Goal: Task Accomplishment & Management: Complete application form

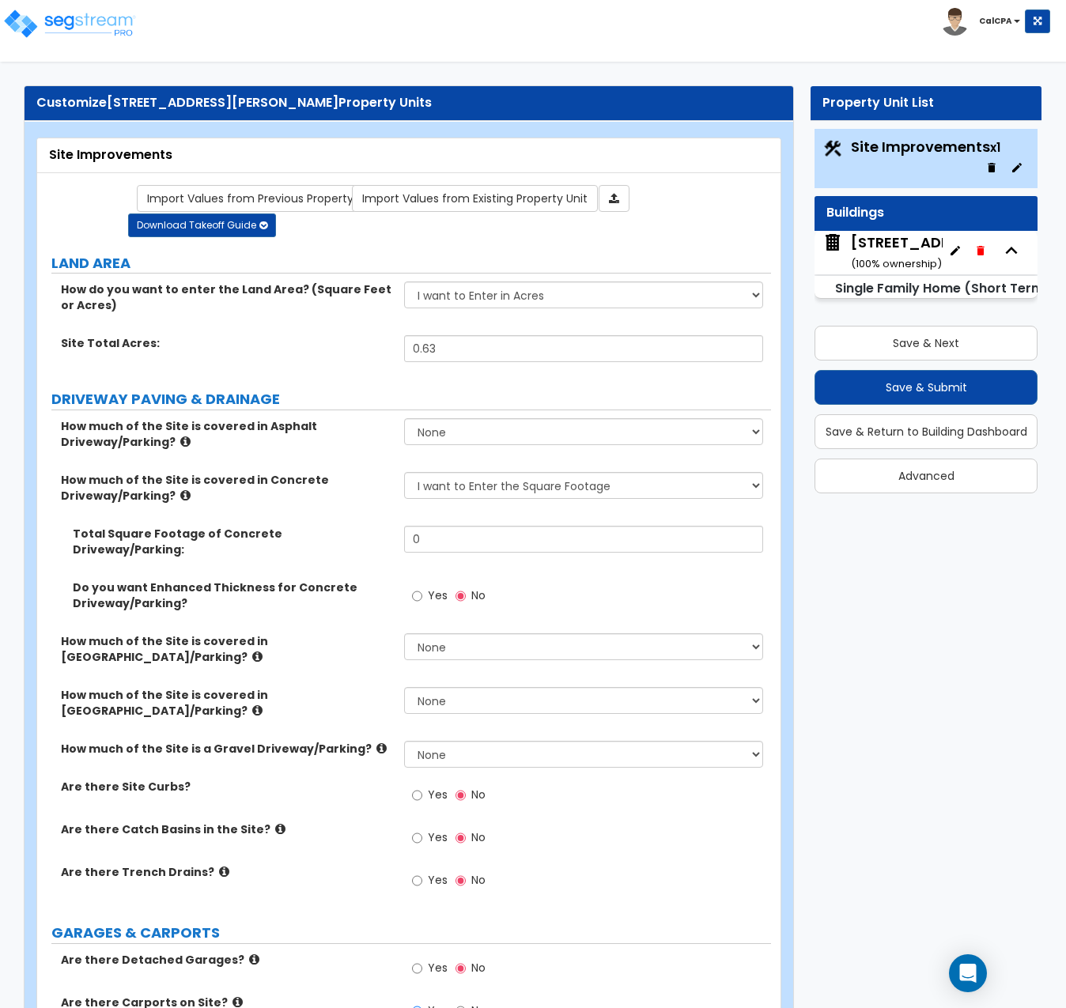
select select "2"
select select "1"
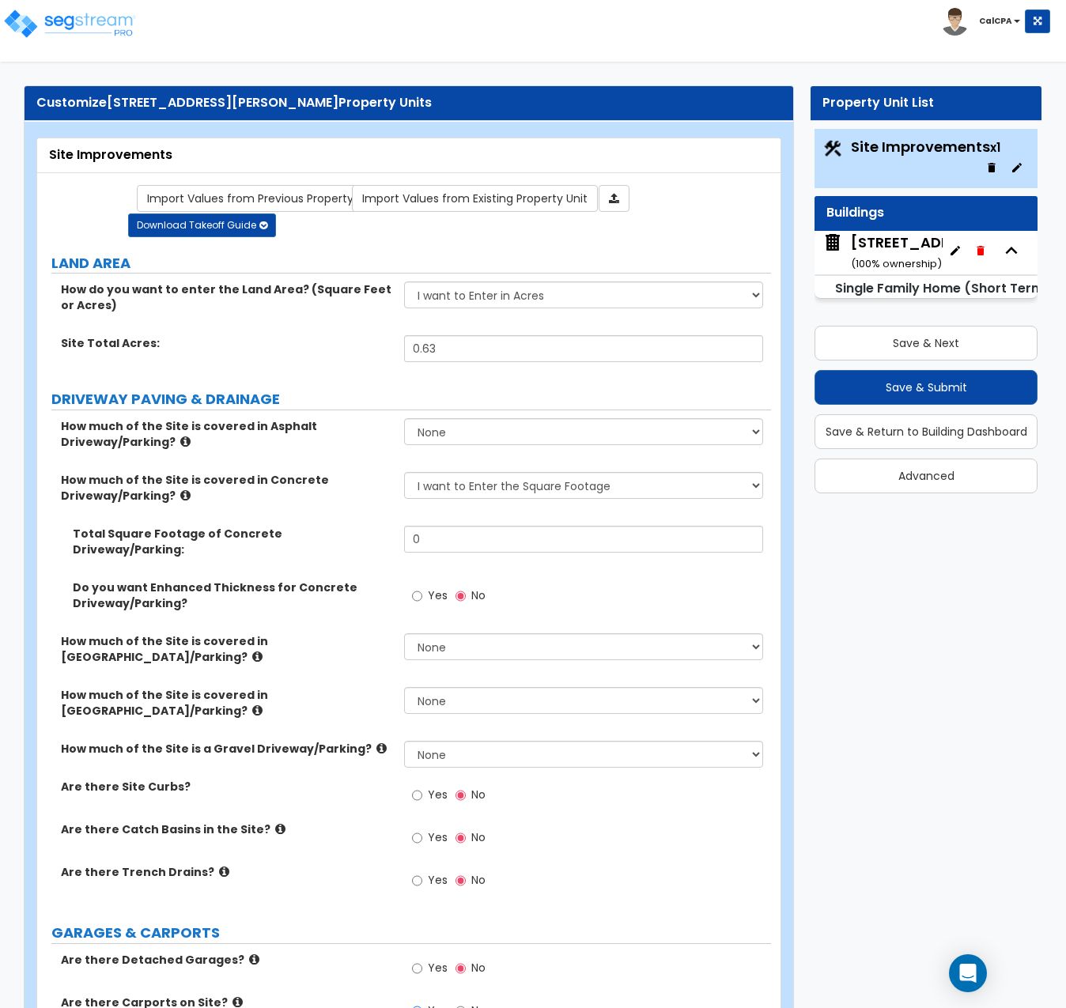
select select "2"
select select "4"
select select "1"
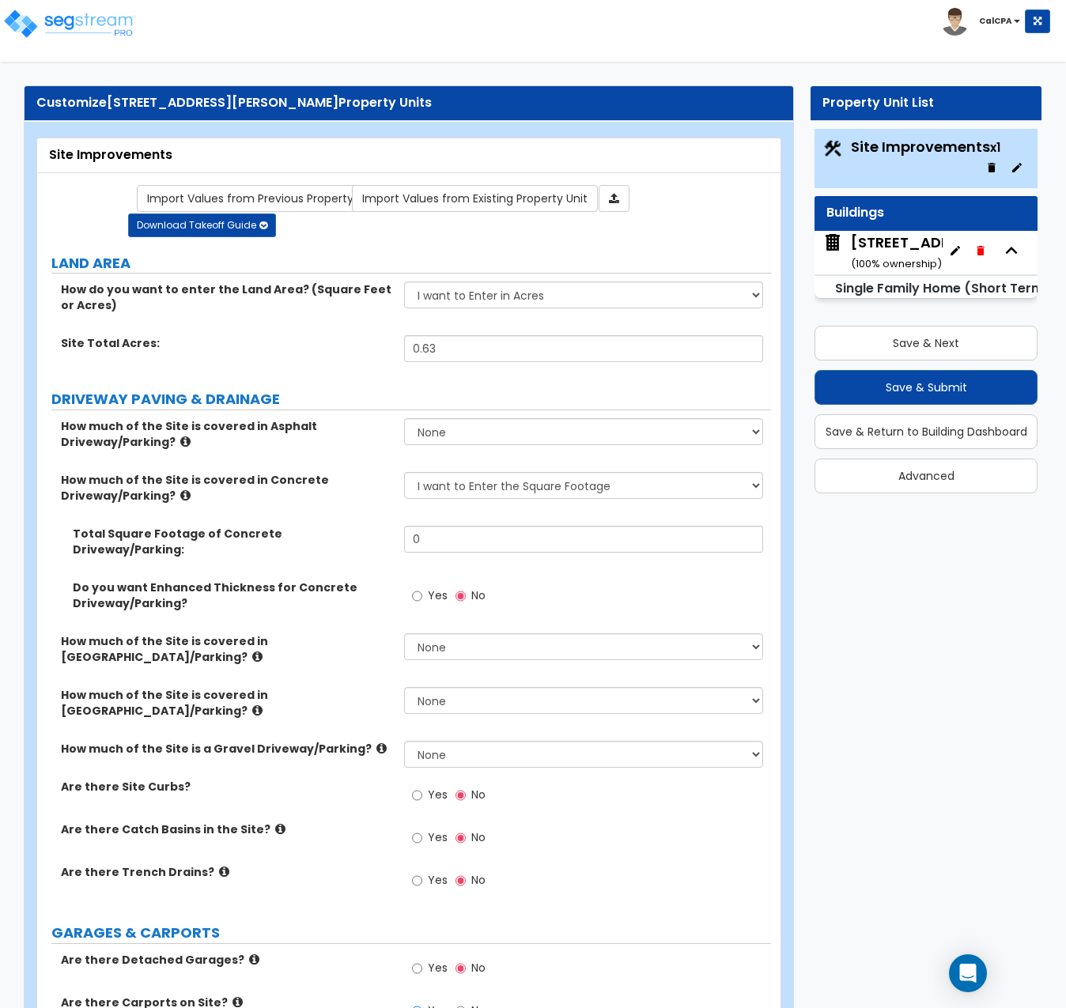
select select "1"
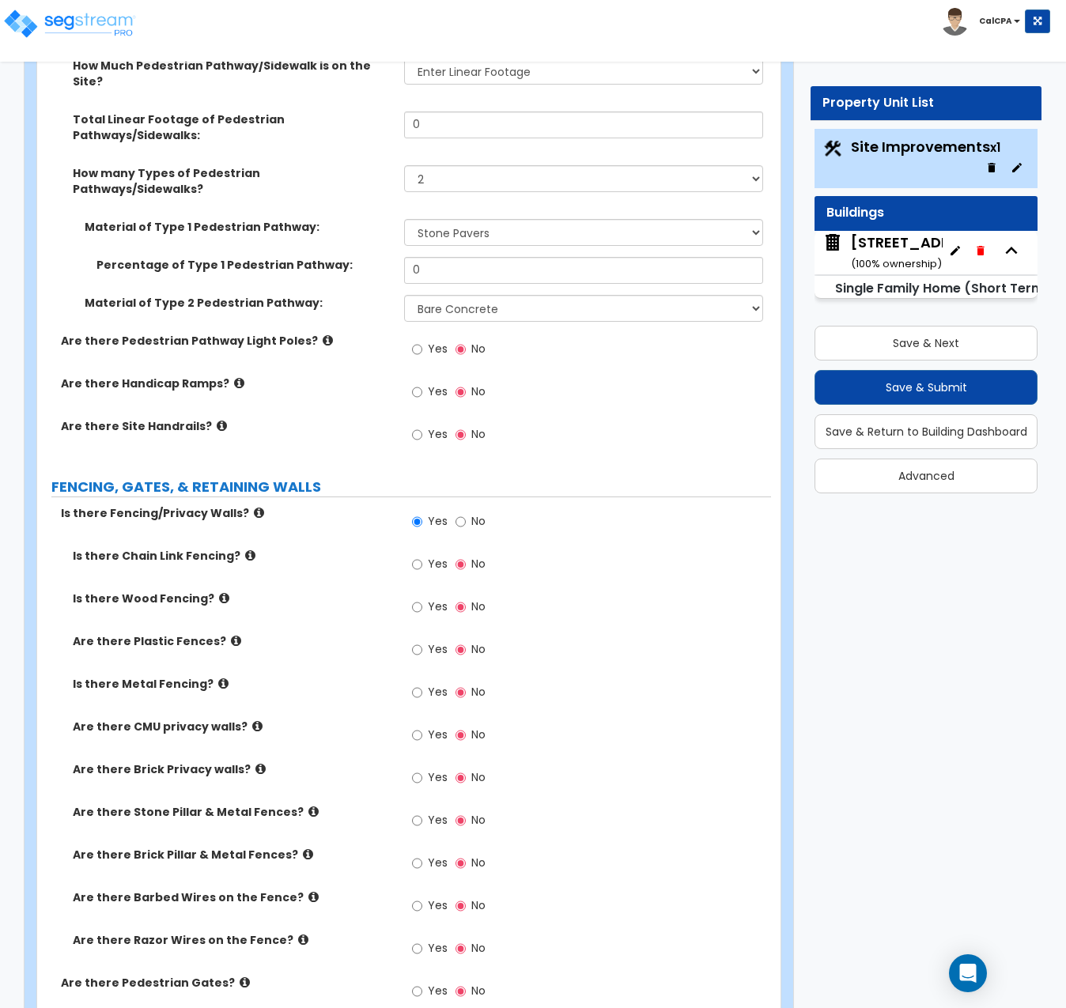
scroll to position [1898, 0]
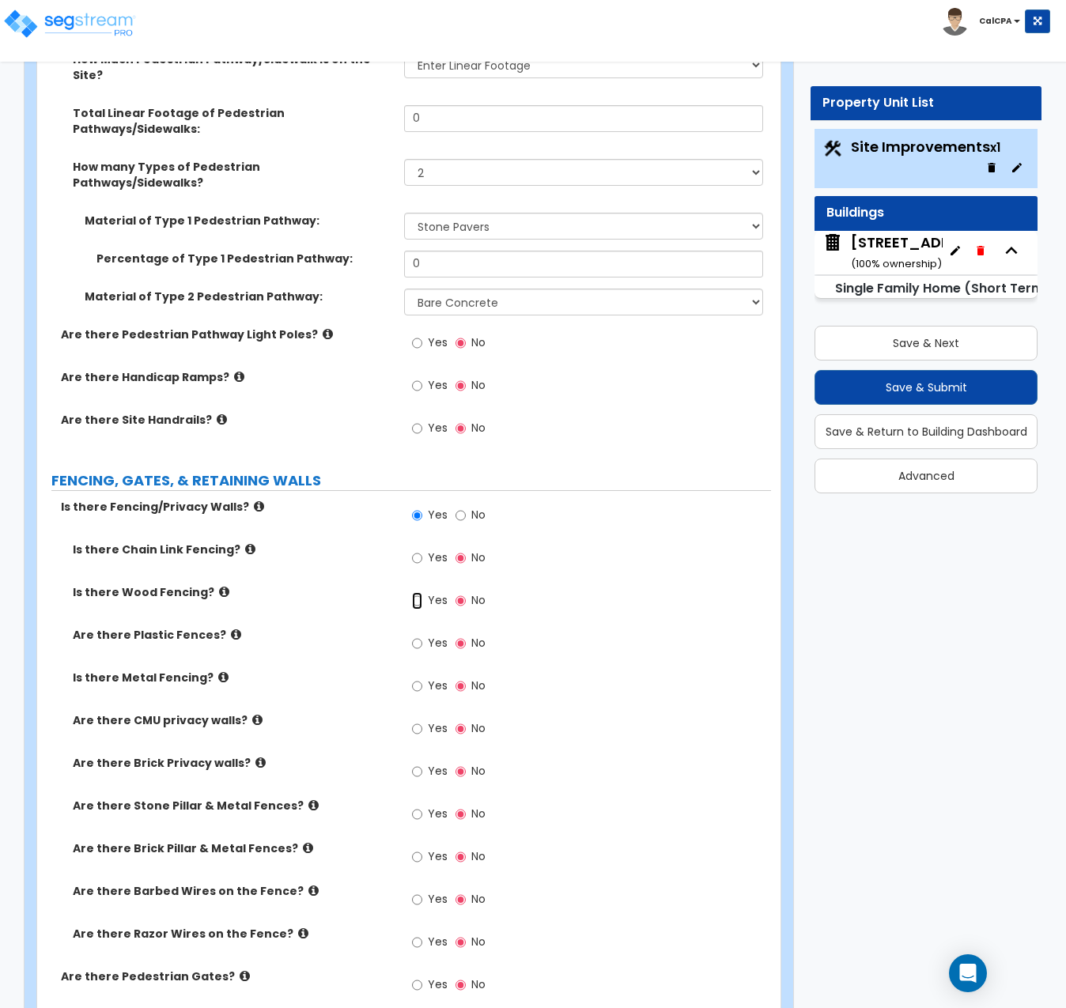
click at [417, 592] on input "Yes" at bounding box center [417, 600] width 10 height 17
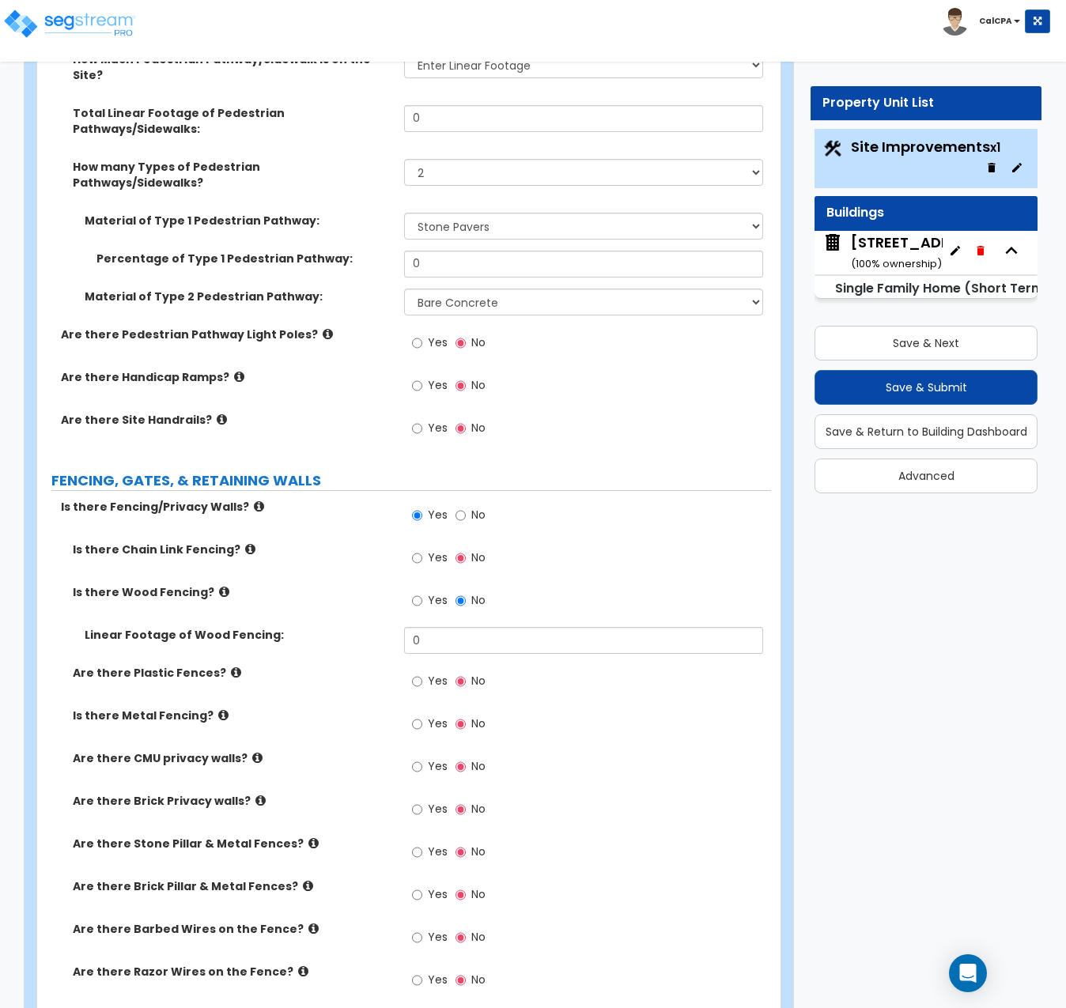
click at [219, 586] on icon at bounding box center [224, 592] width 10 height 12
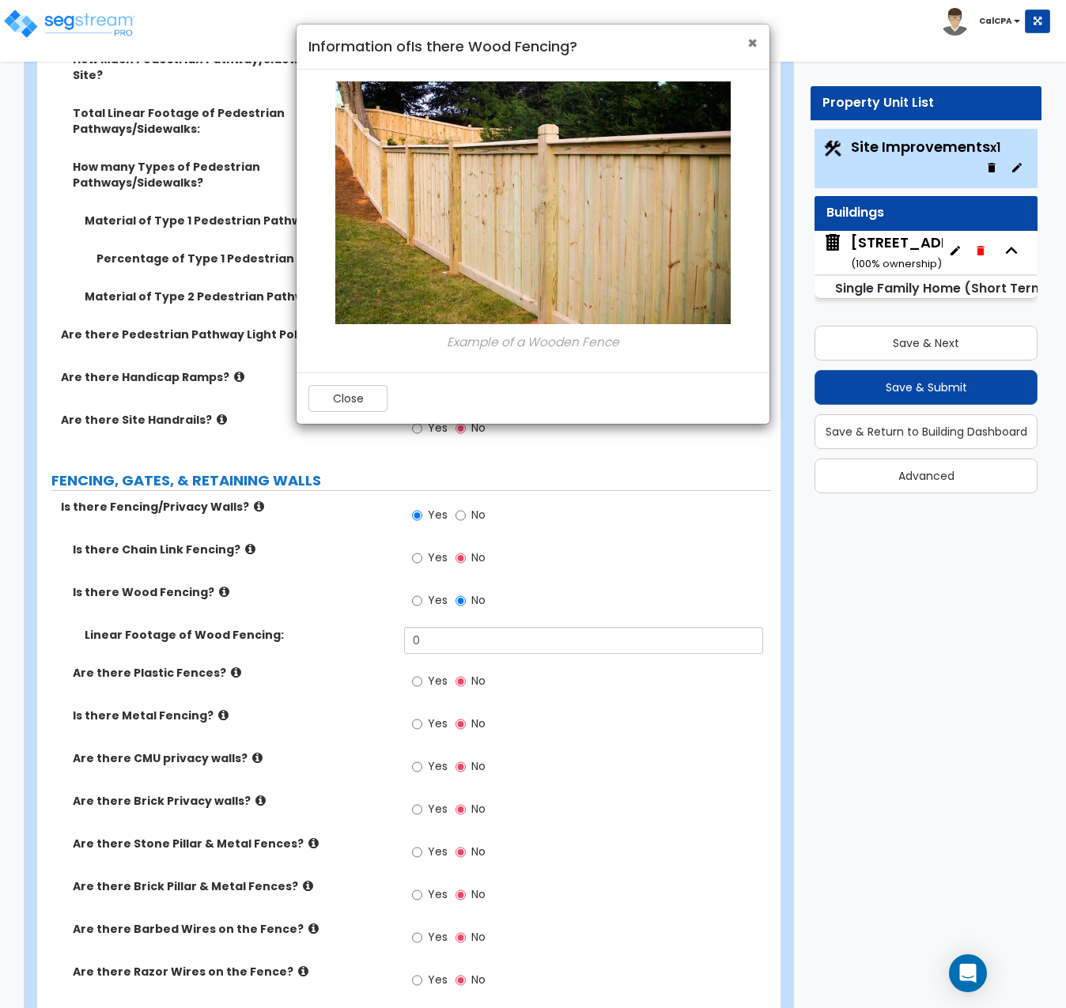
click at [752, 42] on span "×" at bounding box center [752, 43] width 10 height 23
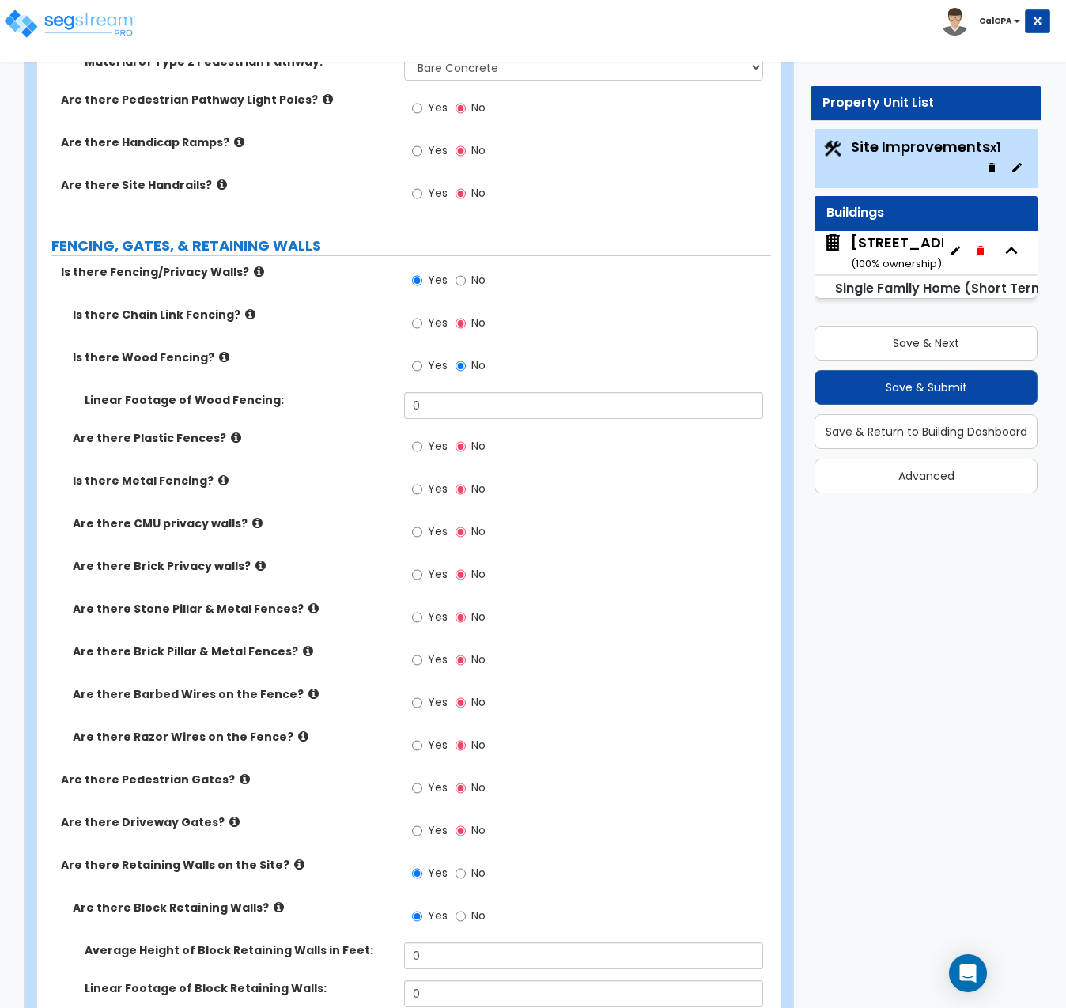
scroll to position [2135, 0]
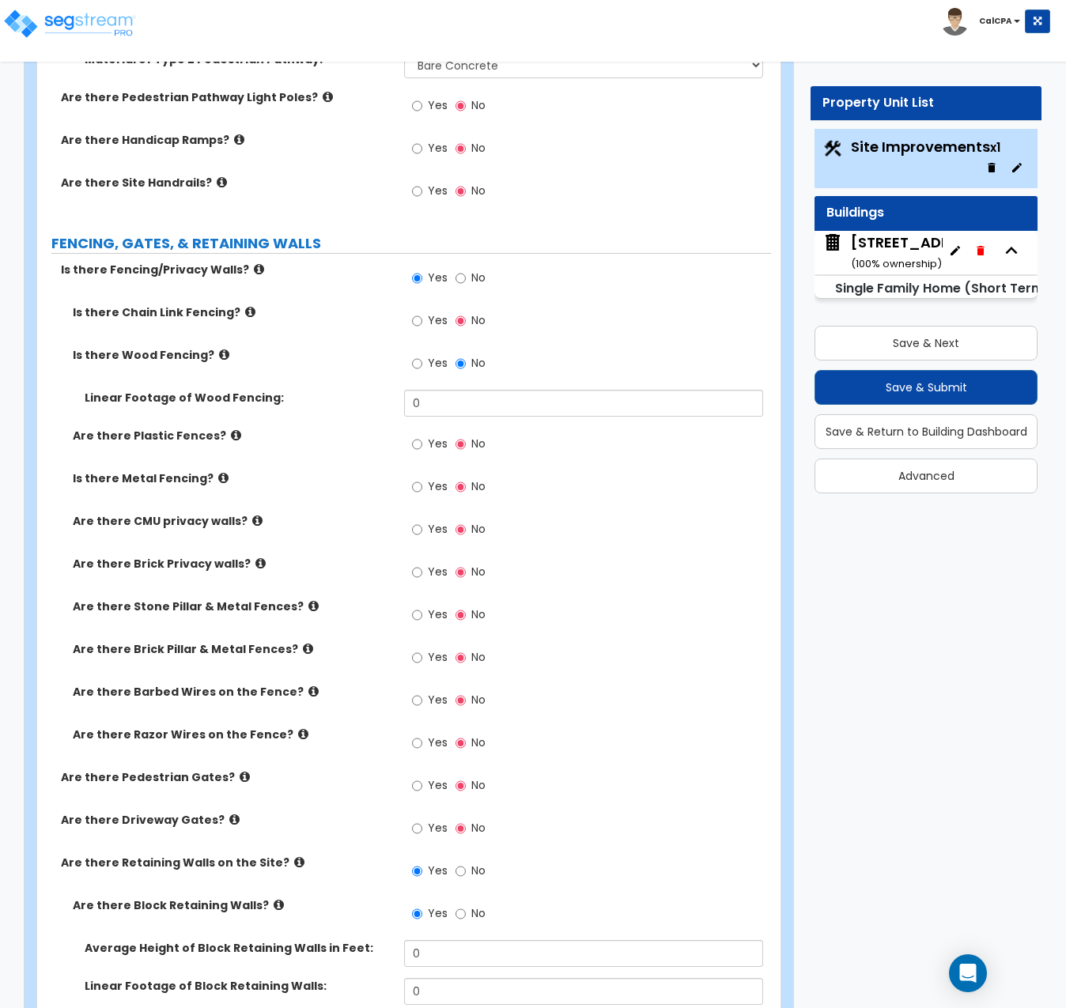
click at [308, 600] on icon at bounding box center [313, 606] width 10 height 12
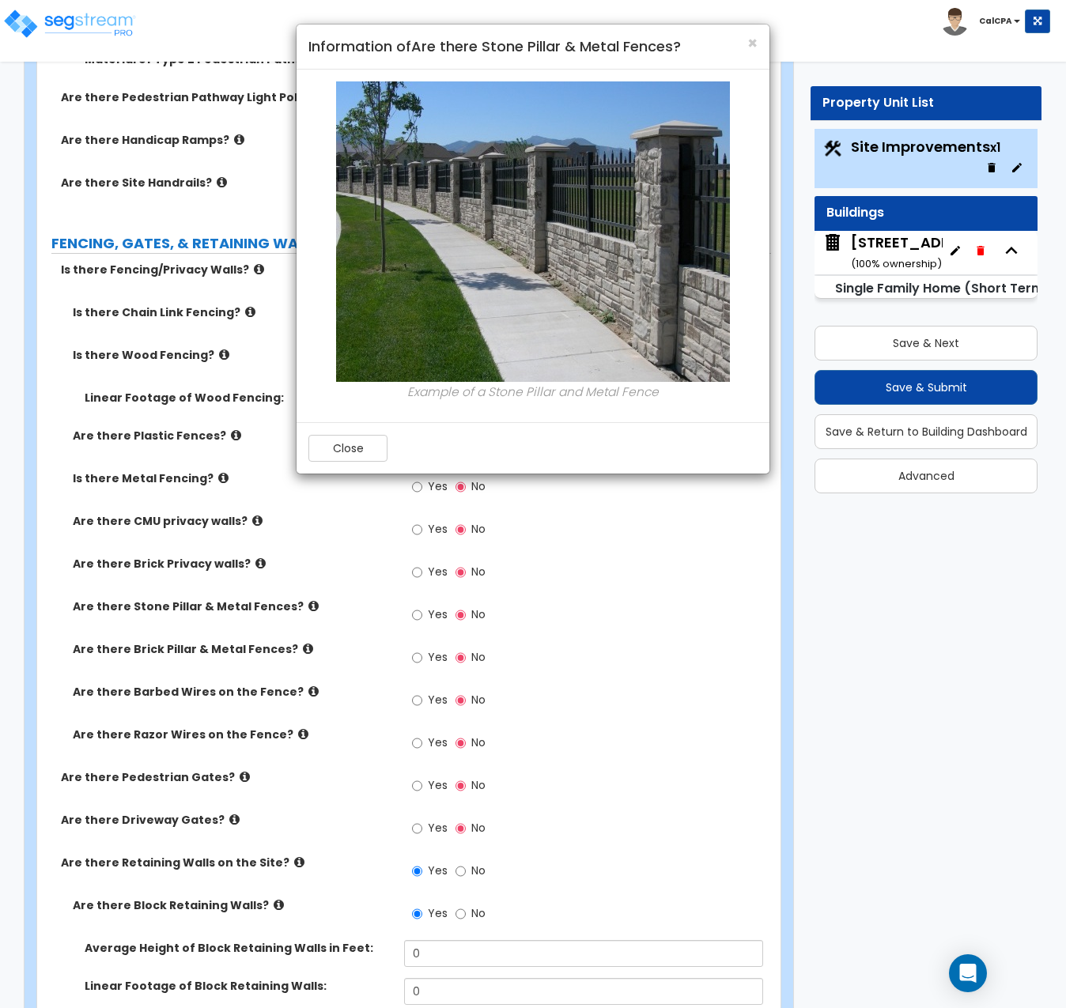
click at [295, 514] on div "× Information of Are there Stone Pillar & Metal Fences? Example of a Stone Pill…" at bounding box center [533, 504] width 1066 height 1008
click at [750, 42] on span "×" at bounding box center [752, 43] width 10 height 23
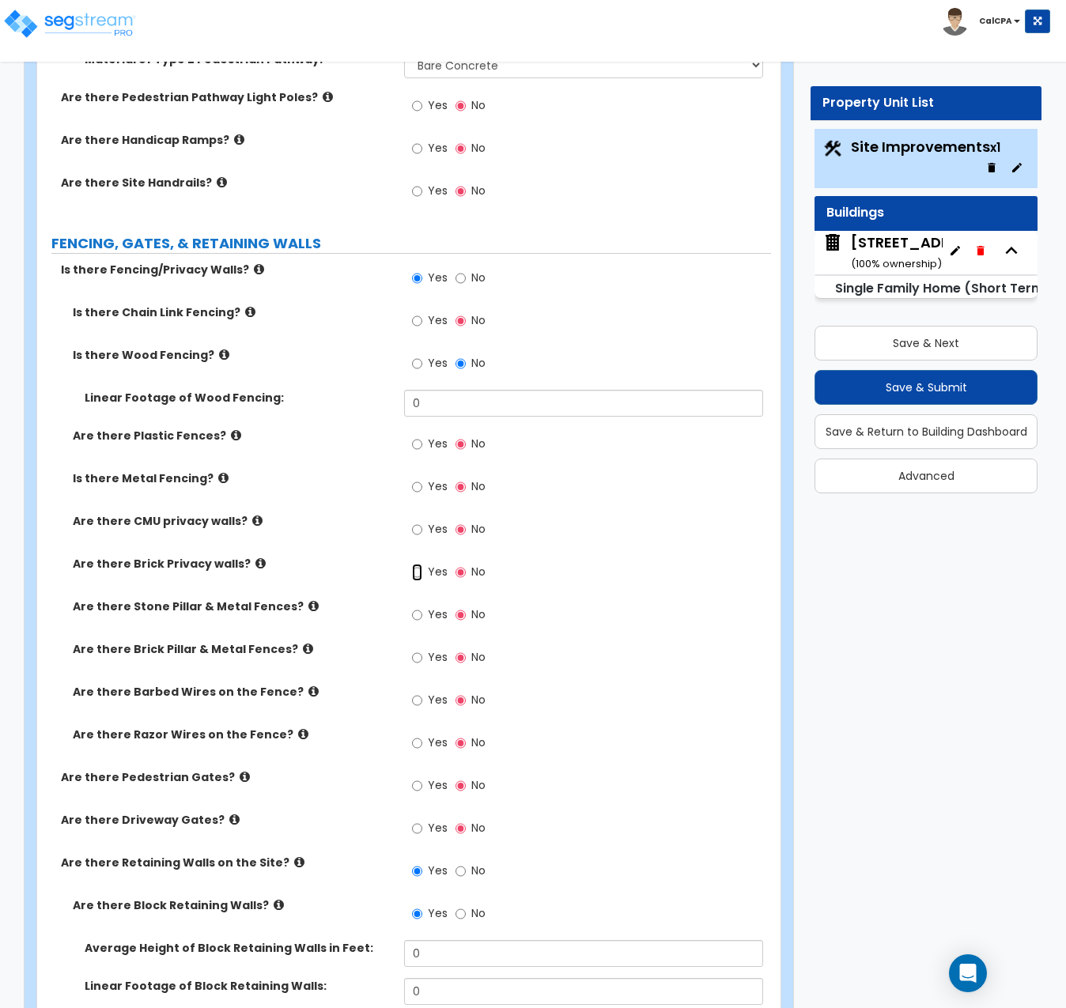
click at [414, 564] on input "Yes" at bounding box center [417, 572] width 10 height 17
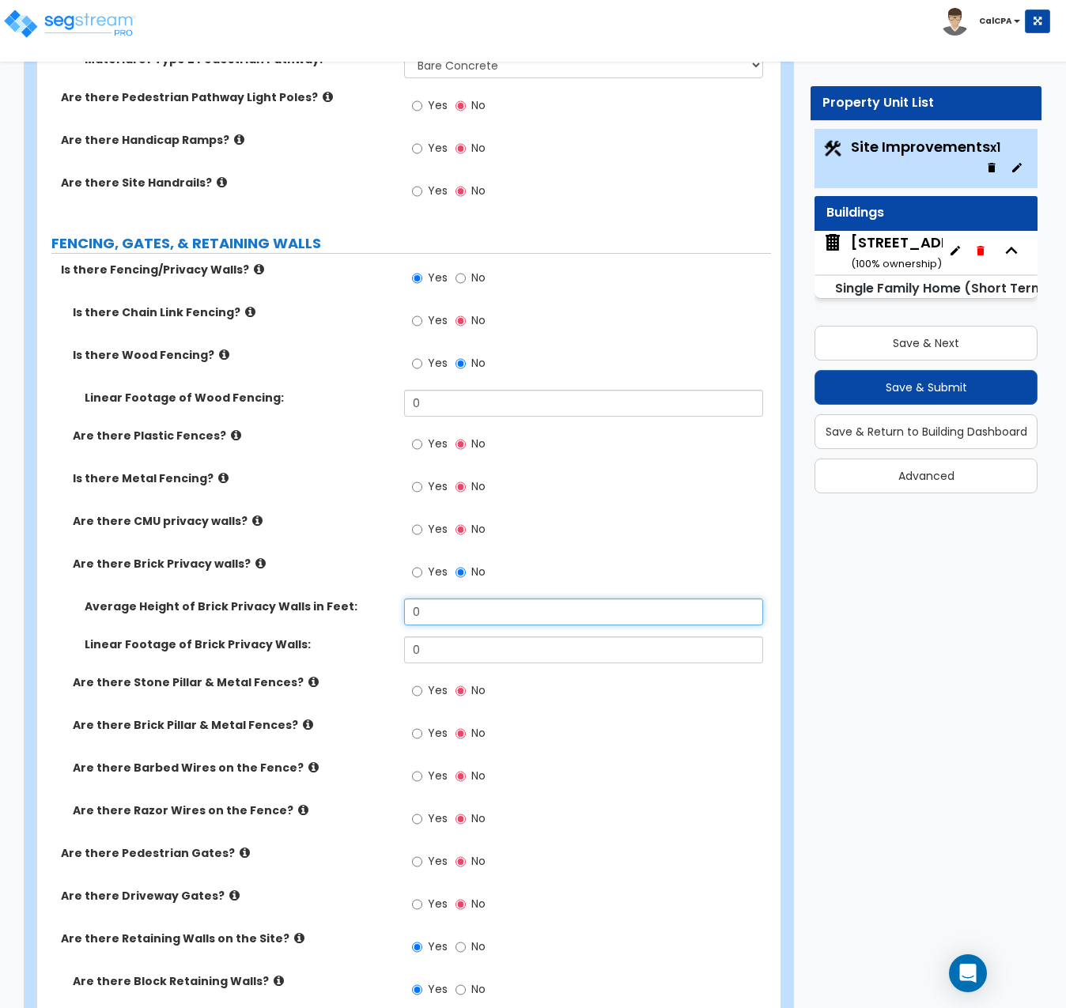
drag, startPoint x: 467, startPoint y: 524, endPoint x: 398, endPoint y: 524, distance: 68.8
click at [398, 599] on div "Average Height of Brick Privacy Walls in Feet: 0" at bounding box center [404, 618] width 734 height 38
click at [458, 564] on input "No" at bounding box center [461, 572] width 10 height 17
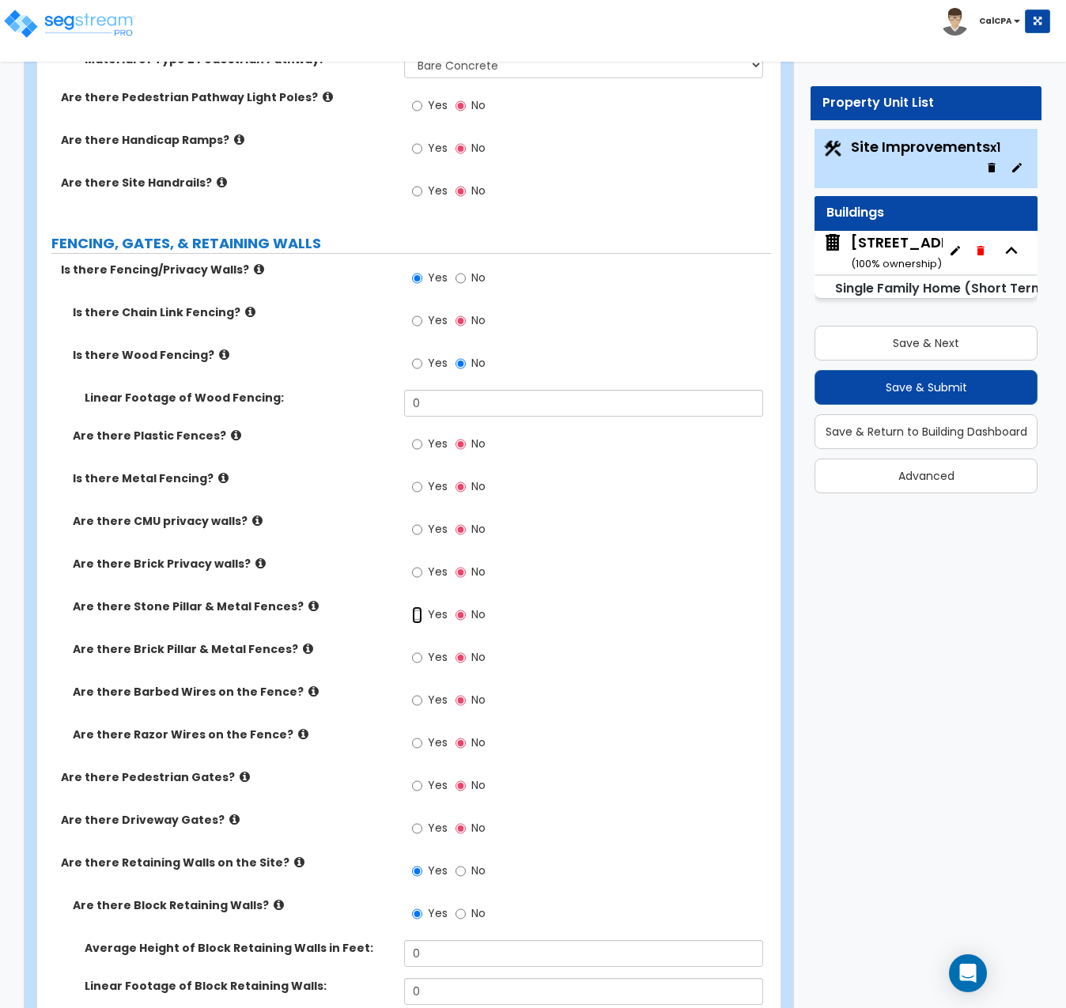
click at [417, 607] on input "Yes" at bounding box center [417, 615] width 10 height 17
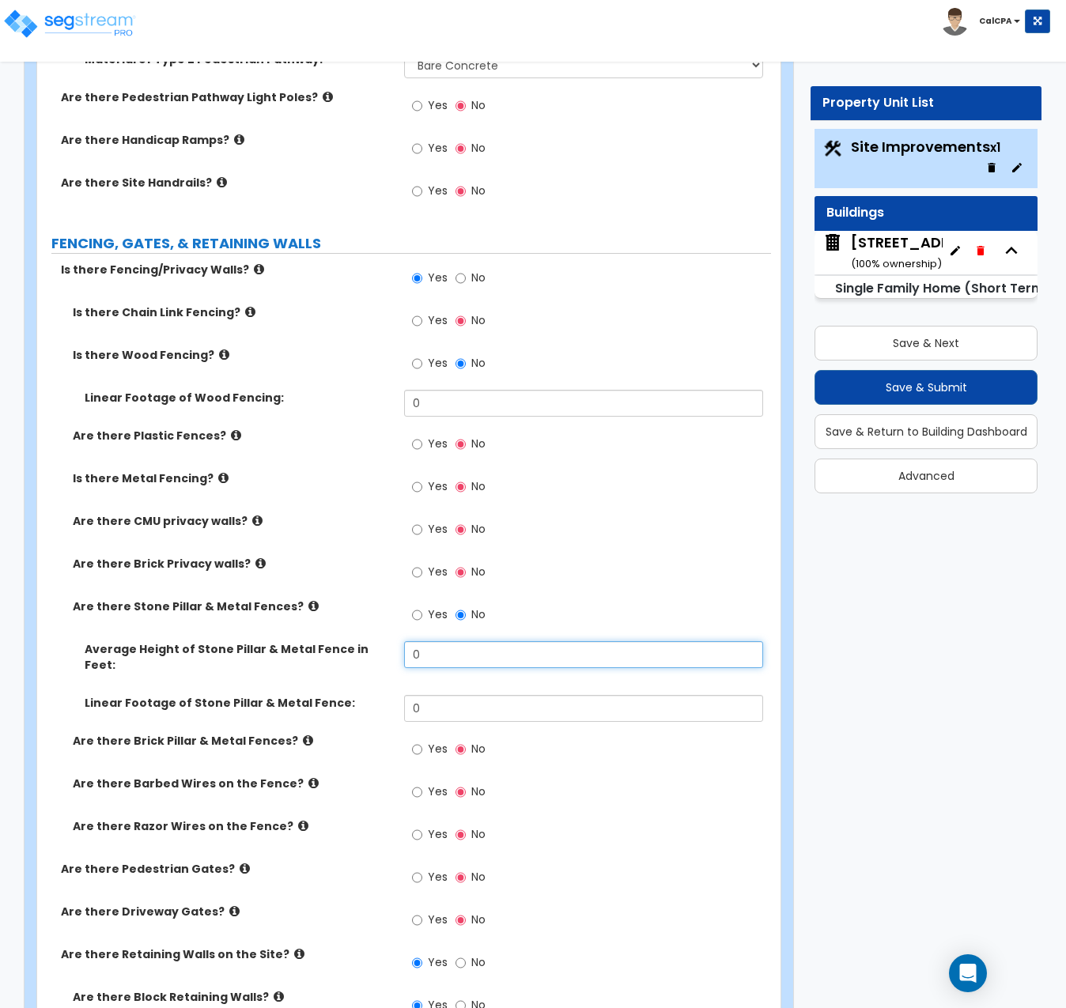
drag, startPoint x: 424, startPoint y: 563, endPoint x: 409, endPoint y: 560, distance: 15.4
click at [409, 641] on input "0" at bounding box center [583, 654] width 359 height 27
type input "185"
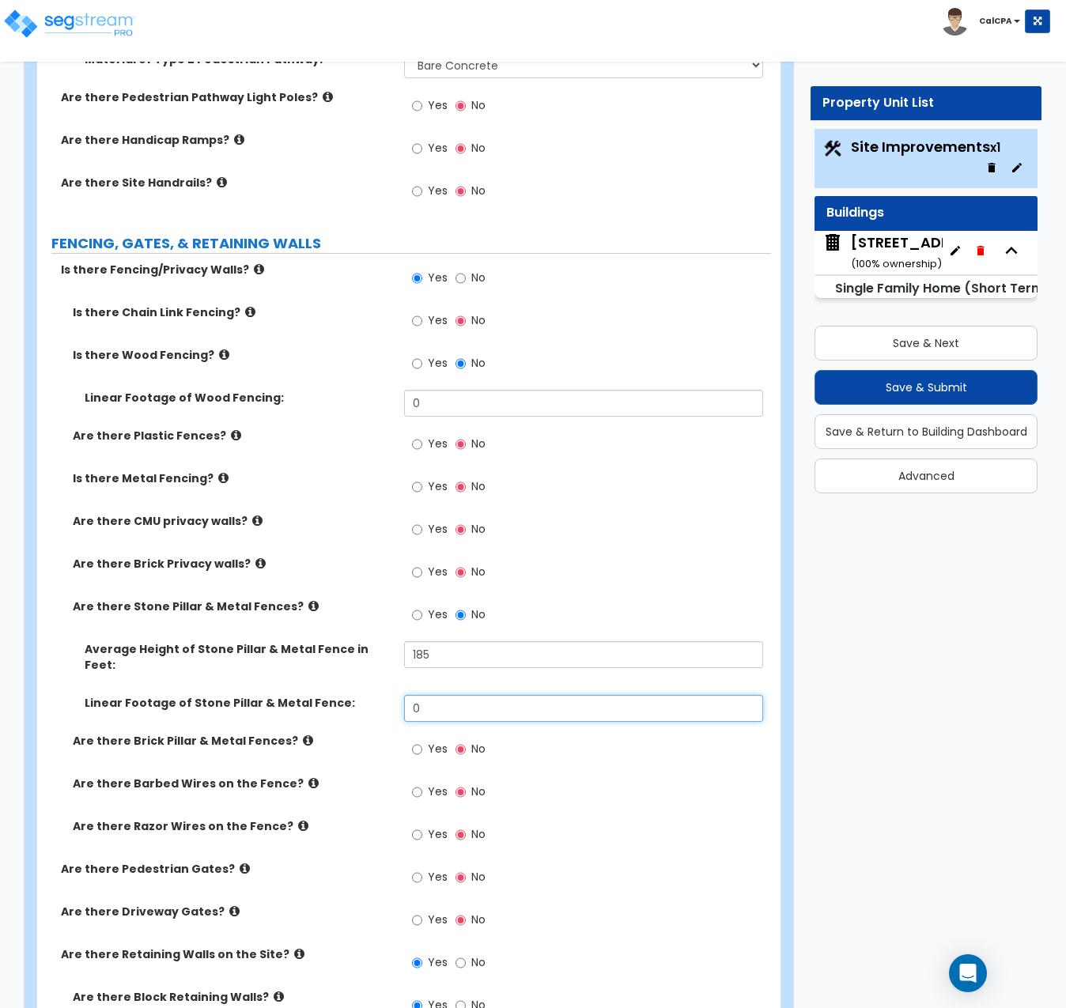
click at [433, 695] on input "0" at bounding box center [583, 708] width 359 height 27
drag, startPoint x: 433, startPoint y: 603, endPoint x: 352, endPoint y: 590, distance: 81.7
click at [352, 695] on div "Linear Footage of Stone Pillar & Metal Fence: 0" at bounding box center [404, 714] width 734 height 38
type input "6"
click at [420, 912] on input "Yes" at bounding box center [417, 920] width 10 height 17
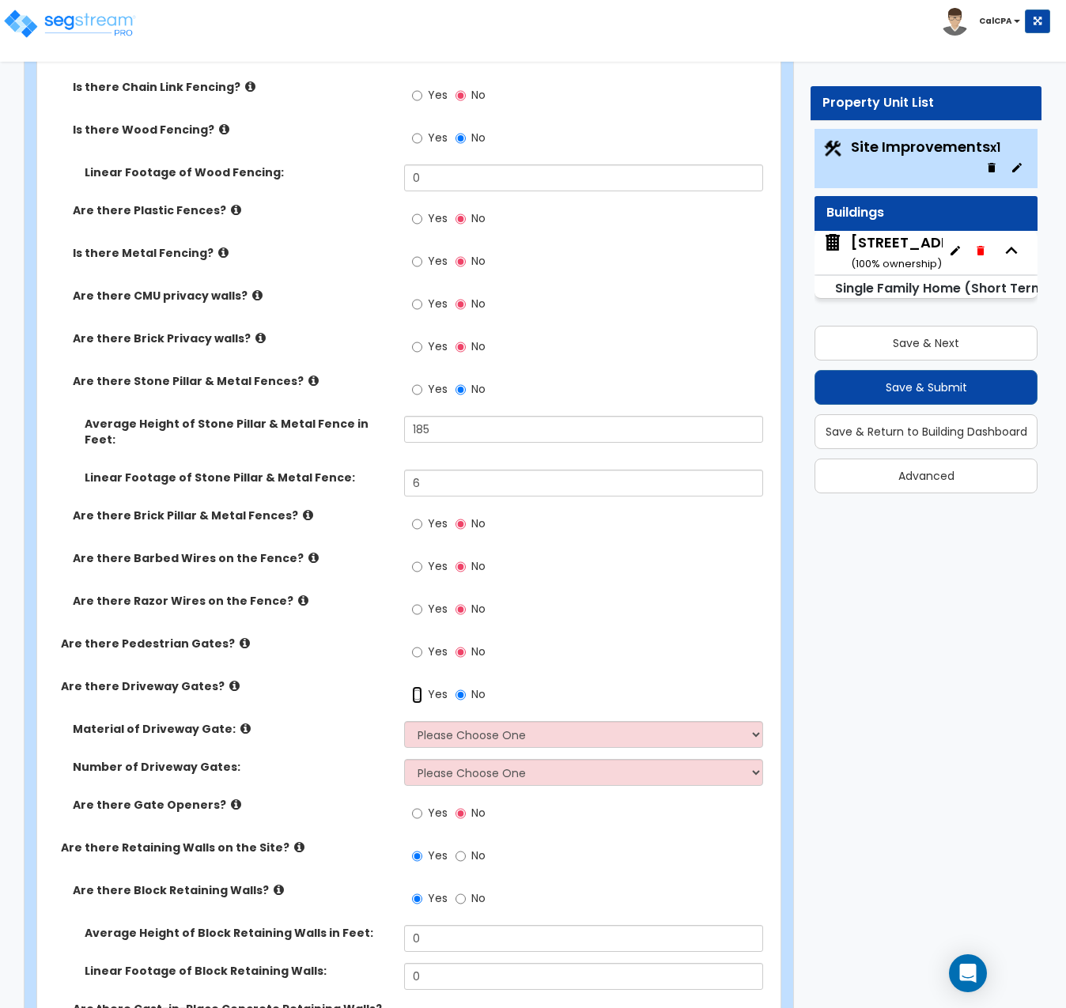
scroll to position [2372, 0]
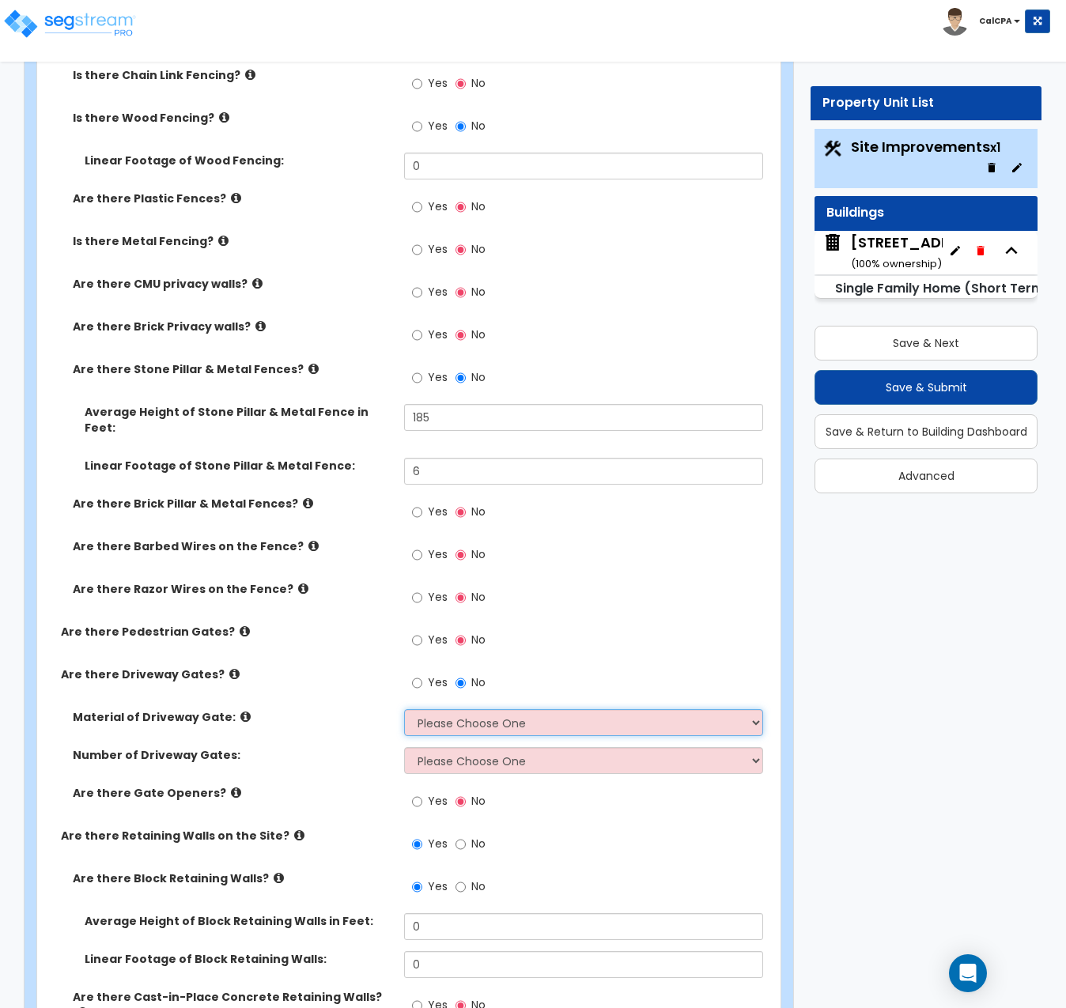
click at [747, 709] on select "Please Choose One Wood Steel" at bounding box center [583, 722] width 359 height 27
select select "2"
click at [404, 709] on select "Please Choose One Wood Steel" at bounding box center [583, 722] width 359 height 27
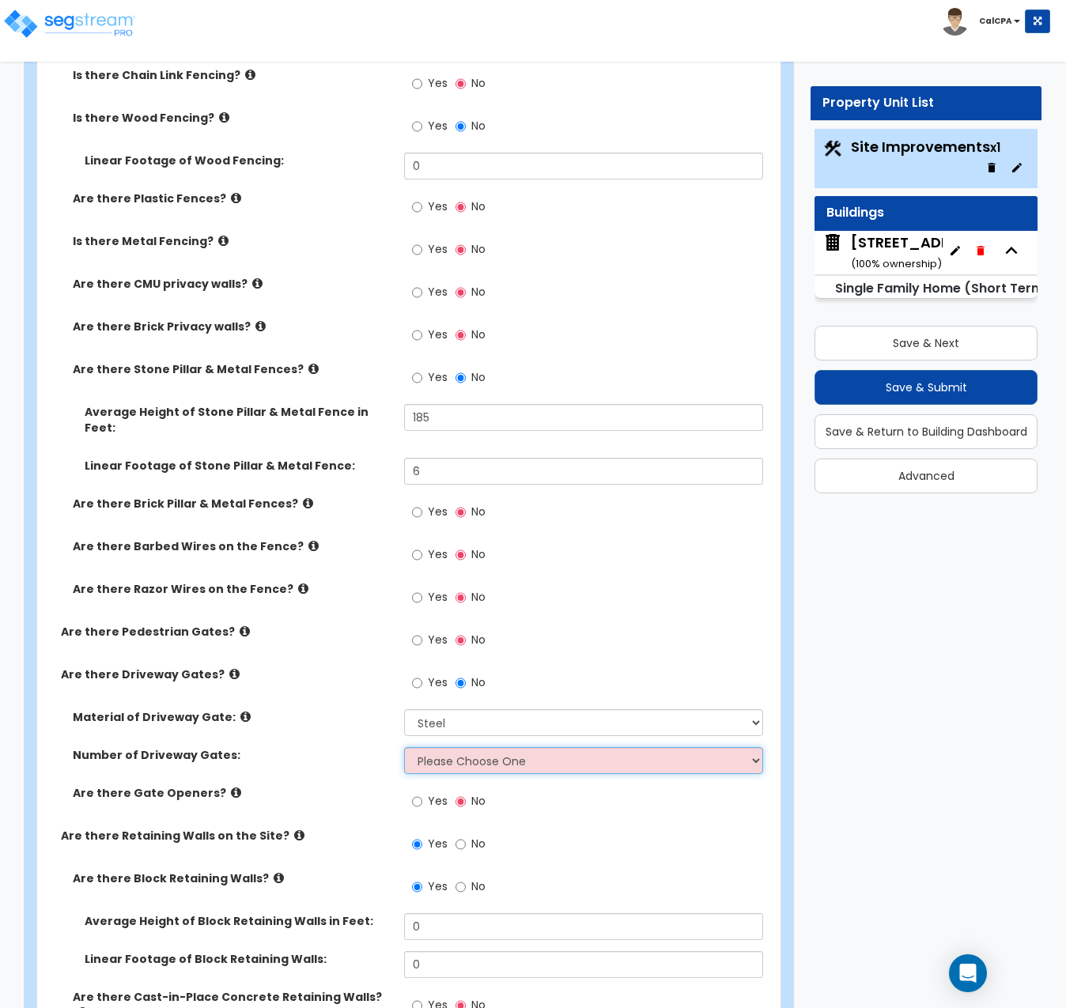
click at [755, 747] on select "Please Choose One 1 2 3" at bounding box center [583, 760] width 359 height 27
select select "1"
click at [404, 747] on select "Please Choose One 1 2 3" at bounding box center [583, 760] width 359 height 27
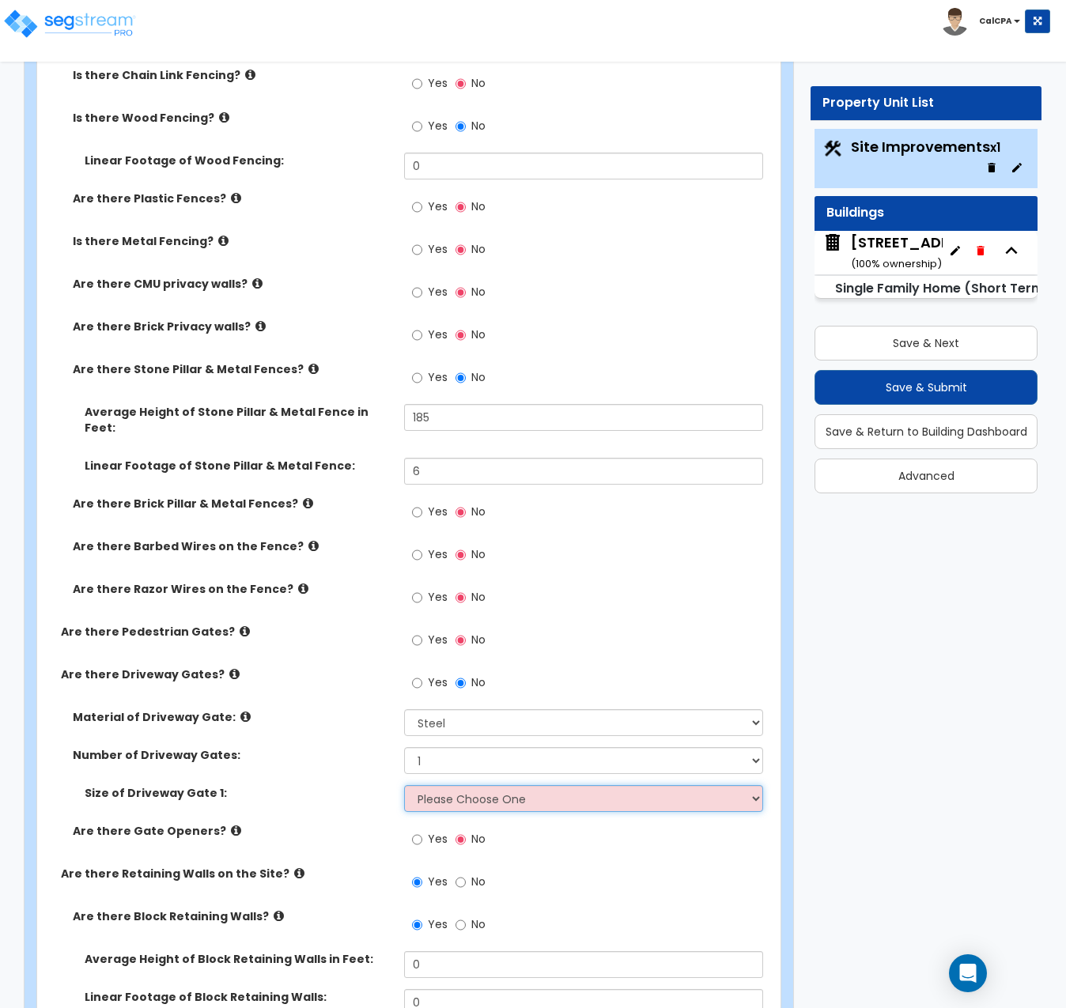
click at [756, 785] on select "Please Choose One 12 feet wide 14 feet wide 16 feet wide" at bounding box center [583, 798] width 359 height 27
select select "3"
click at [404, 785] on select "Please Choose One 12 feet wide 14 feet wide 16 feet wide" at bounding box center [583, 798] width 359 height 27
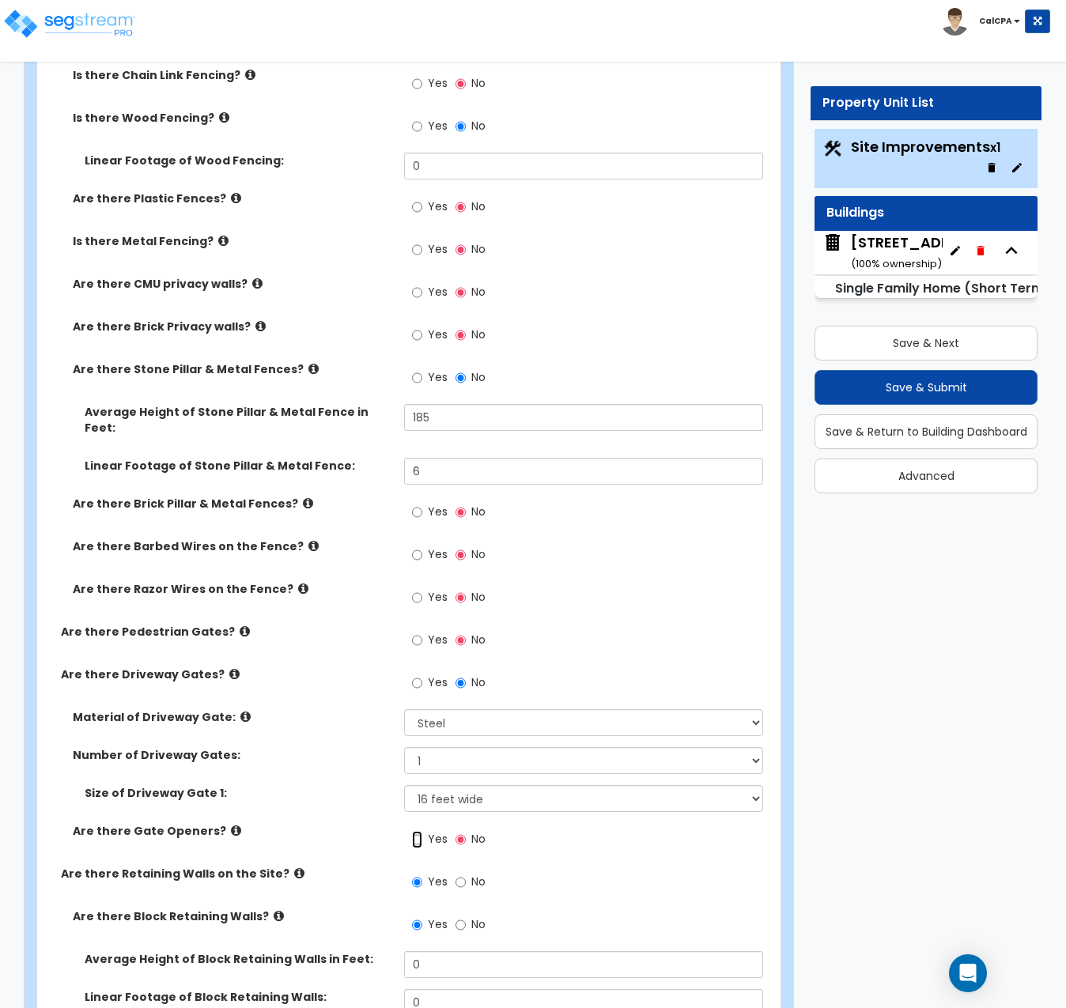
click at [418, 831] on input "Yes" at bounding box center [417, 839] width 10 height 17
radio input "true"
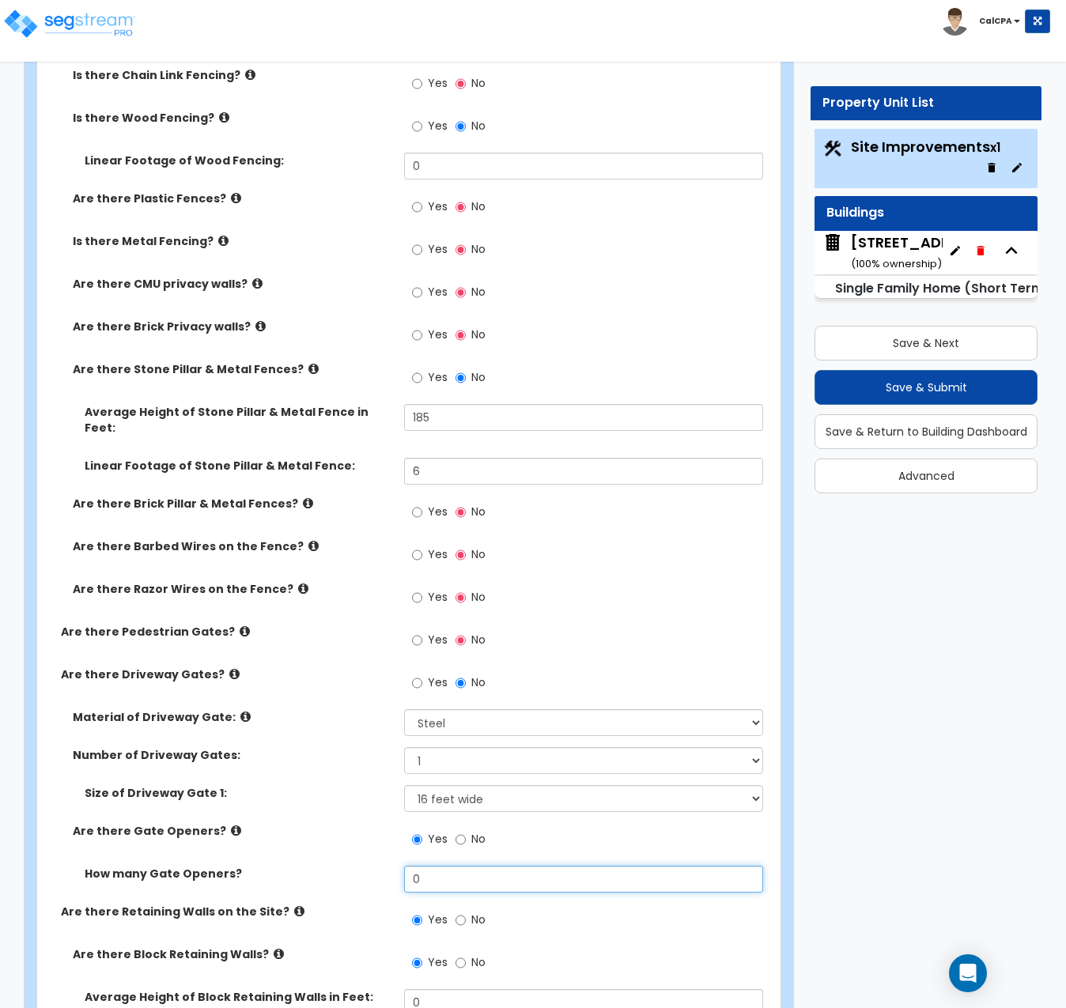
drag, startPoint x: 453, startPoint y: 779, endPoint x: 380, endPoint y: 781, distance: 73.6
click at [380, 866] on div "How many Gate Openers? 0" at bounding box center [404, 885] width 734 height 38
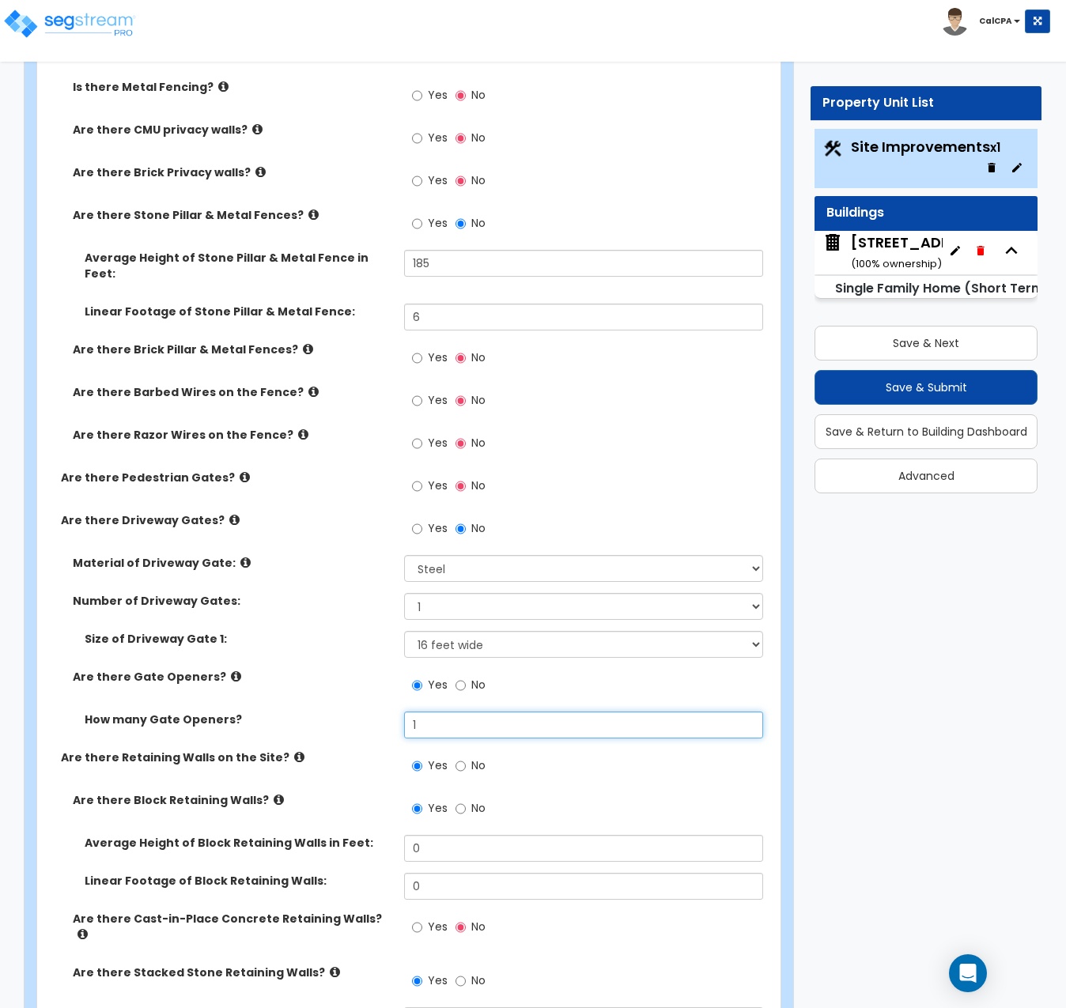
scroll to position [2531, 0]
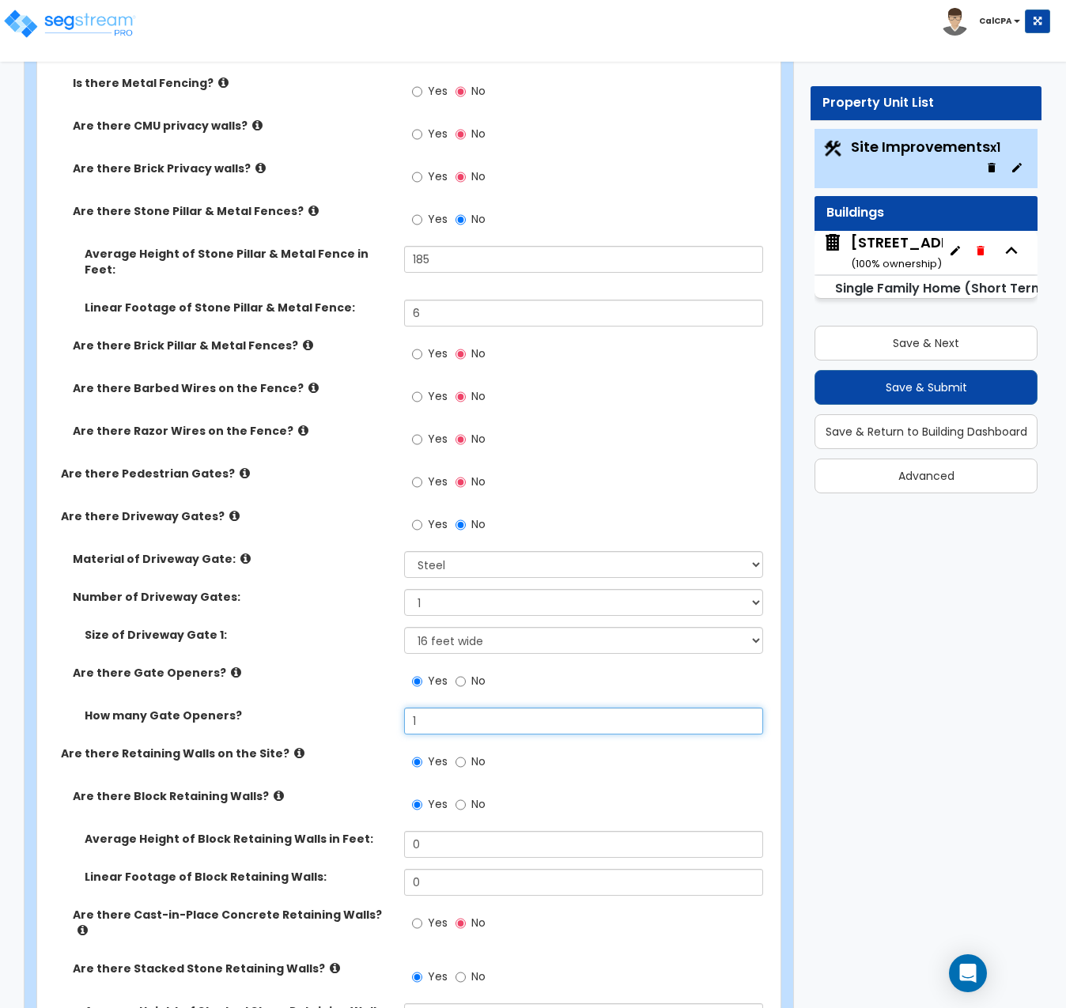
type input "1"
click at [456, 796] on input "No" at bounding box center [461, 804] width 10 height 17
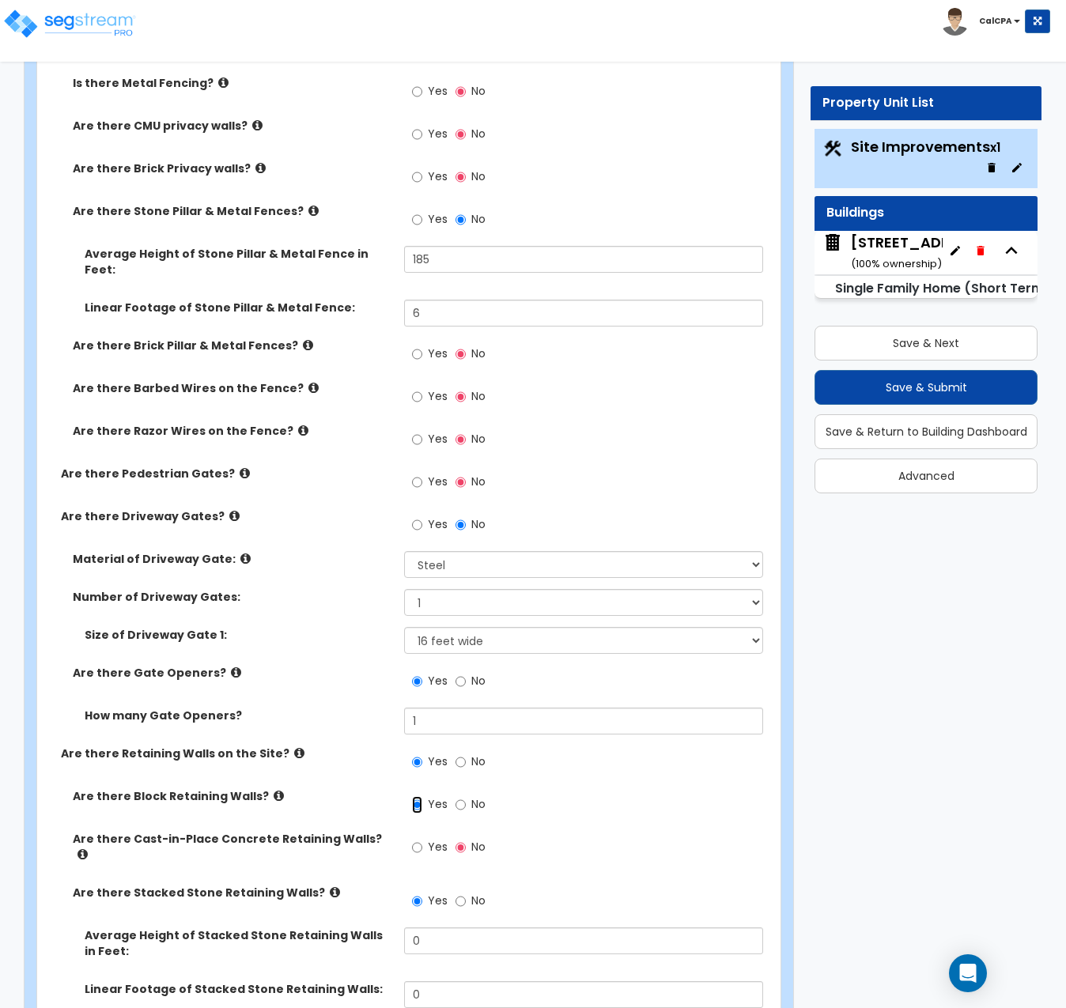
click at [417, 796] on input "Yes" at bounding box center [417, 804] width 10 height 17
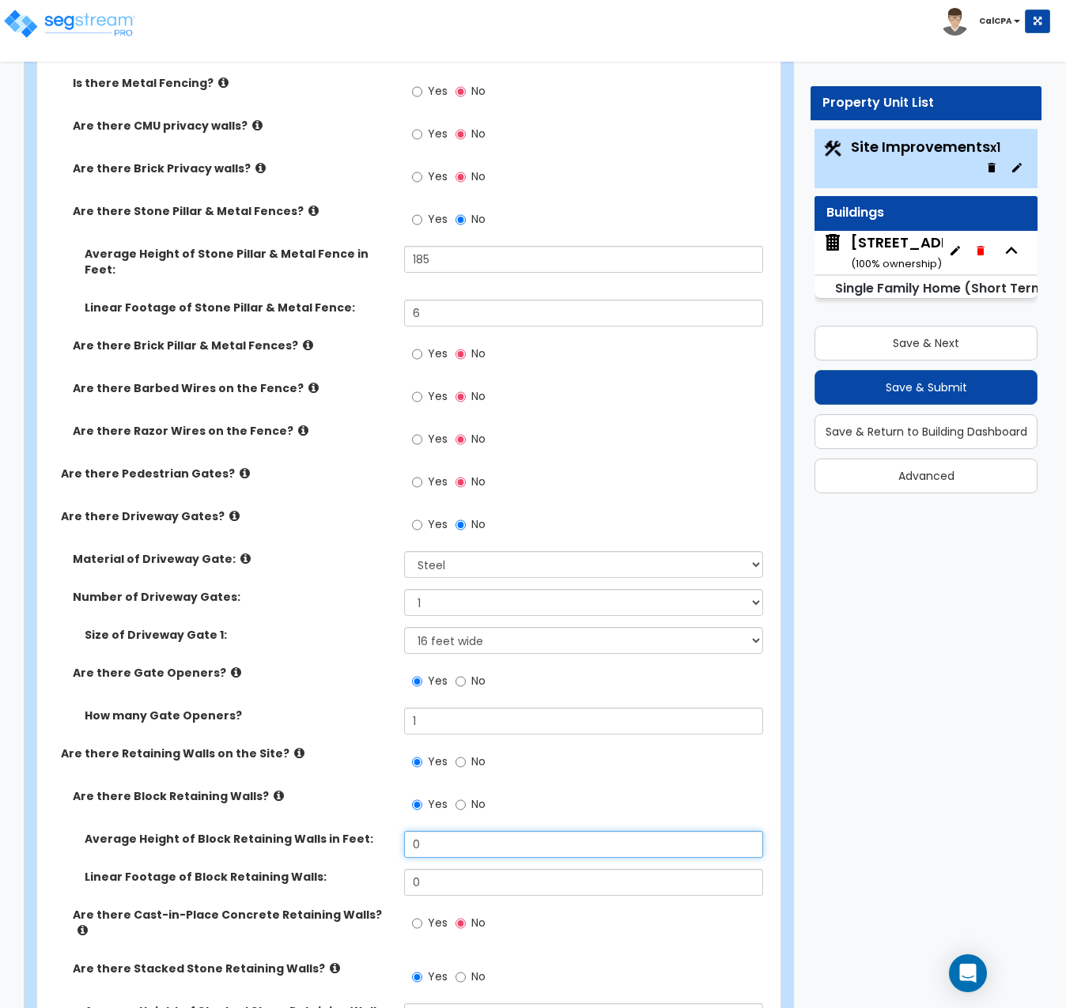
click at [459, 831] on input "0" at bounding box center [583, 844] width 359 height 27
drag, startPoint x: 459, startPoint y: 738, endPoint x: 373, endPoint y: 728, distance: 86.0
click at [373, 831] on div "Average Height of Block Retaining Walls in Feet: 0" at bounding box center [404, 850] width 734 height 38
type input "5"
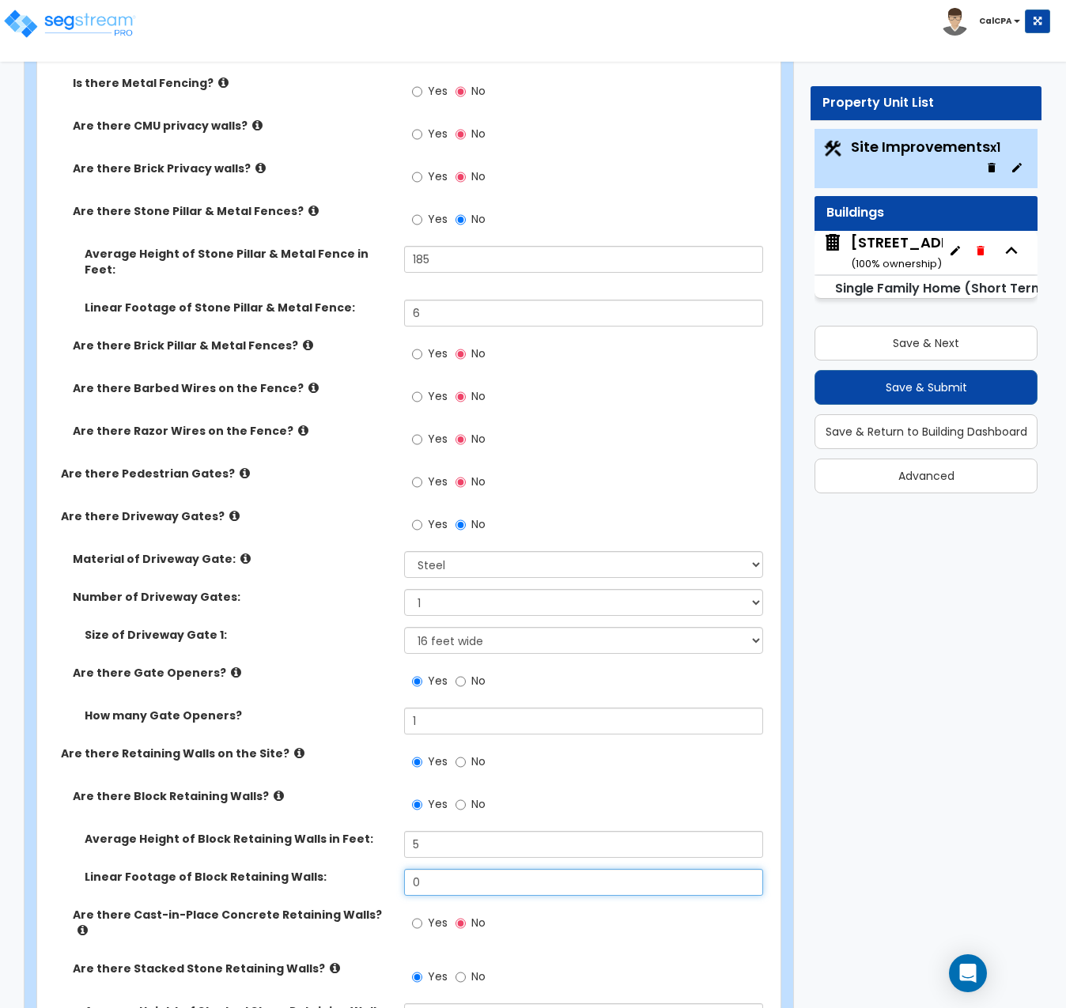
drag, startPoint x: 456, startPoint y: 776, endPoint x: 379, endPoint y: 773, distance: 76.7
click at [379, 869] on div "Linear Footage of Block Retaining Walls: 0" at bounding box center [404, 888] width 734 height 38
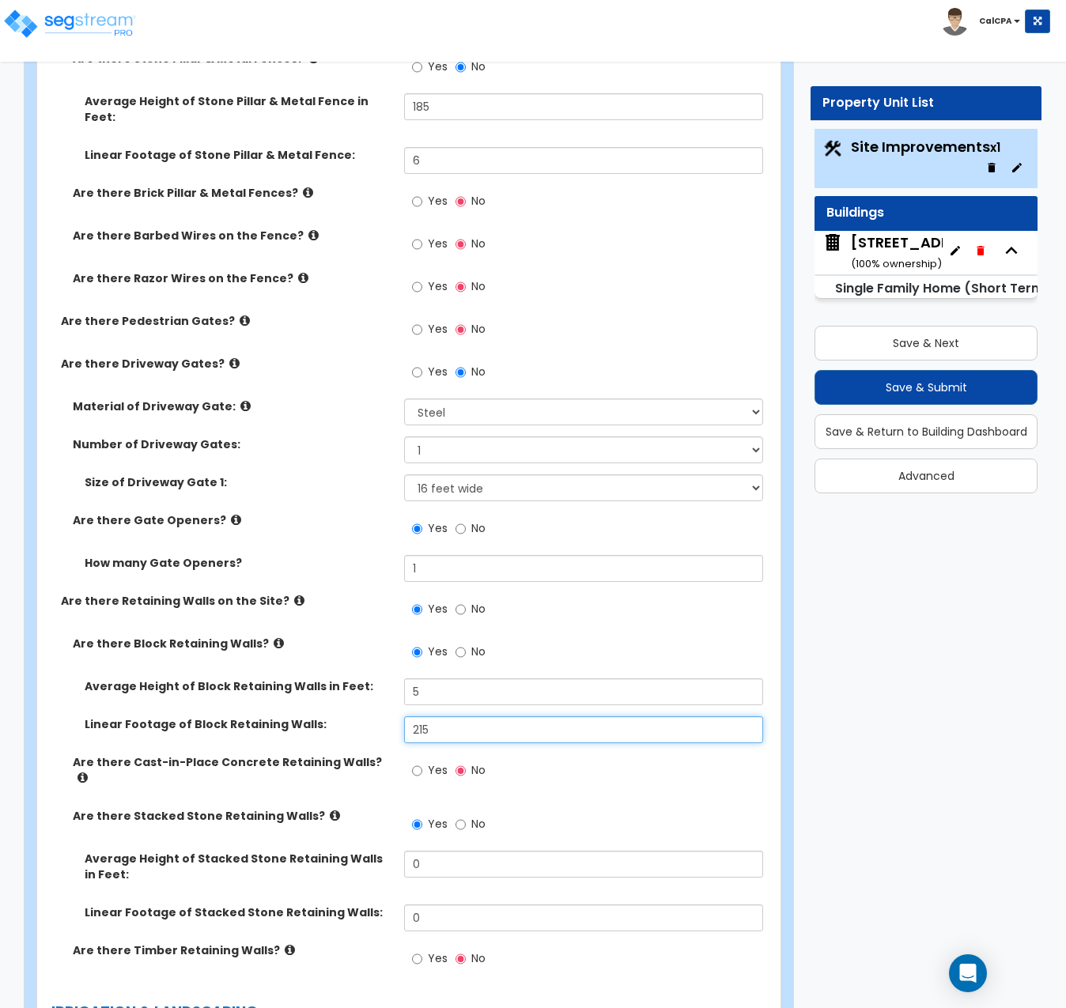
scroll to position [2689, 0]
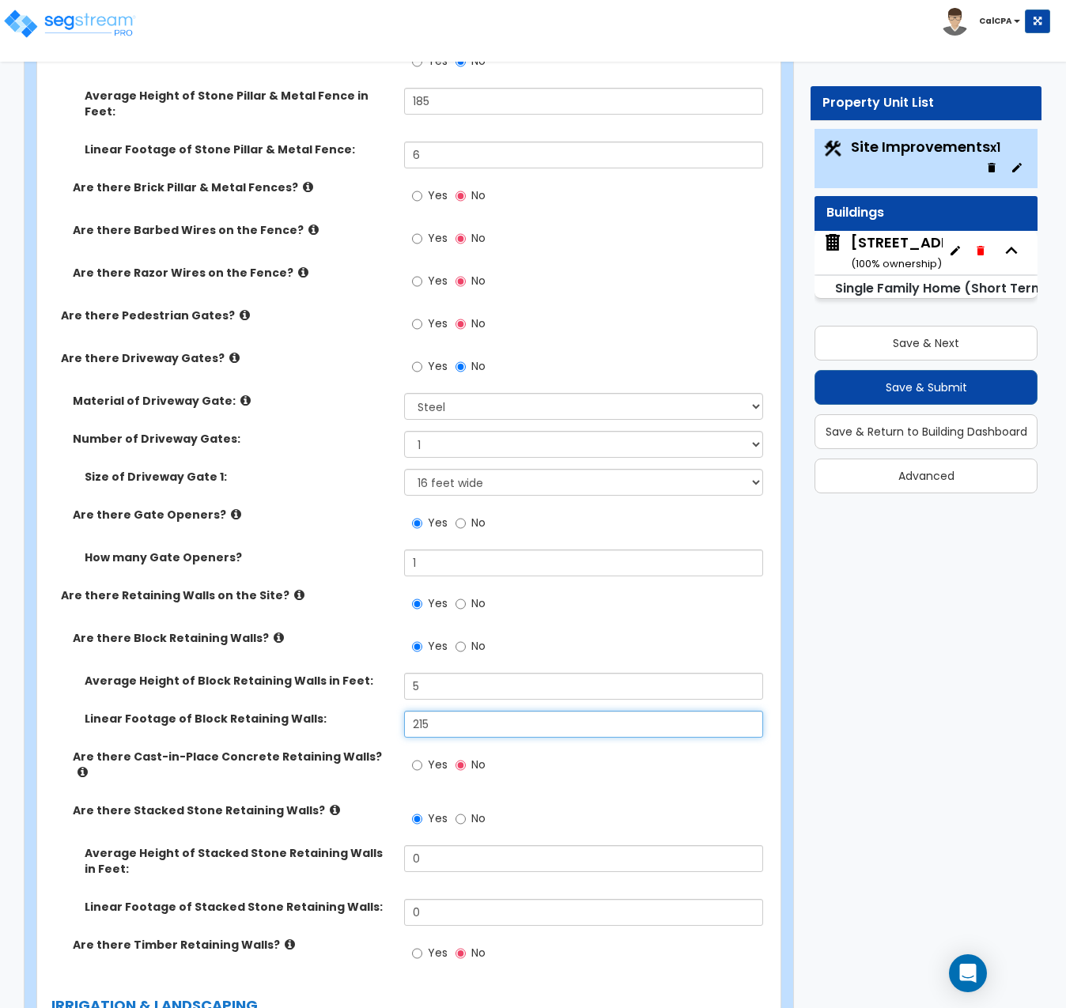
type input "215"
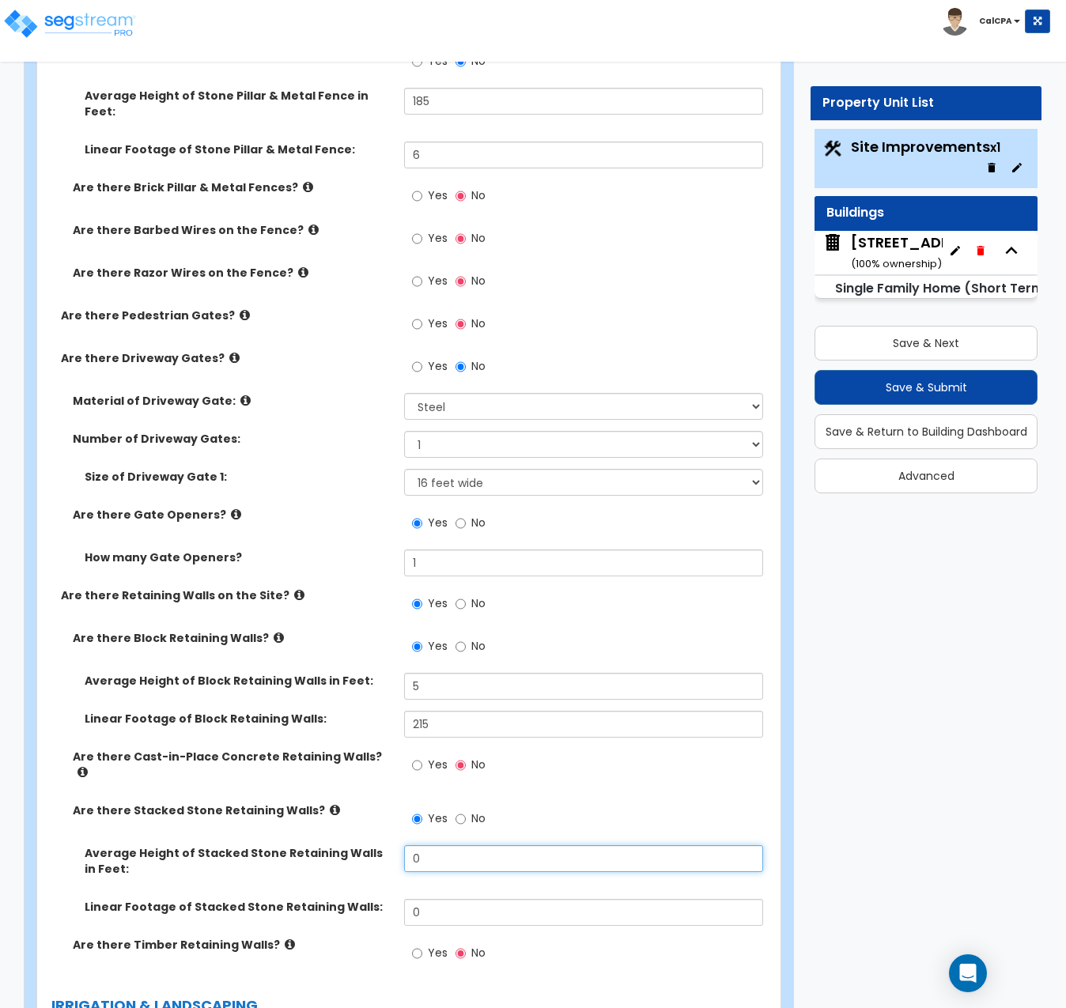
drag, startPoint x: 435, startPoint y: 743, endPoint x: 388, endPoint y: 738, distance: 46.9
click at [388, 845] on div "Average Height of Stacked Stone Retaining Walls in Feet: 0" at bounding box center [404, 872] width 734 height 54
type input "4"
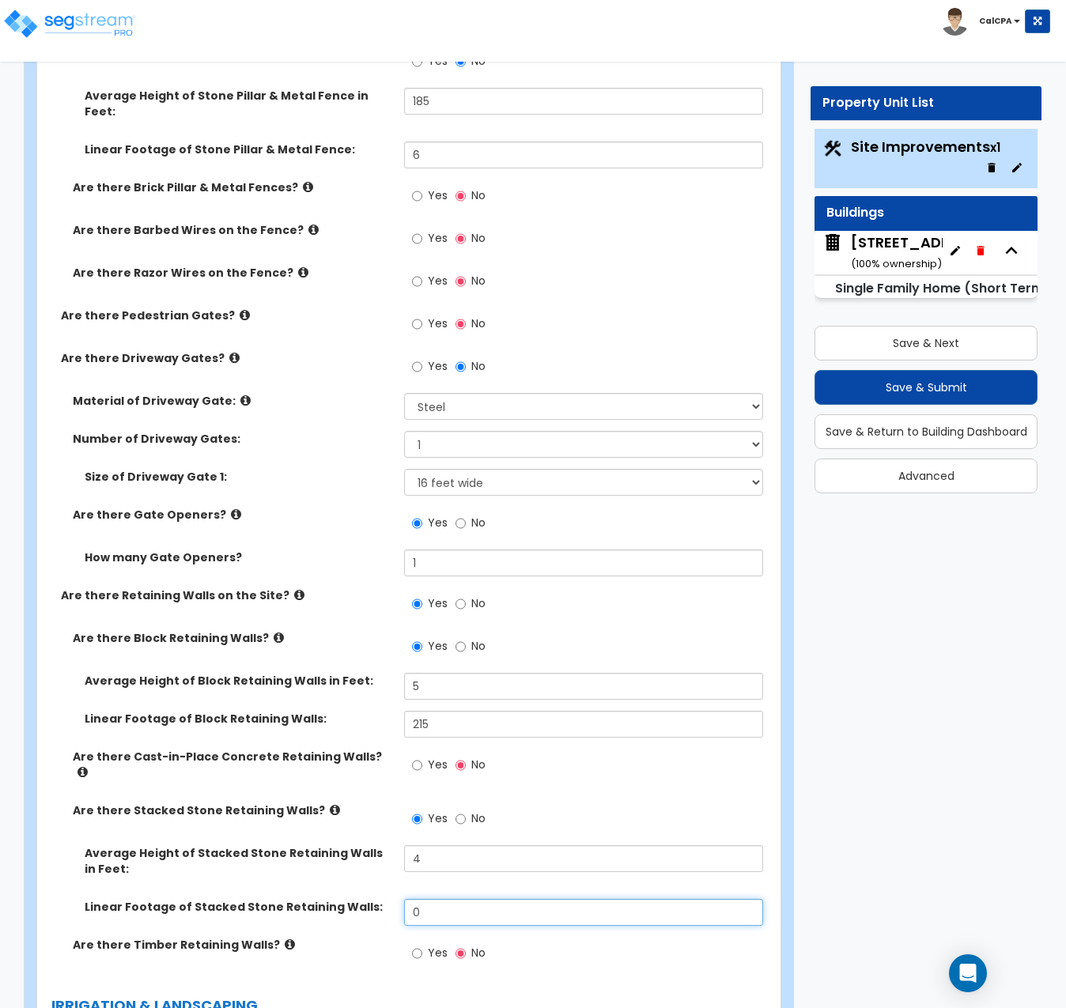
drag, startPoint x: 447, startPoint y: 794, endPoint x: 365, endPoint y: 792, distance: 81.5
click at [367, 899] on div "Linear Footage of Stacked Stone Retaining Walls: 0" at bounding box center [404, 918] width 734 height 38
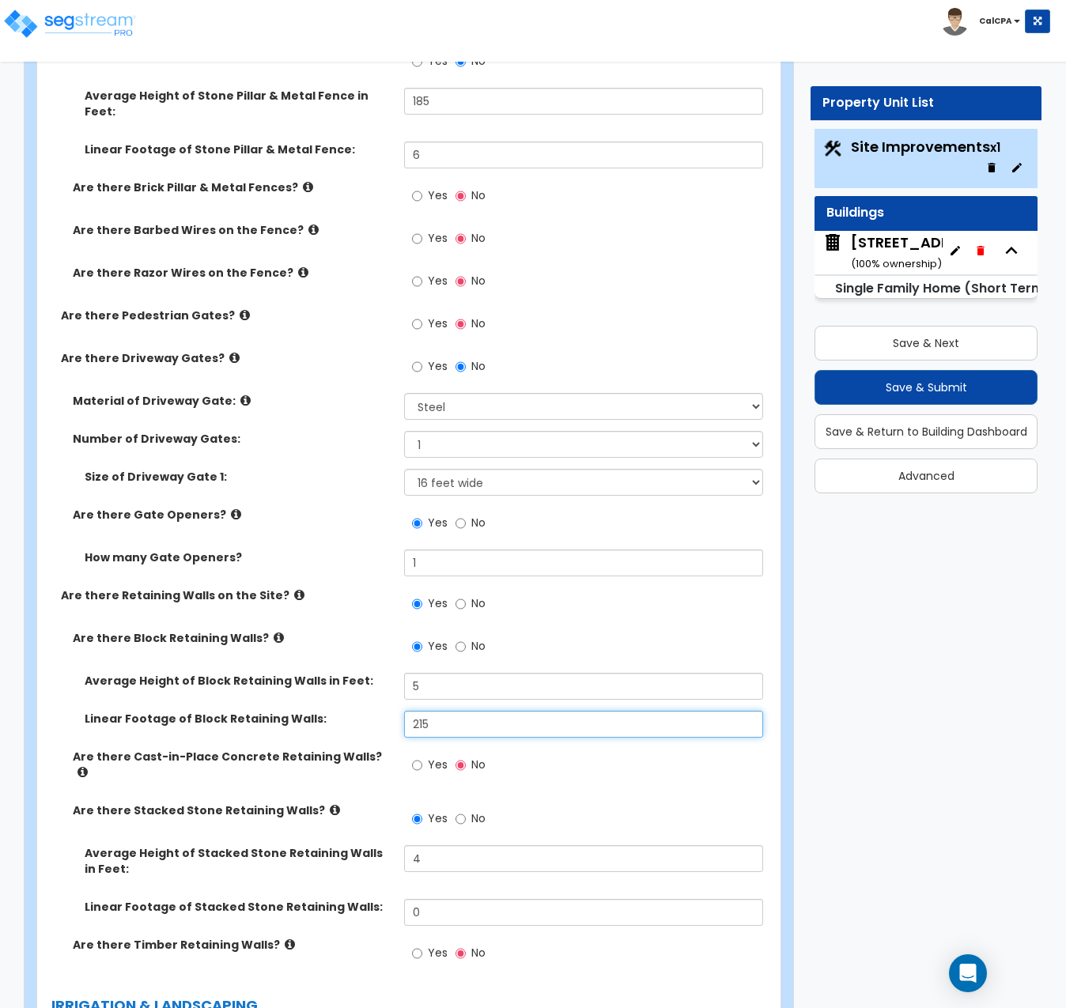
click at [458, 711] on input "215" at bounding box center [583, 724] width 359 height 27
drag, startPoint x: 476, startPoint y: 622, endPoint x: 404, endPoint y: 620, distance: 72.0
click at [404, 711] on input "215" at bounding box center [583, 724] width 359 height 27
type input "331"
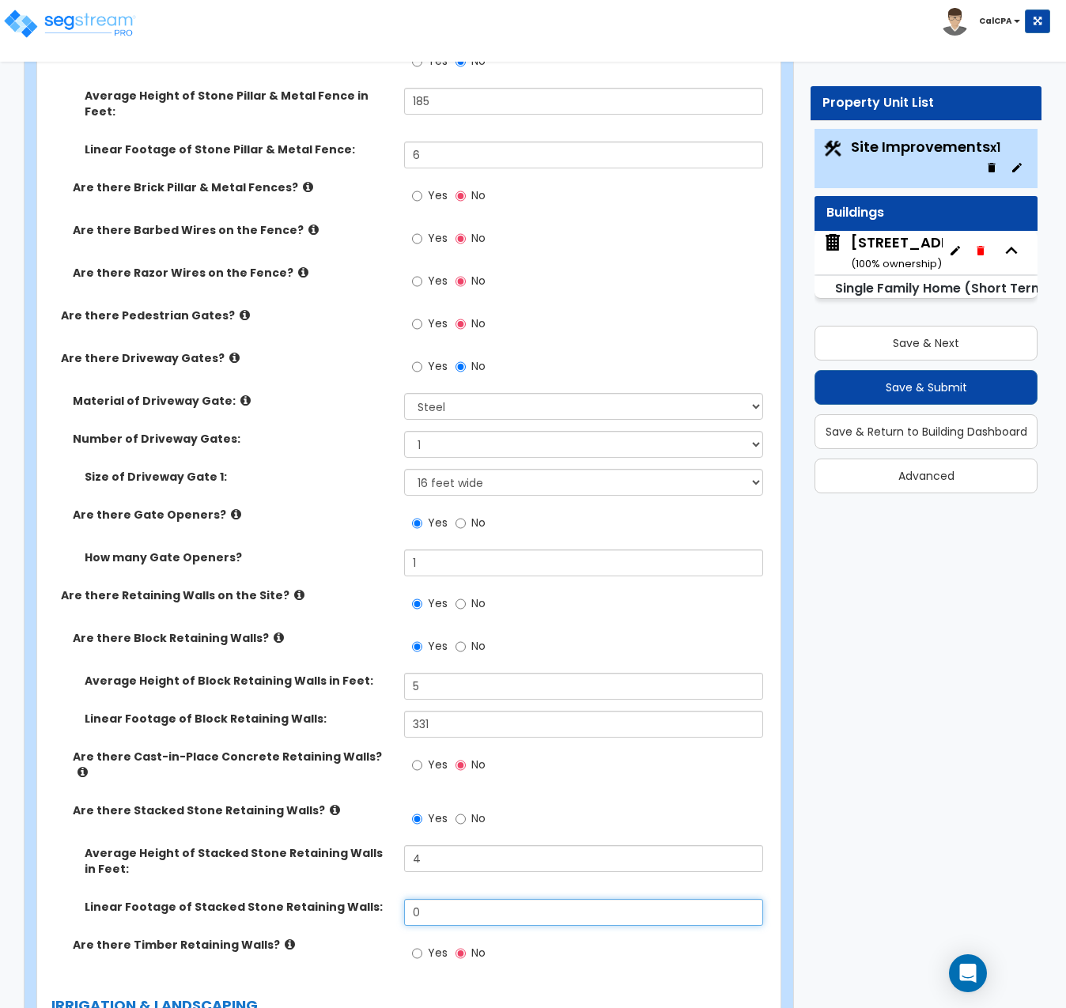
drag, startPoint x: 426, startPoint y: 795, endPoint x: 402, endPoint y: 792, distance: 24.7
click at [402, 899] on div "Linear Footage of Stacked Stone Retaining Walls: 0" at bounding box center [404, 918] width 734 height 38
click at [437, 899] on input "0" at bounding box center [583, 912] width 359 height 27
drag, startPoint x: 437, startPoint y: 794, endPoint x: 387, endPoint y: 794, distance: 50.6
click at [387, 899] on div "Linear Footage of Stacked Stone Retaining Walls: 0" at bounding box center [404, 918] width 734 height 38
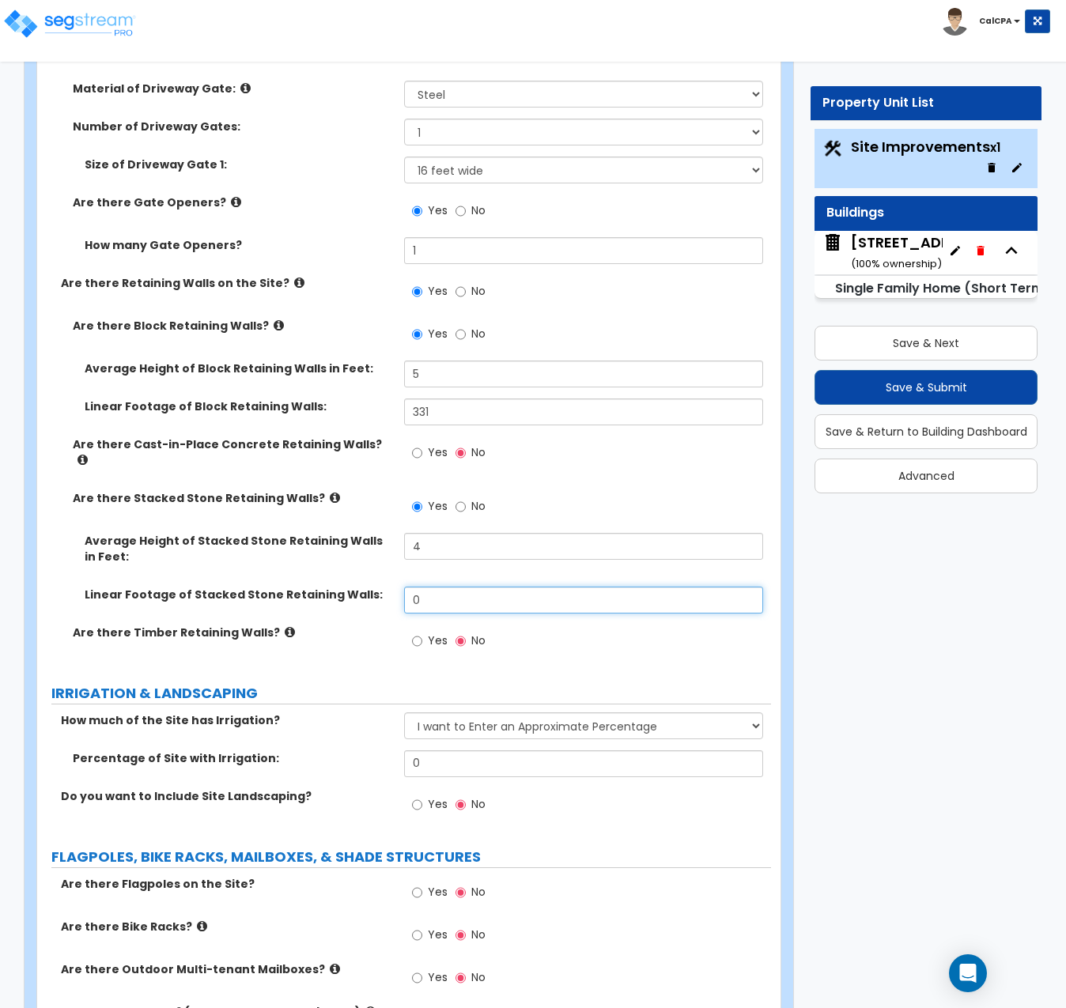
scroll to position [3005, 0]
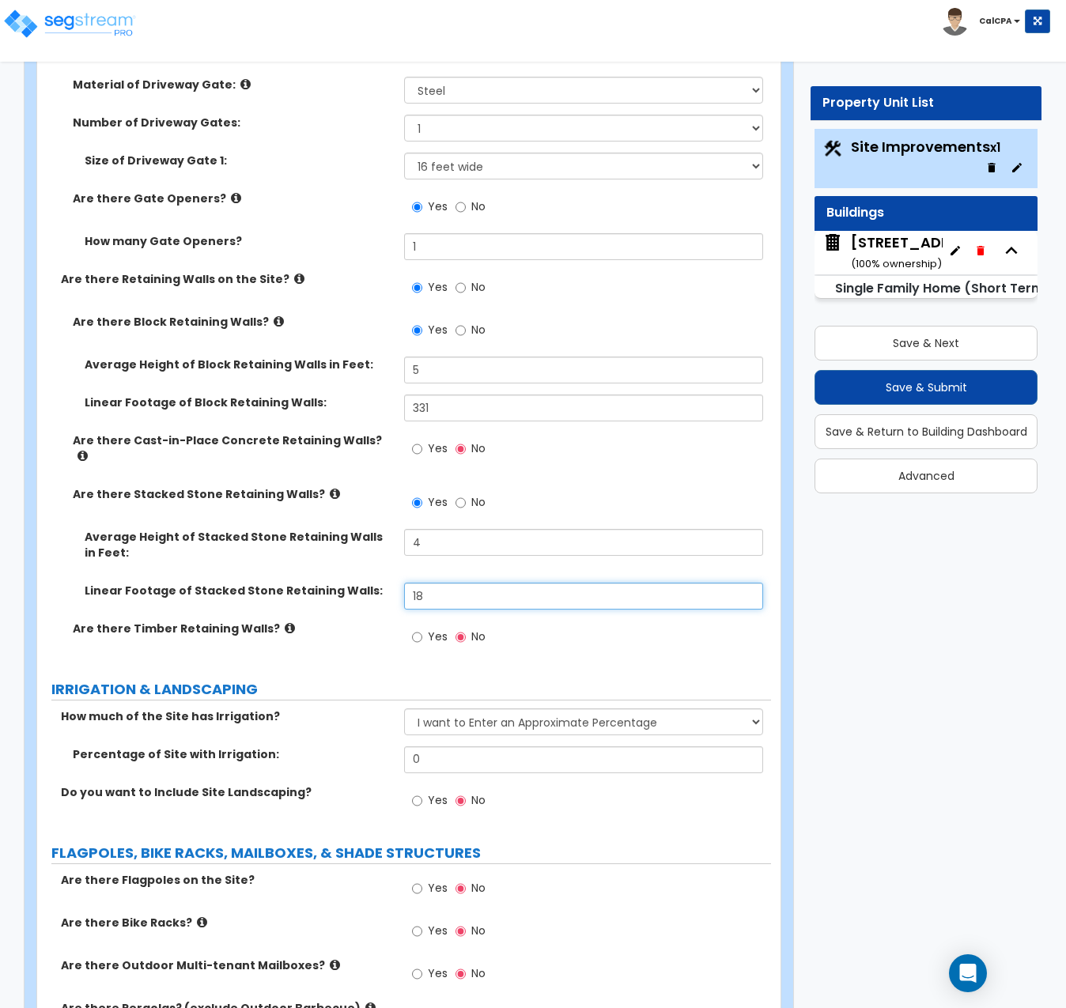
type input "1"
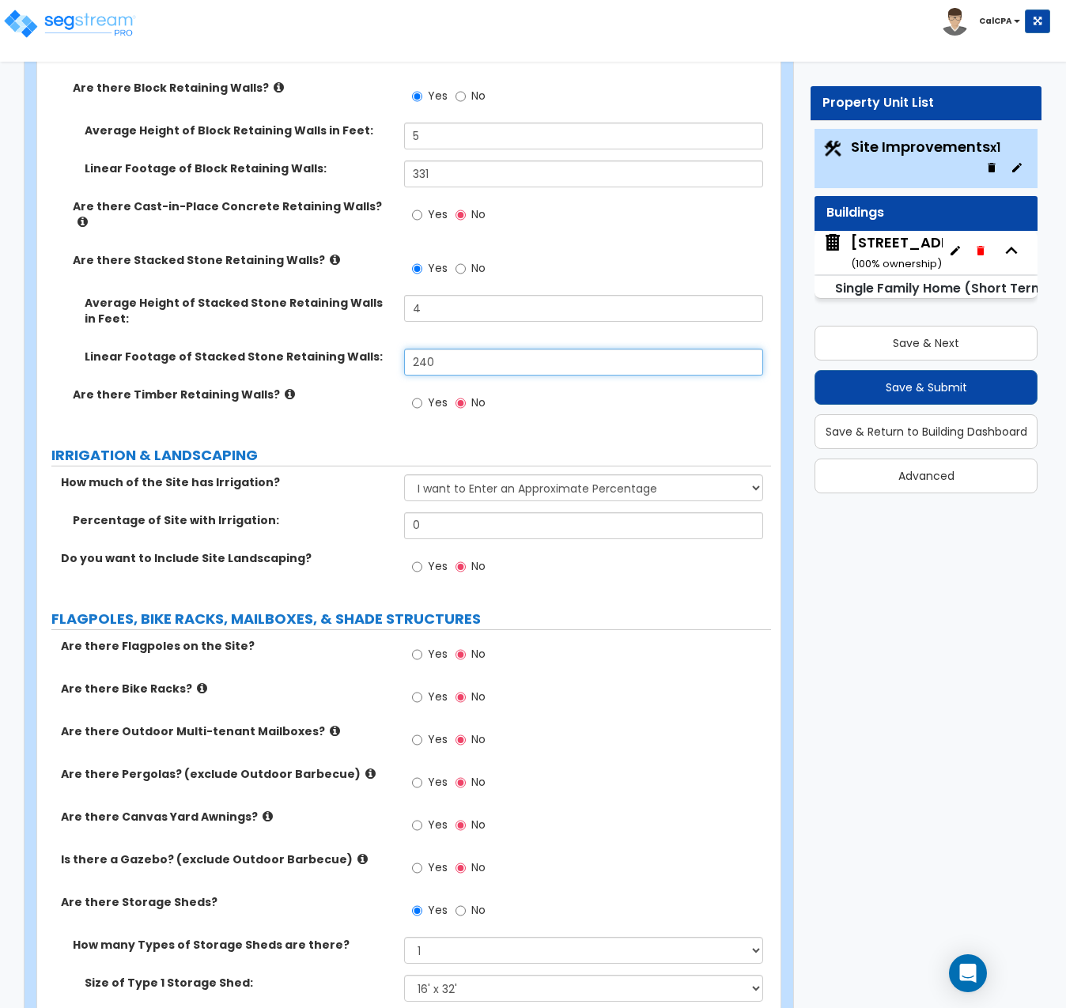
scroll to position [3242, 0]
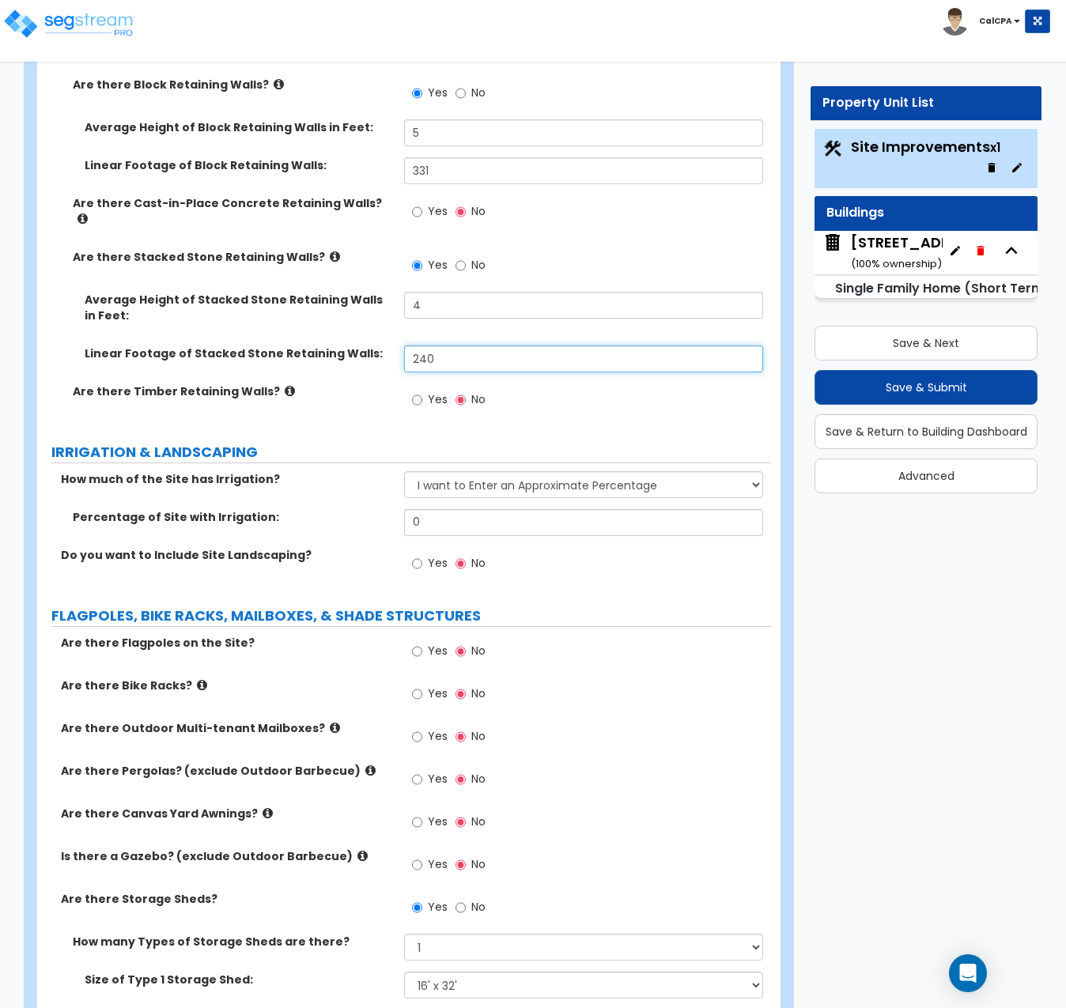
type input "240"
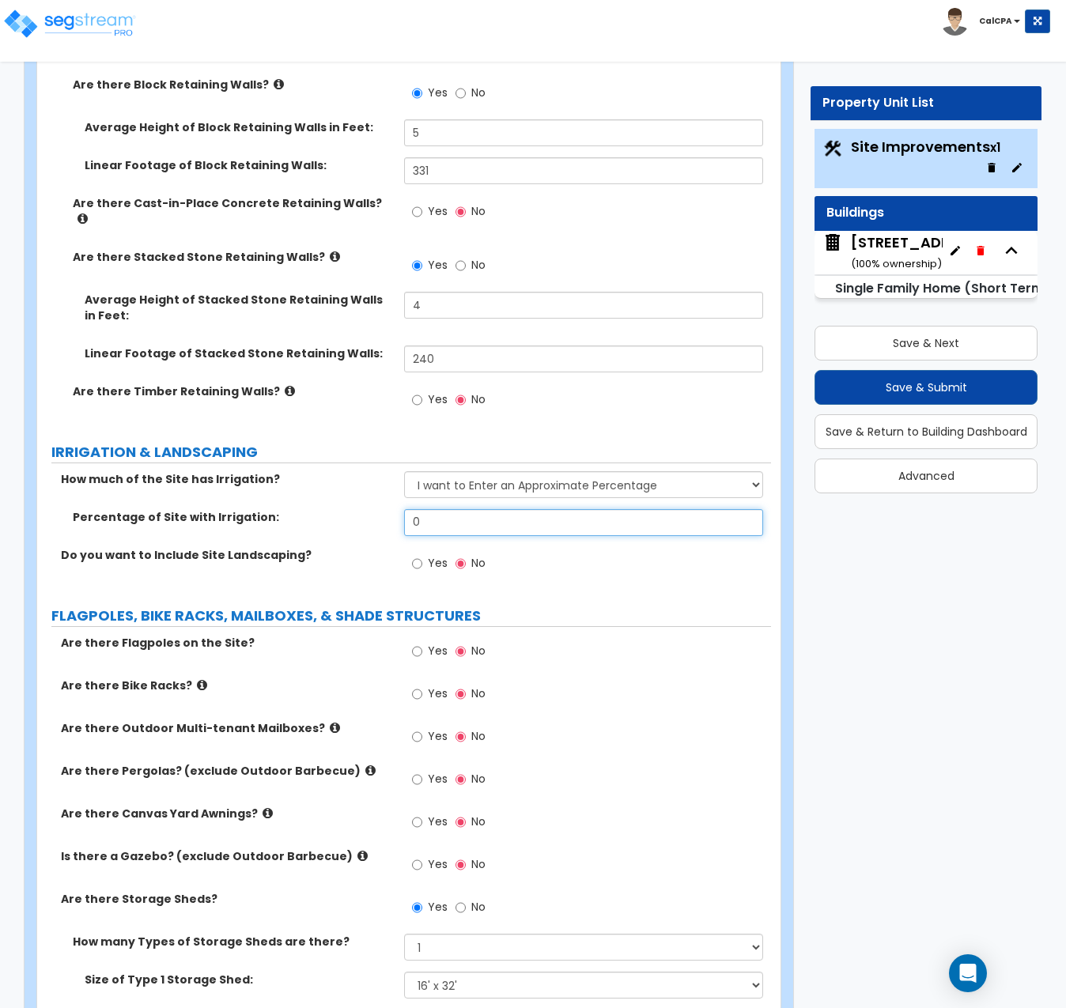
drag, startPoint x: 451, startPoint y: 403, endPoint x: 384, endPoint y: 398, distance: 66.6
click at [384, 509] on div "Percentage of Site with Irrigation: 0" at bounding box center [404, 528] width 734 height 38
type input "25"
click at [418, 555] on input "Yes" at bounding box center [417, 563] width 10 height 17
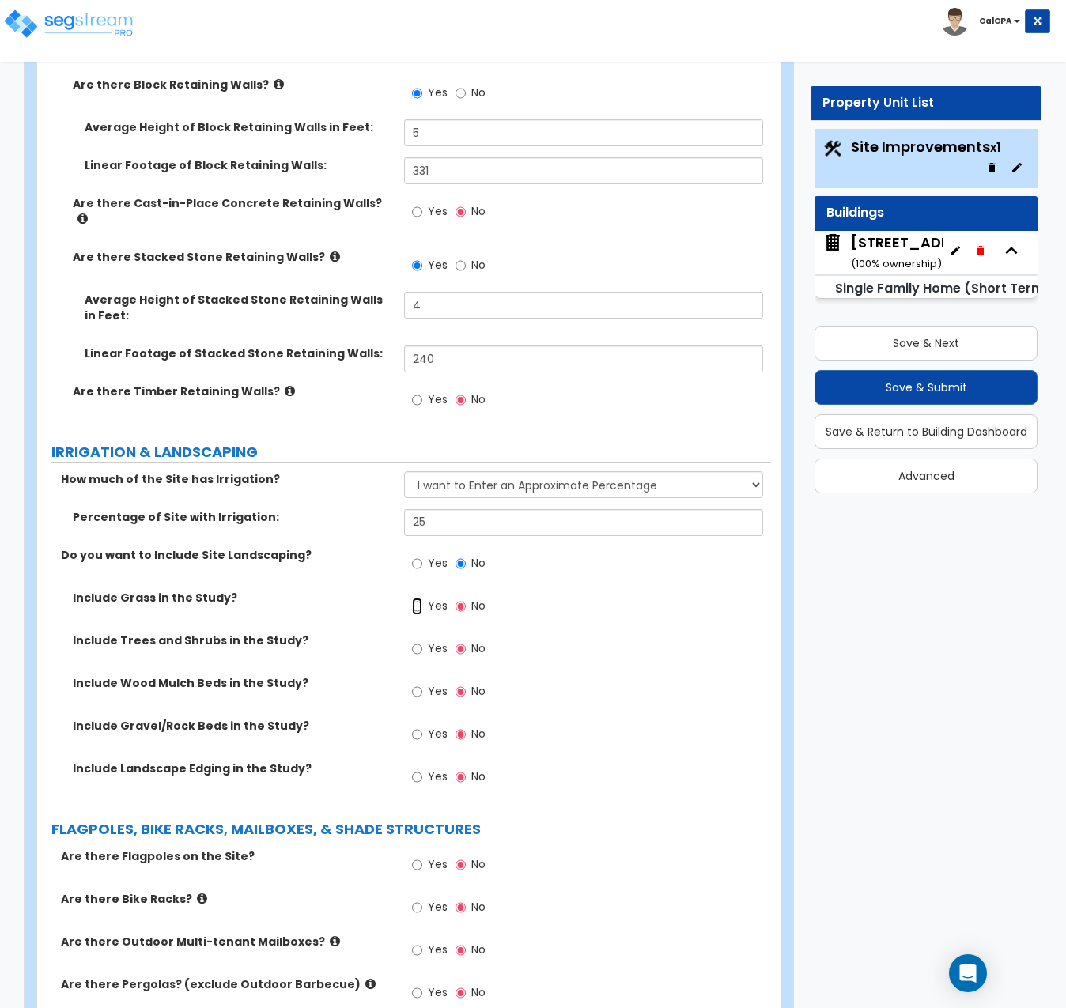
click at [418, 598] on input "Yes" at bounding box center [417, 606] width 10 height 17
radio input "true"
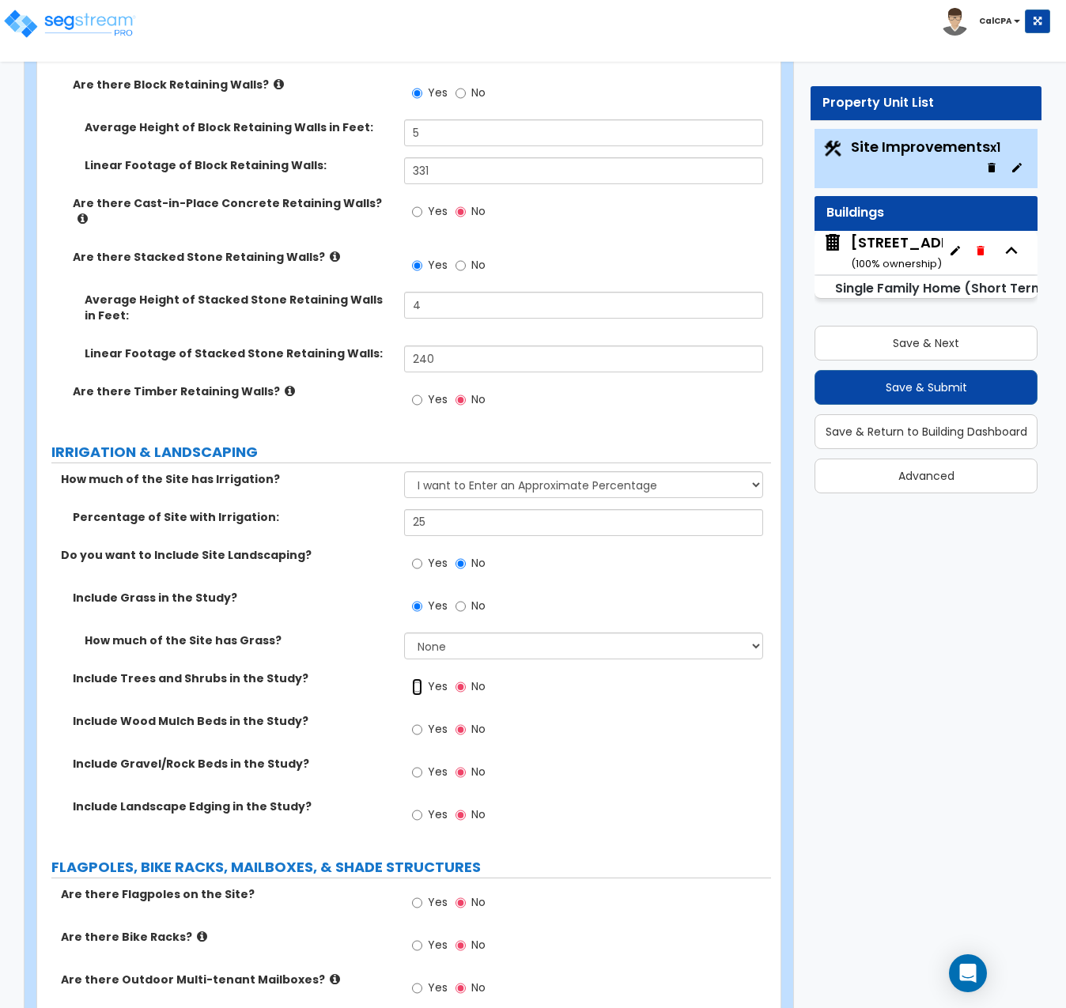
click at [414, 679] on input "Yes" at bounding box center [417, 687] width 10 height 17
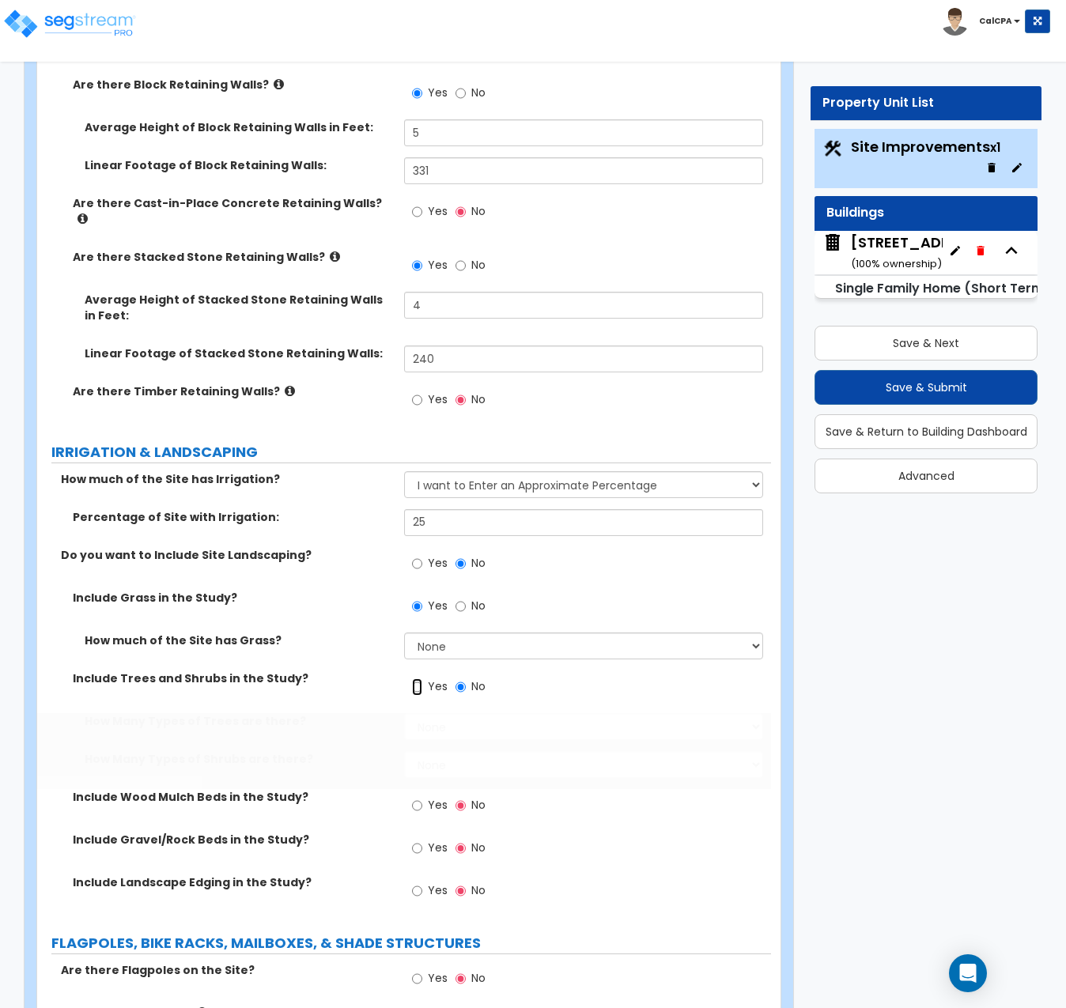
radio input "true"
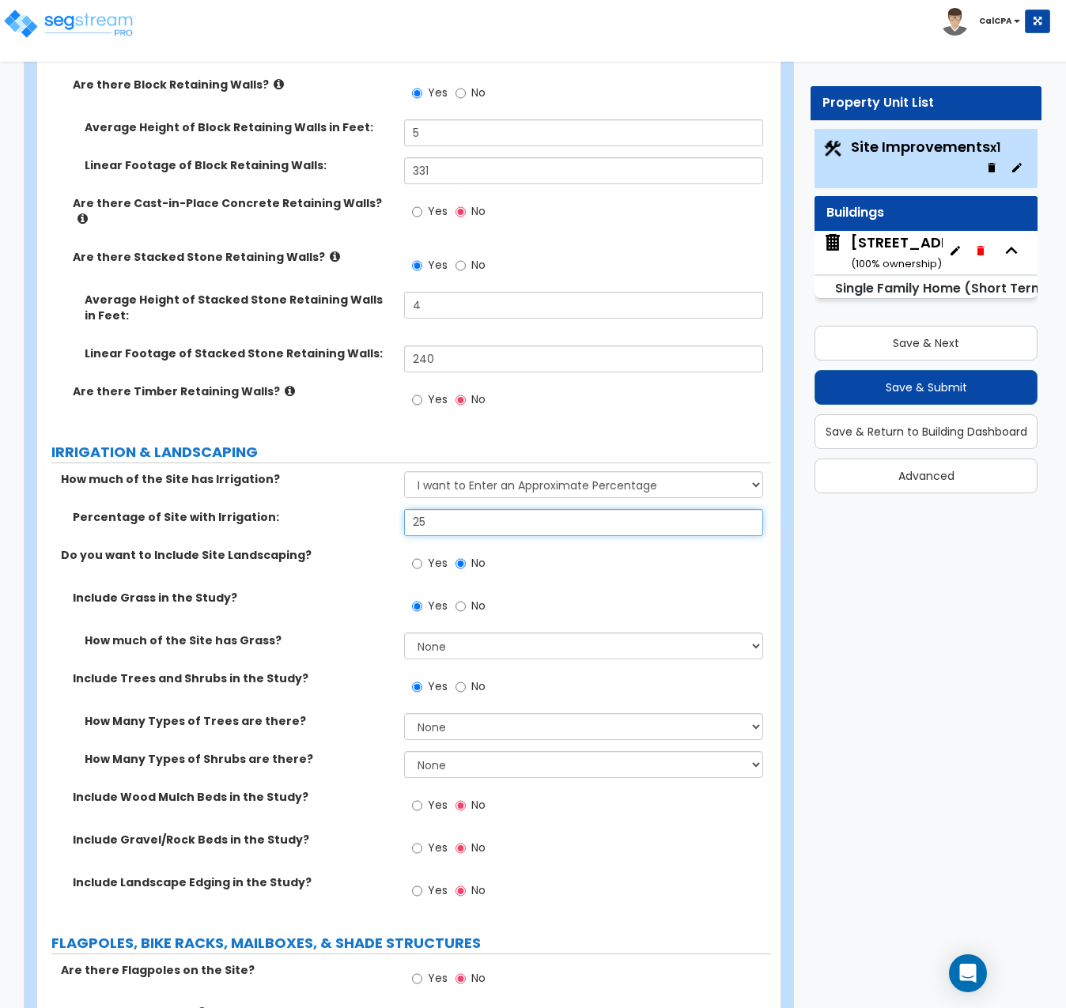
click at [493, 509] on input "25" at bounding box center [583, 522] width 359 height 27
drag, startPoint x: 493, startPoint y: 410, endPoint x: 398, endPoint y: 403, distance: 96.0
click at [398, 509] on div "Percentage of Site with Irrigation: 25" at bounding box center [404, 528] width 734 height 38
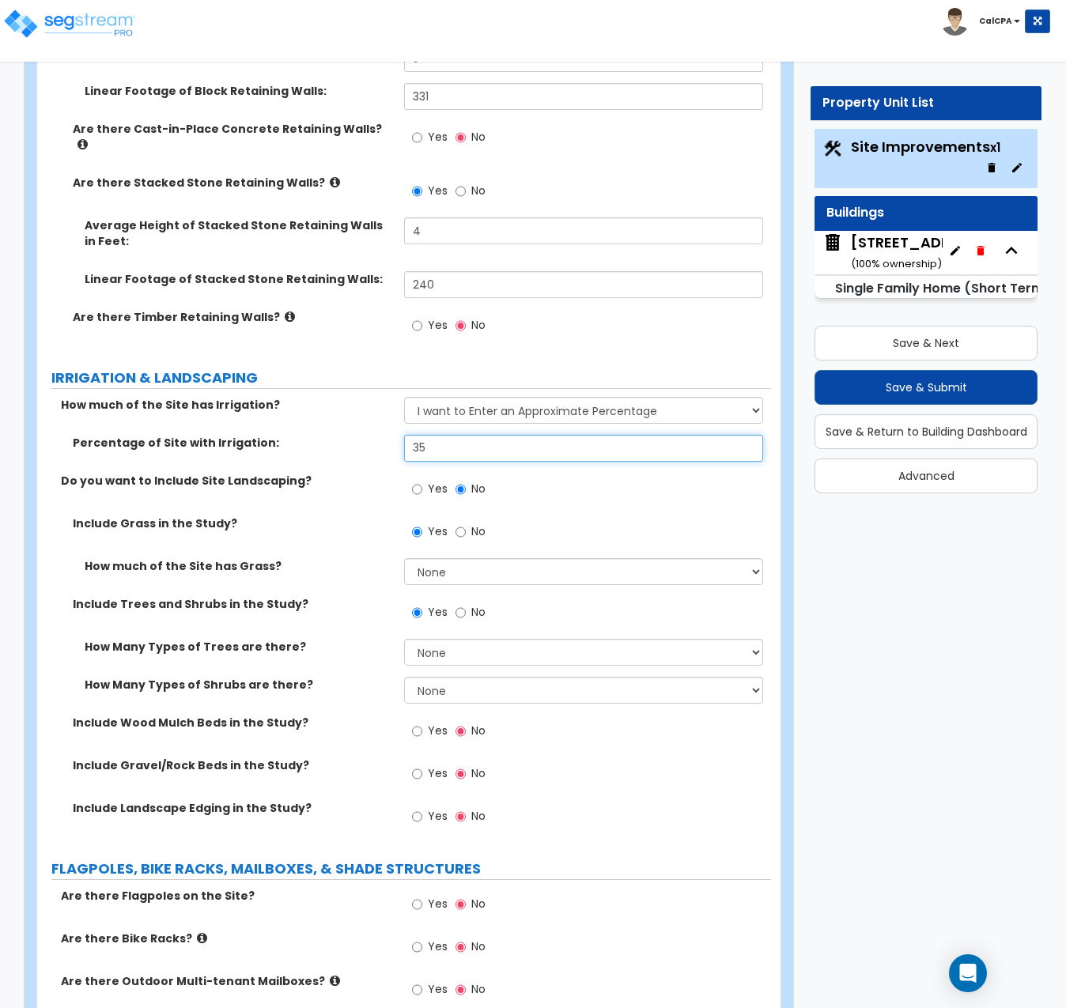
scroll to position [3321, 0]
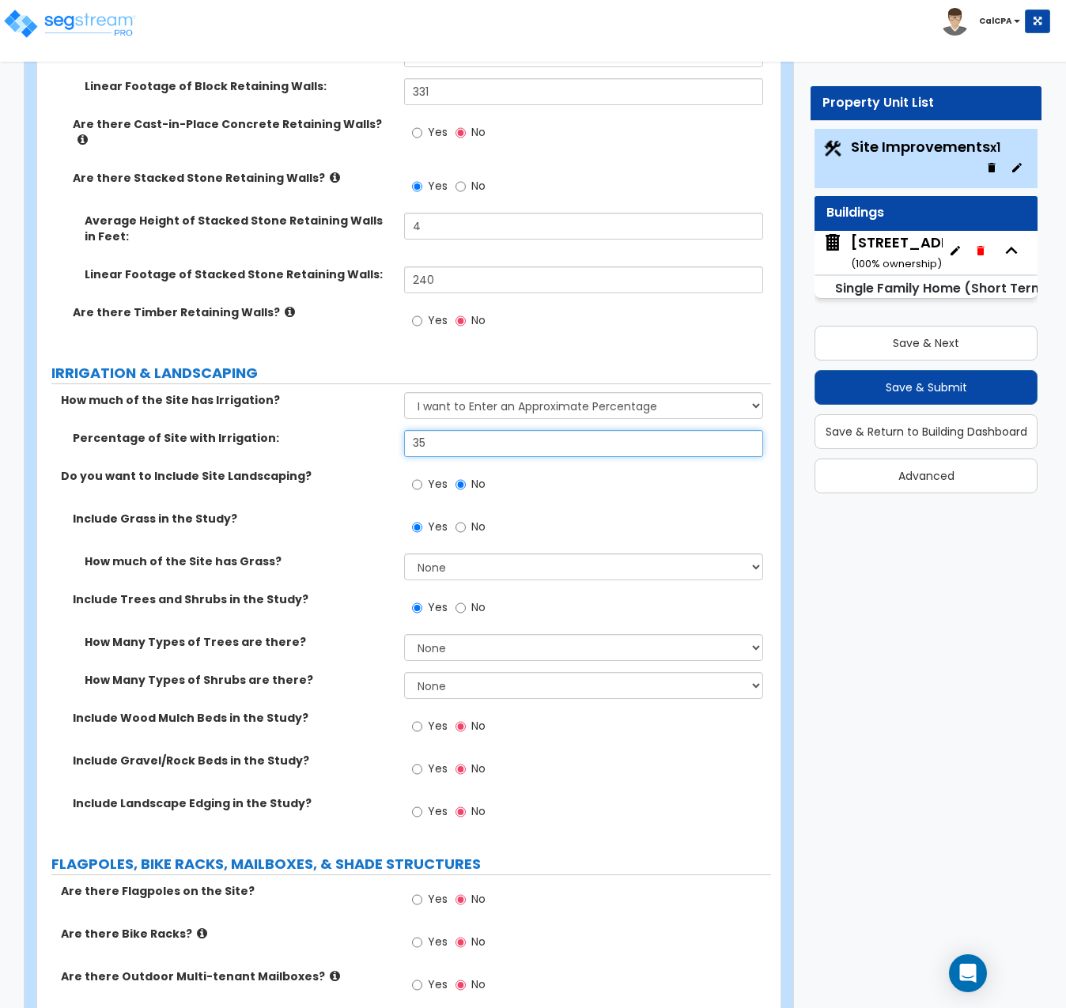
type input "35"
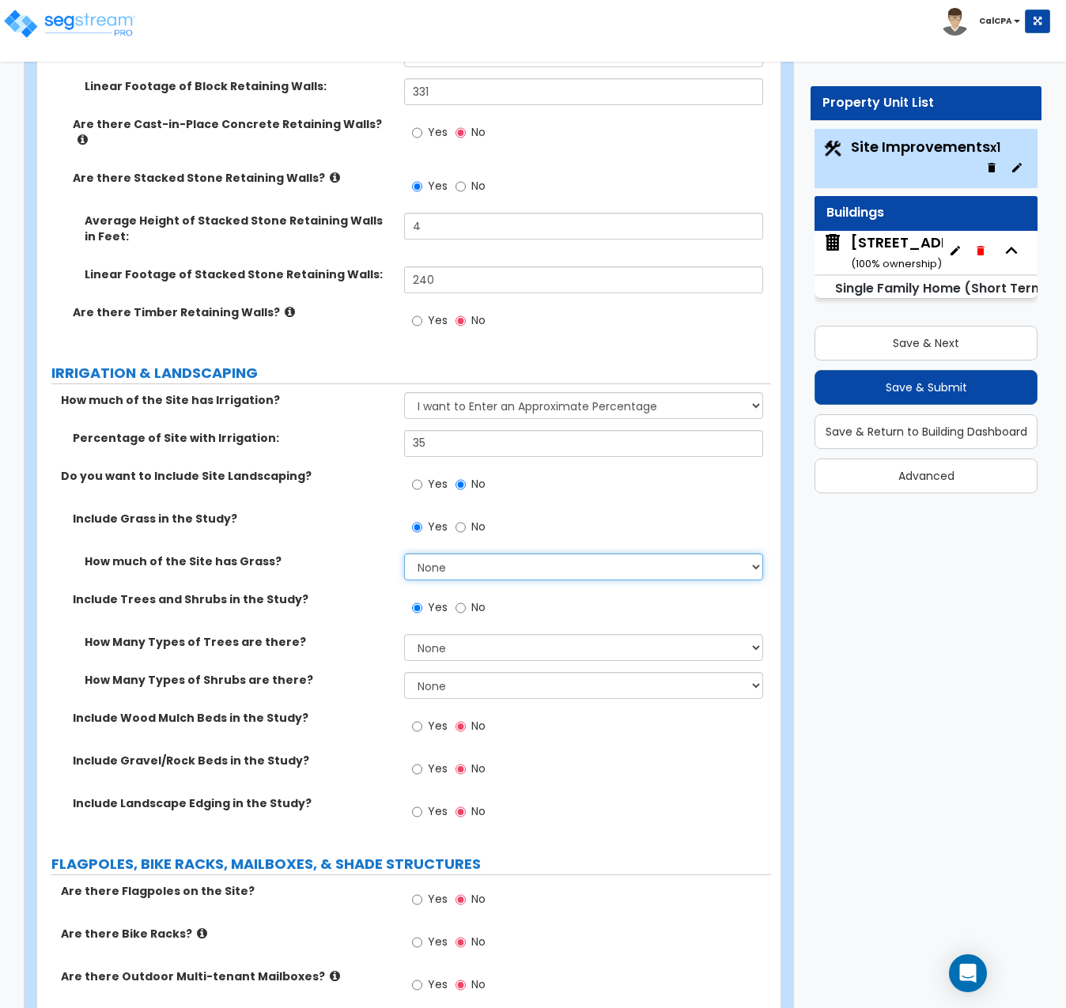
click at [757, 554] on select "None I want to Enter an Approximate Percentage I want to Enter the Square Foota…" at bounding box center [583, 567] width 359 height 27
select select "2"
click at [404, 554] on select "None I want to Enter an Approximate Percentage I want to Enter the Square Foota…" at bounding box center [583, 567] width 359 height 27
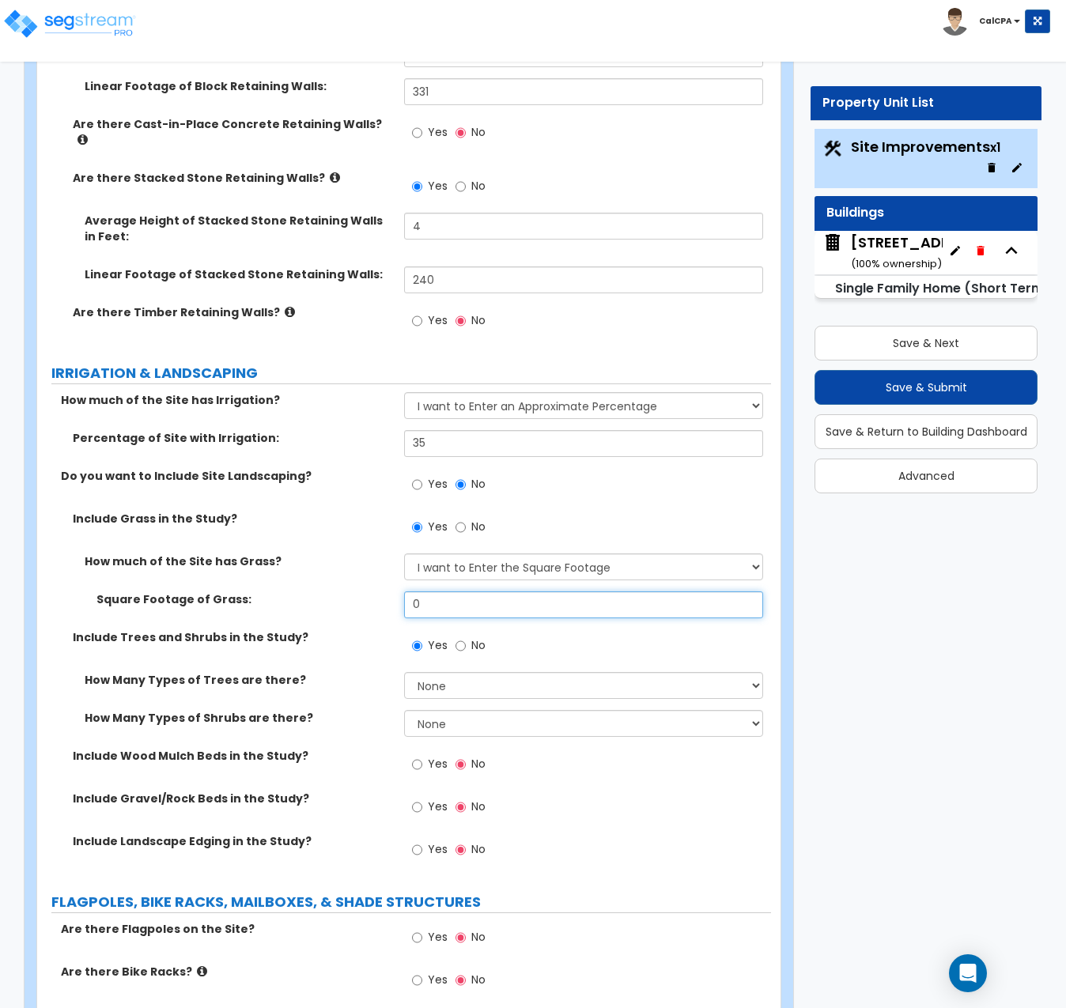
click at [444, 592] on input "0" at bounding box center [583, 605] width 359 height 27
drag, startPoint x: 443, startPoint y: 492, endPoint x: 403, endPoint y: 489, distance: 40.5
click at [403, 592] on div "Square Footage of Grass: 0" at bounding box center [404, 611] width 734 height 38
type input "1,632"
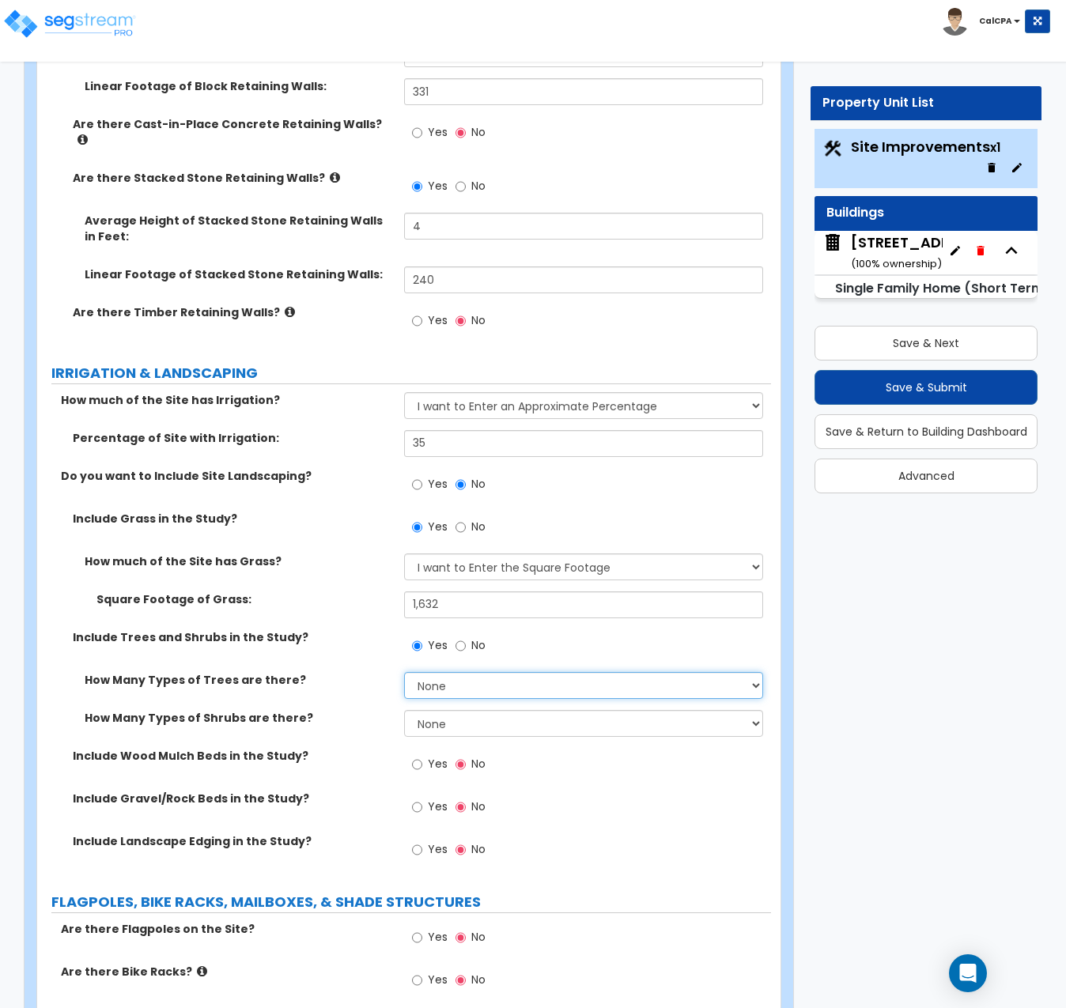
click at [753, 672] on select "None 1 2 3" at bounding box center [583, 685] width 359 height 27
select select "3"
click at [404, 672] on select "None 1 2 3" at bounding box center [583, 685] width 359 height 27
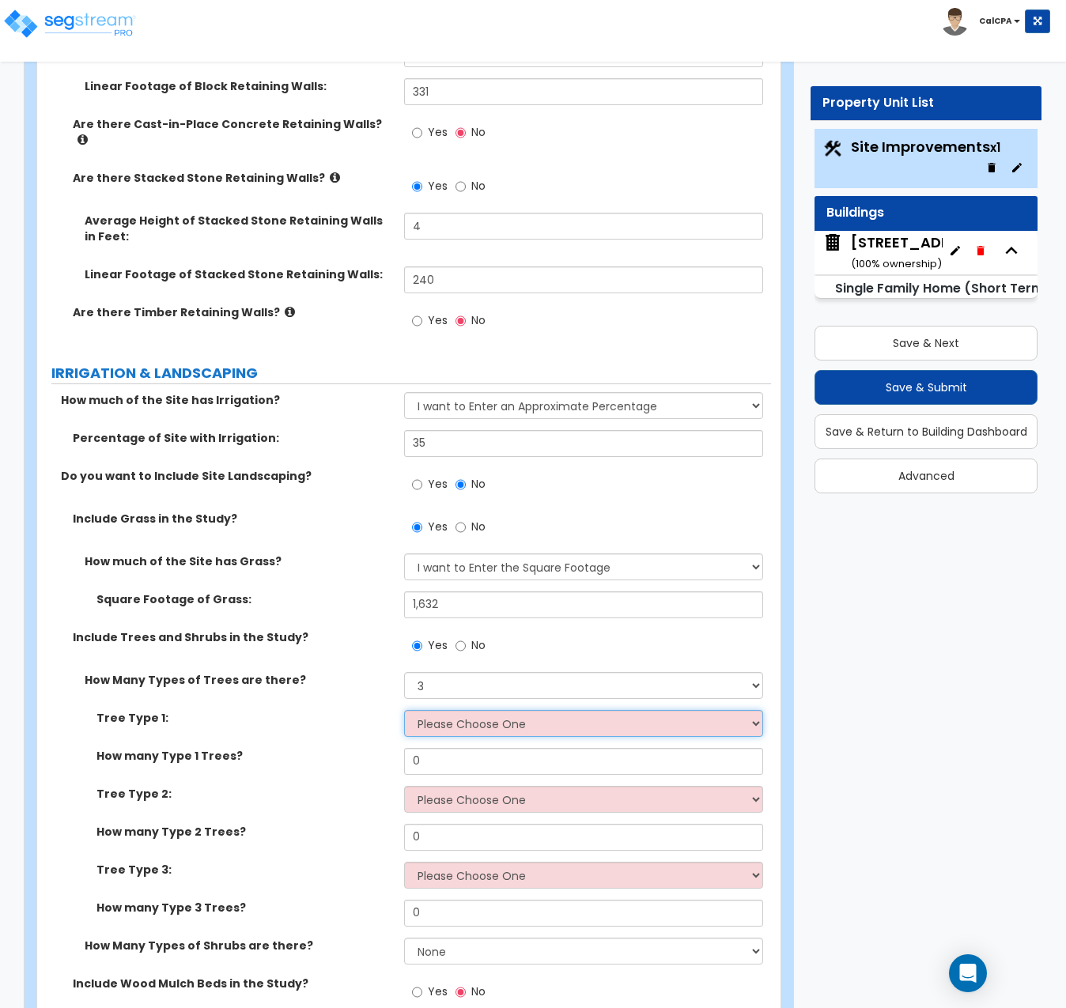
click at [760, 710] on select "Please Choose One Honey Locust Planetree Poplar Elm Hawthorn Linden Maple Red M…" at bounding box center [583, 723] width 359 height 27
select select "2"
click at [404, 710] on select "Please Choose One Honey Locust Planetree Poplar Elm Hawthorn Linden Maple Red M…" at bounding box center [583, 723] width 359 height 27
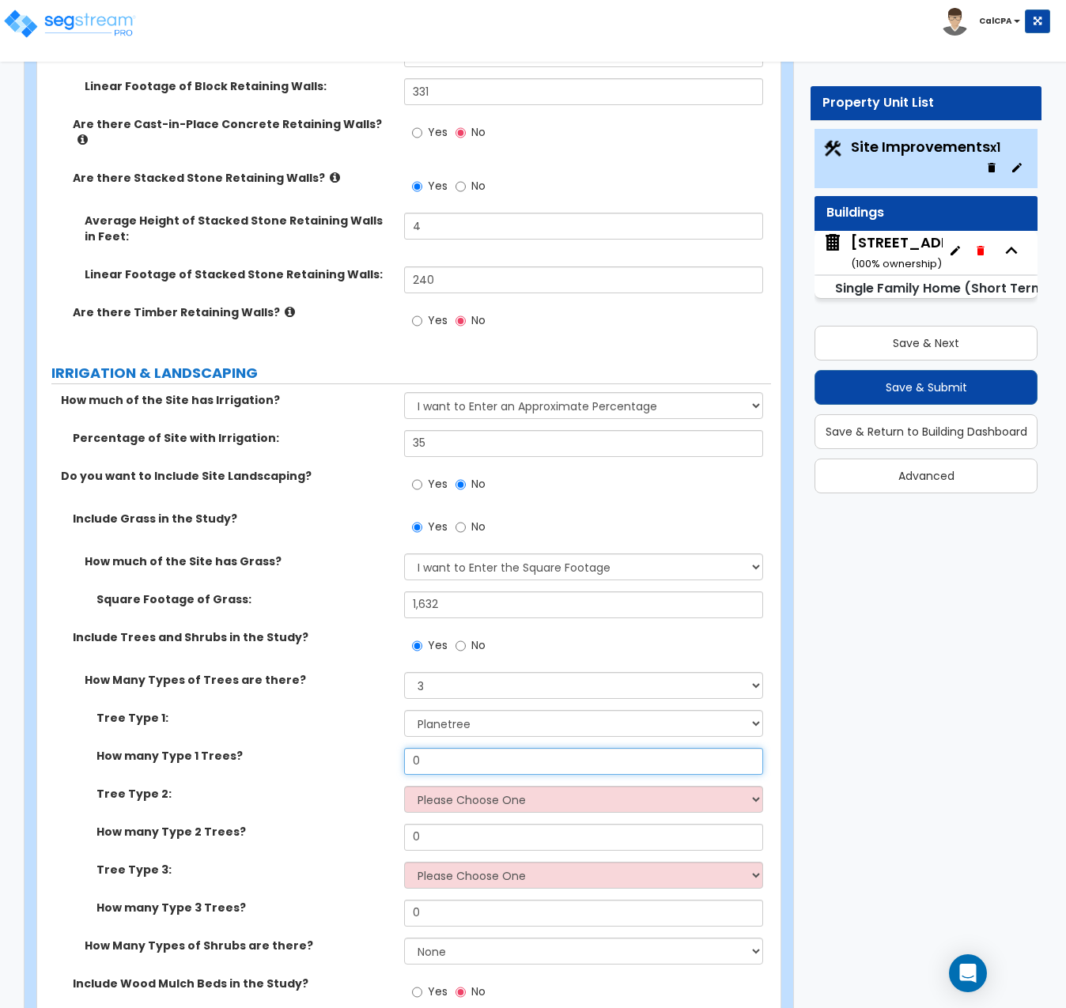
drag, startPoint x: 440, startPoint y: 646, endPoint x: 374, endPoint y: 641, distance: 65.9
click at [376, 748] on div "How many Type 1 Trees? 0" at bounding box center [404, 767] width 734 height 38
type input "2"
type input "15"
click at [751, 786] on select "Please Choose One Honey Locust Planetree Poplar Elm Hawthorn Linden Maple Red M…" at bounding box center [583, 799] width 359 height 27
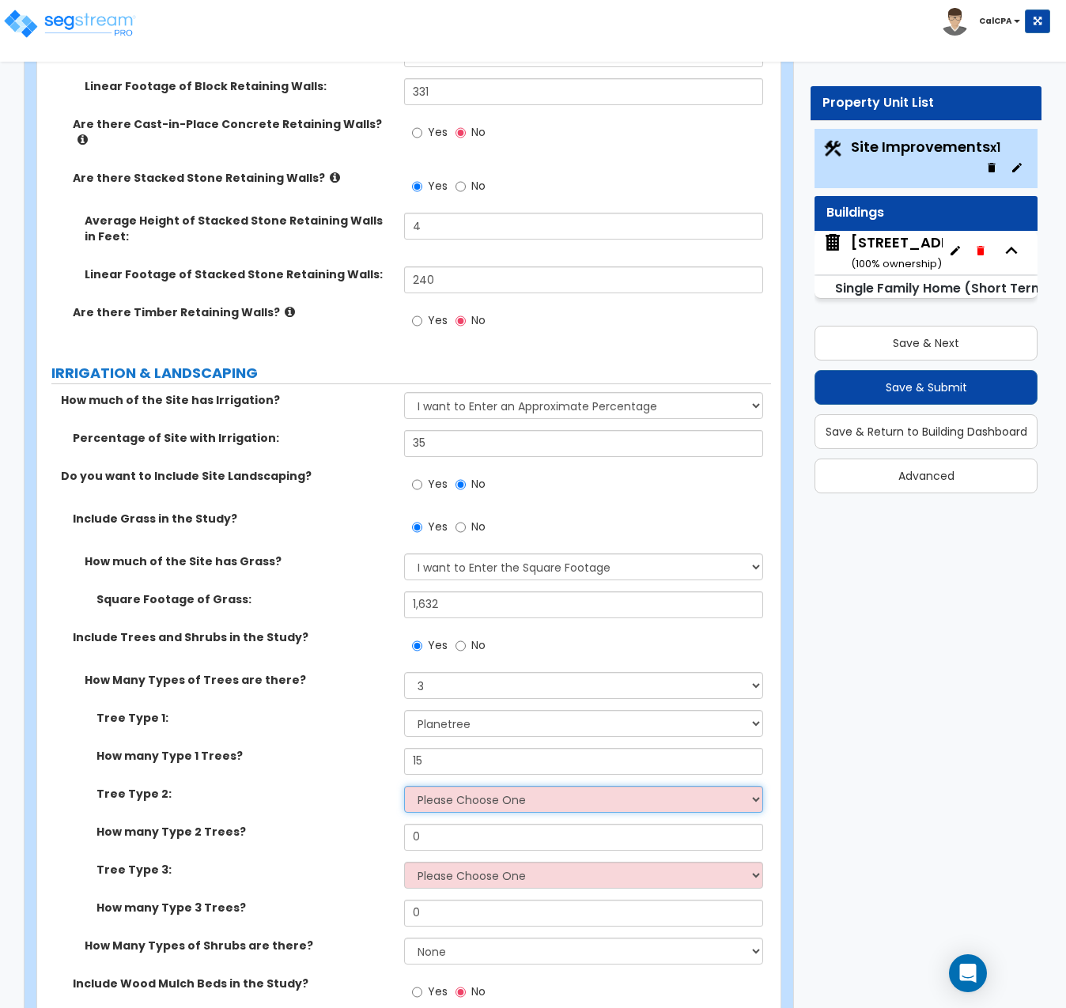
select select "4"
click at [404, 786] on select "Please Choose One Honey Locust Planetree Poplar Elm Hawthorn Linden Maple Red M…" at bounding box center [583, 799] width 359 height 27
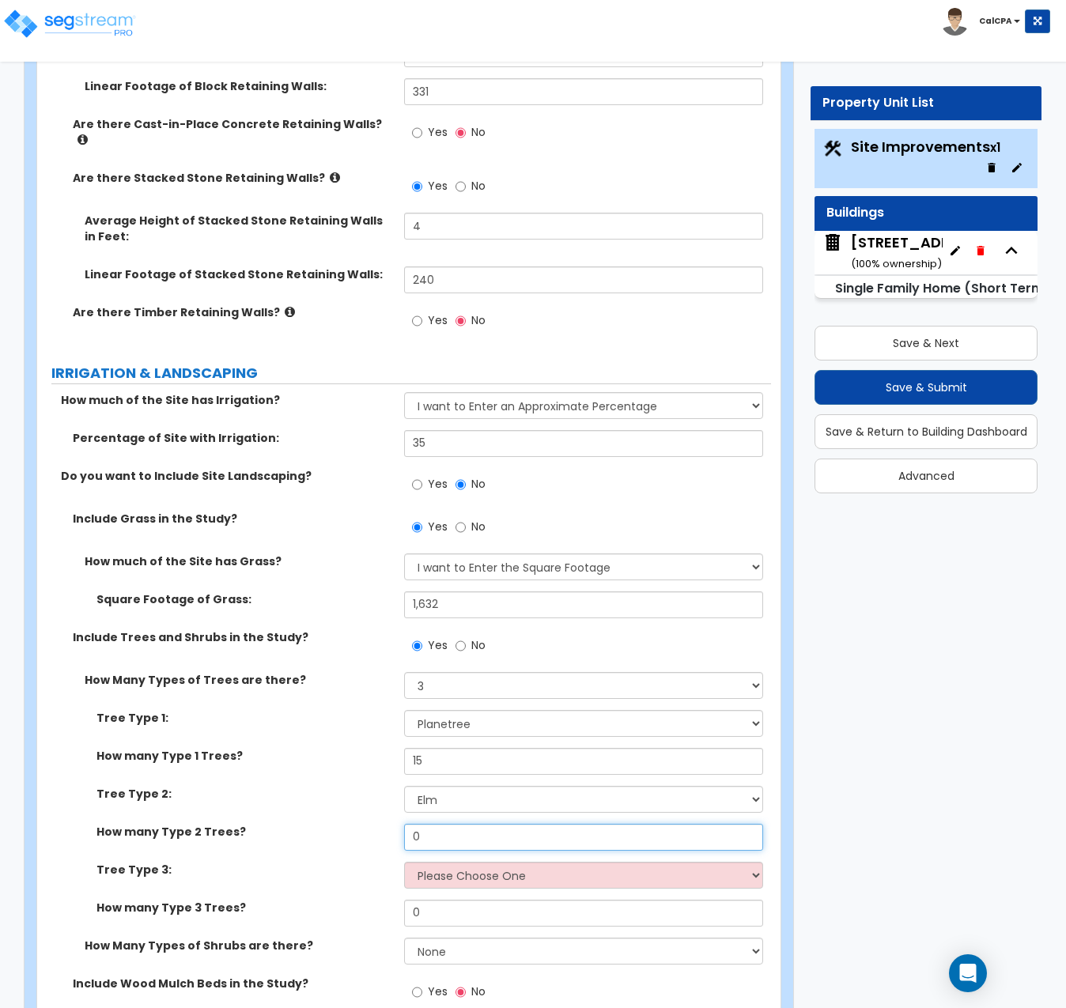
drag, startPoint x: 488, startPoint y: 730, endPoint x: 374, endPoint y: 717, distance: 114.6
click at [374, 824] on div "How many Type 2 Trees? 0" at bounding box center [404, 843] width 734 height 38
type input "4"
type input "5"
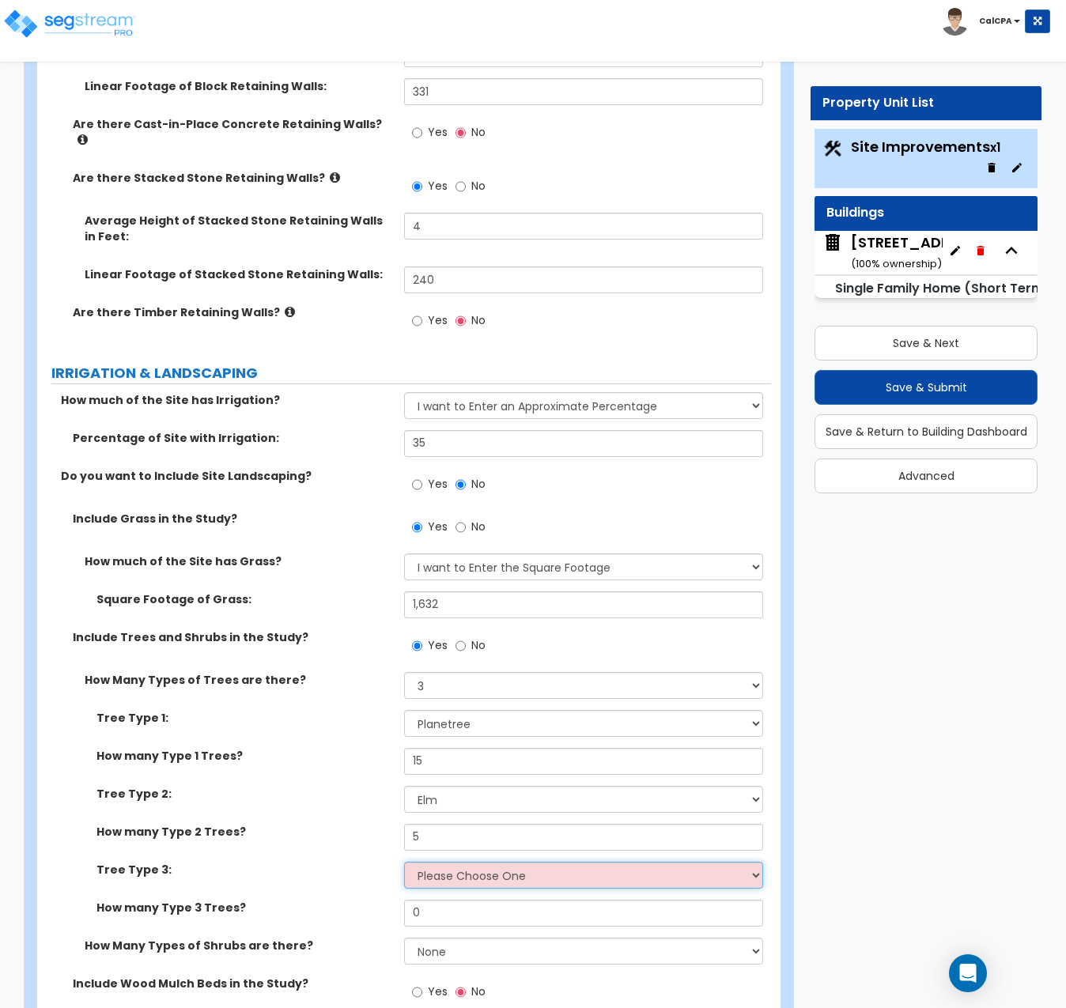
click at [756, 862] on select "Please Choose One Honey Locust Planetree Poplar Elm Hawthorn Linden Maple Red M…" at bounding box center [583, 875] width 359 height 27
select select "3"
click at [404, 862] on select "Please Choose One Honey Locust Planetree Poplar Elm Hawthorn Linden Maple Red M…" at bounding box center [583, 875] width 359 height 27
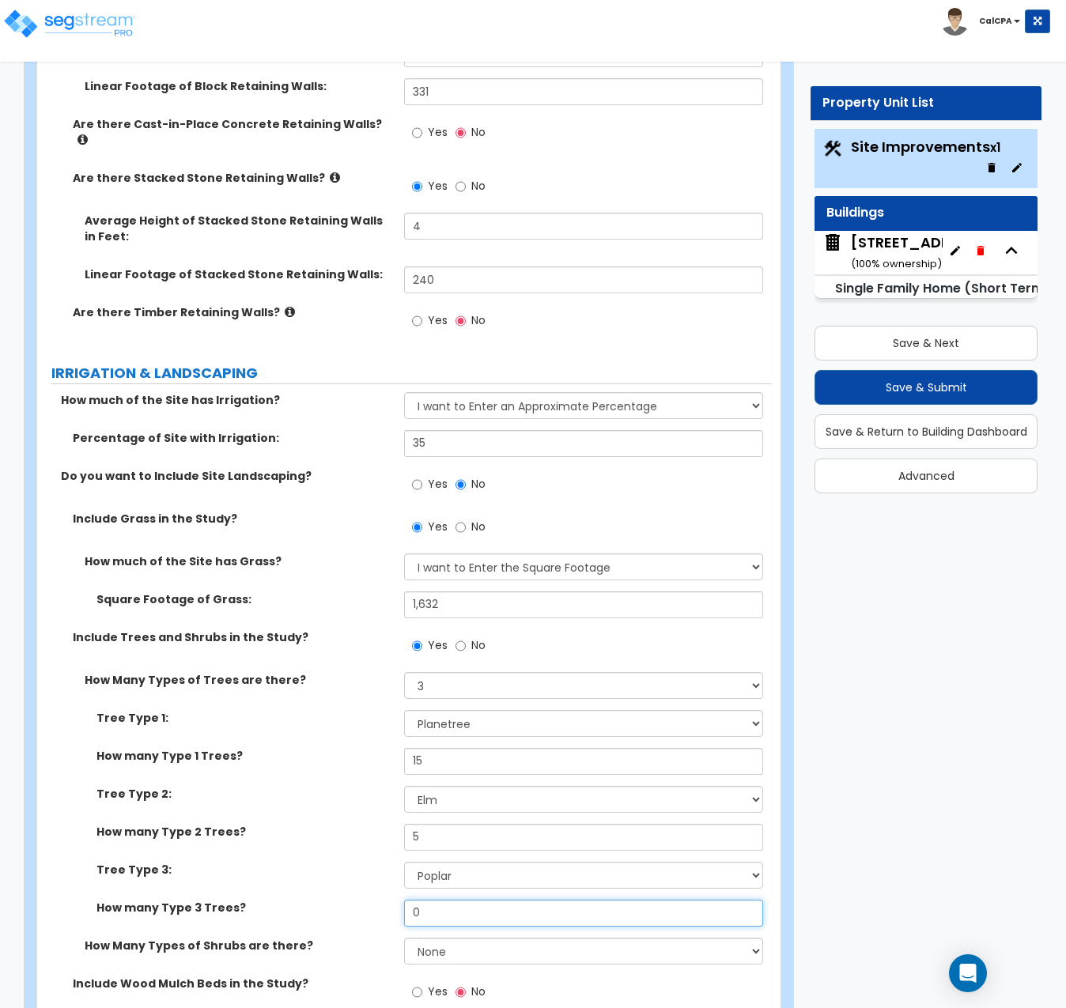
drag, startPoint x: 516, startPoint y: 794, endPoint x: 404, endPoint y: 789, distance: 111.6
click at [404, 900] on input "0" at bounding box center [583, 913] width 359 height 27
type input "1"
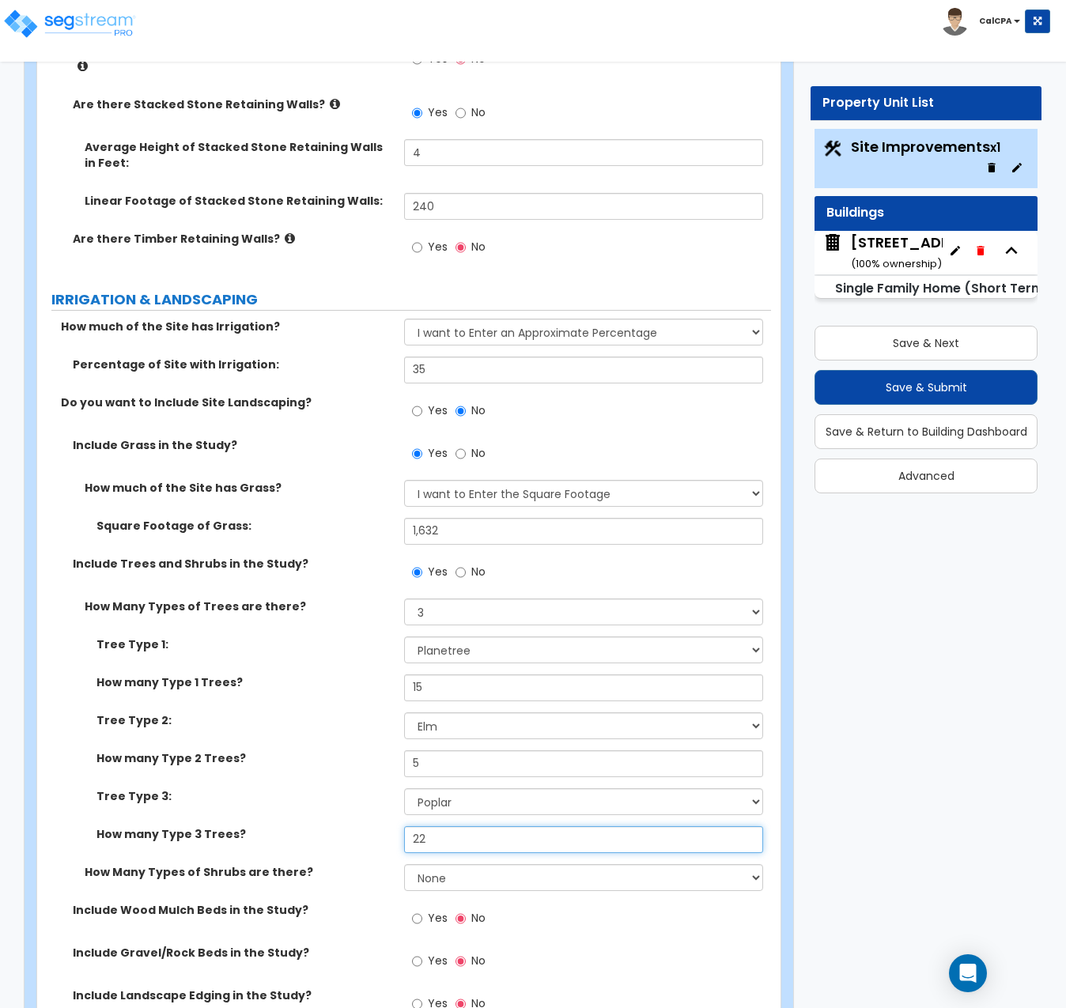
scroll to position [3401, 0]
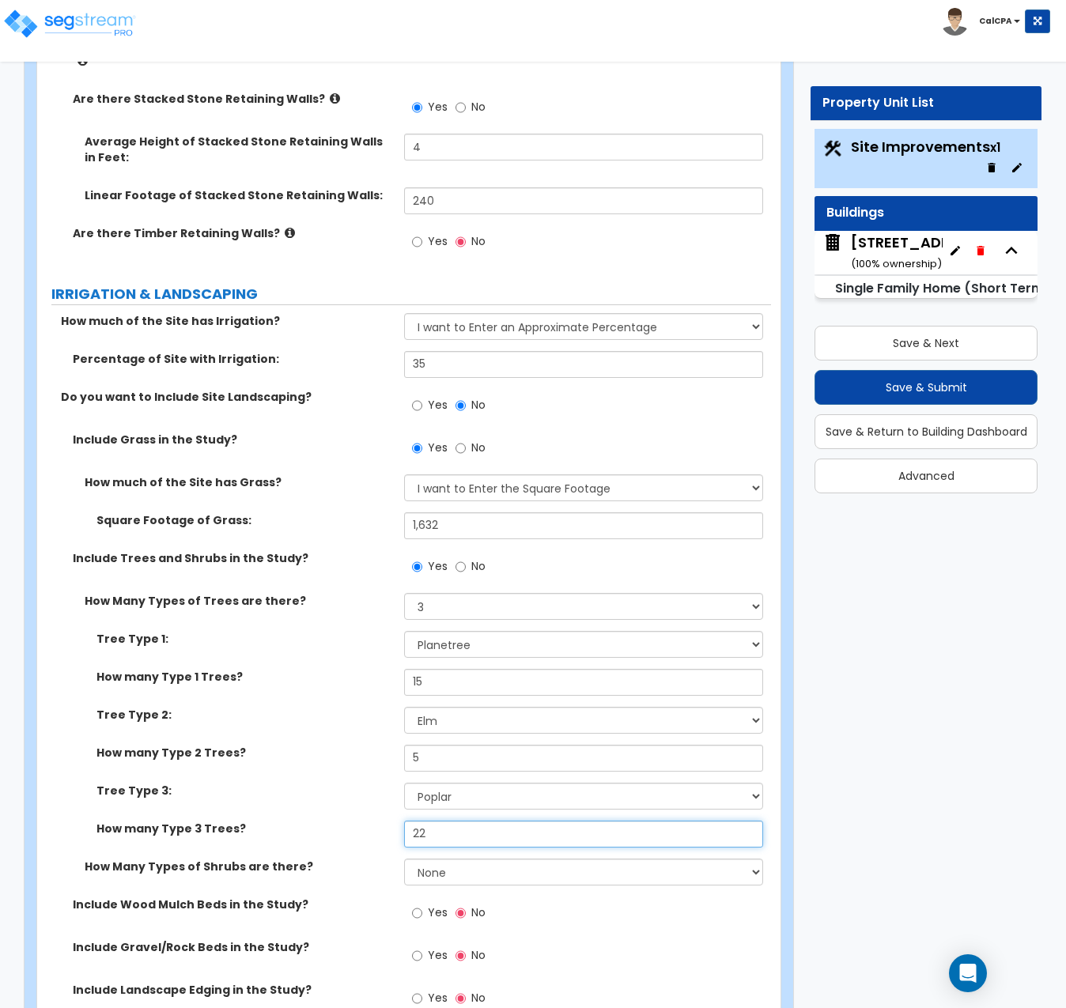
type input "22"
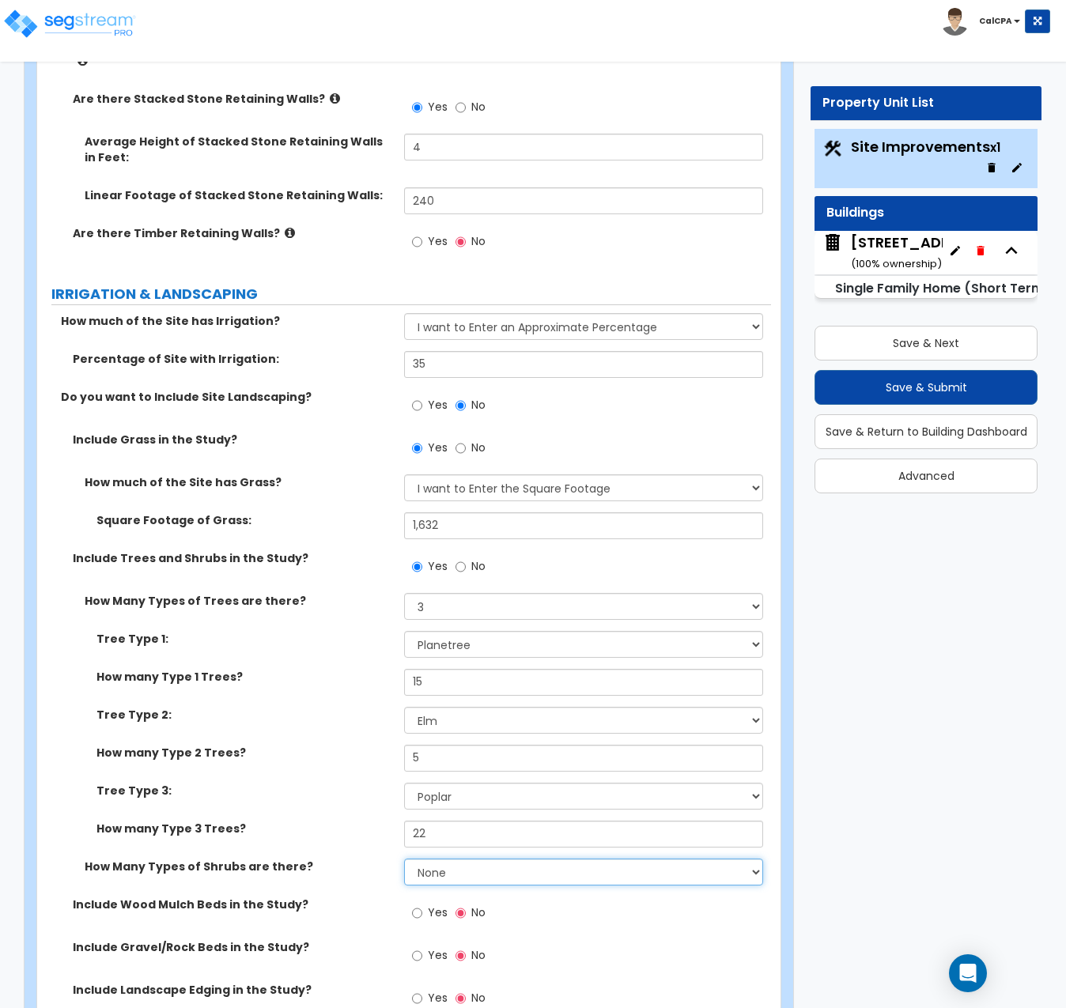
click at [745, 859] on select "None 1 2 3" at bounding box center [583, 872] width 359 height 27
select select "3"
click at [404, 859] on select "None 1 2 3" at bounding box center [583, 872] width 359 height 27
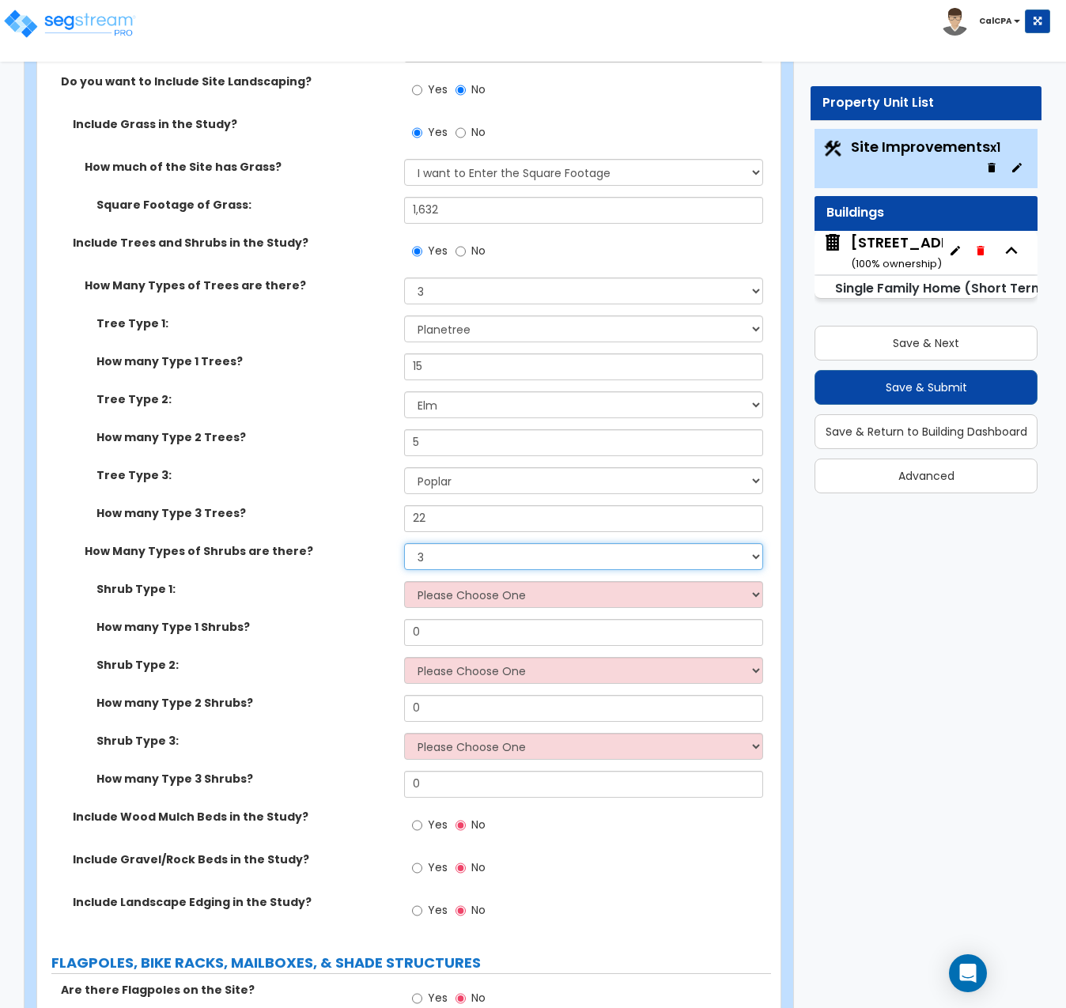
scroll to position [3717, 0]
click at [758, 580] on select "Please Choose One Arborvitae Azalea Yew Boxwood Juniper [PERSON_NAME] Cotoneast…" at bounding box center [583, 593] width 359 height 27
select select "1"
click at [404, 580] on select "Please Choose One Arborvitae Azalea Yew Boxwood Juniper [PERSON_NAME] Cotoneast…" at bounding box center [583, 593] width 359 height 27
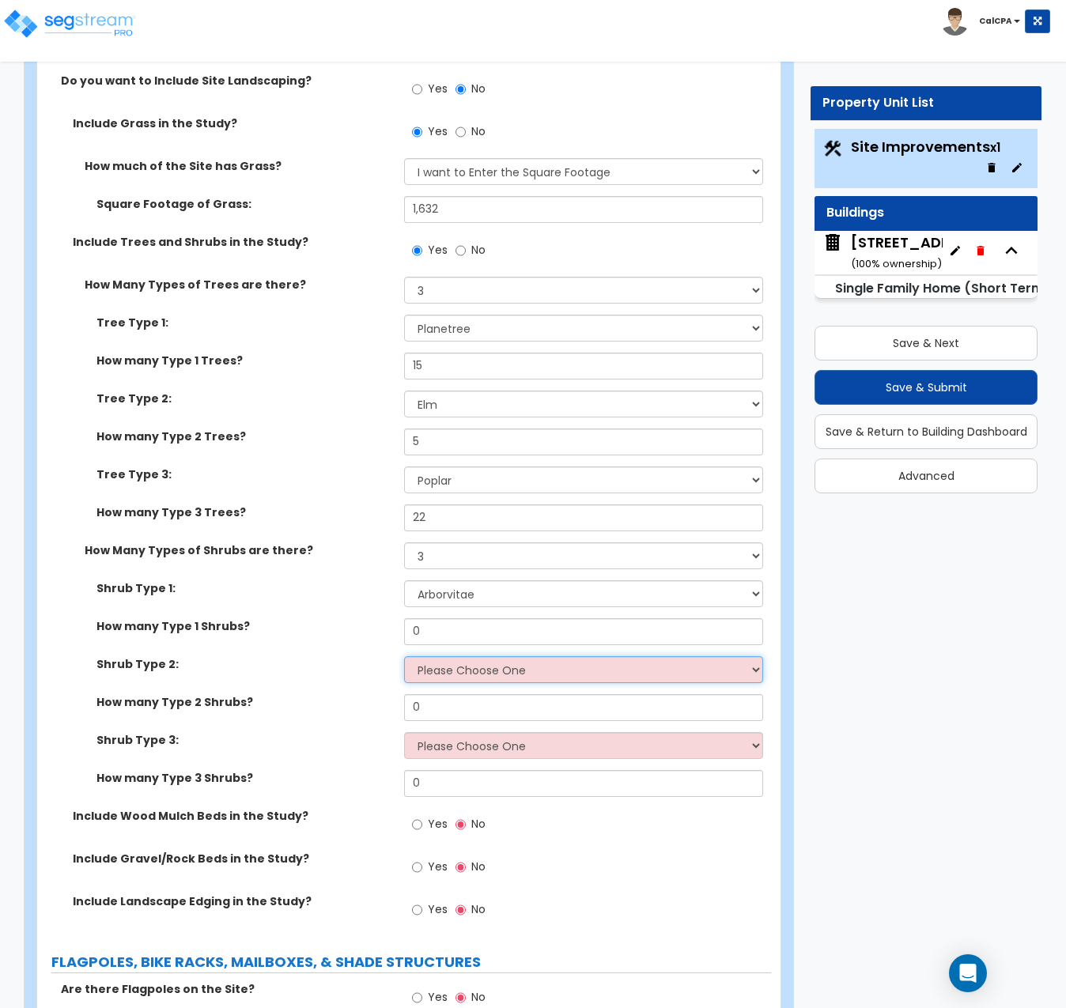
click at [760, 656] on select "Please Choose One Arborvitae Azalea Yew Boxwood Juniper [PERSON_NAME] Cotoneast…" at bounding box center [583, 669] width 359 height 27
select select "3"
click at [404, 656] on select "Please Choose One Arborvitae Azalea Yew Boxwood Juniper [PERSON_NAME] Cotoneast…" at bounding box center [583, 669] width 359 height 27
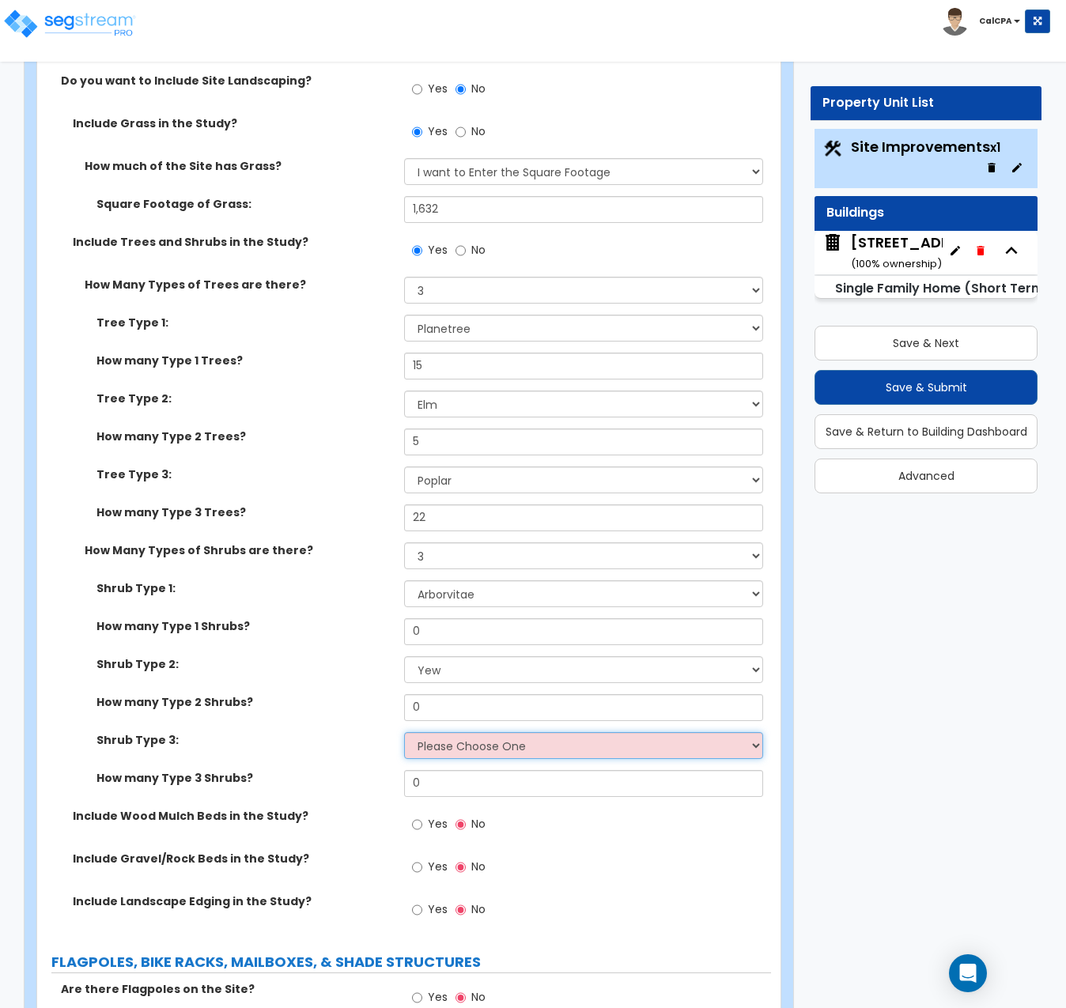
click at [754, 732] on select "Please Choose One Arborvitae Azalea Yew Boxwood Juniper [PERSON_NAME] Cotoneast…" at bounding box center [583, 745] width 359 height 27
select select "4"
click at [404, 732] on select "Please Choose One Arborvitae Azalea Yew Boxwood Juniper [PERSON_NAME] Cotoneast…" at bounding box center [583, 745] width 359 height 27
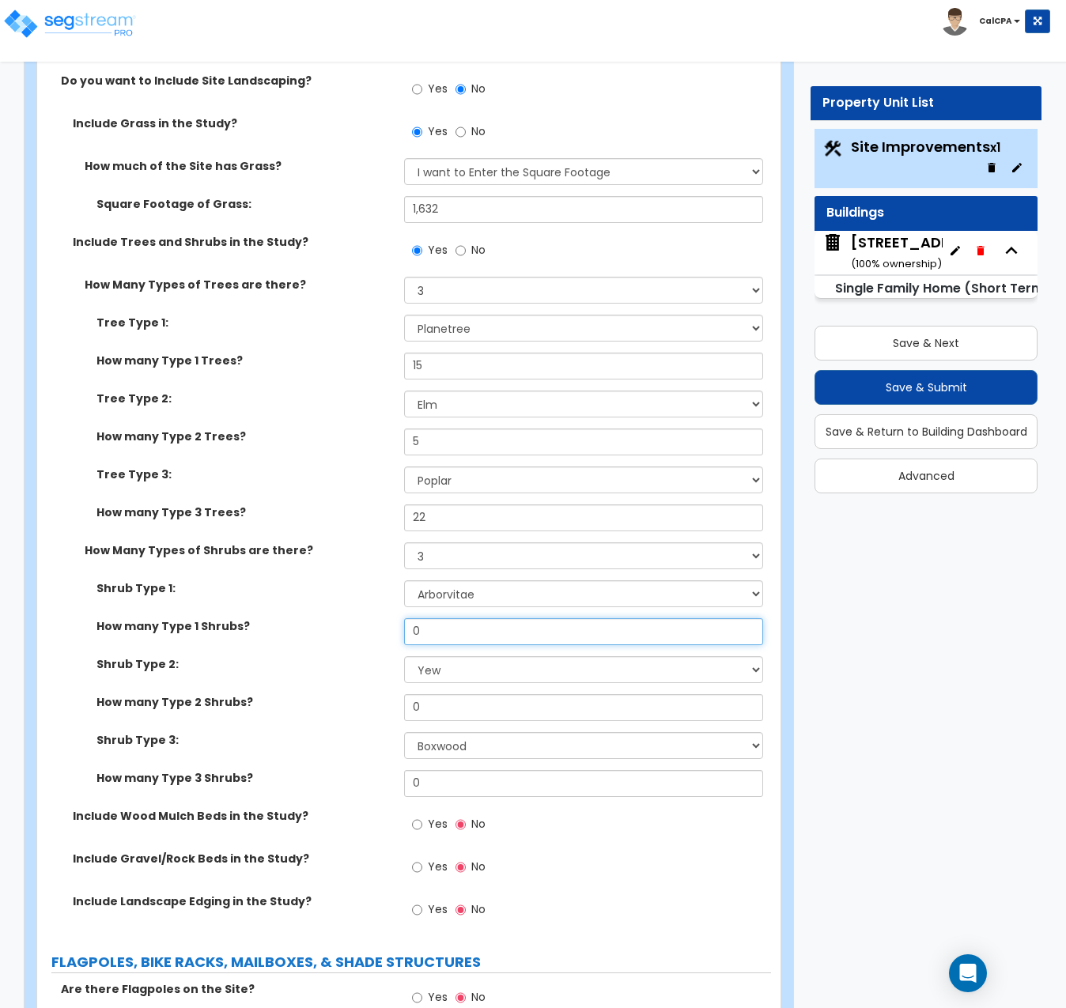
drag, startPoint x: 463, startPoint y: 522, endPoint x: 363, endPoint y: 521, distance: 99.6
click at [363, 618] on div "How many Type 1 Shrubs? 0" at bounding box center [404, 637] width 734 height 38
type input "1"
type input "80"
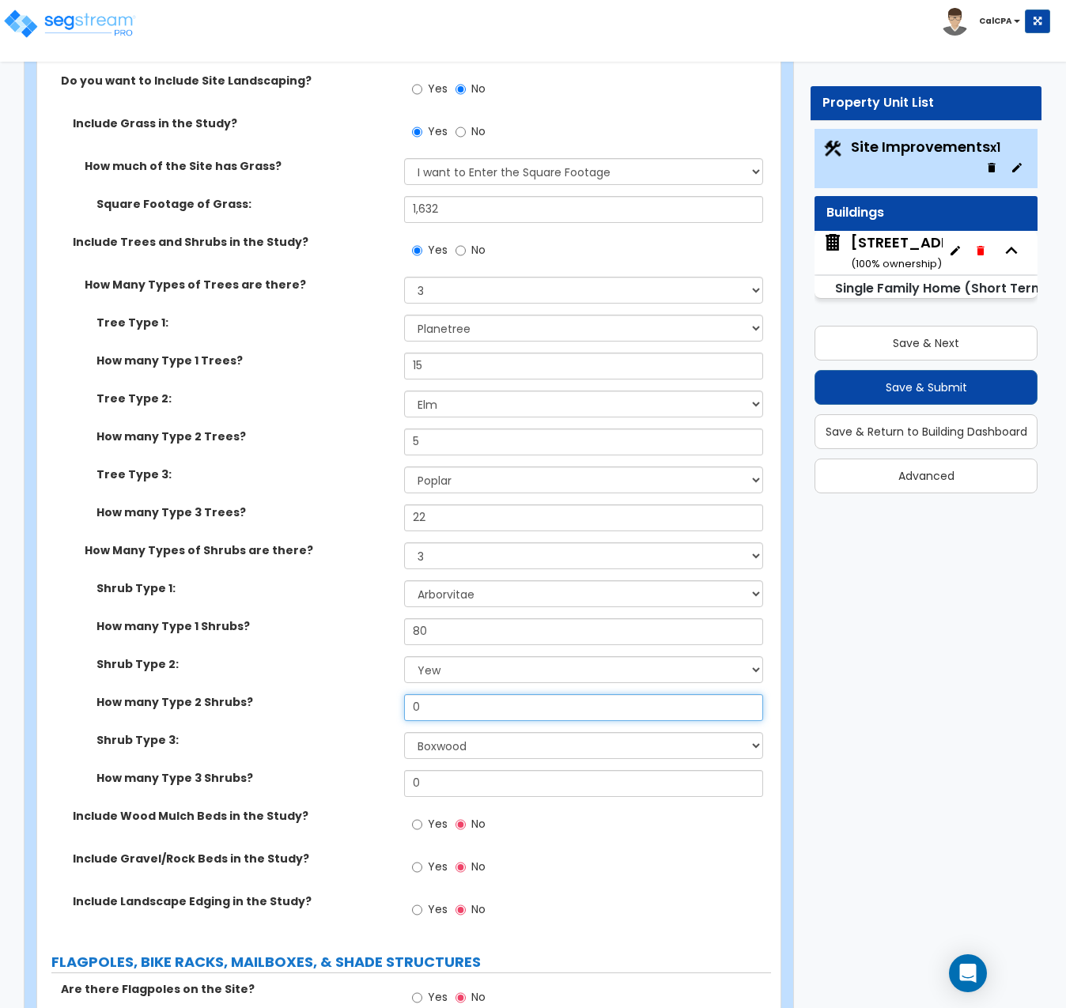
click at [547, 694] on input "0" at bounding box center [583, 707] width 359 height 27
type input "120"
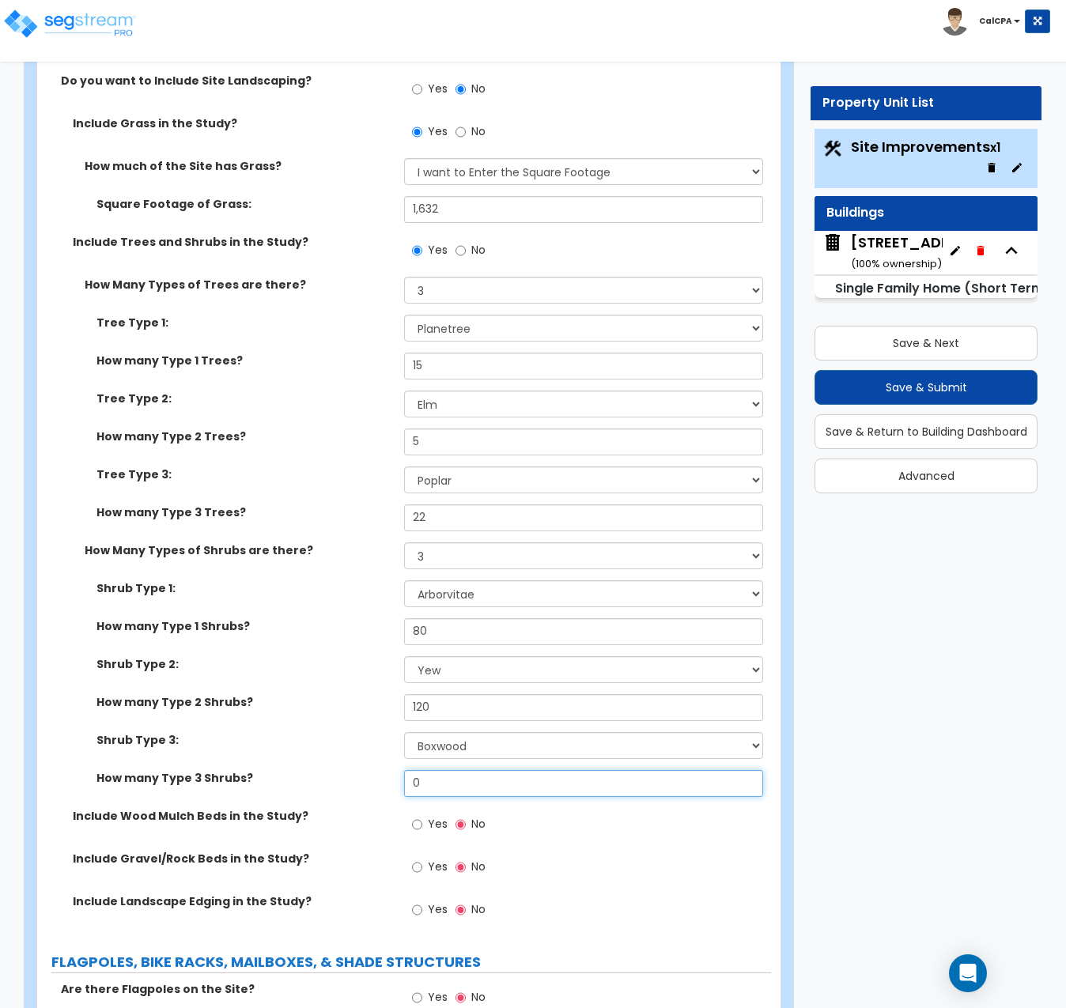
click at [456, 770] on input "0" at bounding box center [583, 783] width 359 height 27
drag, startPoint x: 456, startPoint y: 670, endPoint x: 381, endPoint y: 657, distance: 75.4
click at [409, 770] on input "0" at bounding box center [583, 783] width 359 height 27
type input "3"
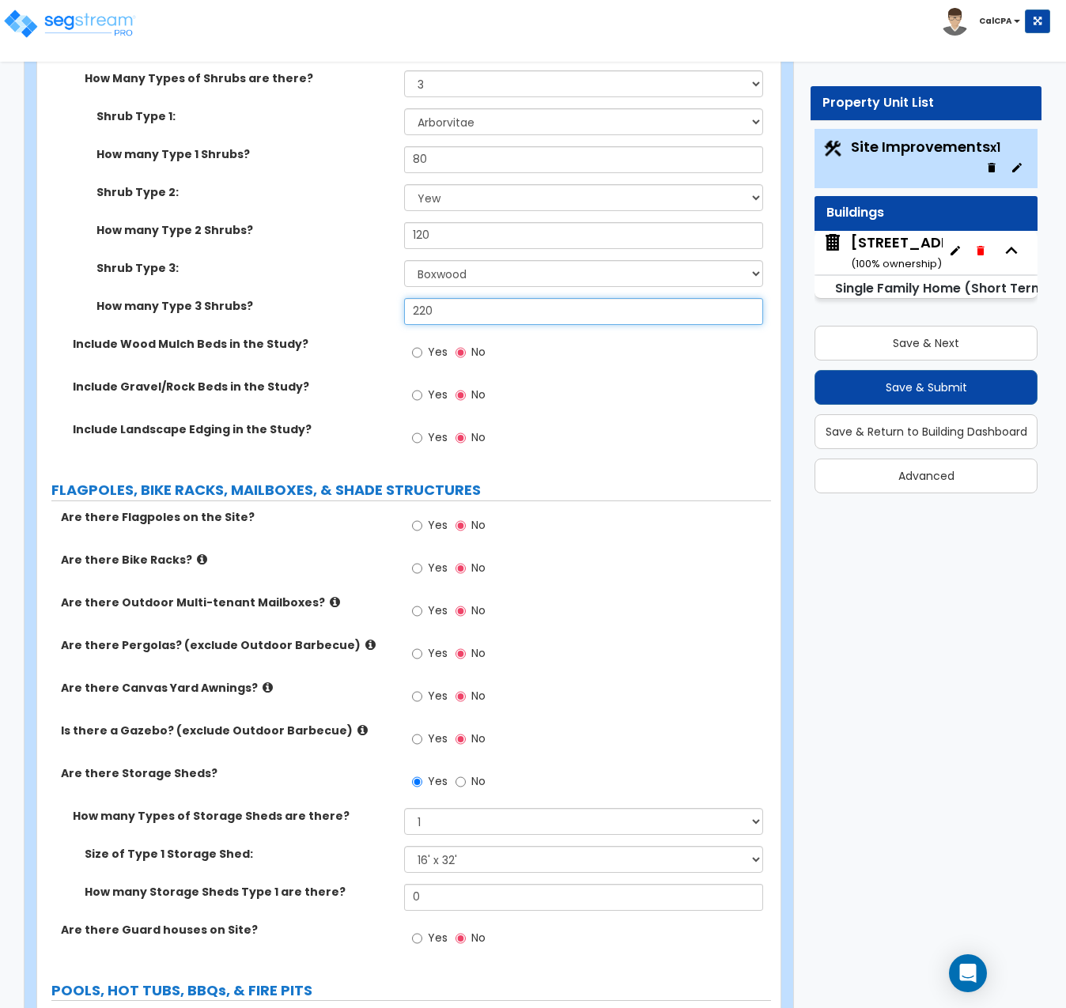
scroll to position [4191, 0]
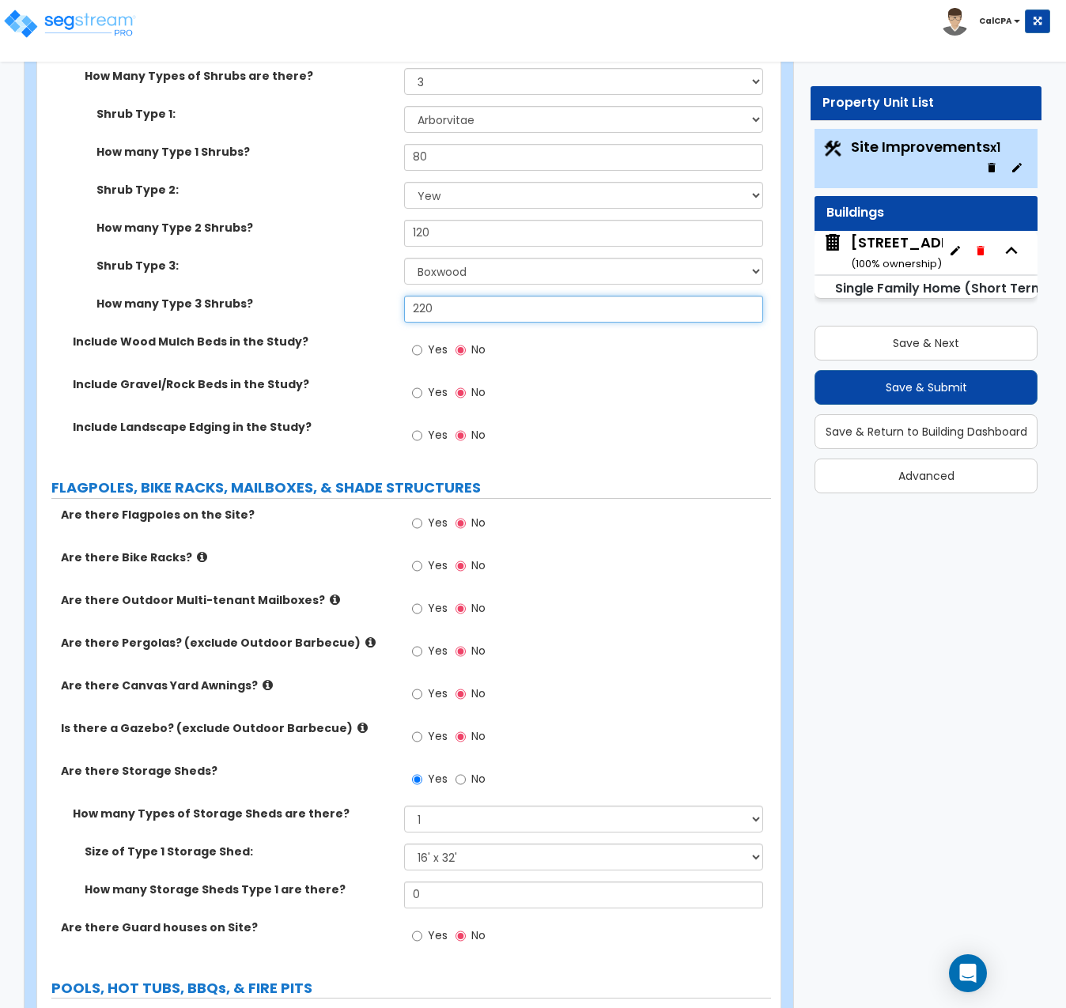
type input "220"
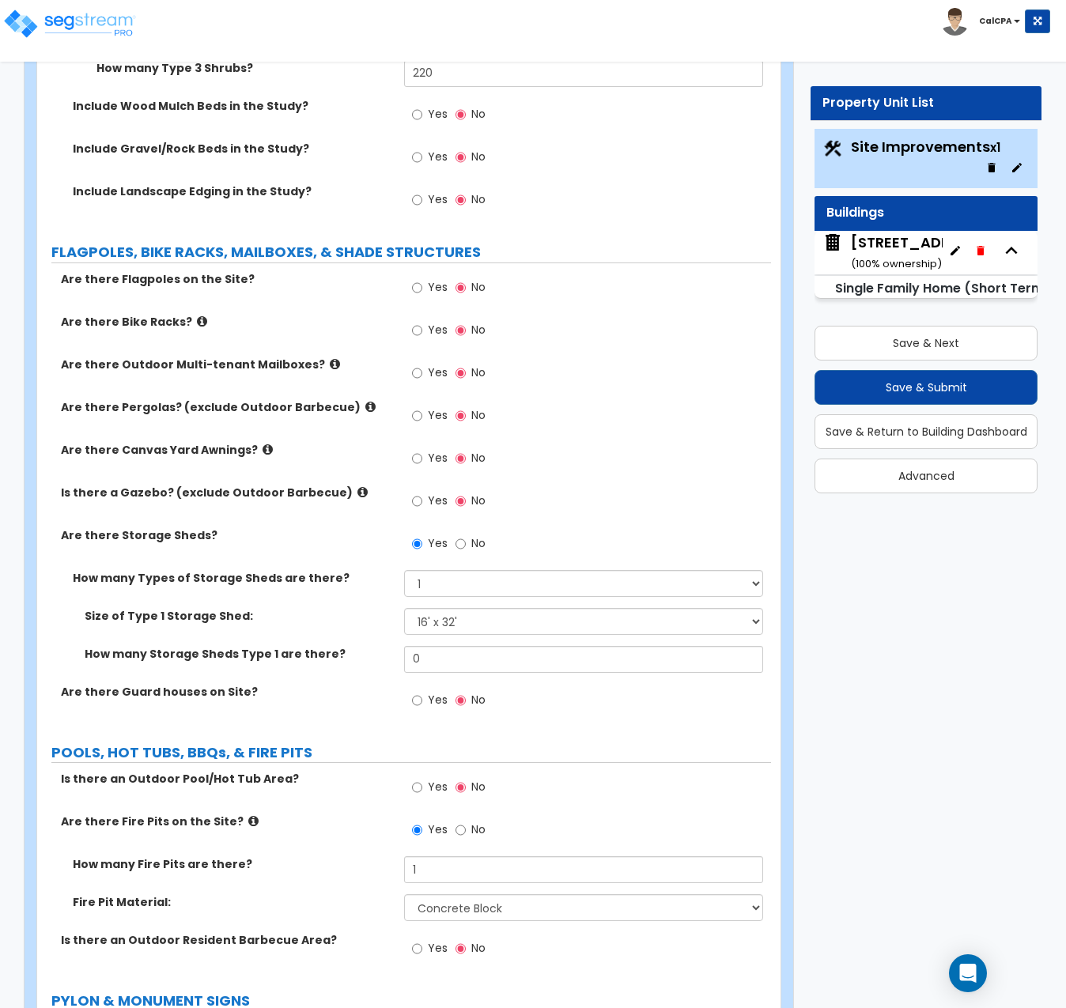
scroll to position [4429, 0]
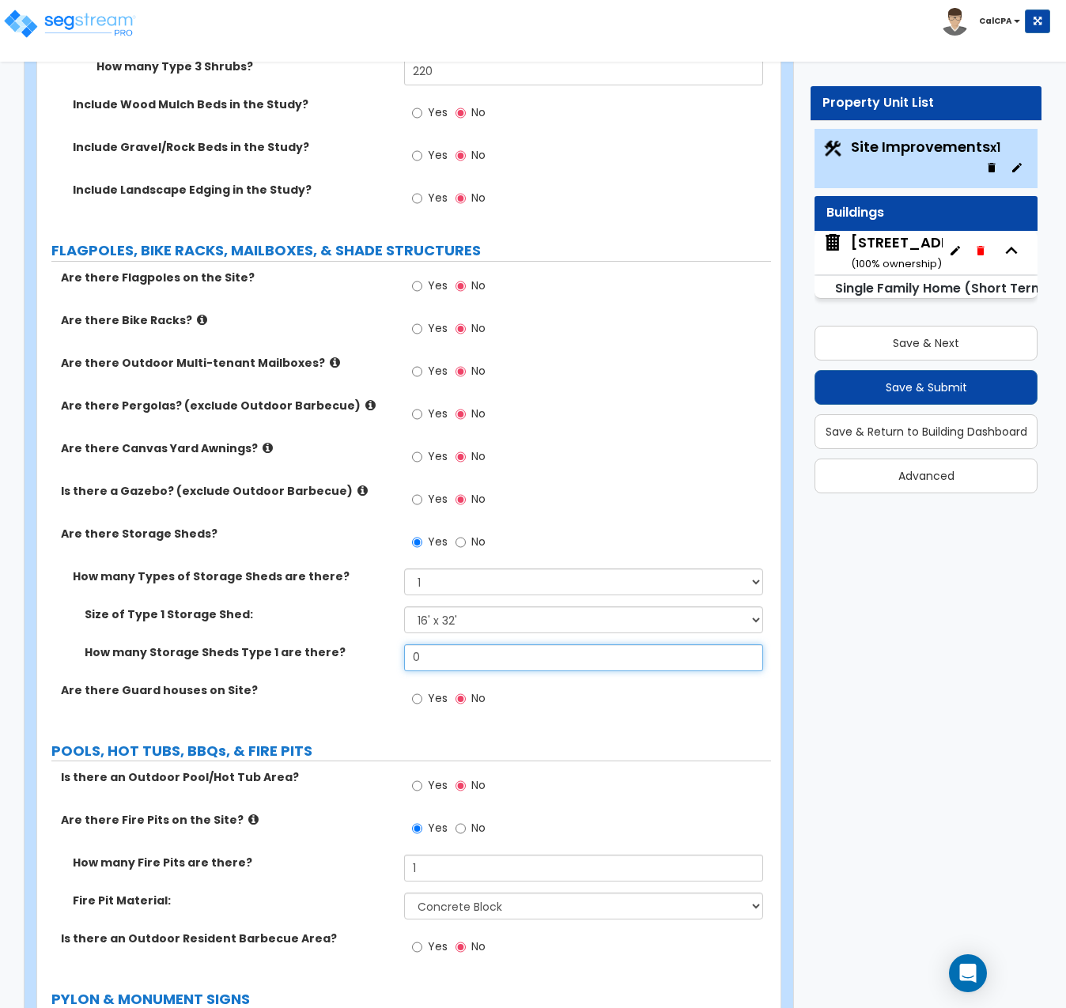
drag, startPoint x: 432, startPoint y: 540, endPoint x: 385, endPoint y: 539, distance: 46.7
click at [385, 645] on div "How many Storage Sheds Type 1 are there? 0" at bounding box center [404, 664] width 734 height 38
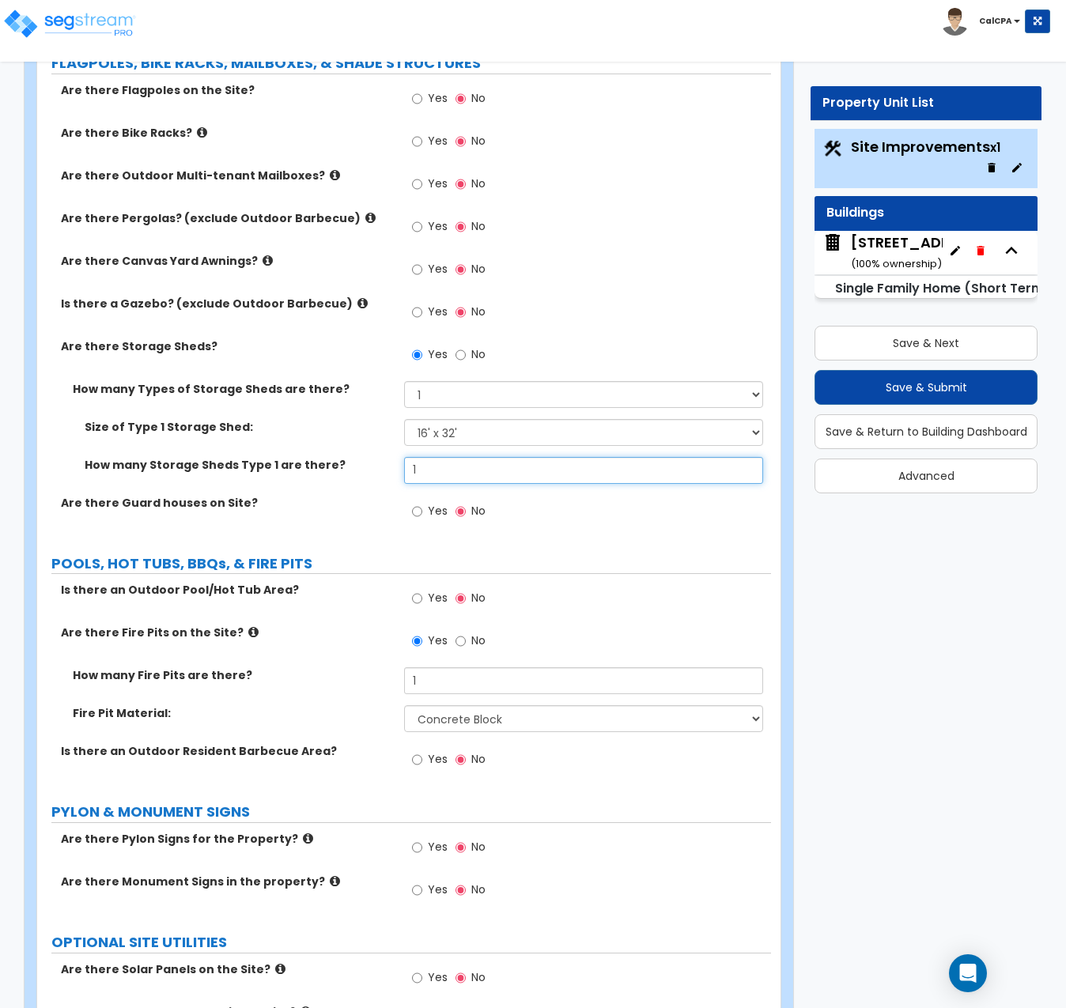
scroll to position [4666, 0]
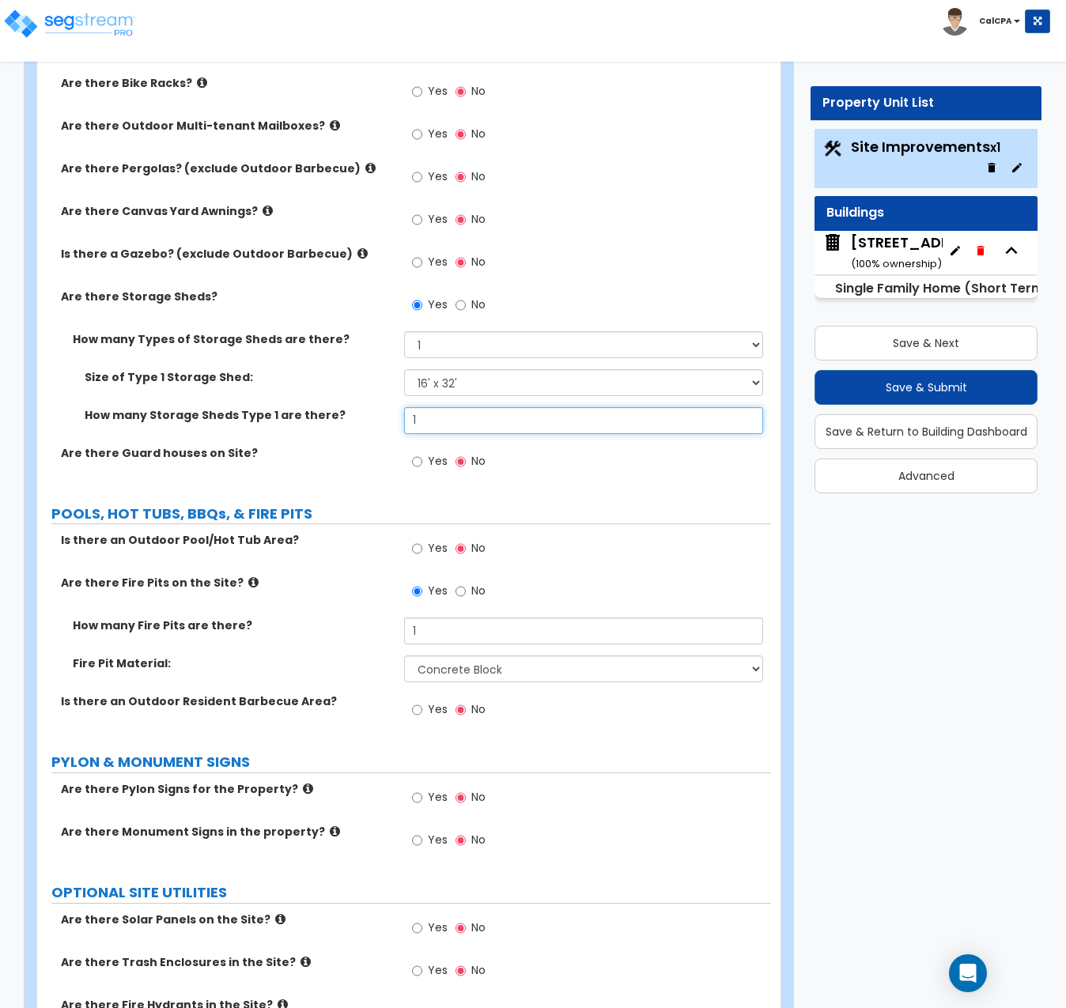
type input "1"
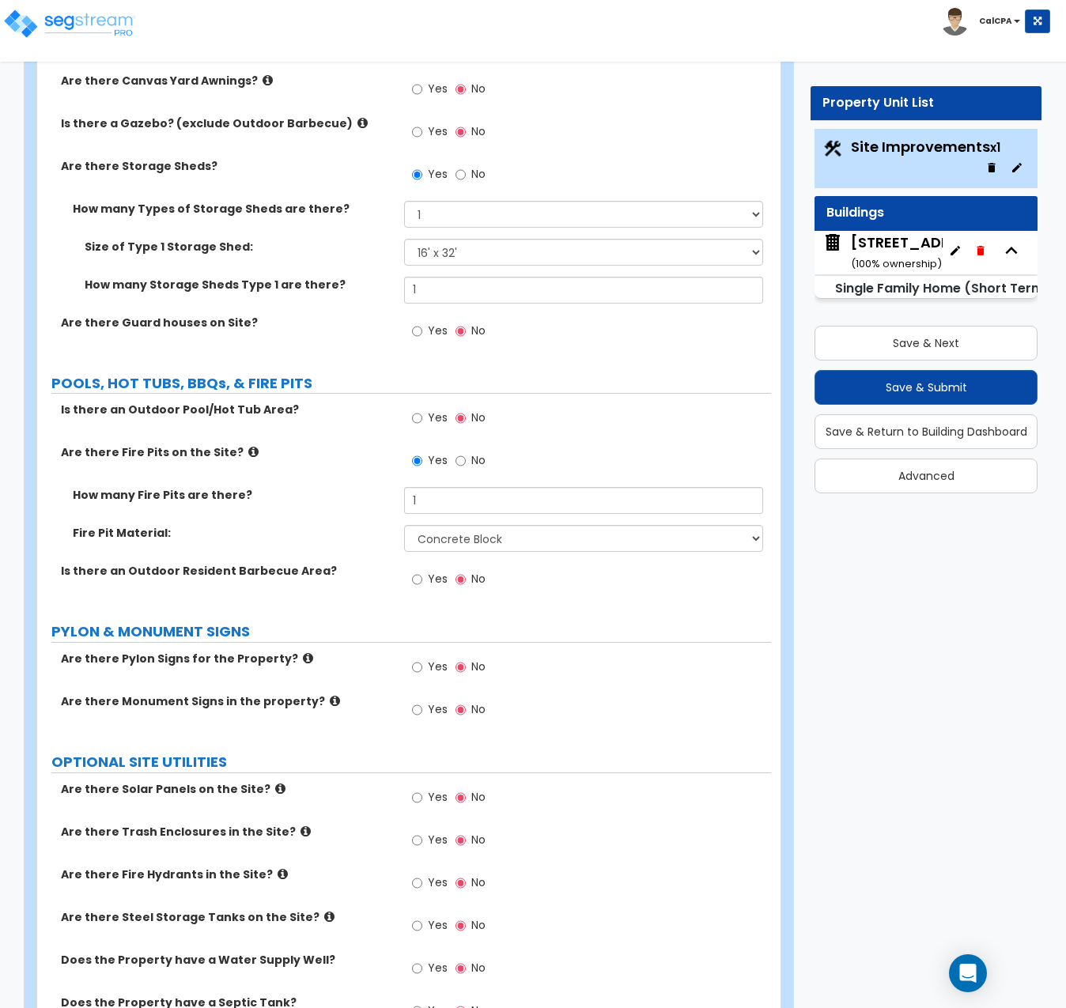
scroll to position [4797, 0]
click at [465, 448] on label "No" at bounding box center [471, 461] width 30 height 27
click at [465, 452] on input "No" at bounding box center [461, 460] width 10 height 17
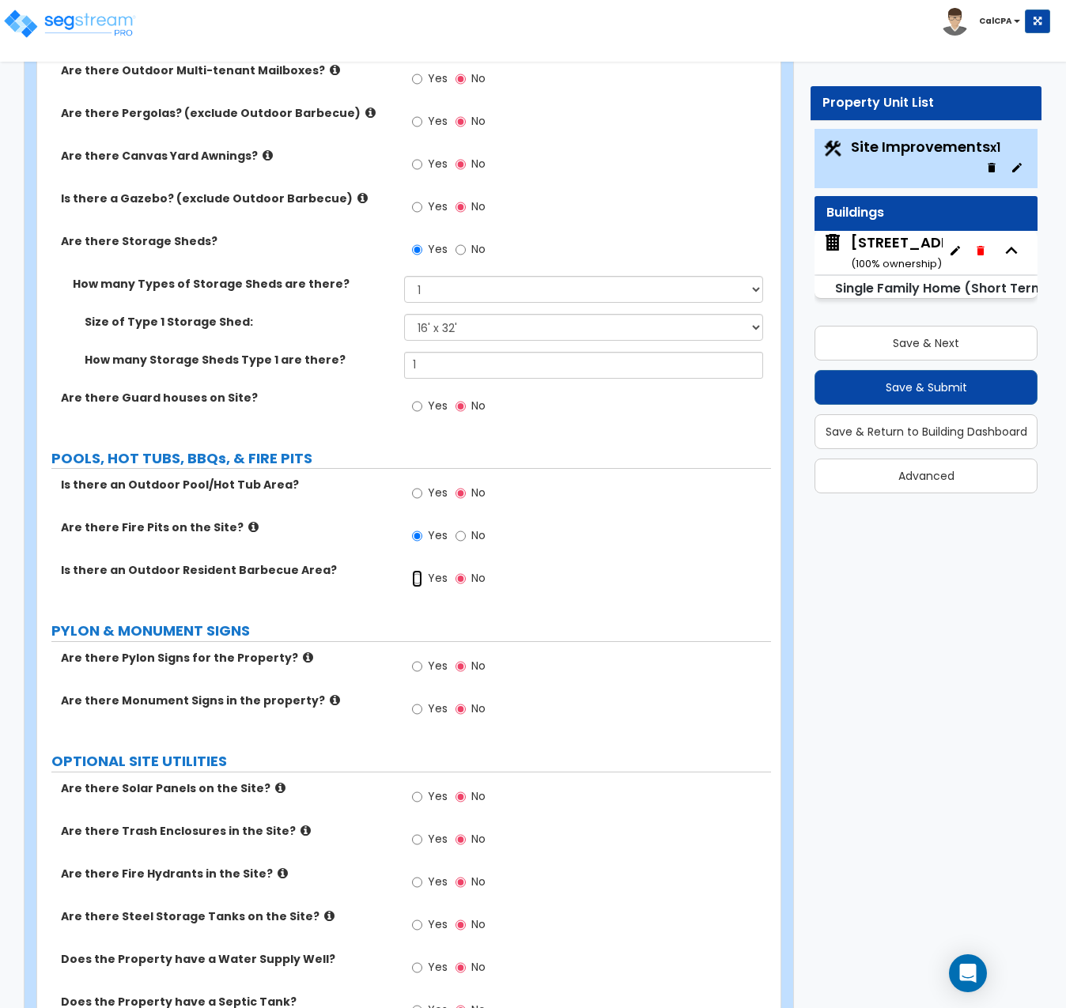
click at [417, 570] on input "Yes" at bounding box center [417, 578] width 10 height 17
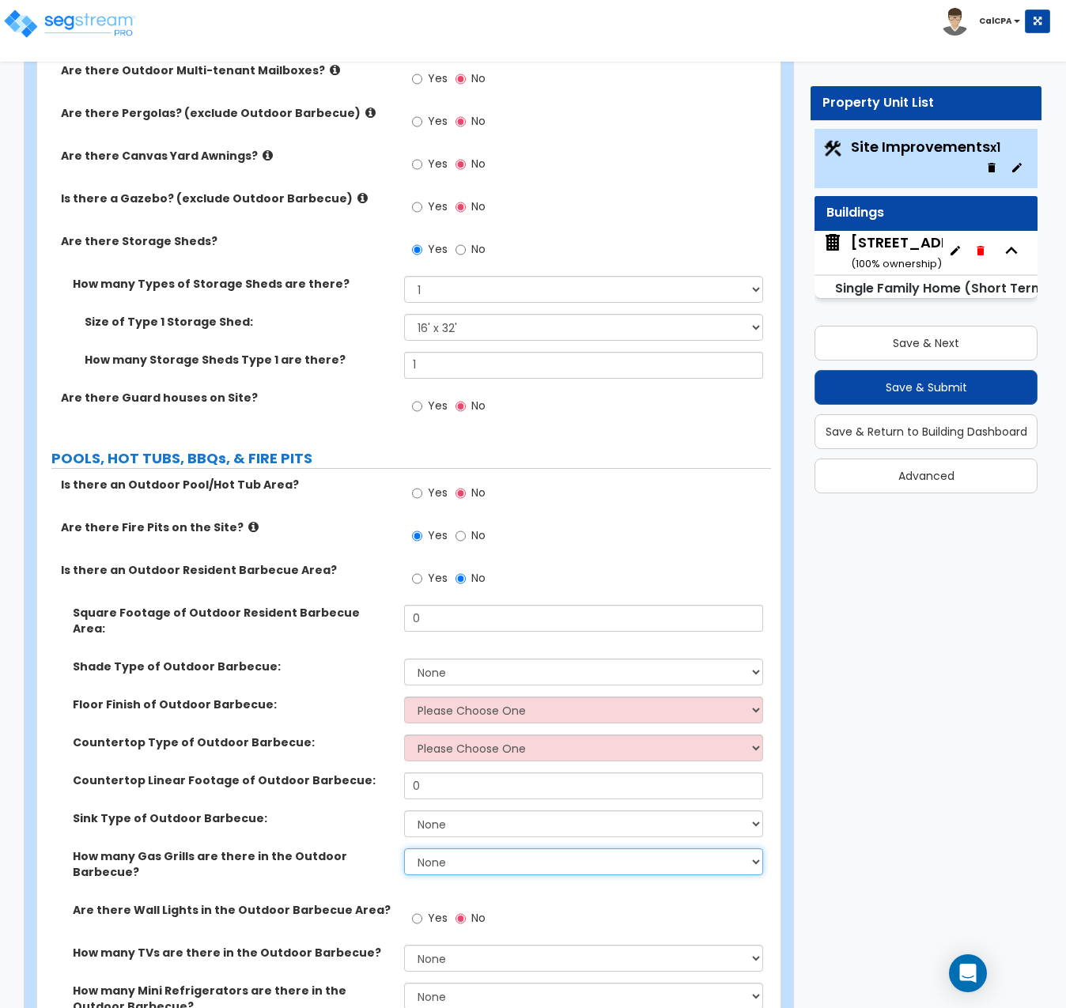
click at [758, 849] on select "None 1 2 3" at bounding box center [583, 862] width 359 height 27
select select "1"
click at [404, 849] on select "None 1 2 3" at bounding box center [583, 862] width 359 height 27
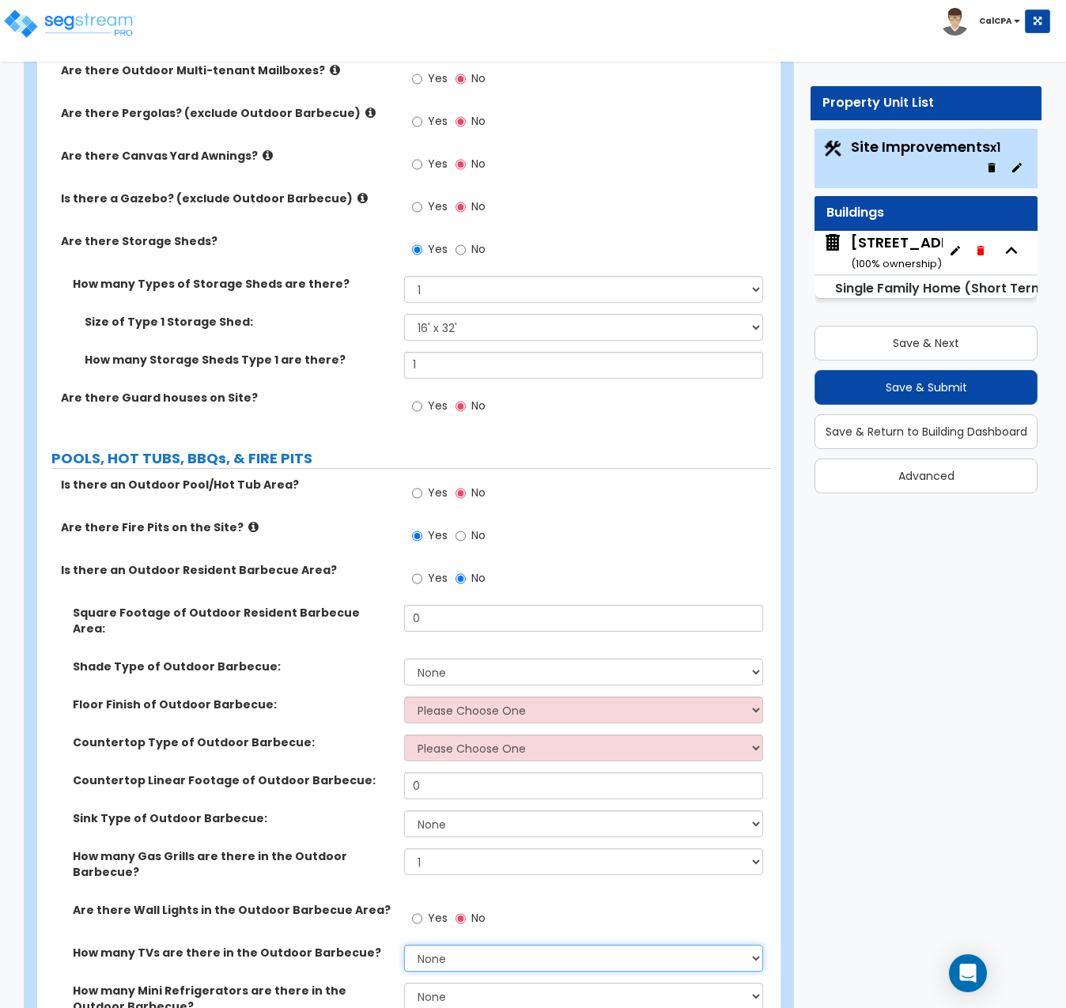
click at [752, 945] on select "None 1 2 3" at bounding box center [583, 958] width 359 height 27
select select "1"
click at [404, 945] on select "None 1 2 3" at bounding box center [583, 958] width 359 height 27
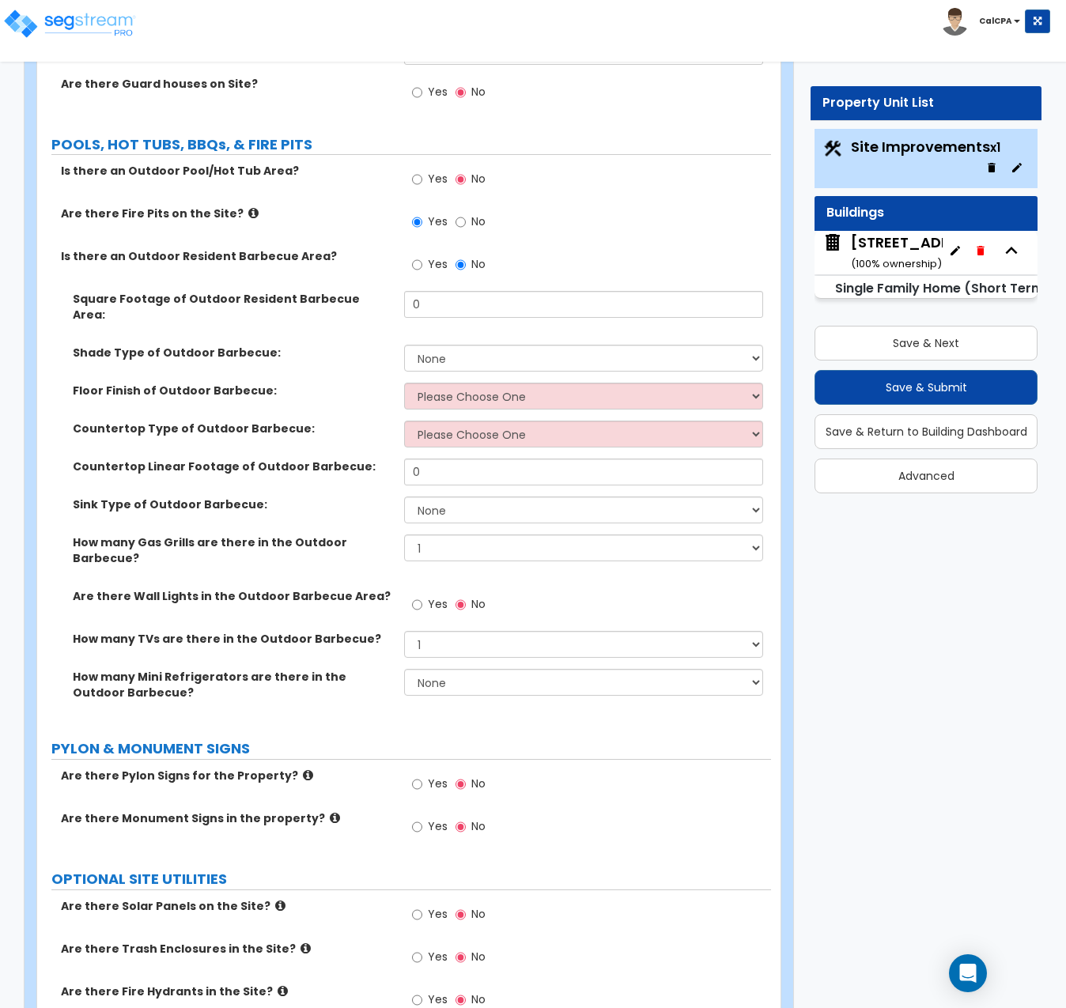
scroll to position [5038, 0]
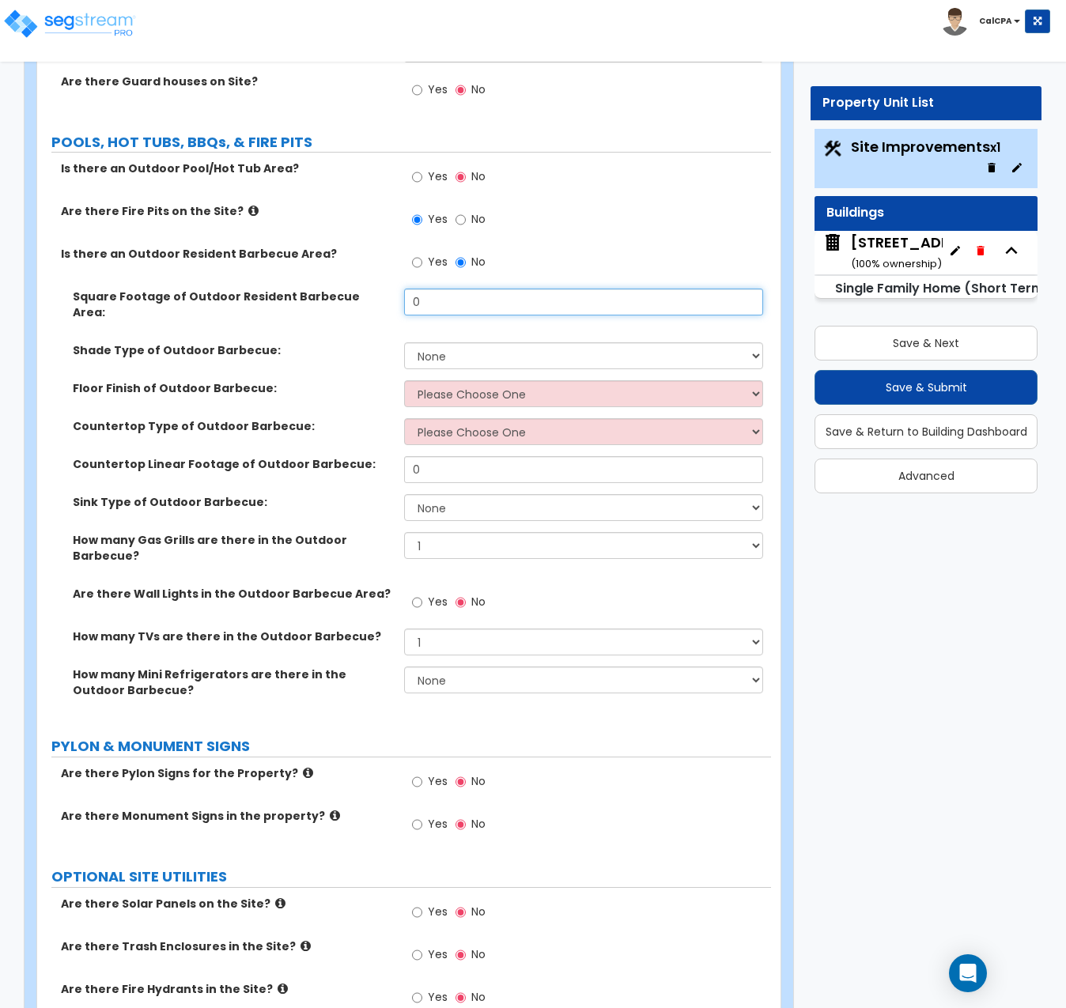
drag, startPoint x: 535, startPoint y: 186, endPoint x: 369, endPoint y: 179, distance: 166.2
click at [369, 289] on div "Square Footage of Outdoor Resident Barbecue Area: 0" at bounding box center [404, 316] width 734 height 54
type input "1"
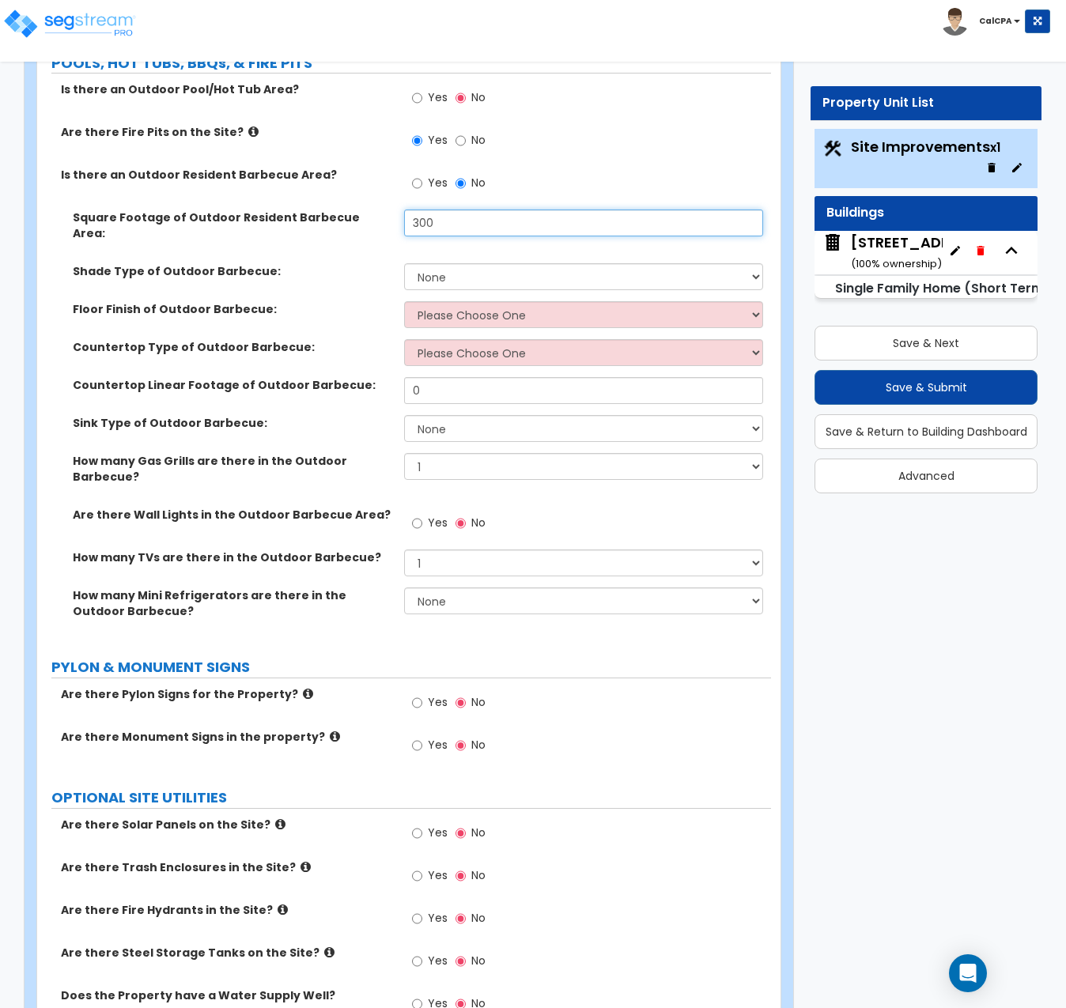
scroll to position [5121, 0]
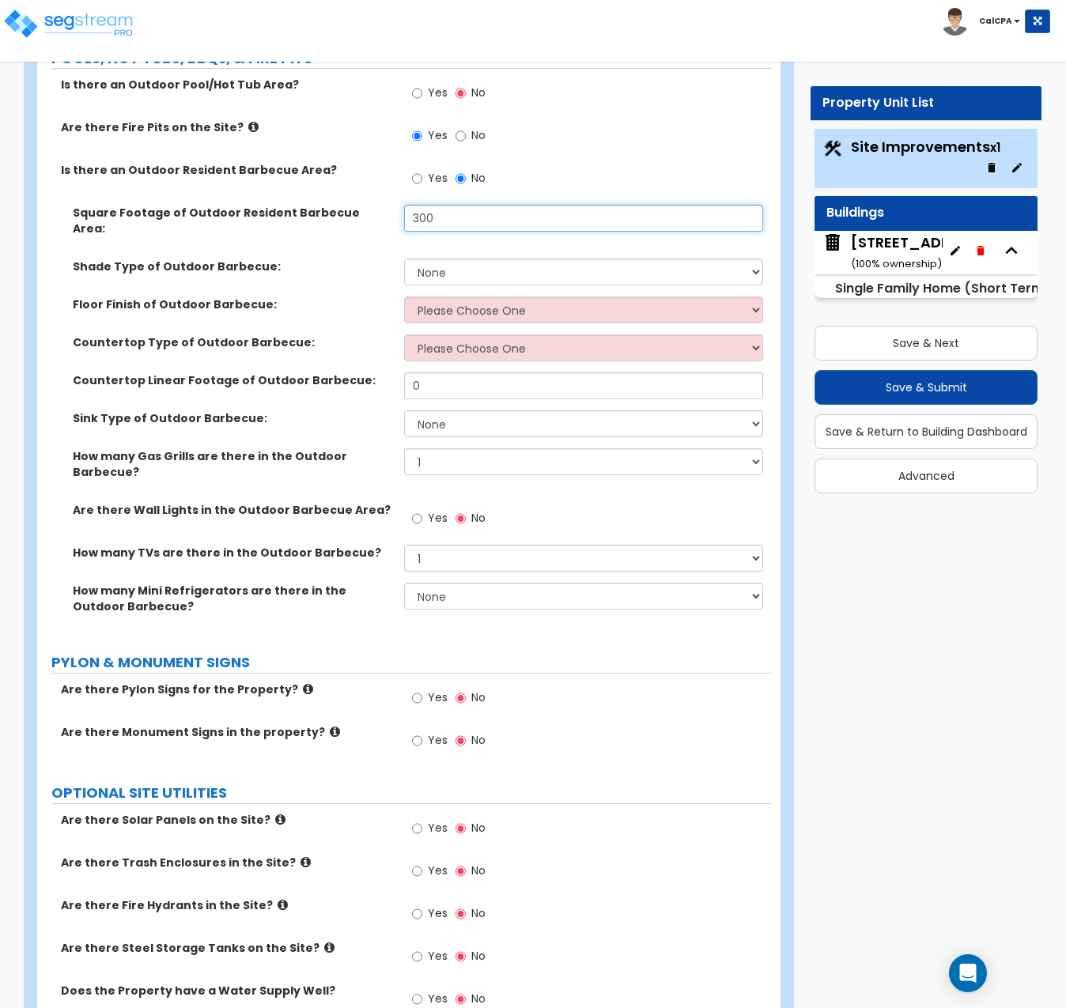
type input "300"
click at [418, 905] on input "Yes" at bounding box center [417, 913] width 10 height 17
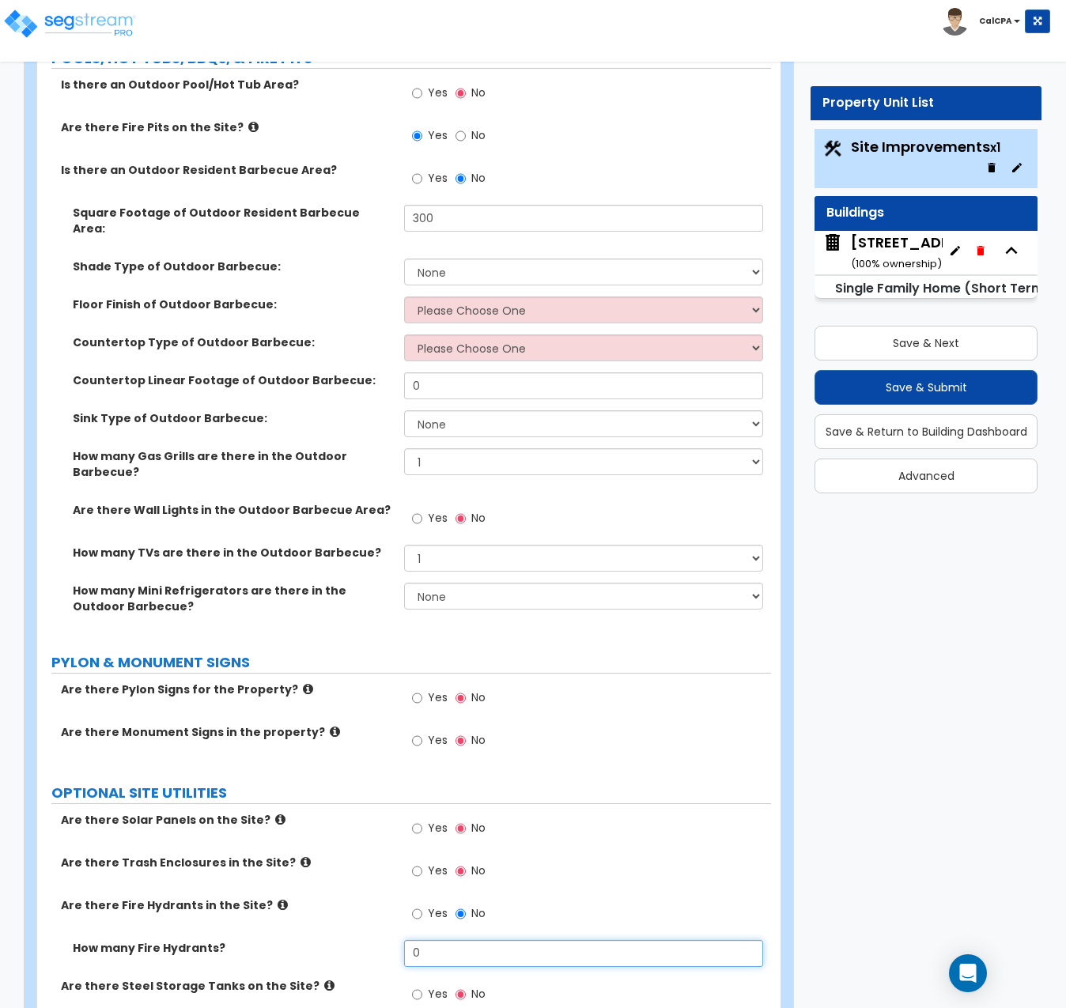
drag, startPoint x: 423, startPoint y: 799, endPoint x: 401, endPoint y: 804, distance: 22.8
click at [401, 940] on div "How many Fire Hydrants? 0" at bounding box center [404, 959] width 734 height 38
type input "1"
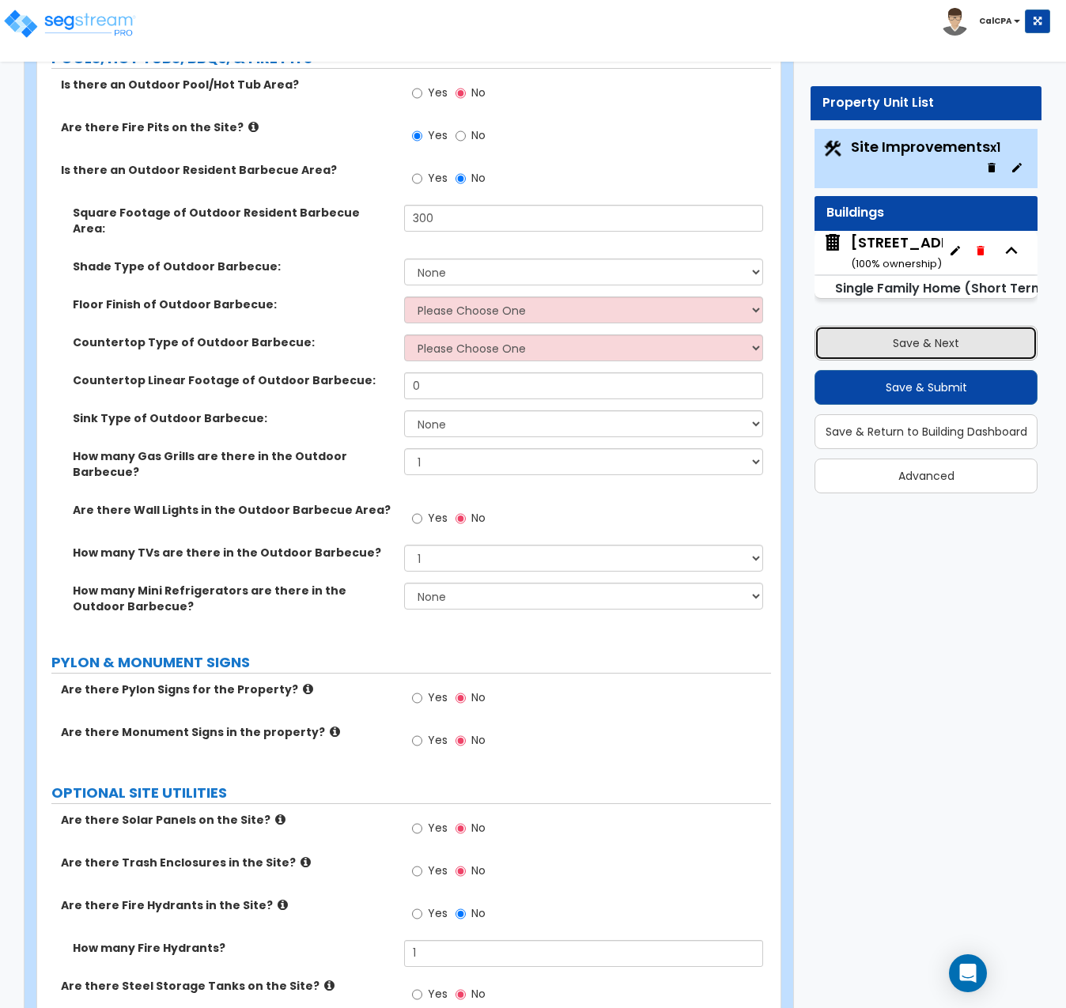
click at [894, 336] on button "Save & Next" at bounding box center [926, 343] width 223 height 35
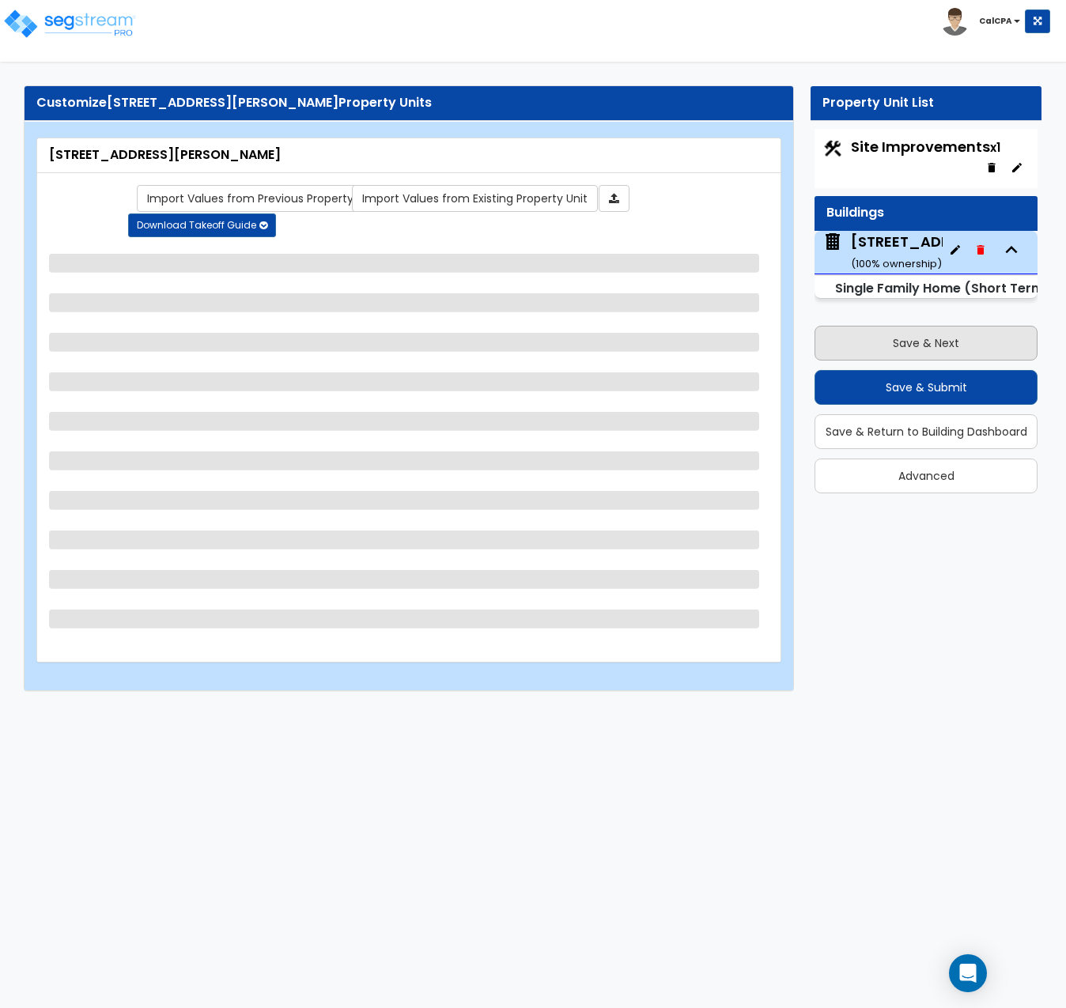
scroll to position [0, 0]
select select "2"
select select "1"
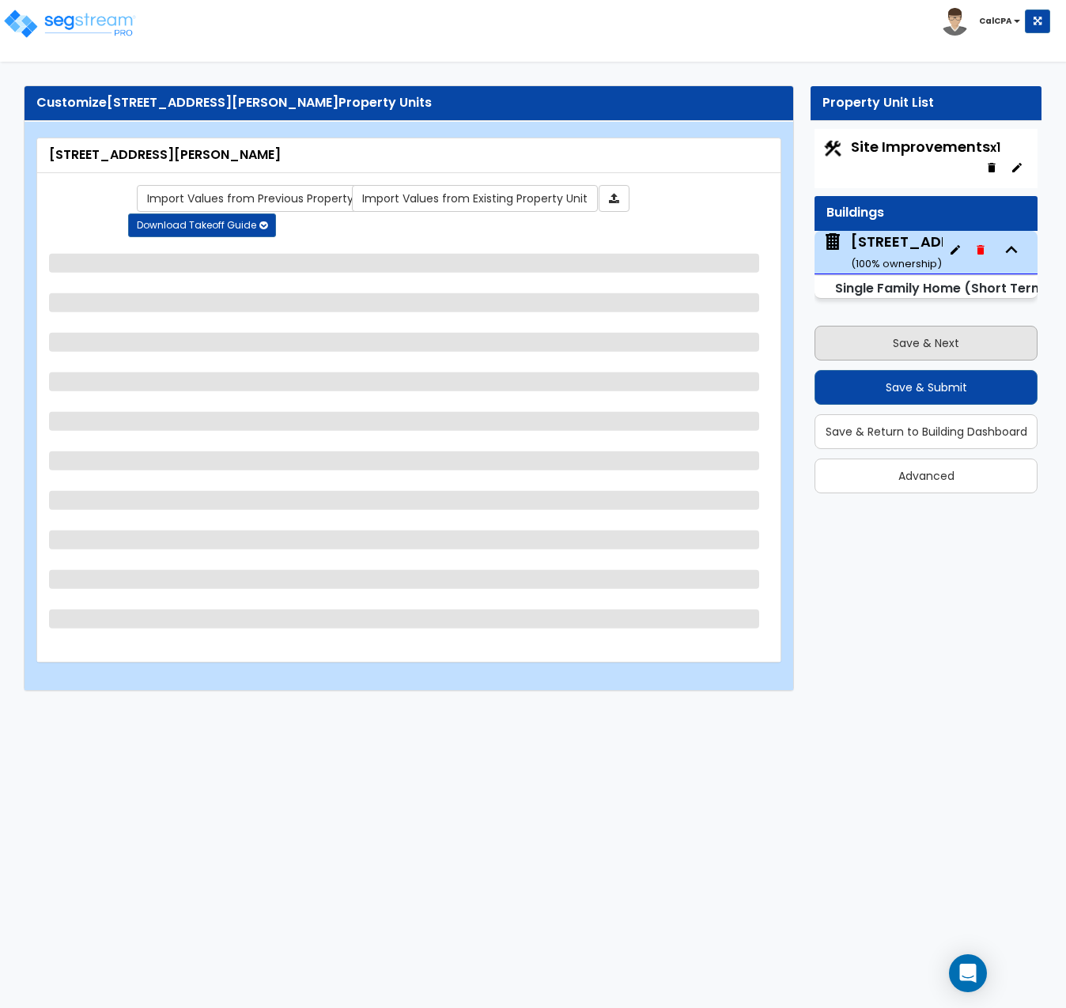
select select "2"
select select "7"
select select "4"
select select "1"
select select "7"
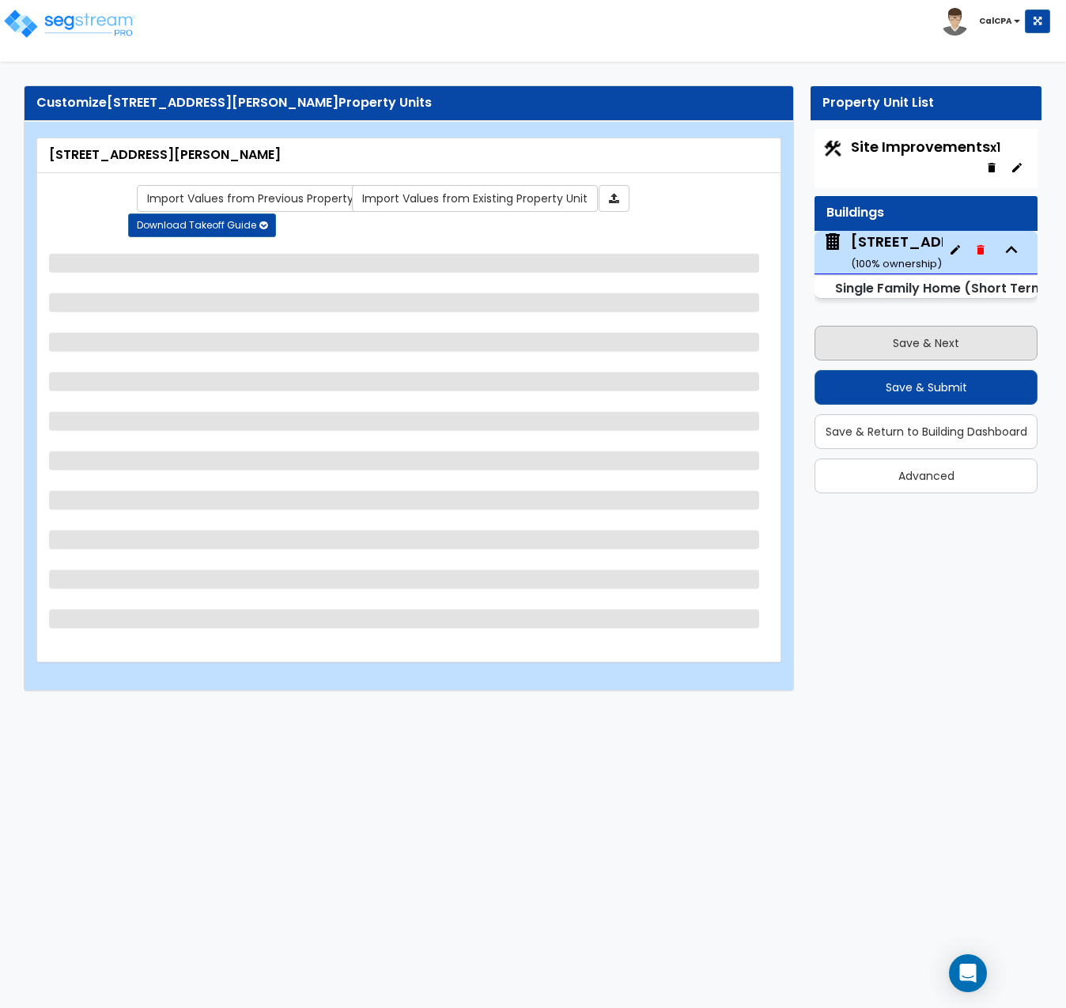
select select "2"
select select "1"
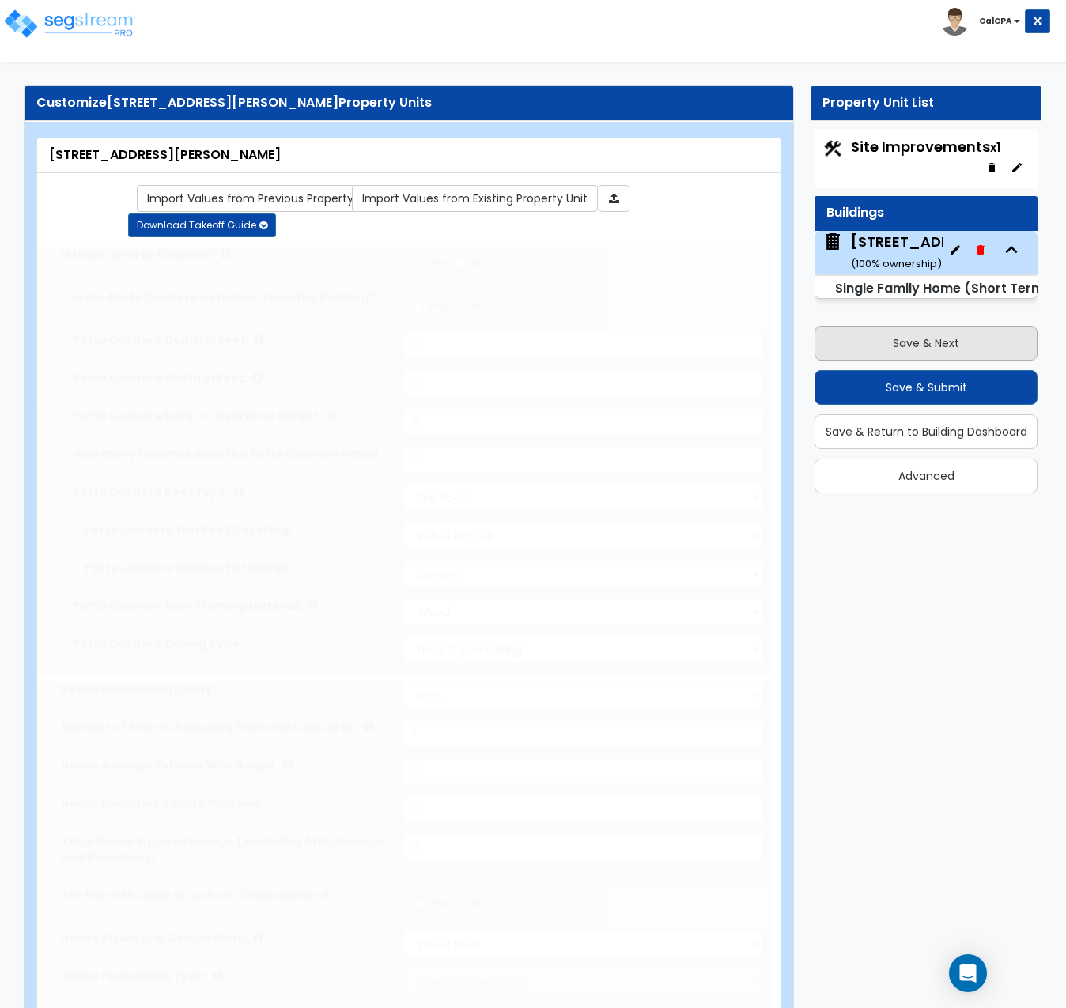
select select "1"
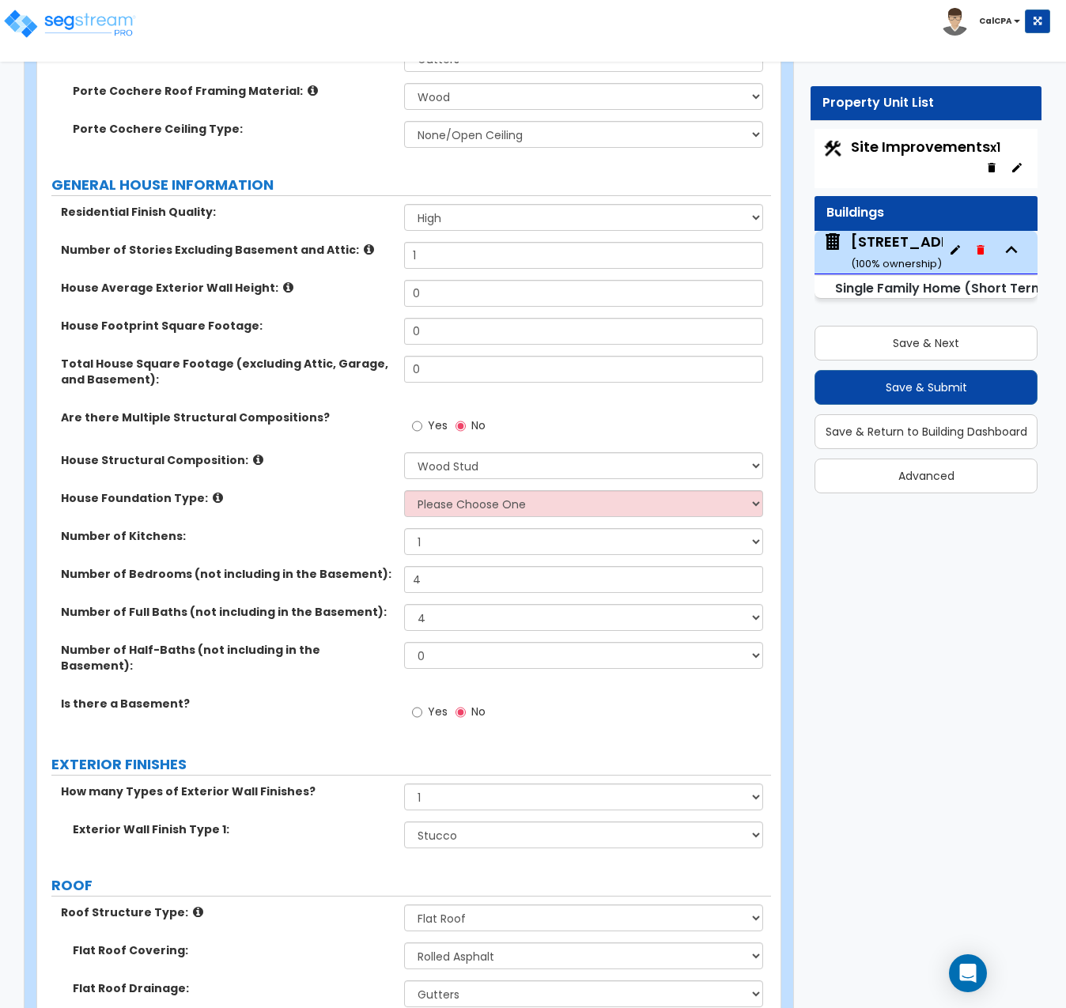
scroll to position [554, 0]
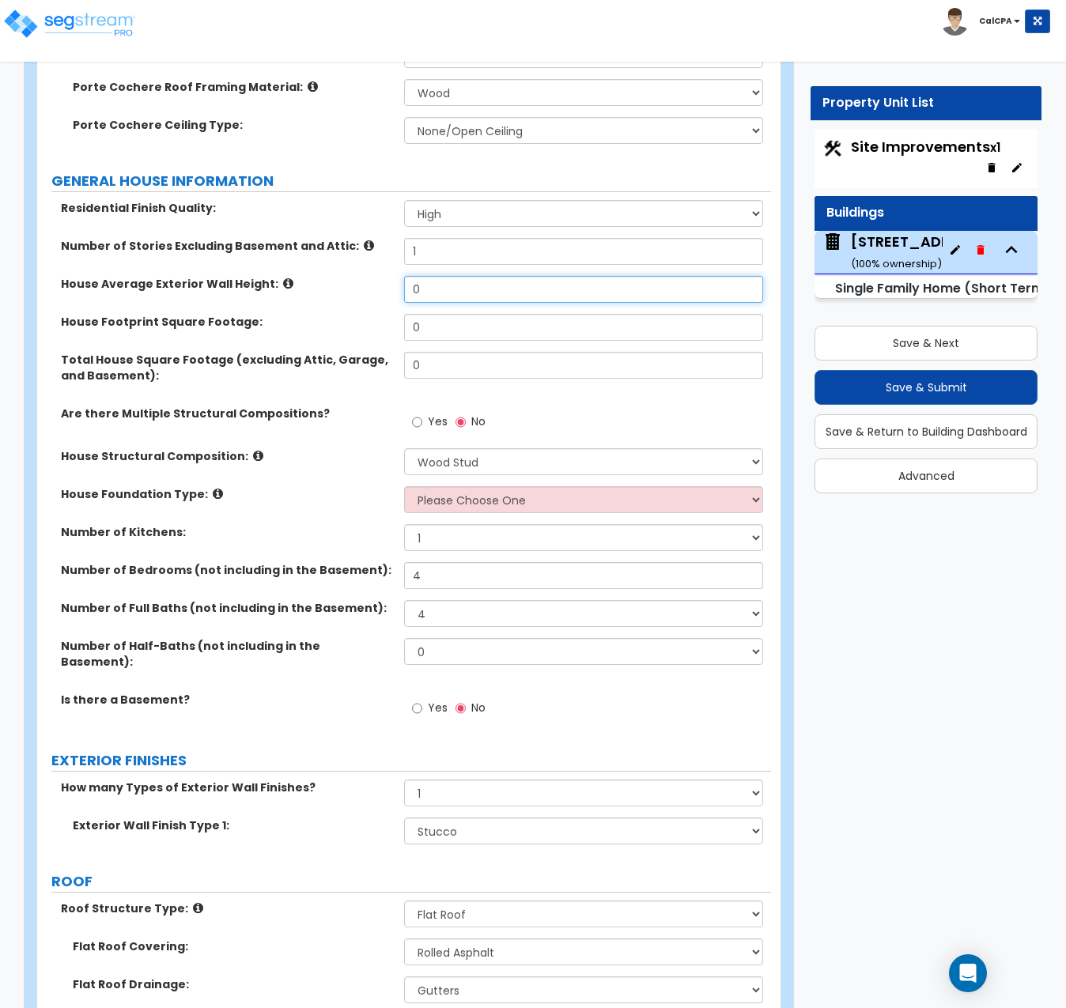
drag, startPoint x: 443, startPoint y: 291, endPoint x: 357, endPoint y: 284, distance: 85.7
click at [357, 284] on div "House Average Exterior Wall Height: 0" at bounding box center [404, 295] width 734 height 38
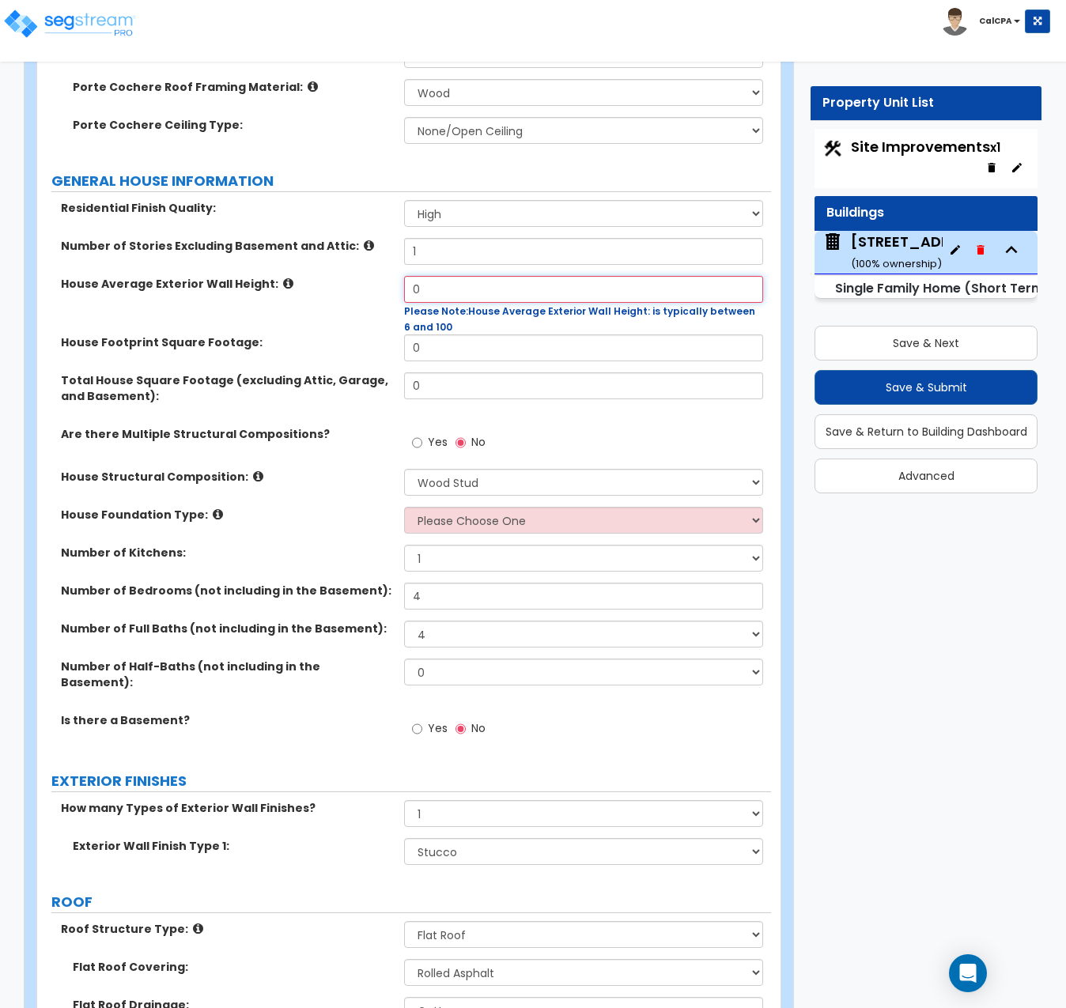
click at [474, 292] on input "0" at bounding box center [583, 289] width 359 height 27
type input "8"
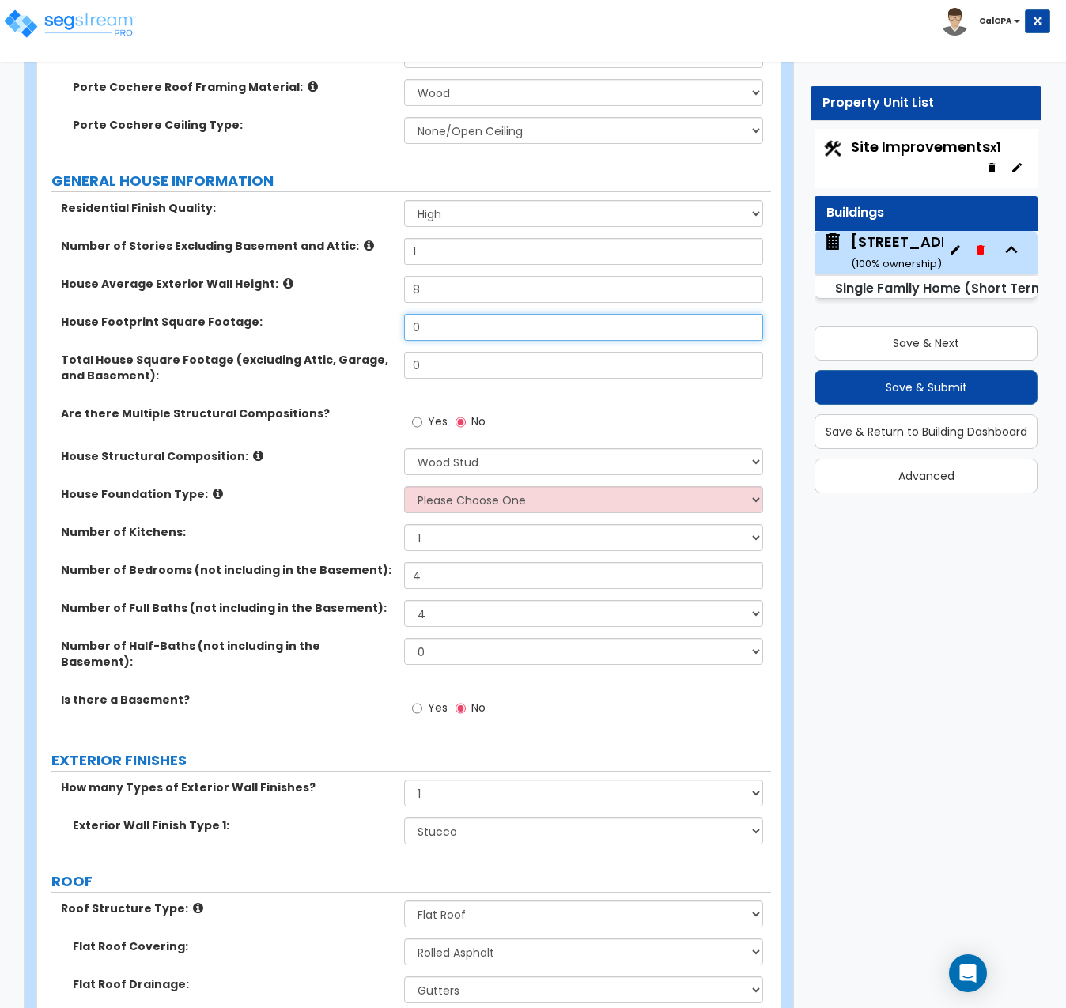
click at [469, 348] on div "House Footprint Square Footage: 0" at bounding box center [404, 333] width 734 height 38
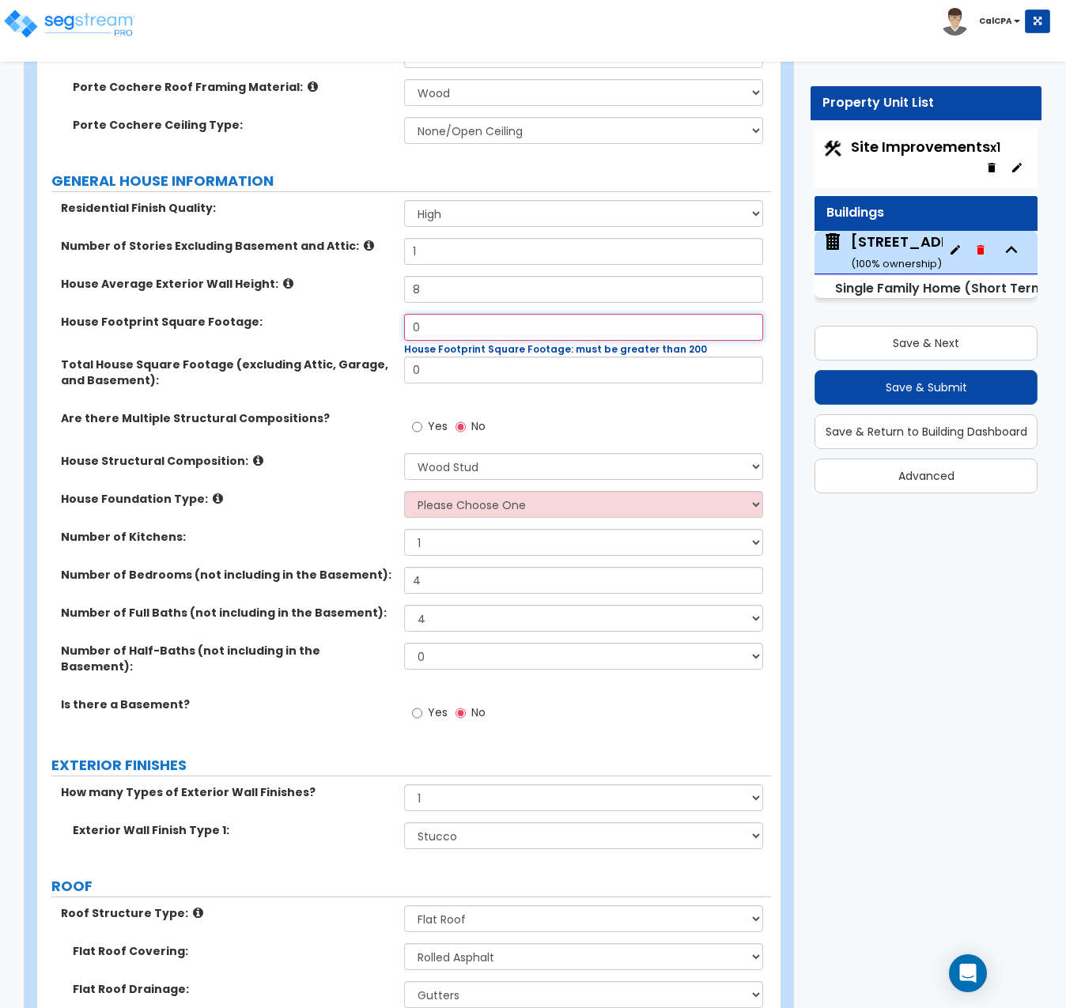
click at [438, 327] on input "0" at bounding box center [583, 327] width 359 height 27
drag, startPoint x: 438, startPoint y: 327, endPoint x: 384, endPoint y: 324, distance: 53.8
click at [384, 324] on div "House Footprint Square Footage: 0 House Footprint Square Footage: must be great…" at bounding box center [404, 335] width 734 height 43
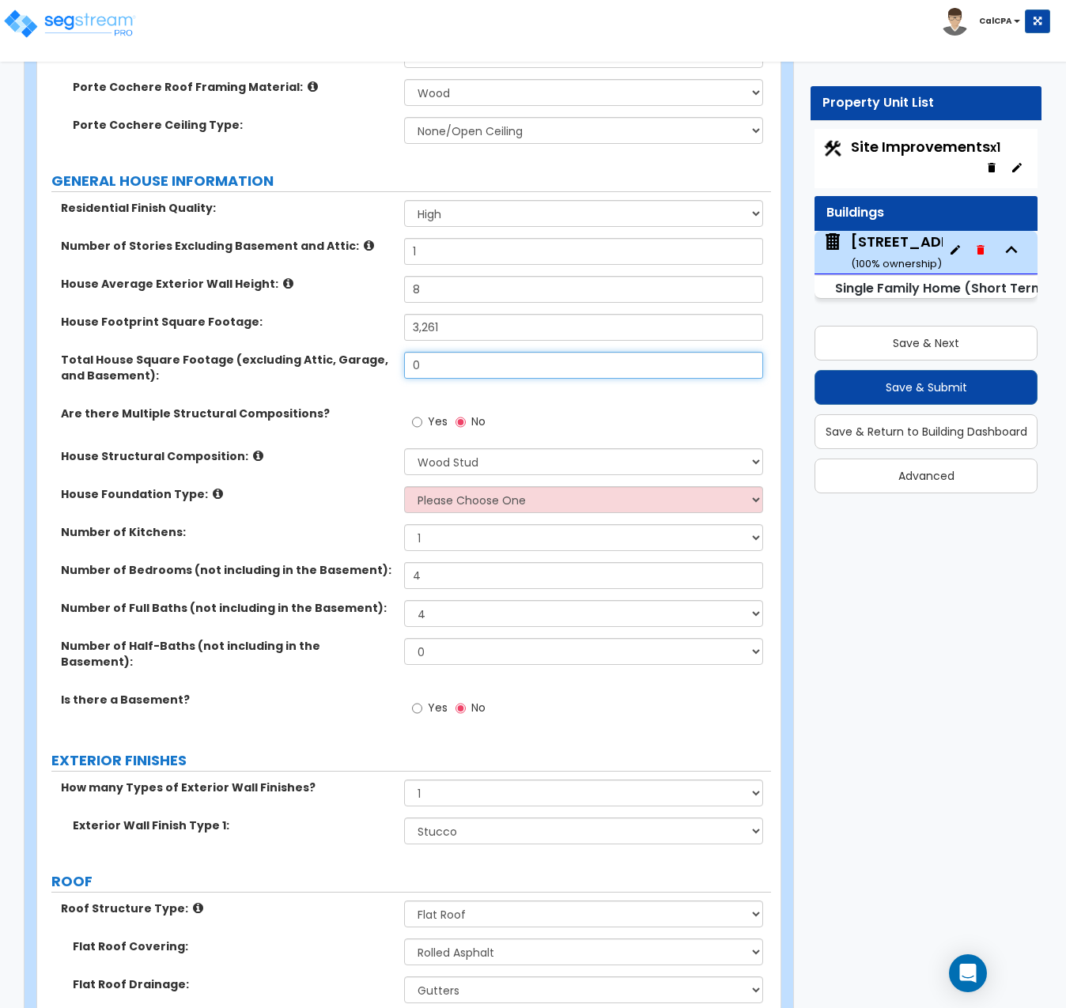
click at [486, 378] on input "0" at bounding box center [583, 365] width 359 height 27
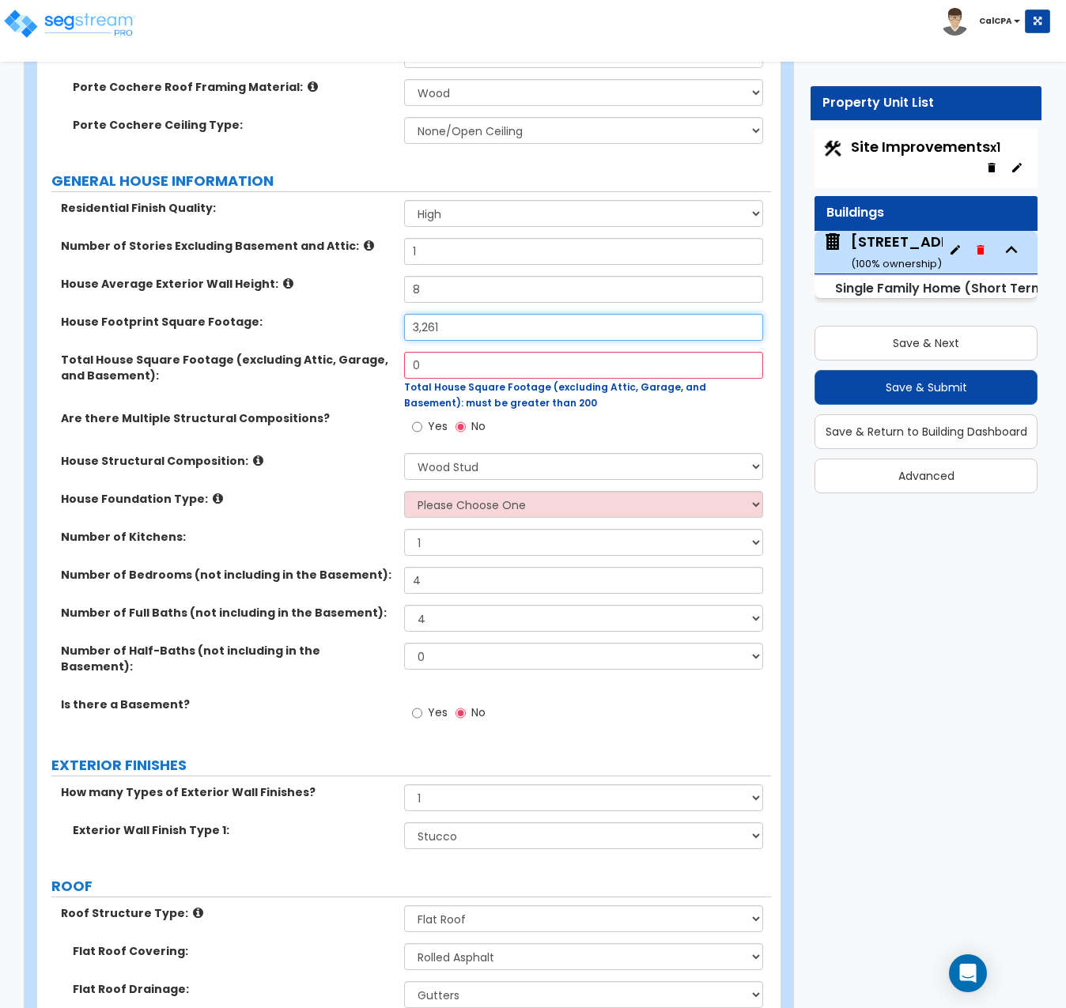
click at [428, 326] on input "3,261" at bounding box center [583, 327] width 359 height 27
click at [427, 327] on input "3,613" at bounding box center [583, 327] width 359 height 27
type input "3,811"
click at [462, 361] on input "0" at bounding box center [583, 365] width 359 height 27
drag, startPoint x: 462, startPoint y: 361, endPoint x: 379, endPoint y: 355, distance: 83.2
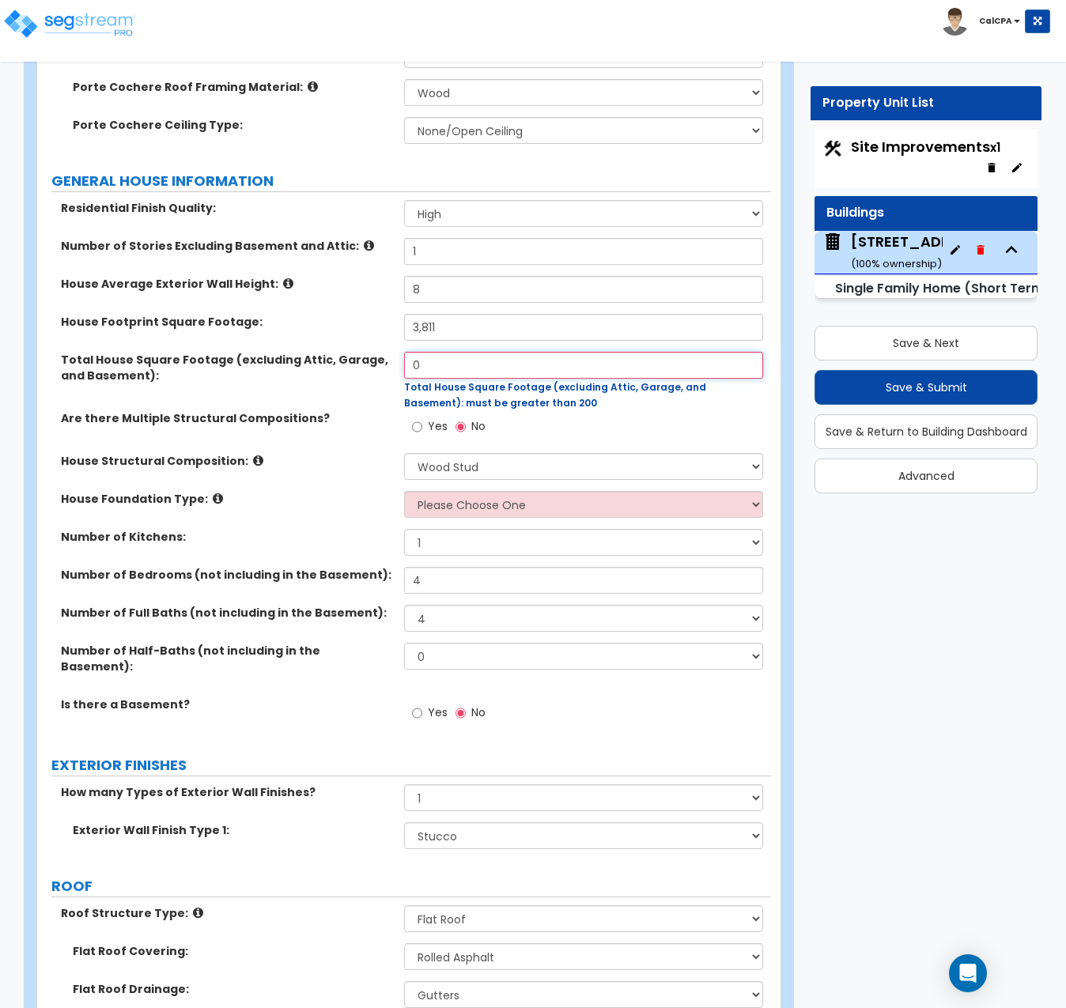
click at [379, 355] on div "Total House Square Footage (excluding Attic, Garage, and Basement): 0 Total Hou…" at bounding box center [404, 381] width 734 height 59
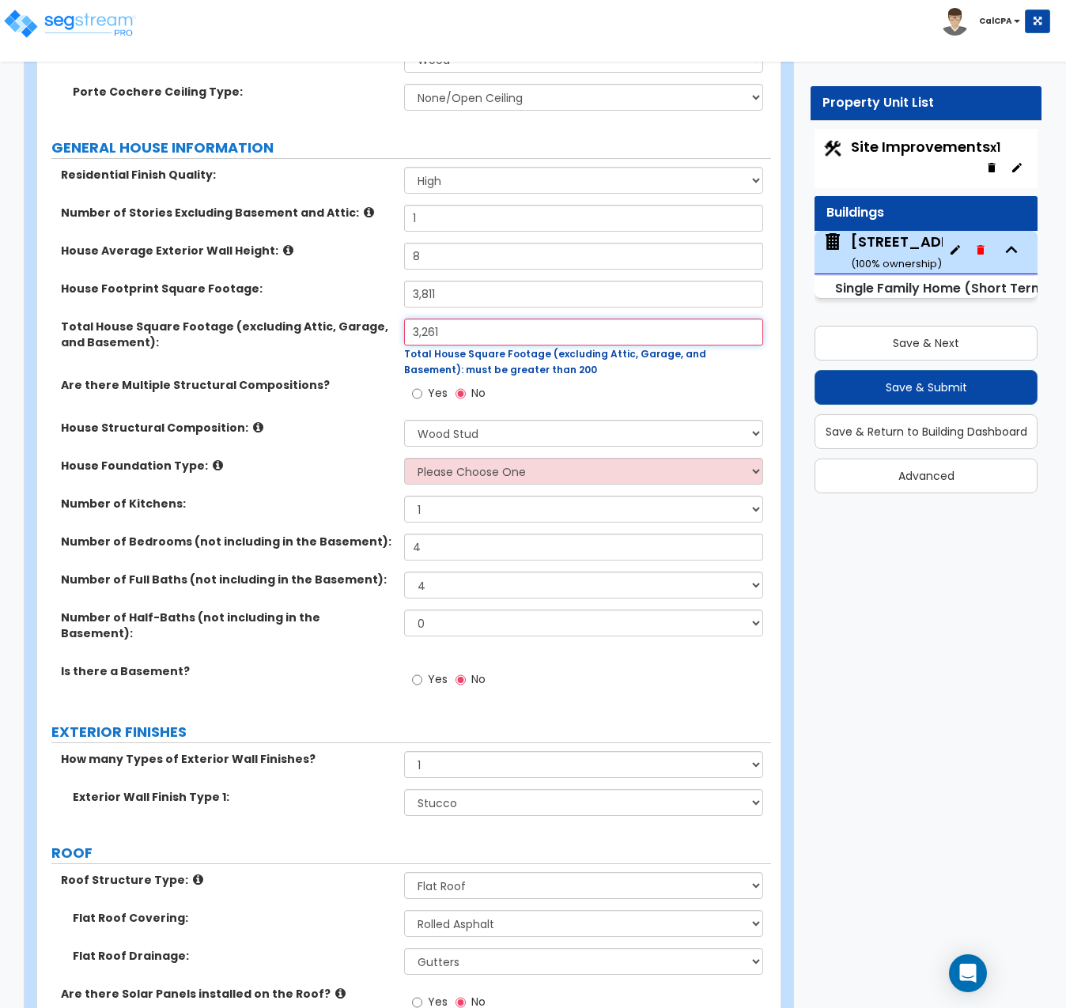
scroll to position [633, 0]
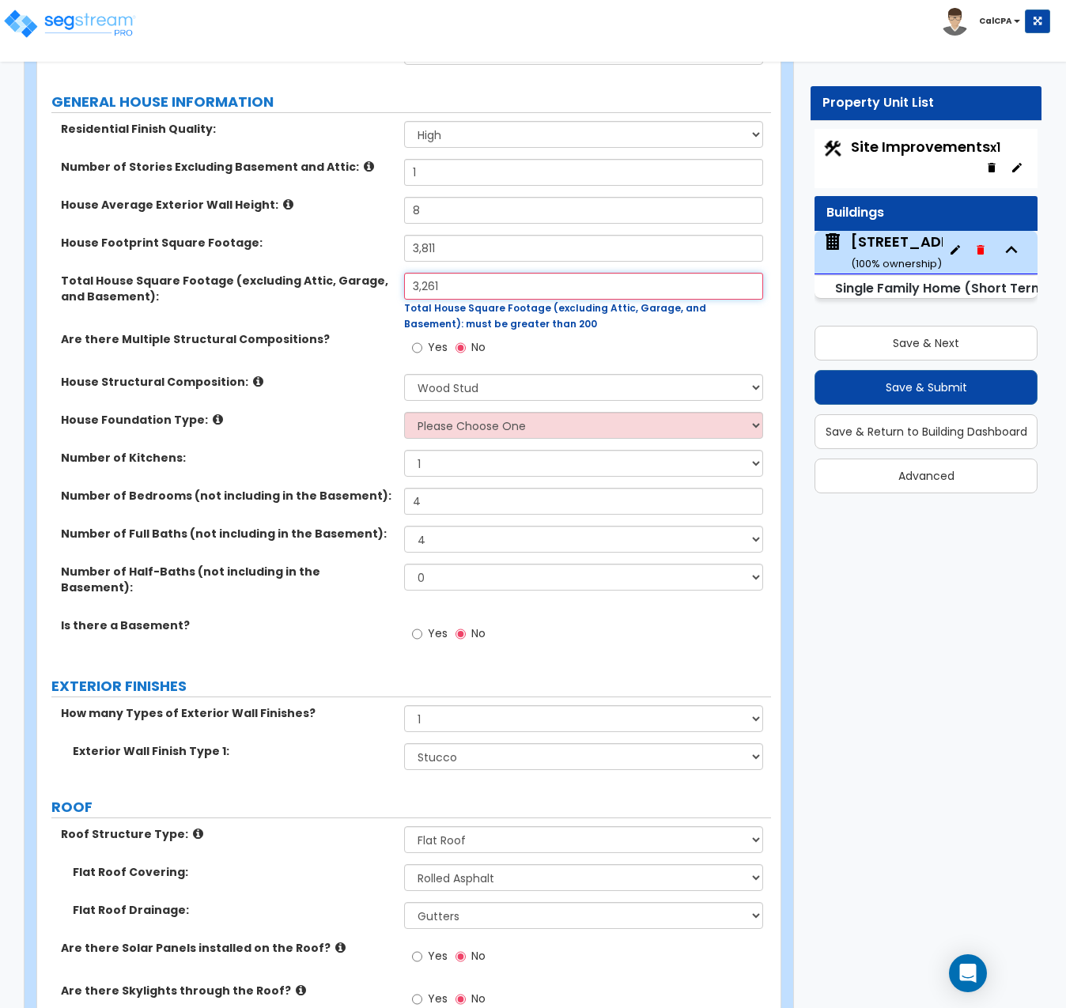
type input "3,261"
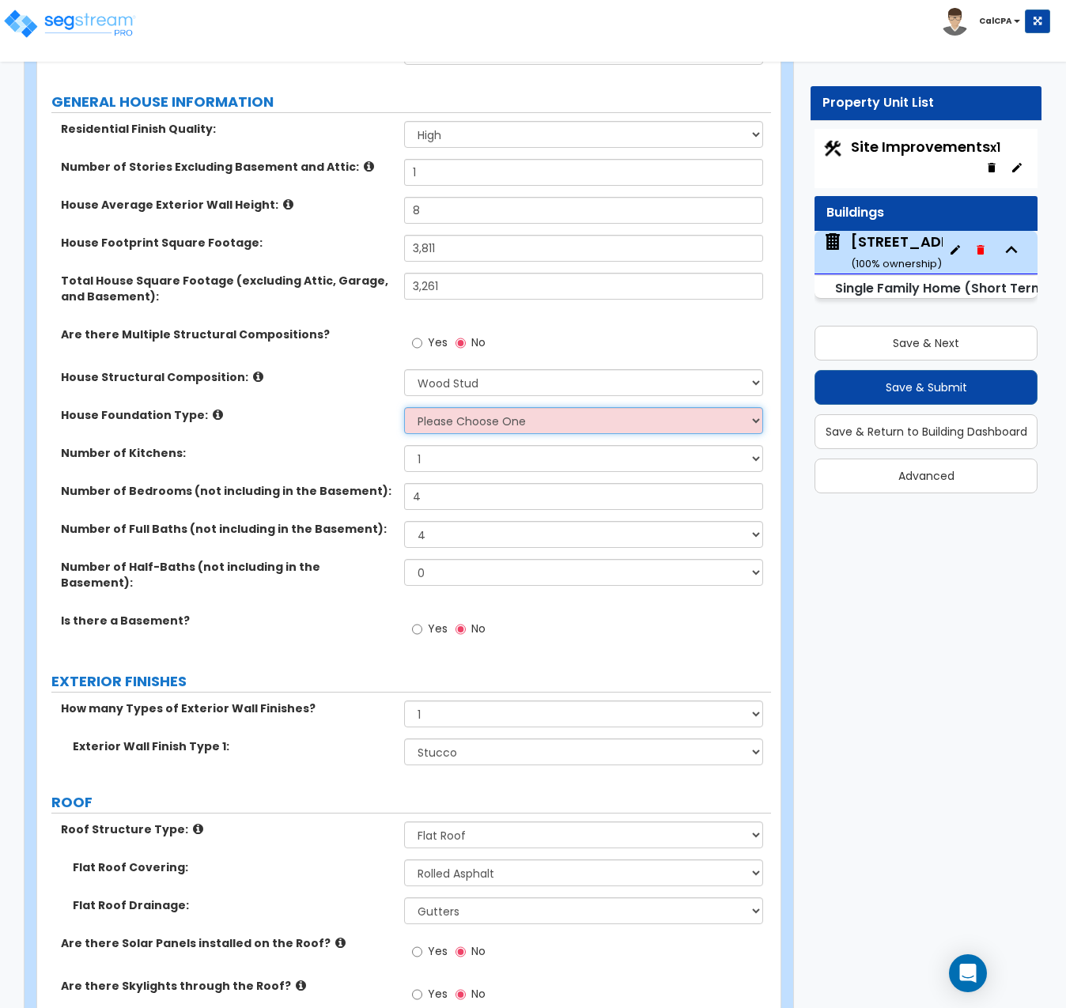
click at [746, 428] on select "Please Choose One Crawl Space Pier-Elevated First floor Slab on Grade" at bounding box center [583, 420] width 359 height 27
select select "3"
click at [404, 407] on select "Please Choose One Crawl Space Pier-Elevated First floor Slab on Grade" at bounding box center [583, 420] width 359 height 27
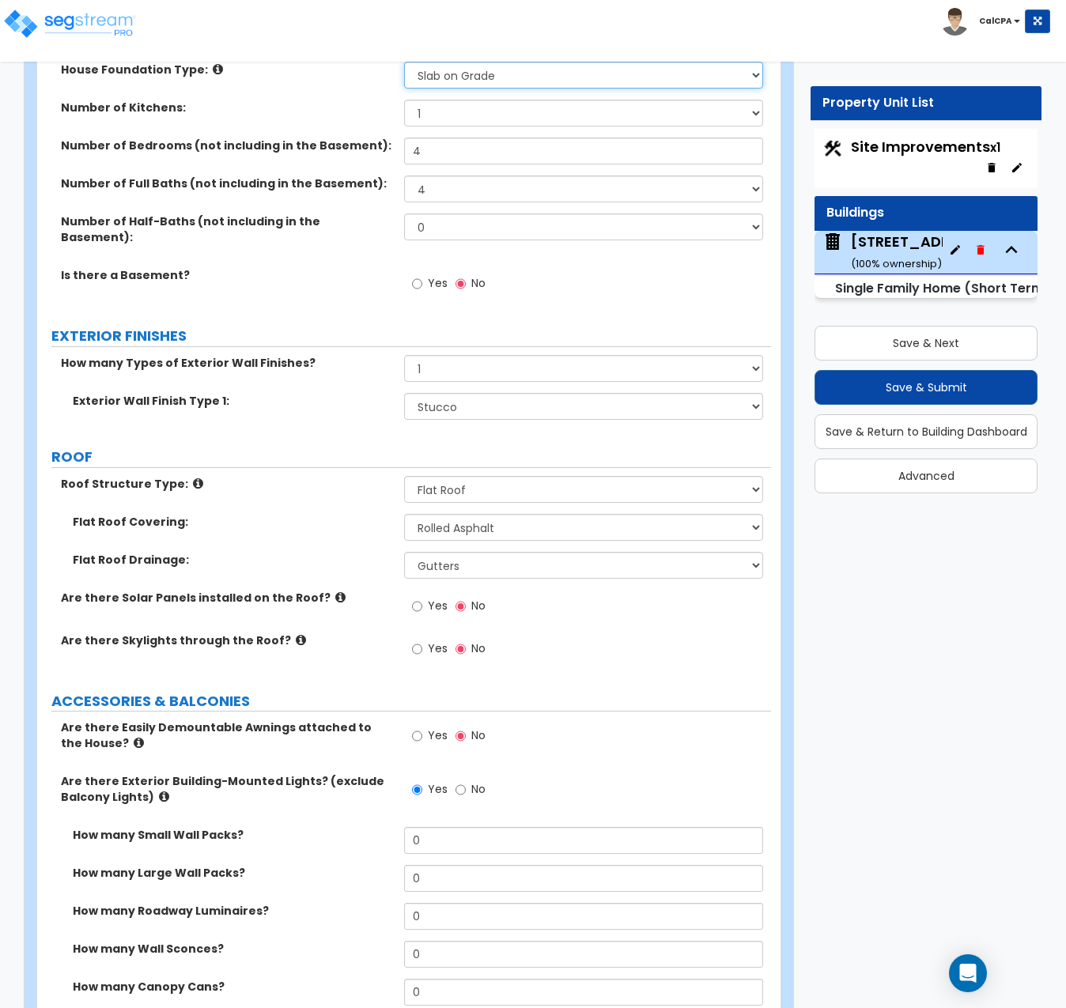
scroll to position [1028, 0]
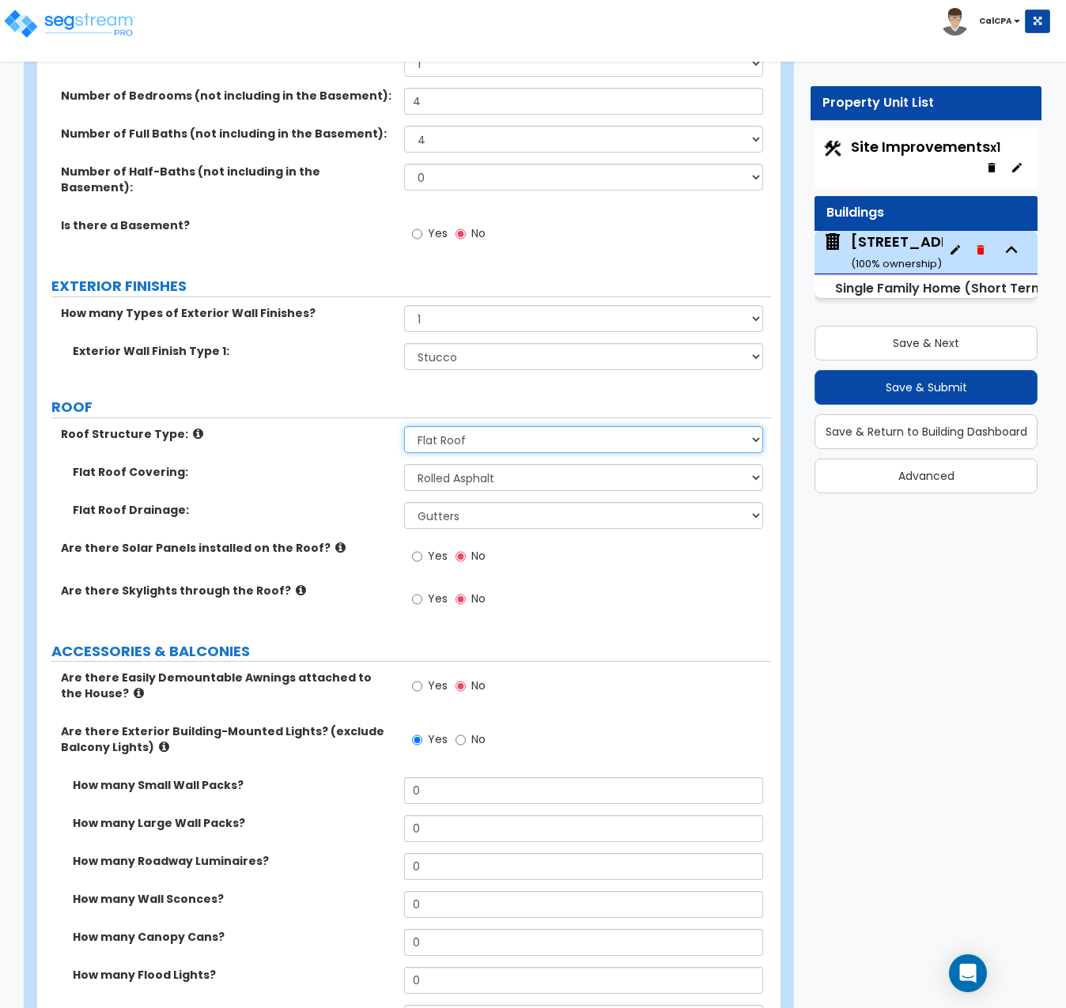
click at [750, 426] on select "Please Choose One [PERSON_NAME] Roof Flat Roof Hybrid [PERSON_NAME] & Flat Roof" at bounding box center [583, 439] width 359 height 27
select select "3"
click at [404, 426] on select "Please Choose One [PERSON_NAME] Roof Flat Roof Hybrid [PERSON_NAME] & Flat Roof" at bounding box center [583, 439] width 359 height 27
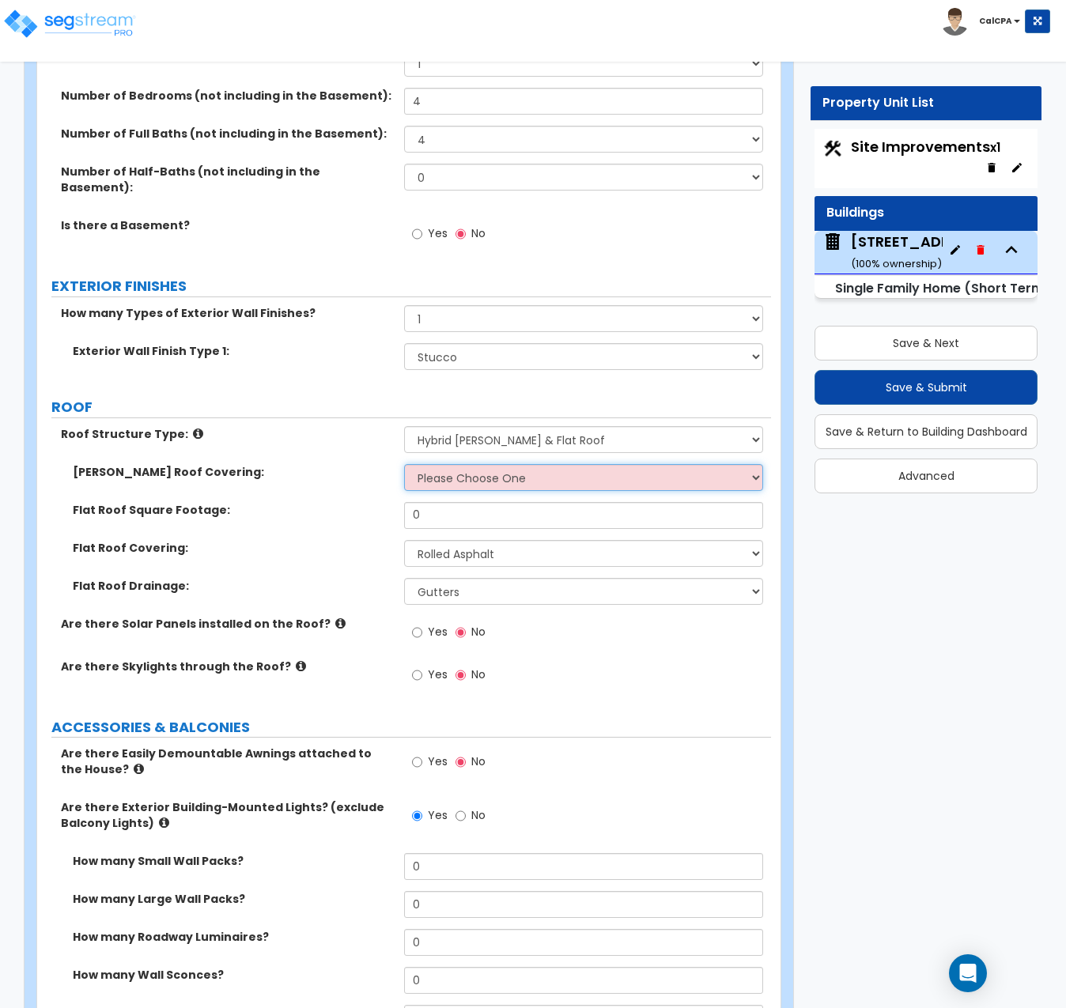
click at [750, 464] on select "Please Choose One Asphalt Shingle Clay Tile Wood Shingle Metal Shingle Standing…" at bounding box center [583, 477] width 359 height 27
select select "1"
click at [404, 464] on select "Please Choose One Asphalt Shingle Clay Tile Wood Shingle Metal Shingle Standing…" at bounding box center [583, 477] width 359 height 27
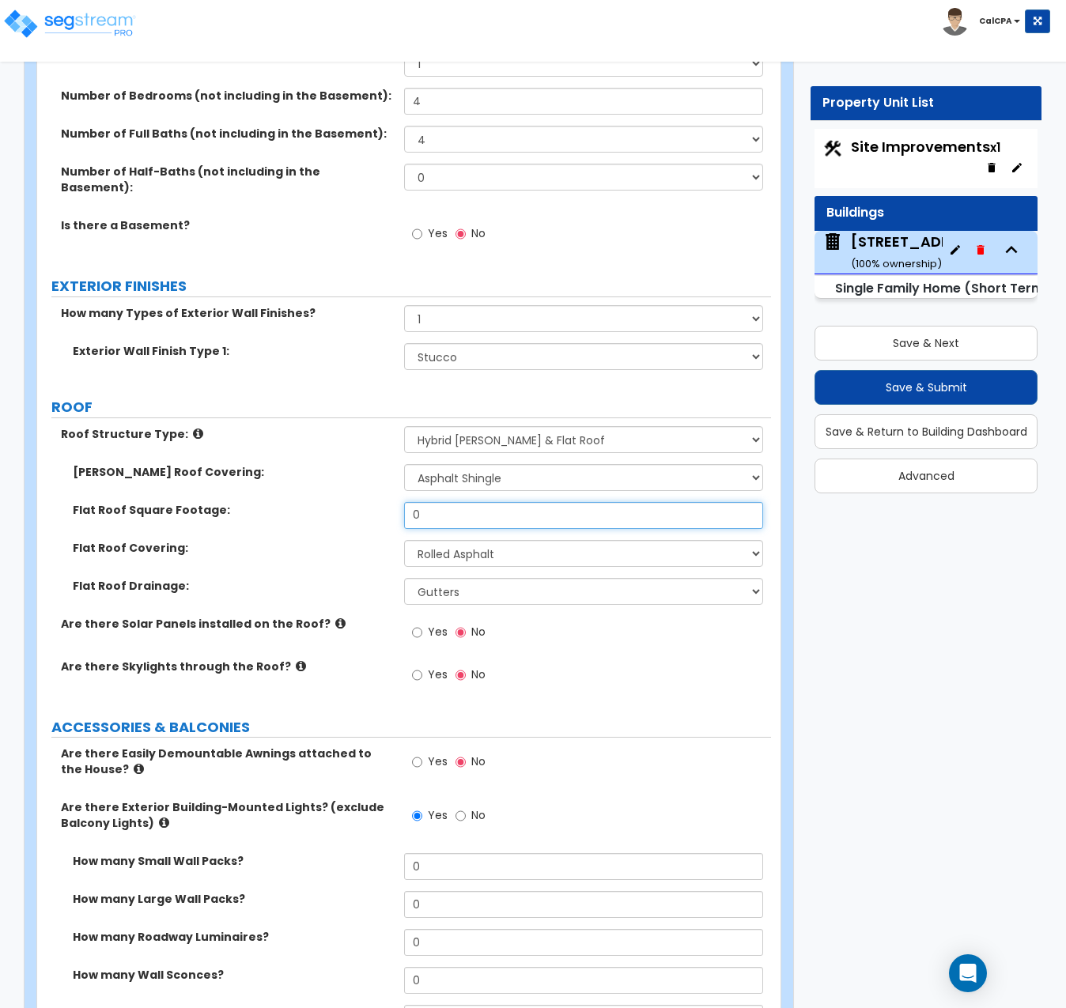
click at [453, 503] on input "0" at bounding box center [583, 515] width 359 height 27
drag, startPoint x: 452, startPoint y: 503, endPoint x: 365, endPoint y: 499, distance: 87.9
click at [365, 502] on div "Flat Roof Square Footage: 0" at bounding box center [404, 521] width 734 height 38
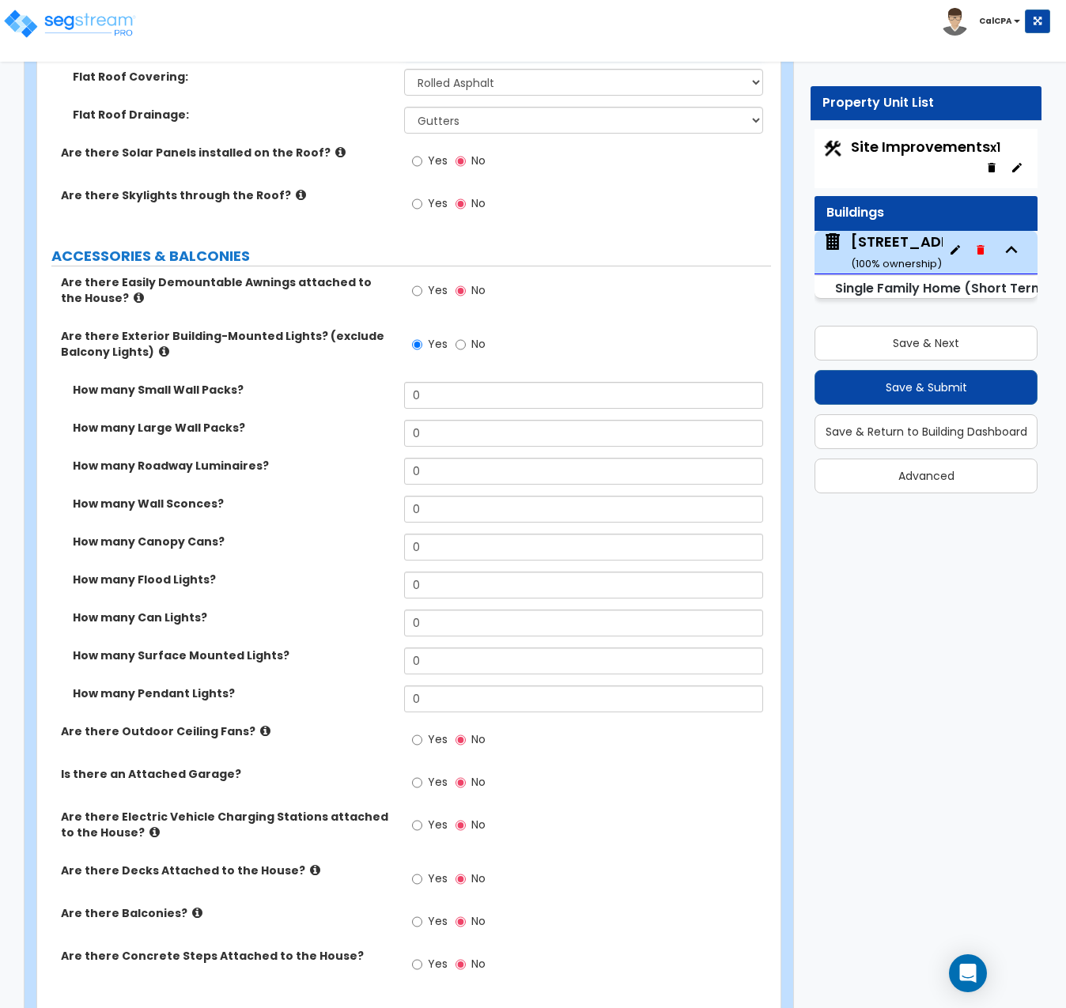
scroll to position [1503, 0]
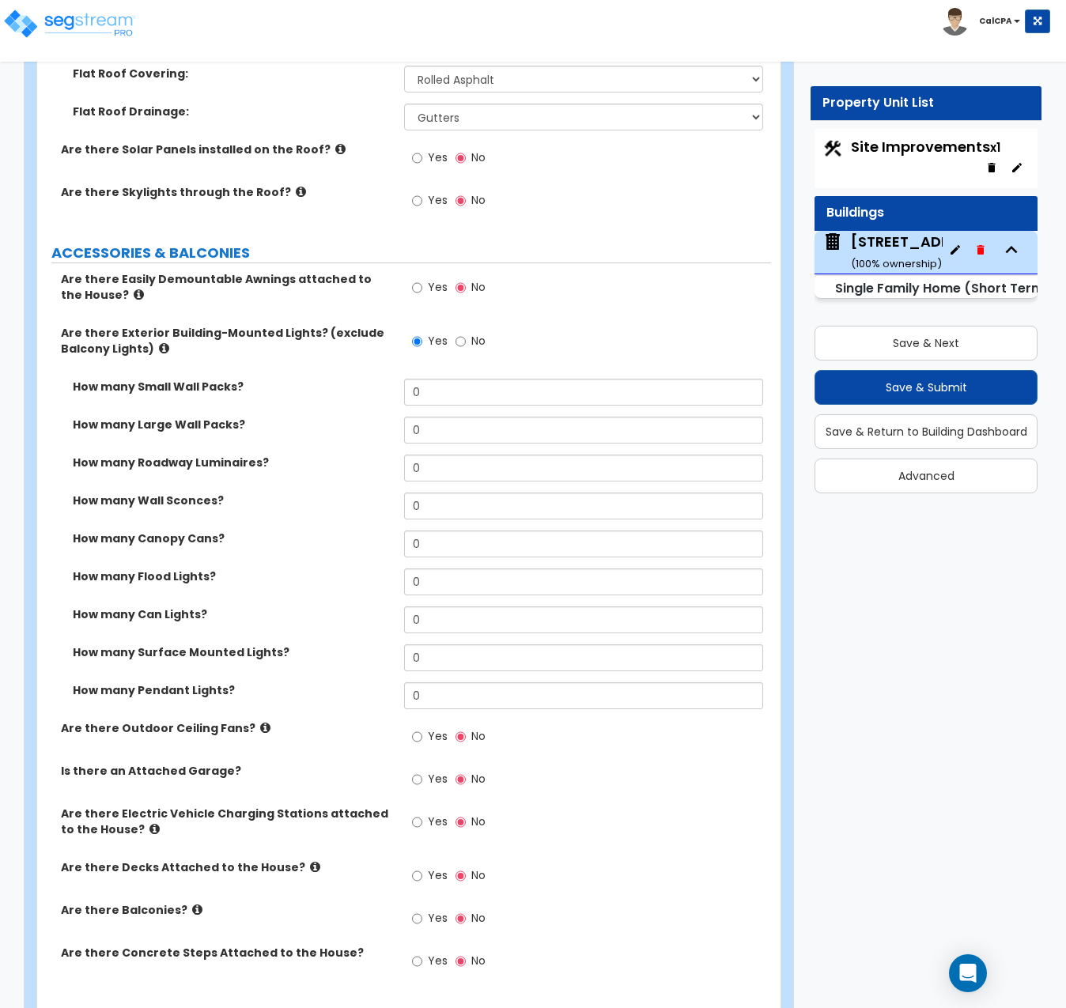
type input "1,206"
click at [464, 493] on input "0" at bounding box center [583, 506] width 359 height 27
drag, startPoint x: 464, startPoint y: 491, endPoint x: 395, endPoint y: 489, distance: 68.8
click at [395, 493] on div "How many Wall Sconces? 0" at bounding box center [404, 512] width 734 height 38
type input "7"
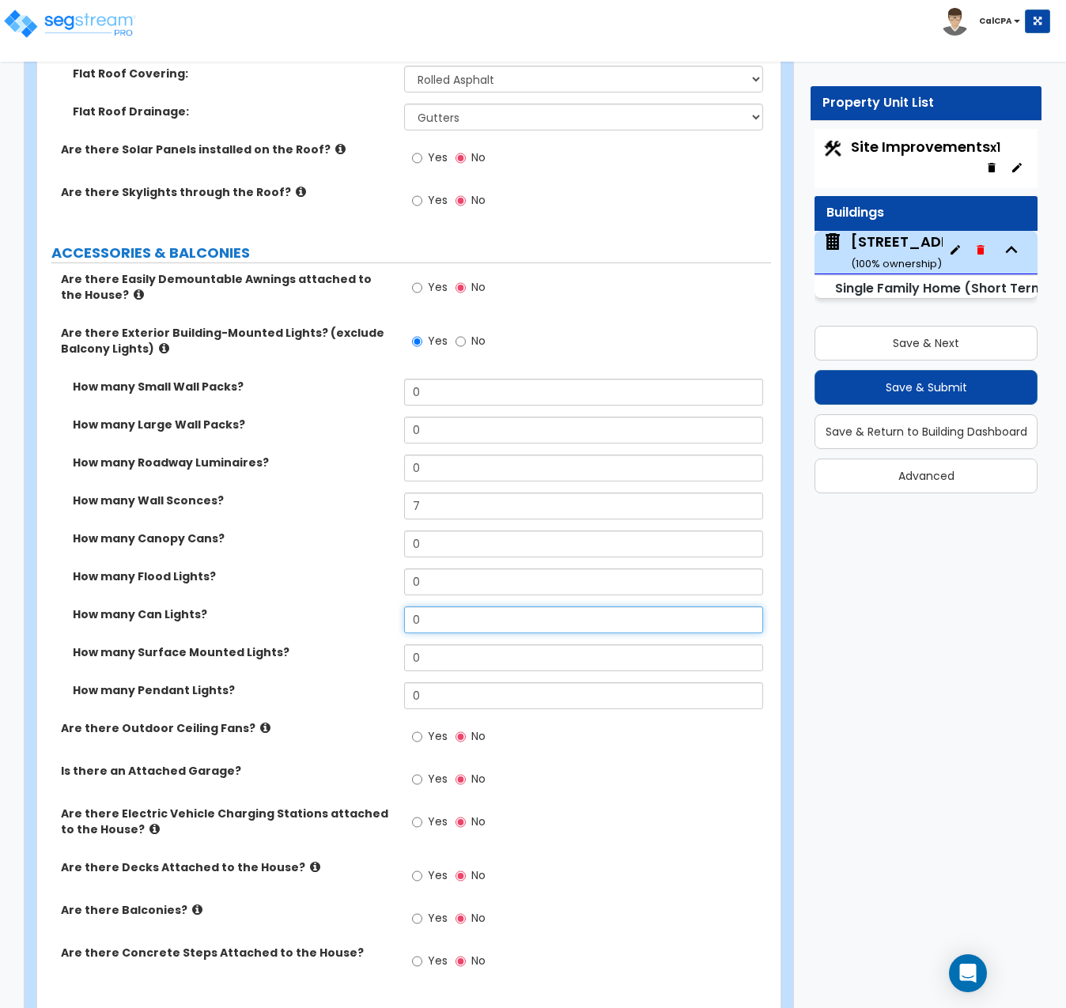
click at [447, 607] on input "0" at bounding box center [583, 620] width 359 height 27
drag, startPoint x: 447, startPoint y: 607, endPoint x: 399, endPoint y: 606, distance: 48.2
click at [399, 607] on div "How many Can Lights? 0" at bounding box center [404, 626] width 734 height 38
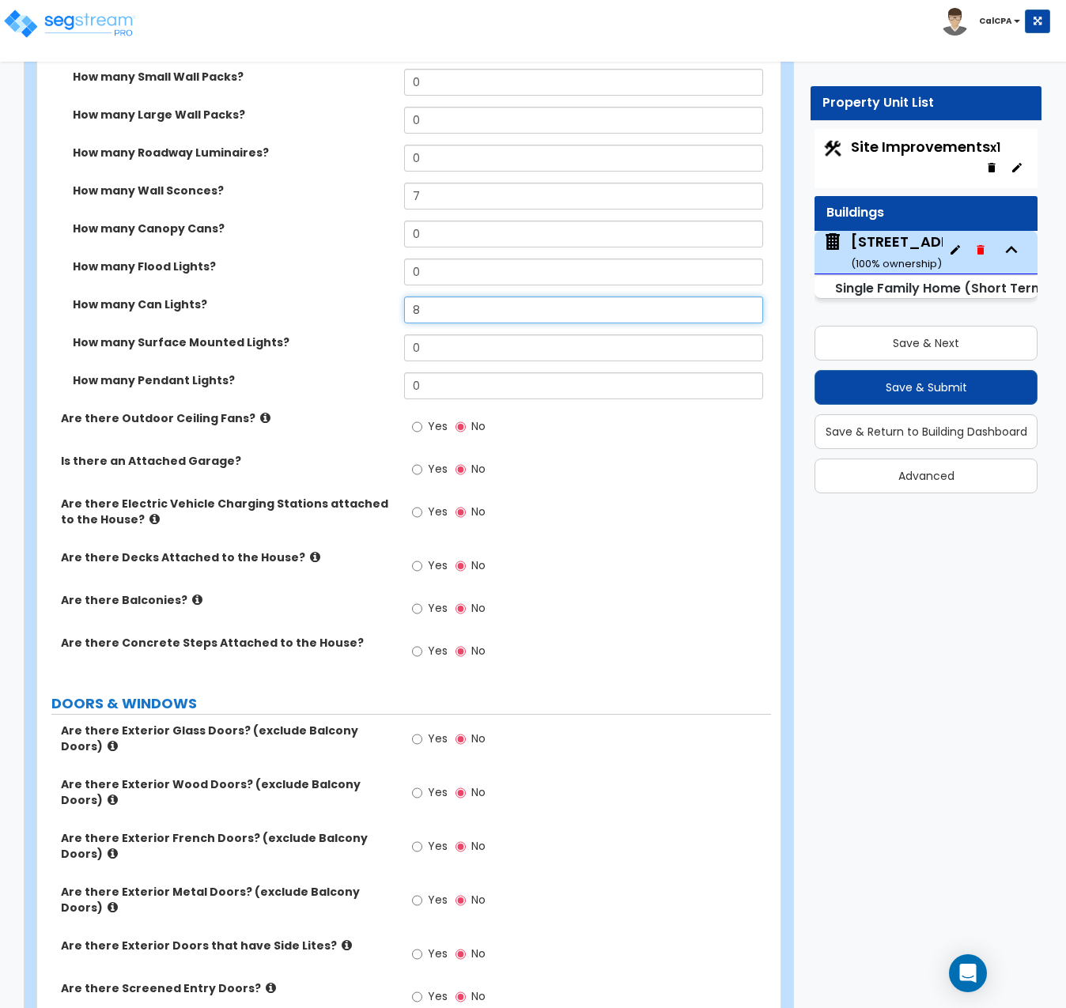
scroll to position [1819, 0]
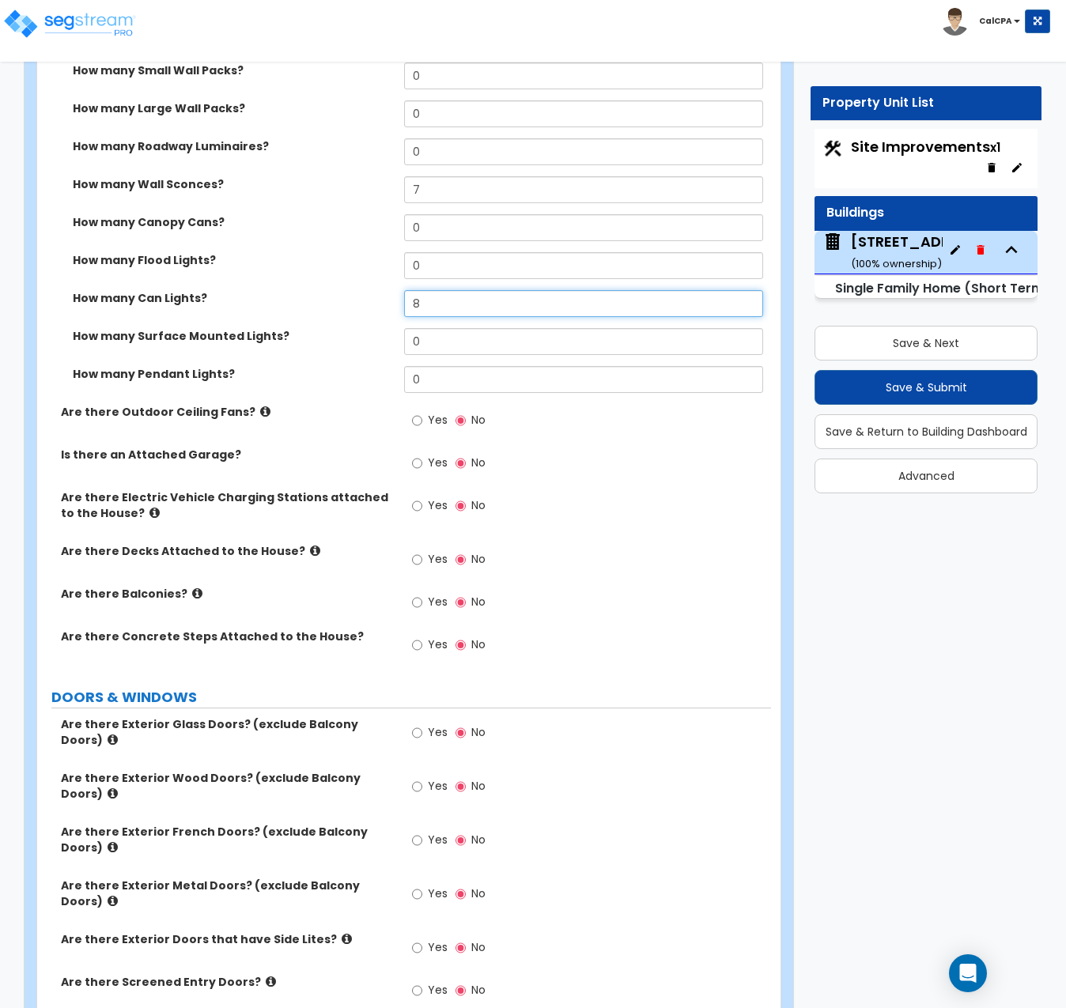
type input "8"
click at [413, 497] on input "Yes" at bounding box center [417, 505] width 10 height 17
radio input "true"
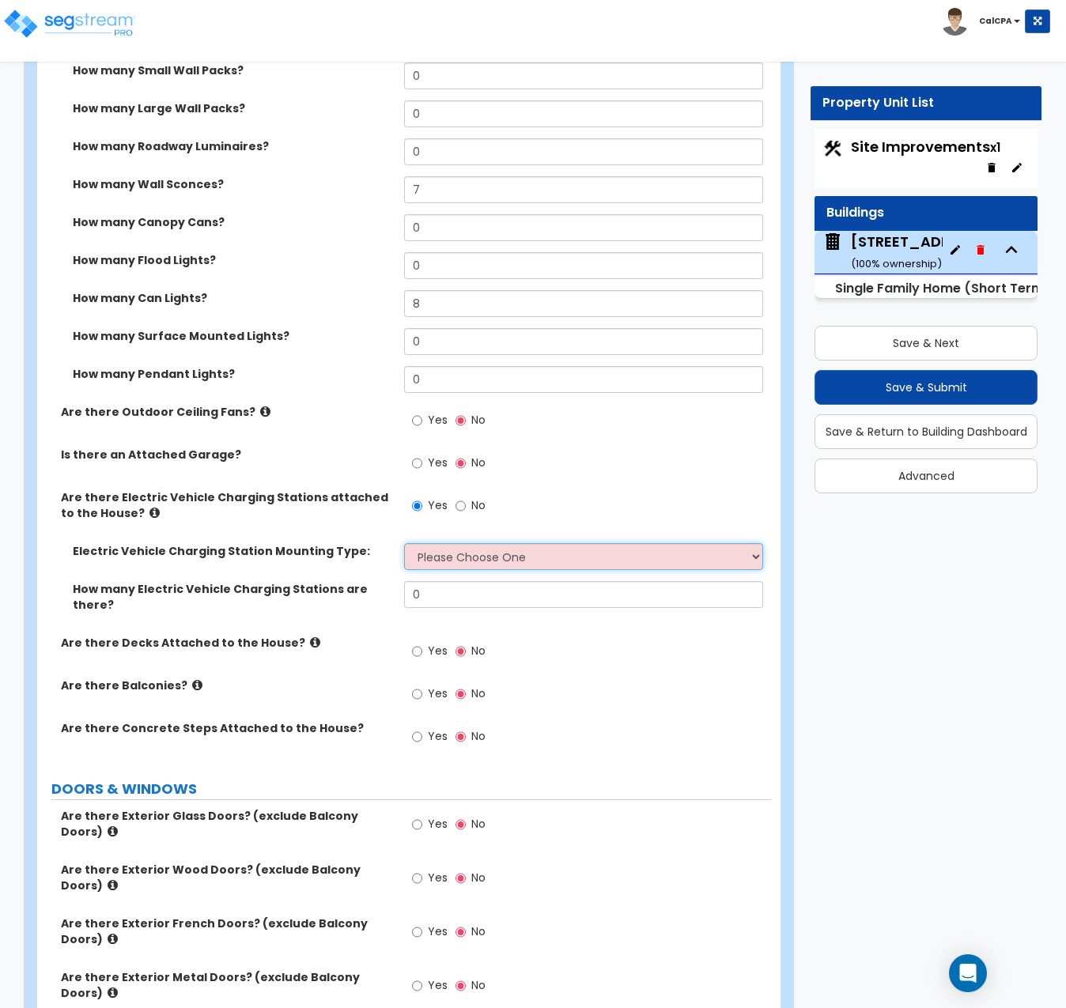
click at [758, 543] on select "Please Choose One Freestanding Wall-mounted" at bounding box center [583, 556] width 359 height 27
select select "2"
click at [404, 543] on select "Please Choose One Freestanding Wall-mounted" at bounding box center [583, 556] width 359 height 27
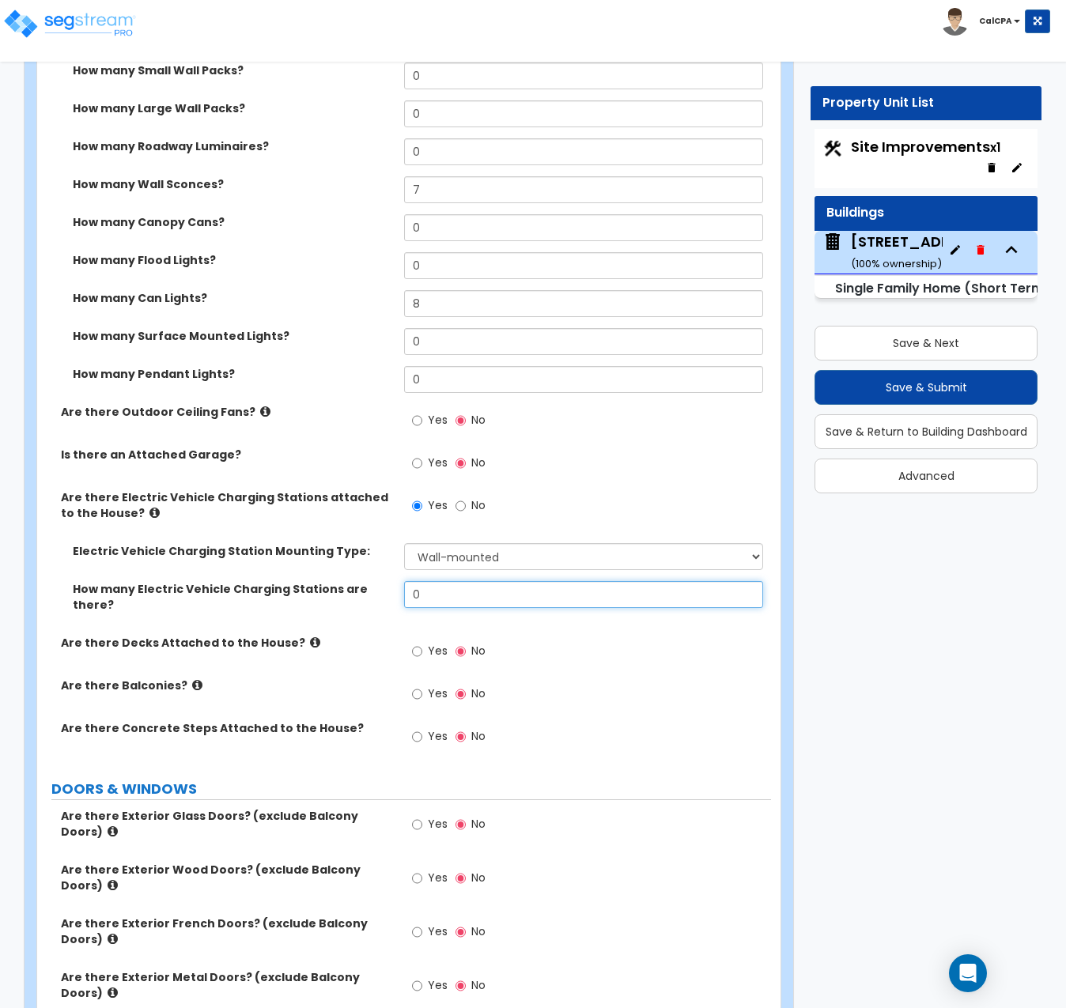
drag, startPoint x: 486, startPoint y: 584, endPoint x: 380, endPoint y: 580, distance: 105.2
click at [383, 581] on div "How many Electric Vehicle Charging Stations are there? 0" at bounding box center [404, 608] width 734 height 54
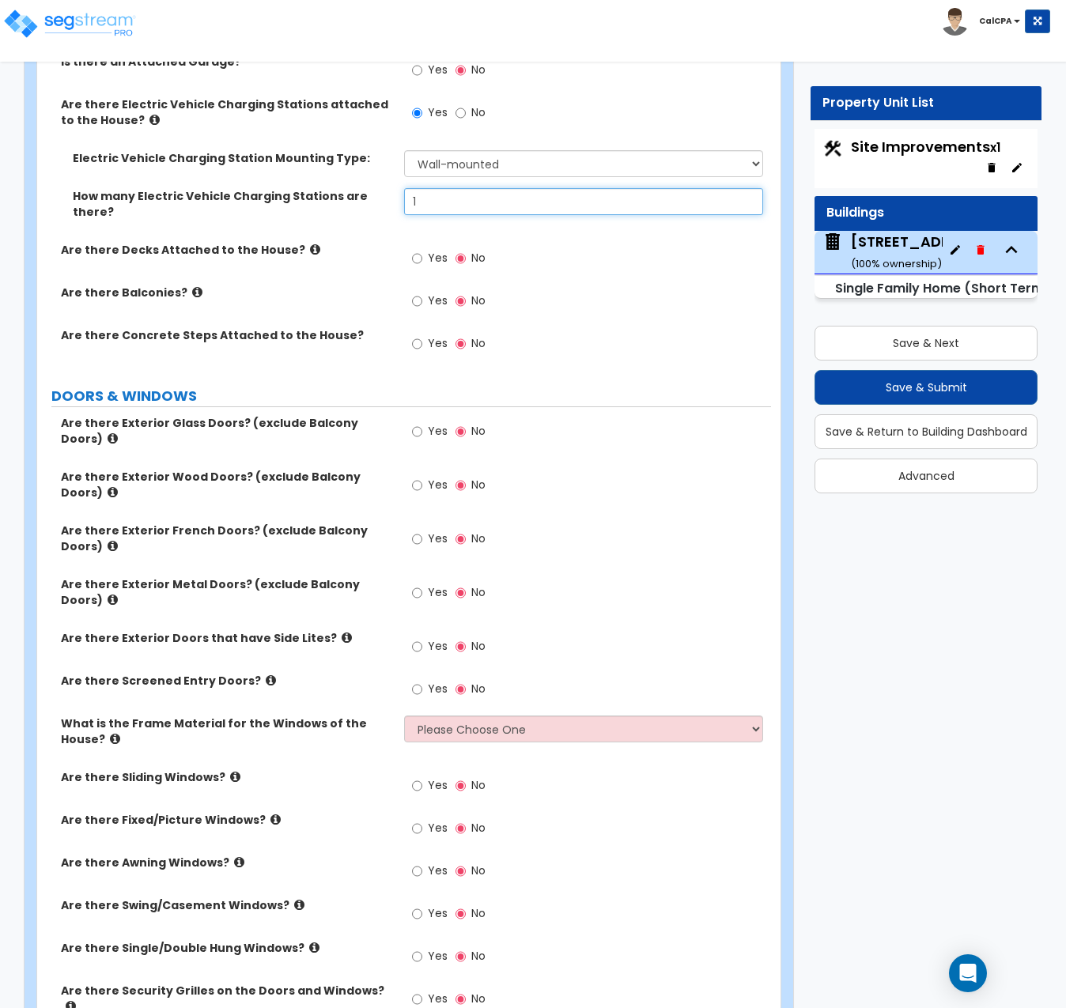
scroll to position [2214, 0]
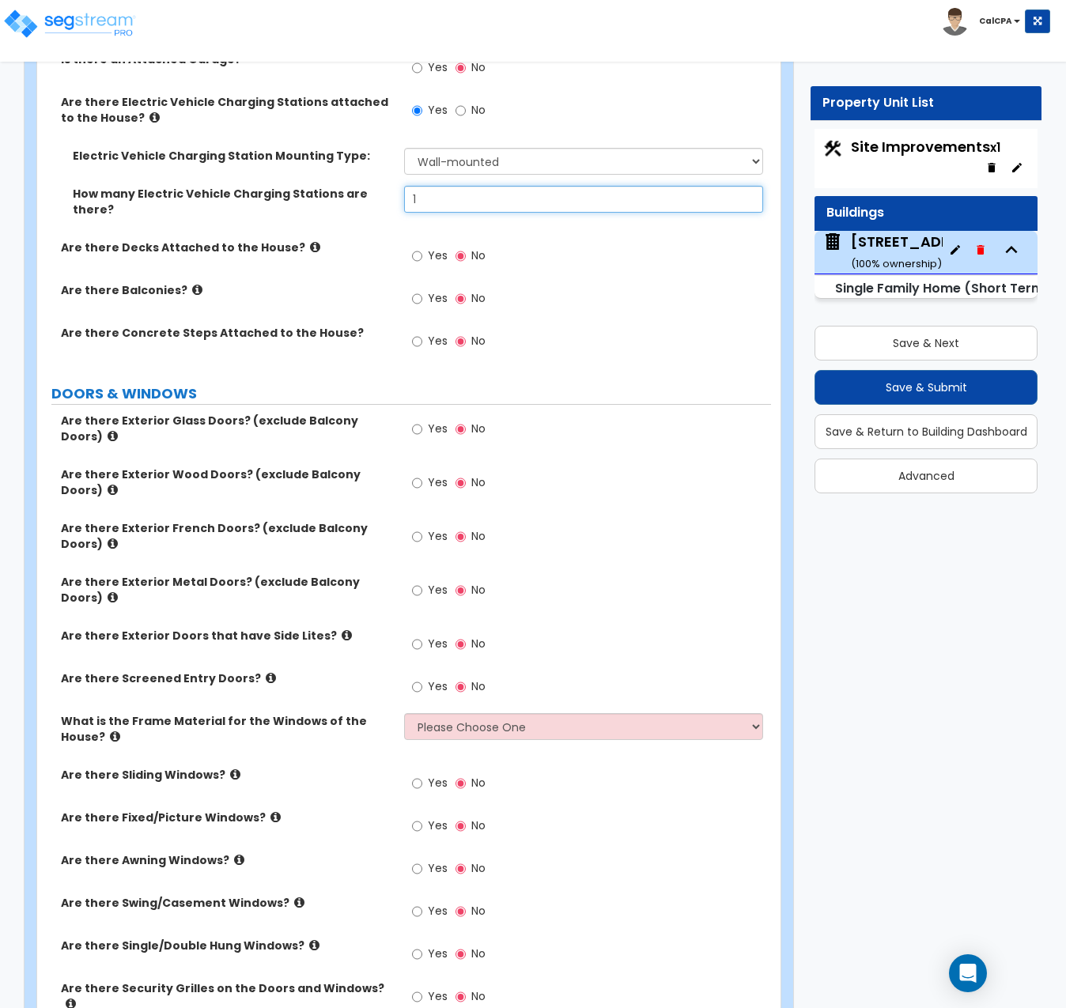
type input "1"
click at [418, 421] on input "Yes" at bounding box center [417, 429] width 10 height 17
radio input "true"
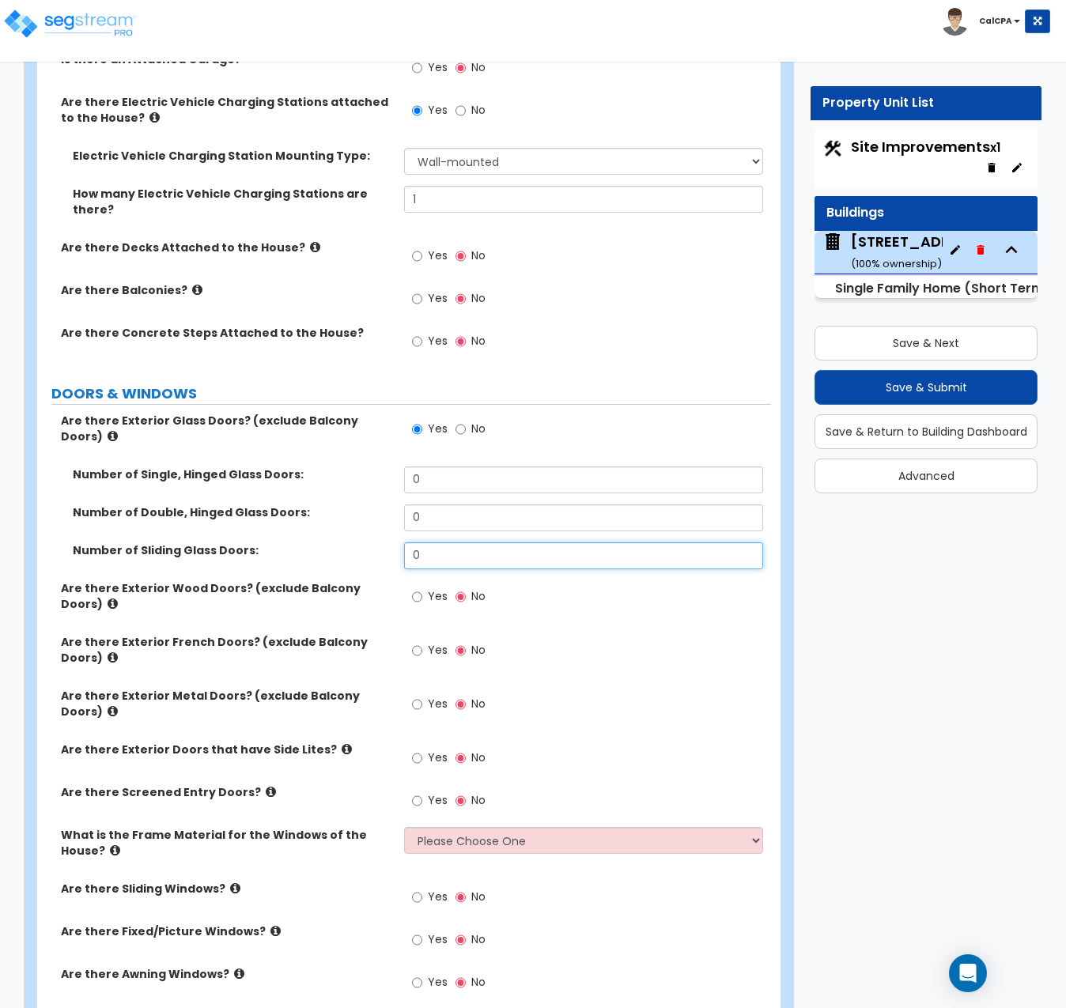
drag, startPoint x: 480, startPoint y: 516, endPoint x: 327, endPoint y: 519, distance: 152.7
click at [327, 543] on div "Number of Sliding Glass Doors: 0" at bounding box center [404, 562] width 734 height 38
click at [462, 543] on input "0" at bounding box center [583, 556] width 359 height 27
drag, startPoint x: 462, startPoint y: 515, endPoint x: 392, endPoint y: 511, distance: 69.7
click at [392, 543] on div "Number of Sliding Glass Doors: 0" at bounding box center [404, 562] width 734 height 38
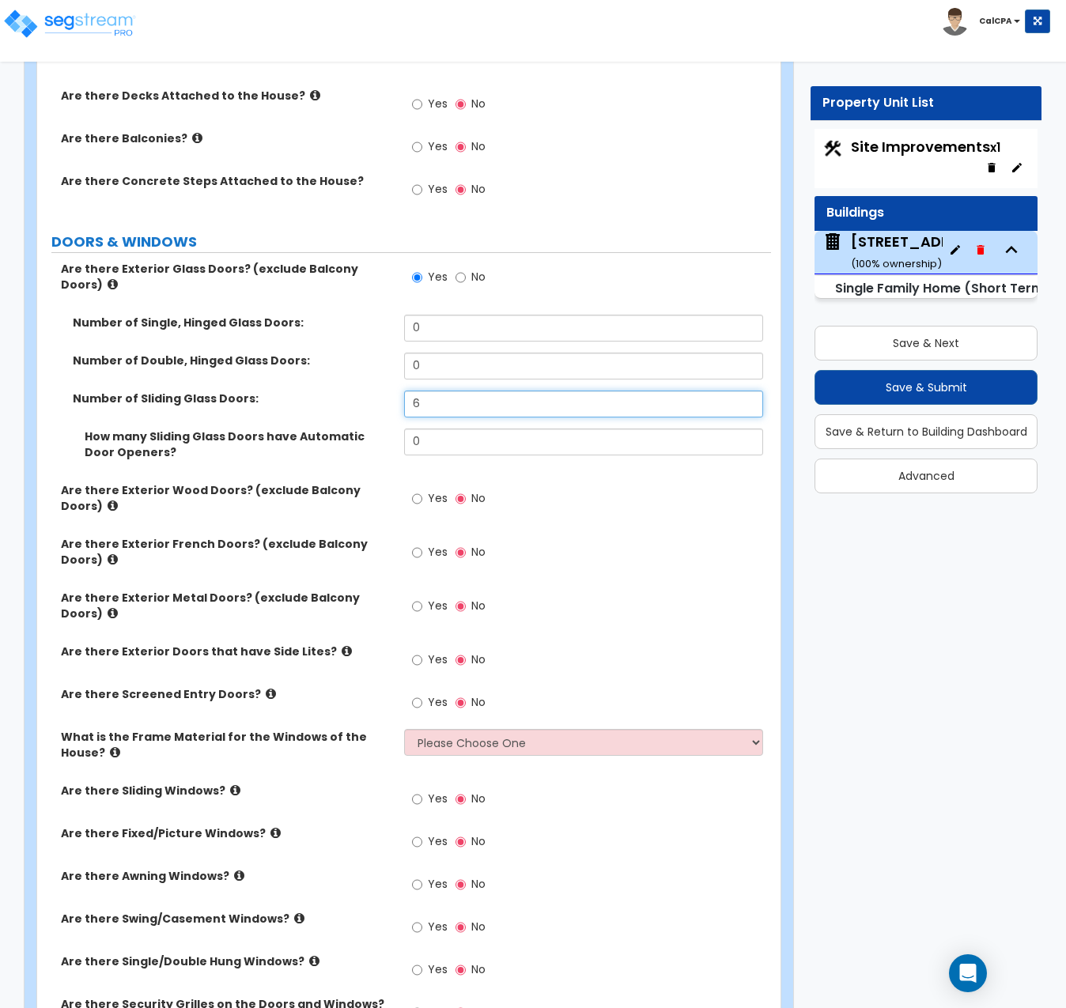
scroll to position [2372, 0]
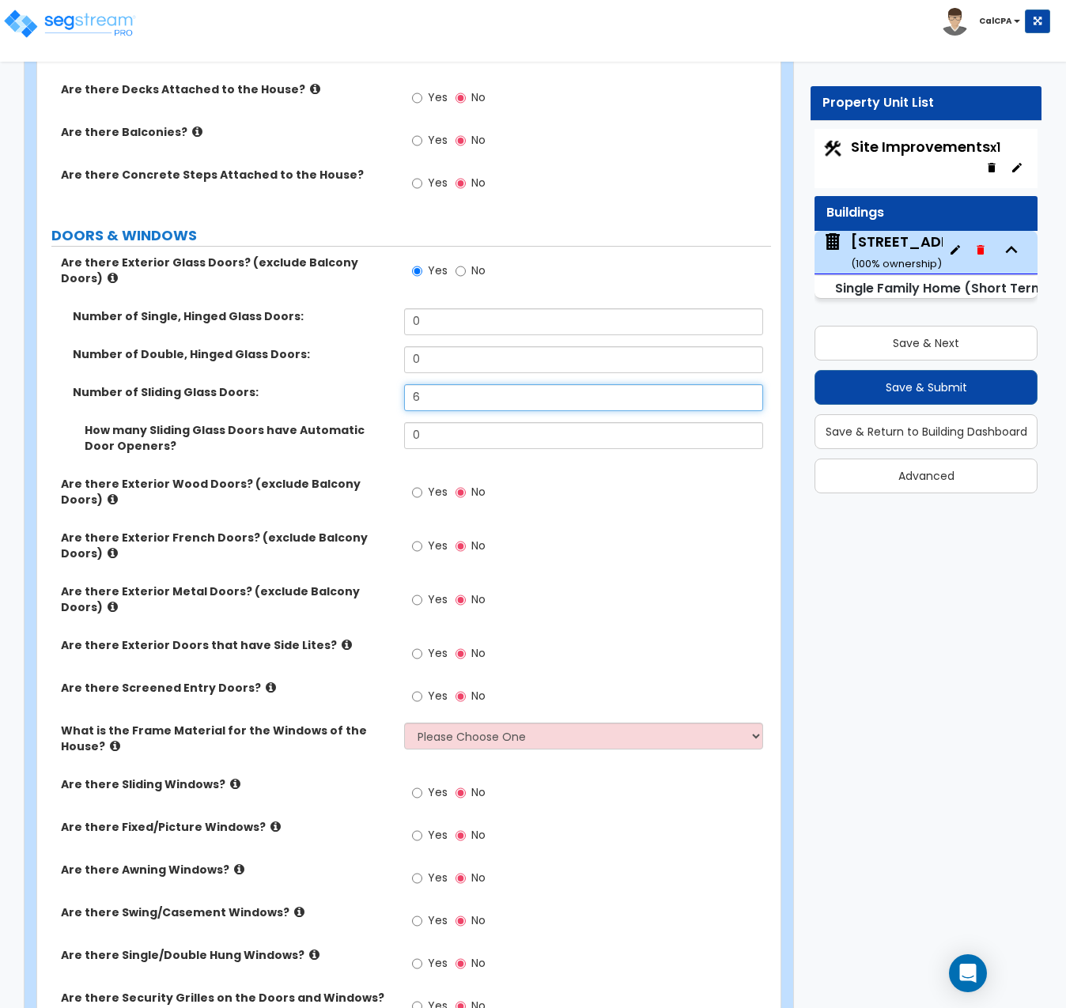
type input "6"
click at [415, 484] on input "Yes" at bounding box center [417, 492] width 10 height 17
radio input "true"
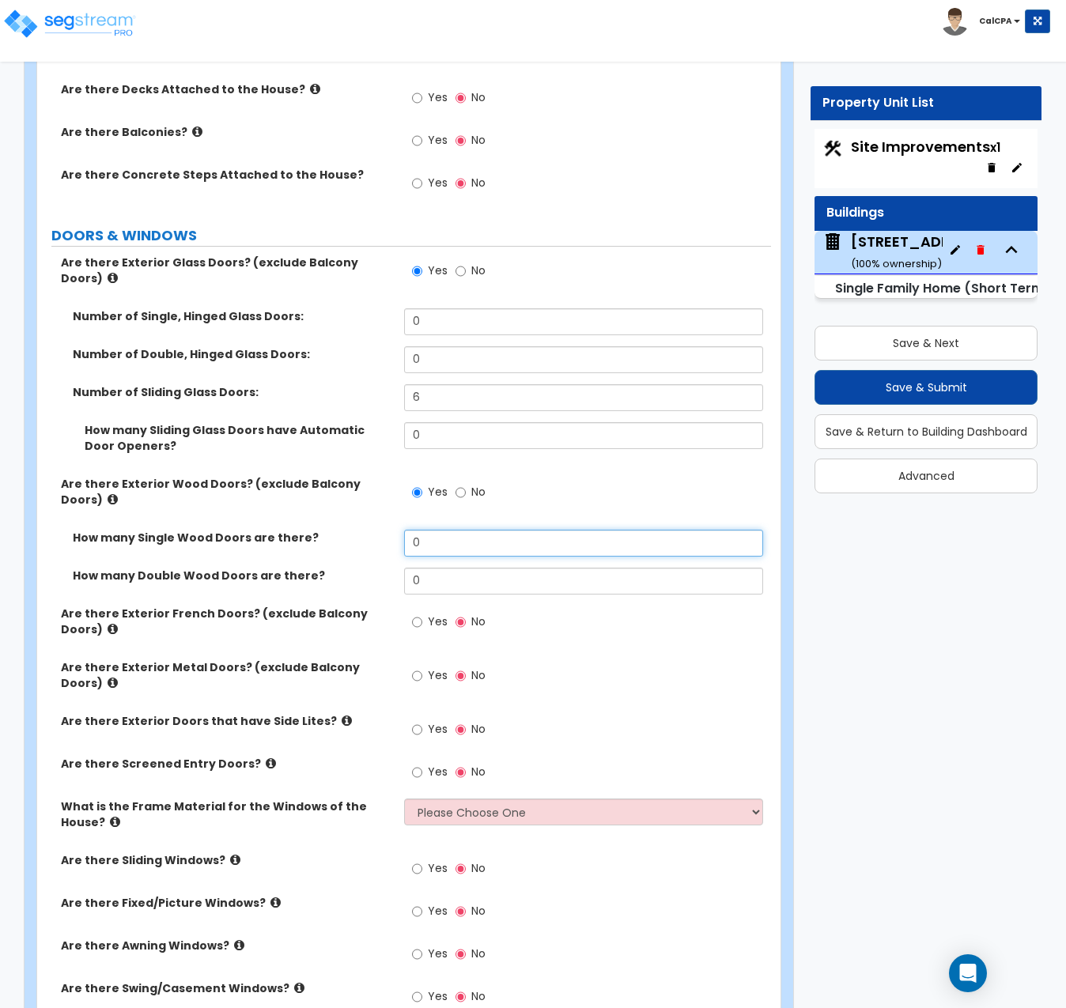
drag, startPoint x: 477, startPoint y: 502, endPoint x: 384, endPoint y: 502, distance: 92.5
click at [384, 530] on div "How many Single Wood Doors are there? 0" at bounding box center [404, 549] width 734 height 38
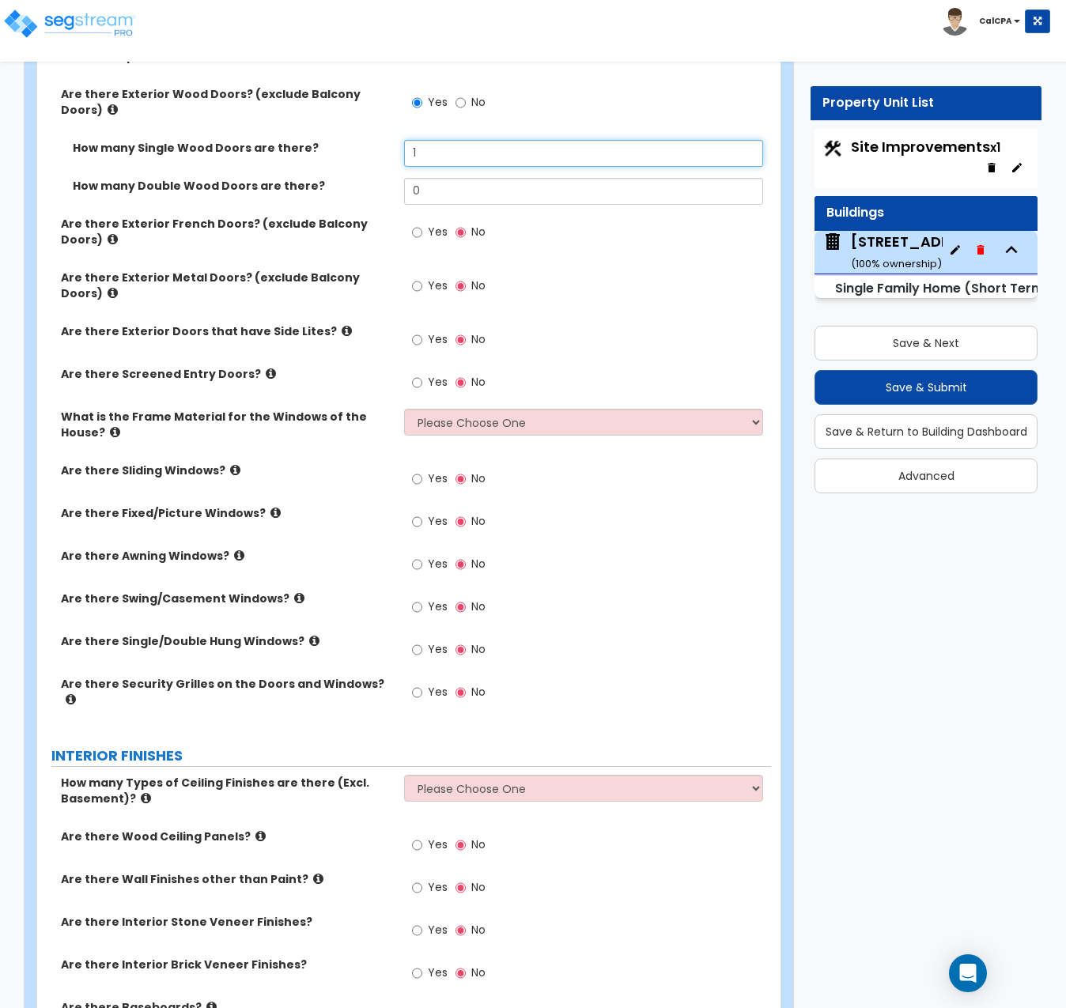
scroll to position [2768, 0]
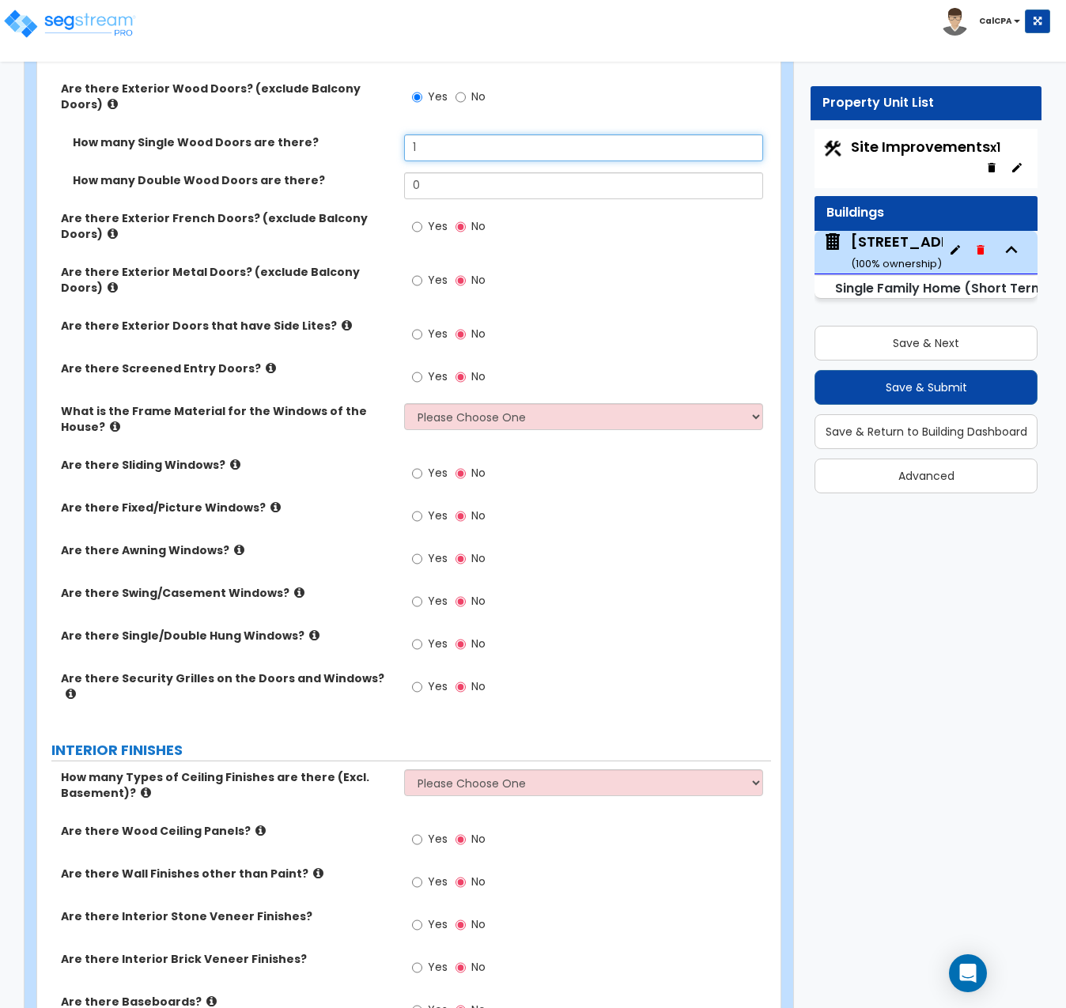
type input "1"
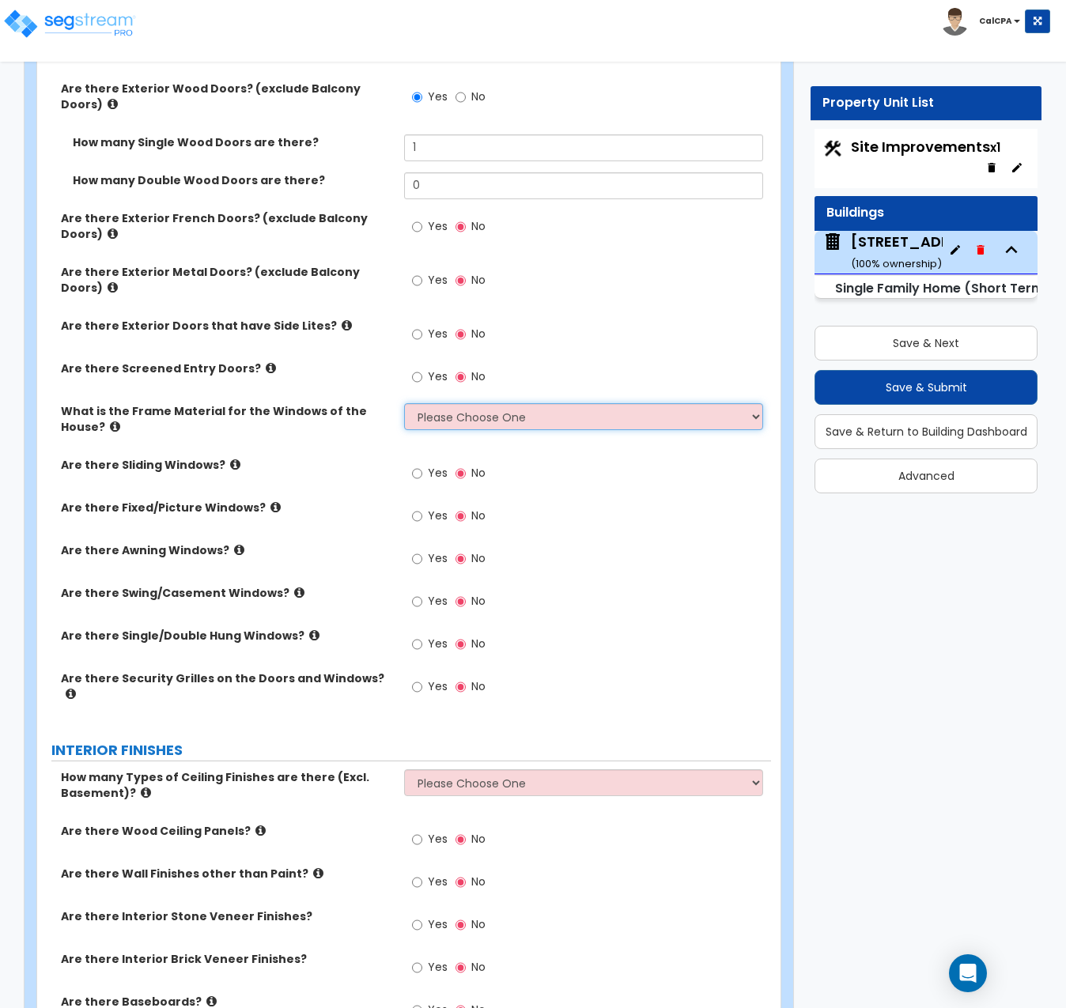
click at [753, 403] on select "Please Choose One Vinyl Aluminum Wood" at bounding box center [583, 416] width 359 height 27
select select "2"
click at [404, 403] on select "Please Choose One Vinyl Aluminum Wood" at bounding box center [583, 416] width 359 height 27
click at [419, 465] on input "Yes" at bounding box center [417, 473] width 10 height 17
radio input "true"
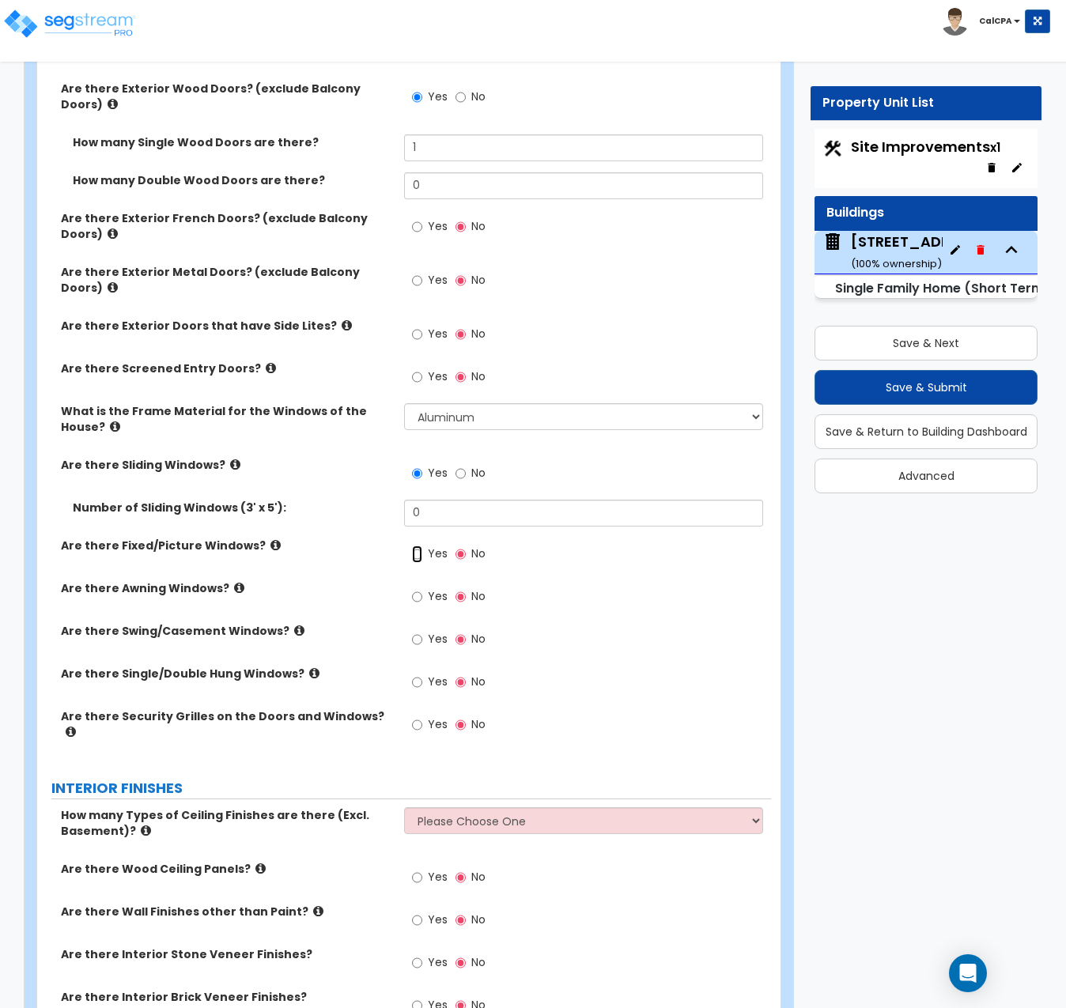
click at [418, 546] on input "Yes" at bounding box center [417, 554] width 10 height 17
radio input "true"
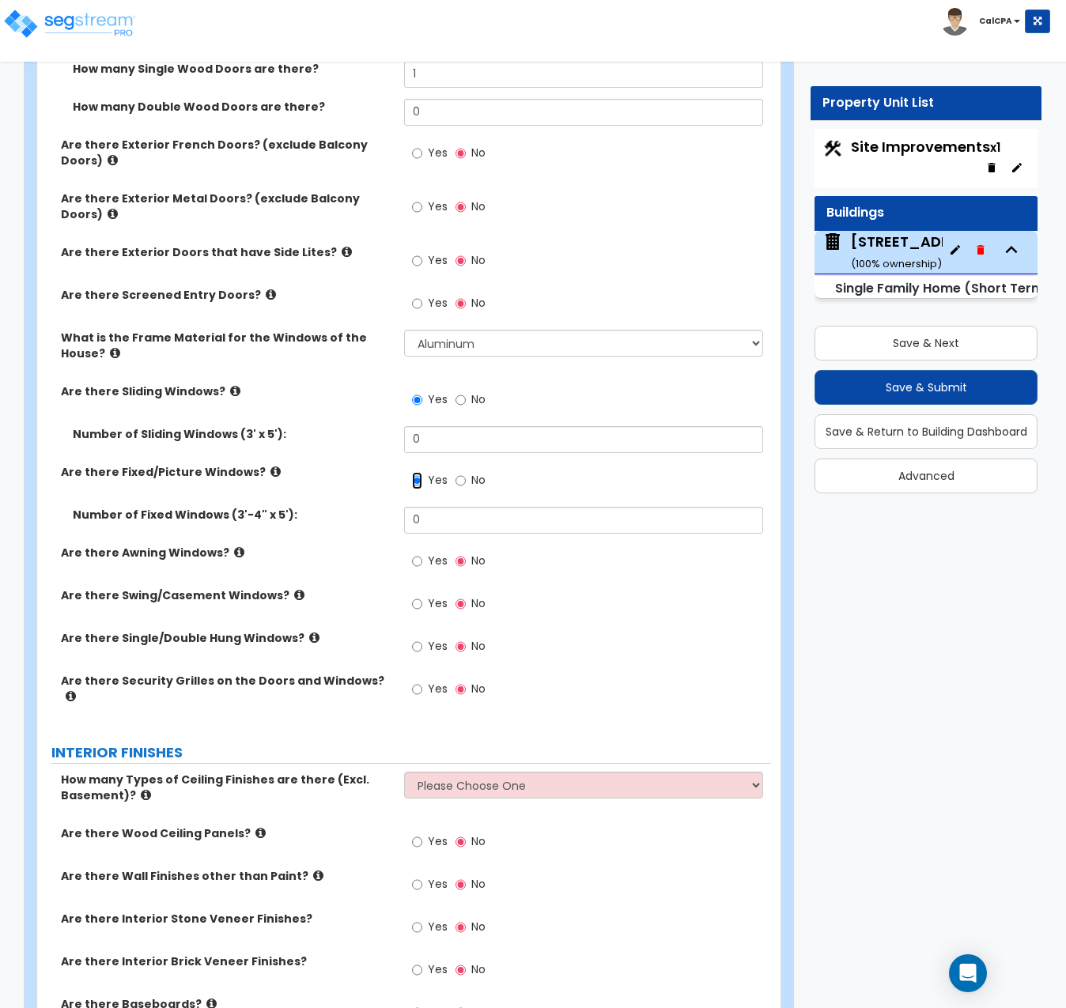
scroll to position [2847, 0]
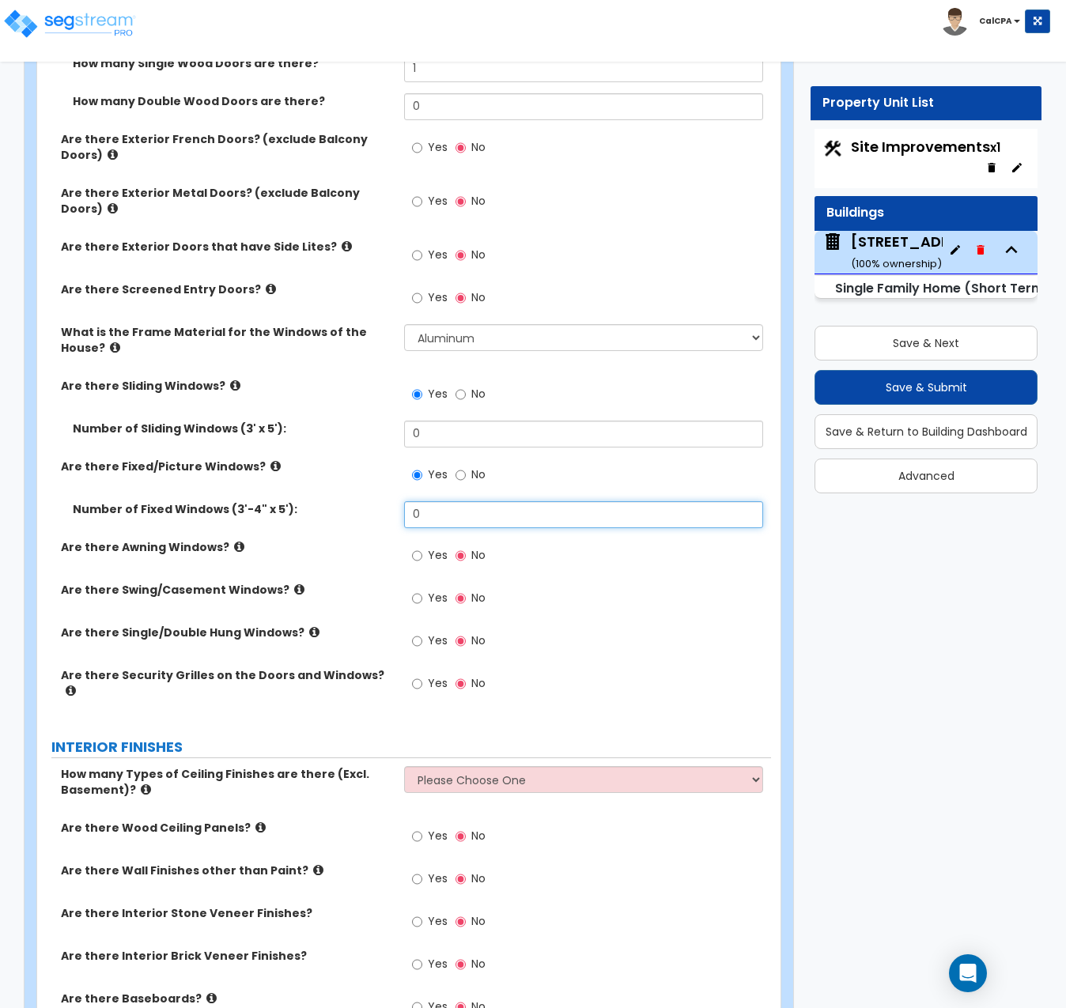
drag, startPoint x: 452, startPoint y: 476, endPoint x: 385, endPoint y: 478, distance: 66.4
click at [385, 501] on div "Number of Fixed Windows (3'-4" x 5'): 0" at bounding box center [404, 520] width 734 height 38
type input "8"
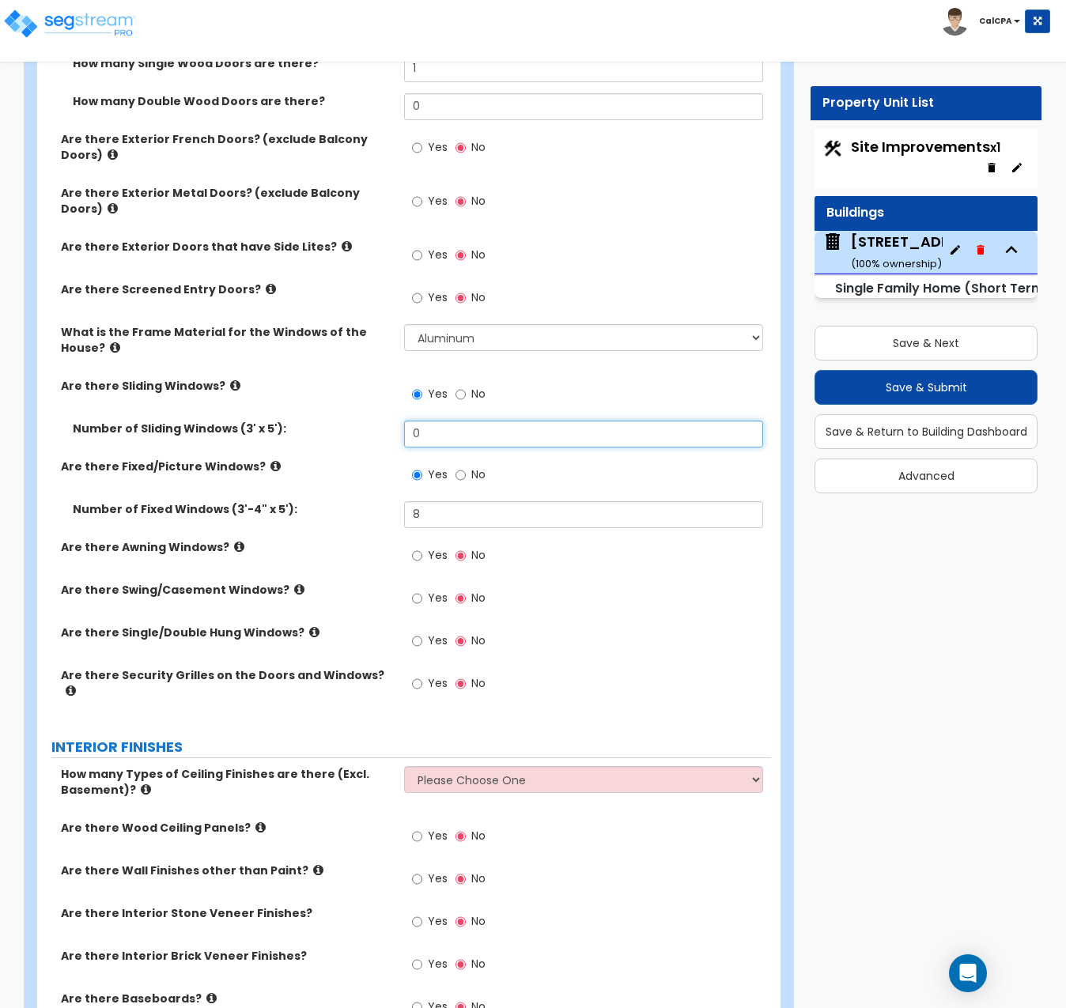
click at [427, 421] on input "0" at bounding box center [583, 434] width 359 height 27
drag, startPoint x: 427, startPoint y: 395, endPoint x: 378, endPoint y: 393, distance: 49.1
click at [378, 421] on div "Number of Sliding Windows (3' x 5'): 0" at bounding box center [404, 440] width 734 height 38
click at [418, 633] on input "Yes" at bounding box center [417, 641] width 10 height 17
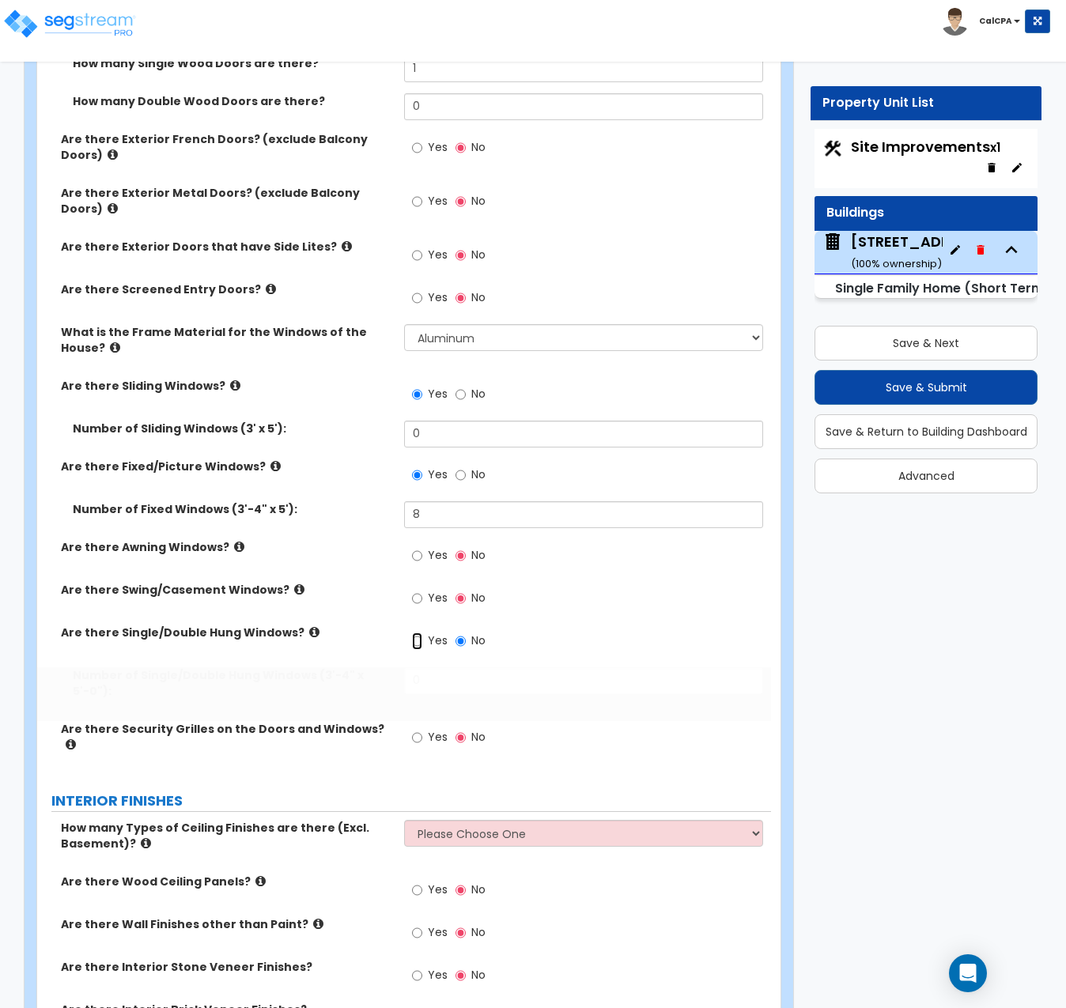
radio input "true"
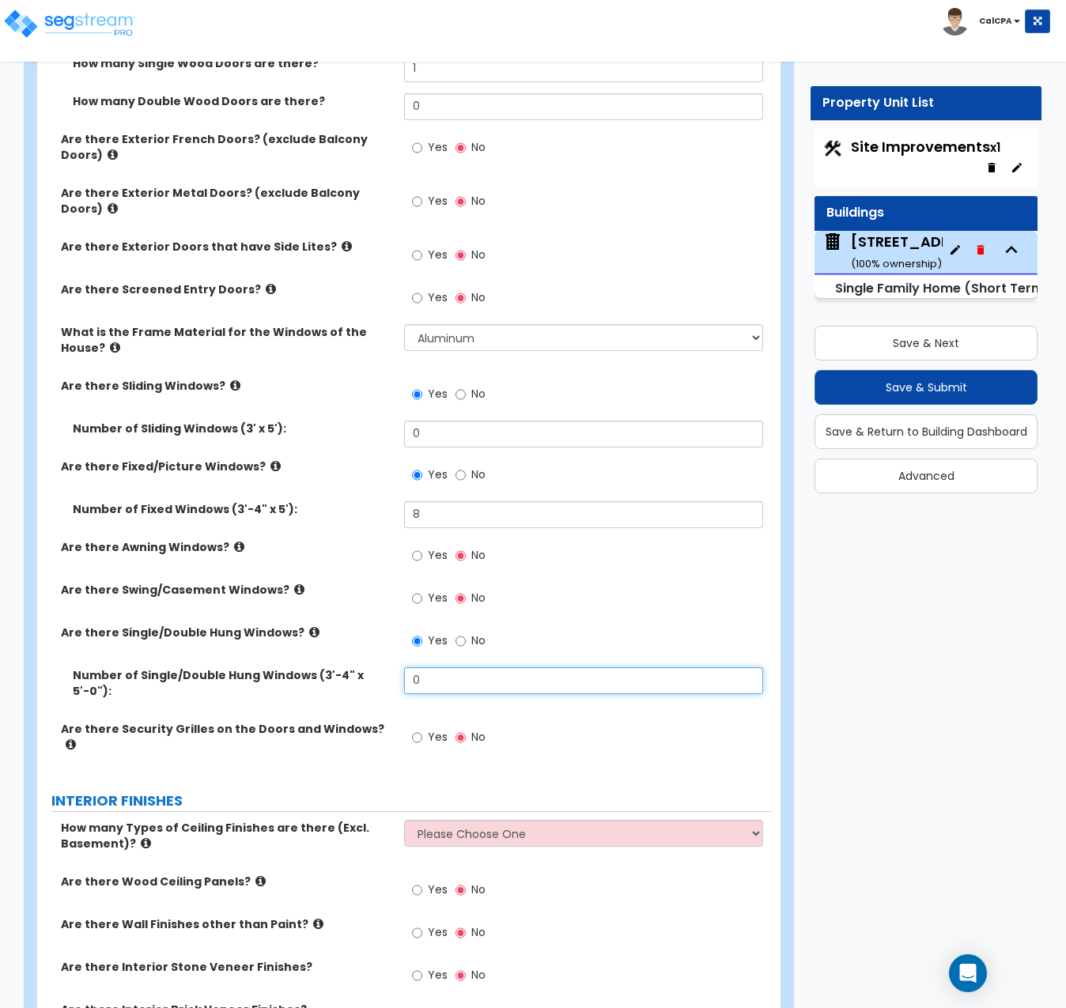
drag, startPoint x: 471, startPoint y: 641, endPoint x: 389, endPoint y: 642, distance: 82.2
click at [389, 667] on div "Number of Single/Double Hung Windows (3'-4" x 5'-0"): 0" at bounding box center [404, 694] width 734 height 54
type input "1"
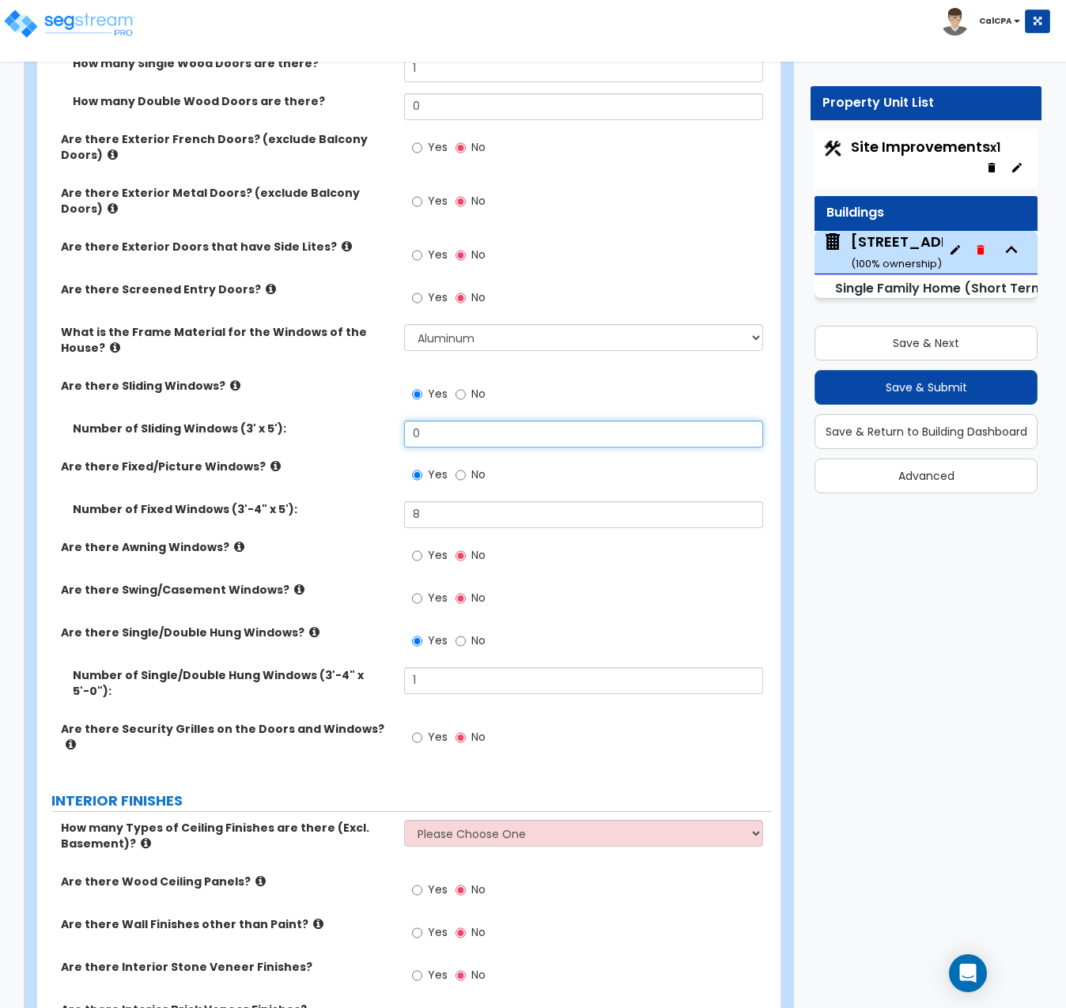
drag, startPoint x: 482, startPoint y: 395, endPoint x: 374, endPoint y: 394, distance: 107.6
click at [374, 421] on div "Number of Sliding Windows (3' x 5'): 0" at bounding box center [404, 440] width 734 height 38
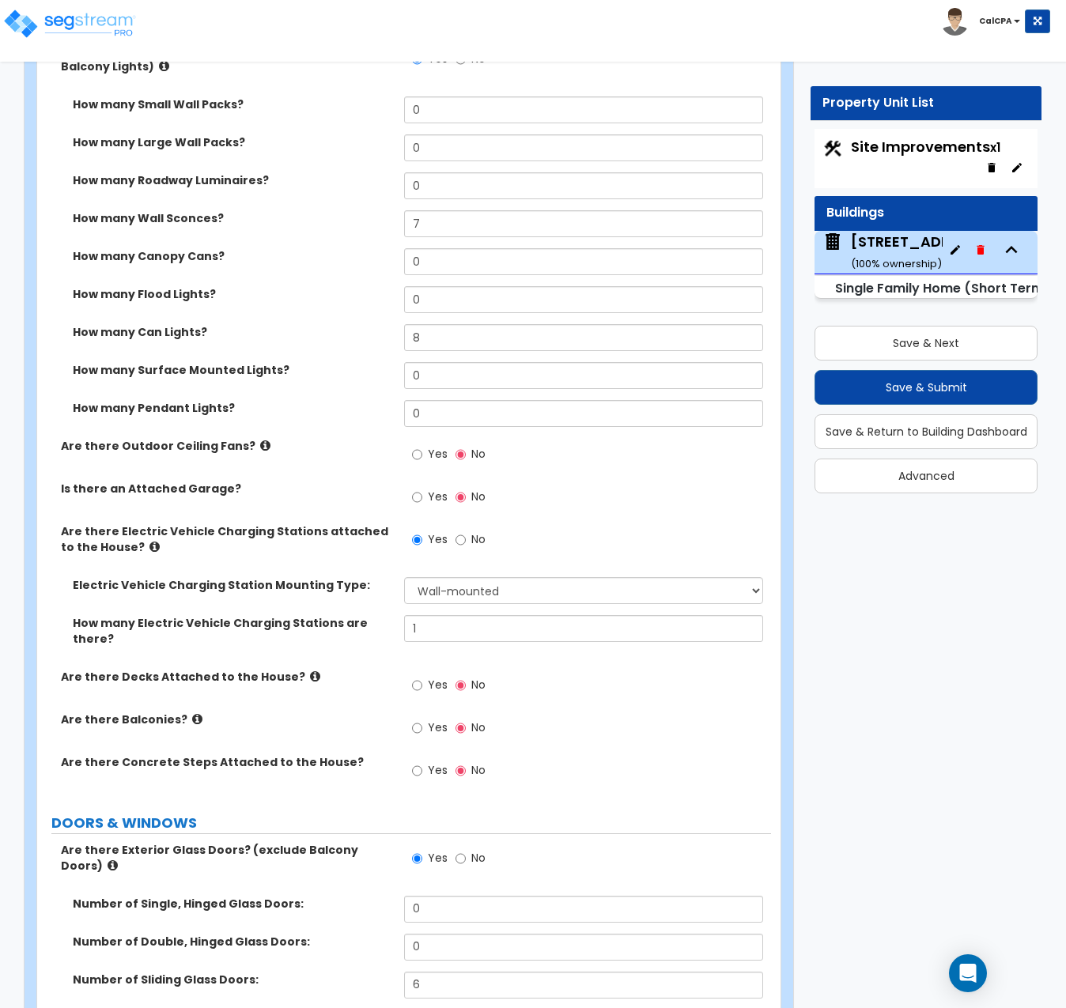
scroll to position [1740, 0]
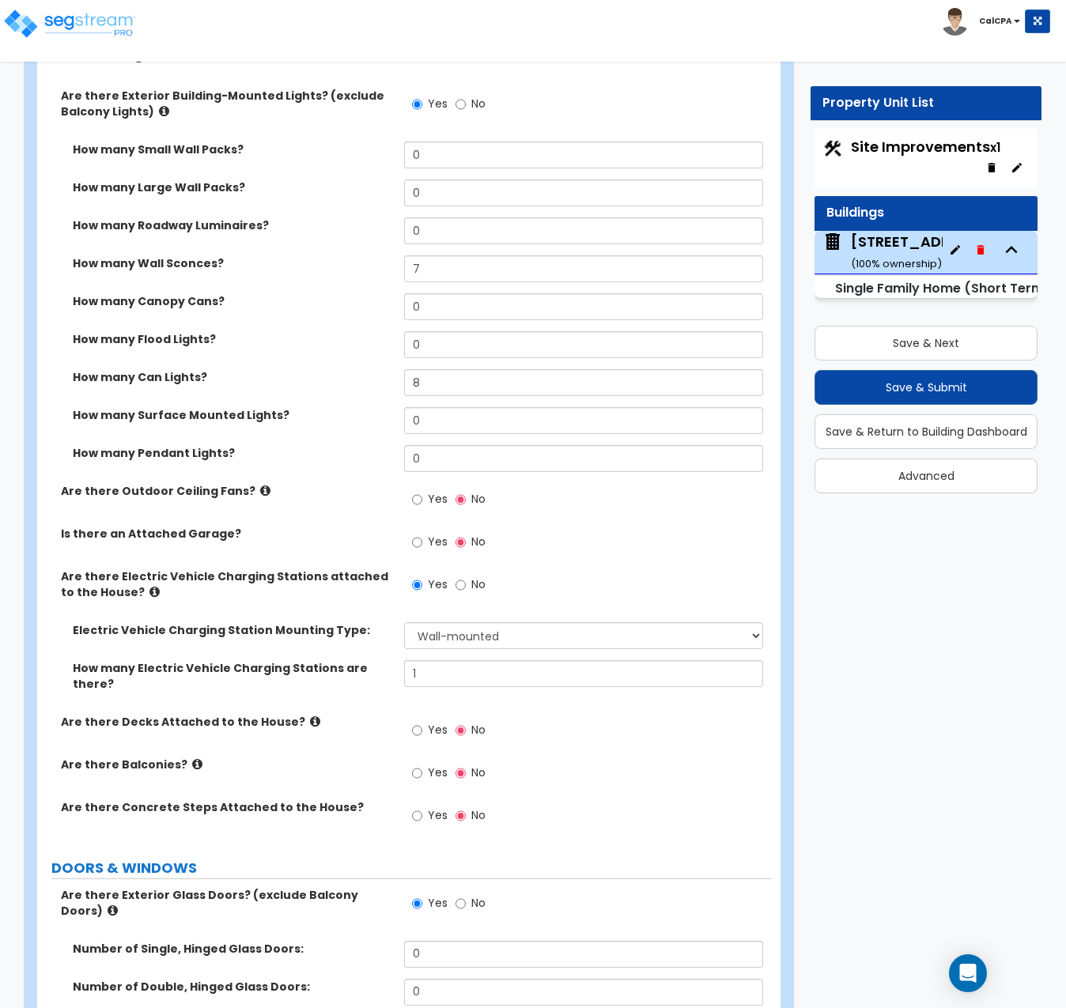
type input "9"
drag, startPoint x: 448, startPoint y: 258, endPoint x: 387, endPoint y: 255, distance: 60.9
click at [387, 255] on div "How many Wall Sconces? 7" at bounding box center [404, 274] width 734 height 38
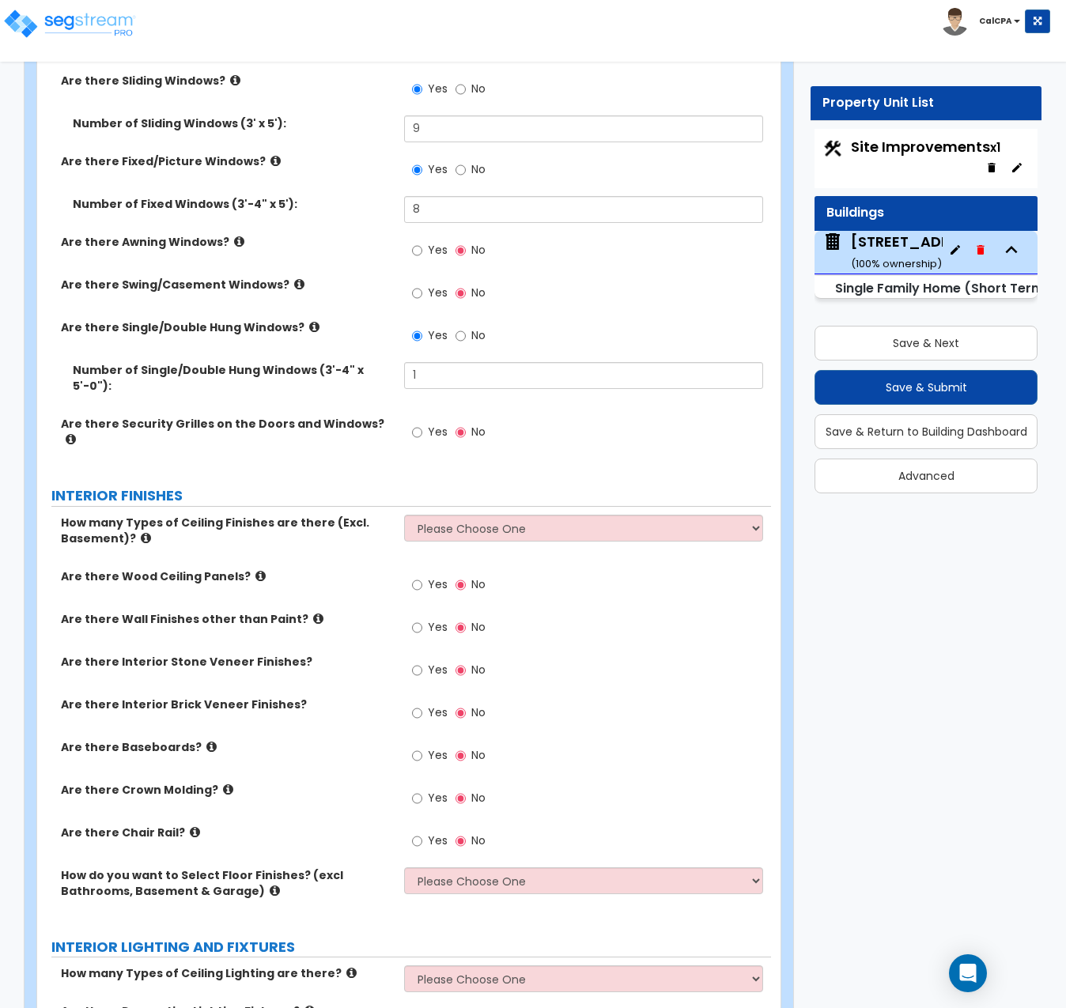
scroll to position [3163, 0]
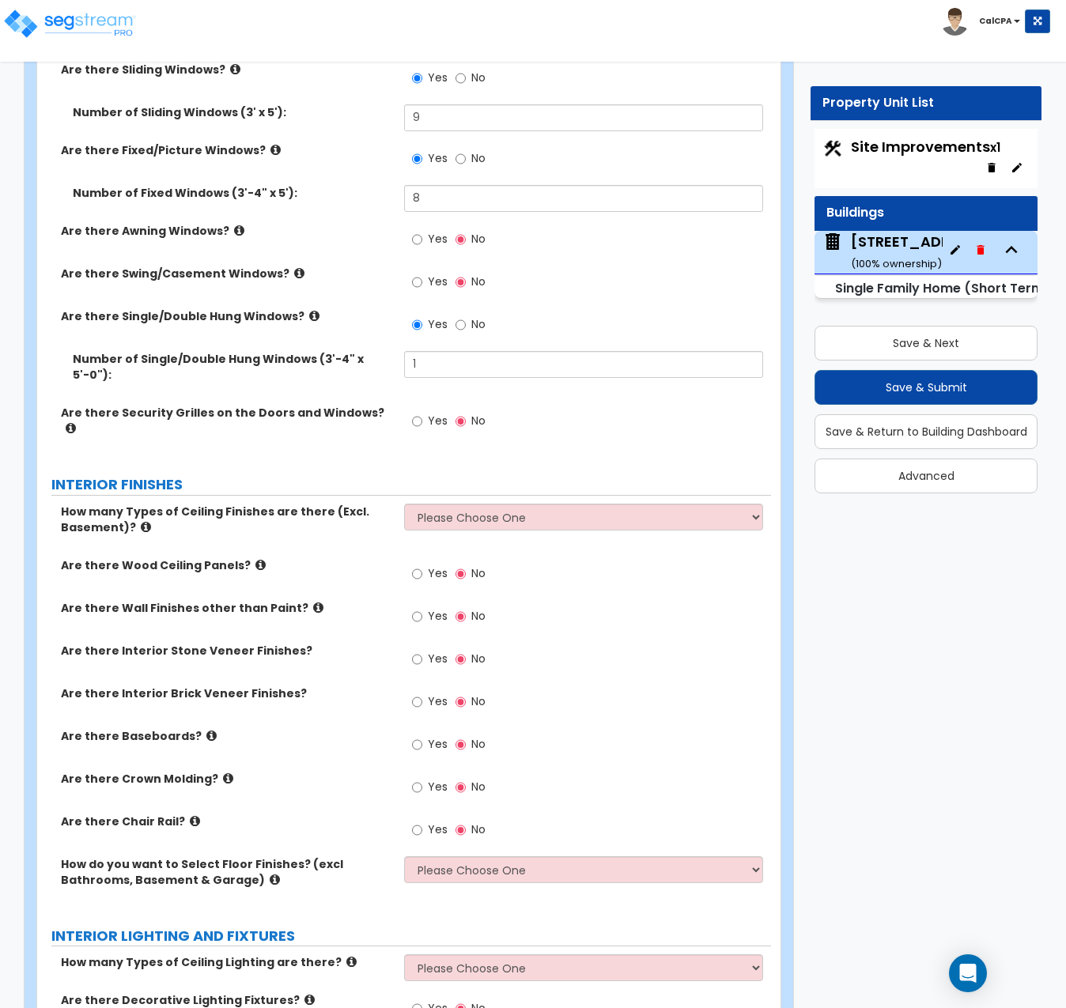
type input "8"
click at [758, 504] on select "Please Choose One 1 2 3" at bounding box center [583, 517] width 359 height 27
select select "1"
click at [404, 504] on select "Please Choose One 1 2 3" at bounding box center [583, 517] width 359 height 27
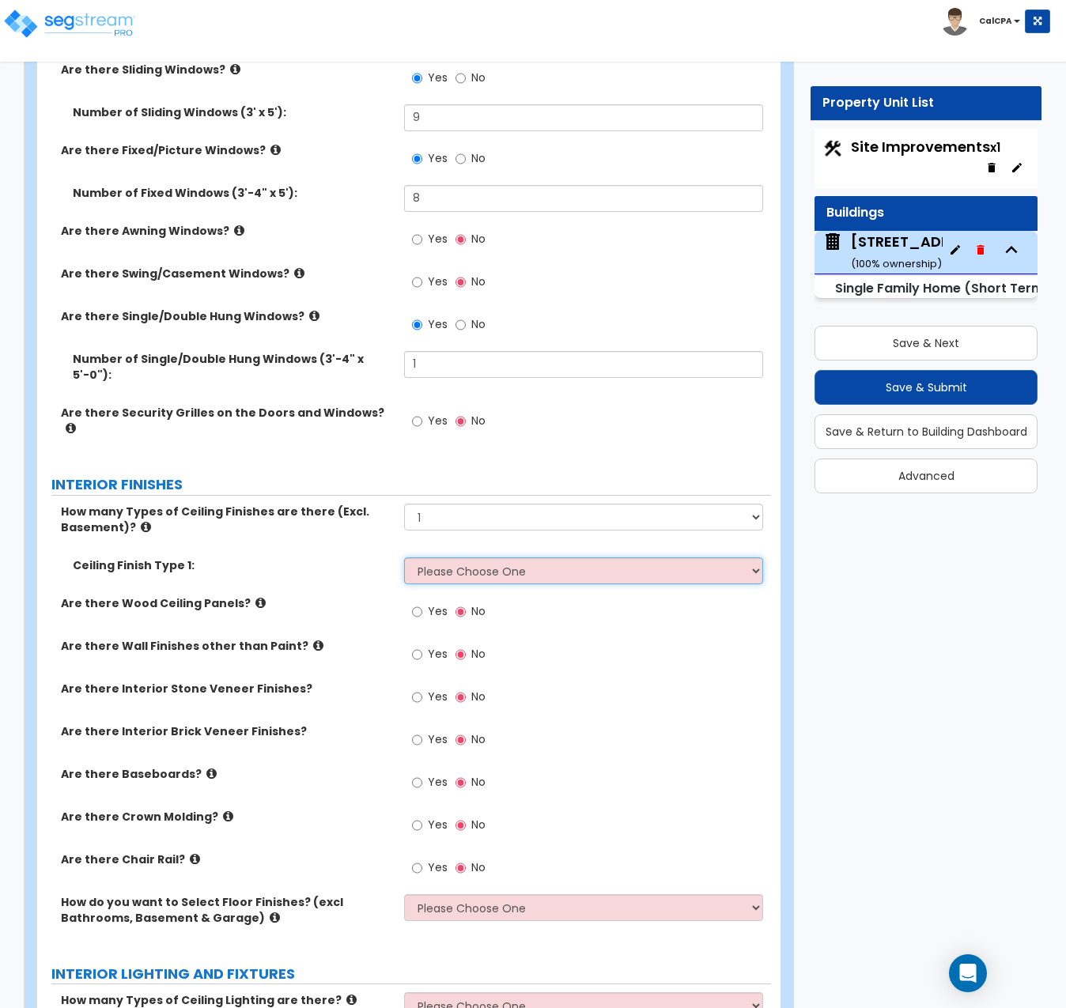
click at [754, 558] on select "Please Choose One Drop Ceiling Drywall Ceiling Open Ceiling" at bounding box center [583, 571] width 359 height 27
select select "2"
click at [404, 558] on select "Please Choose One Drop Ceiling Drywall Ceiling Open Ceiling" at bounding box center [583, 571] width 359 height 27
click at [418, 646] on input "Yes" at bounding box center [417, 654] width 10 height 17
radio input "true"
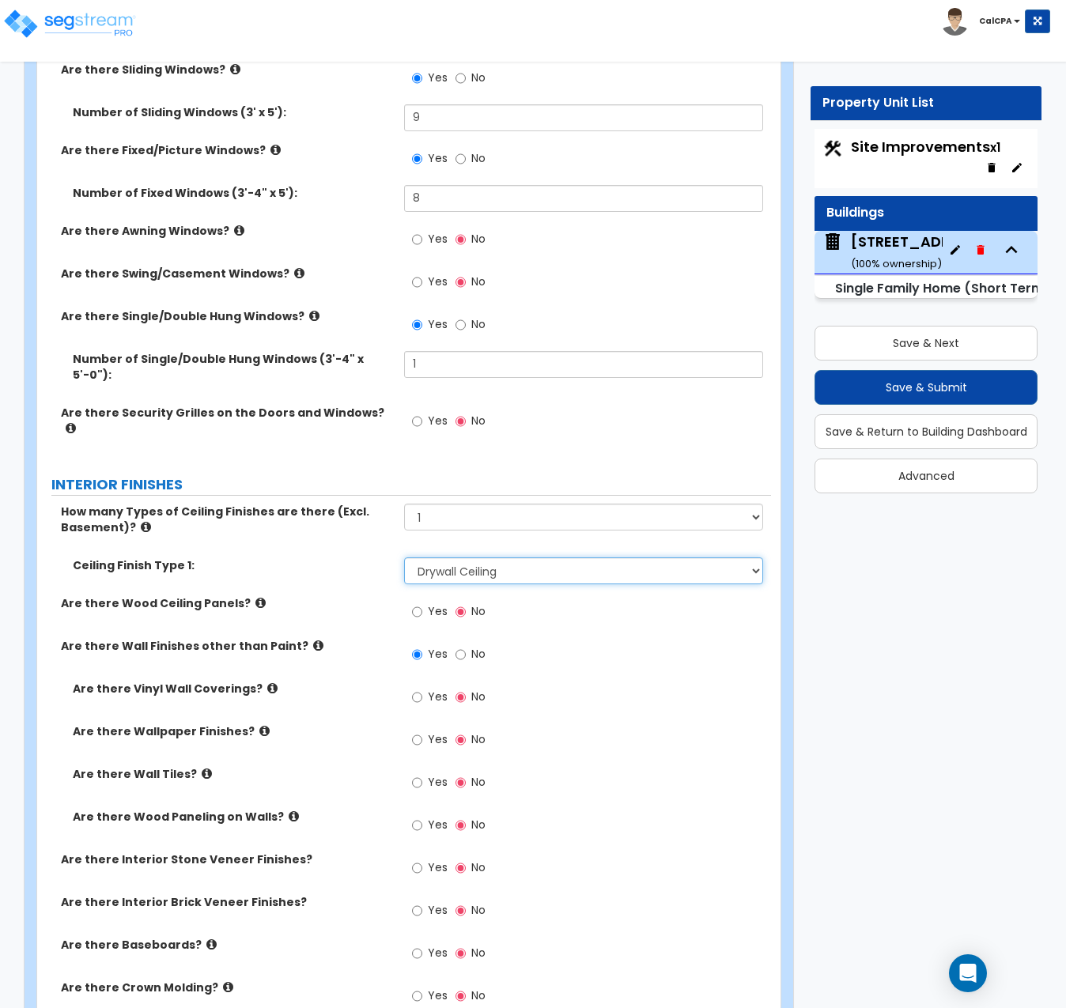
click at [756, 558] on select "Please Choose One Drop Ceiling Drywall Ceiling Open Ceiling" at bounding box center [583, 571] width 359 height 27
click at [404, 558] on select "Please Choose One Drop Ceiling Drywall Ceiling Open Ceiling" at bounding box center [583, 571] width 359 height 27
click at [417, 603] on input "Yes" at bounding box center [417, 611] width 10 height 17
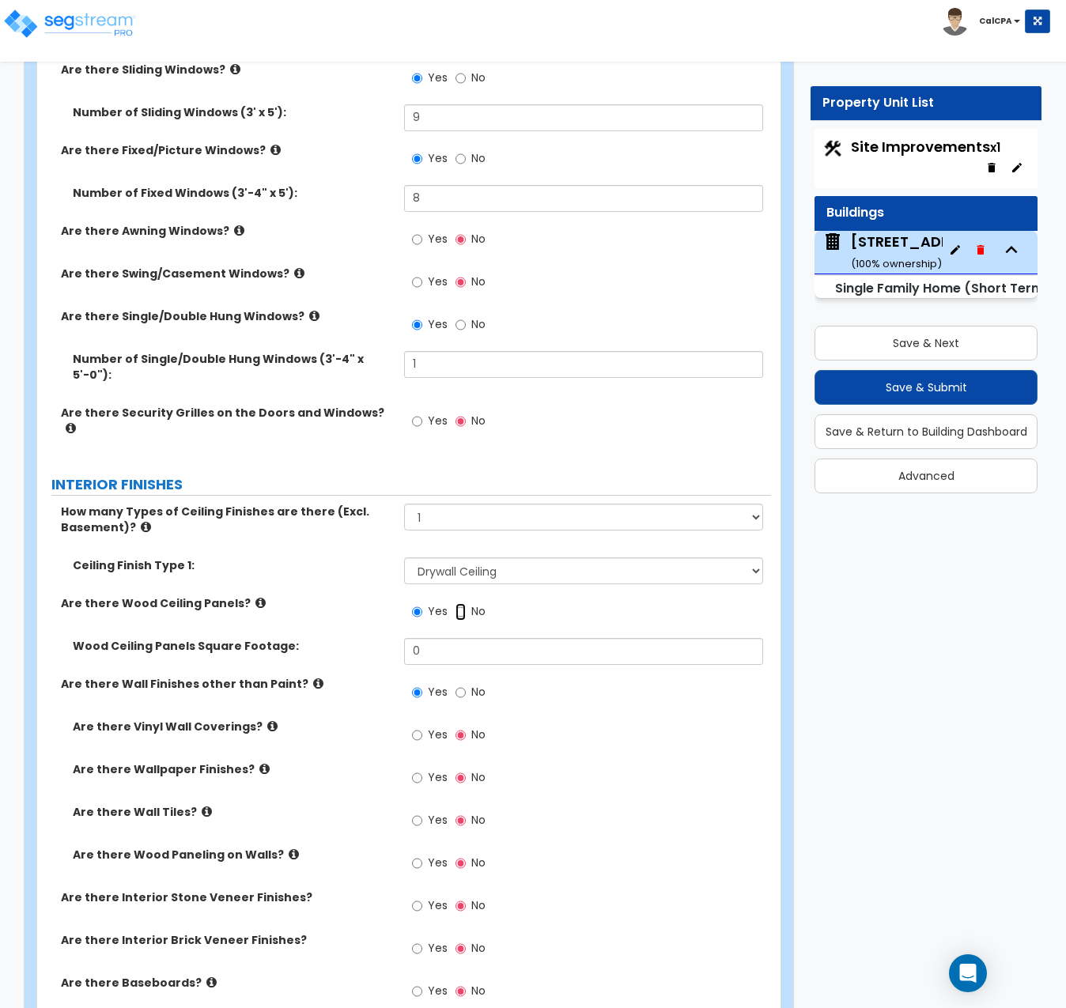
click at [459, 603] on input "No" at bounding box center [461, 611] width 10 height 17
radio input "false"
radio input "true"
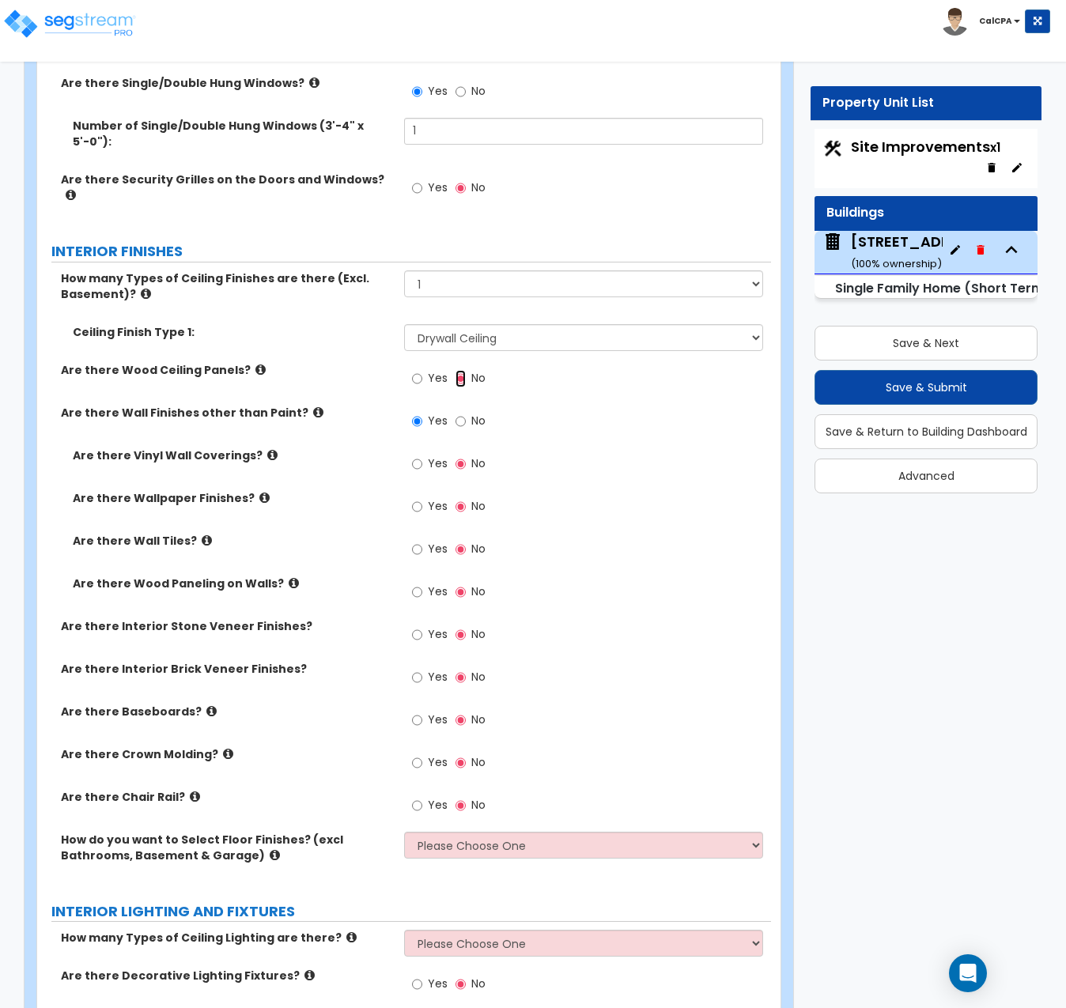
scroll to position [3401, 0]
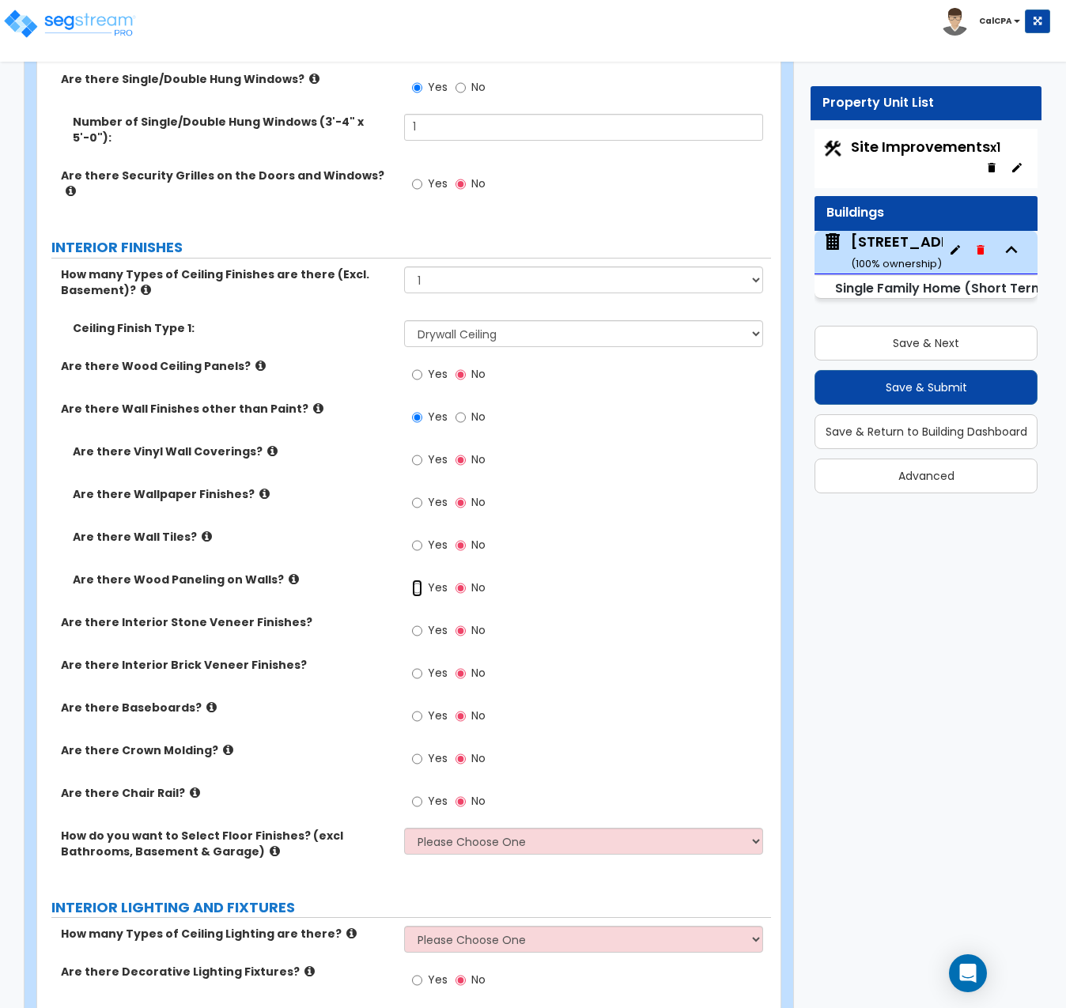
click at [418, 580] on input "Yes" at bounding box center [417, 588] width 10 height 17
radio input "true"
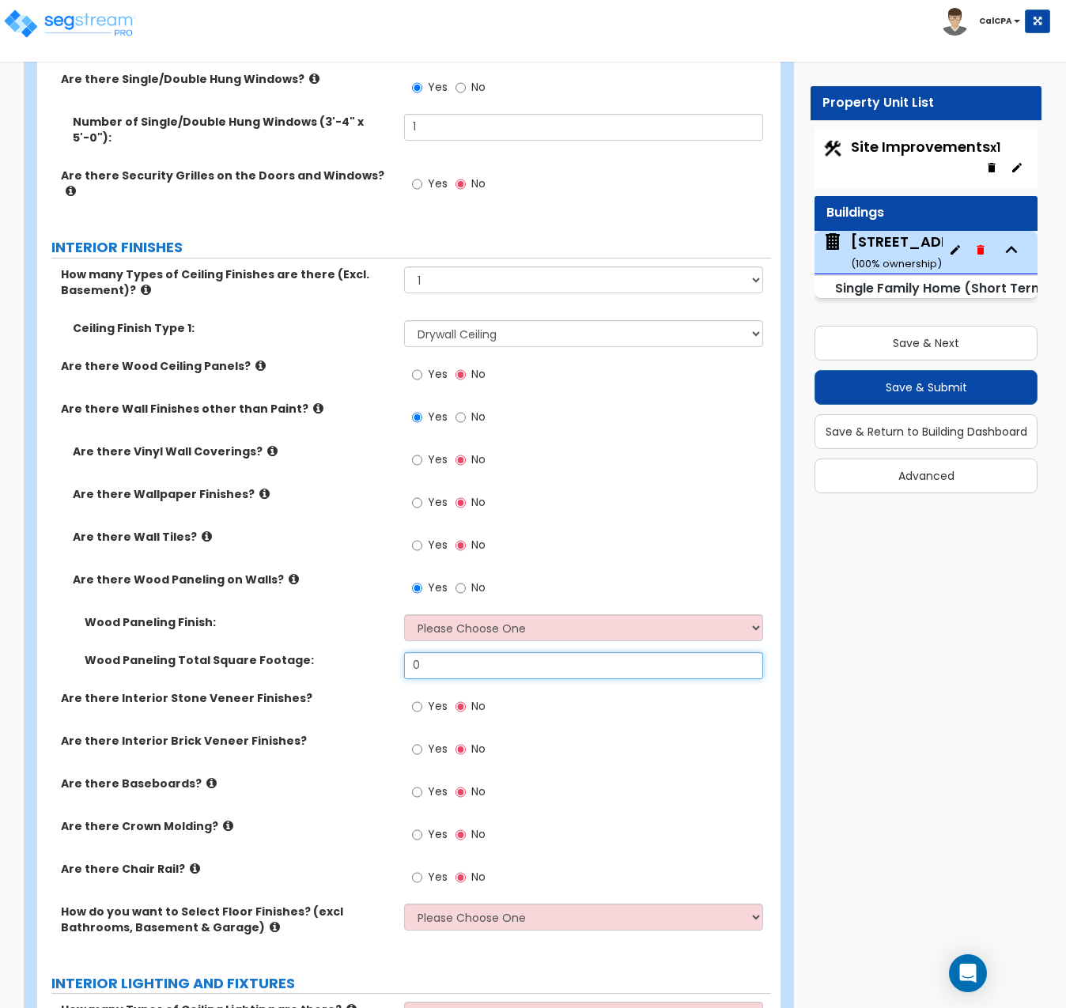
drag, startPoint x: 445, startPoint y: 593, endPoint x: 395, endPoint y: 594, distance: 49.8
click at [395, 652] on div "Wood Paneling Total Square Footage: 0" at bounding box center [404, 671] width 734 height 38
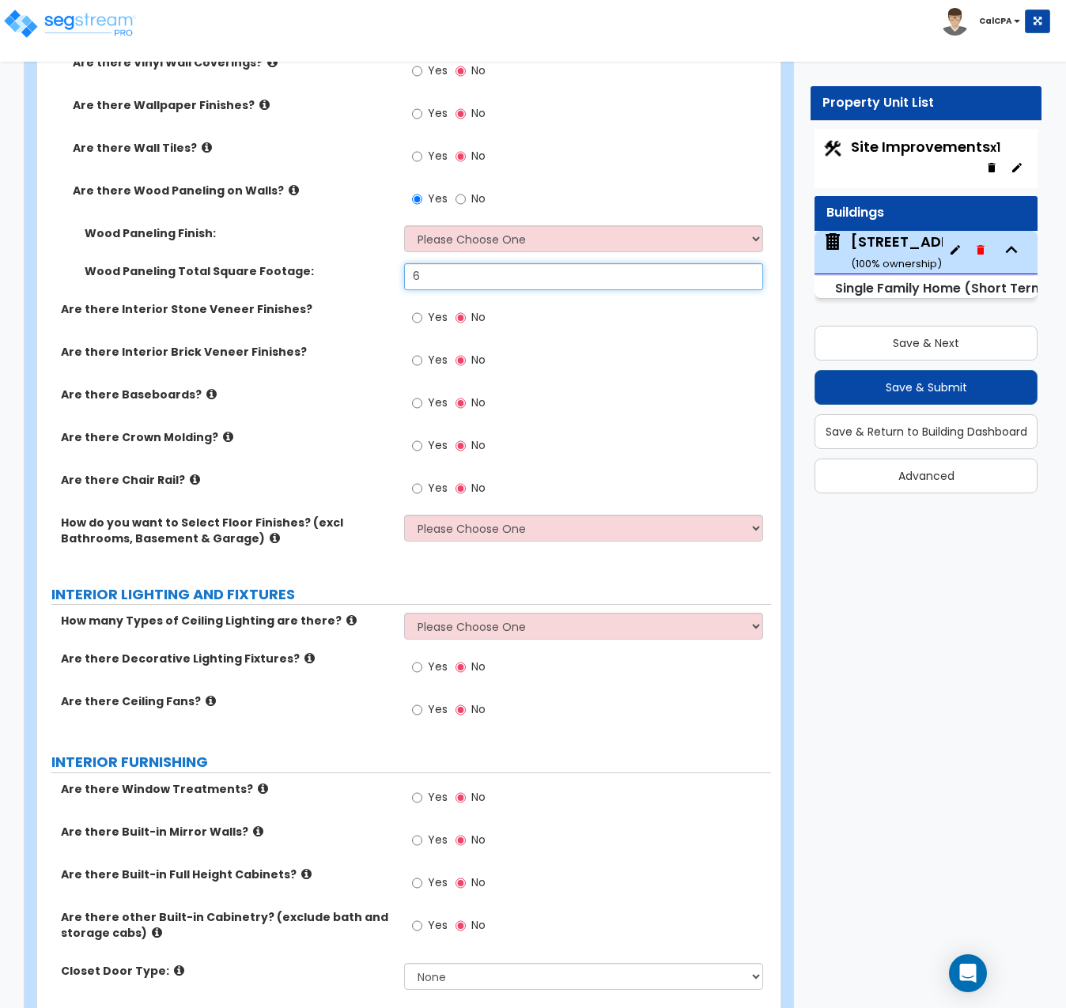
scroll to position [3796, 0]
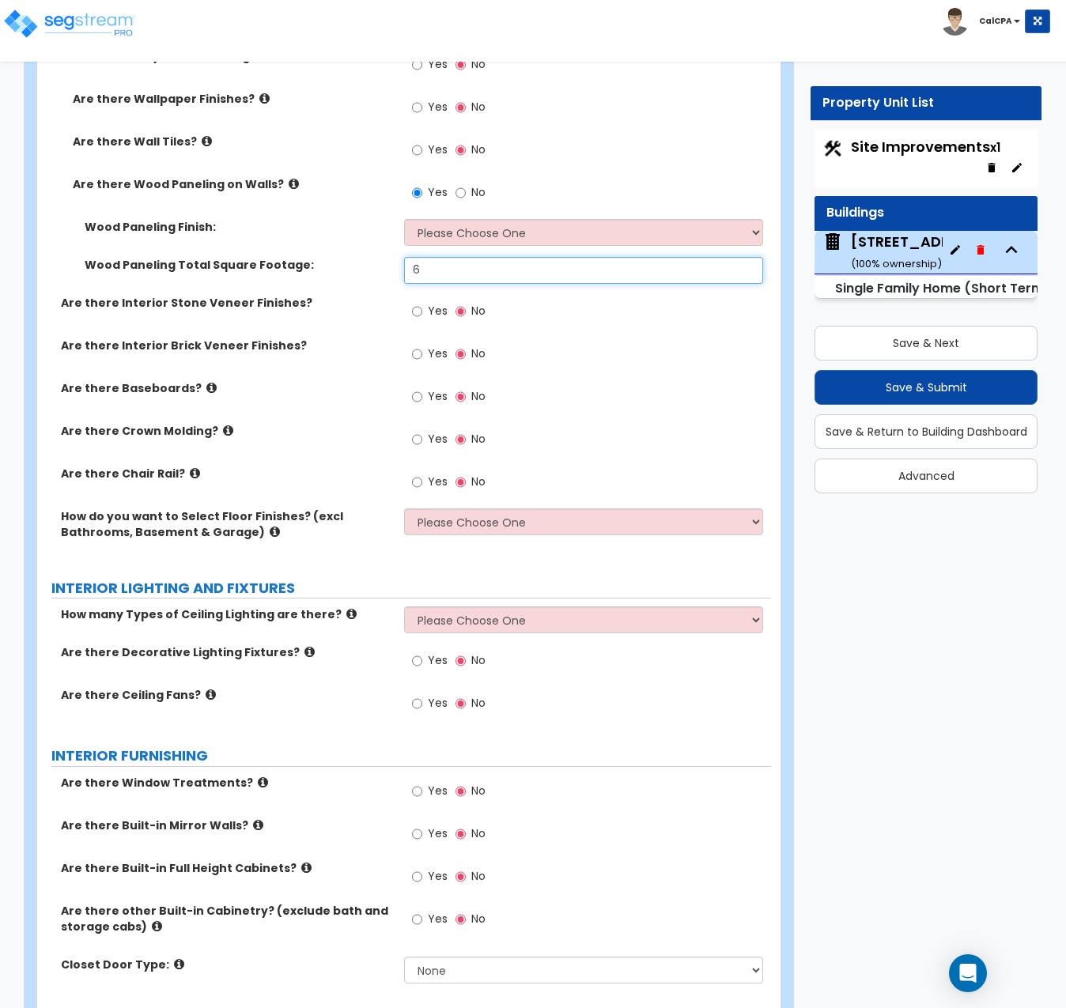
type input "6"
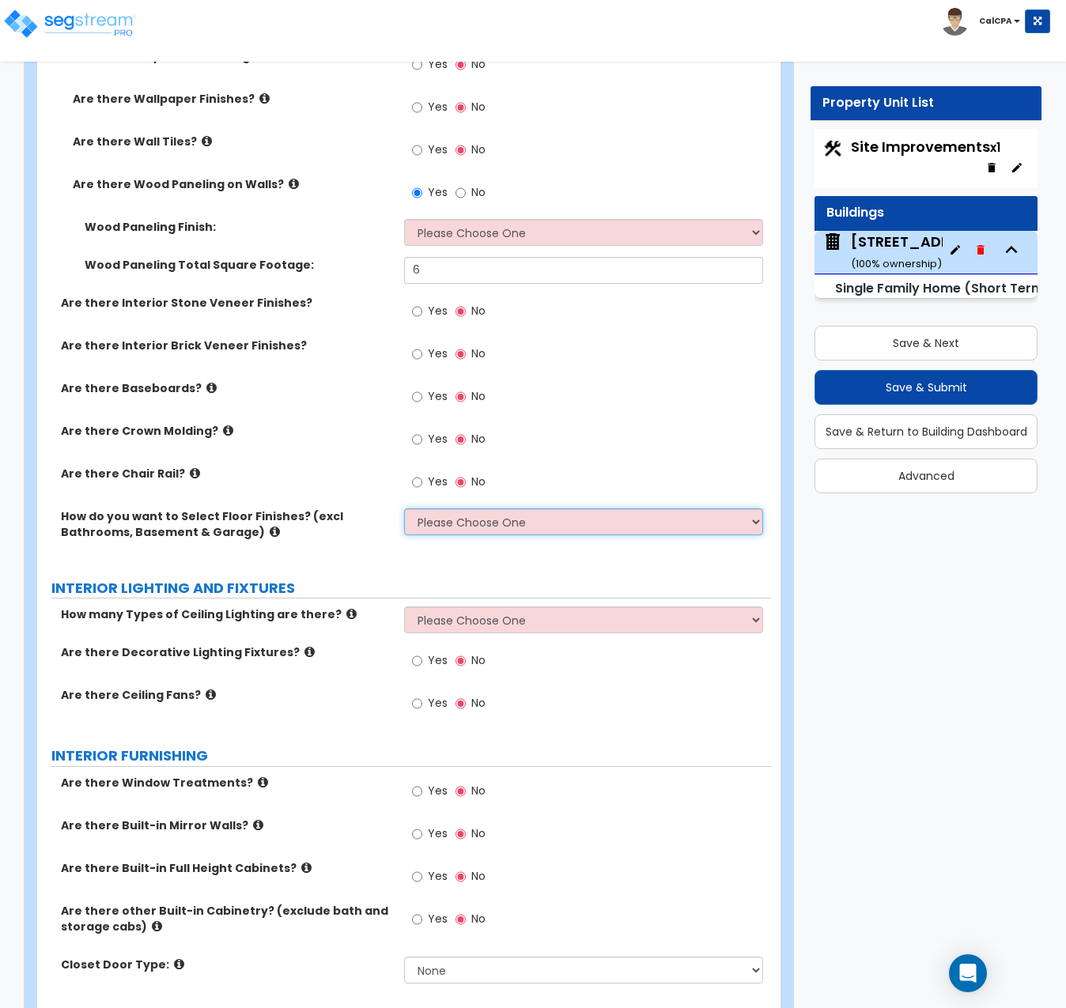
click at [756, 509] on select "Please Choose One I want to Select Floor Finishes for the Areas of the House I …" at bounding box center [583, 522] width 359 height 27
click at [404, 509] on select "Please Choose One I want to Select Floor Finishes for the Areas of the House I …" at bounding box center [583, 522] width 359 height 27
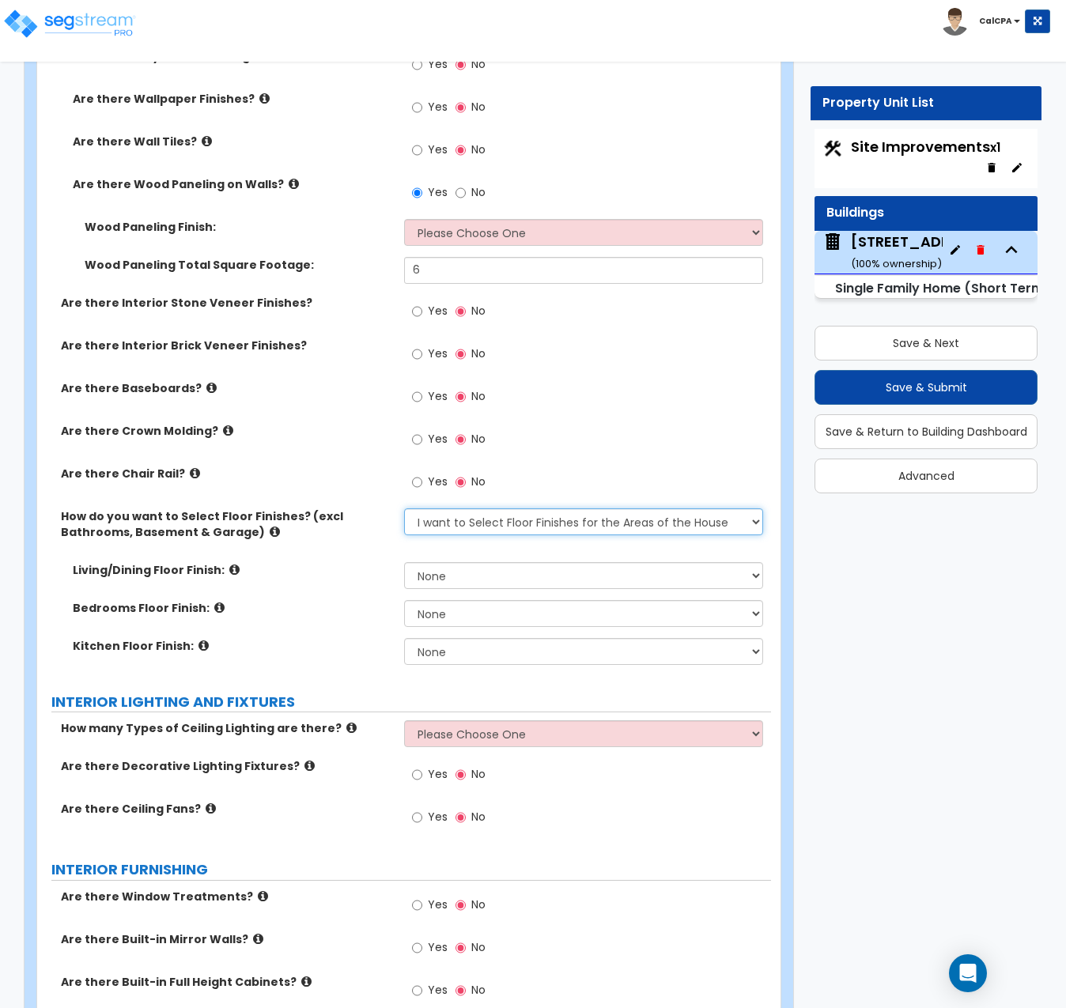
click at [754, 509] on select "Please Choose One I want to Select Floor Finishes for the Areas of the House I …" at bounding box center [583, 522] width 359 height 27
select select "2"
click at [404, 509] on select "Please Choose One I want to Select Floor Finishes for the Areas of the House I …" at bounding box center [583, 522] width 359 height 27
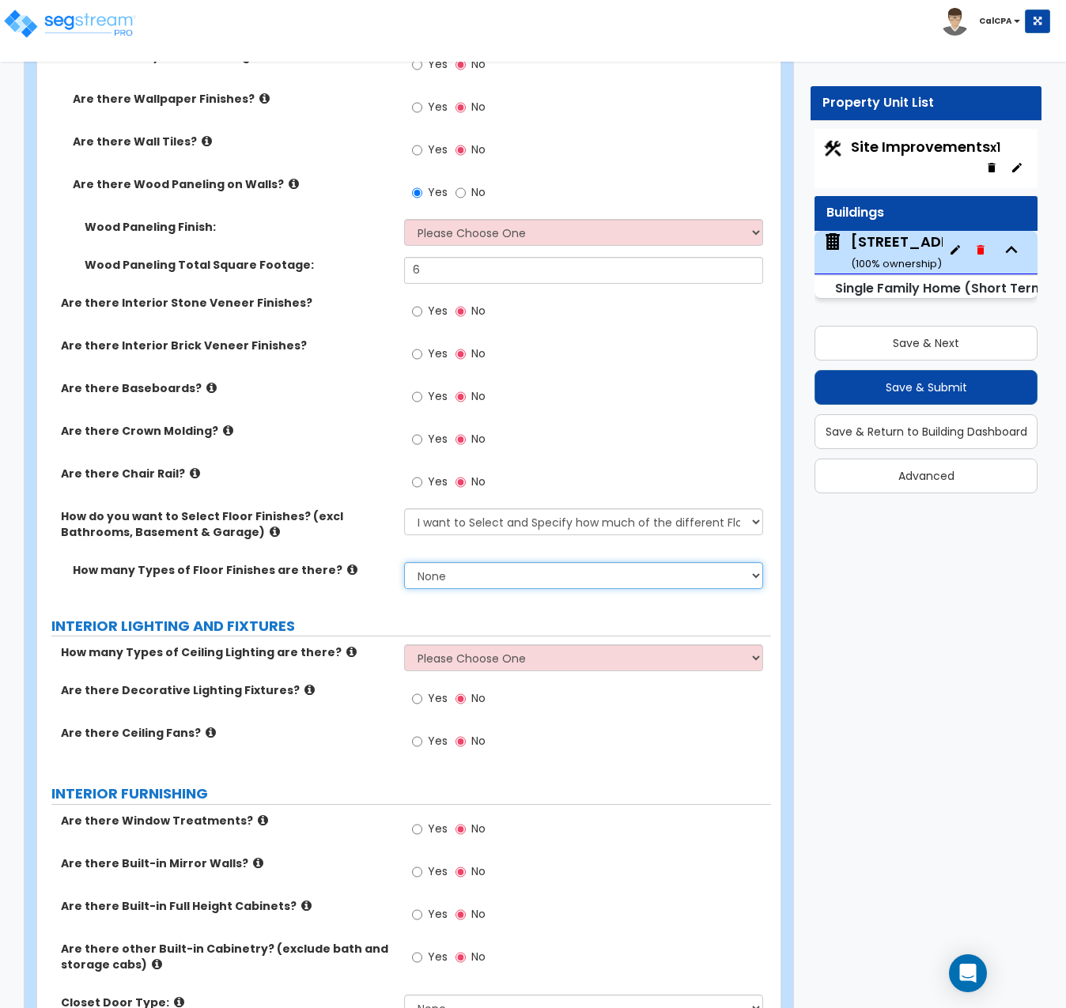
click at [753, 562] on select "None 1 2 3 4" at bounding box center [583, 575] width 359 height 27
select select "1"
click at [404, 562] on select "None 1 2 3 4" at bounding box center [583, 575] width 359 height 27
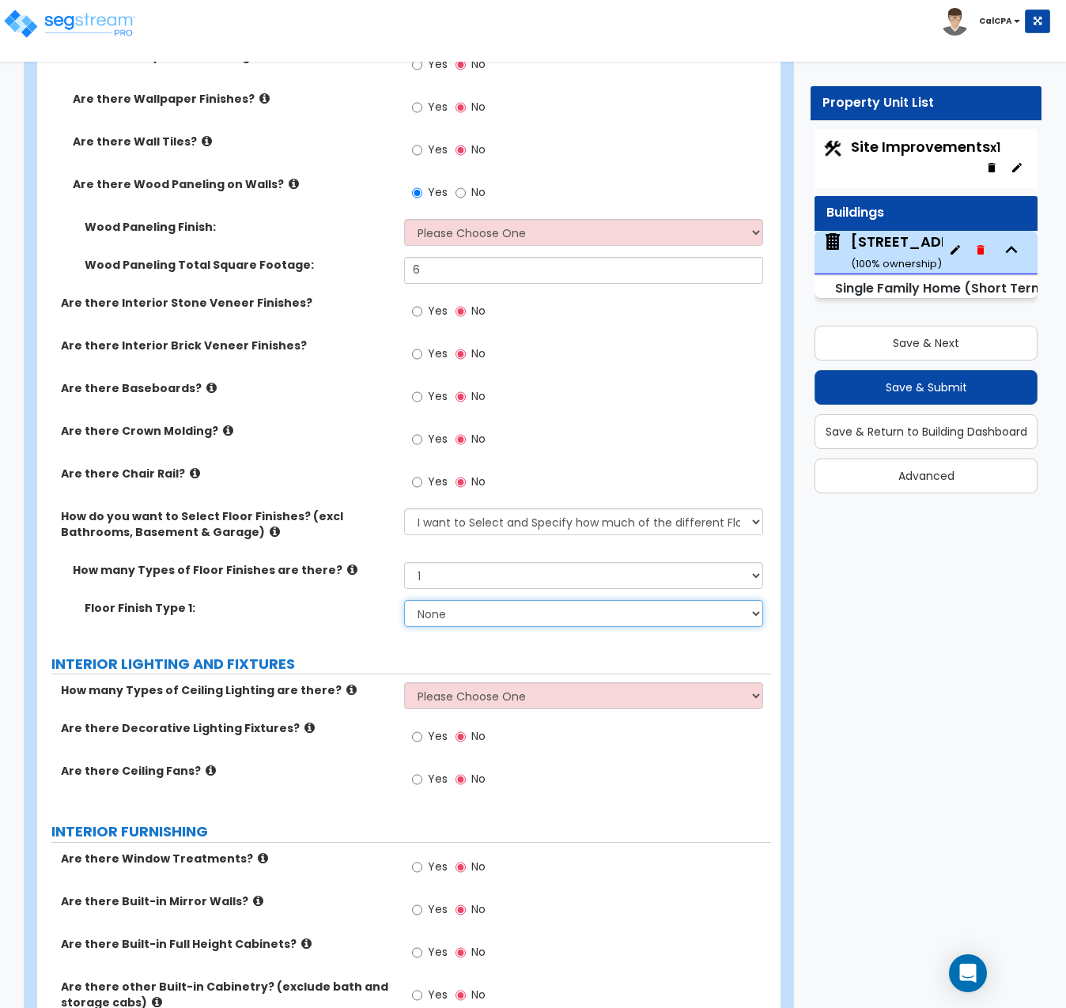
click at [757, 600] on select "None Tile Flooring Hardwood Flooring Resilient Laminate Flooring VCT Flooring S…" at bounding box center [583, 613] width 359 height 27
select select "2"
click at [404, 600] on select "None Tile Flooring Hardwood Flooring Resilient Laminate Flooring VCT Flooring S…" at bounding box center [583, 613] width 359 height 27
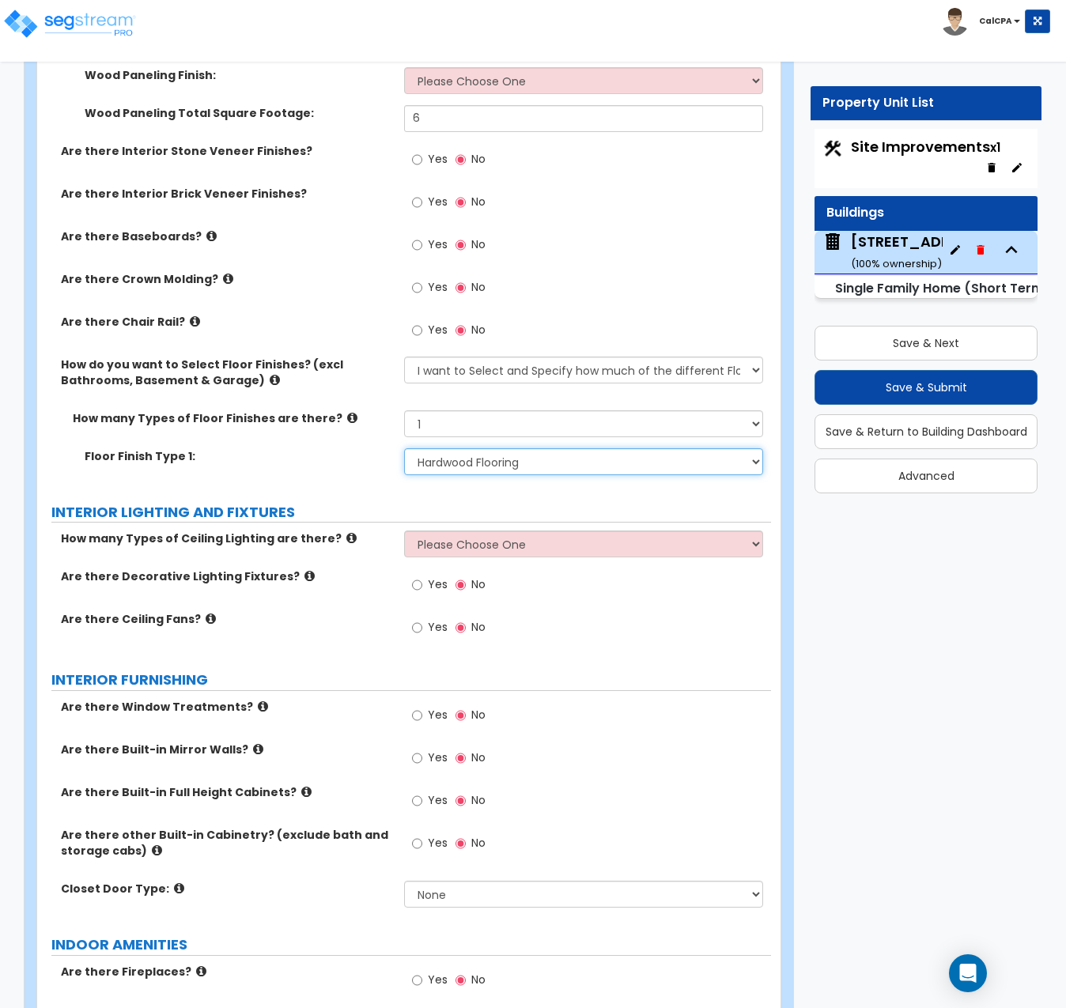
scroll to position [3954, 0]
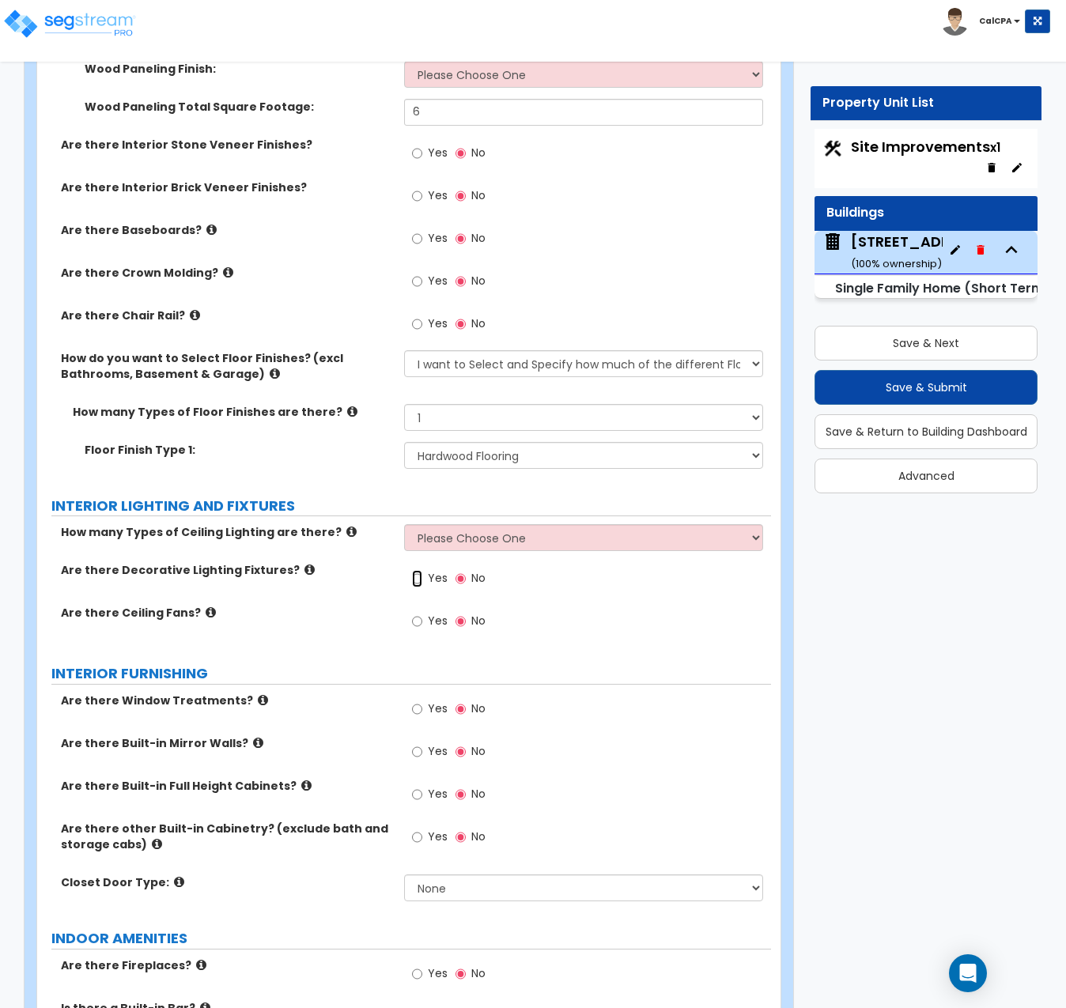
click at [417, 570] on input "Yes" at bounding box center [417, 578] width 10 height 17
radio input "true"
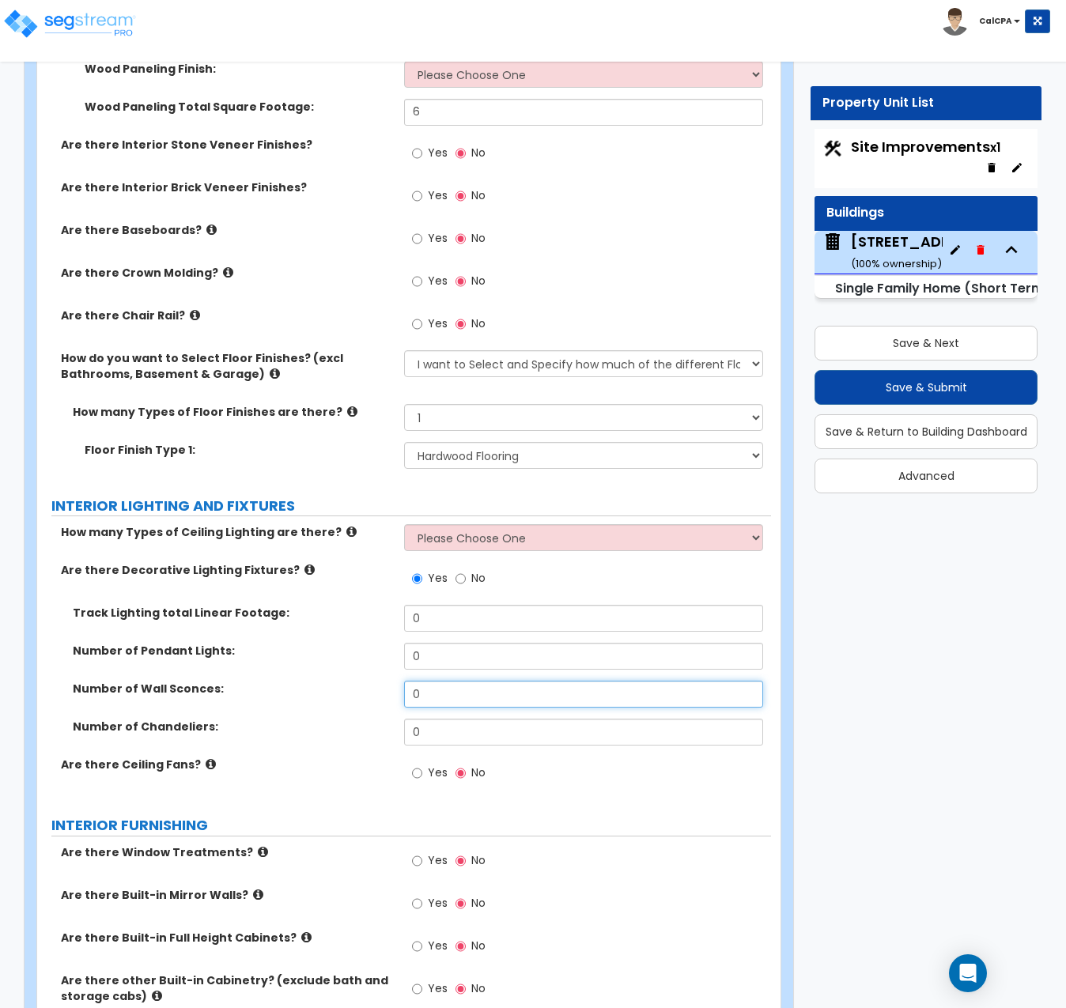
click at [453, 681] on input "0" at bounding box center [583, 694] width 359 height 27
drag, startPoint x: 453, startPoint y: 626, endPoint x: 364, endPoint y: 624, distance: 89.4
click at [364, 681] on div "Number of Wall Sconces: 0" at bounding box center [404, 700] width 734 height 38
click at [422, 765] on input "Yes" at bounding box center [417, 773] width 10 height 17
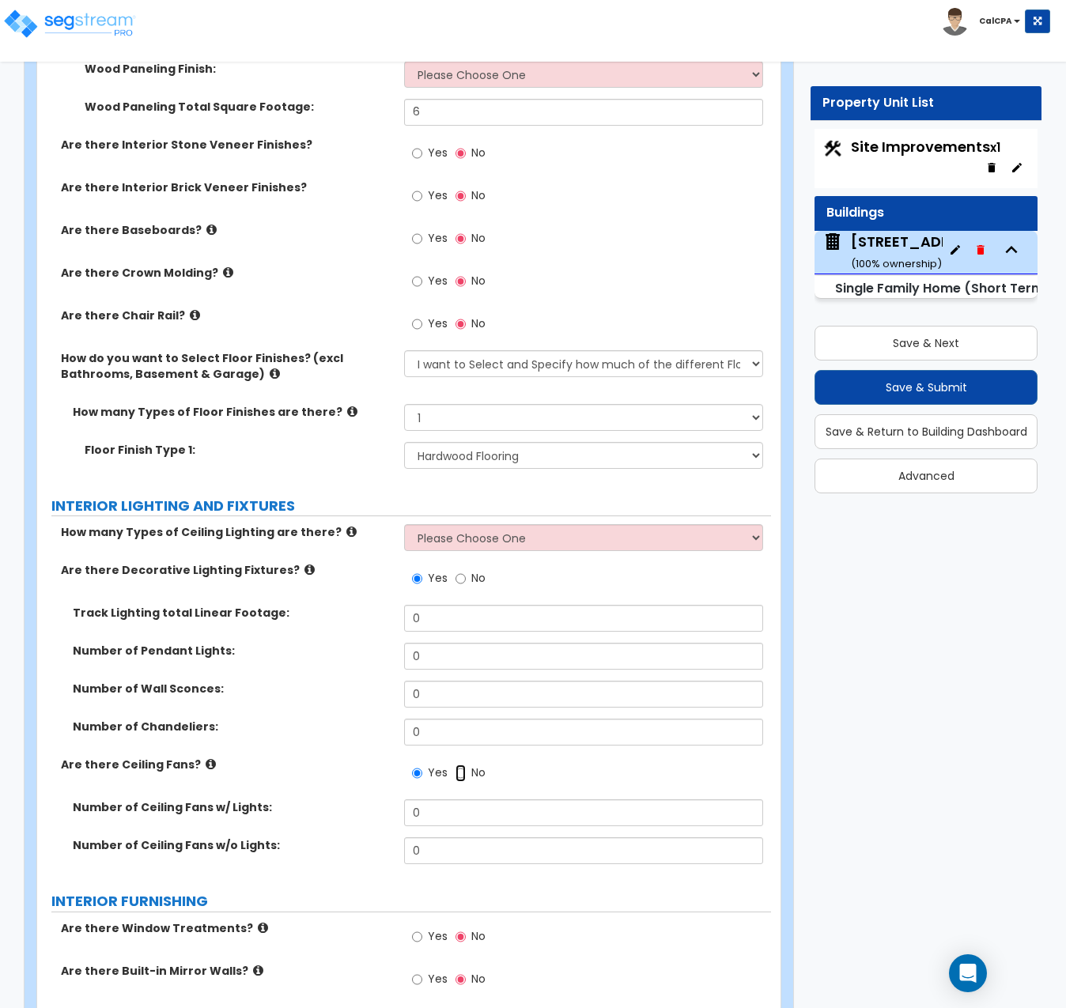
click at [458, 765] on input "No" at bounding box center [461, 773] width 10 height 17
radio input "false"
radio input "true"
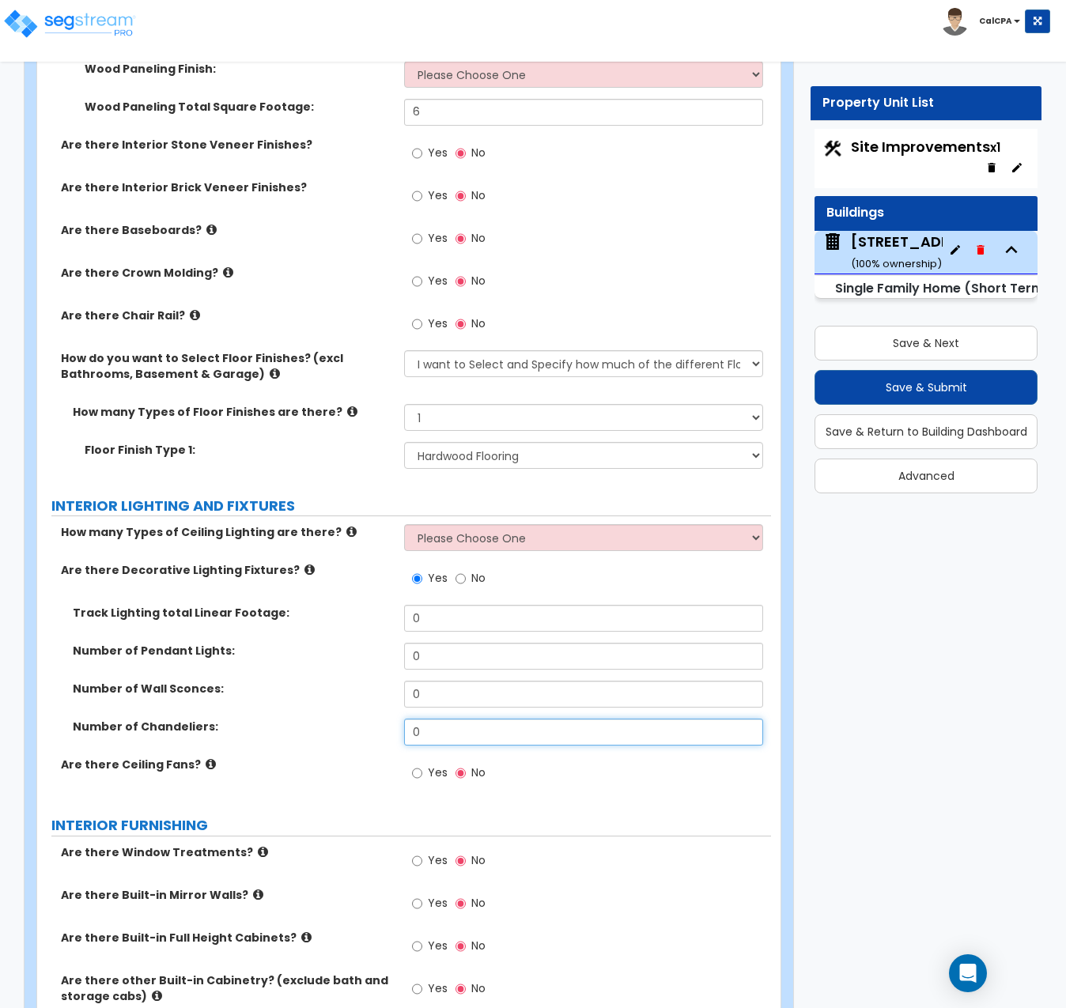
drag, startPoint x: 433, startPoint y: 664, endPoint x: 340, endPoint y: 667, distance: 92.6
click at [340, 719] on div "Number of Chandeliers: 0" at bounding box center [404, 738] width 734 height 38
type input "2"
click at [441, 681] on input "0" at bounding box center [583, 694] width 359 height 27
drag, startPoint x: 435, startPoint y: 627, endPoint x: 372, endPoint y: 628, distance: 63.3
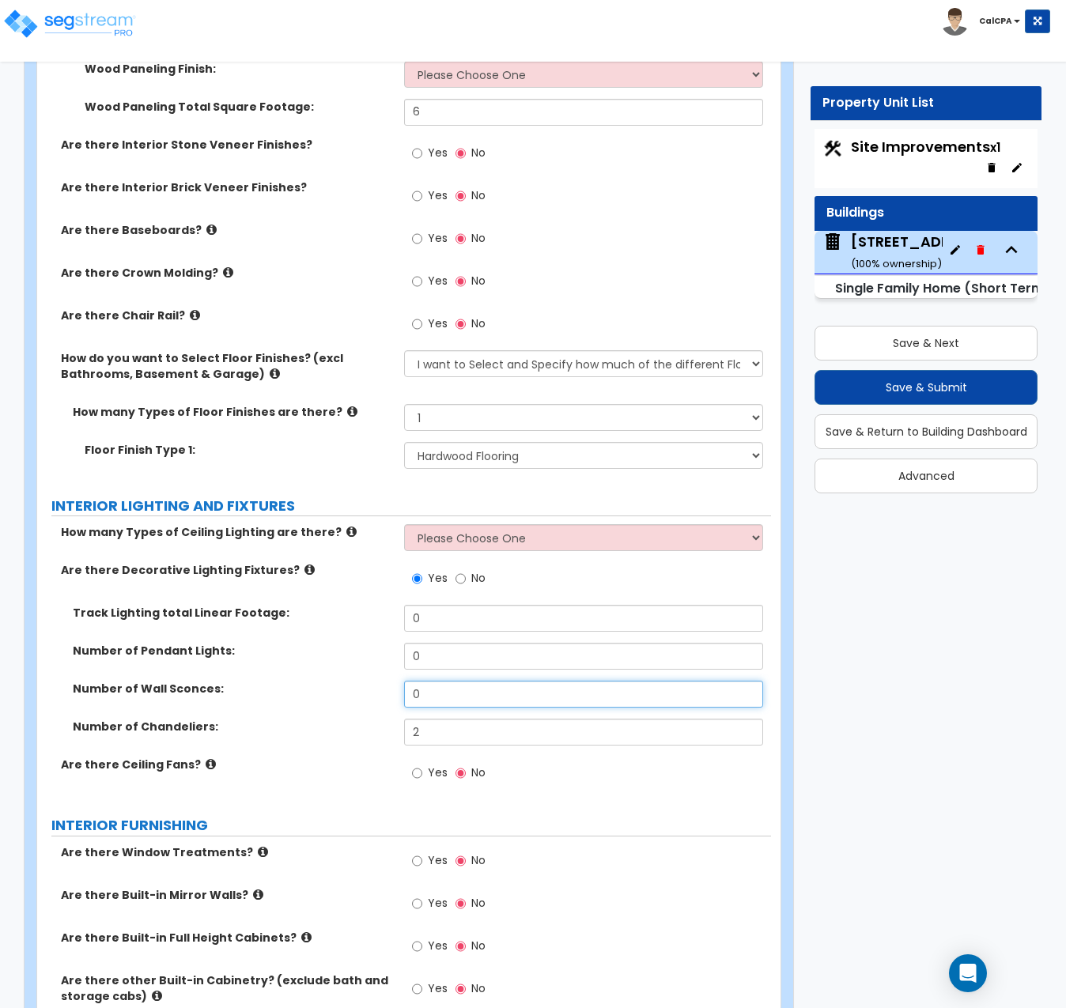
click at [373, 681] on div "Number of Wall Sconces: 0" at bounding box center [404, 700] width 734 height 38
type input "2"
drag, startPoint x: 385, startPoint y: 685, endPoint x: 502, endPoint y: 655, distance: 120.8
click at [501, 719] on div "Number of Chandeliers: 2" at bounding box center [404, 738] width 734 height 38
drag, startPoint x: 1081, startPoint y: 733, endPoint x: 1321, endPoint y: 707, distance: 241.8
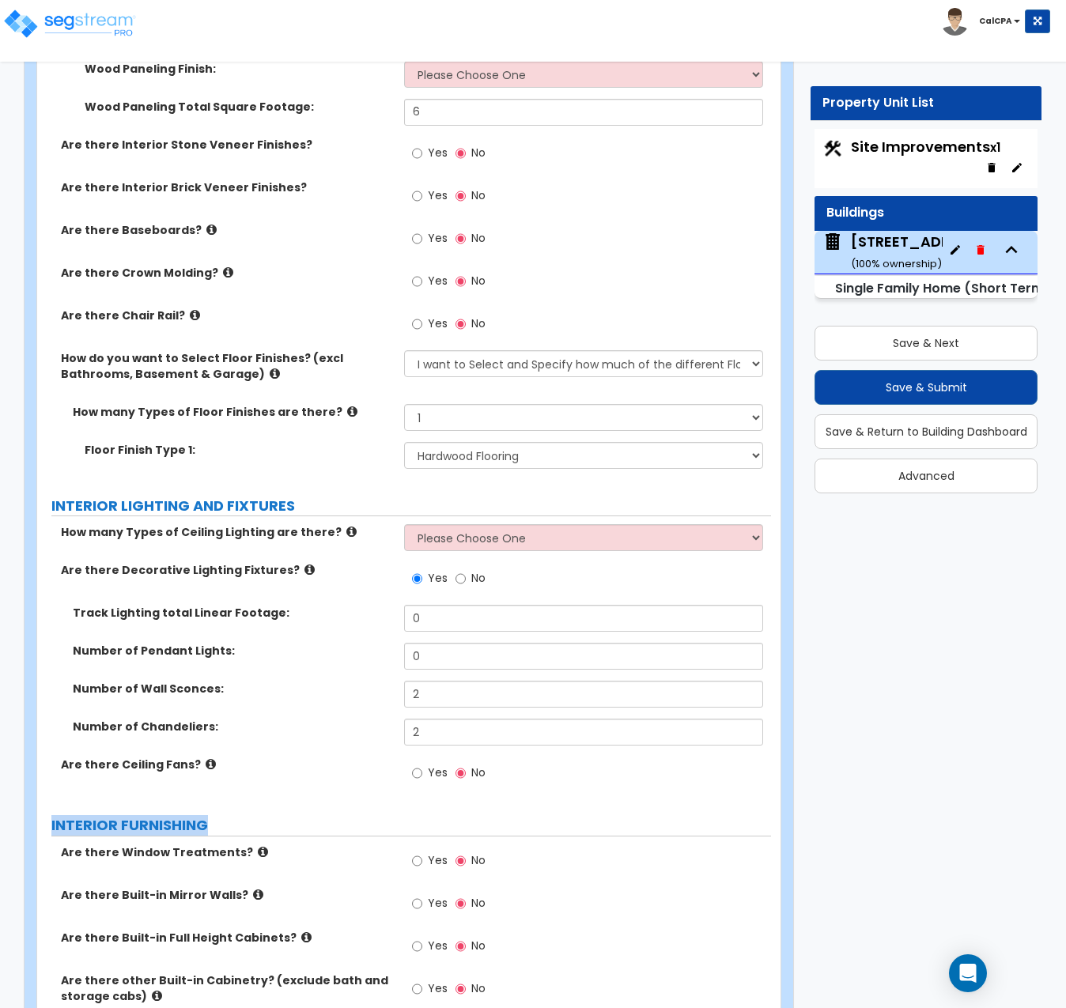
click at [753, 524] on select "Please Choose One 1 2 3" at bounding box center [583, 537] width 359 height 27
select select "2"
click at [404, 524] on select "Please Choose One 1 2 3" at bounding box center [583, 537] width 359 height 27
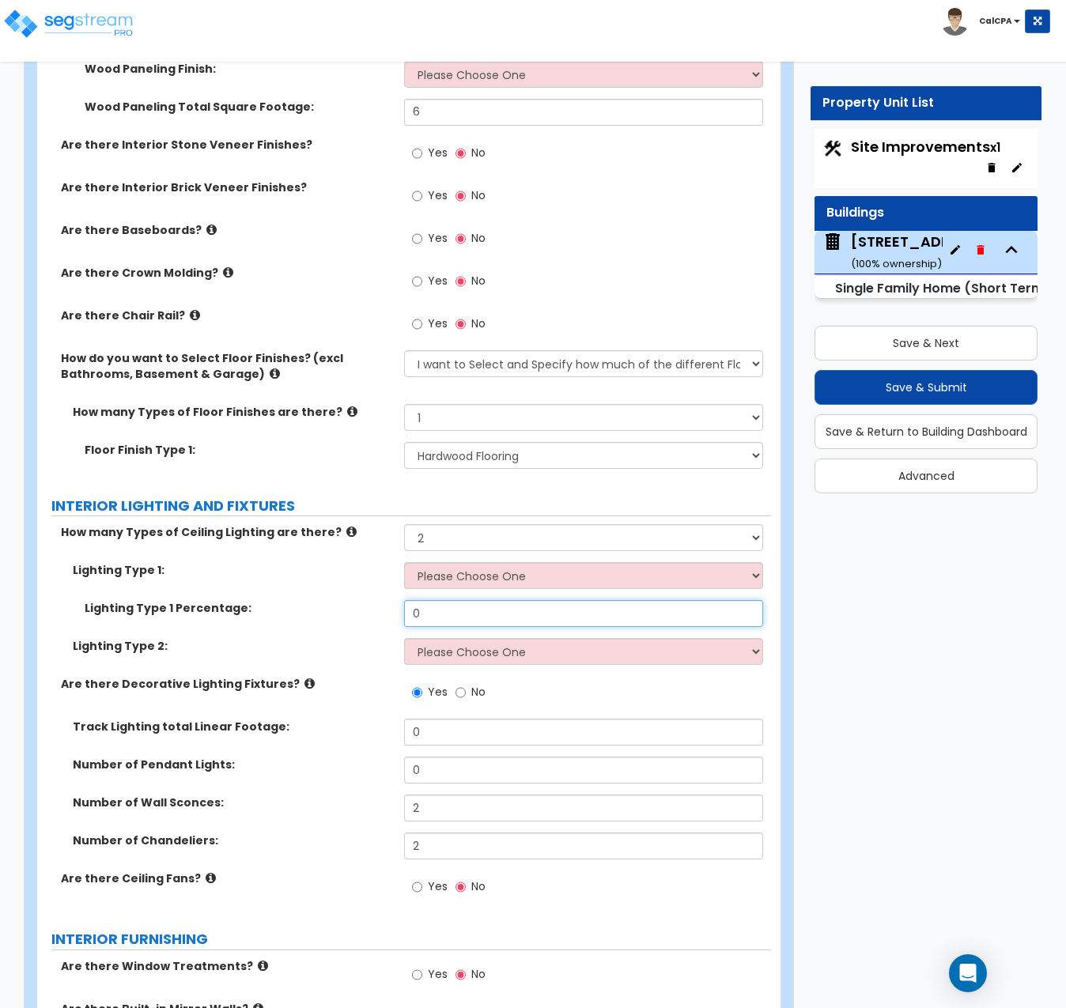
drag, startPoint x: 588, startPoint y: 546, endPoint x: 406, endPoint y: 545, distance: 181.9
click at [406, 600] on input "0" at bounding box center [583, 613] width 359 height 27
type input "95"
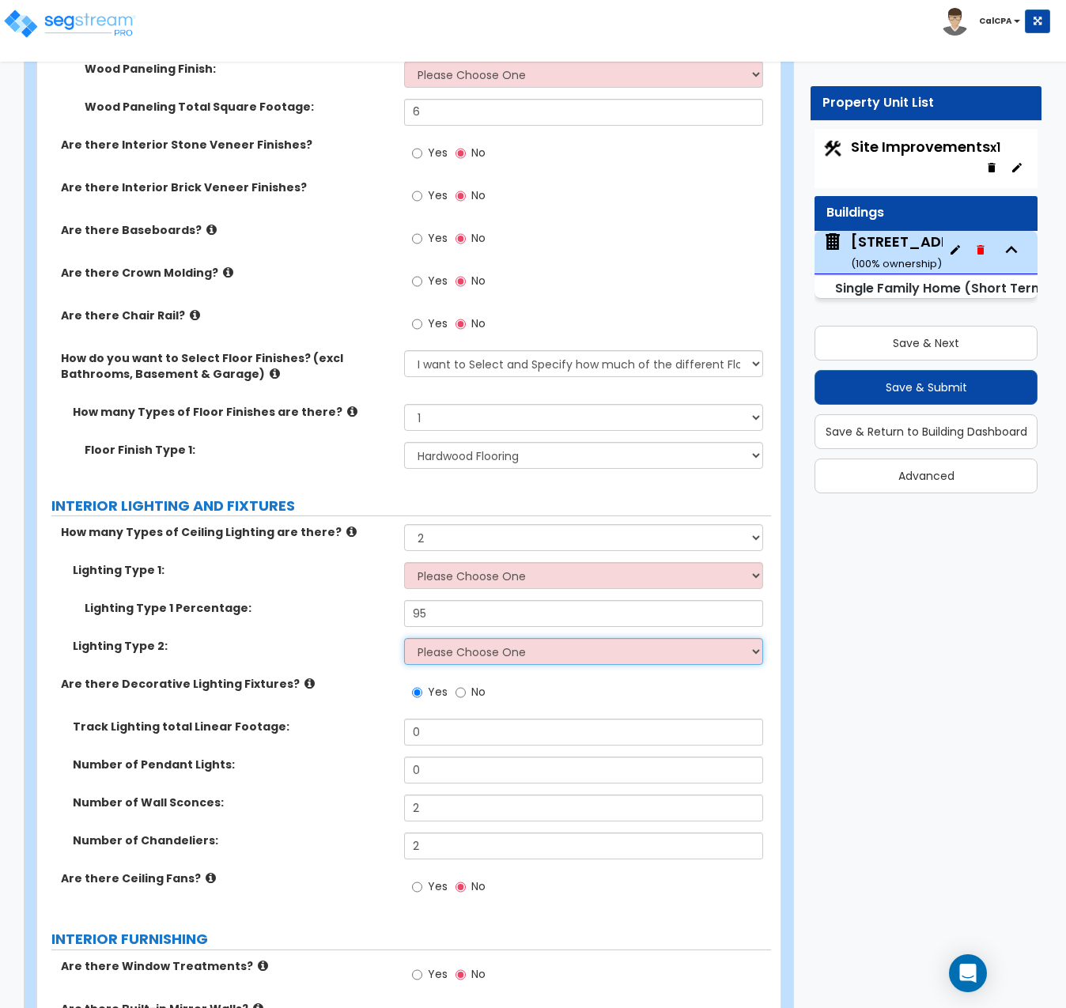
click at [750, 638] on select "Please Choose One LED Surface-Mounted LED Recessed Fluorescent Surface-Mounted …" at bounding box center [583, 651] width 359 height 27
select select "1"
click at [404, 638] on select "Please Choose One LED Surface-Mounted LED Recessed Fluorescent Surface-Mounted …" at bounding box center [583, 651] width 359 height 27
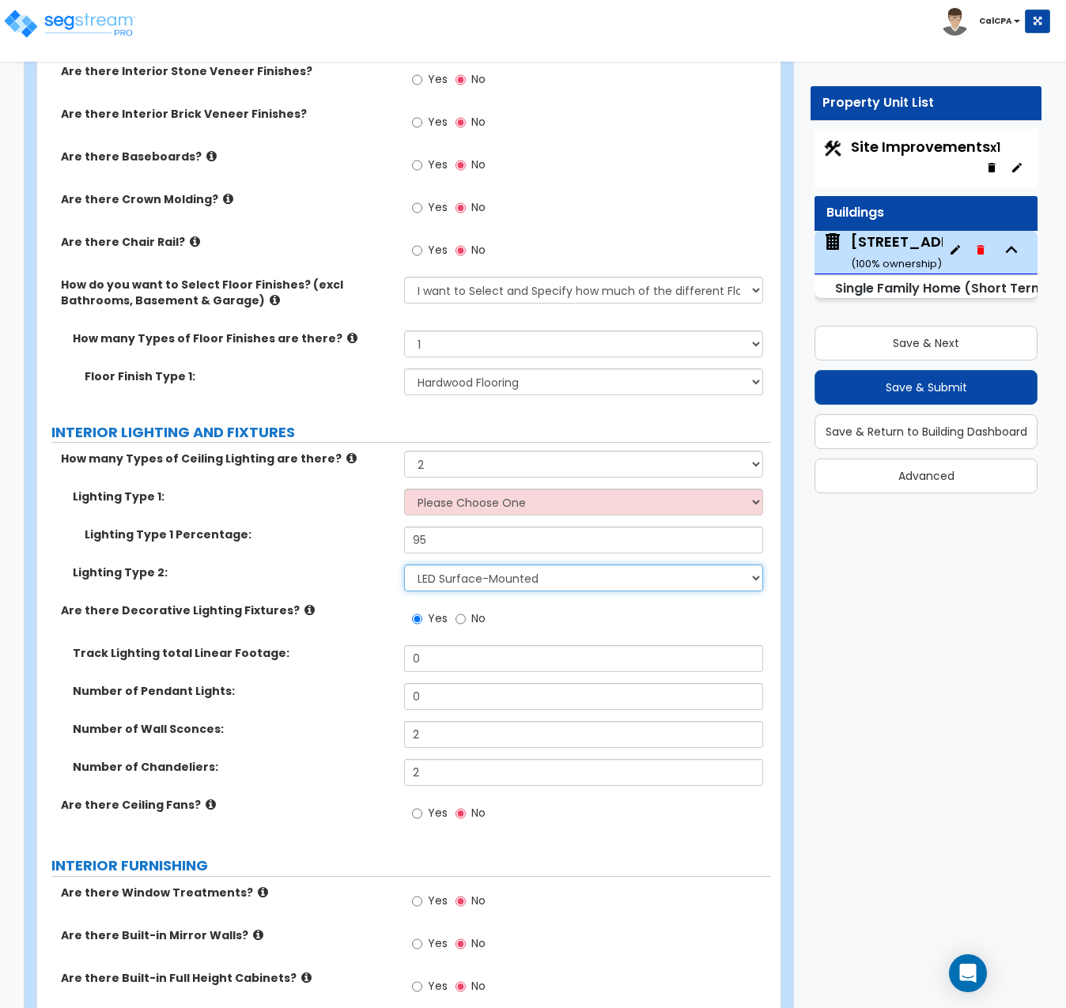
scroll to position [4033, 0]
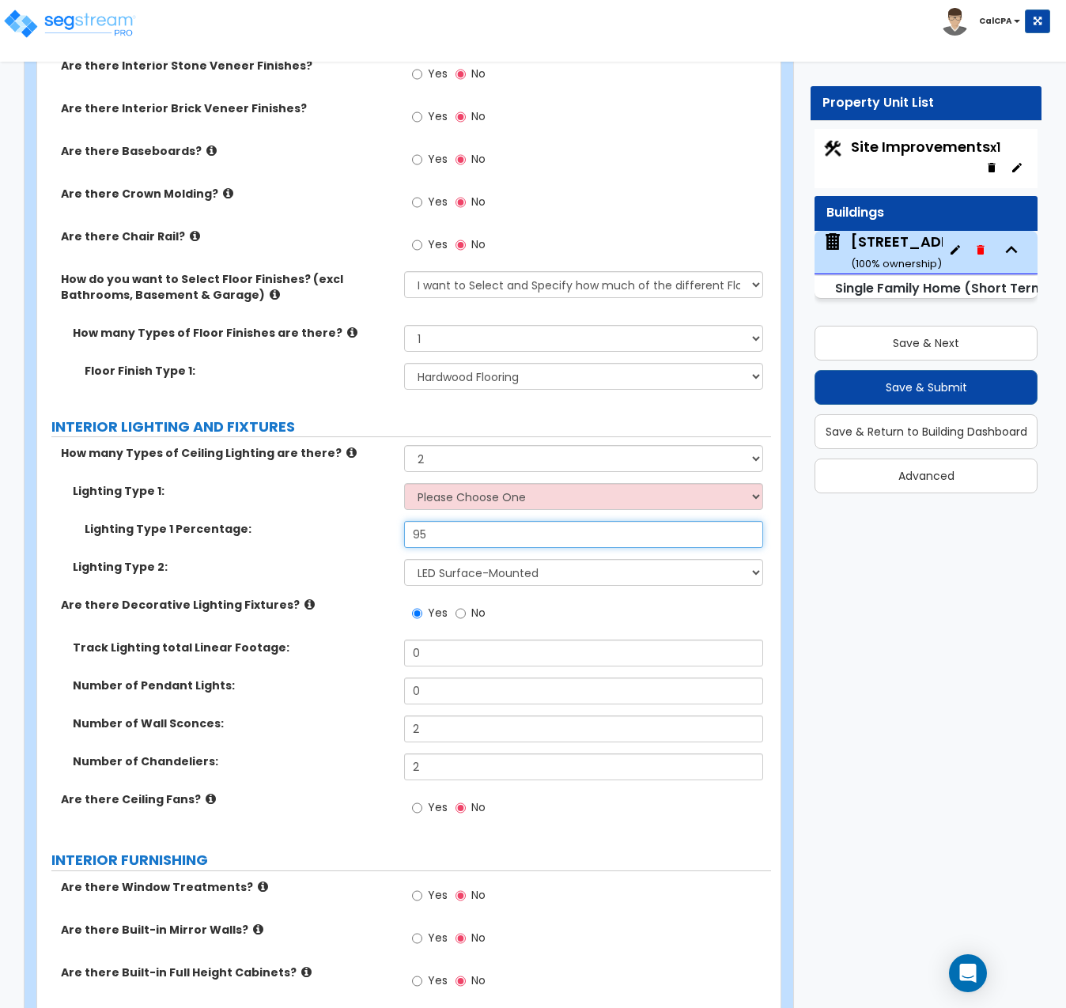
drag, startPoint x: 443, startPoint y: 466, endPoint x: 384, endPoint y: 467, distance: 58.5
click at [384, 521] on div "Lighting Type 1 Percentage: 95" at bounding box center [404, 540] width 734 height 38
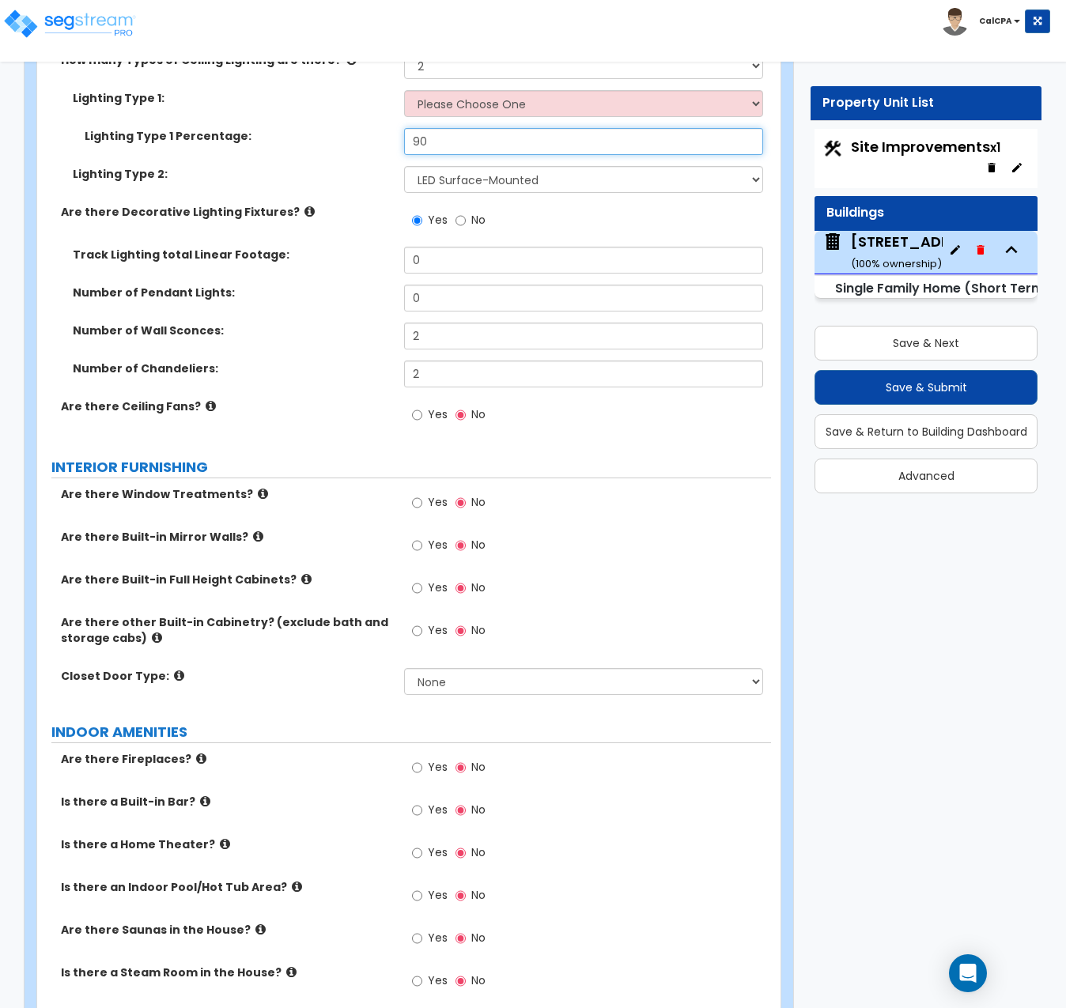
scroll to position [4429, 0]
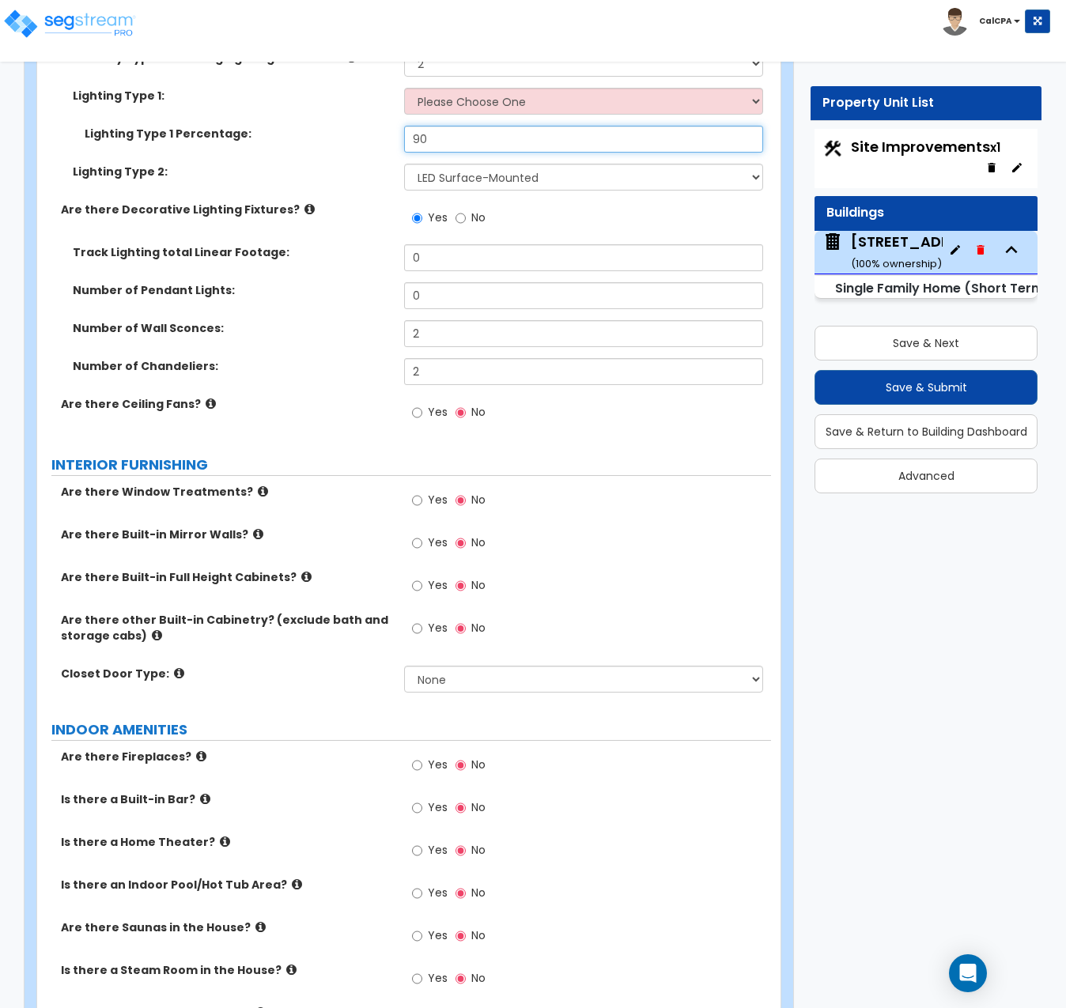
type input "90"
click at [416, 492] on input "Yes" at bounding box center [417, 500] width 10 height 17
radio input "true"
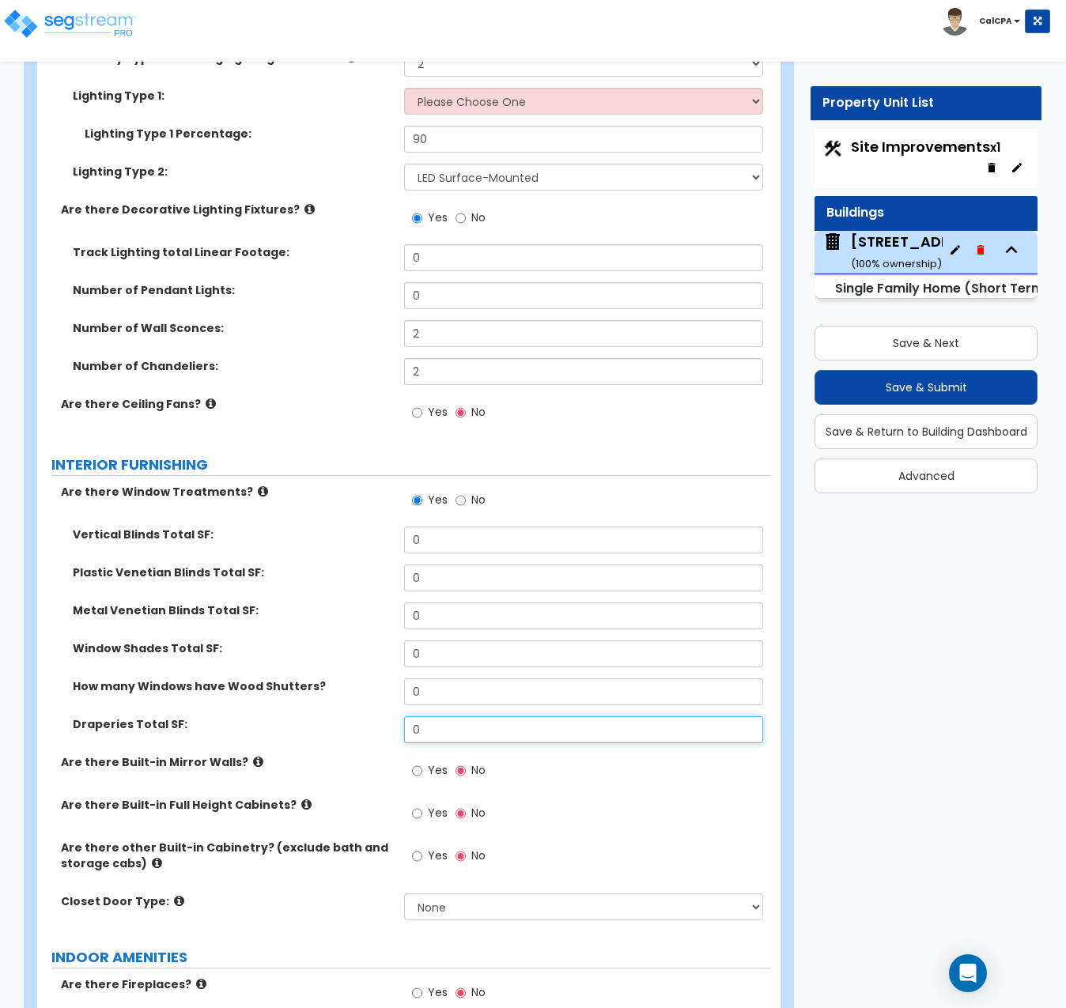
click at [524, 716] on input "0" at bounding box center [583, 729] width 359 height 27
drag, startPoint x: 524, startPoint y: 661, endPoint x: 385, endPoint y: 662, distance: 139.2
click at [385, 716] on div "Draperies Total SF: 0" at bounding box center [404, 735] width 734 height 38
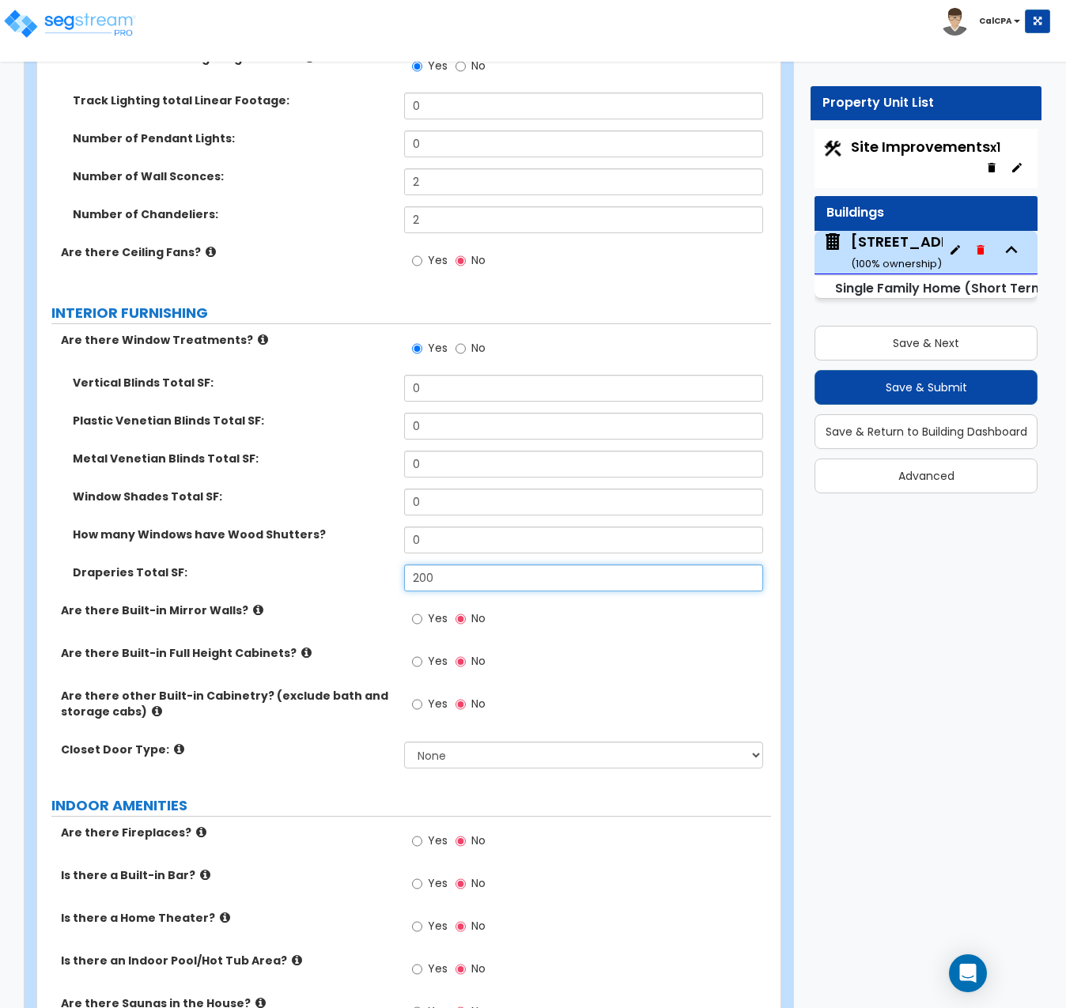
scroll to position [4587, 0]
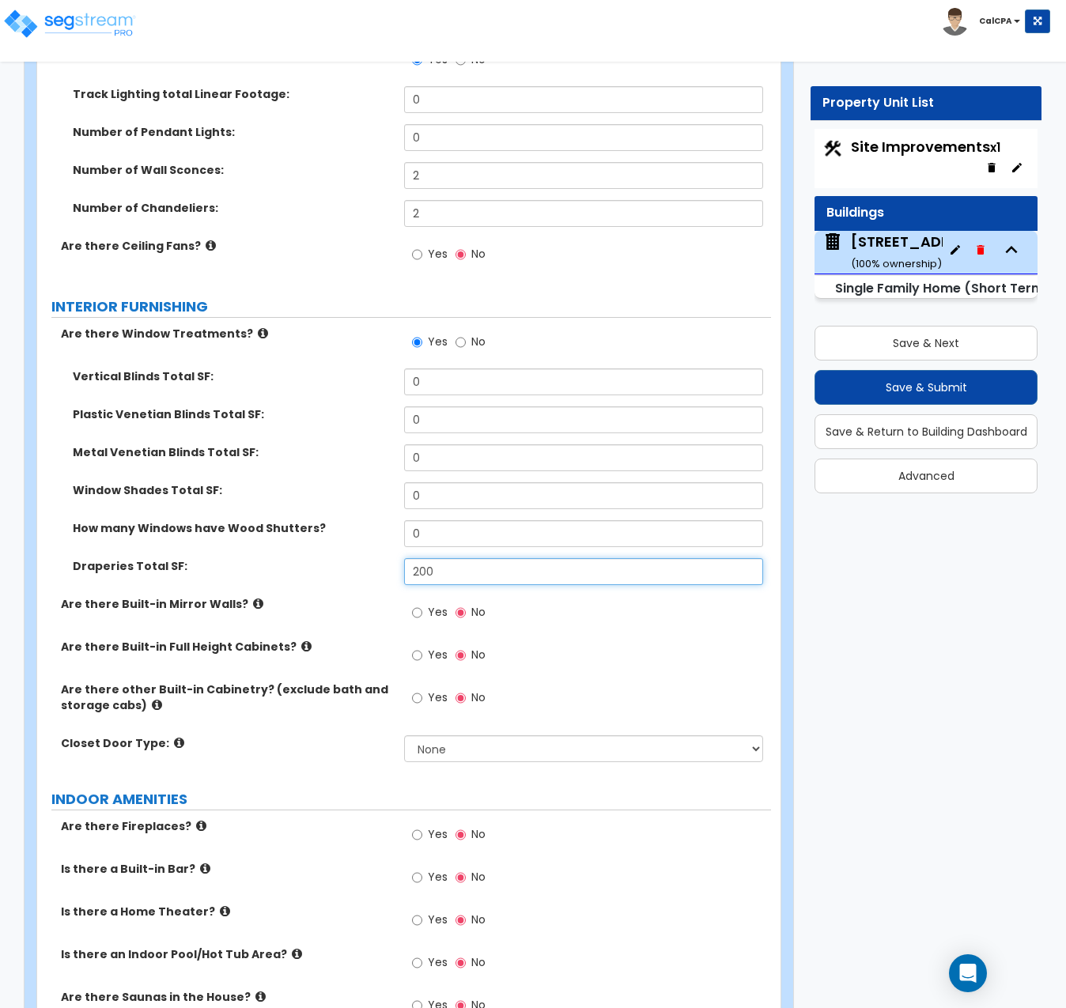
type input "200"
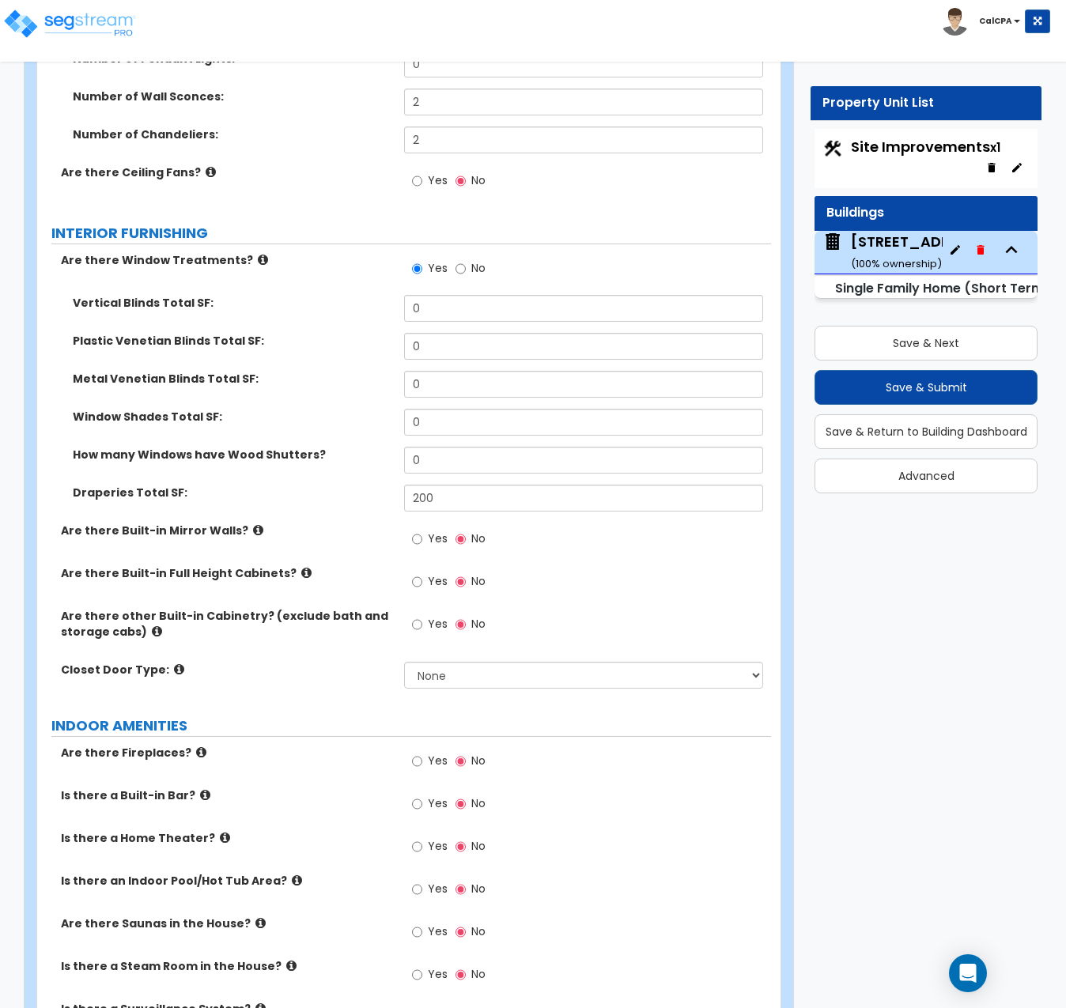
scroll to position [4666, 0]
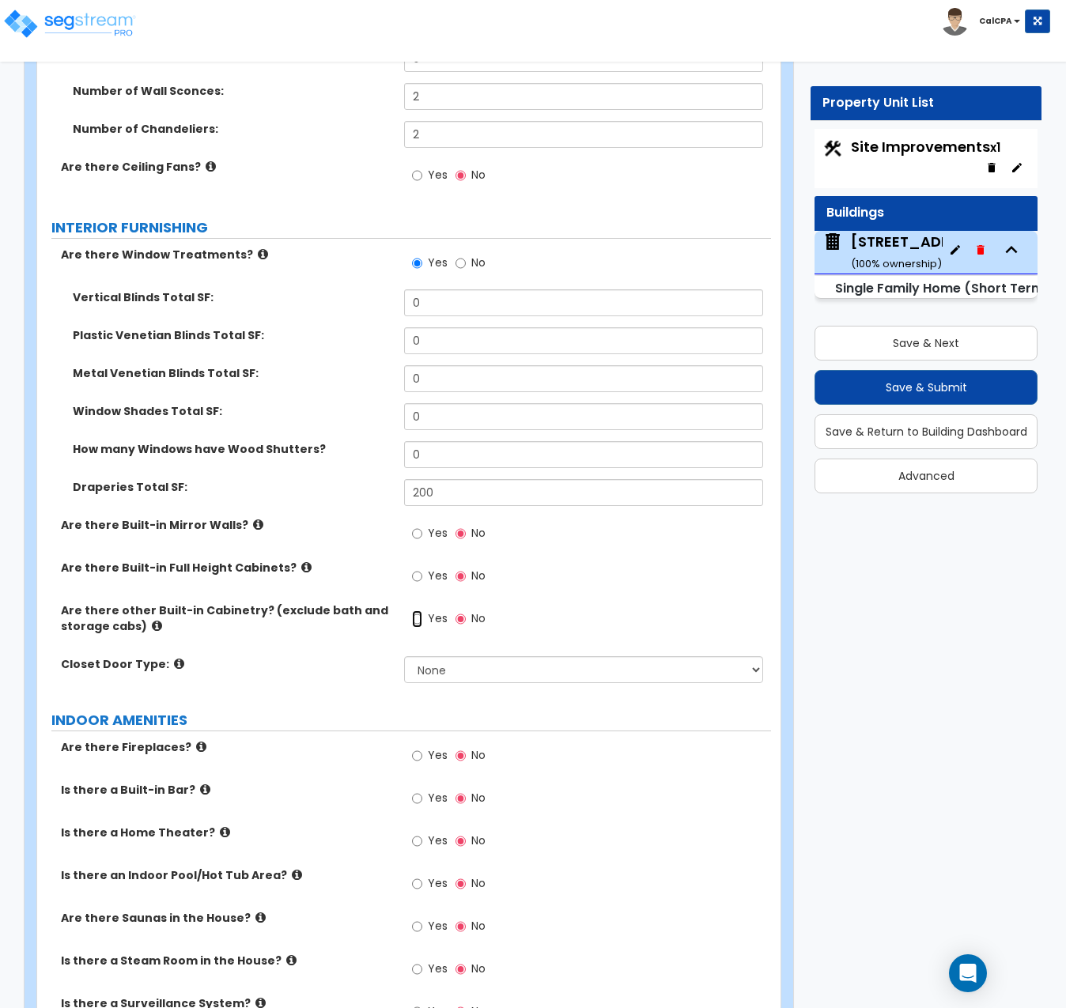
click at [417, 611] on input "Yes" at bounding box center [417, 619] width 10 height 17
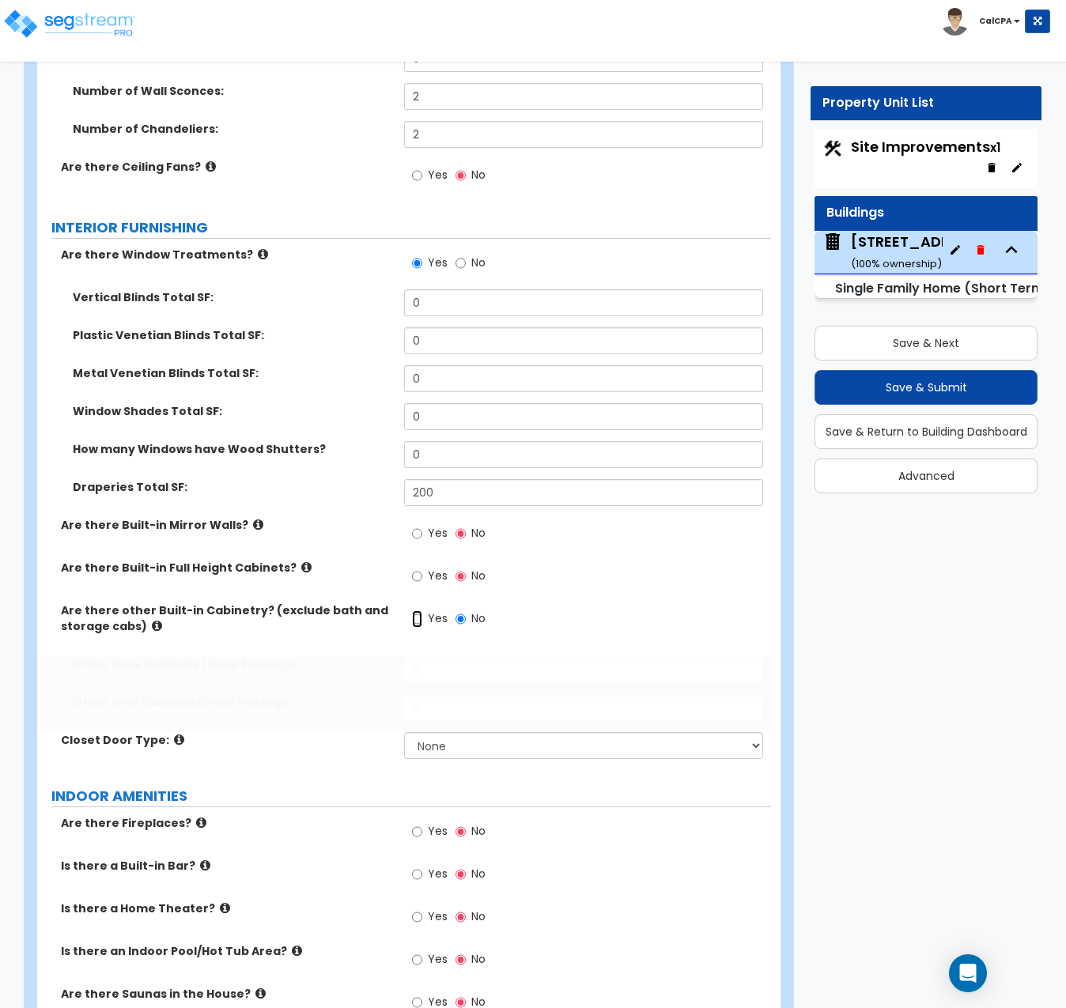
radio input "true"
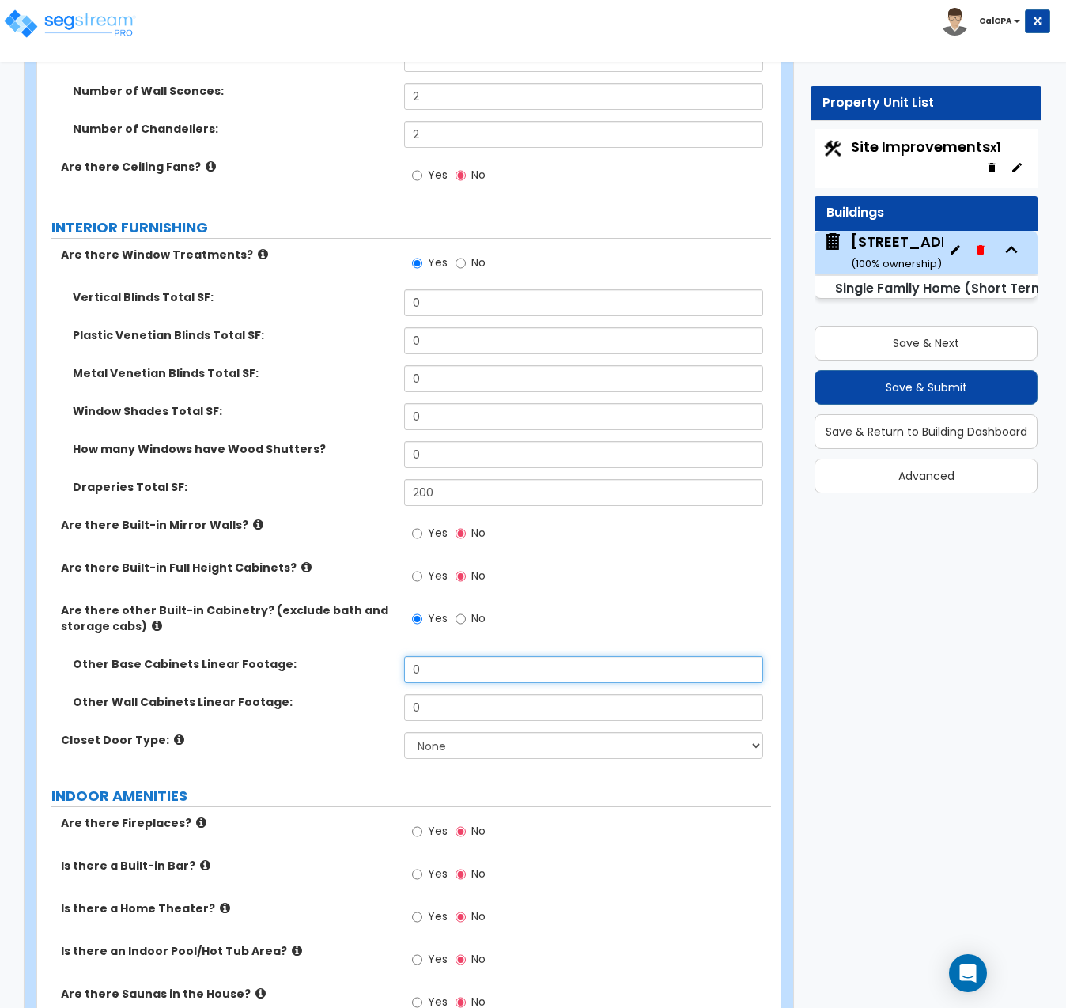
drag, startPoint x: 435, startPoint y: 598, endPoint x: 372, endPoint y: 596, distance: 63.3
click at [372, 656] on div "Other Base Cabinets Linear Footage: 0" at bounding box center [404, 675] width 734 height 38
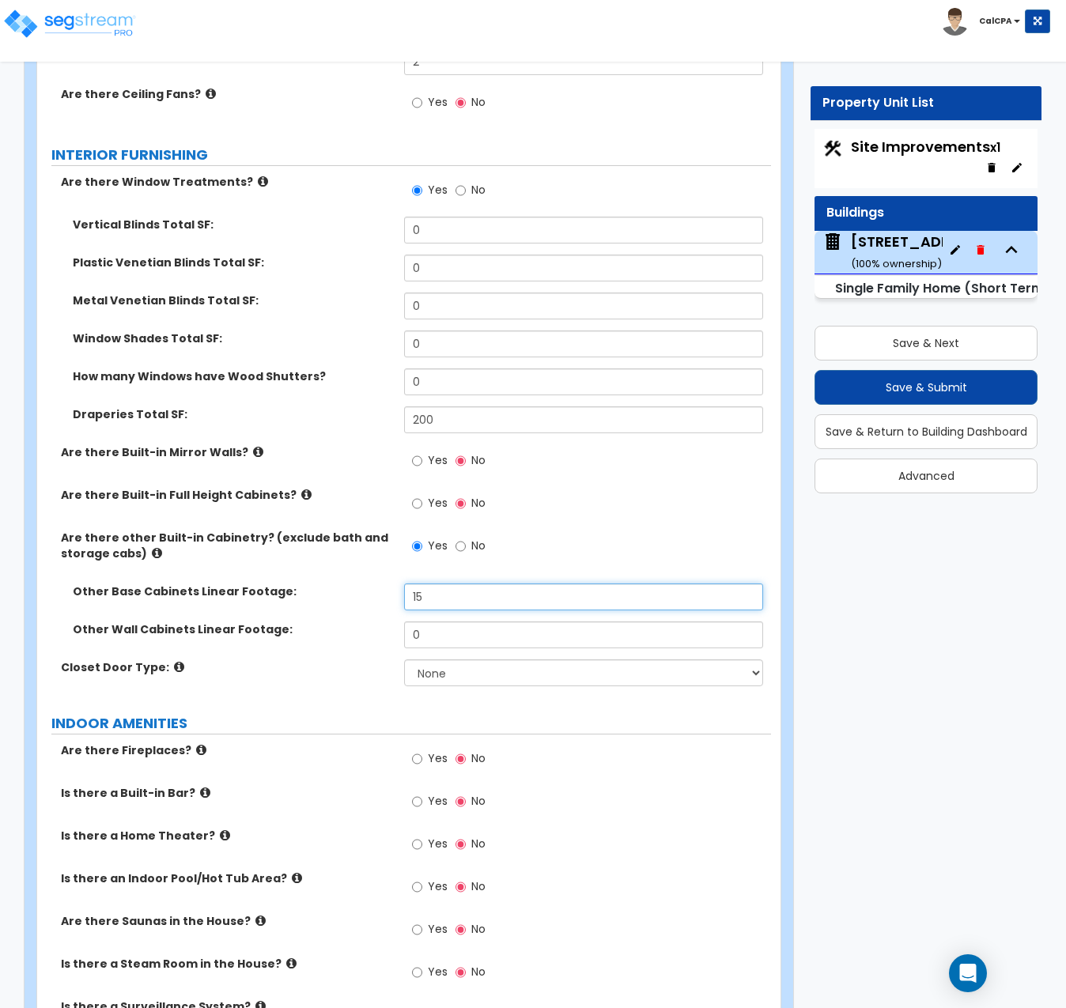
scroll to position [4745, 0]
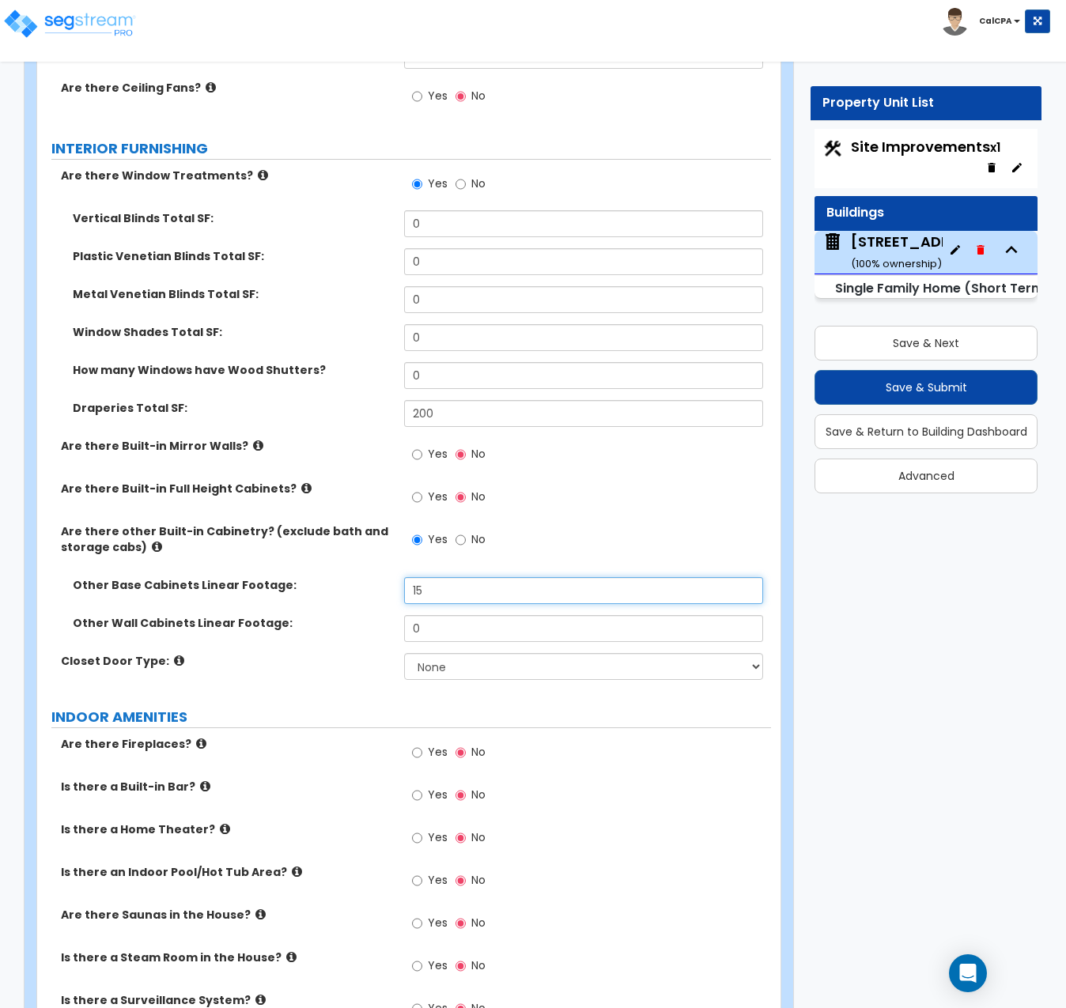
type input "15"
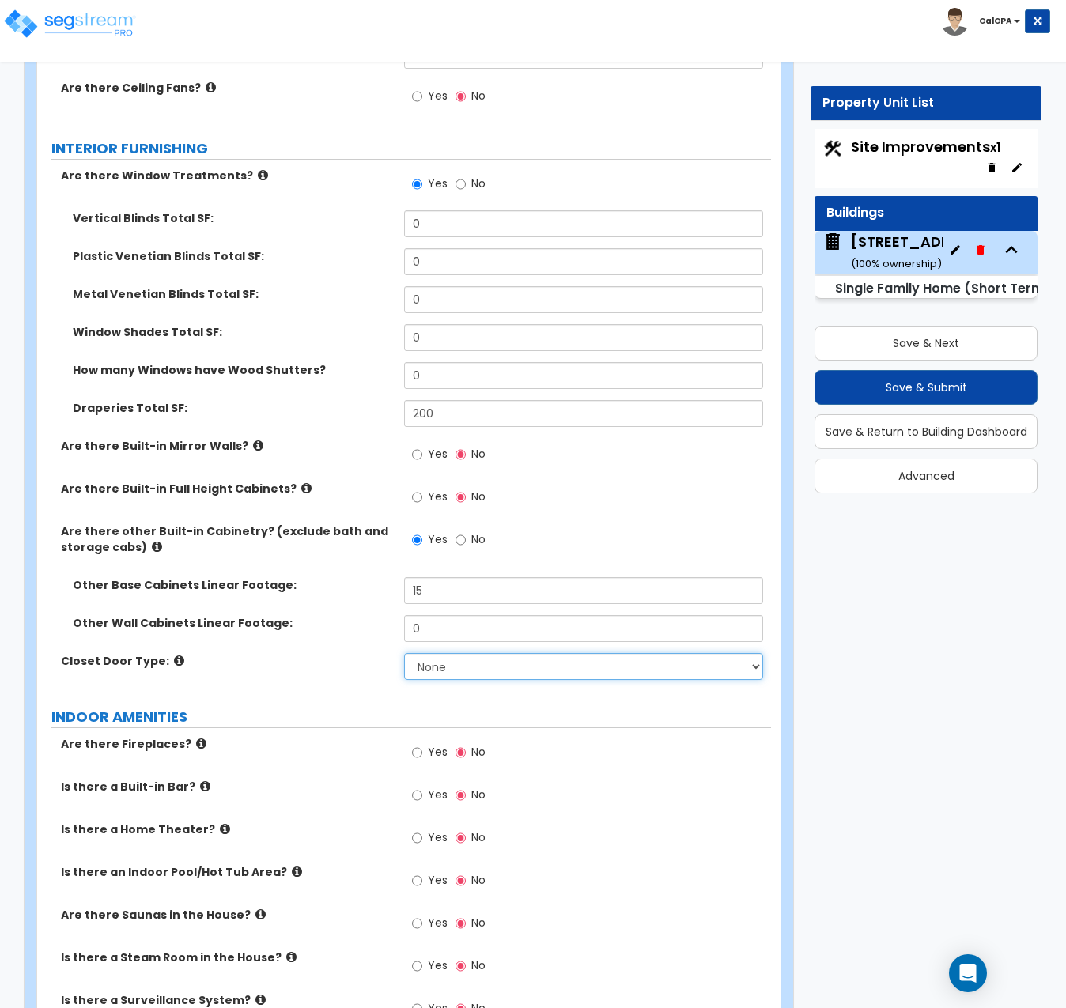
click at [751, 653] on select "None Bi-fold Louvered Doors Bi-fold Panel Doors Sliding Doors Hinged Wood Door" at bounding box center [583, 666] width 359 height 27
select select "3"
click at [404, 653] on select "None Bi-fold Louvered Doors Bi-fold Panel Doors Sliding Doors Hinged Wood Door" at bounding box center [583, 666] width 359 height 27
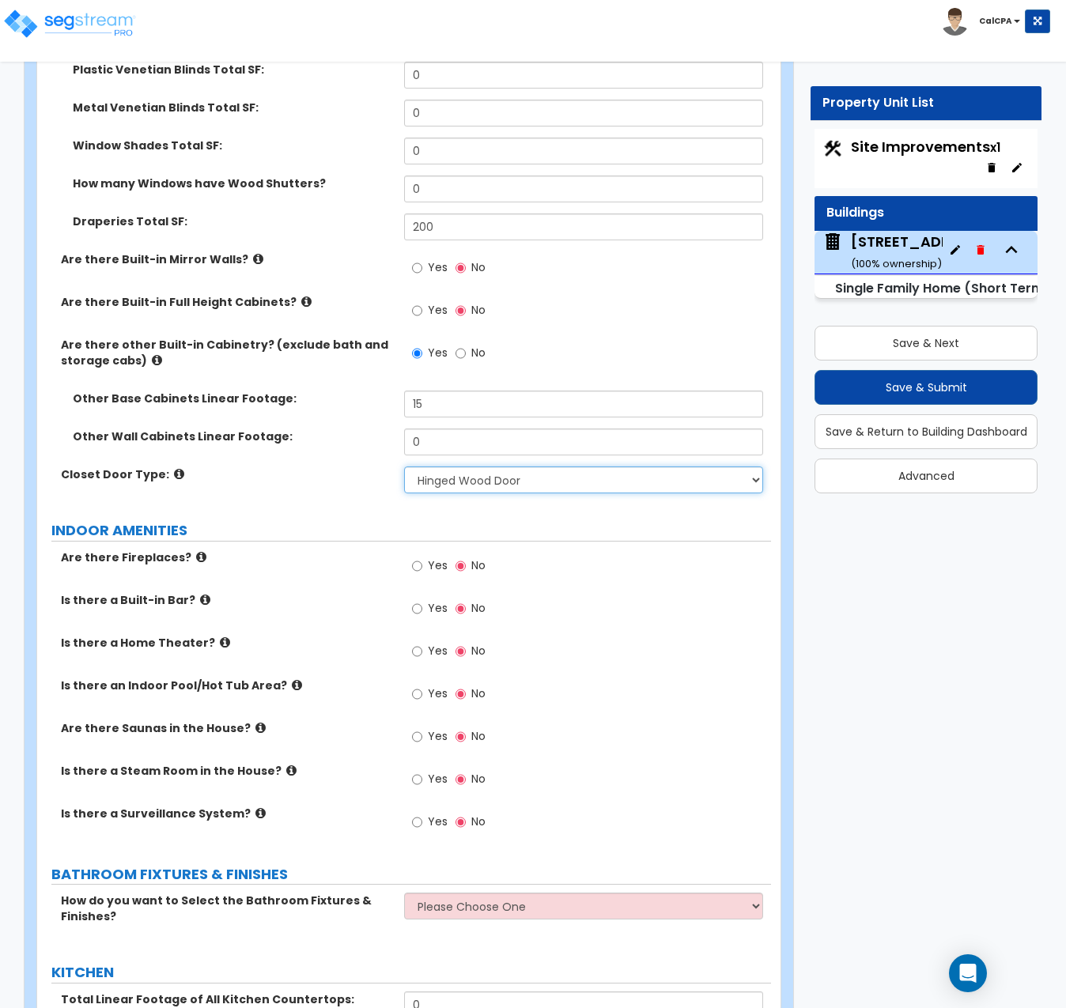
scroll to position [4982, 0]
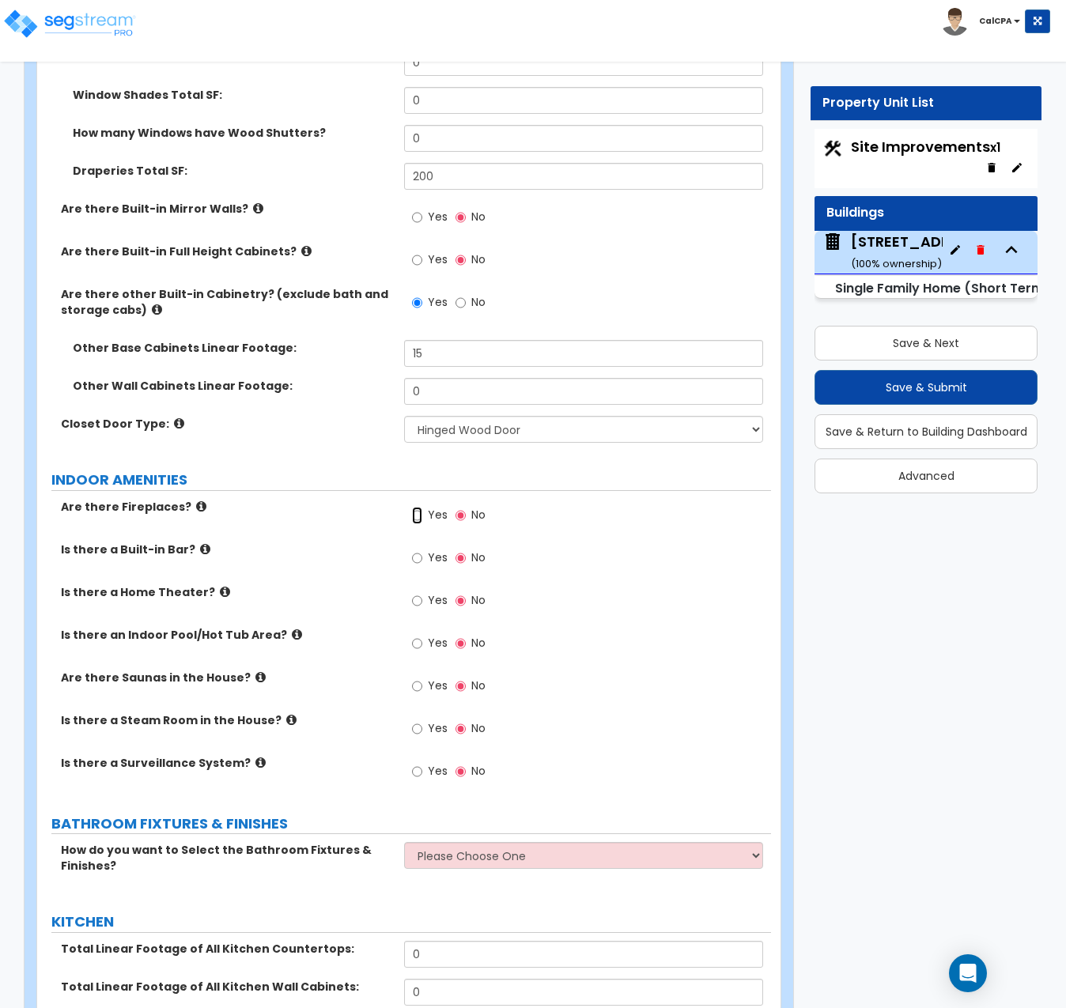
click at [419, 507] on input "Yes" at bounding box center [417, 515] width 10 height 17
radio input "true"
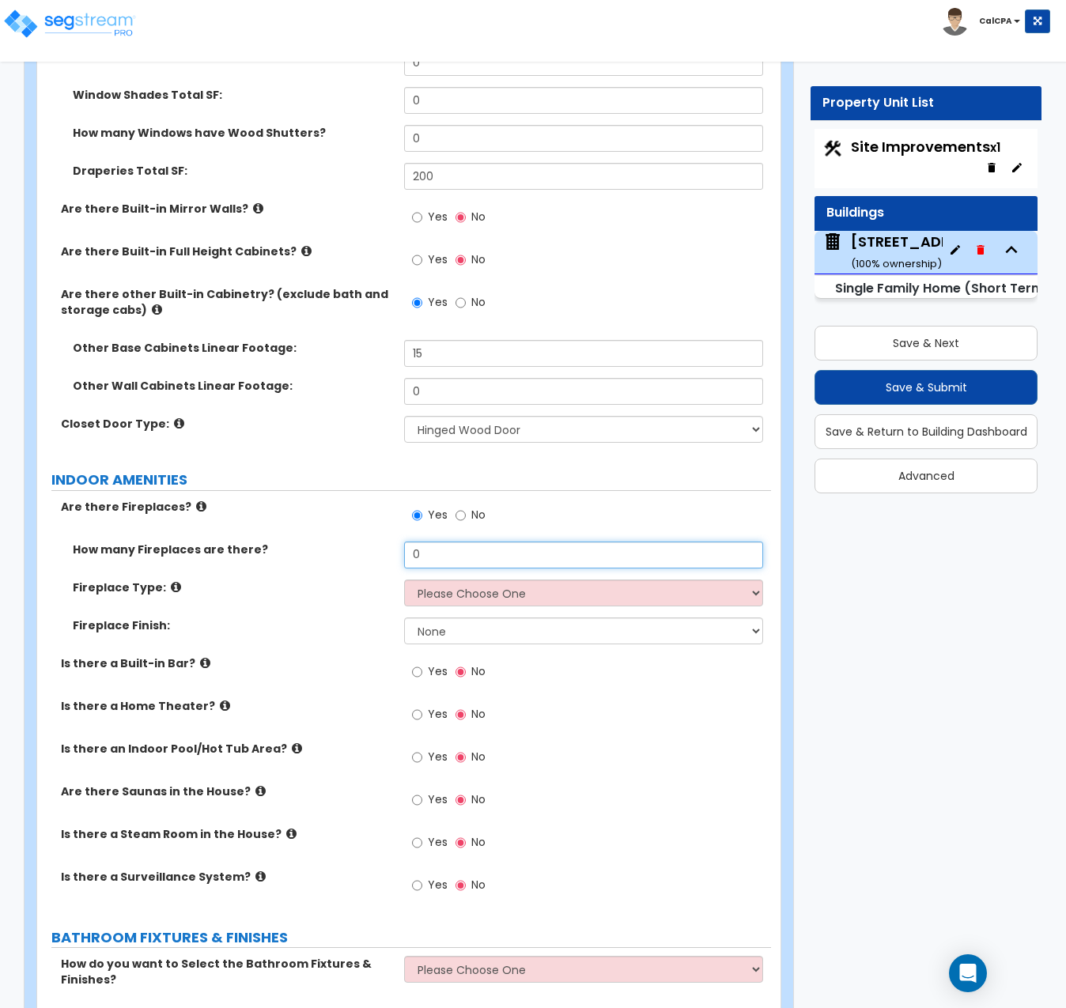
drag, startPoint x: 442, startPoint y: 486, endPoint x: 395, endPoint y: 482, distance: 47.6
click at [395, 542] on div "How many Fireplaces are there? 0" at bounding box center [404, 561] width 734 height 38
type input "1"
click at [746, 580] on select "Please Choose One Built-in Electric Fireplace Built-in Gas Fireplace Built-in W…" at bounding box center [583, 593] width 359 height 27
select select "3"
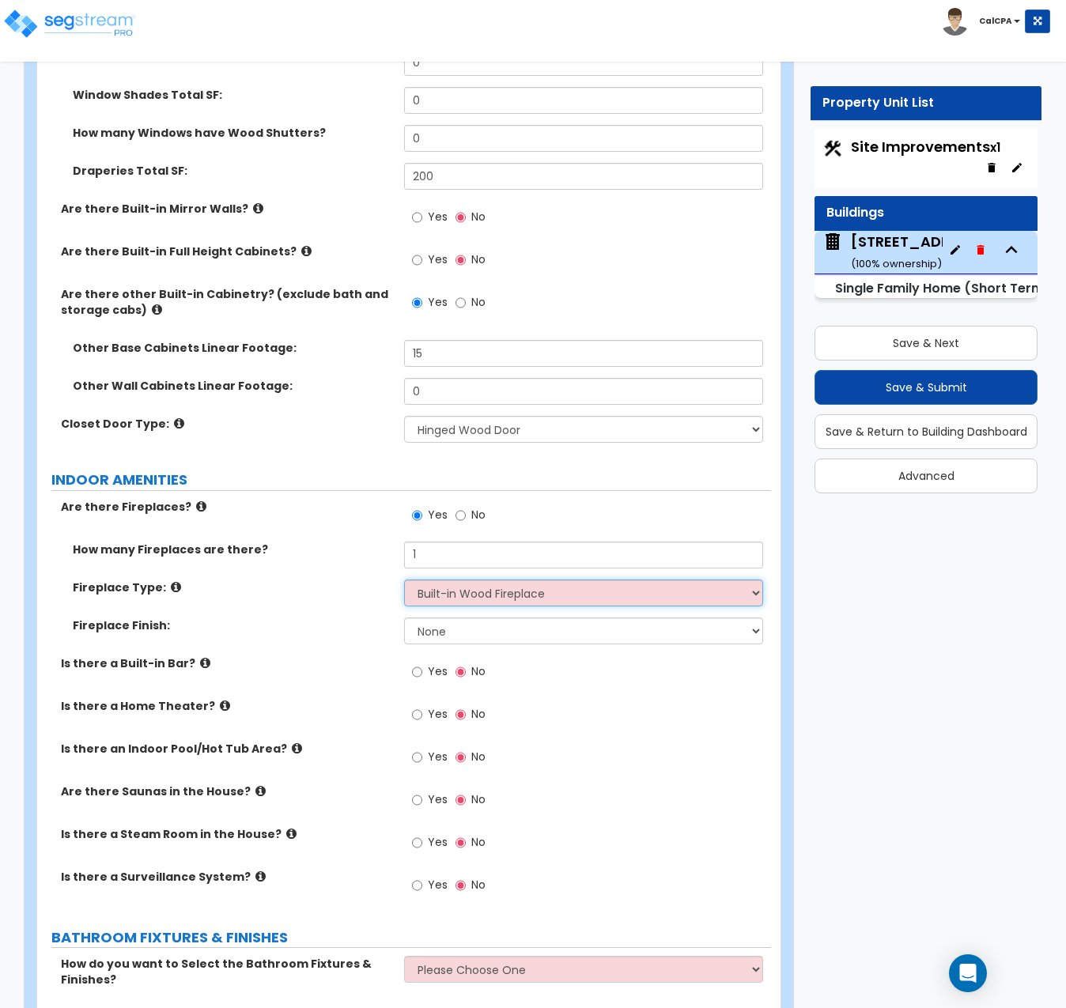
click at [404, 580] on select "Please Choose One Built-in Electric Fireplace Built-in Gas Fireplace Built-in W…" at bounding box center [583, 593] width 359 height 27
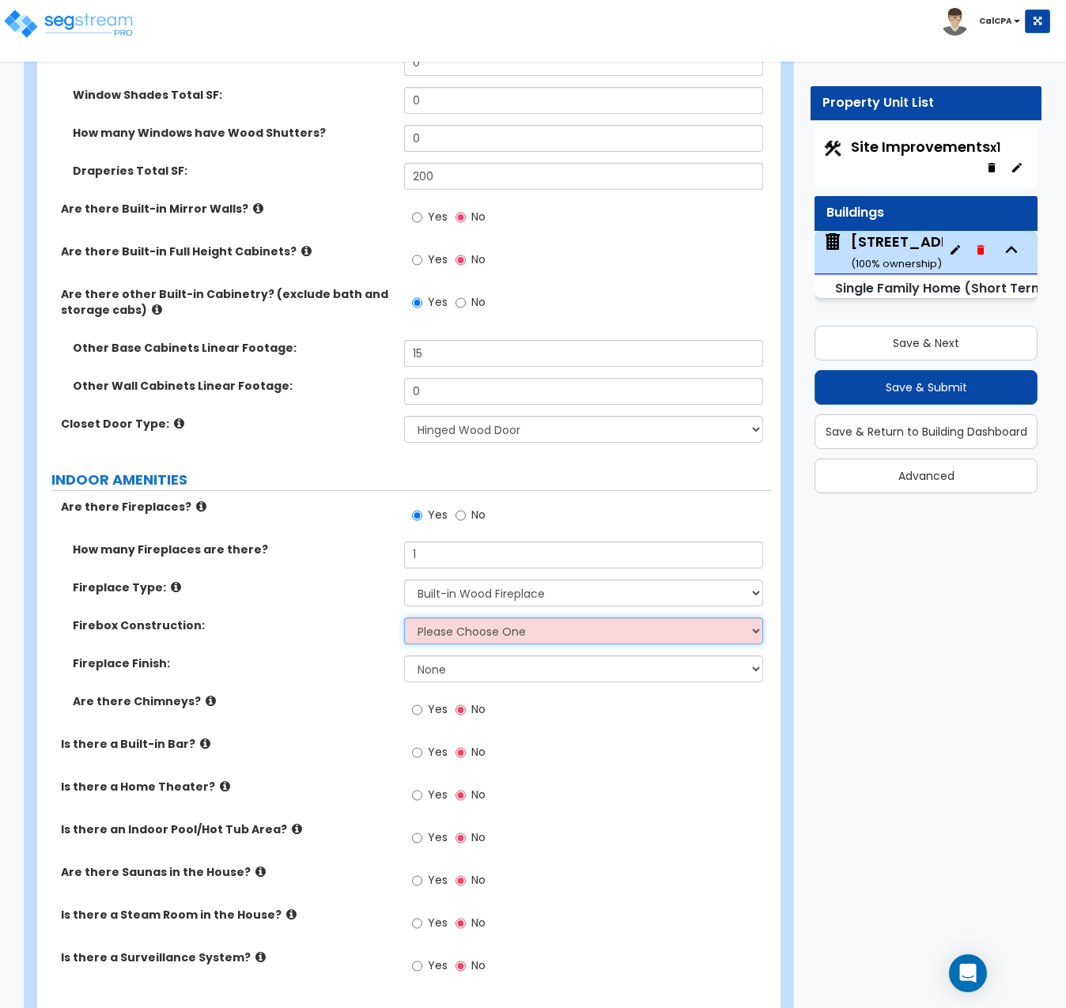
click at [759, 618] on select "Please Choose One Brick Stone I Don't Know, Please Choose for me" at bounding box center [583, 631] width 359 height 27
select select "1"
click at [404, 618] on select "Please Choose One Brick Stone I Don't Know, Please Choose for me" at bounding box center [583, 631] width 359 height 27
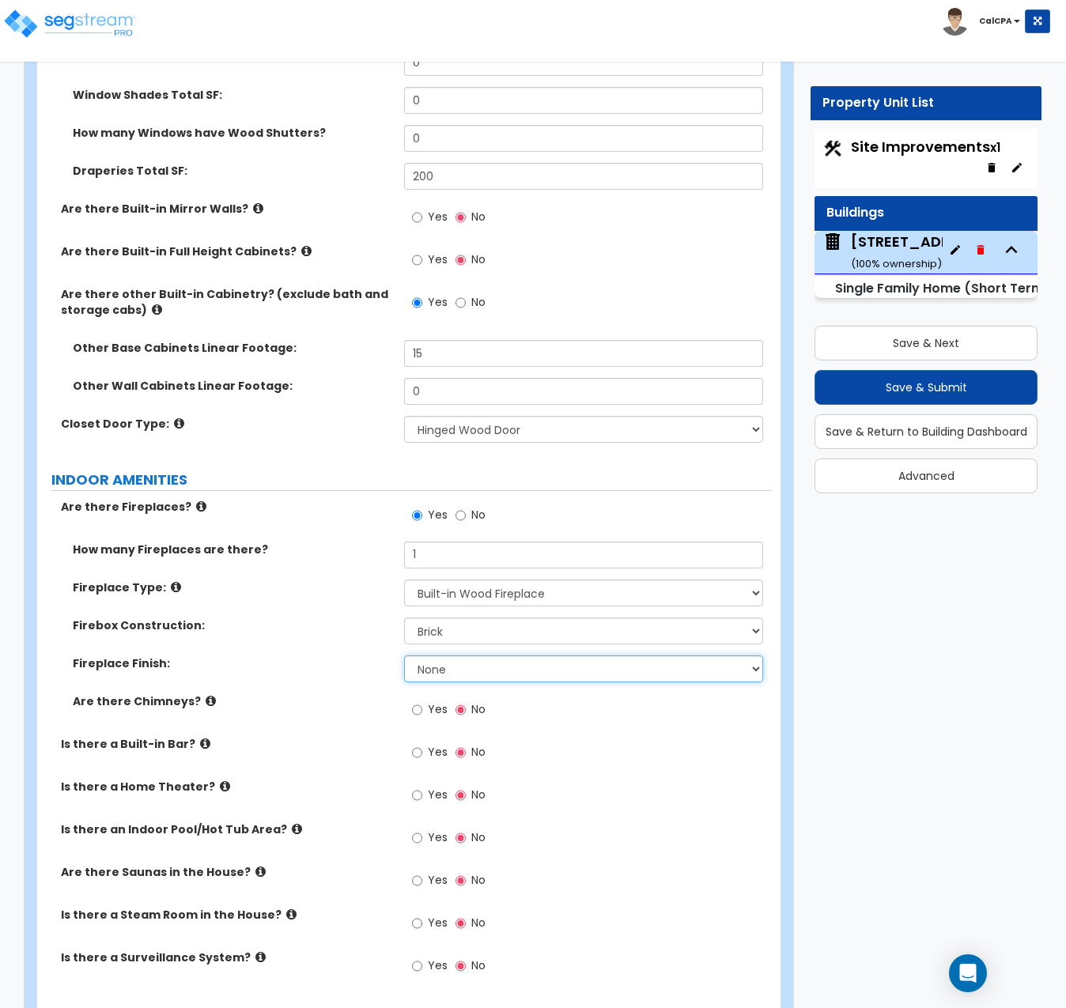
click at [761, 656] on select "None Brick Stone Tile Painted Molding" at bounding box center [583, 669] width 359 height 27
select select "2"
click at [404, 656] on select "None Brick Stone Tile Painted Molding" at bounding box center [583, 669] width 359 height 27
click at [419, 701] on input "Yes" at bounding box center [417, 709] width 10 height 17
radio input "true"
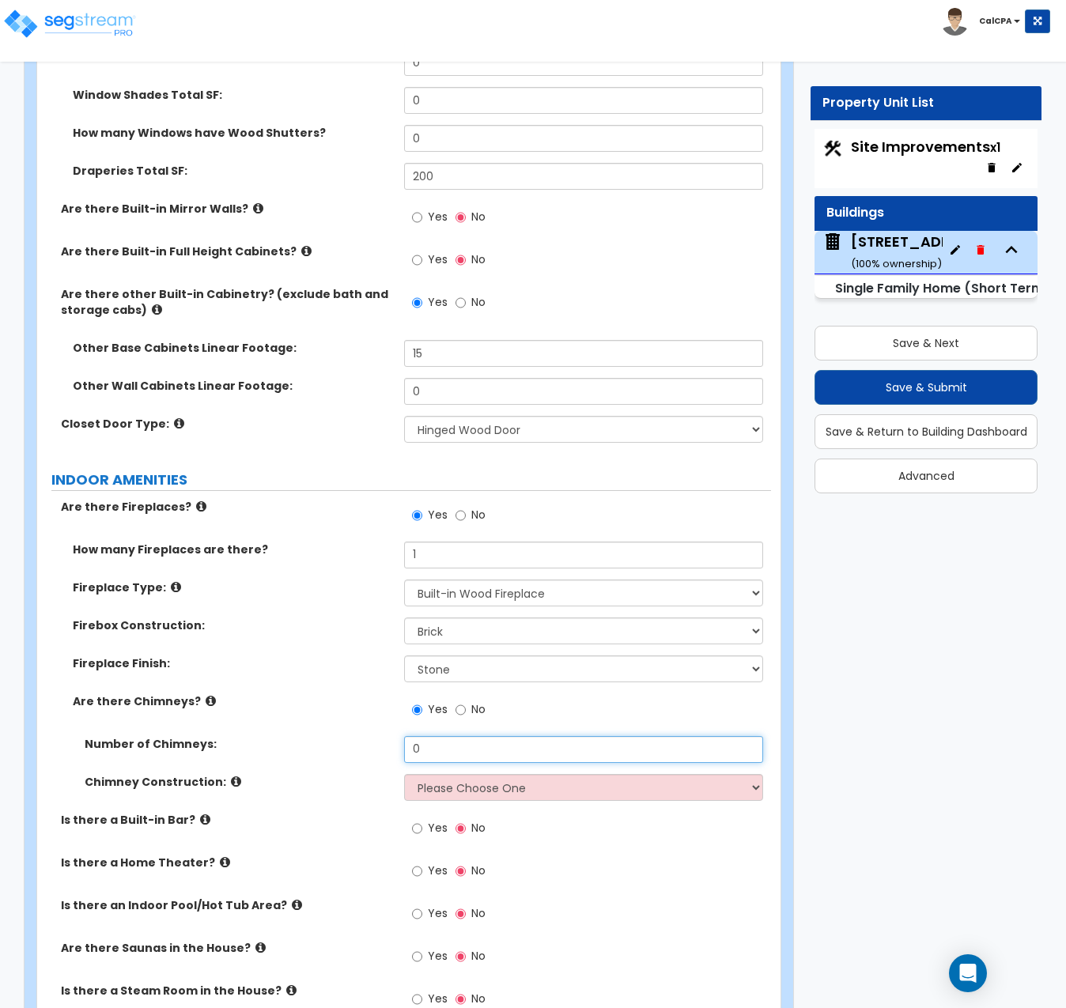
drag, startPoint x: 531, startPoint y: 682, endPoint x: 371, endPoint y: 675, distance: 159.9
click at [371, 736] on div "Number of Chimneys: 0" at bounding box center [404, 755] width 734 height 38
type input "1"
click at [755, 774] on select "Please Choose One Brick Construction Cinder Block Construction Stone Constructi…" at bounding box center [583, 787] width 359 height 27
select select "2"
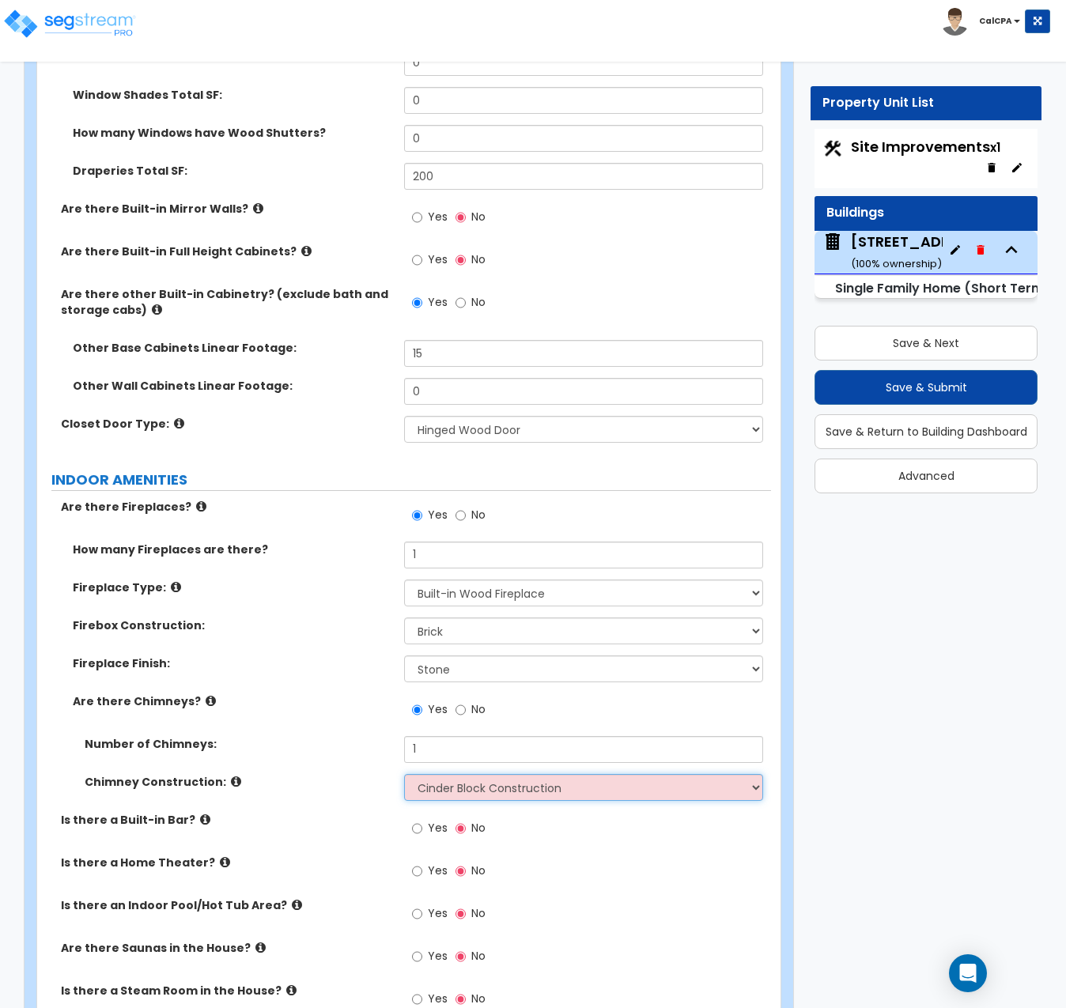
click at [404, 774] on select "Please Choose One Brick Construction Cinder Block Construction Stone Constructi…" at bounding box center [583, 787] width 359 height 27
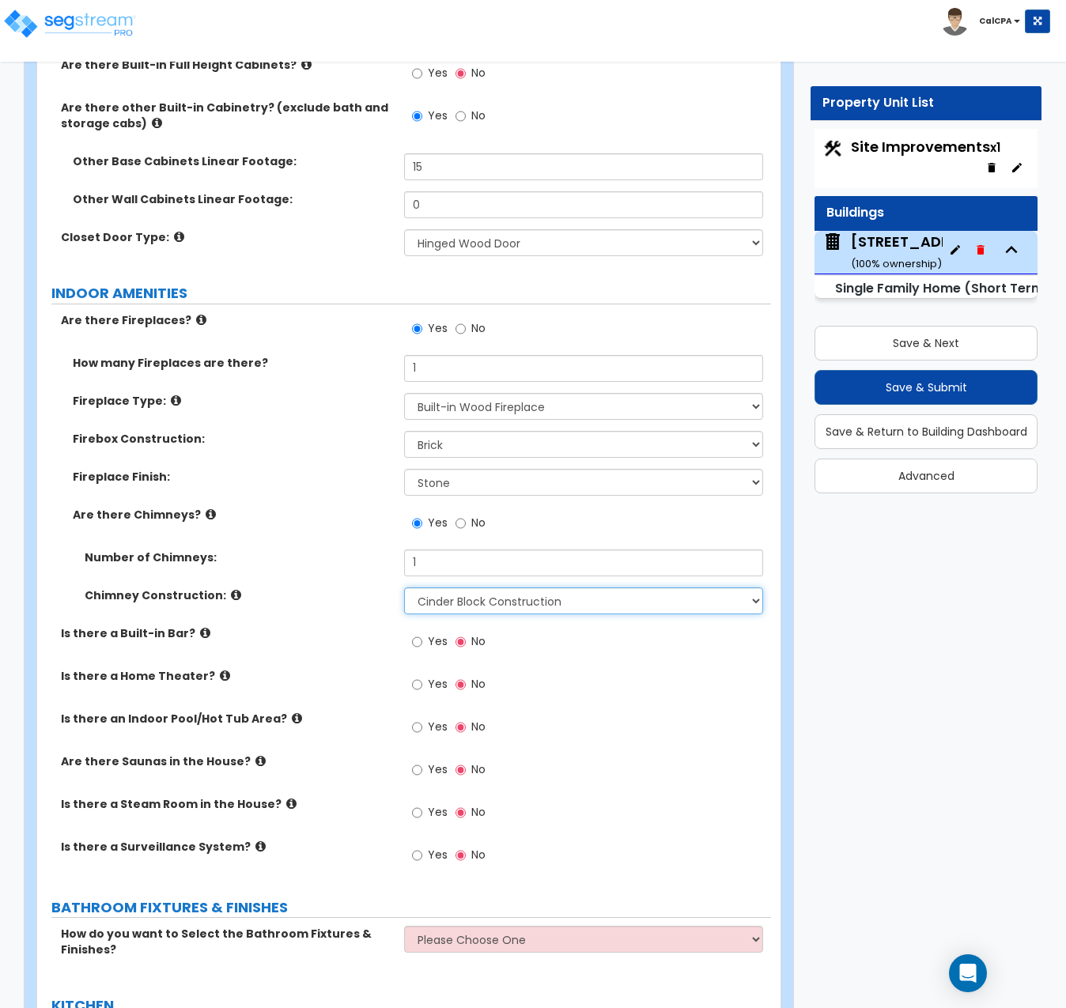
scroll to position [5219, 0]
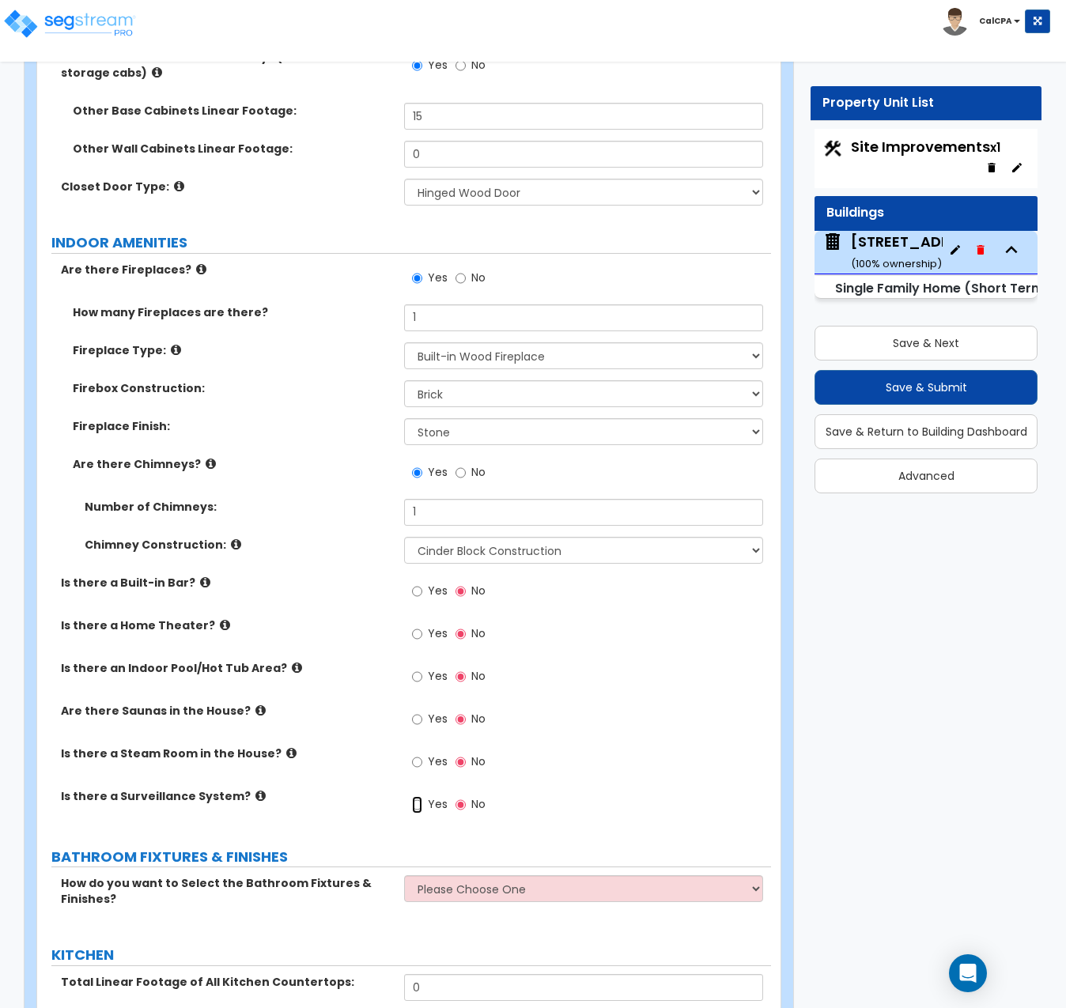
click at [419, 796] on input "Yes" at bounding box center [417, 804] width 10 height 17
radio input "true"
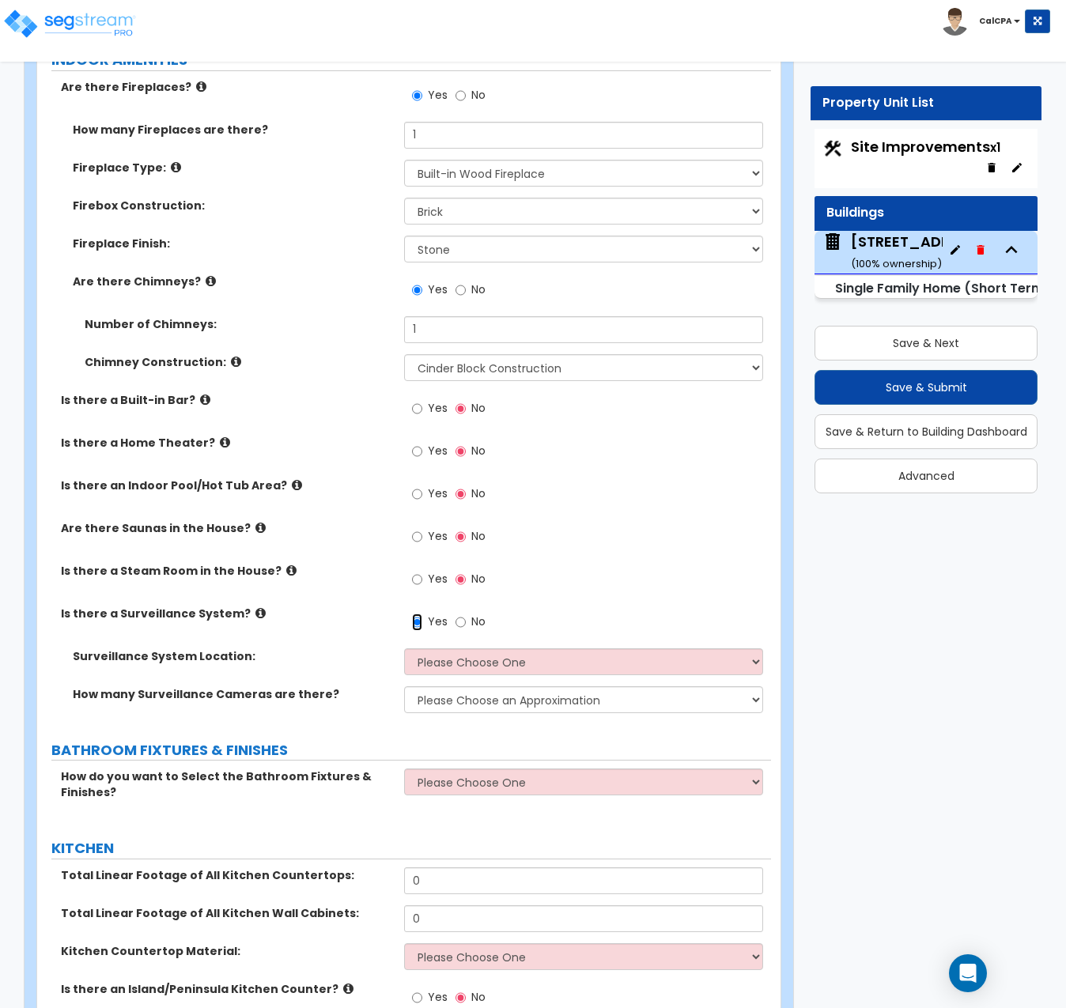
scroll to position [5457, 0]
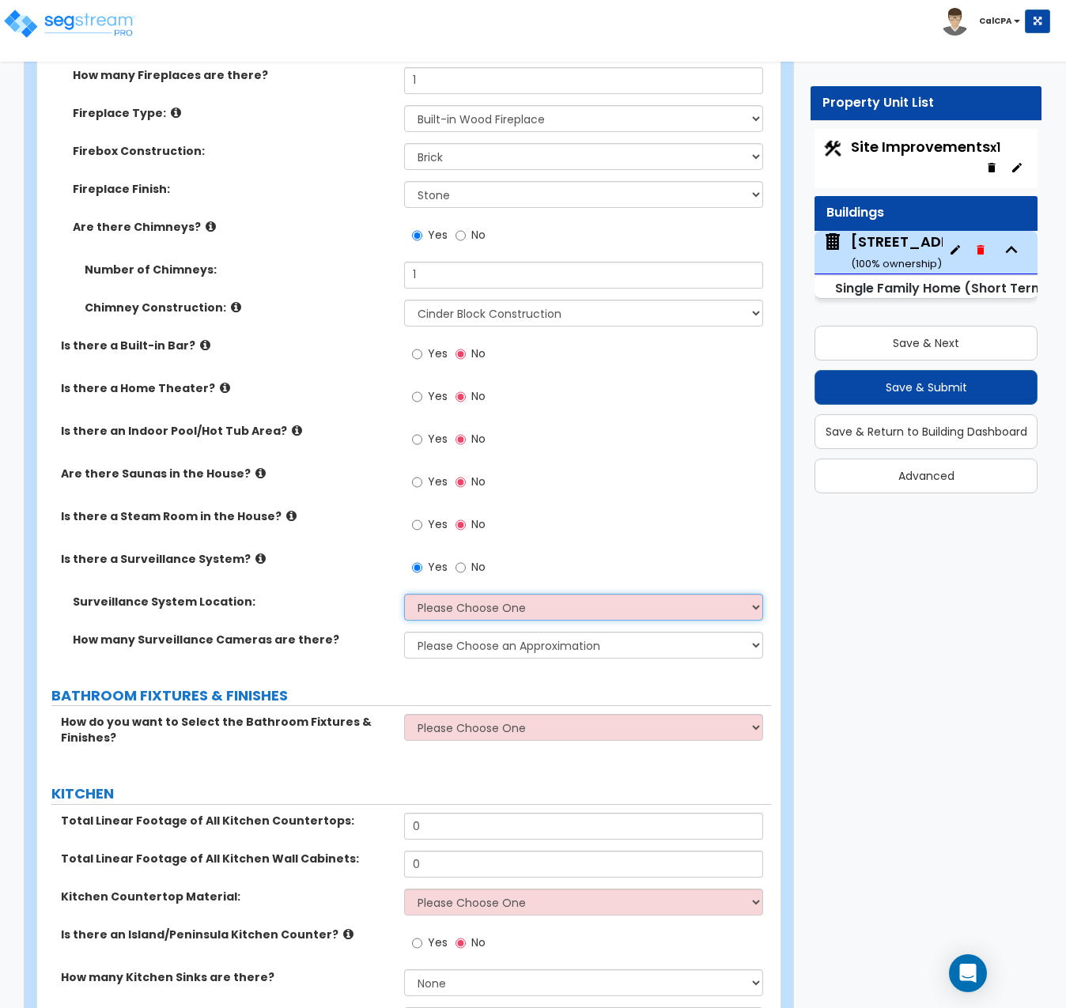
click at [755, 594] on select "Please Choose One Inside the House Outside the House Both Inside & Outside" at bounding box center [583, 607] width 359 height 27
click at [404, 594] on select "Please Choose One Inside the House Outside the House Both Inside & Outside" at bounding box center [583, 607] width 359 height 27
click at [752, 594] on select "Please Choose One Inside the House Outside the House Both Inside & Outside" at bounding box center [583, 607] width 359 height 27
select select "3"
click at [404, 594] on select "Please Choose One Inside the House Outside the House Both Inside & Outside" at bounding box center [583, 607] width 359 height 27
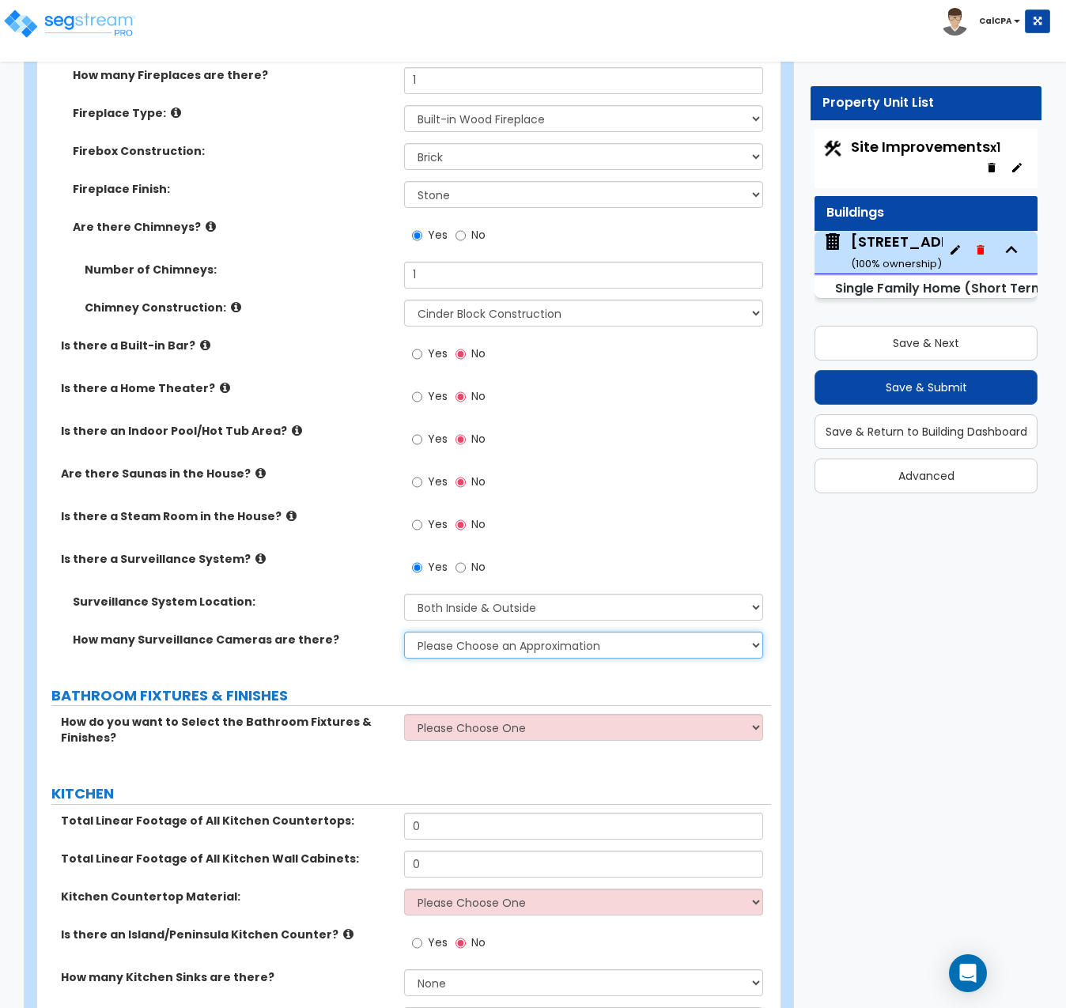
click at [760, 632] on select "Please Choose an Approximation Barely Noticed Any Noticed a Couple Frequently S…" at bounding box center [583, 645] width 359 height 27
select select "2"
click at [404, 632] on select "Please Choose an Approximation Barely Noticed Any Noticed a Couple Frequently S…" at bounding box center [583, 645] width 359 height 27
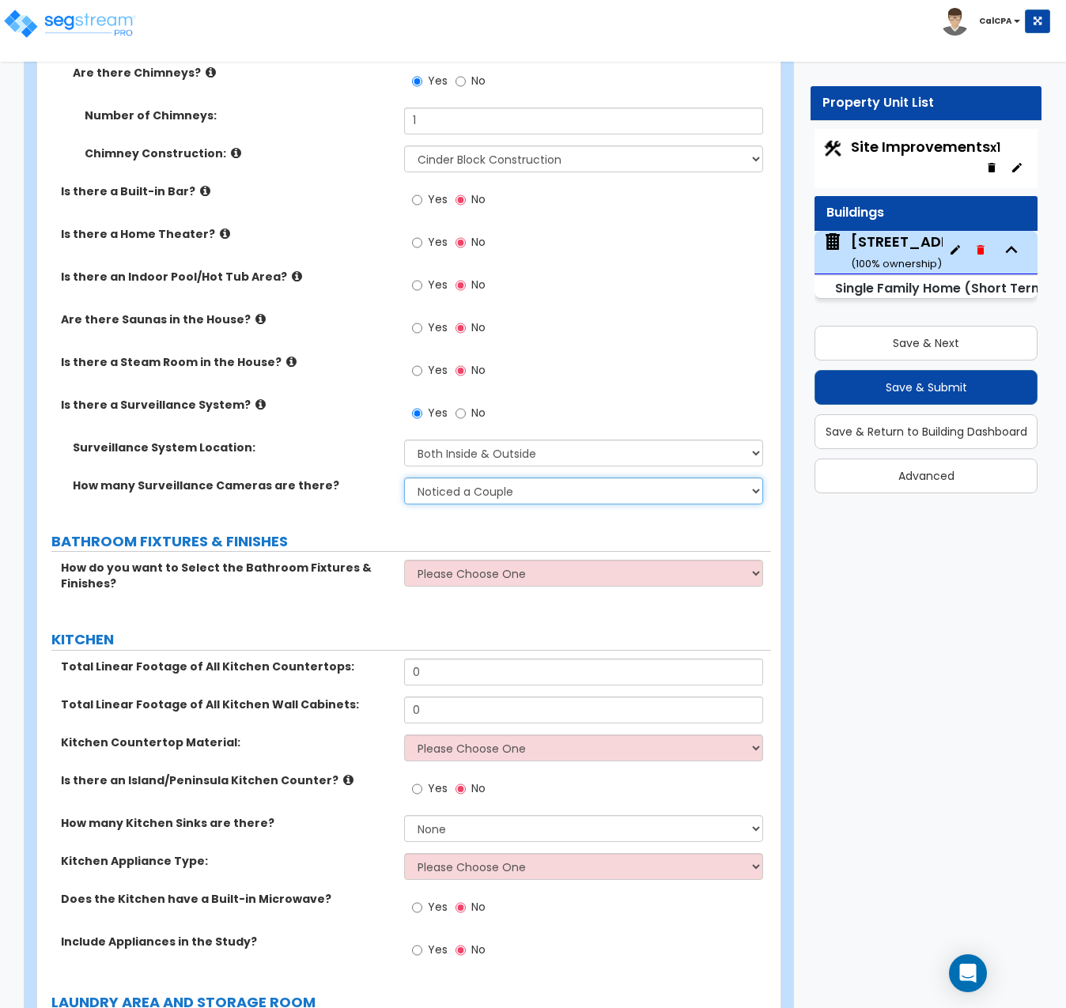
scroll to position [5615, 0]
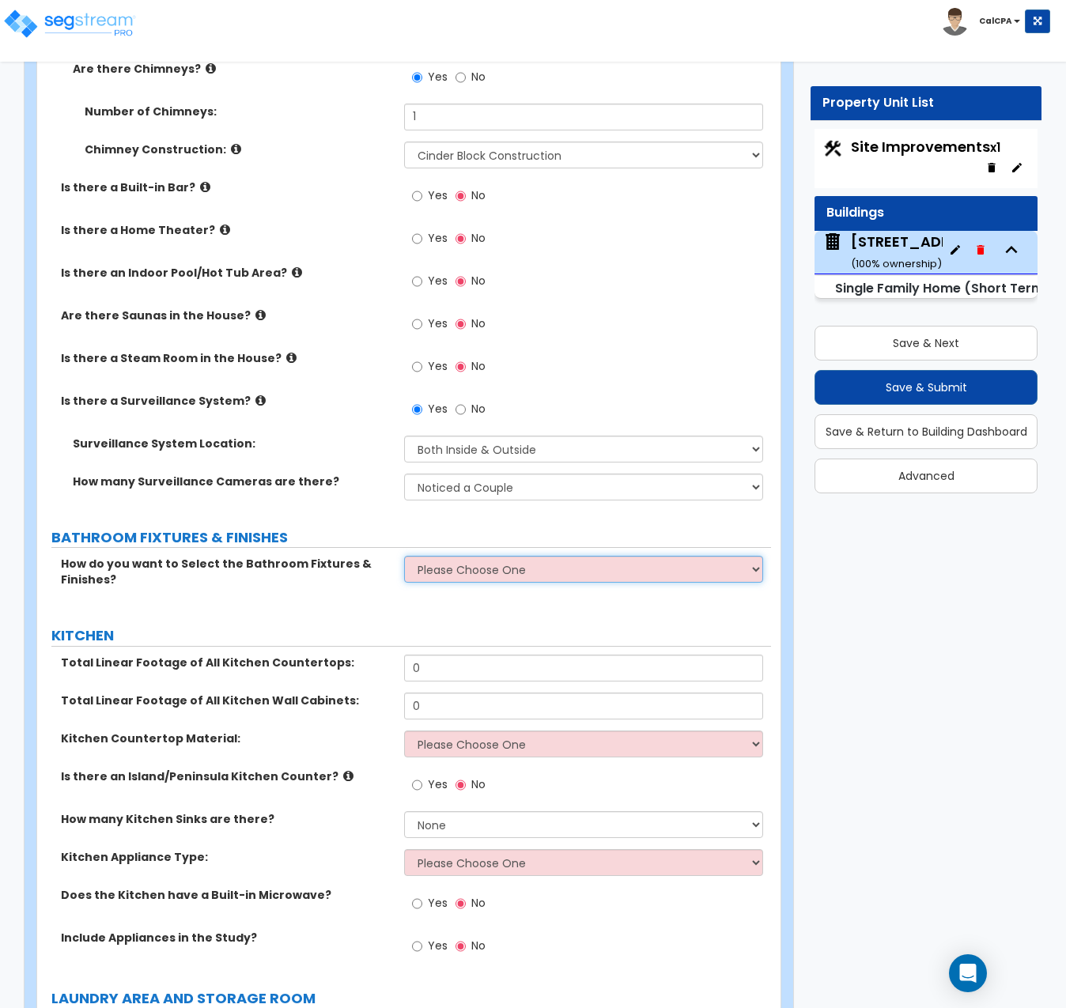
click at [756, 556] on select "Please Choose One I want to Select Fixtures and Finishes only for one Bath and …" at bounding box center [583, 569] width 359 height 27
select select "1"
click at [404, 556] on select "Please Choose One I want to Select Fixtures and Finishes only for one Bath and …" at bounding box center [583, 569] width 359 height 27
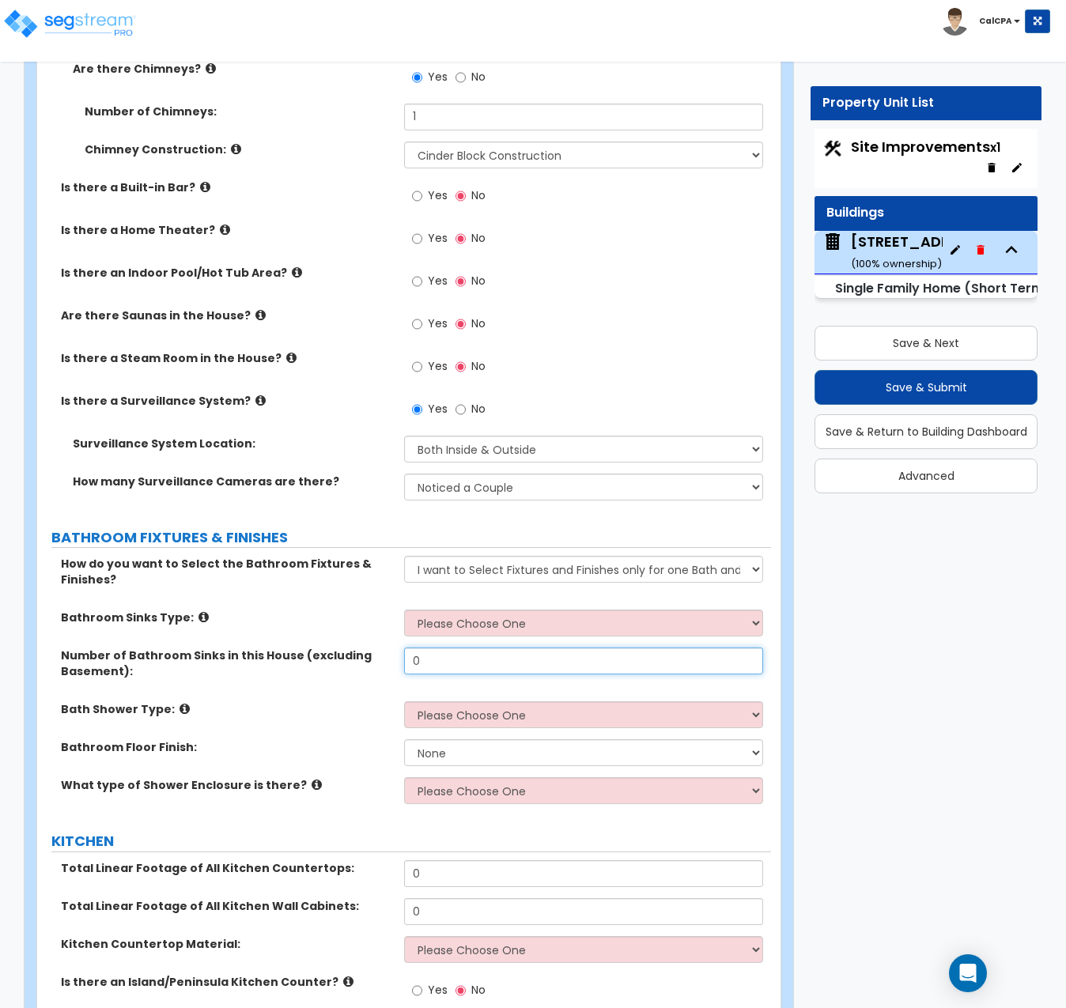
drag, startPoint x: 497, startPoint y: 595, endPoint x: 388, endPoint y: 579, distance: 111.1
click at [388, 648] on div "Number of Bathroom Sinks in this House (excluding Basement): 0" at bounding box center [404, 675] width 734 height 54
type input "5"
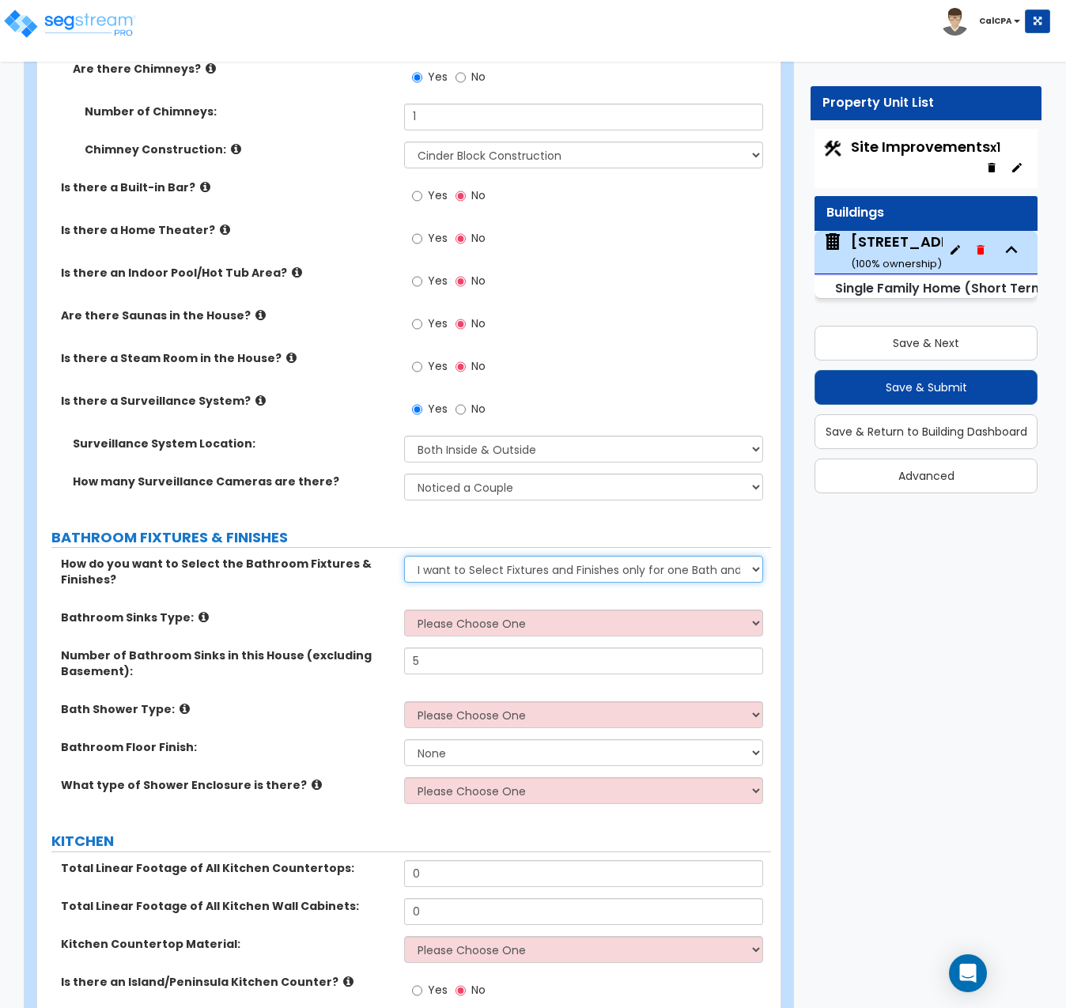
click at [754, 556] on select "Please Choose One I want to Select Fixtures and Finishes only for one Bath and …" at bounding box center [583, 569] width 359 height 27
click at [753, 556] on select "Please Choose One I want to Select Fixtures and Finishes only for one Bath and …" at bounding box center [583, 569] width 359 height 27
select select "2"
click at [404, 556] on select "Please Choose One I want to Select Fixtures and Finishes only for one Bath and …" at bounding box center [583, 569] width 359 height 27
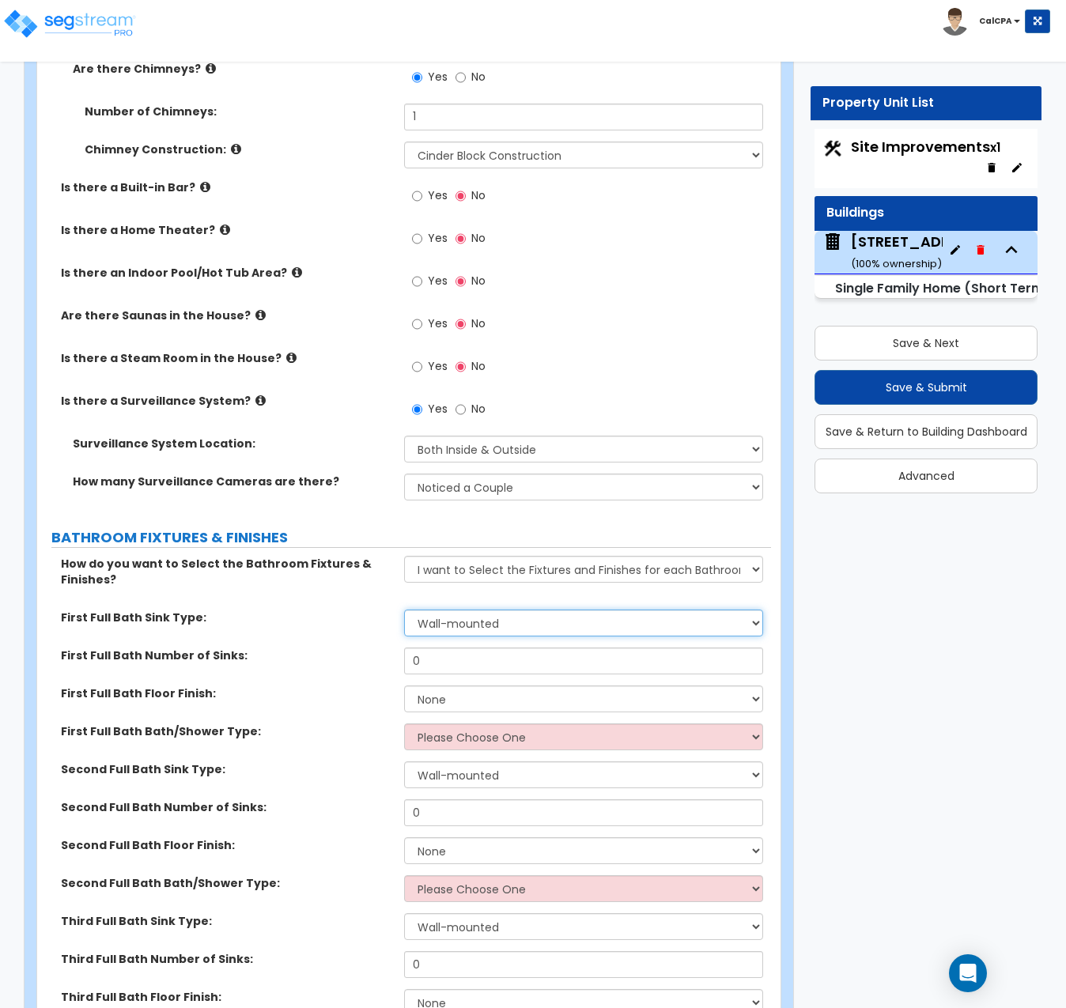
click at [759, 610] on select "Wall-mounted Pedestal-mounted Vanity-mounted" at bounding box center [583, 623] width 359 height 27
select select "3"
click at [404, 610] on select "Wall-mounted Pedestal-mounted Vanity-mounted" at bounding box center [583, 623] width 359 height 27
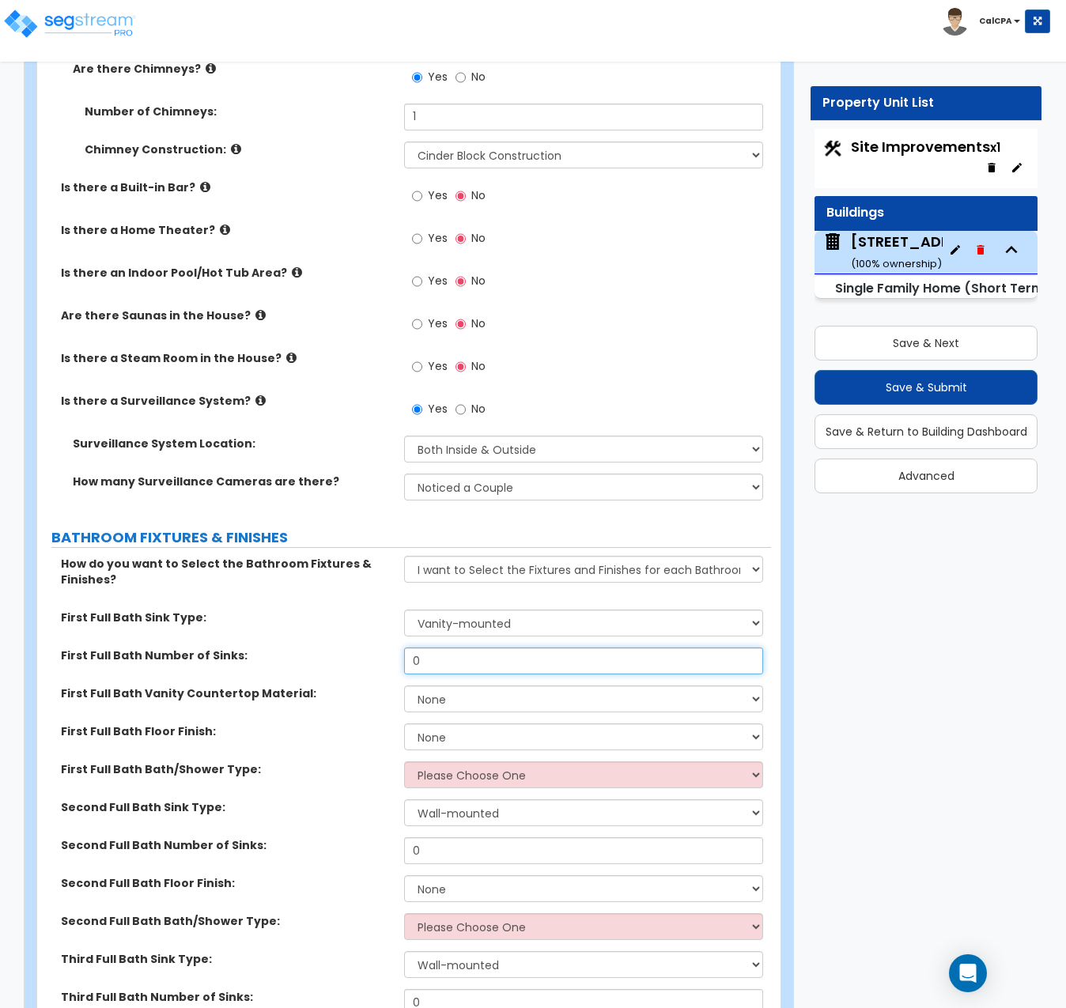
click at [449, 648] on input "0" at bounding box center [583, 661] width 359 height 27
type input "2"
click at [750, 686] on select "None Plastic Laminate Solid Surface Stone Quartz Marble Tile Wood Stainless Ste…" at bounding box center [583, 699] width 359 height 27
select select "3"
click at [404, 686] on select "None Plastic Laminate Solid Surface Stone Quartz Marble Tile Wood Stainless Ste…" at bounding box center [583, 699] width 359 height 27
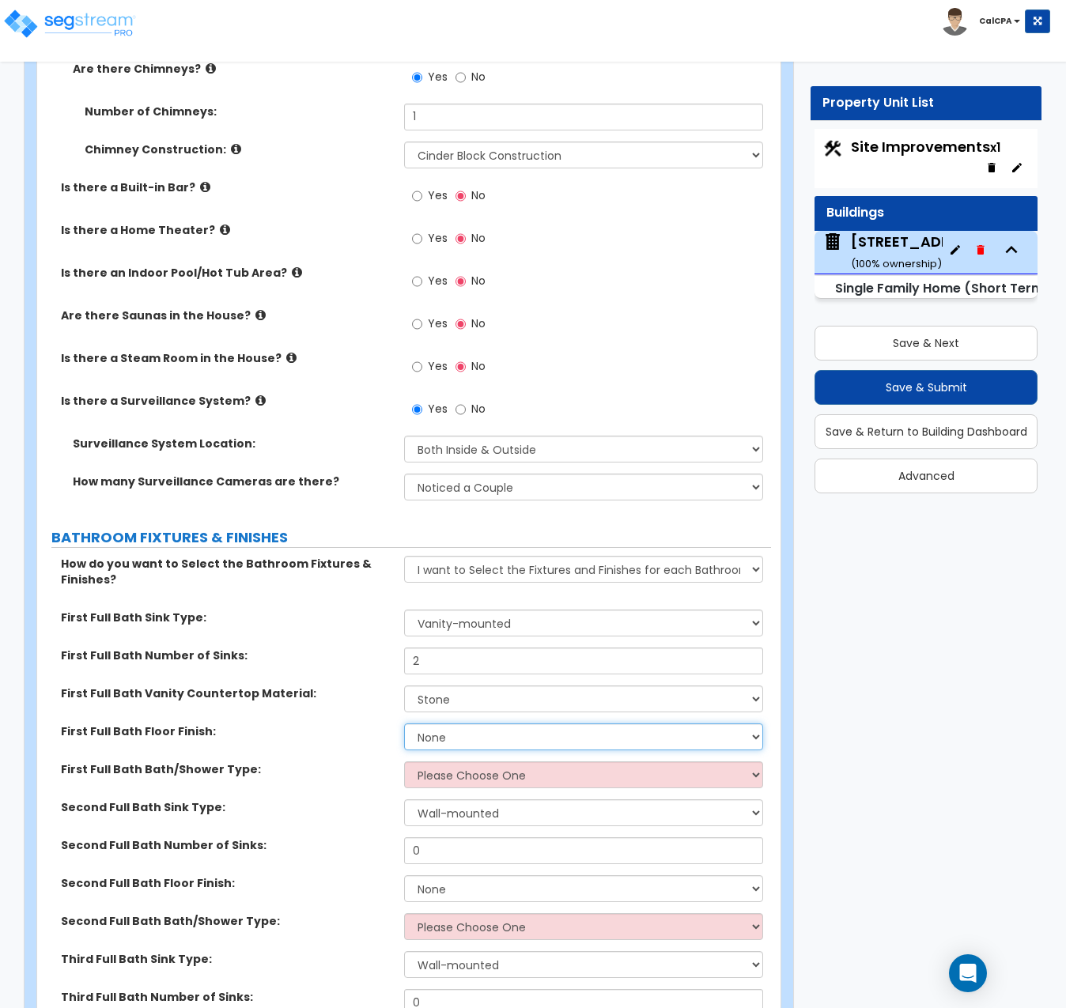
click at [749, 724] on select "None Tile Flooring Hardwood Flooring Resilient Laminate Flooring VCT Flooring S…" at bounding box center [583, 737] width 359 height 27
click at [753, 724] on select "None Tile Flooring Hardwood Flooring Resilient Laminate Flooring VCT Flooring S…" at bounding box center [583, 737] width 359 height 27
click at [404, 724] on select "None Tile Flooring Hardwood Flooring Resilient Laminate Flooring VCT Flooring S…" at bounding box center [583, 737] width 359 height 27
click at [747, 724] on select "None Tile Flooring Hardwood Flooring Resilient Laminate Flooring VCT Flooring S…" at bounding box center [583, 737] width 359 height 27
select select "1"
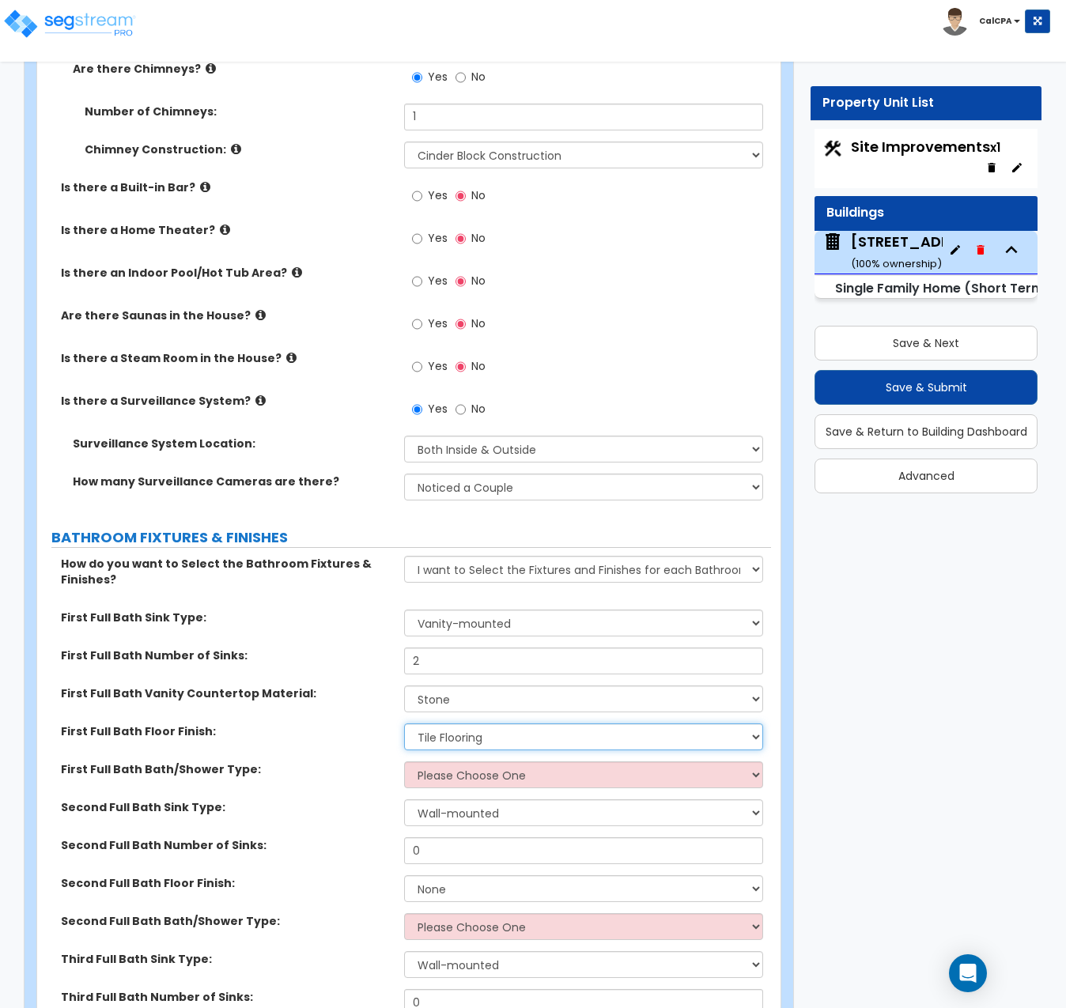
click at [404, 724] on select "None Tile Flooring Hardwood Flooring Resilient Laminate Flooring VCT Flooring S…" at bounding box center [583, 737] width 359 height 27
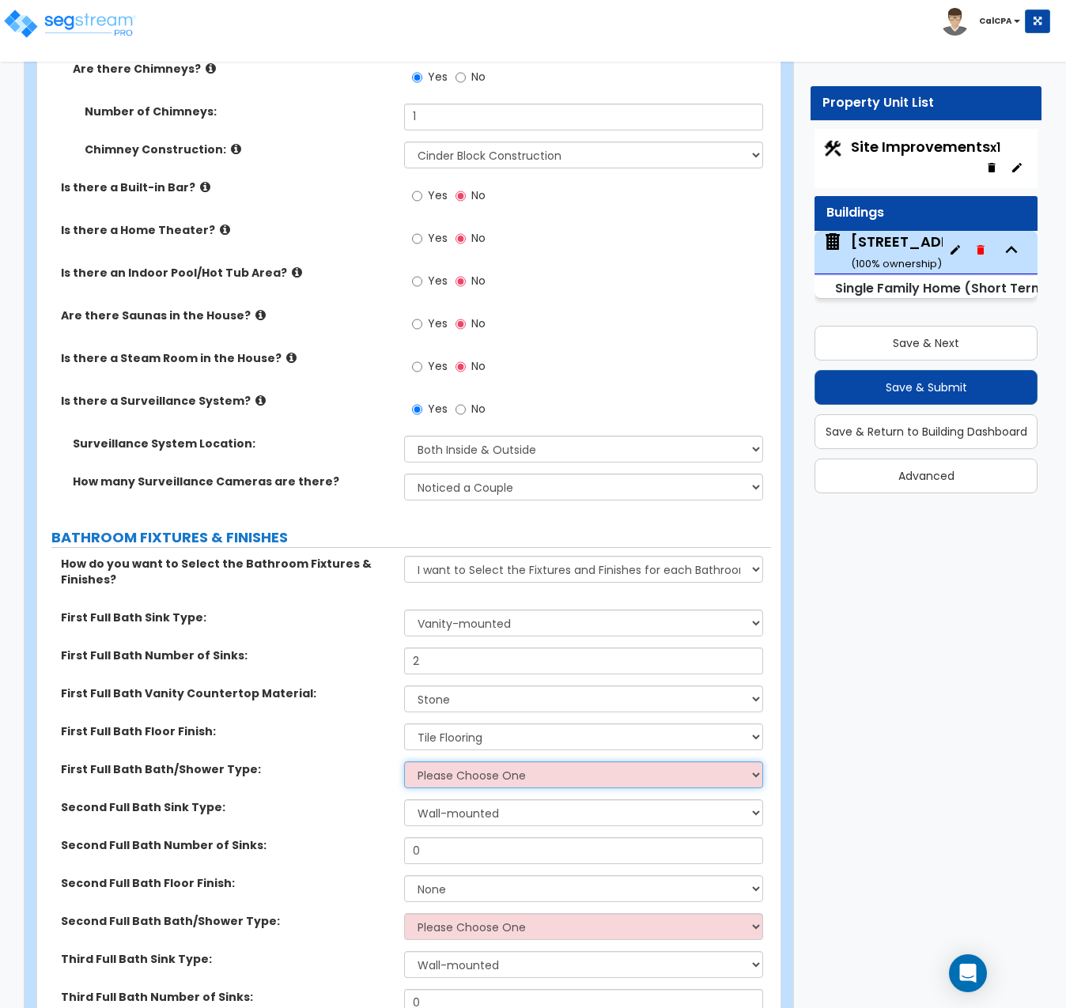
click at [750, 762] on select "Please Choose One Standalone Shower Bathtub - Shower Combo" at bounding box center [583, 775] width 359 height 27
select select "1"
click at [404, 762] on select "Please Choose One Standalone Shower Bathtub - Shower Combo" at bounding box center [583, 775] width 359 height 27
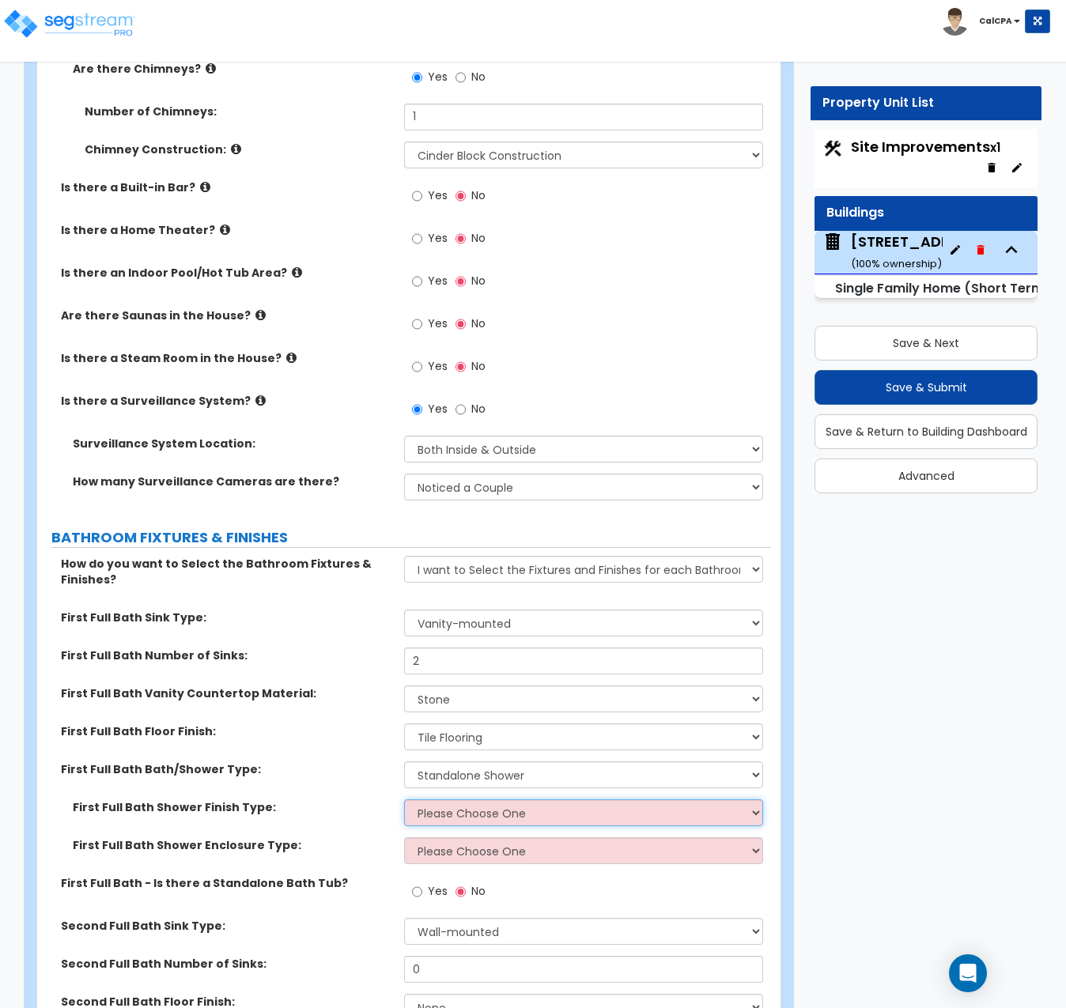
click at [754, 800] on select "Please Choose One Plastic Tile Stone" at bounding box center [583, 813] width 359 height 27
select select "3"
click at [404, 800] on select "Please Choose One Plastic Tile Stone" at bounding box center [583, 813] width 359 height 27
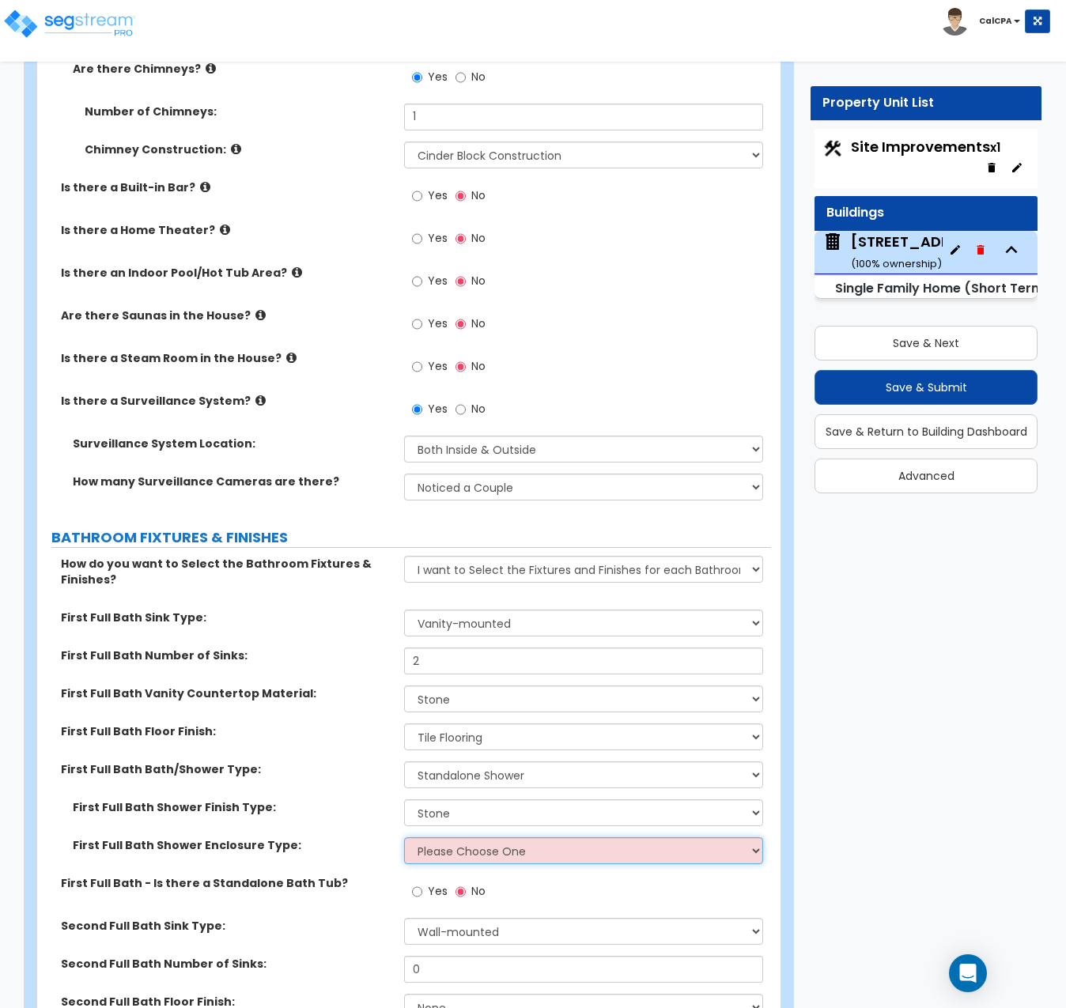
click at [751, 837] on select "Please Choose One Curtain & [PERSON_NAME] Sliding Doors Glass Hinged Doors" at bounding box center [583, 850] width 359 height 27
select select "3"
click at [404, 837] on select "Please Choose One Curtain & [PERSON_NAME] Sliding Doors Glass Hinged Doors" at bounding box center [583, 850] width 359 height 27
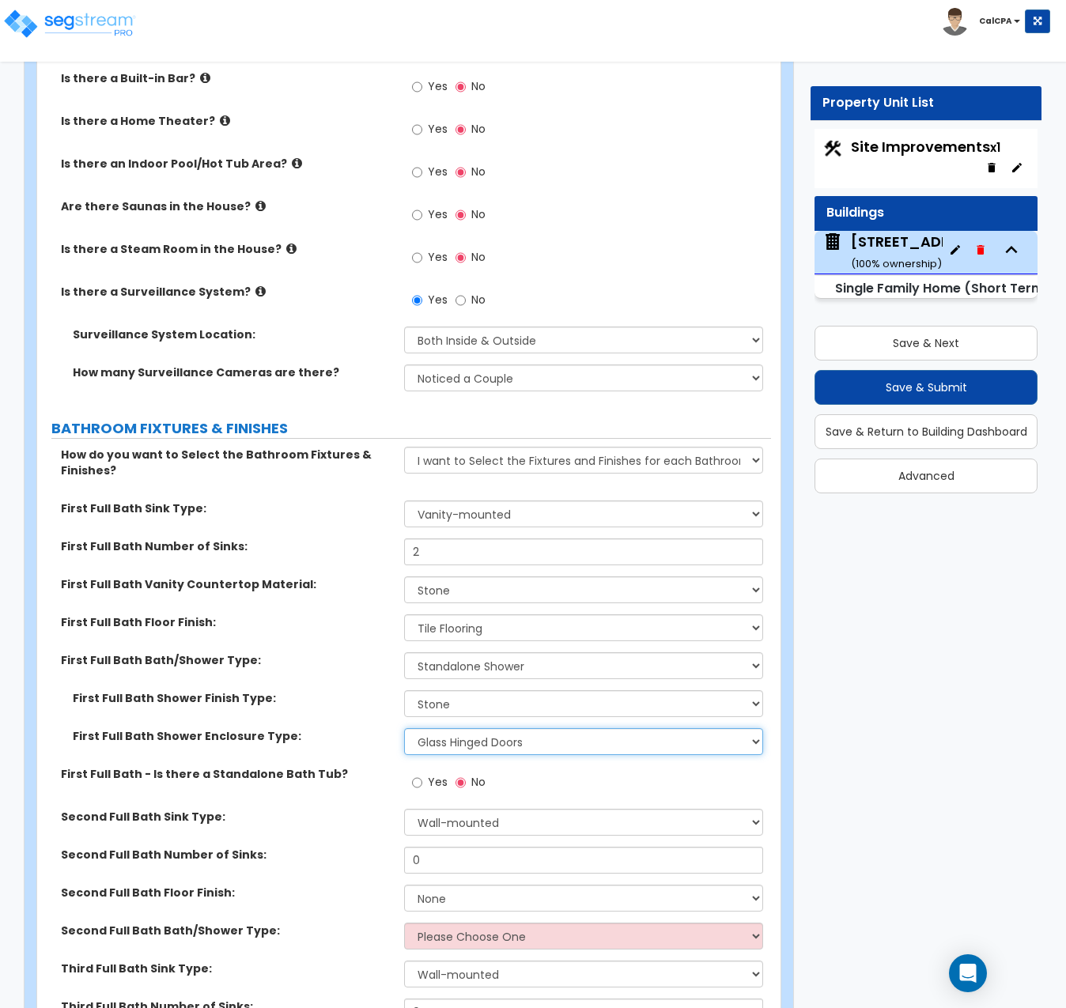
scroll to position [5773, 0]
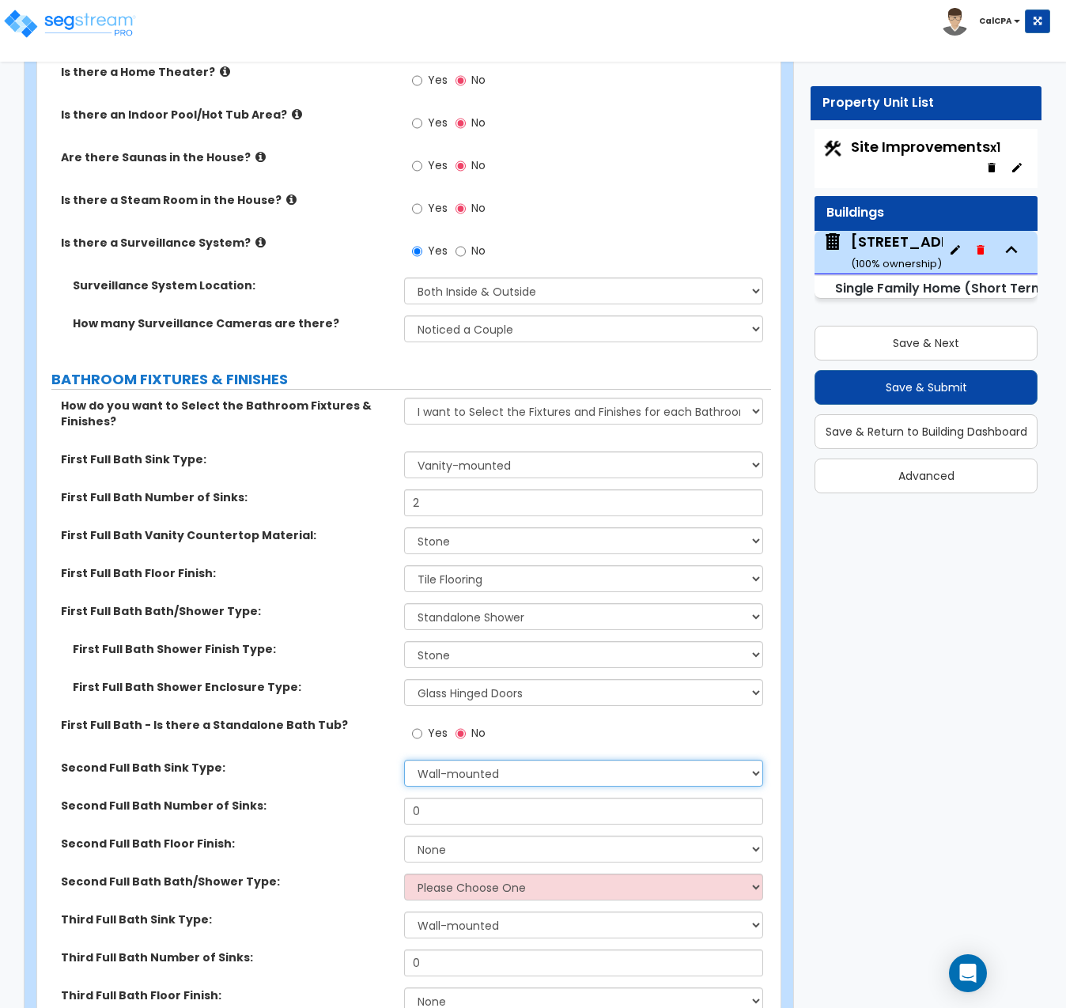
click at [747, 760] on select "Wall-mounted Pedestal-mounted Vanity-mounted" at bounding box center [583, 773] width 359 height 27
select select "3"
click at [404, 760] on select "Wall-mounted Pedestal-mounted Vanity-mounted" at bounding box center [583, 773] width 359 height 27
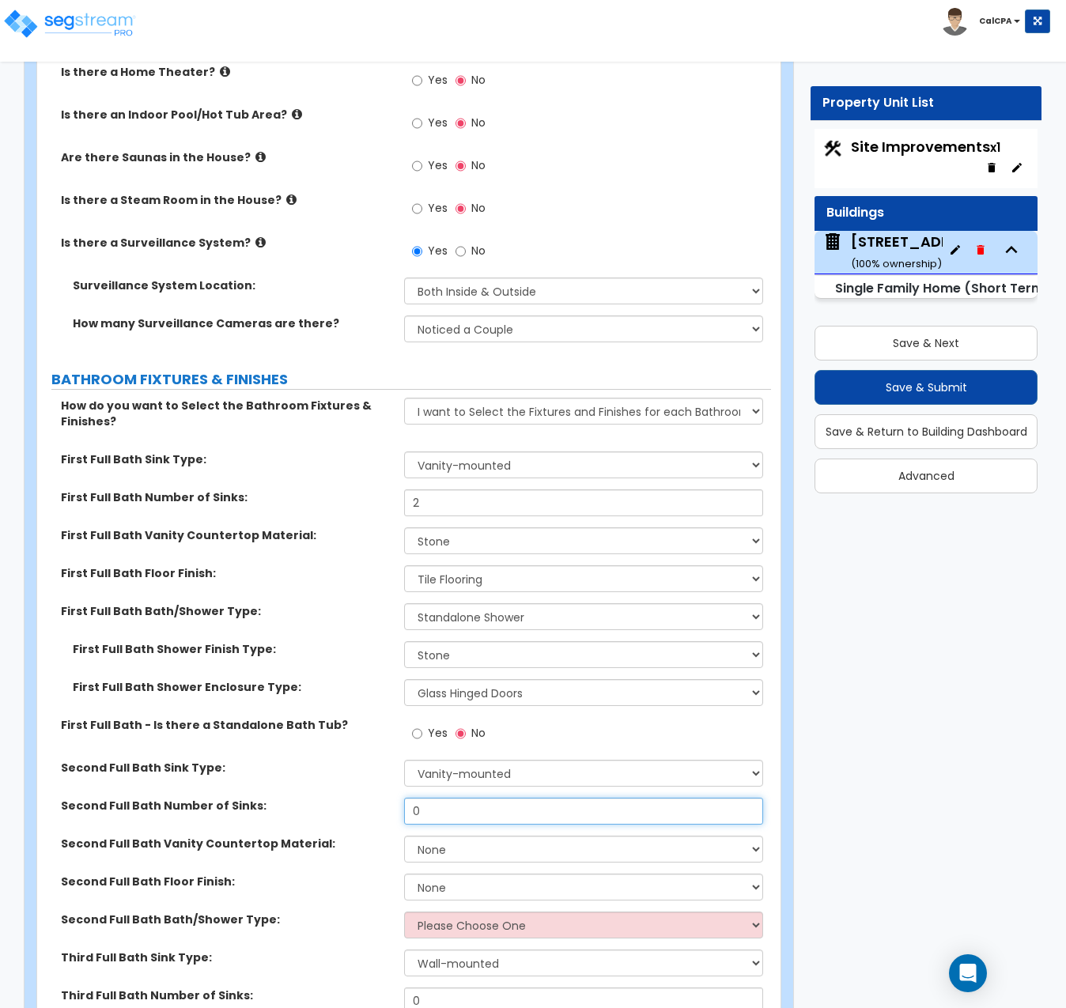
drag, startPoint x: 512, startPoint y: 748, endPoint x: 380, endPoint y: 743, distance: 132.2
click at [380, 798] on div "Second Full Bath Number of Sinks: 0" at bounding box center [404, 817] width 734 height 38
type input "1"
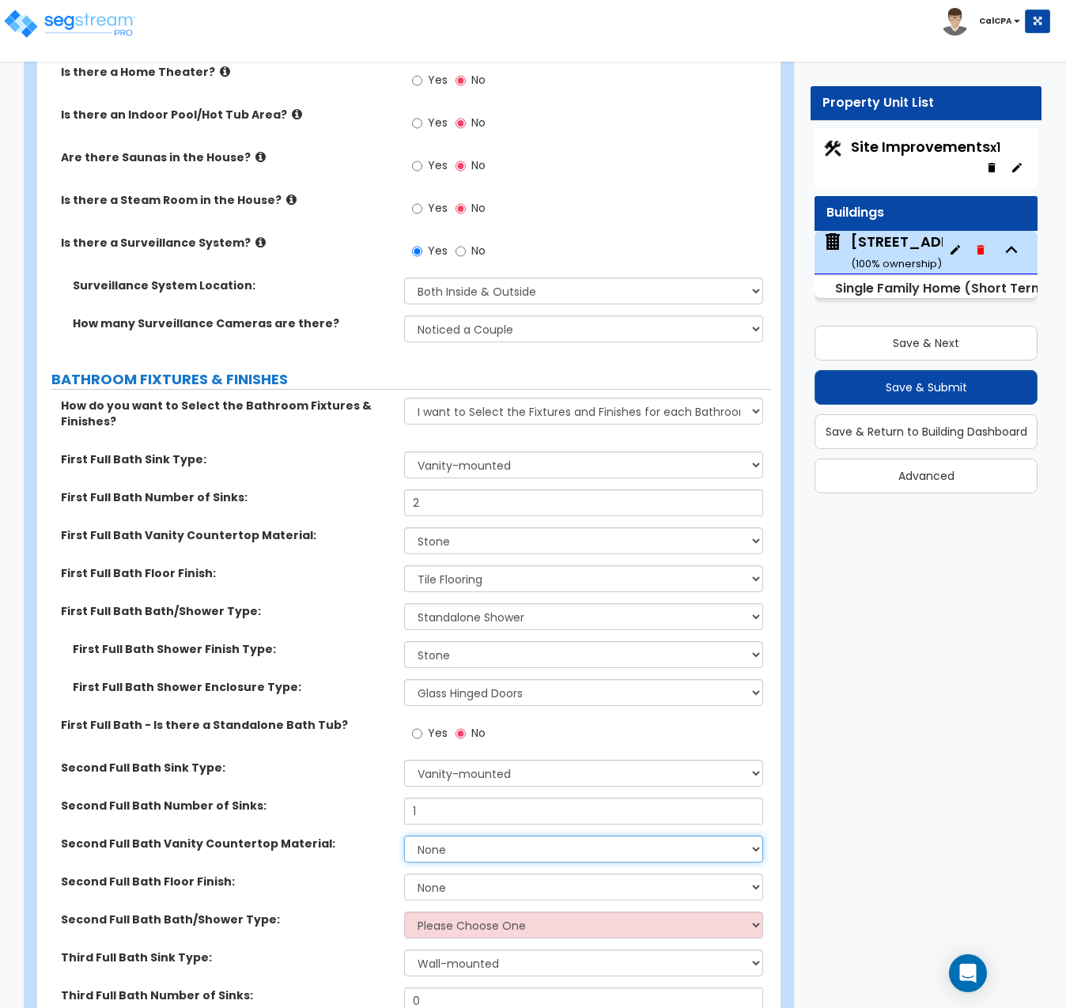
click at [749, 836] on select "None Plastic Laminate Solid Surface Stone Quartz Marble Tile Wood Stainless Ste…" at bounding box center [583, 849] width 359 height 27
select select "4"
click at [404, 836] on select "None Plastic Laminate Solid Surface Stone Quartz Marble Tile Wood Stainless Ste…" at bounding box center [583, 849] width 359 height 27
click at [758, 874] on select "None Tile Flooring Hardwood Flooring Resilient Laminate Flooring VCT Flooring S…" at bounding box center [583, 887] width 359 height 27
select select "1"
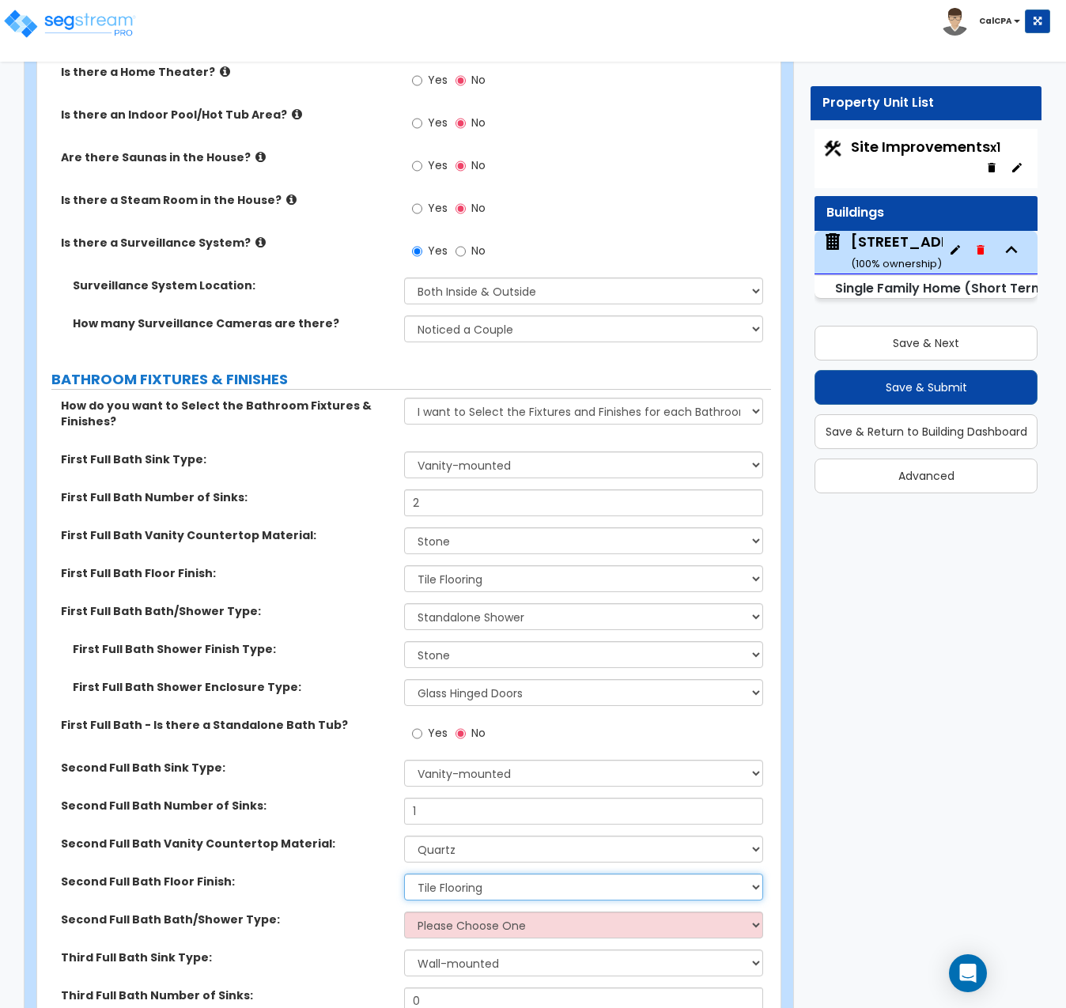
click at [404, 874] on select "None Tile Flooring Hardwood Flooring Resilient Laminate Flooring VCT Flooring S…" at bounding box center [583, 887] width 359 height 27
click at [754, 912] on select "Please Choose One Standalone Shower Bathtub - Shower Combo" at bounding box center [583, 925] width 359 height 27
select select "2"
click at [404, 912] on select "Please Choose One Standalone Shower Bathtub - Shower Combo" at bounding box center [583, 925] width 359 height 27
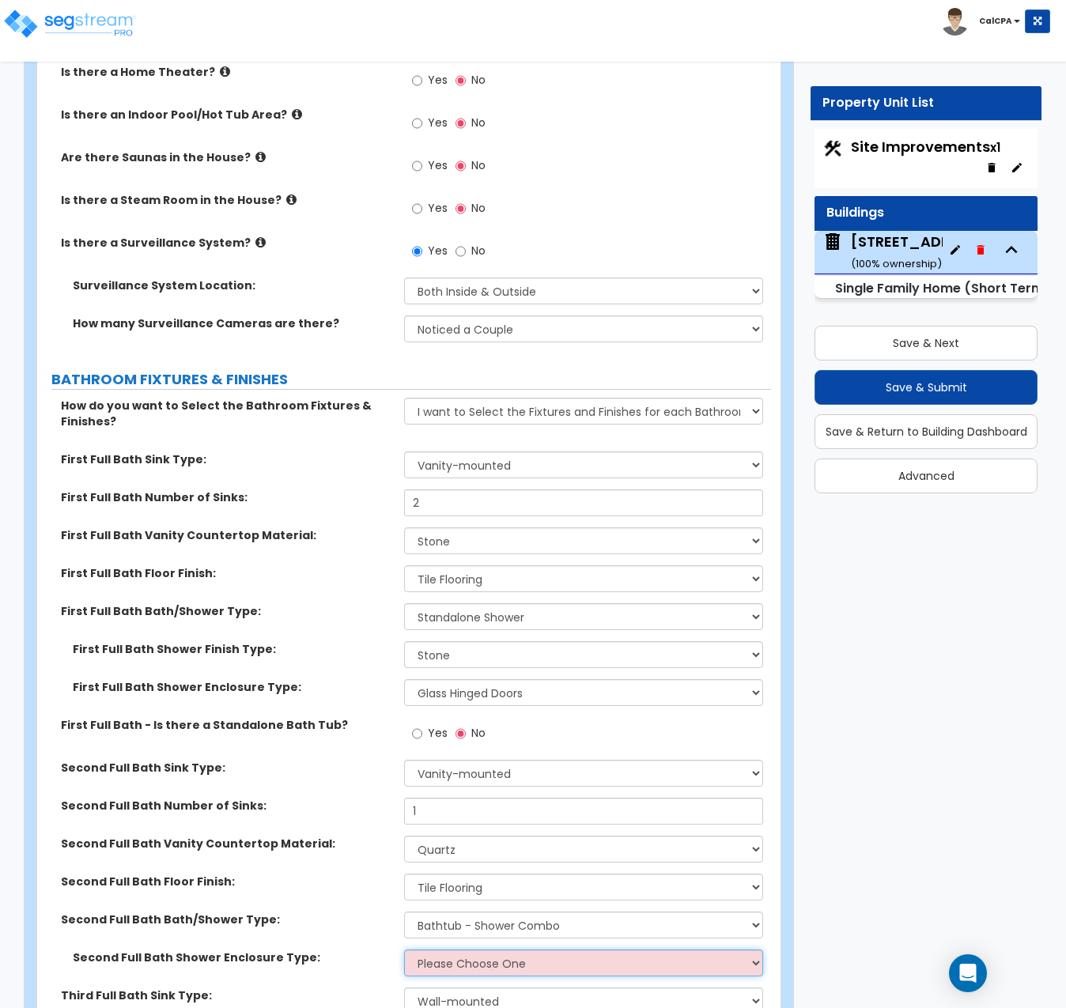
click at [744, 950] on select "Please Choose One Curtain & [PERSON_NAME] Sliding Doors Glass Hinged Doors" at bounding box center [583, 963] width 359 height 27
select select "1"
click at [404, 950] on select "Please Choose One Curtain & [PERSON_NAME] Sliding Doors Glass Hinged Doors" at bounding box center [583, 963] width 359 height 27
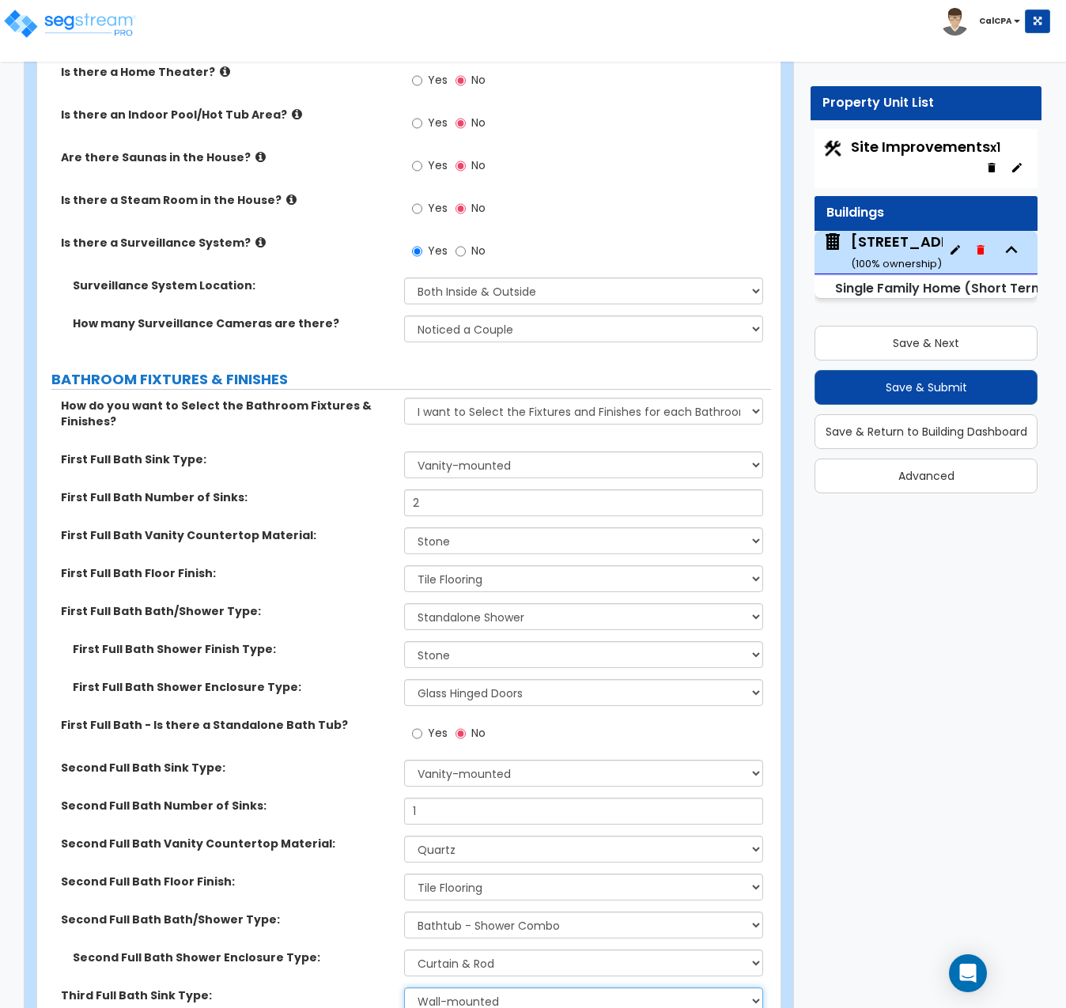
click at [749, 988] on select "Wall-mounted Pedestal-mounted Vanity-mounted" at bounding box center [583, 1001] width 359 height 27
select select "3"
click at [404, 988] on select "Wall-mounted Pedestal-mounted Vanity-mounted" at bounding box center [583, 1001] width 359 height 27
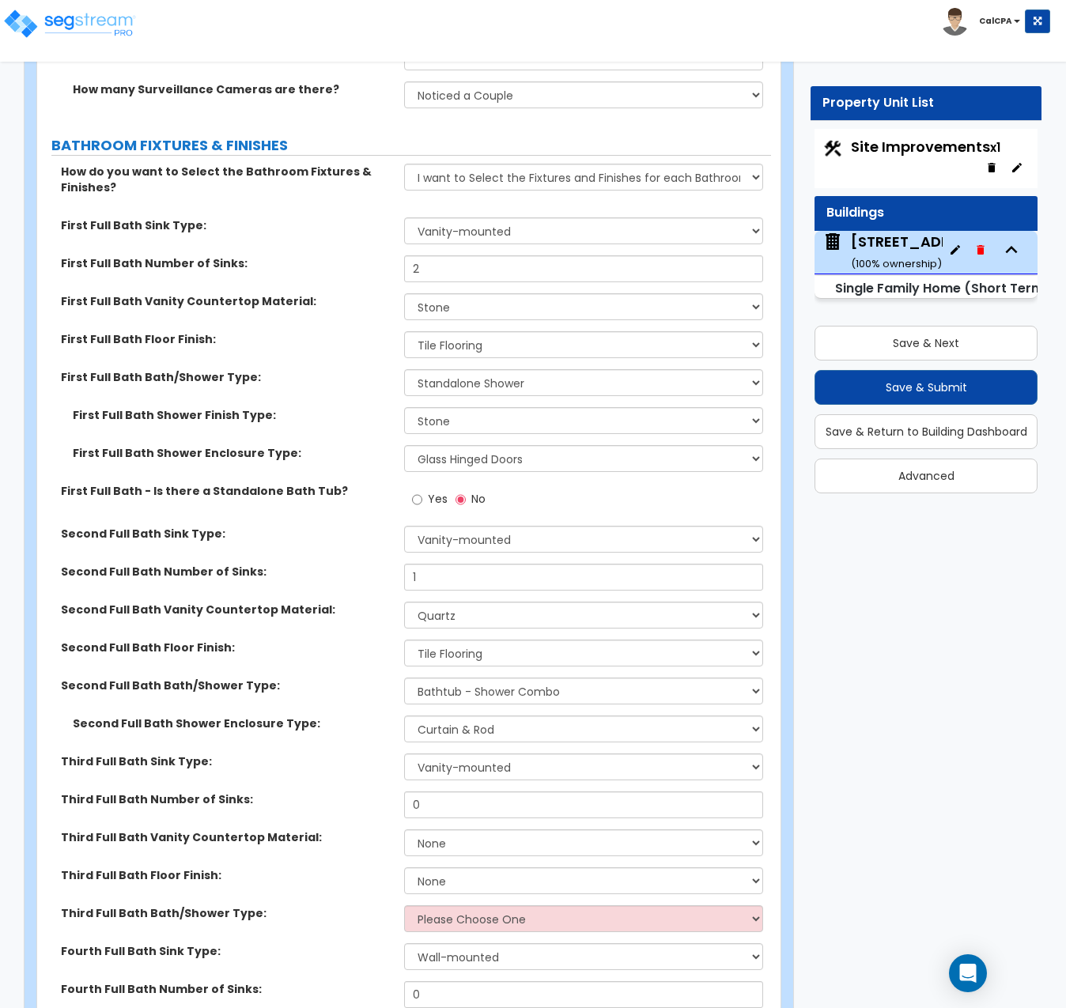
scroll to position [6010, 0]
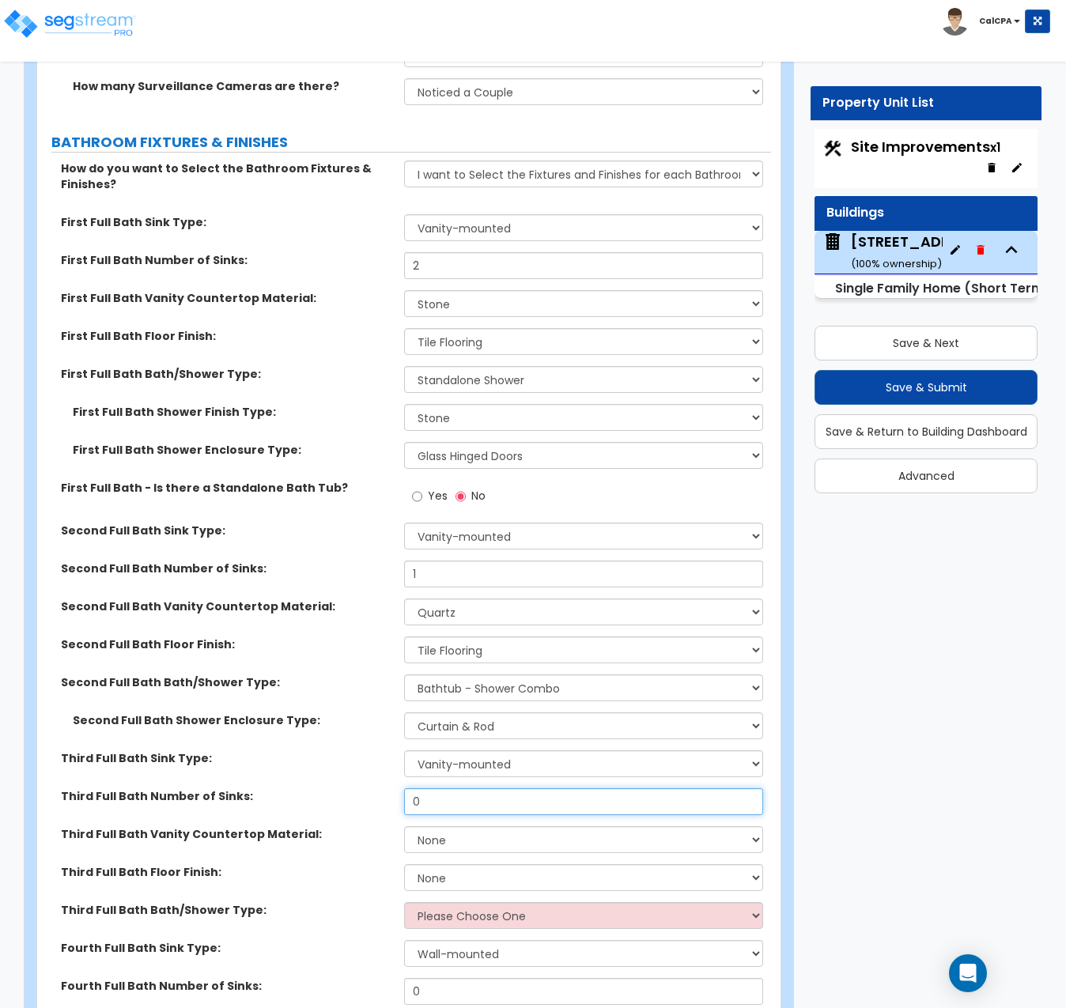
click at [474, 788] on input "0" at bounding box center [583, 801] width 359 height 27
drag, startPoint x: 473, startPoint y: 735, endPoint x: 384, endPoint y: 731, distance: 89.5
click at [384, 788] on div "Third Full Bath Number of Sinks: 0" at bounding box center [404, 807] width 734 height 38
type input "1"
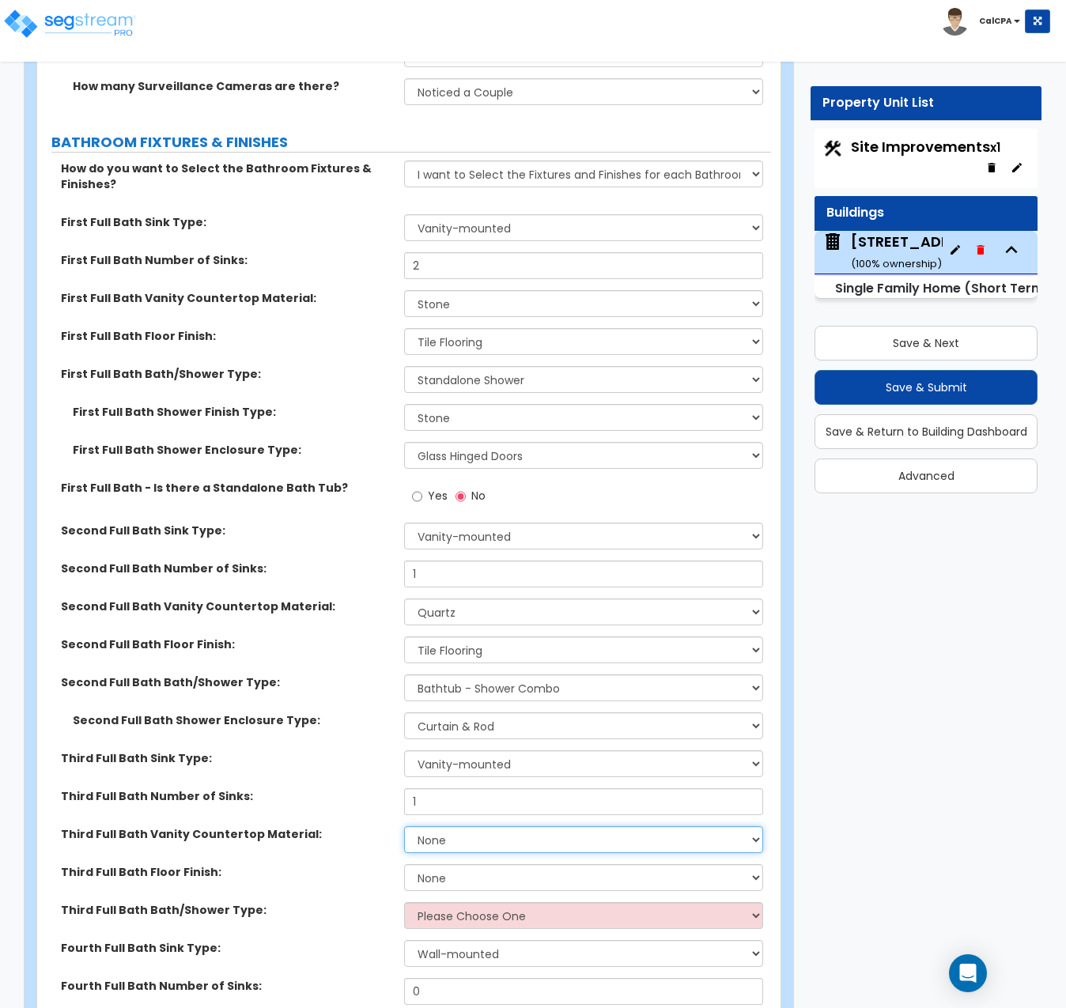
click at [754, 826] on select "None Plastic Laminate Solid Surface Stone Quartz Marble Tile Wood Stainless Ste…" at bounding box center [583, 839] width 359 height 27
select select "4"
click at [404, 826] on select "None Plastic Laminate Solid Surface Stone Quartz Marble Tile Wood Stainless Ste…" at bounding box center [583, 839] width 359 height 27
click at [754, 864] on select "None Tile Flooring Hardwood Flooring Resilient Laminate Flooring VCT Flooring S…" at bounding box center [583, 877] width 359 height 27
select select "1"
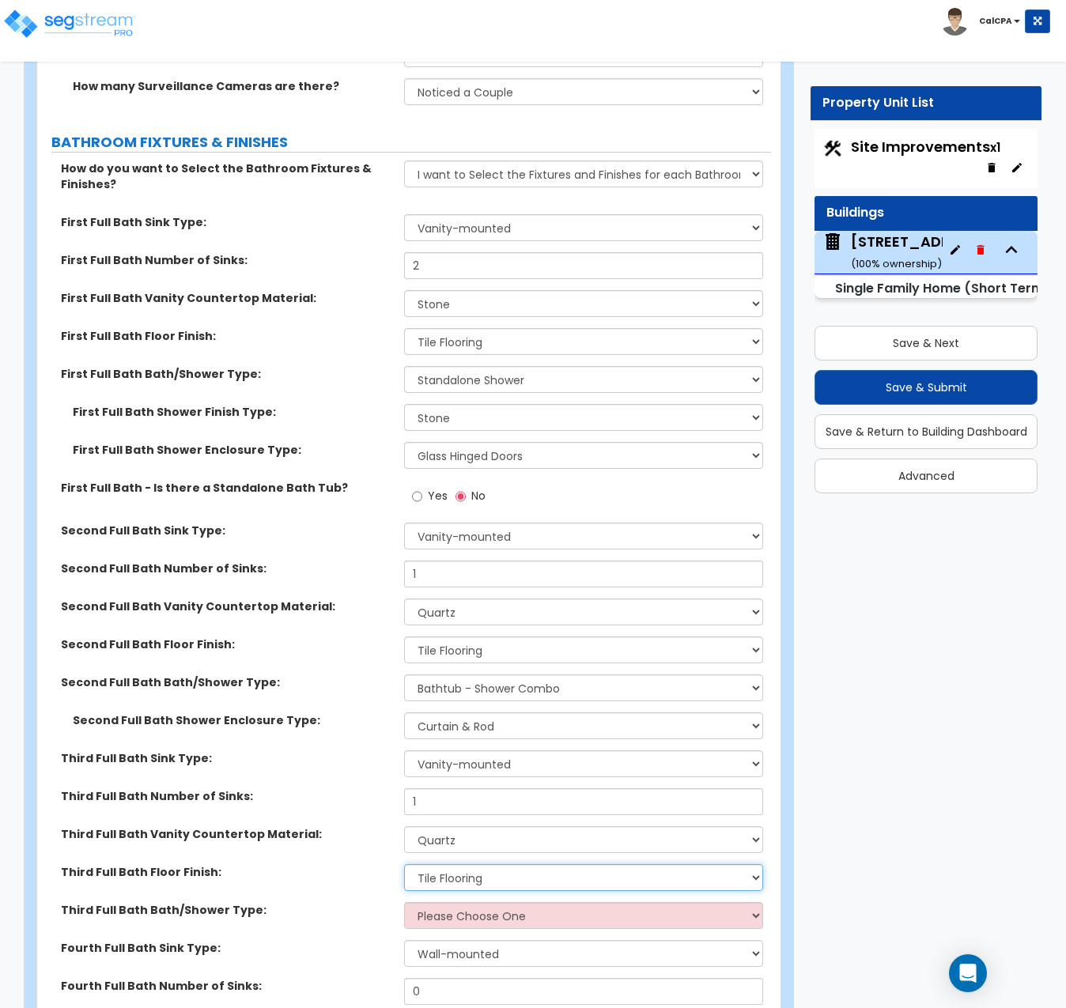
click at [404, 864] on select "None Tile Flooring Hardwood Flooring Resilient Laminate Flooring VCT Flooring S…" at bounding box center [583, 877] width 359 height 27
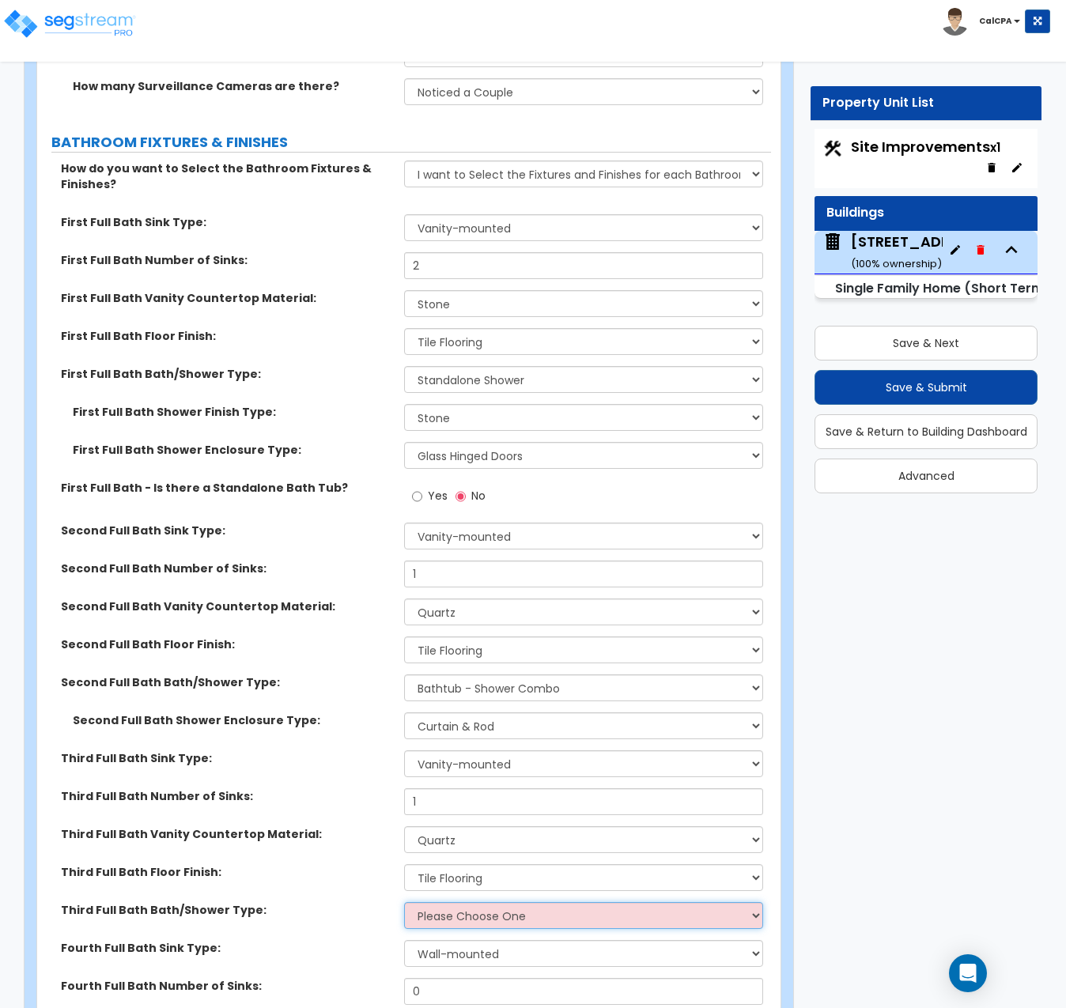
click at [749, 902] on select "Please Choose One Standalone Shower Bathtub - Shower Combo" at bounding box center [583, 915] width 359 height 27
select select "1"
click at [404, 902] on select "Please Choose One Standalone Shower Bathtub - Shower Combo" at bounding box center [583, 915] width 359 height 27
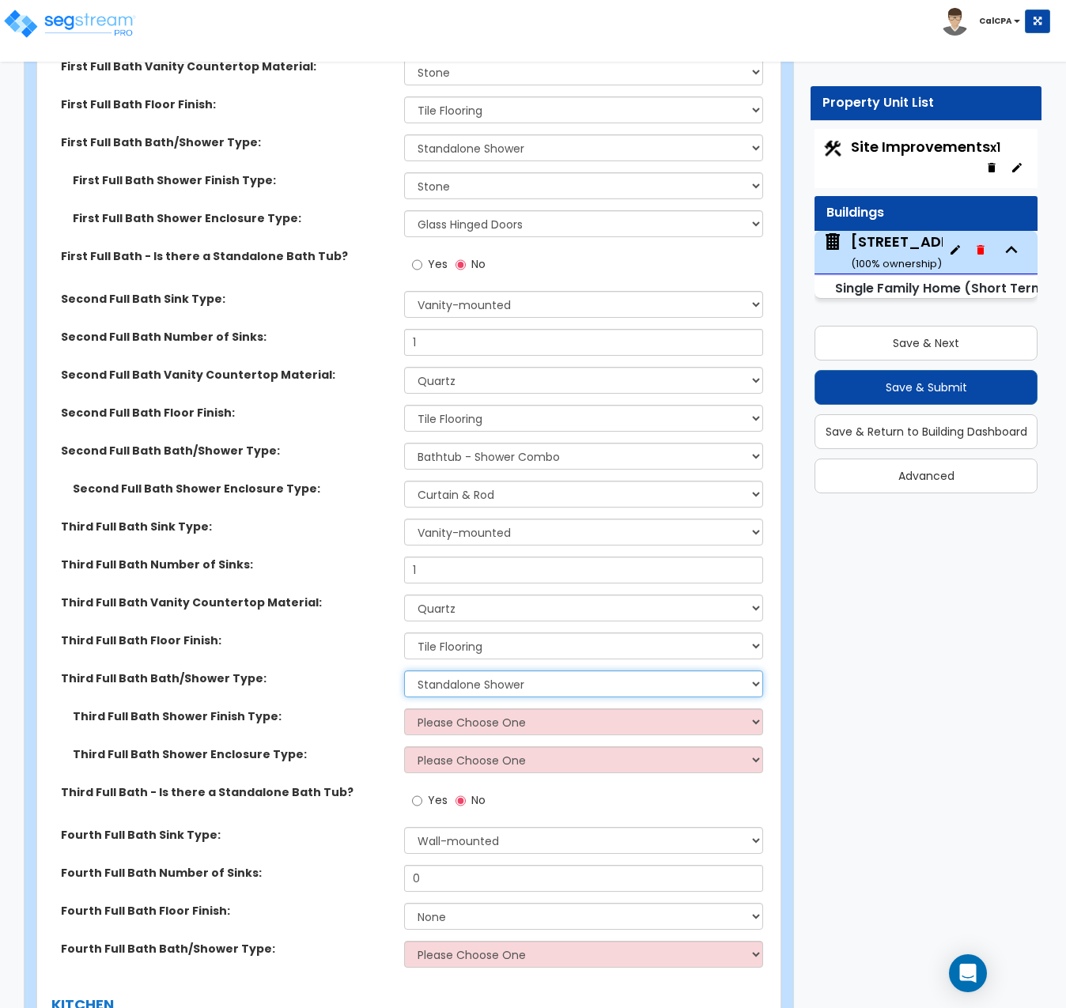
scroll to position [6248, 0]
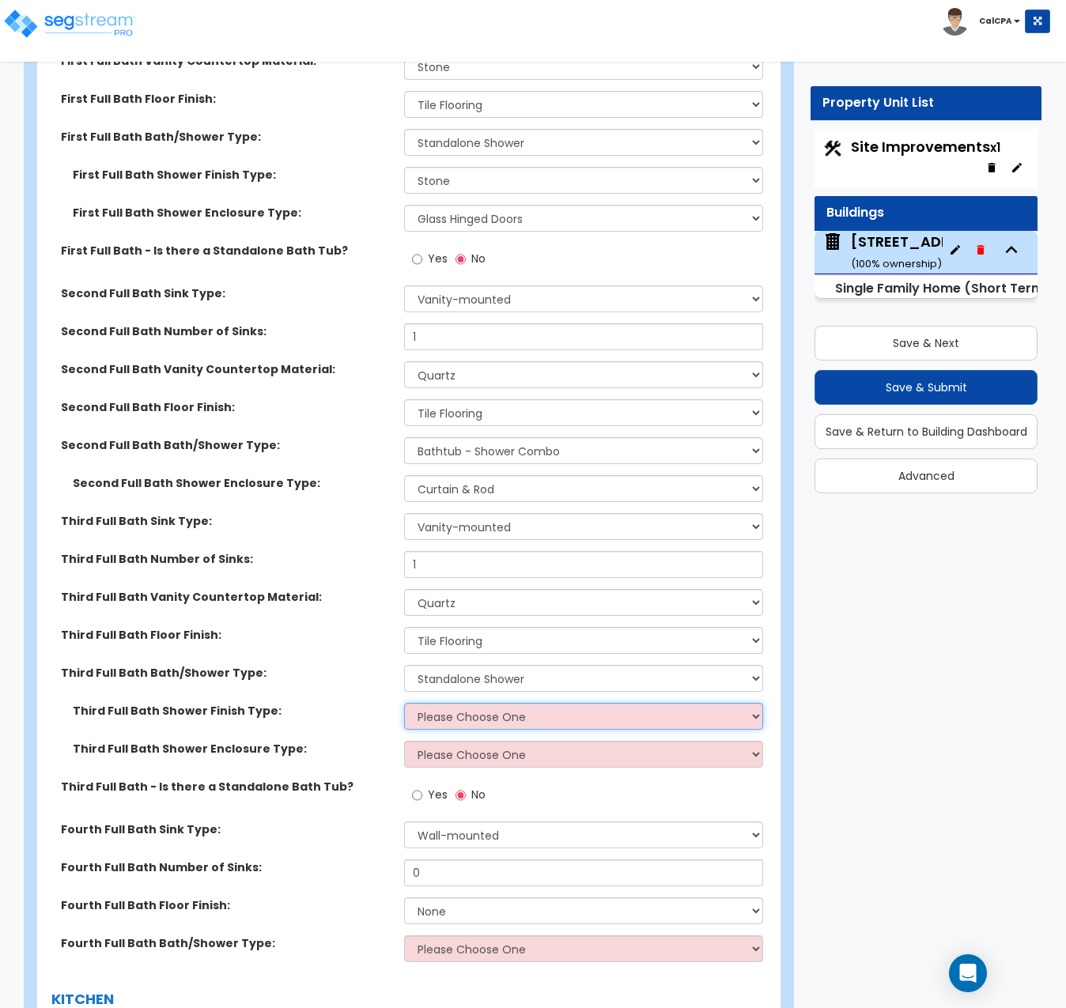
click at [750, 703] on select "Please Choose One Plastic Tile Stone" at bounding box center [583, 716] width 359 height 27
click at [747, 703] on select "Please Choose One Plastic Tile Stone" at bounding box center [583, 716] width 359 height 27
select select "3"
click at [404, 703] on select "Please Choose One Plastic Tile Stone" at bounding box center [583, 716] width 359 height 27
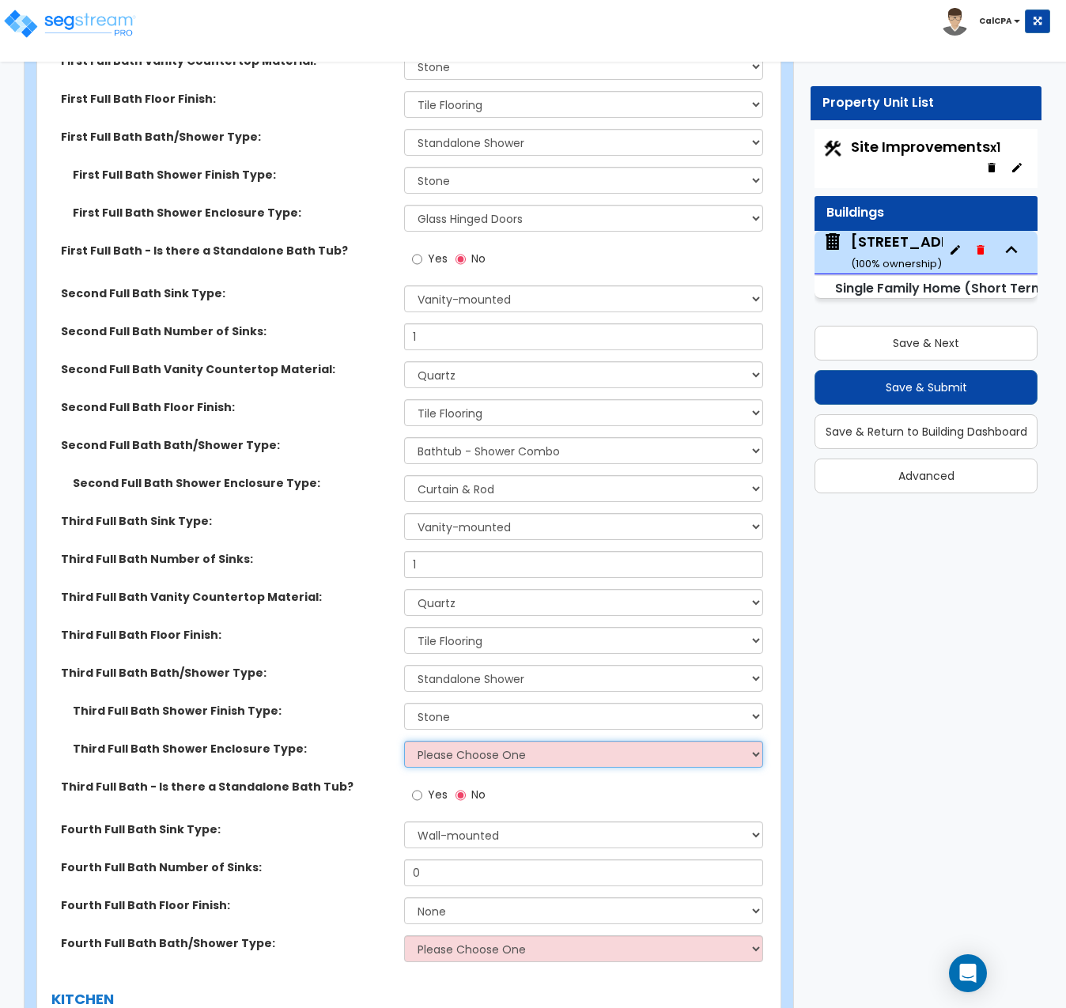
click at [759, 741] on select "Please Choose One Curtain & [PERSON_NAME] Sliding Doors Glass Hinged Doors" at bounding box center [583, 754] width 359 height 27
select select "3"
click at [404, 741] on select "Please Choose One Curtain & [PERSON_NAME] Sliding Doors Glass Hinged Doors" at bounding box center [583, 754] width 359 height 27
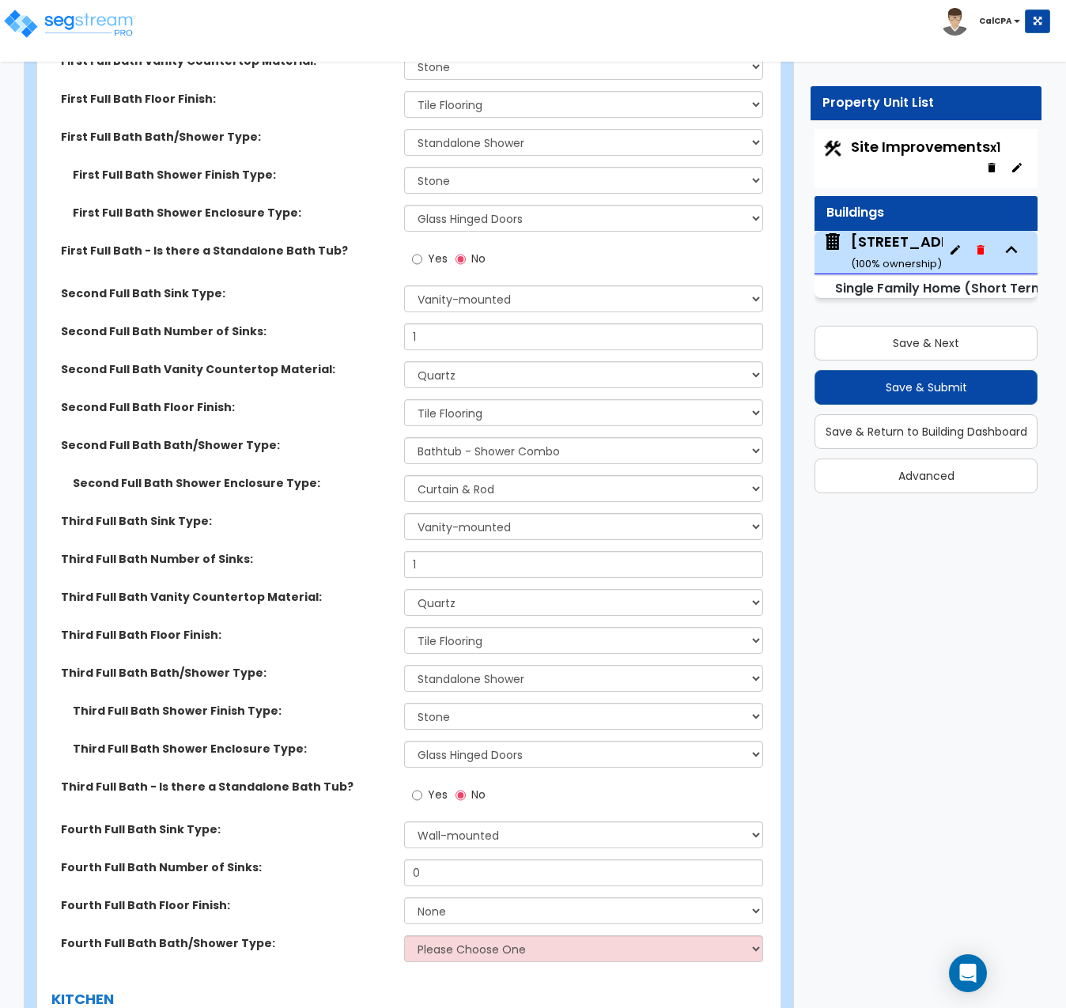
drag, startPoint x: 952, startPoint y: 671, endPoint x: 1239, endPoint y: 667, distance: 287.1
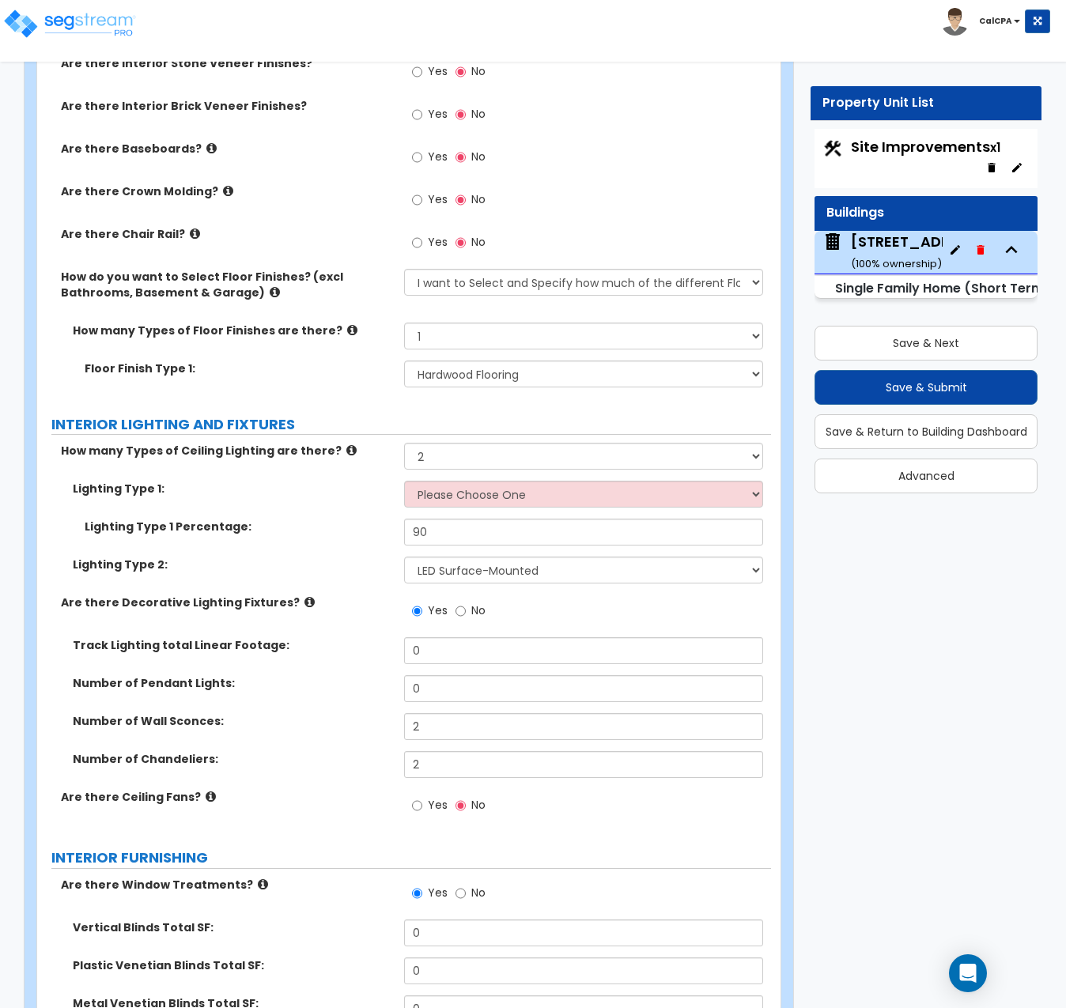
scroll to position [4033, 0]
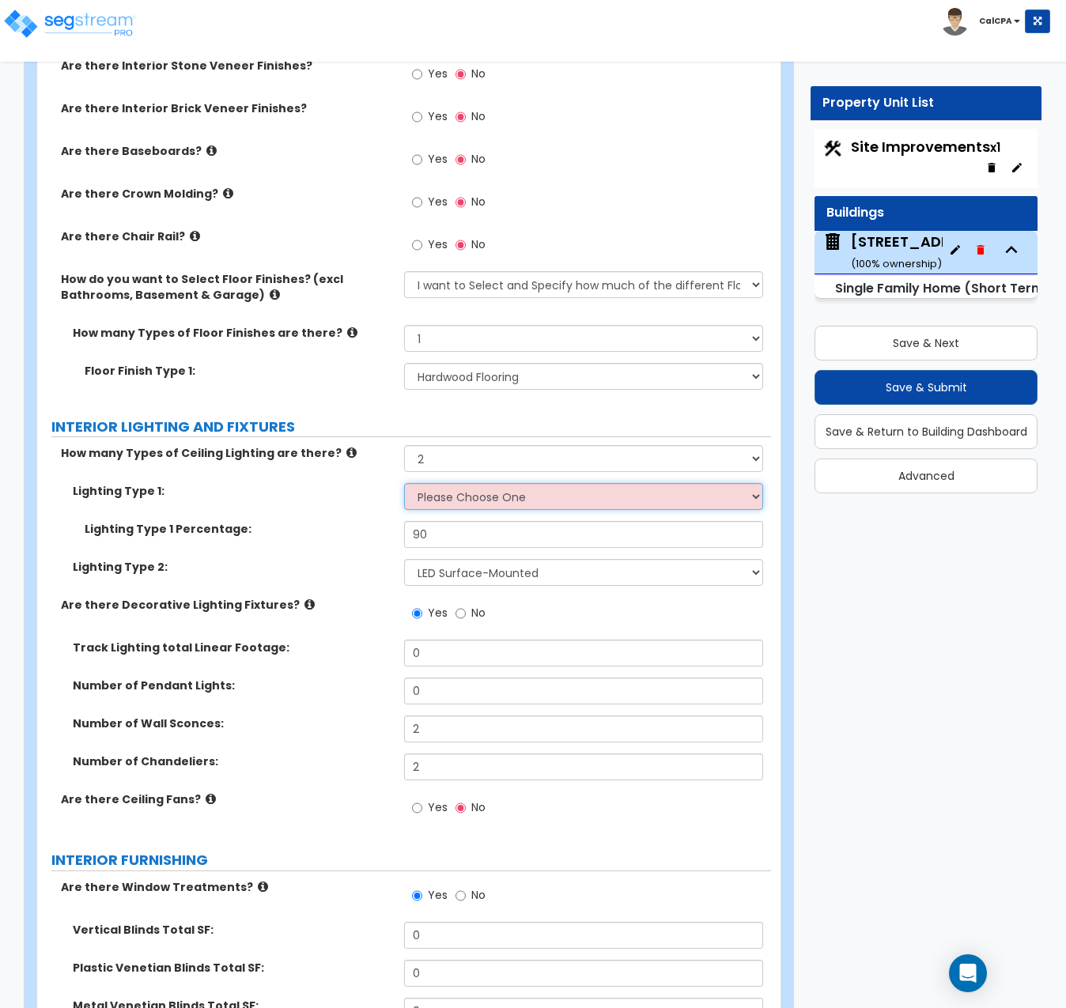
click at [757, 483] on select "Please Choose One LED Surface-Mounted LED Recessed Fluorescent Surface-Mounted …" at bounding box center [583, 496] width 359 height 27
select select "2"
click at [404, 483] on select "Please Choose One LED Surface-Mounted LED Recessed Fluorescent Surface-Mounted …" at bounding box center [583, 496] width 359 height 27
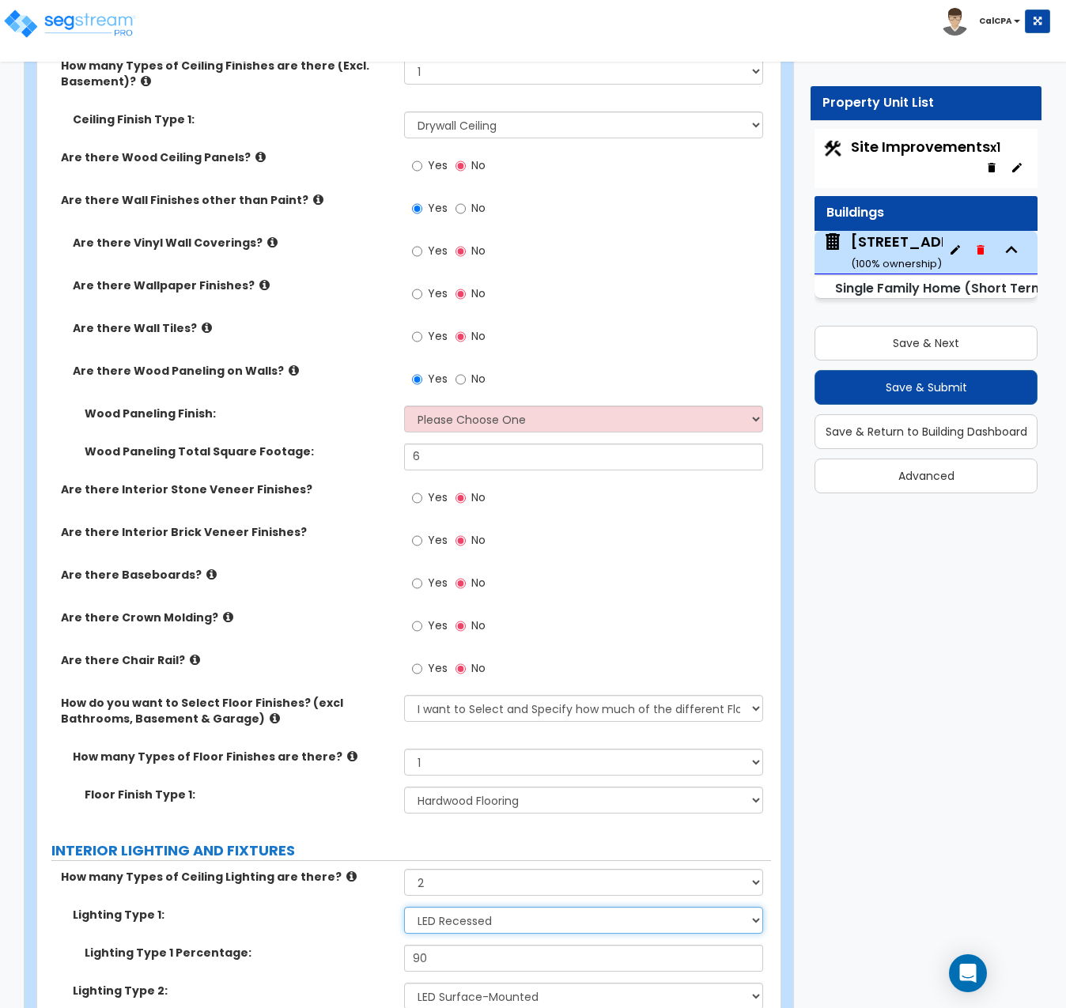
scroll to position [3559, 0]
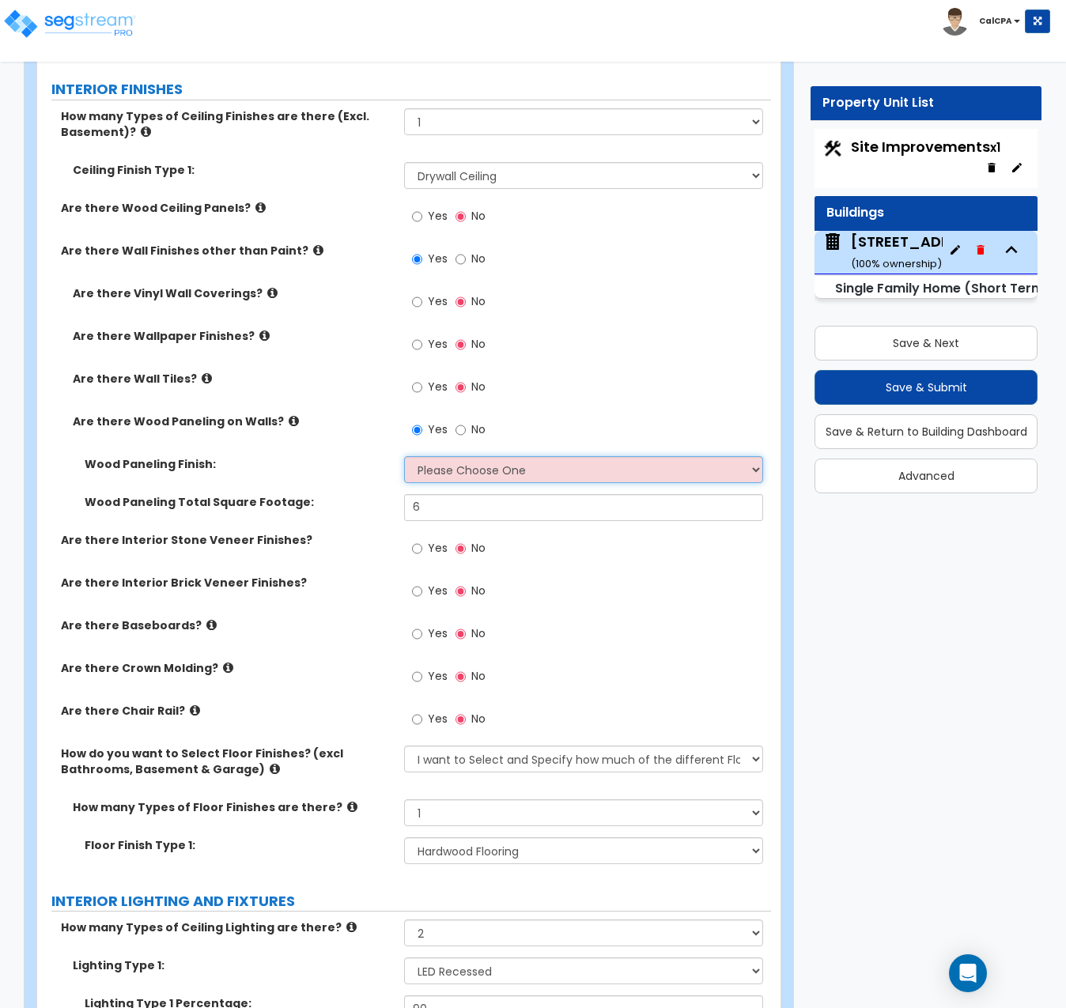
click at [754, 456] on select "Please Choose One Birch Mahogany Oak or Cherry Rosewood Teak I Don't Know, Plea…" at bounding box center [583, 469] width 359 height 27
select select "3"
click at [404, 456] on select "Please Choose One Birch Mahogany Oak or Cherry Rosewood Teak I Don't Know, Plea…" at bounding box center [583, 469] width 359 height 27
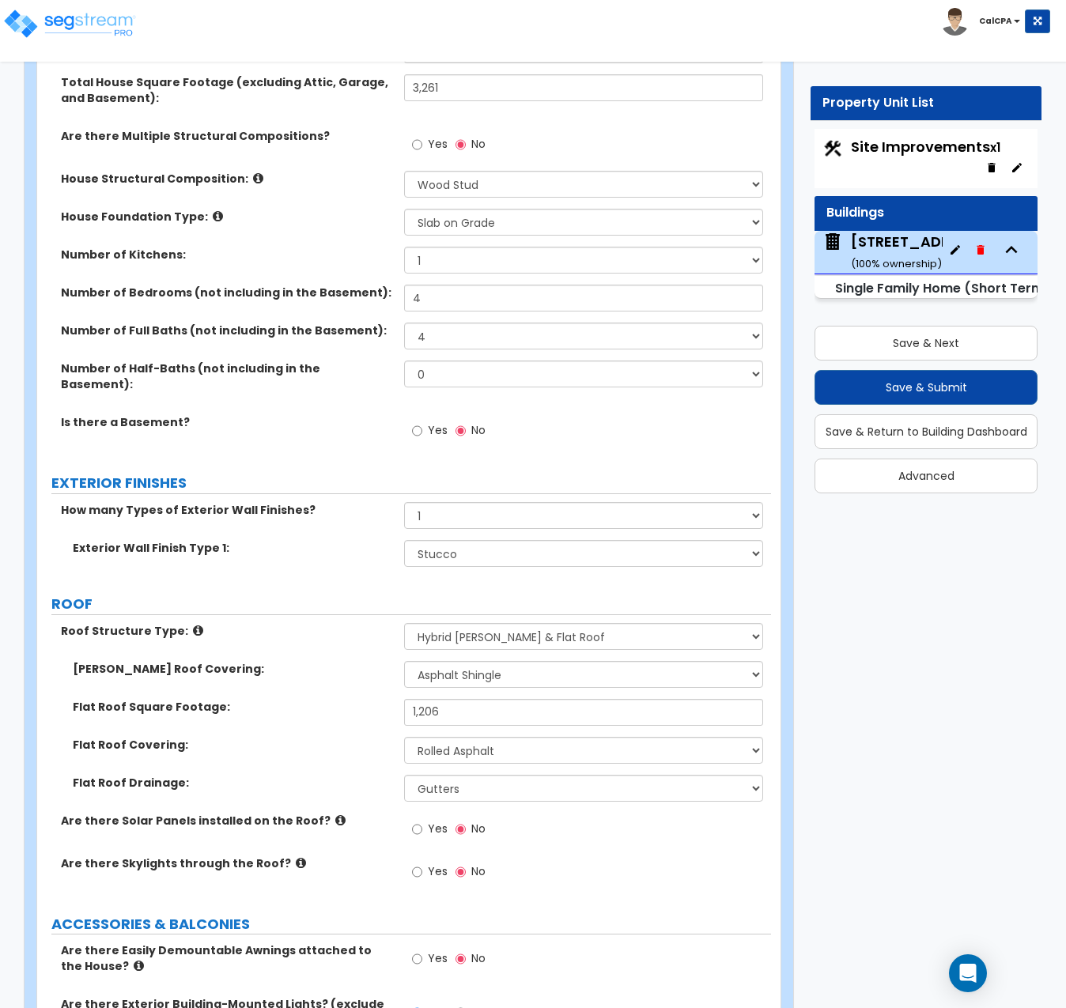
scroll to position [791, 0]
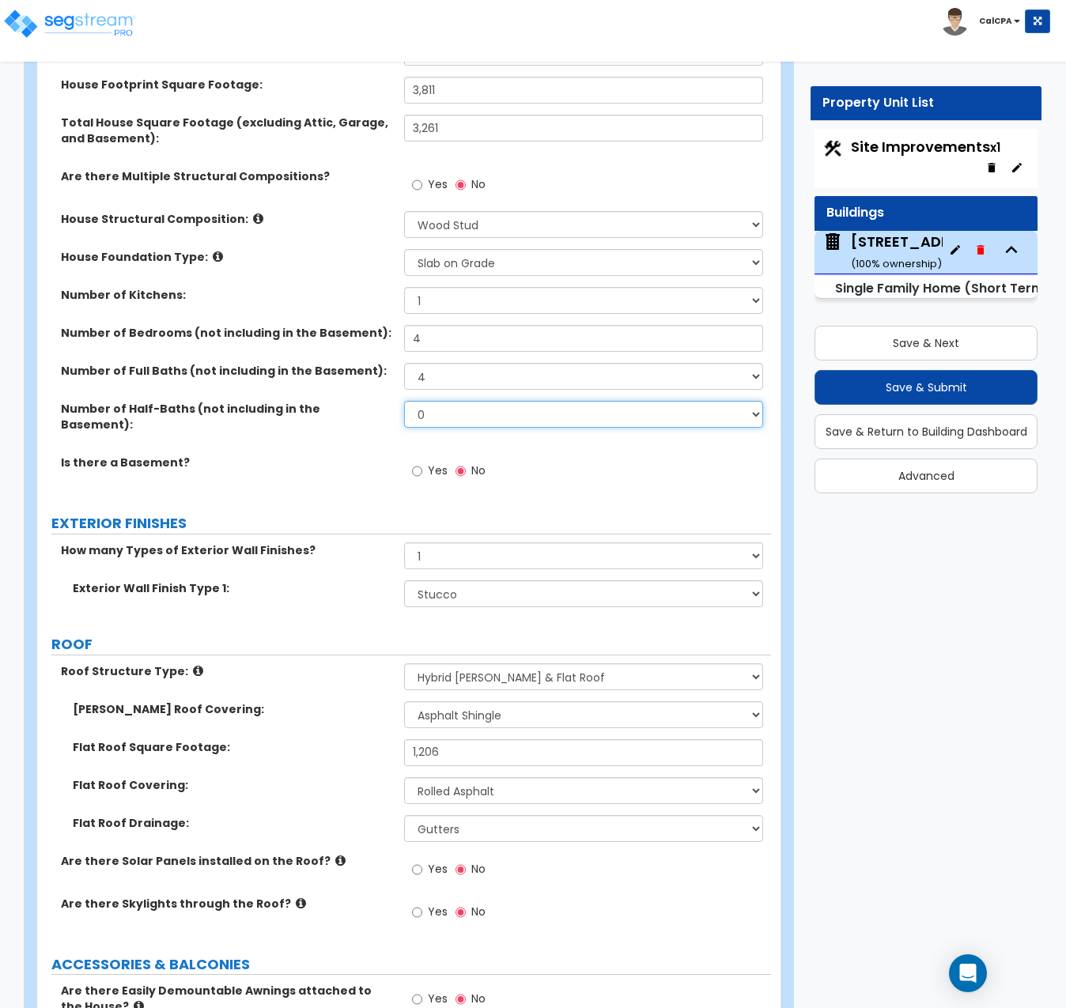
click at [748, 410] on select "0 1 2 3 4 5" at bounding box center [583, 414] width 359 height 27
select select "1"
click at [404, 401] on select "0 1 2 3 4 5" at bounding box center [583, 414] width 359 height 27
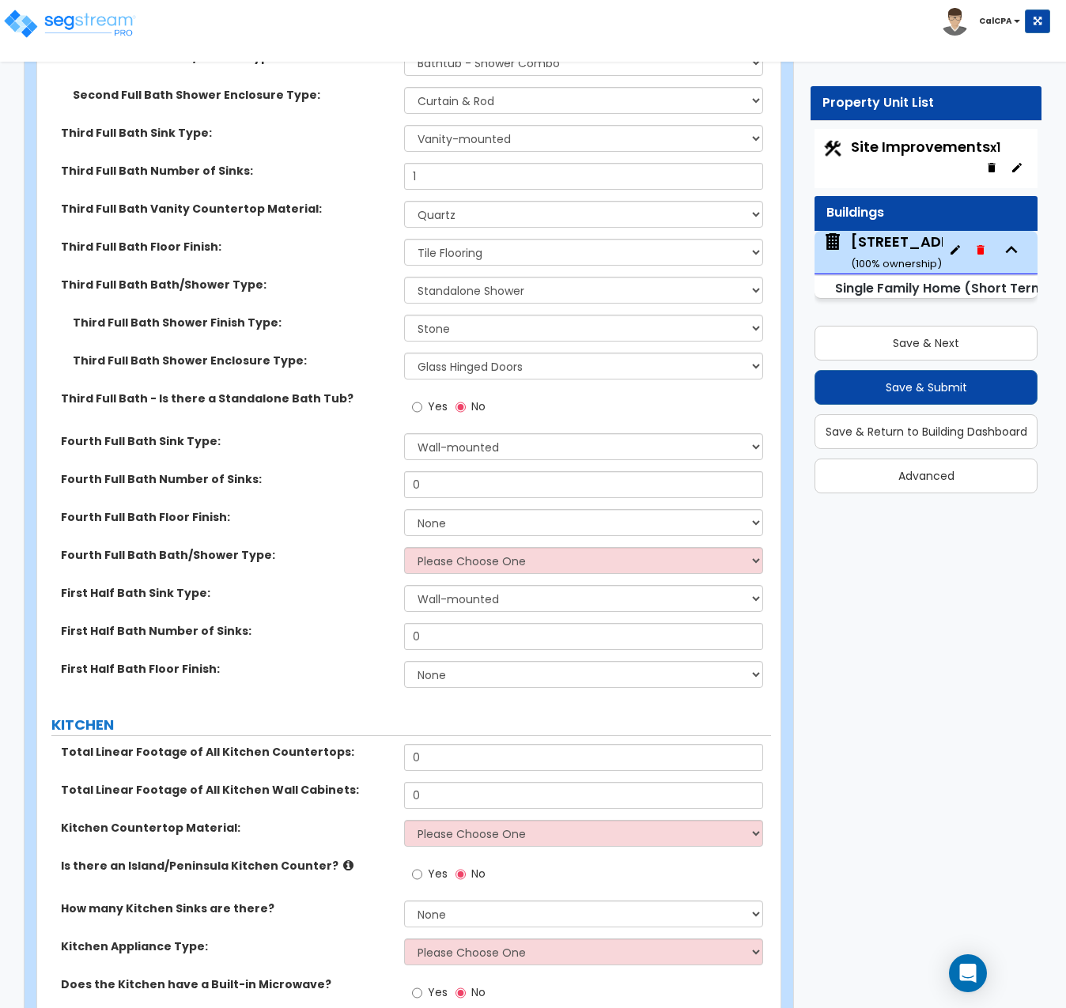
scroll to position [6650, 0]
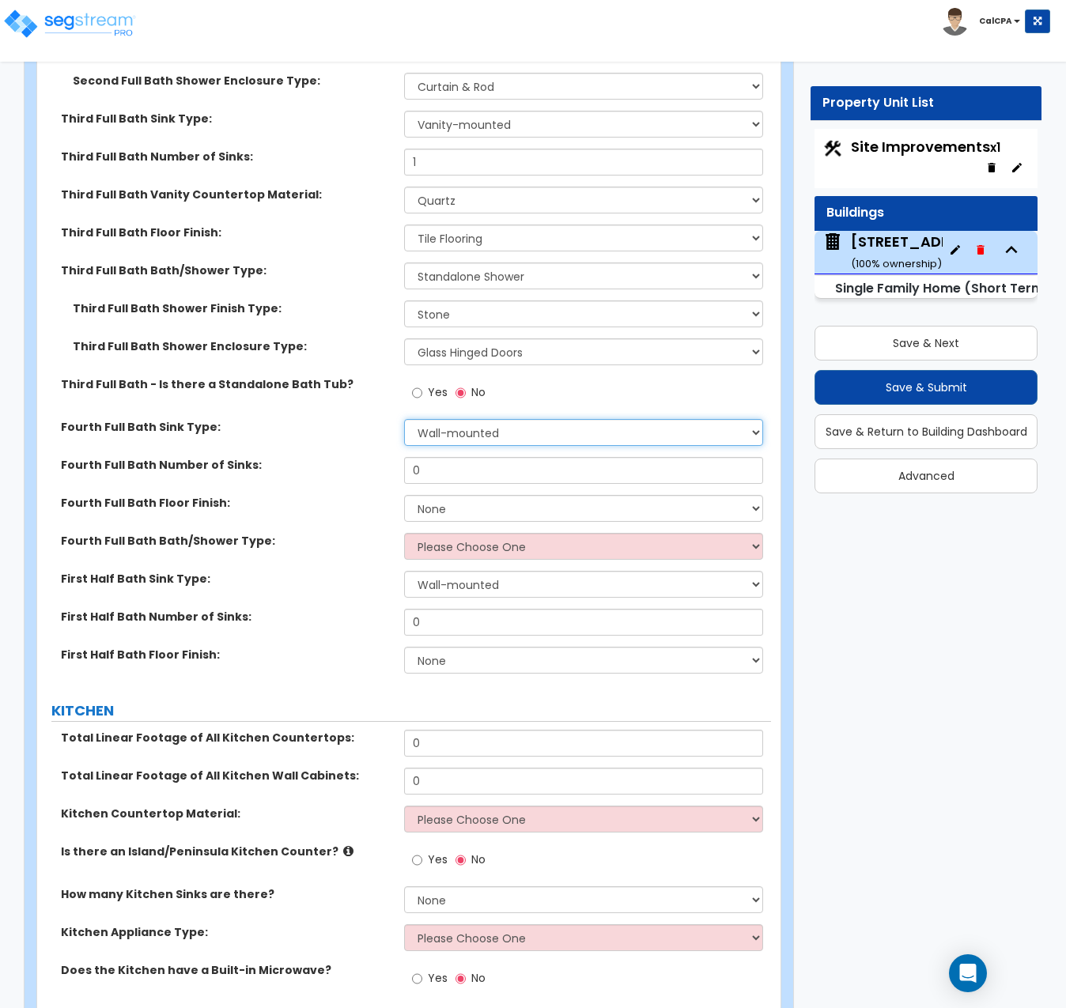
click at [751, 419] on select "Wall-mounted Pedestal-mounted Vanity-mounted" at bounding box center [583, 432] width 359 height 27
select select "3"
click at [404, 419] on select "Wall-mounted Pedestal-mounted Vanity-mounted" at bounding box center [583, 432] width 359 height 27
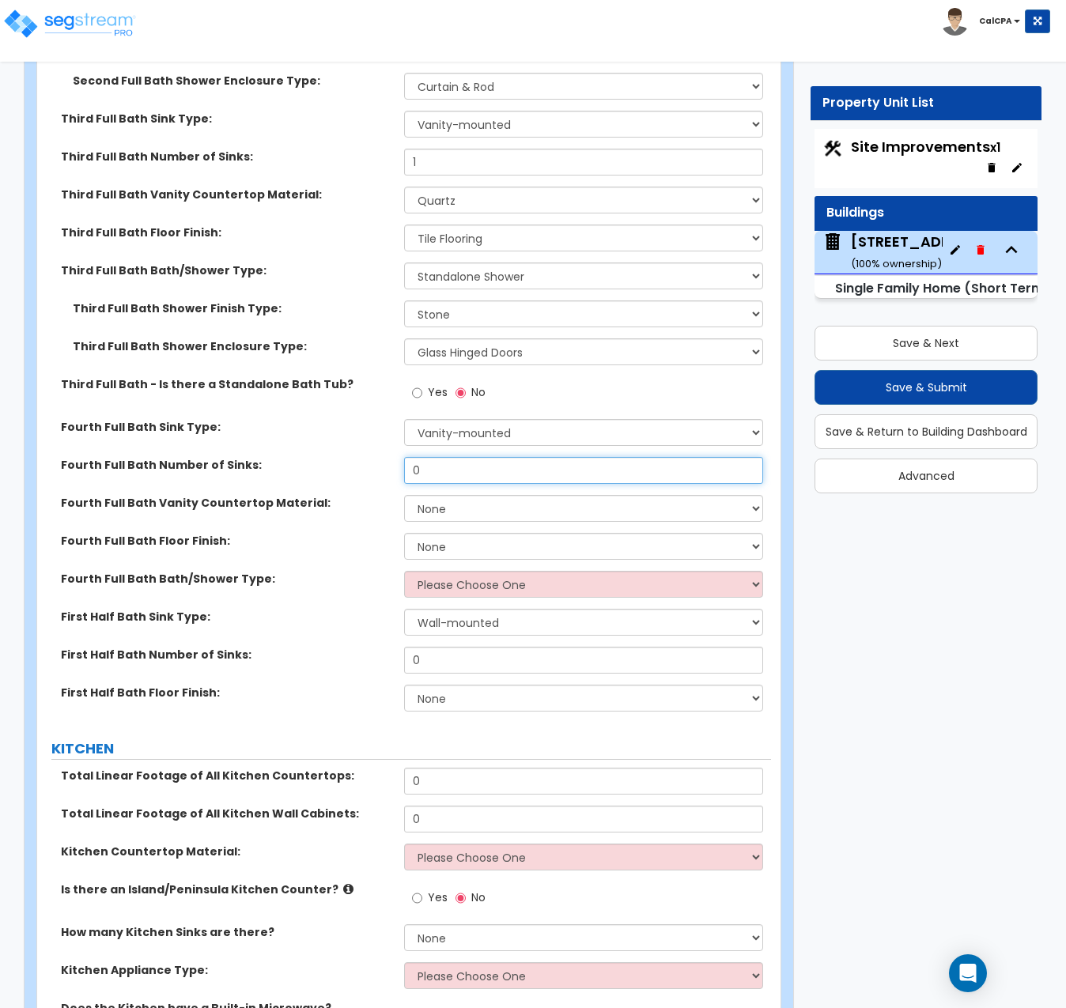
drag, startPoint x: 656, startPoint y: 401, endPoint x: 493, endPoint y: 403, distance: 162.9
click at [493, 457] on input "0" at bounding box center [583, 470] width 359 height 27
drag, startPoint x: 435, startPoint y: 401, endPoint x: 308, endPoint y: 394, distance: 126.7
click at [308, 457] on div "Fourth Full Bath Number of Sinks: 0" at bounding box center [404, 476] width 734 height 38
type input "1"
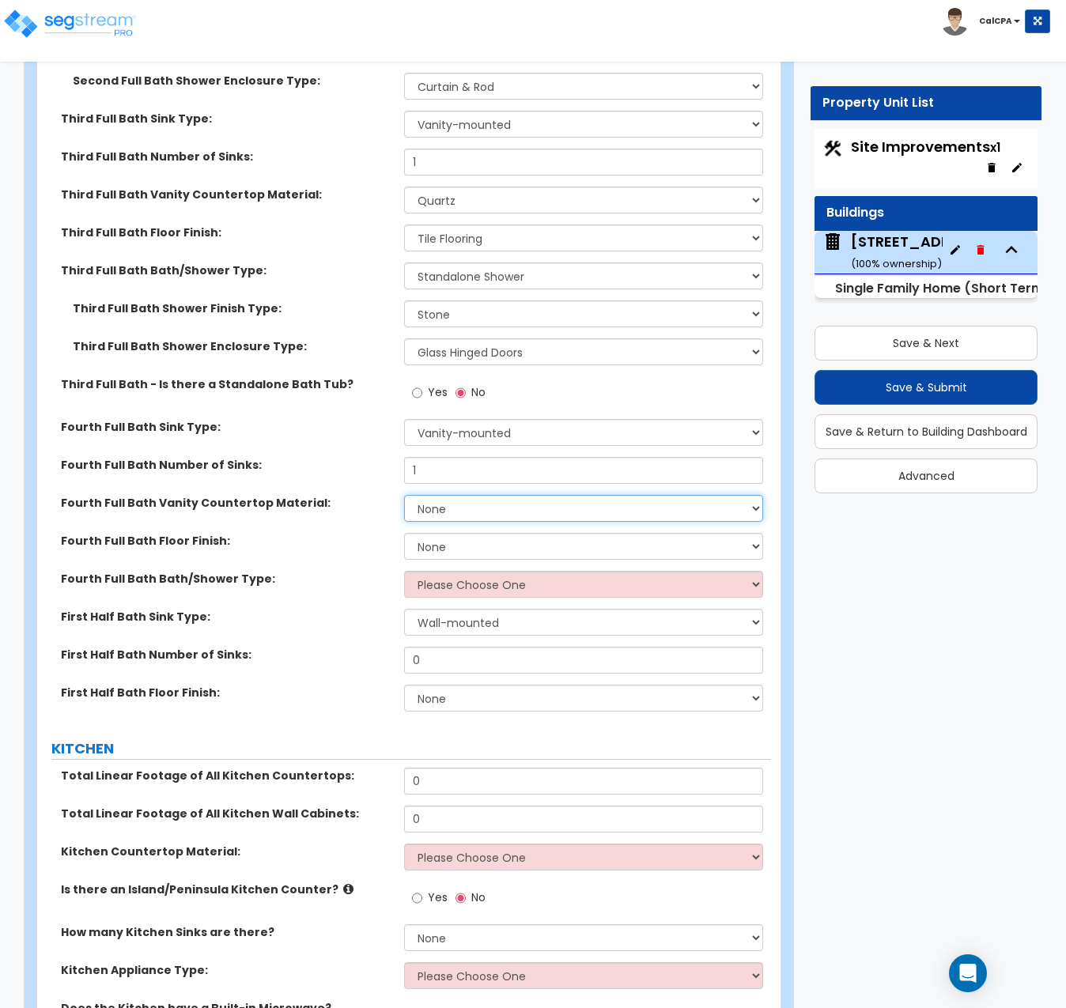
click at [752, 495] on select "None Plastic Laminate Solid Surface Stone Quartz Marble Tile Wood Stainless Ste…" at bounding box center [583, 508] width 359 height 27
select select "4"
click at [404, 495] on select "None Plastic Laminate Solid Surface Stone Quartz Marble Tile Wood Stainless Ste…" at bounding box center [583, 508] width 359 height 27
click at [747, 533] on select "None Tile Flooring Hardwood Flooring Resilient Laminate Flooring VCT Flooring S…" at bounding box center [583, 546] width 359 height 27
select select "1"
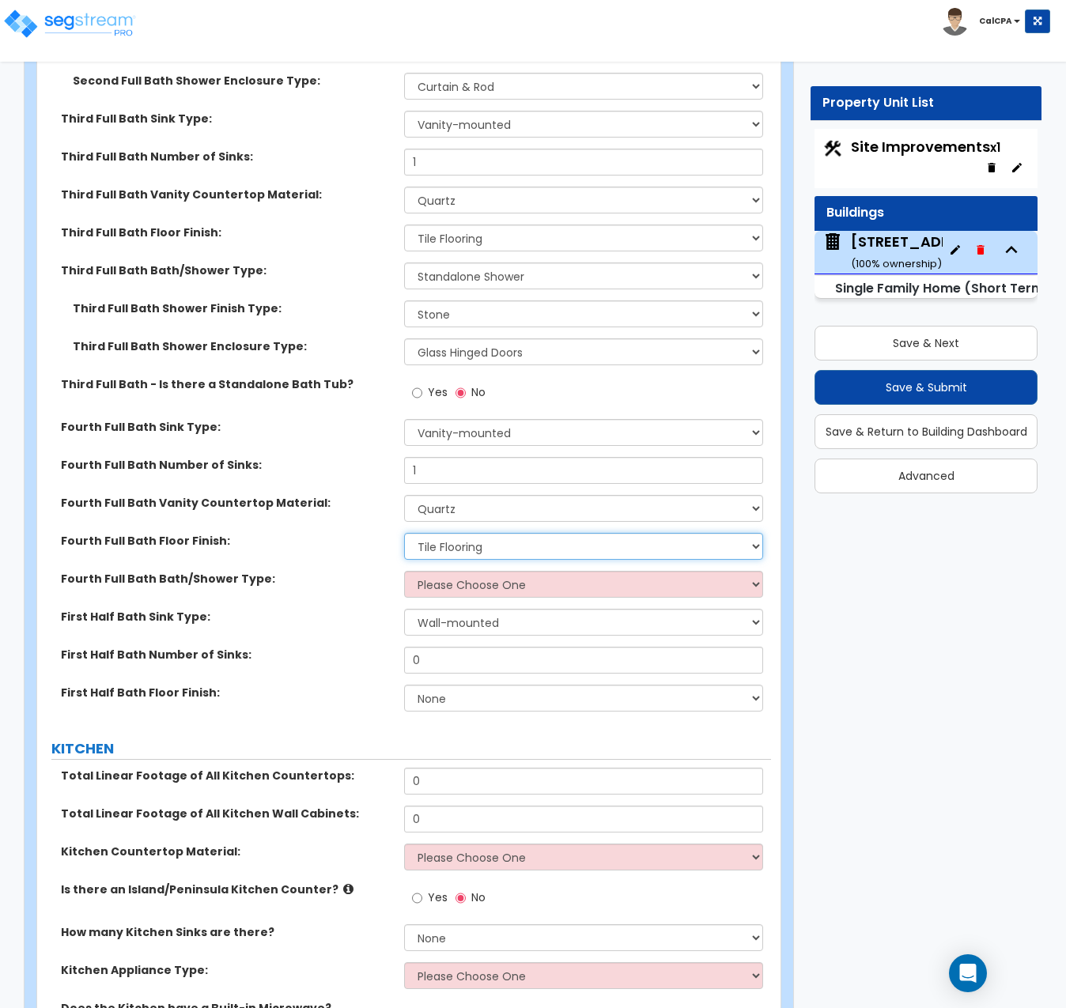
click at [404, 533] on select "None Tile Flooring Hardwood Flooring Resilient Laminate Flooring VCT Flooring S…" at bounding box center [583, 546] width 359 height 27
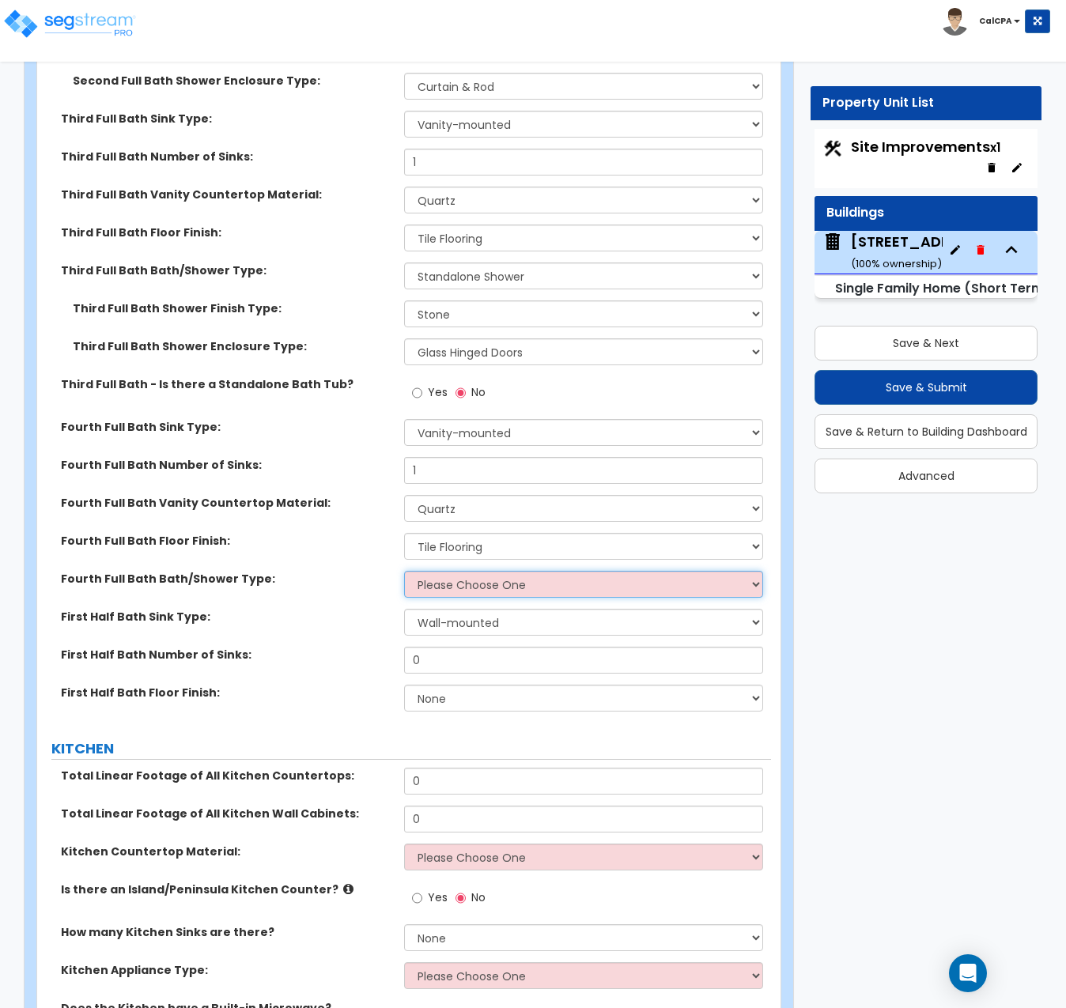
click at [754, 571] on select "Please Choose One Standalone Shower Bathtub - Shower Combo" at bounding box center [583, 584] width 359 height 27
select select "1"
click at [404, 571] on select "Please Choose One Standalone Shower Bathtub - Shower Combo" at bounding box center [583, 584] width 359 height 27
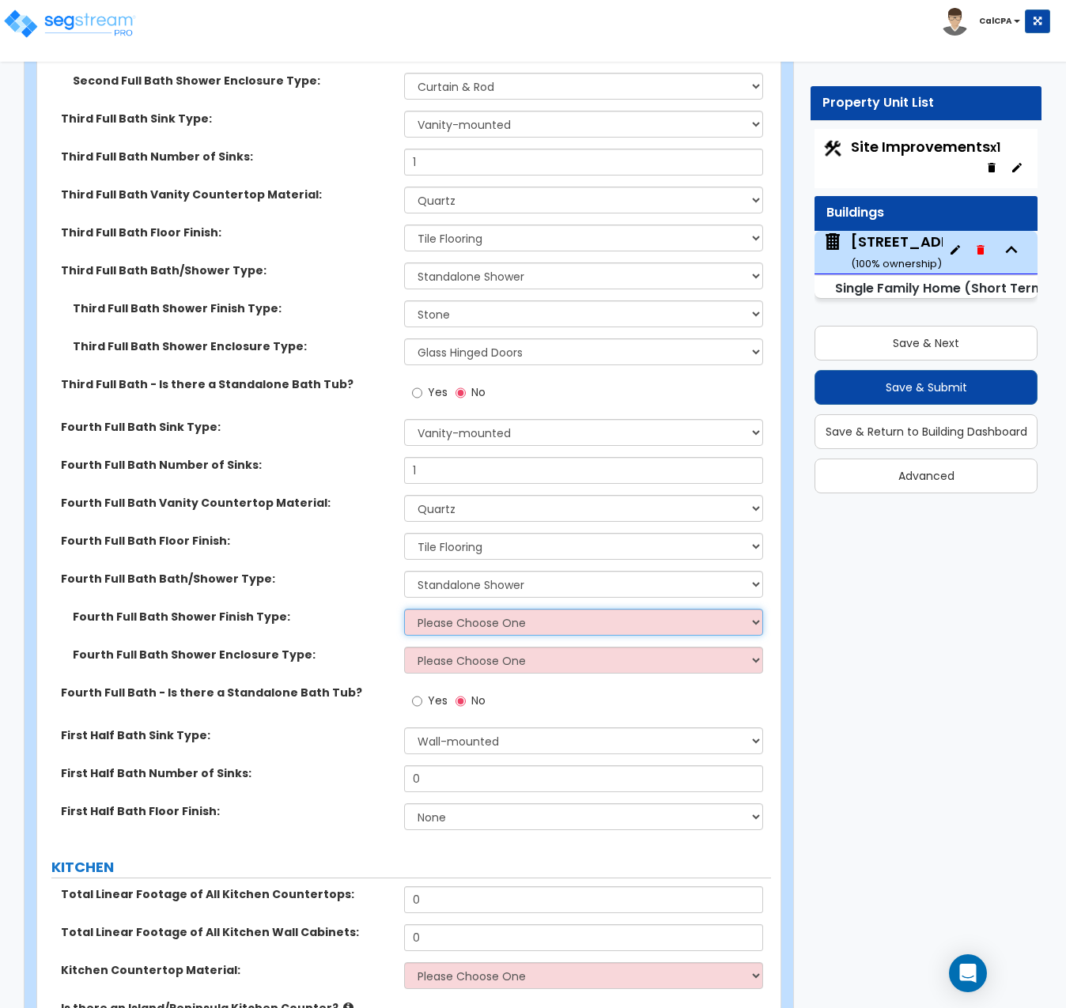
click at [750, 609] on select "Please Choose One Plastic Tile Stone" at bounding box center [583, 622] width 359 height 27
select select "2"
click at [404, 609] on select "Please Choose One Plastic Tile Stone" at bounding box center [583, 622] width 359 height 27
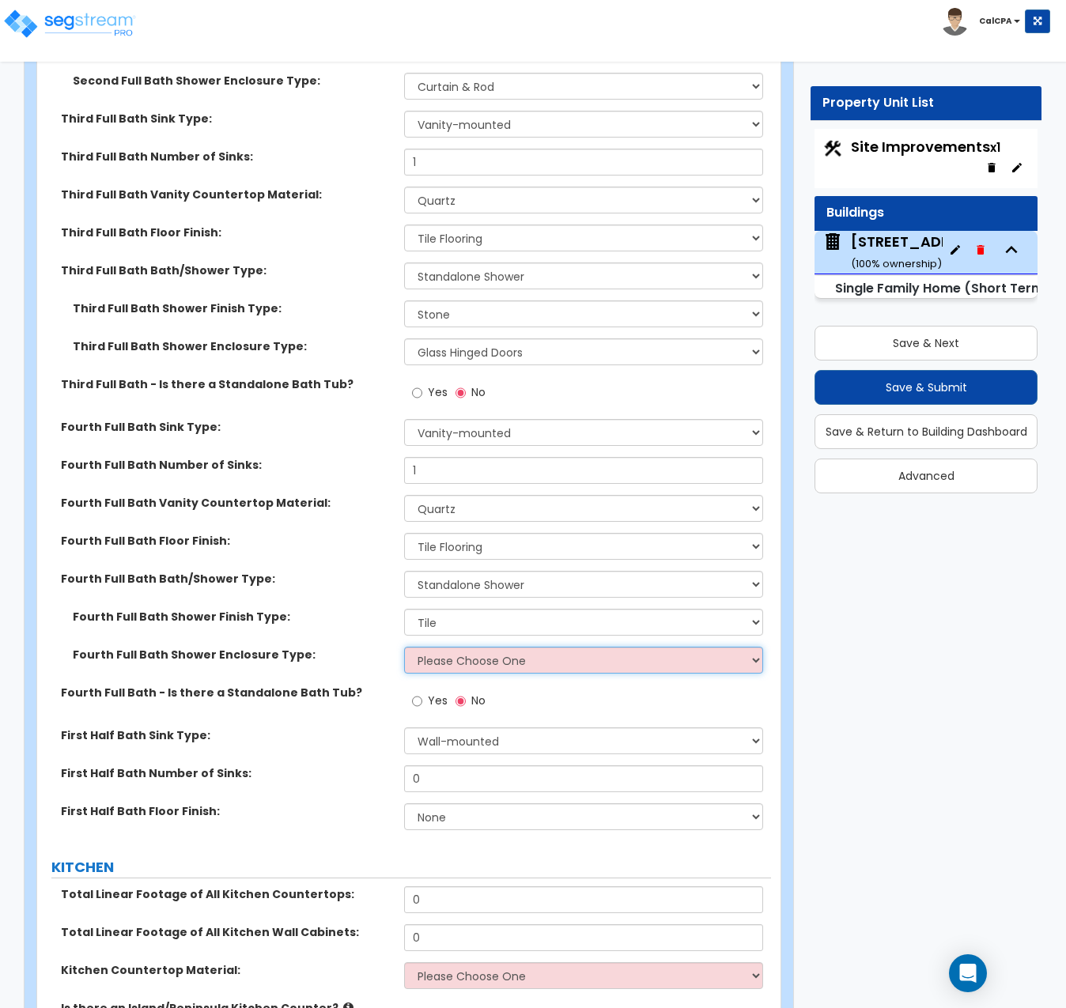
click at [736, 647] on select "Please Choose One Curtain & [PERSON_NAME] Sliding Doors Glass Hinged Doors" at bounding box center [583, 660] width 359 height 27
select select "3"
click at [404, 647] on select "Please Choose One Curtain & [PERSON_NAME] Sliding Doors Glass Hinged Doors" at bounding box center [583, 660] width 359 height 27
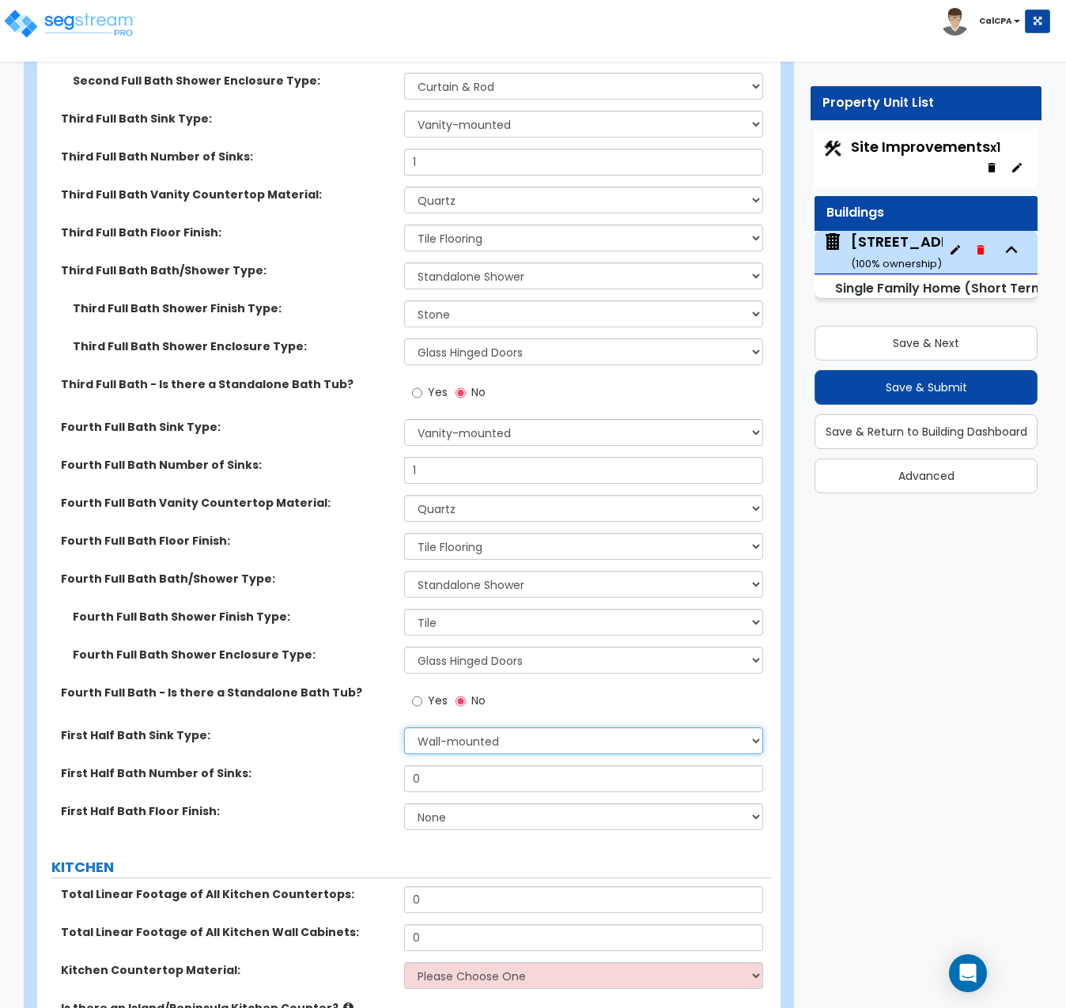
click at [748, 728] on select "Wall-mounted Pedestal-mounted Vanity-mounted" at bounding box center [583, 741] width 359 height 27
select select "3"
click at [404, 728] on select "Wall-mounted Pedestal-mounted Vanity-mounted" at bounding box center [583, 741] width 359 height 27
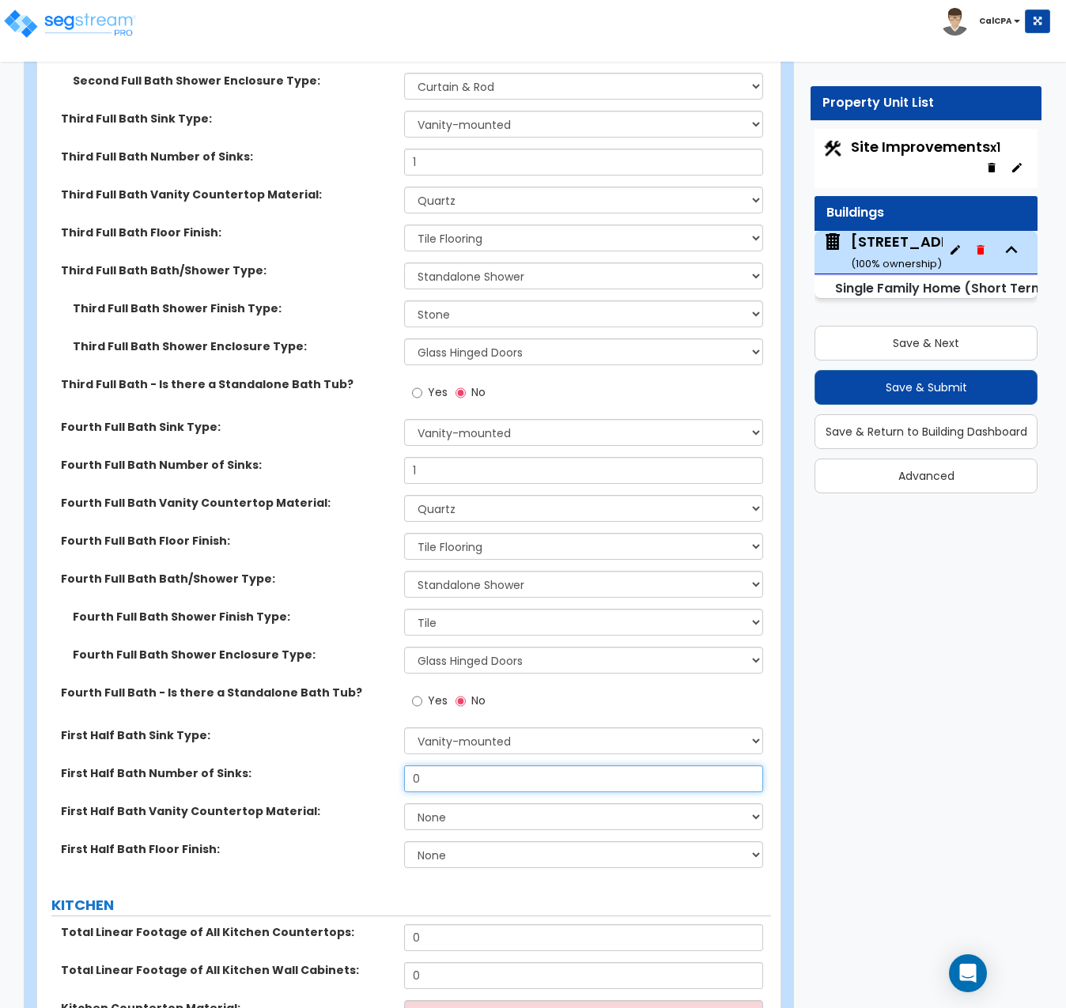
drag, startPoint x: 477, startPoint y: 709, endPoint x: 351, endPoint y: 714, distance: 125.8
click at [352, 766] on div "First Half Bath Number of Sinks: 0" at bounding box center [404, 785] width 734 height 38
type input "1"
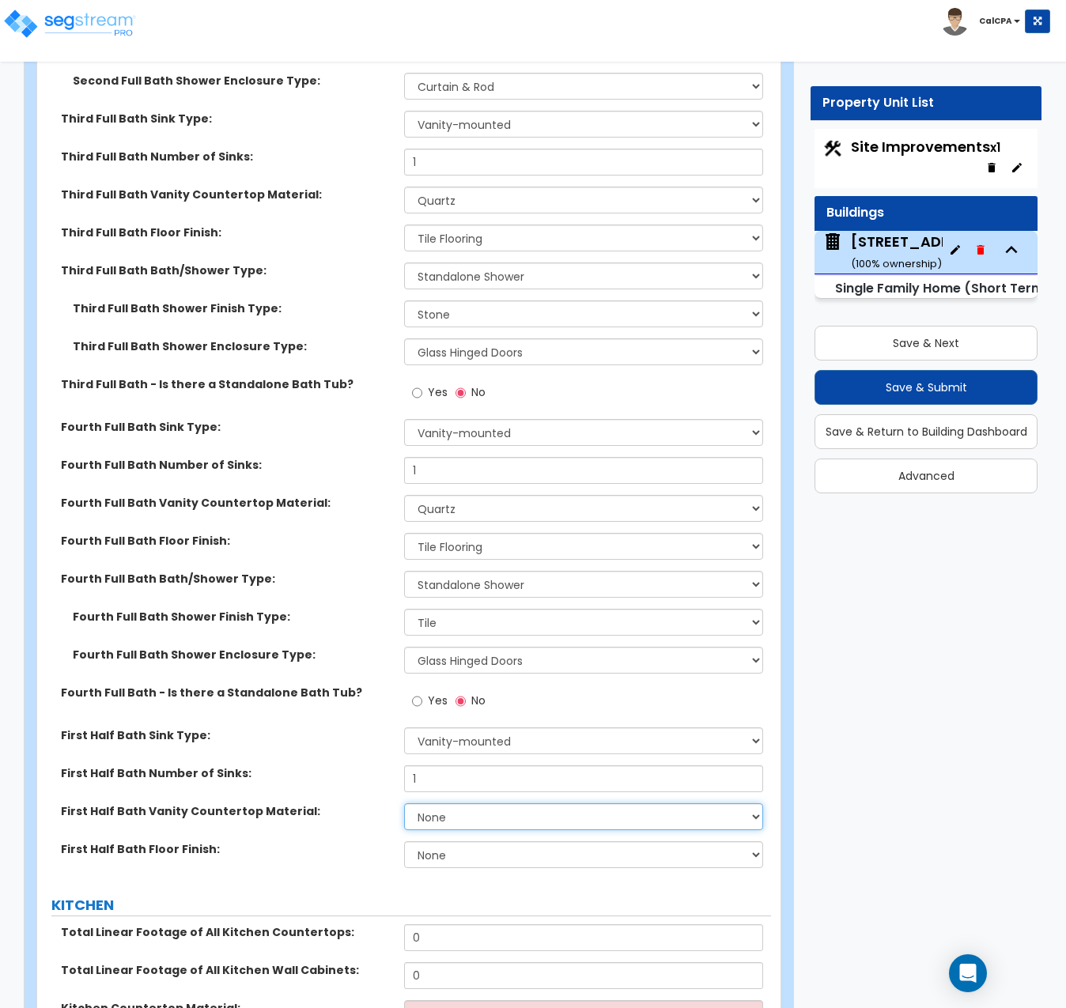
click at [747, 803] on select "None Plastic Laminate Solid Surface Stone Quartz Marble Tile Wood Stainless Ste…" at bounding box center [583, 816] width 359 height 27
select select "4"
click at [404, 803] on select "None Plastic Laminate Solid Surface Stone Quartz Marble Tile Wood Stainless Ste…" at bounding box center [583, 816] width 359 height 27
click at [752, 841] on select "None Tile Flooring Hardwood Flooring Resilient Laminate Flooring VCT Flooring S…" at bounding box center [583, 854] width 359 height 27
select select "1"
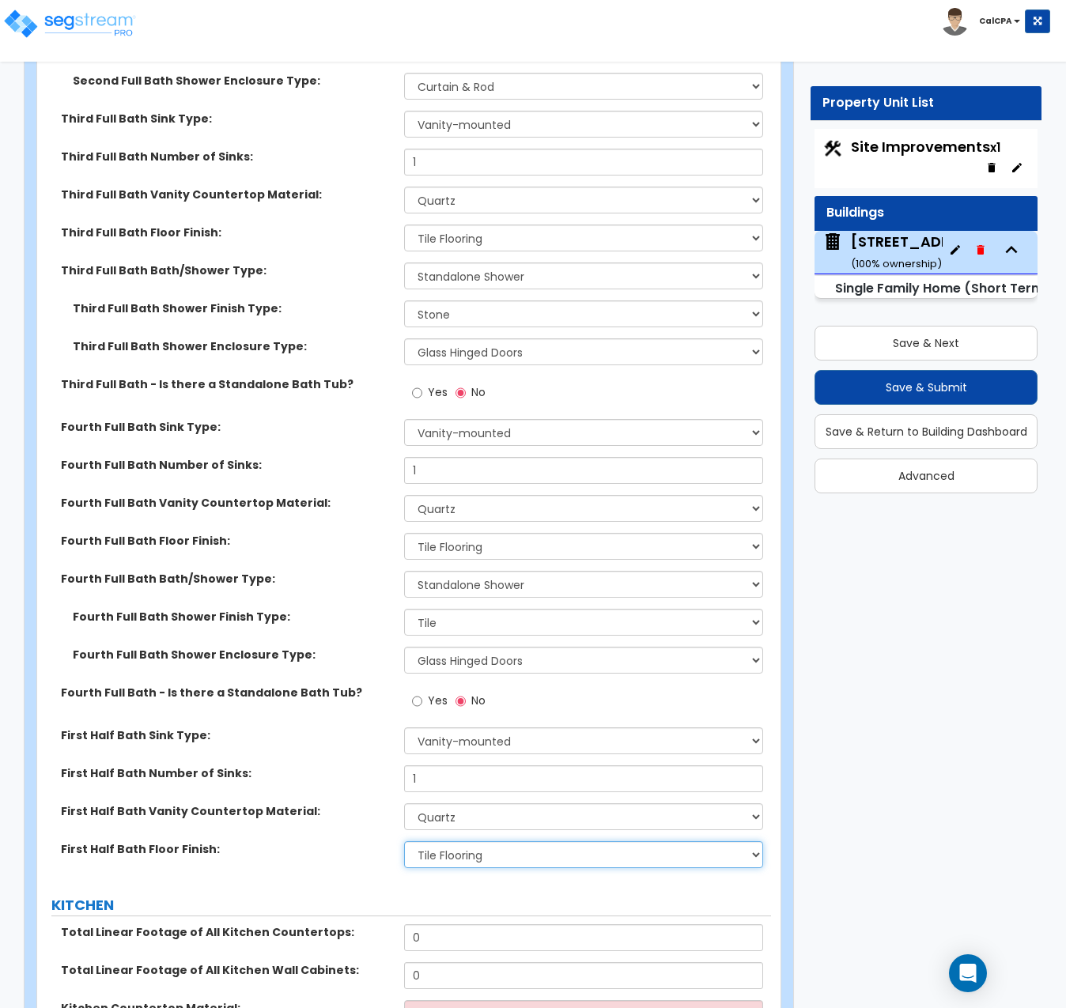
click at [404, 841] on select "None Tile Flooring Hardwood Flooring Resilient Laminate Flooring VCT Flooring S…" at bounding box center [583, 854] width 359 height 27
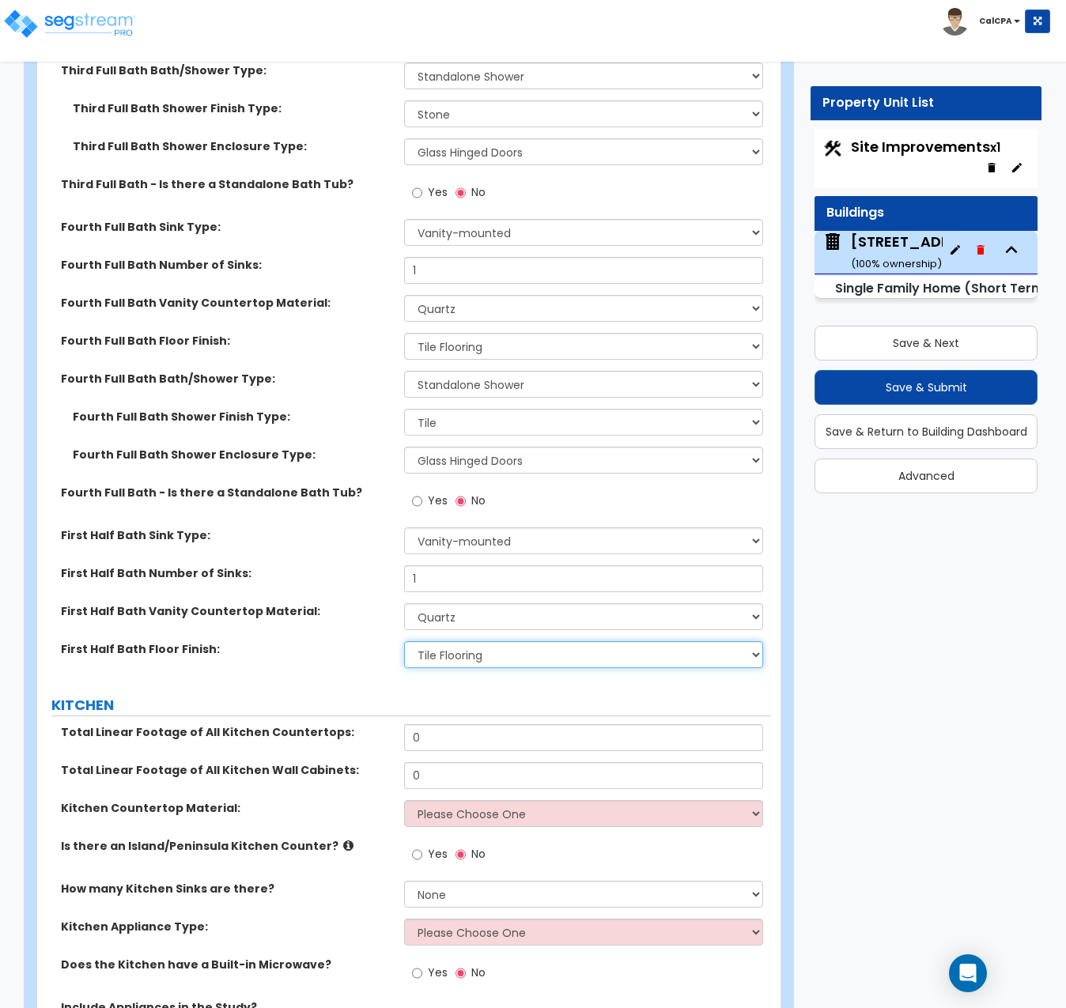
scroll to position [6887, 0]
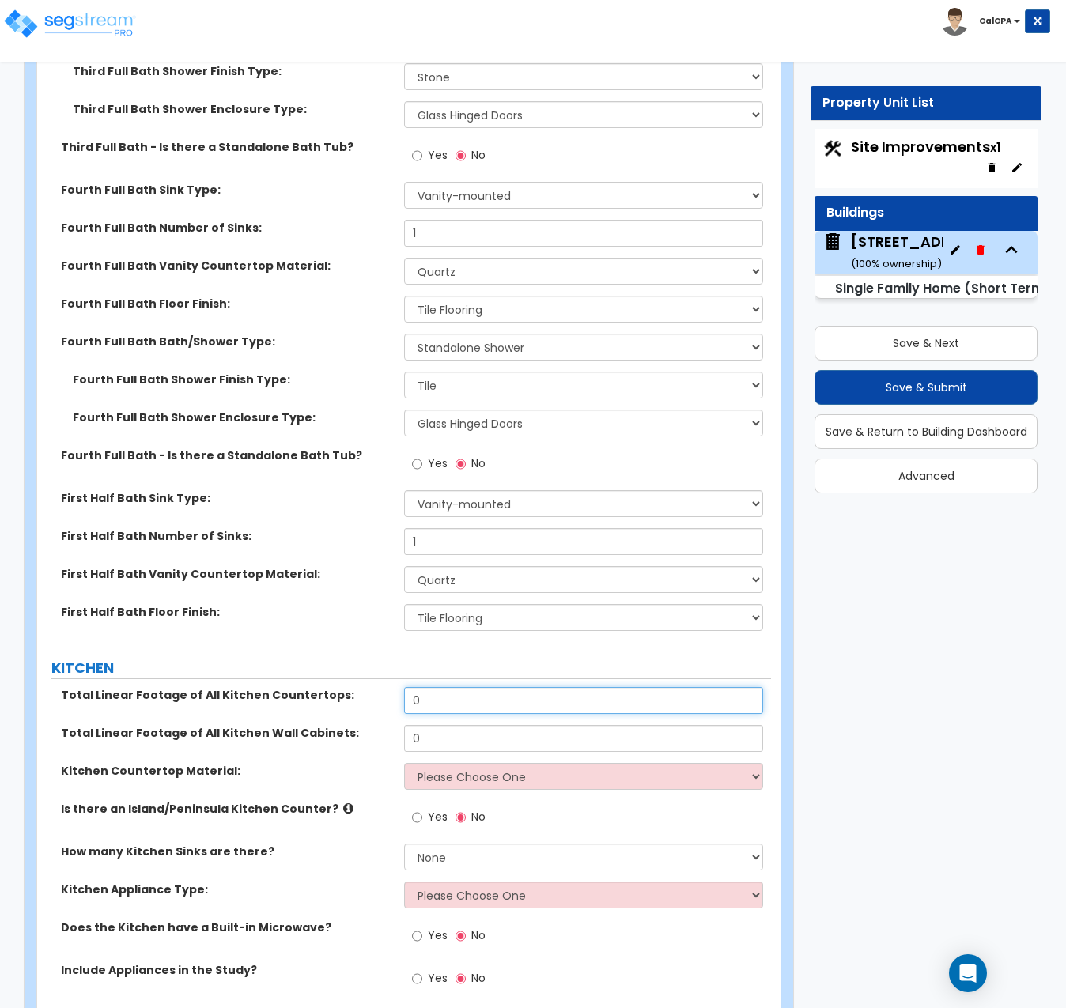
drag, startPoint x: 472, startPoint y: 631, endPoint x: 387, endPoint y: 626, distance: 85.5
click at [388, 687] on div "Total Linear Footage of All Kitchen Countertops: 0" at bounding box center [404, 706] width 734 height 38
type input "20"
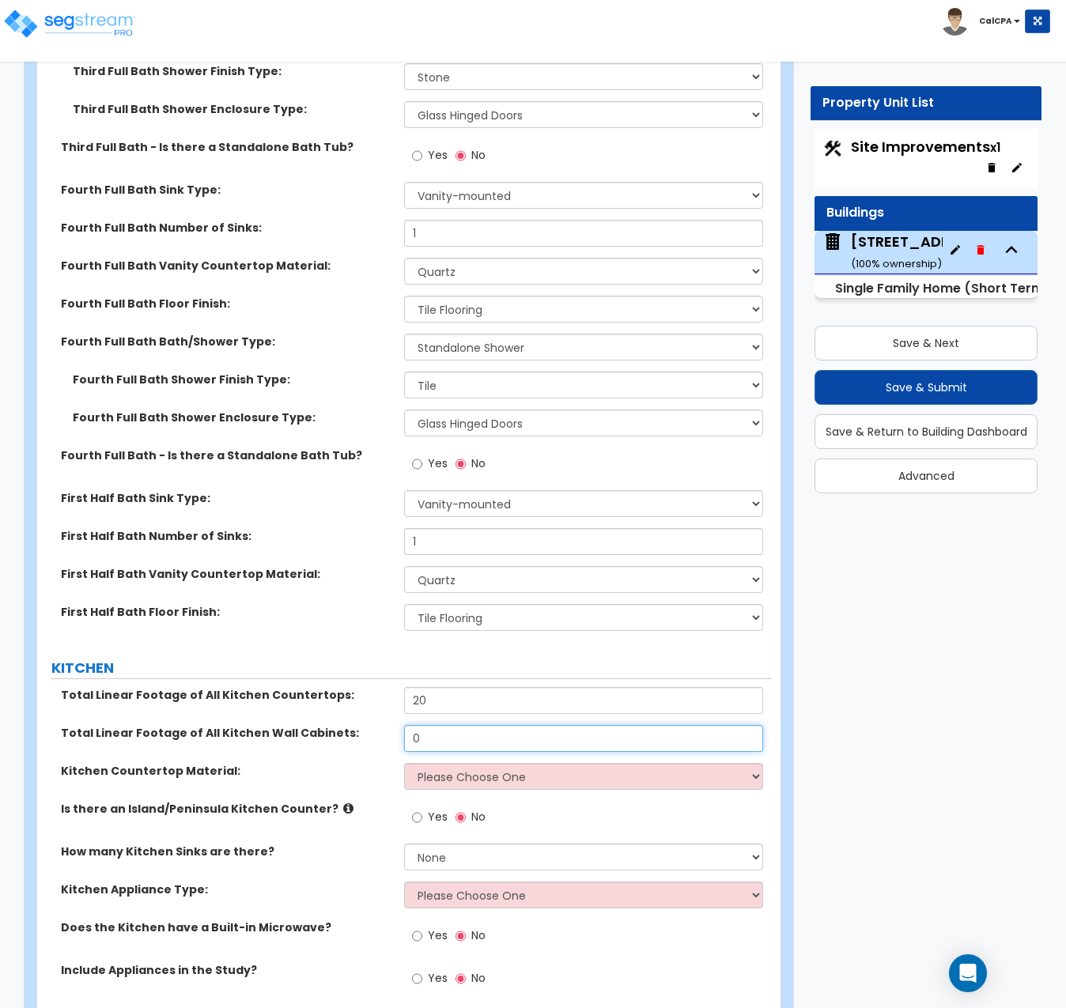
drag, startPoint x: 435, startPoint y: 668, endPoint x: 376, endPoint y: 665, distance: 58.6
click at [376, 725] on div "Total Linear Footage of All Kitchen Wall Cabinets: 0" at bounding box center [404, 744] width 734 height 38
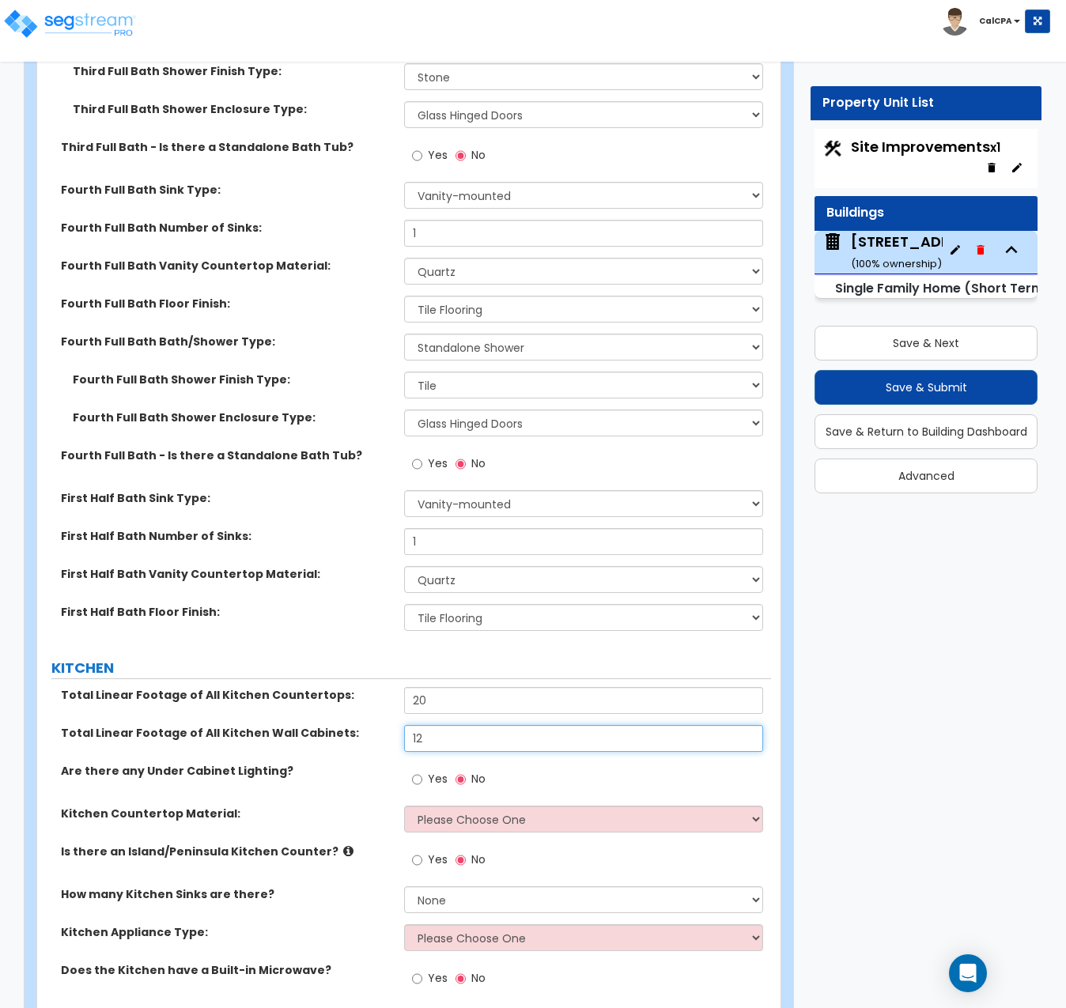
type input "12"
click at [414, 771] on input "Yes" at bounding box center [417, 779] width 10 height 17
radio input "true"
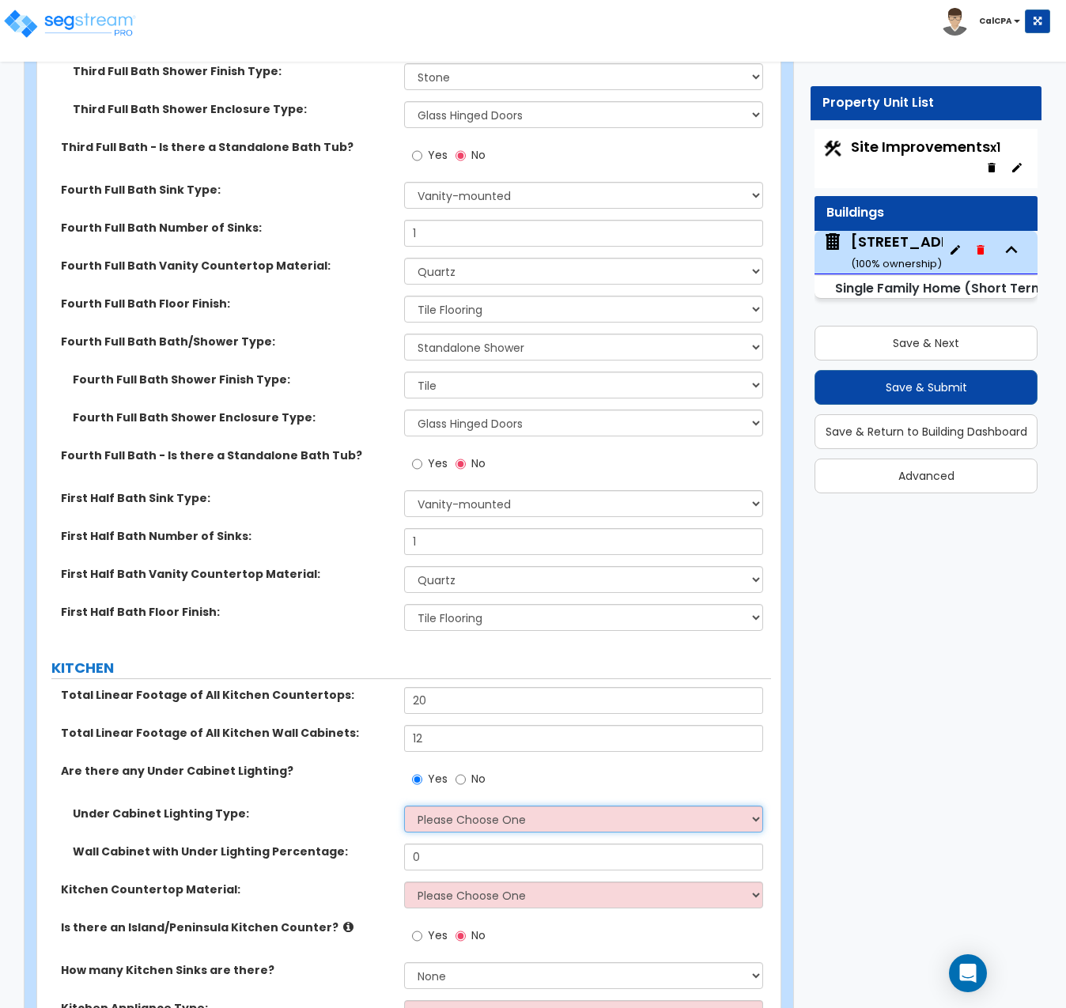
click at [758, 806] on select "Please Choose One Fluorescent Incandescent LED" at bounding box center [583, 819] width 359 height 27
select select "3"
click at [404, 806] on select "Please Choose One Fluorescent Incandescent LED" at bounding box center [583, 819] width 359 height 27
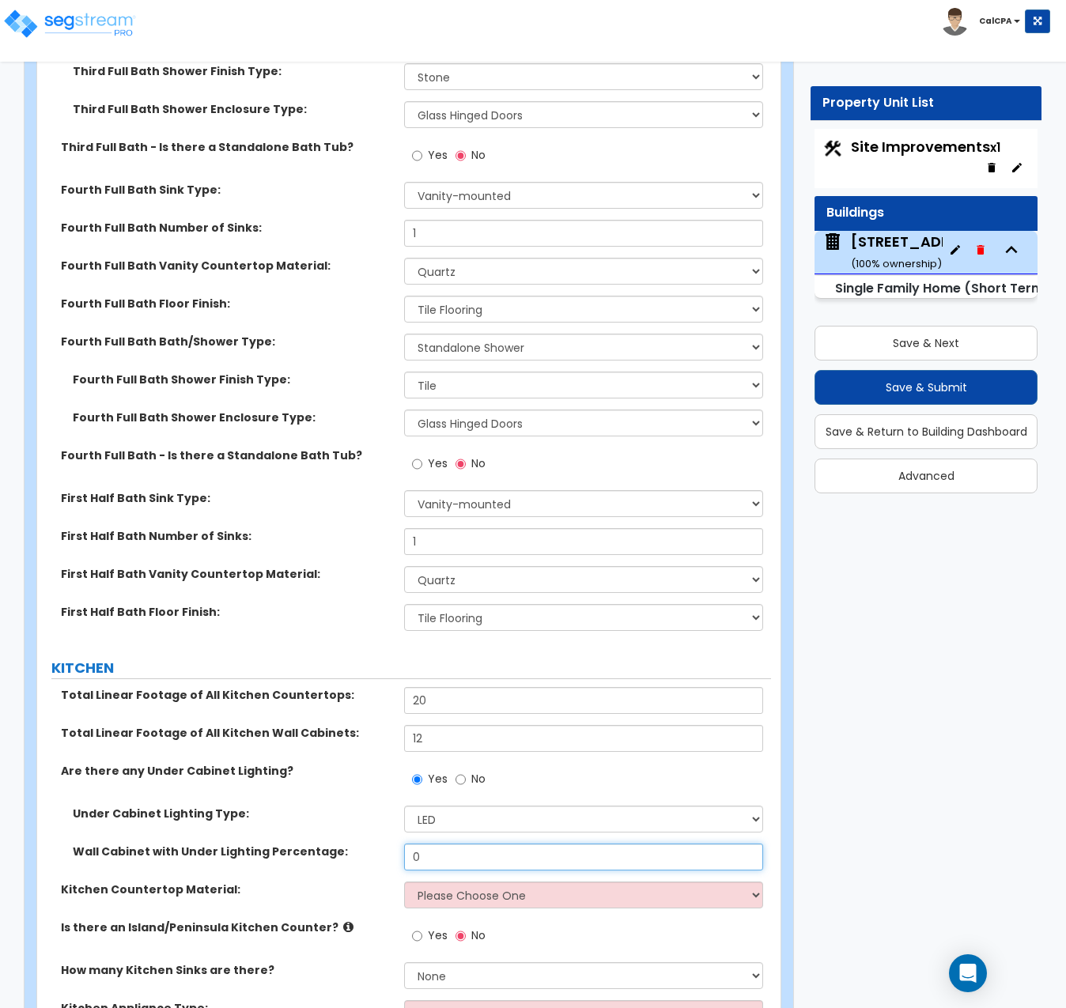
drag, startPoint x: 506, startPoint y: 787, endPoint x: 382, endPoint y: 781, distance: 124.3
click at [382, 844] on div "Wall Cabinet with Under Lighting Percentage: 0" at bounding box center [404, 863] width 734 height 38
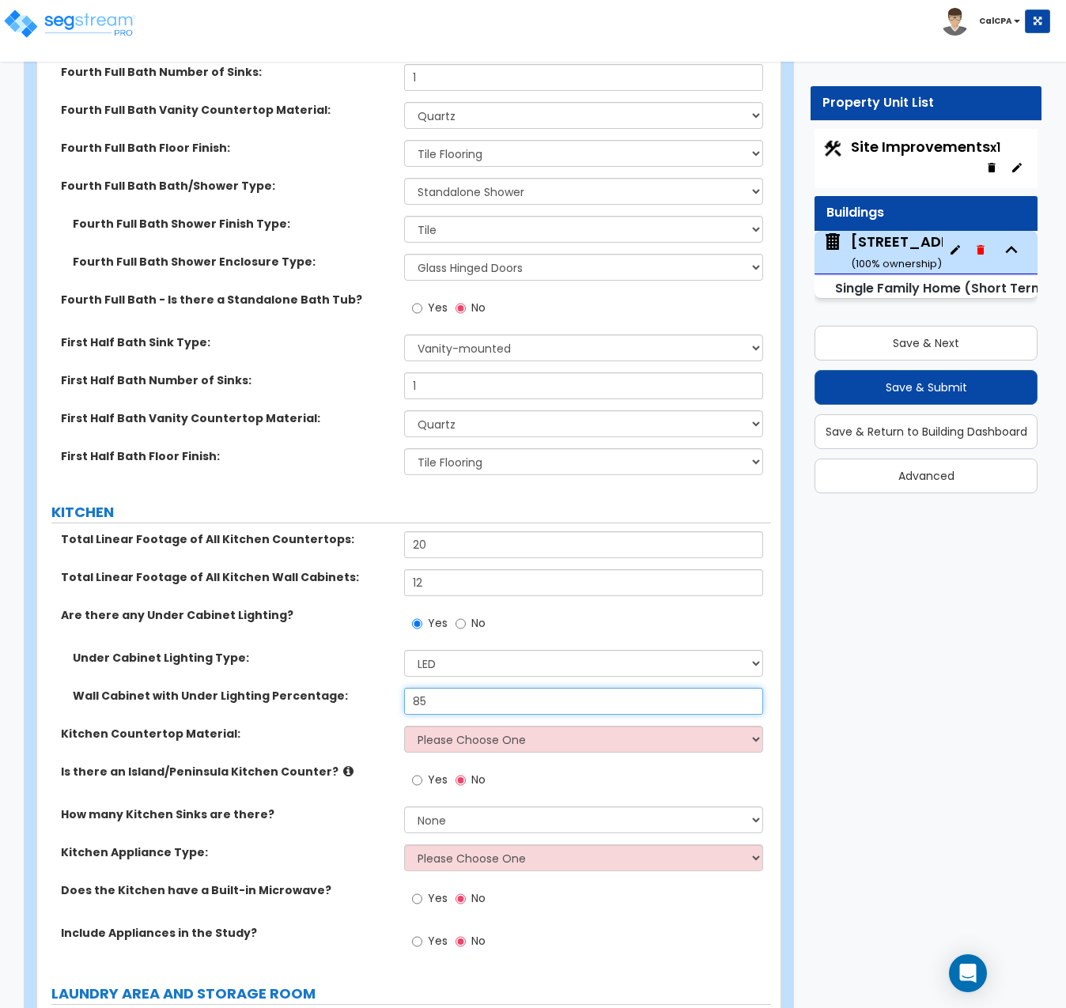
scroll to position [7045, 0]
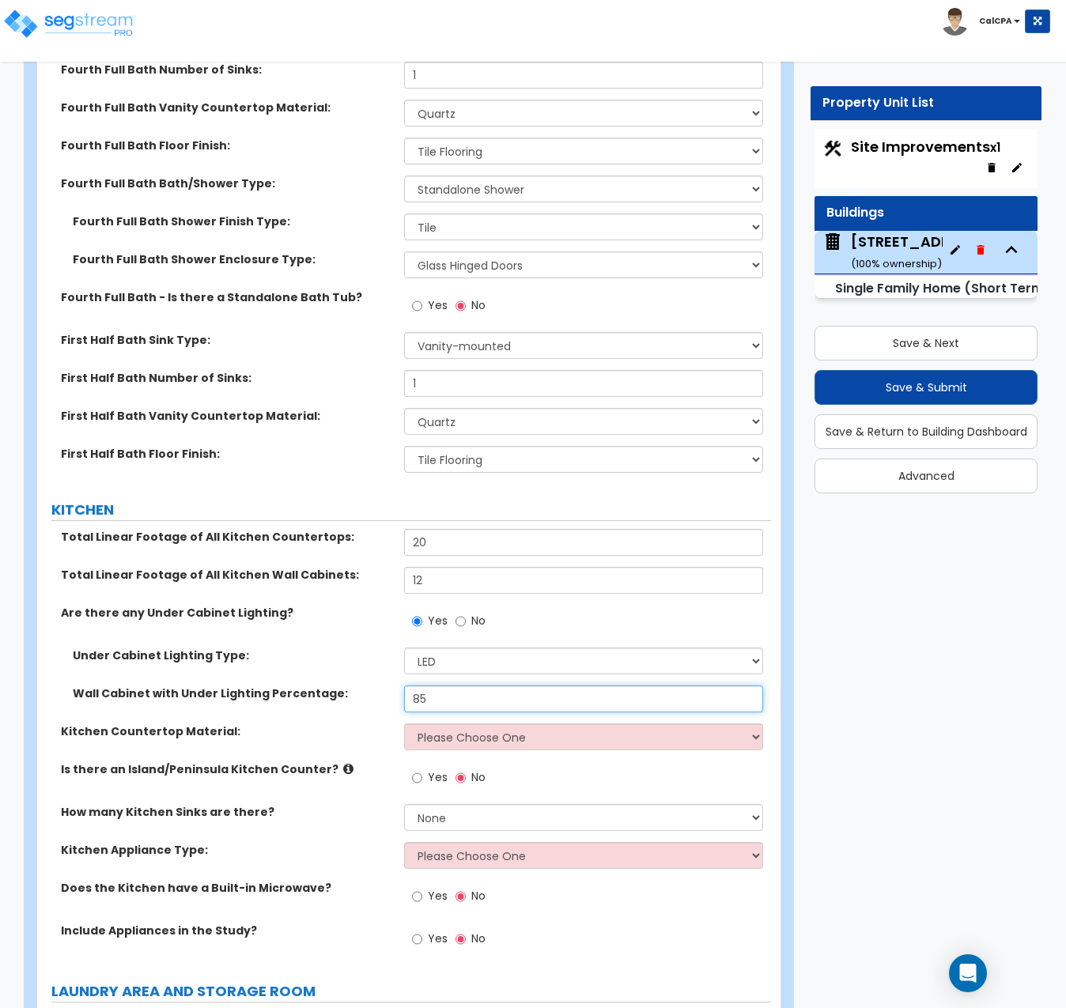
type input "85"
click at [750, 724] on select "Please Choose One Plastic Laminate Solid Surface Stone Quartz Marble Tile Wood …" at bounding box center [583, 737] width 359 height 27
select select "4"
click at [404, 724] on select "Please Choose One Plastic Laminate Solid Surface Stone Quartz Marble Tile Wood …" at bounding box center [583, 737] width 359 height 27
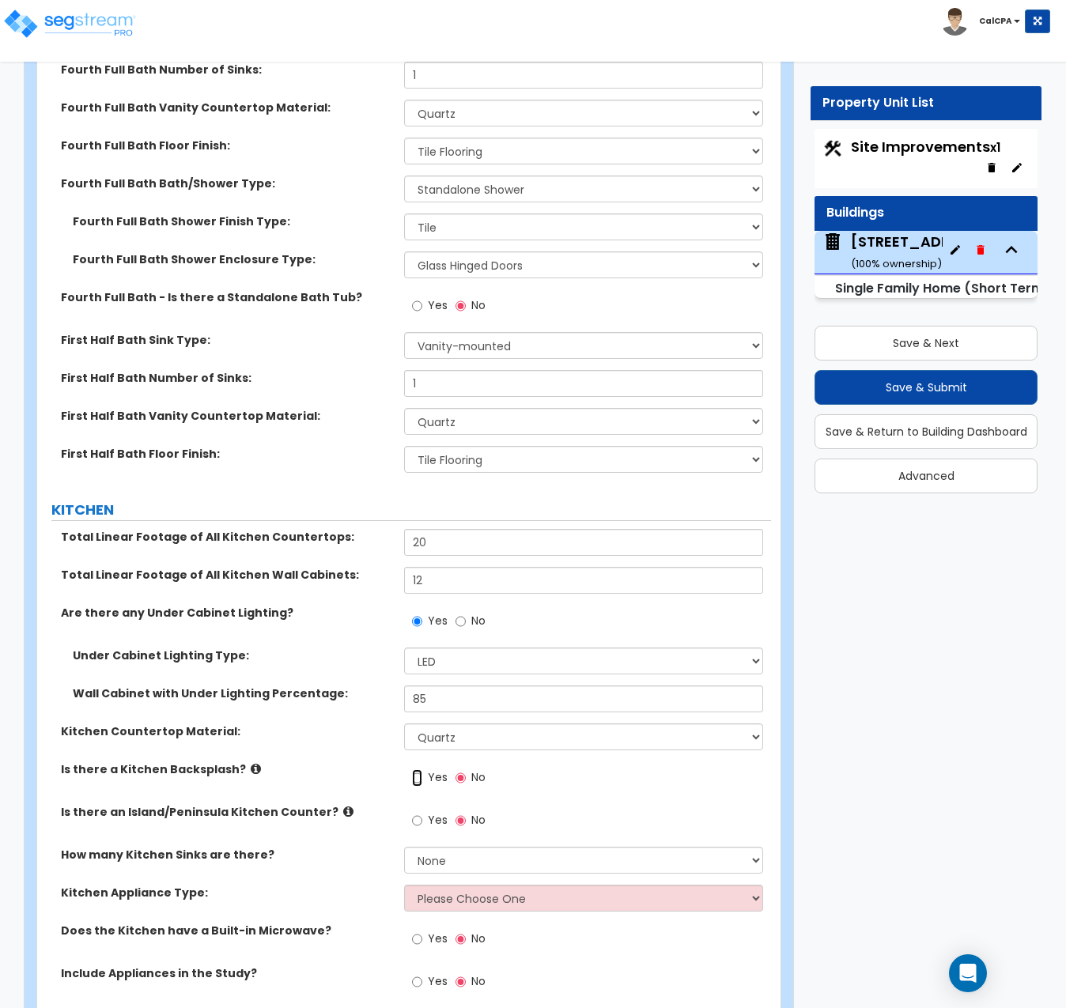
click at [417, 769] on input "Yes" at bounding box center [417, 777] width 10 height 17
radio input "true"
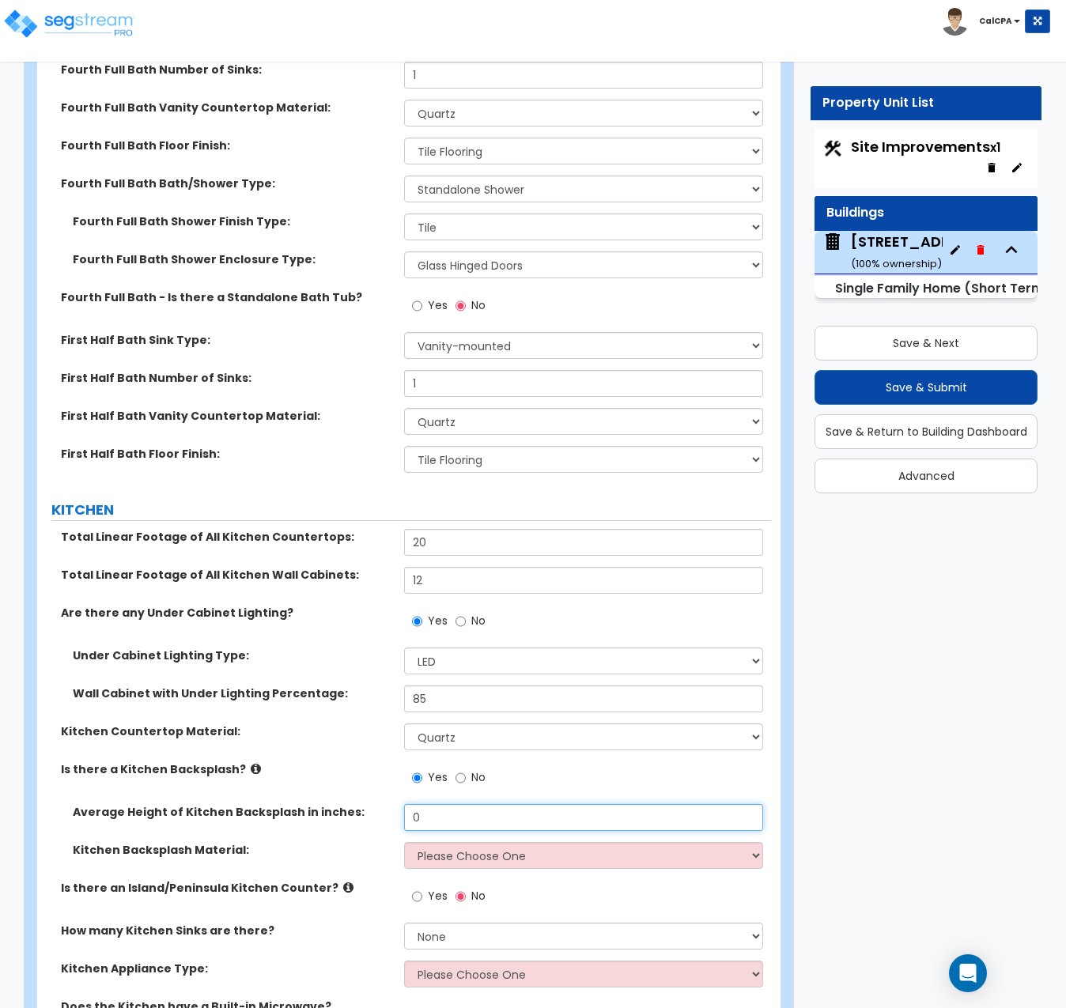
drag, startPoint x: 467, startPoint y: 758, endPoint x: 399, endPoint y: 755, distance: 68.8
click at [399, 804] on div "Average Height of Kitchen Backsplash in inches: 0" at bounding box center [404, 823] width 734 height 38
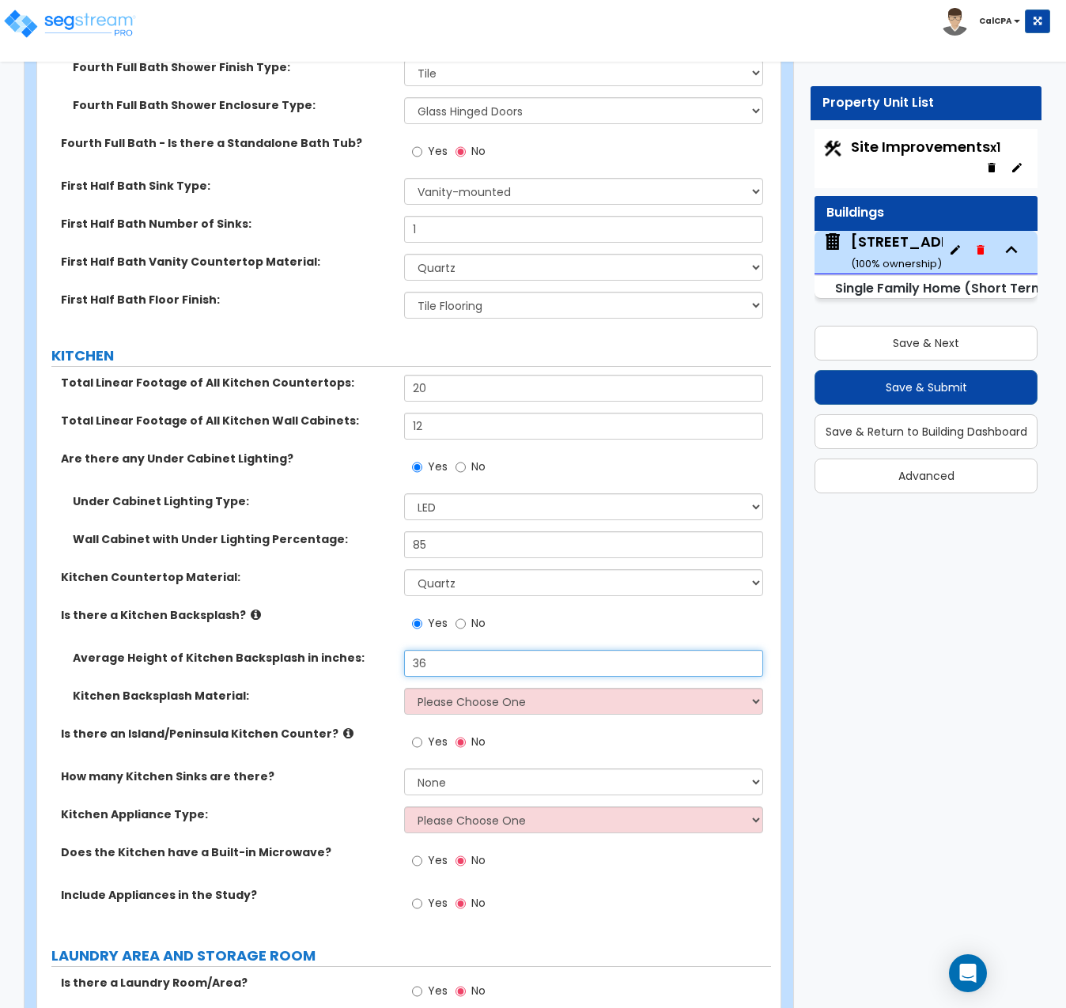
scroll to position [7204, 0]
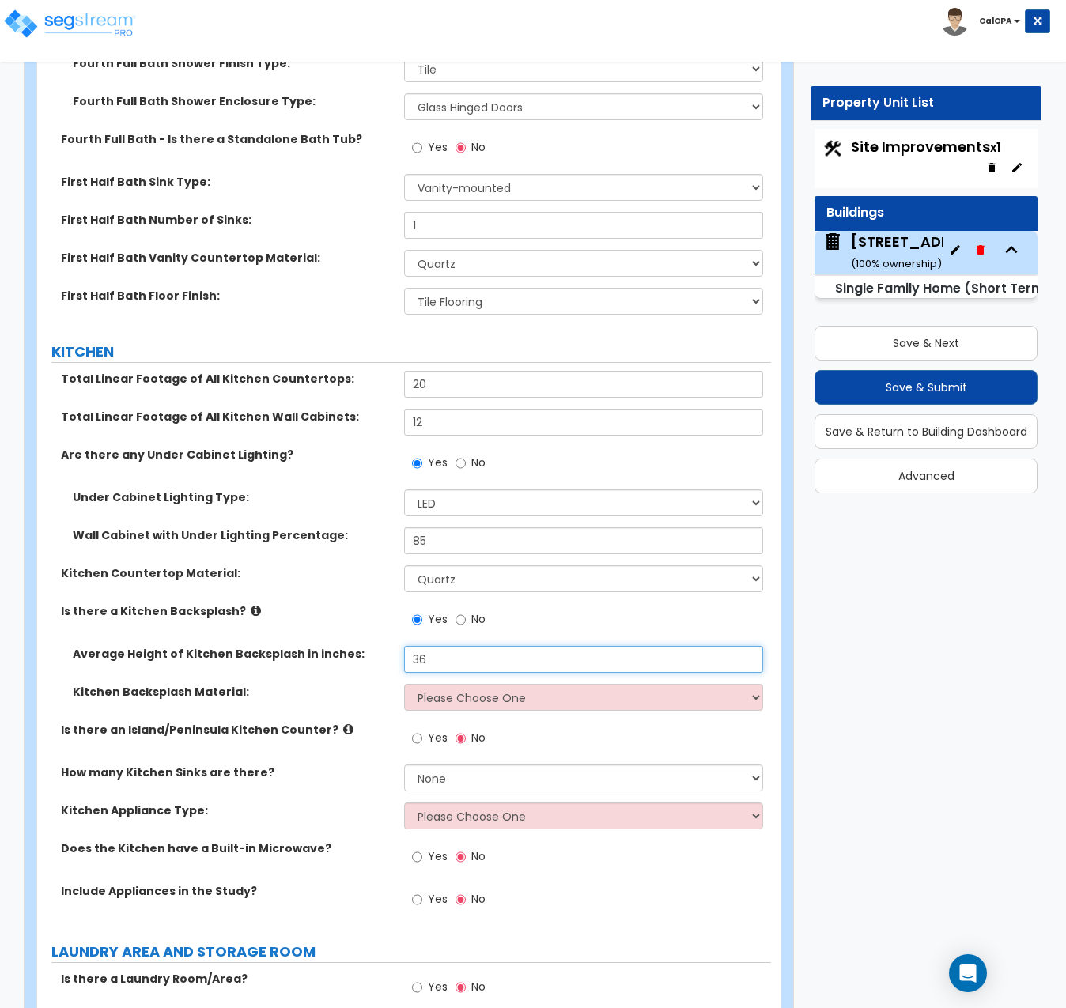
type input "36"
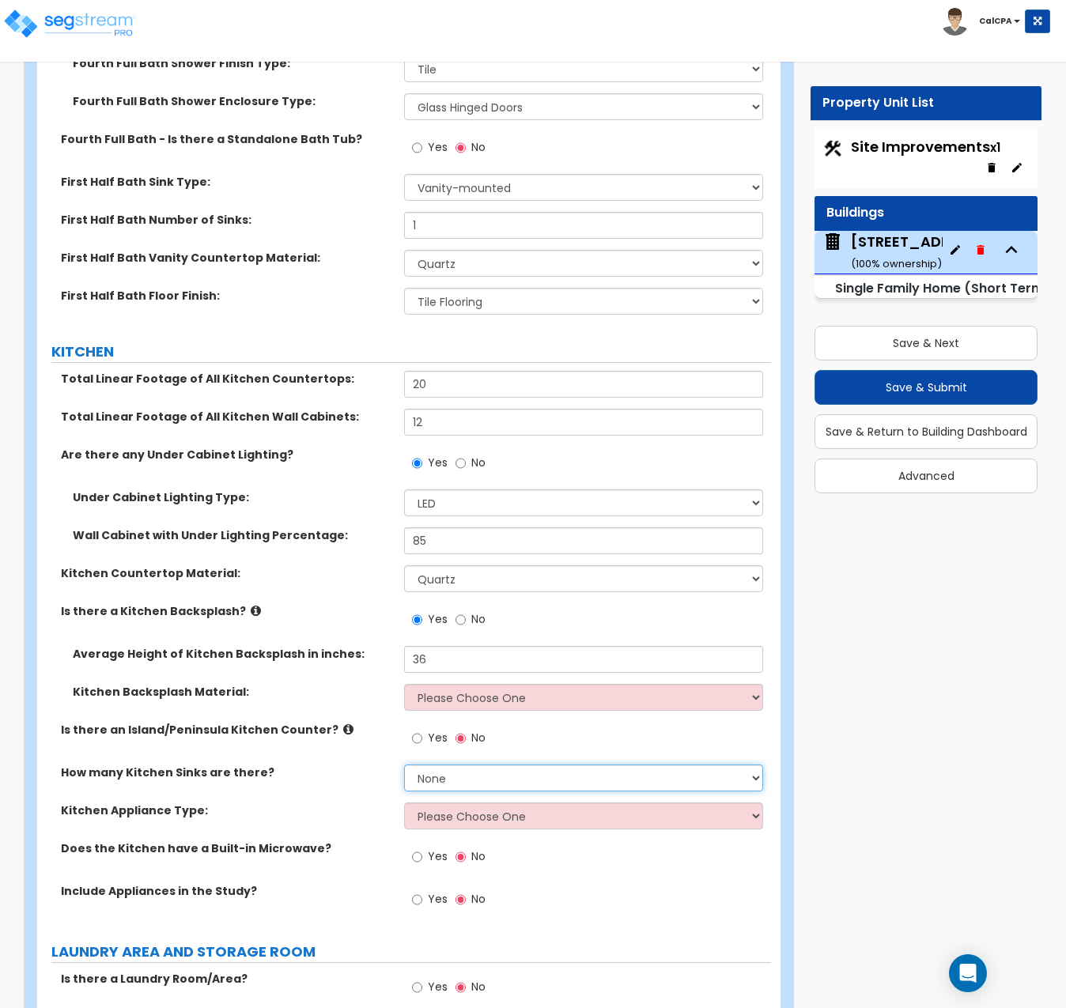
click at [755, 765] on select "None 1 2 3" at bounding box center [583, 778] width 359 height 27
select select "1"
click at [404, 765] on select "None 1 2 3" at bounding box center [583, 778] width 359 height 27
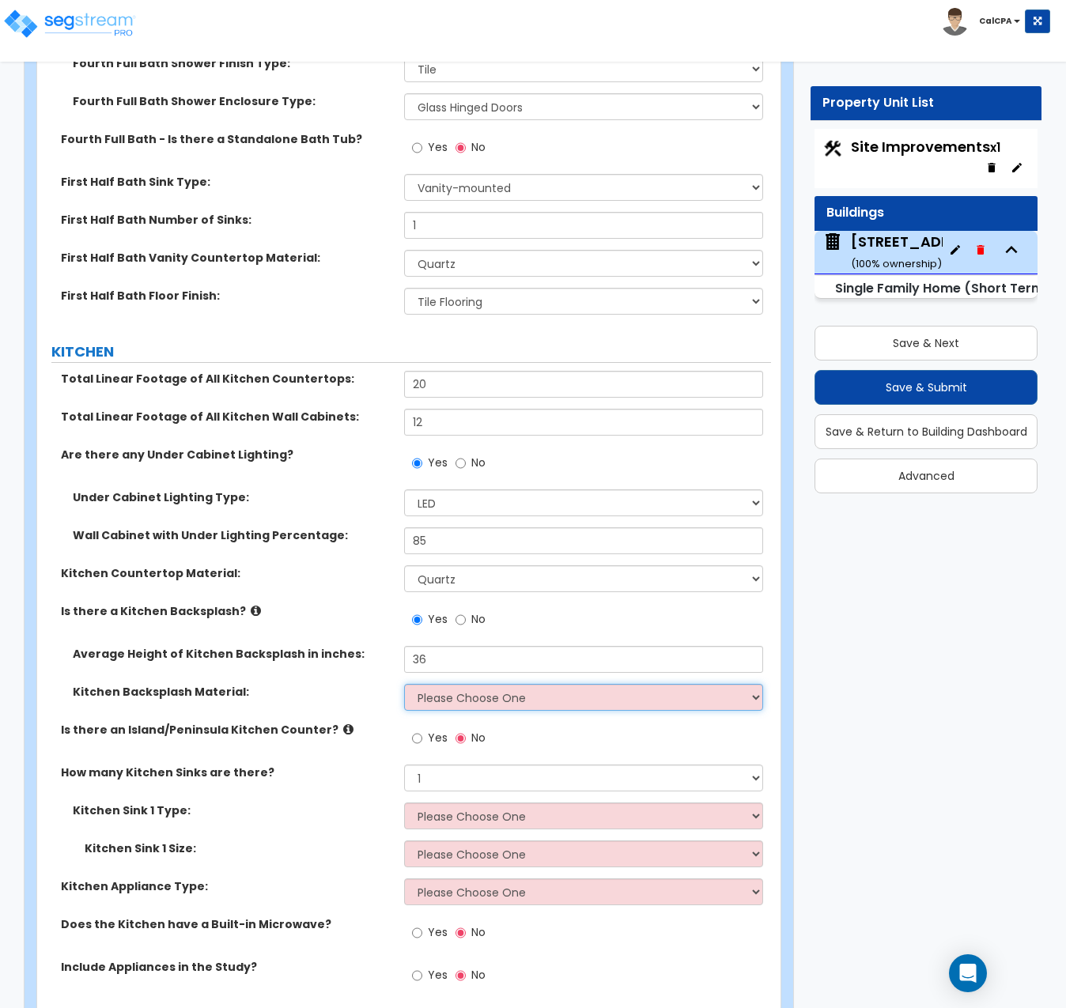
click at [746, 684] on select "Please Choose One Plastic Laminate Solid Surface Stone Quartz Tile Stainless St…" at bounding box center [583, 697] width 359 height 27
select select "4"
click at [404, 684] on select "Please Choose One Plastic Laminate Solid Surface Stone Quartz Tile Stainless St…" at bounding box center [583, 697] width 359 height 27
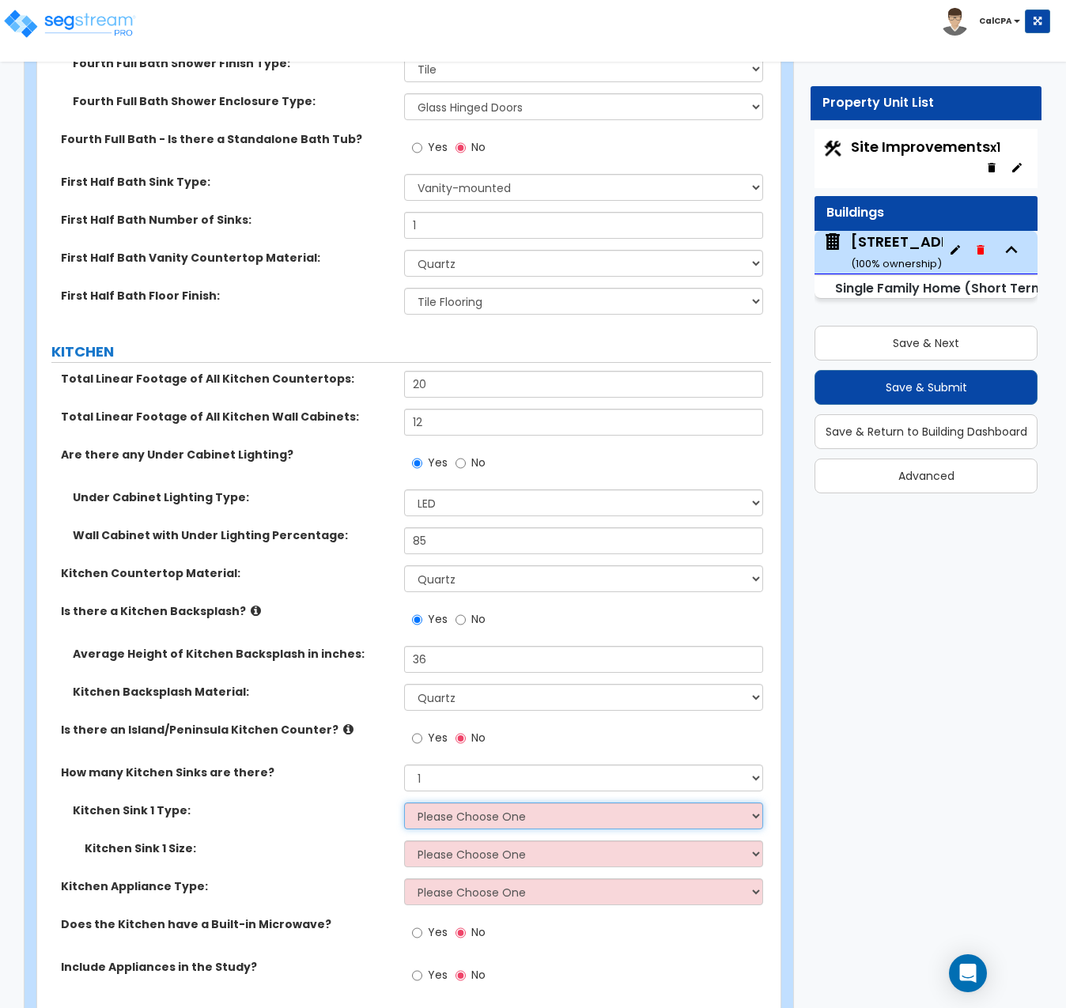
click at [754, 803] on select "Please Choose One Stainless Steel Porcelain Enamel Cast Iron Granite Composite" at bounding box center [583, 816] width 359 height 27
select select "1"
click at [404, 803] on select "Please Choose One Stainless Steel Porcelain Enamel Cast Iron Granite Composite" at bounding box center [583, 816] width 359 height 27
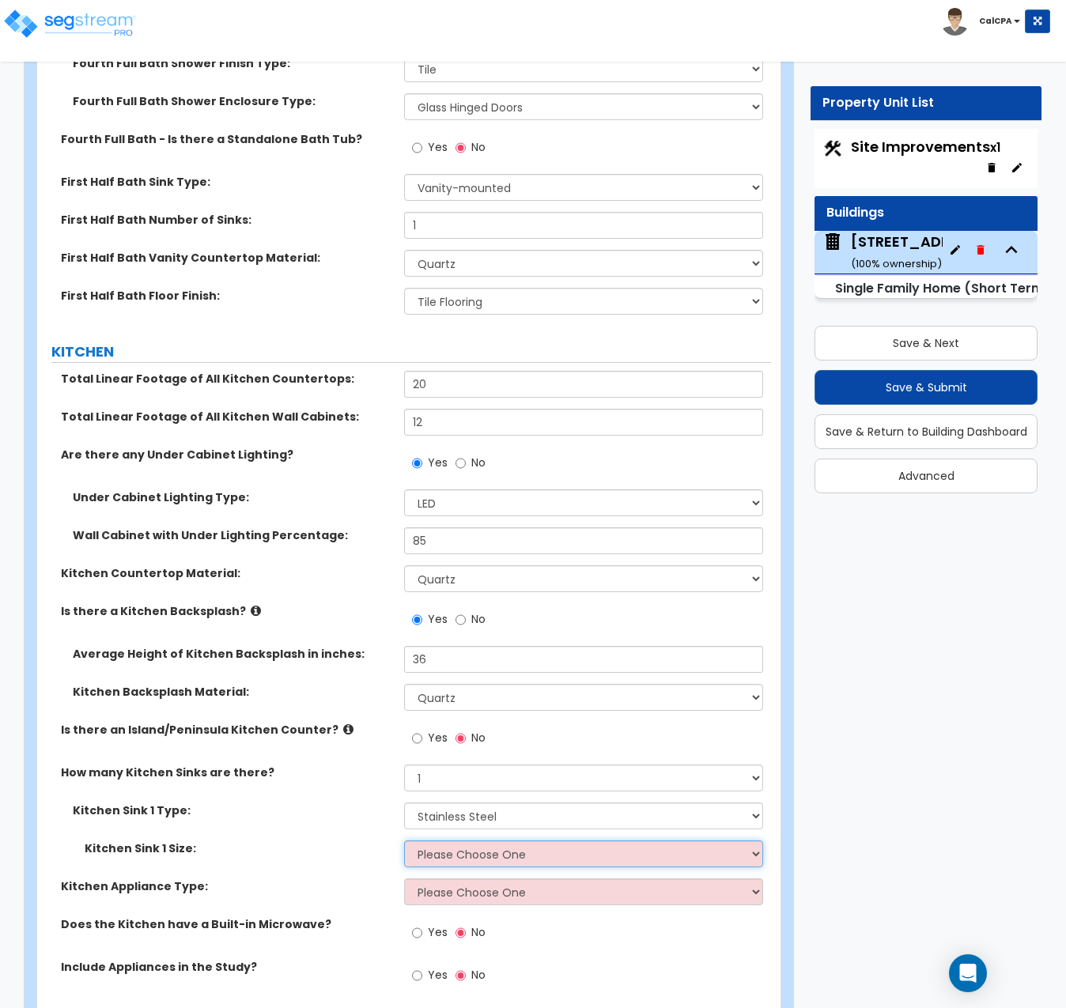
click at [755, 841] on select "Please Choose One Single Sink Double Sink" at bounding box center [583, 854] width 359 height 27
select select "1"
click at [404, 841] on select "Please Choose One Single Sink Double Sink" at bounding box center [583, 854] width 359 height 27
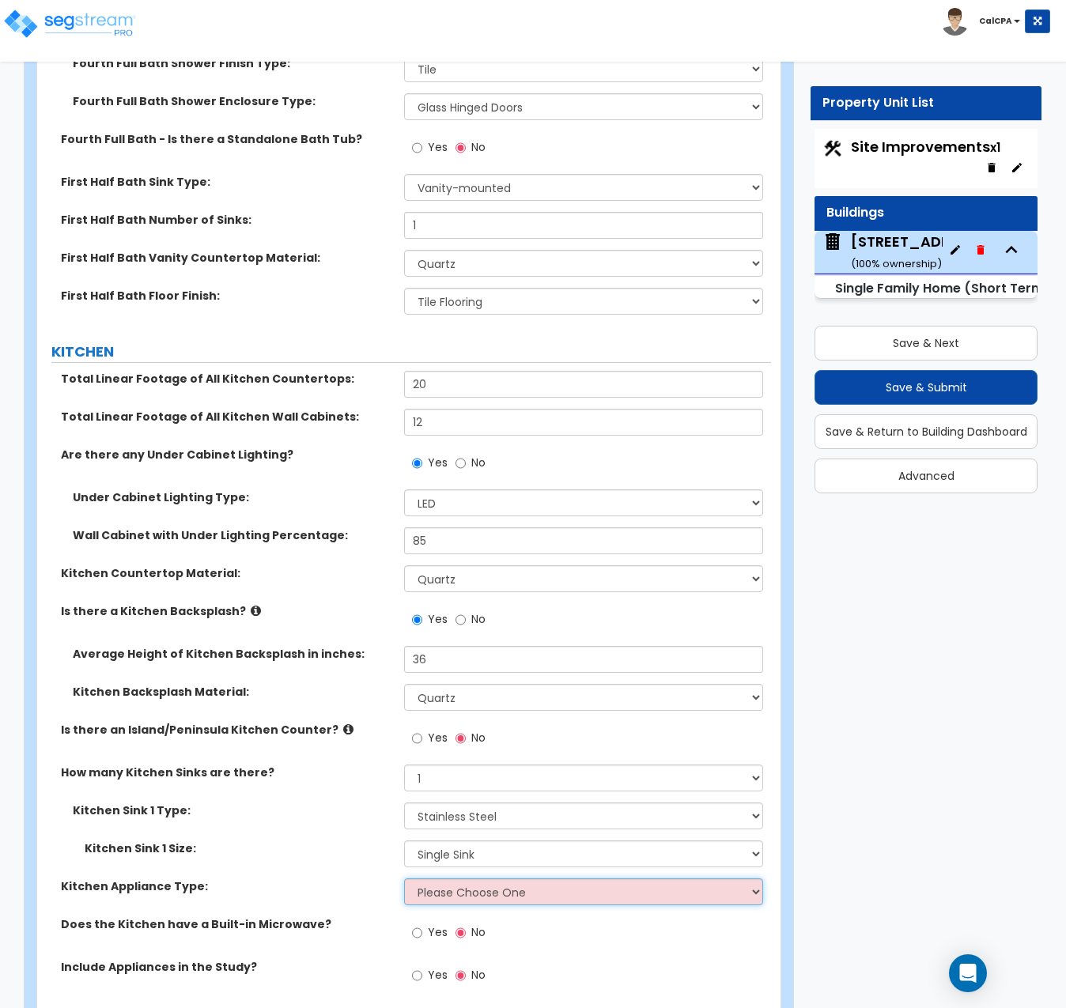
click at [750, 879] on select "Please Choose One Gas Electric" at bounding box center [583, 892] width 359 height 27
select select "1"
click at [404, 879] on select "Please Choose One Gas Electric" at bounding box center [583, 892] width 359 height 27
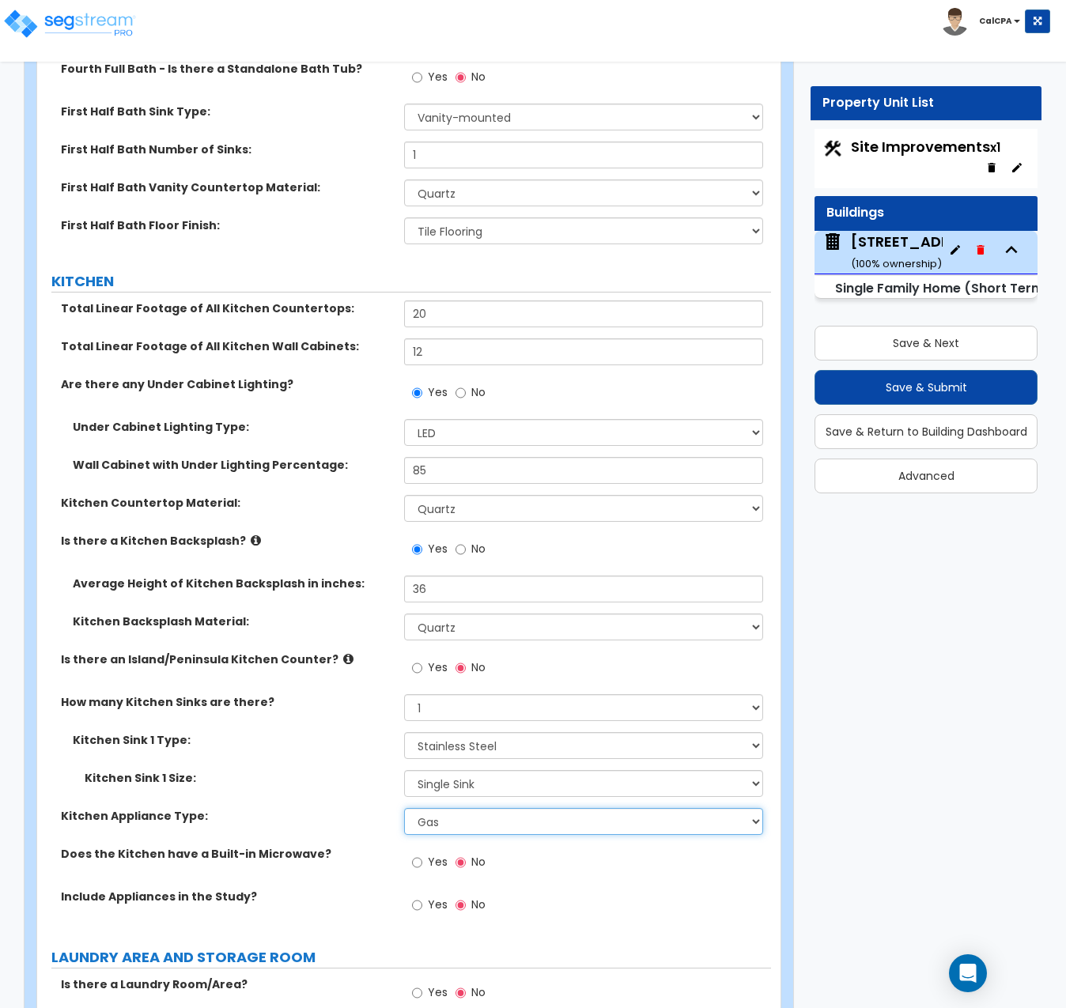
scroll to position [7283, 0]
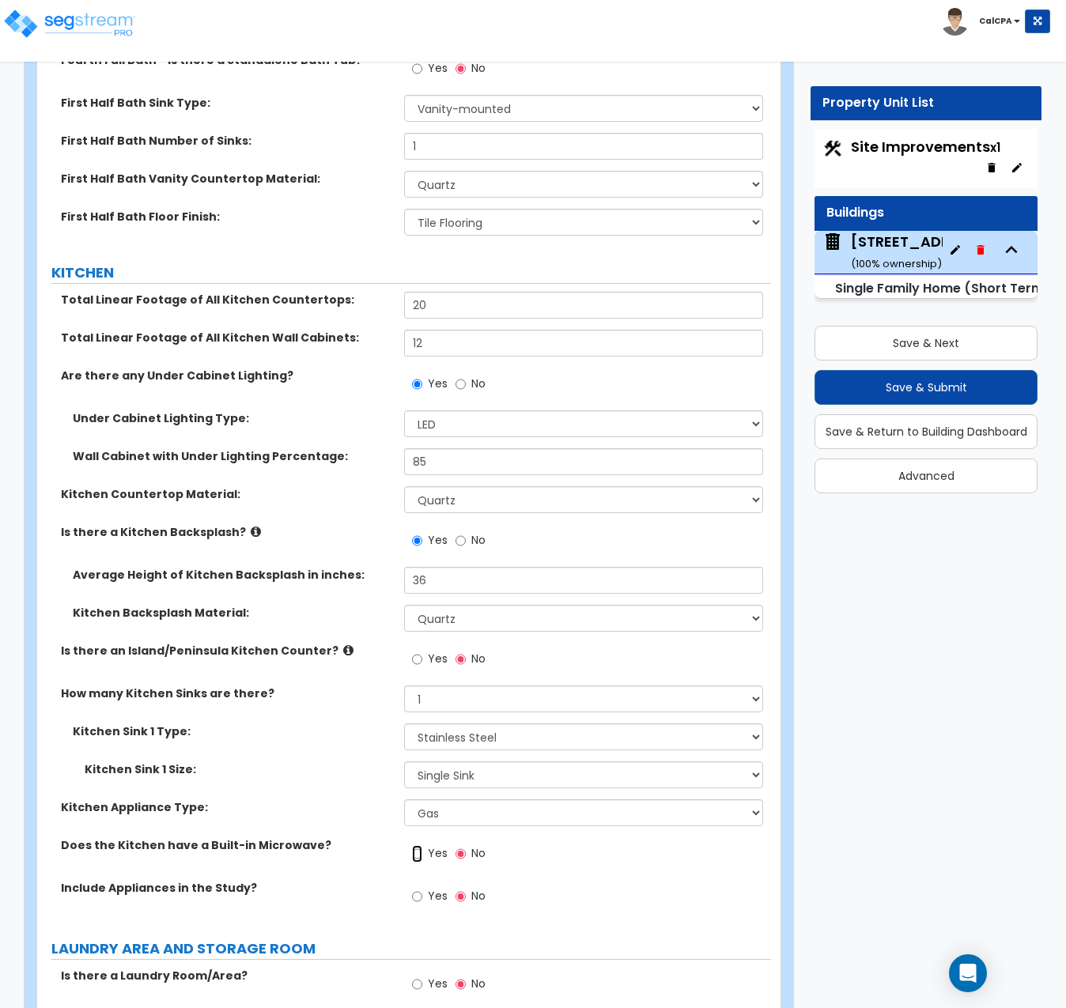
click at [422, 845] on input "Yes" at bounding box center [417, 853] width 10 height 17
radio input "true"
click at [414, 888] on input "Yes" at bounding box center [417, 896] width 10 height 17
radio input "true"
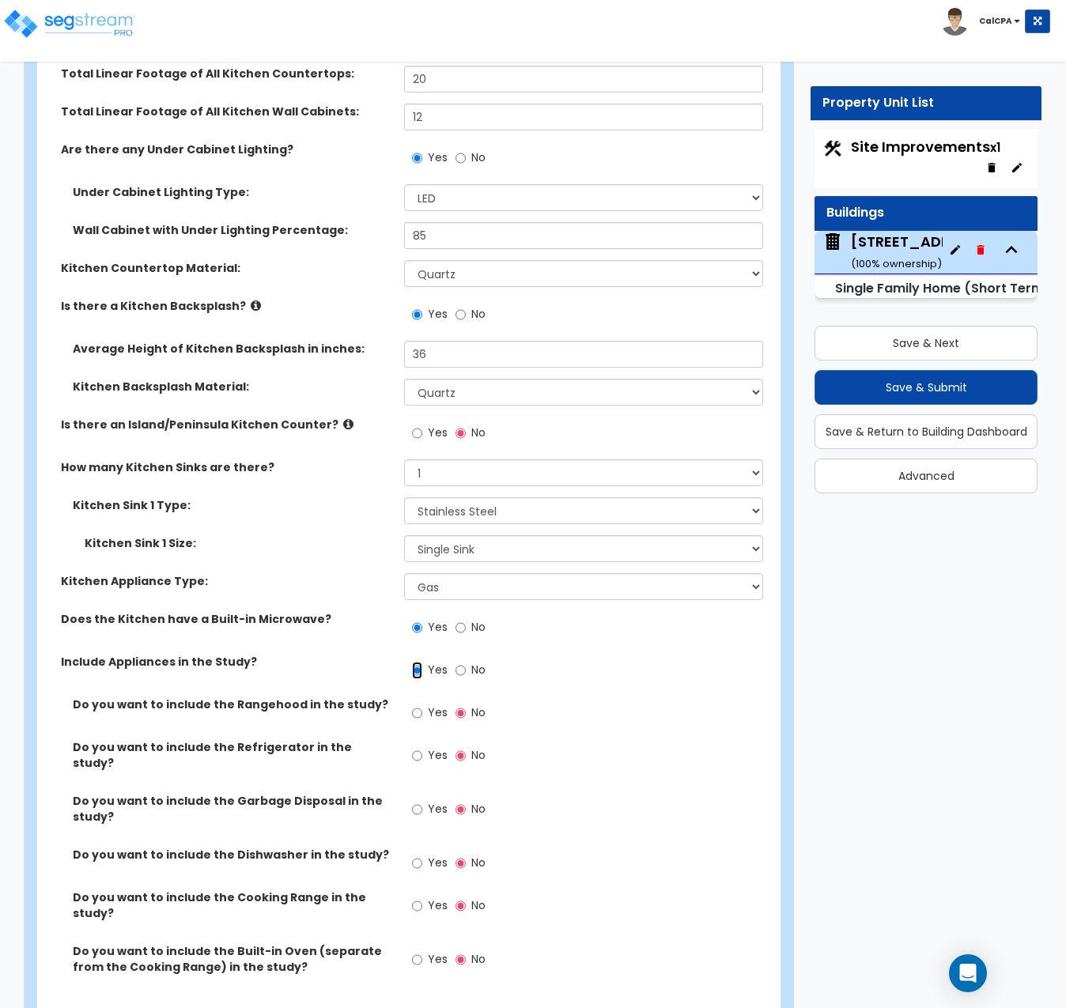
scroll to position [7520, 0]
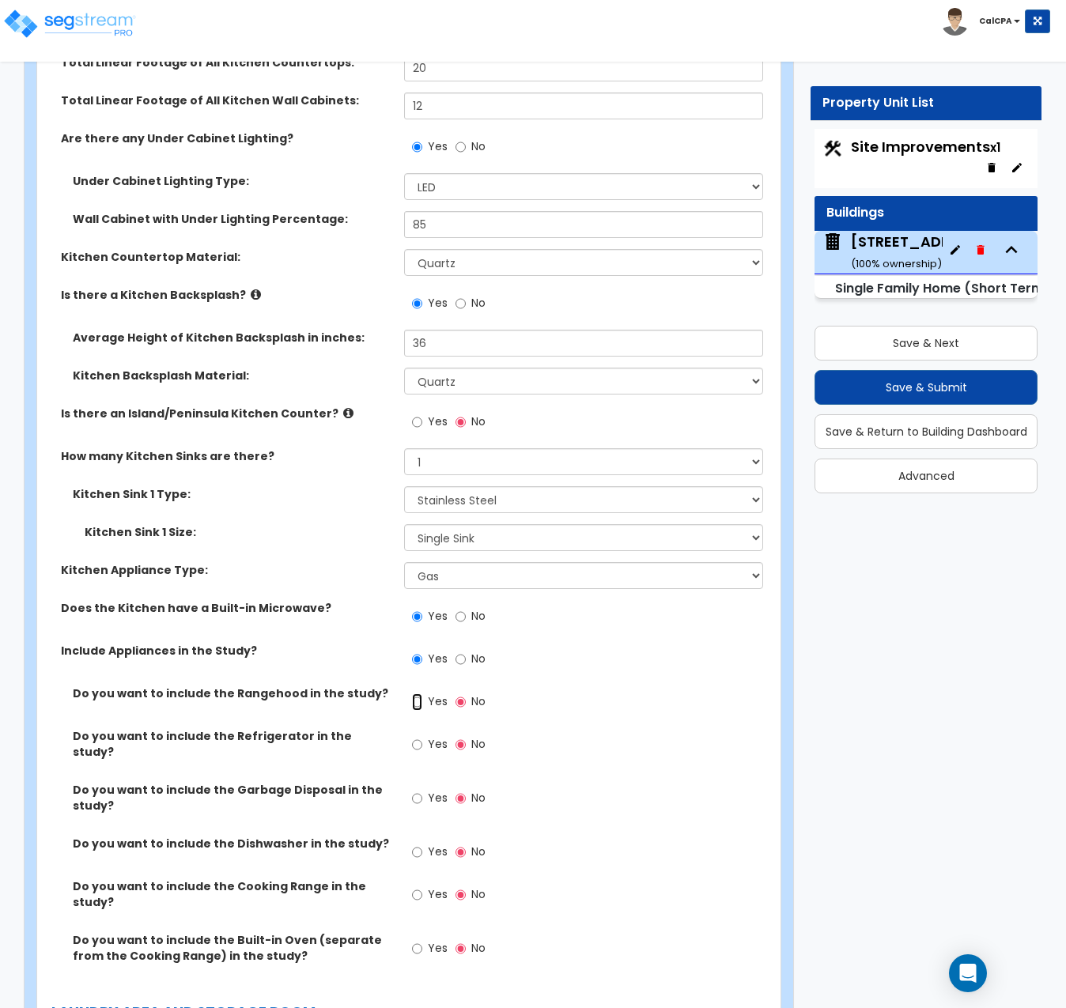
click at [414, 694] on input "Yes" at bounding box center [417, 702] width 10 height 17
radio input "true"
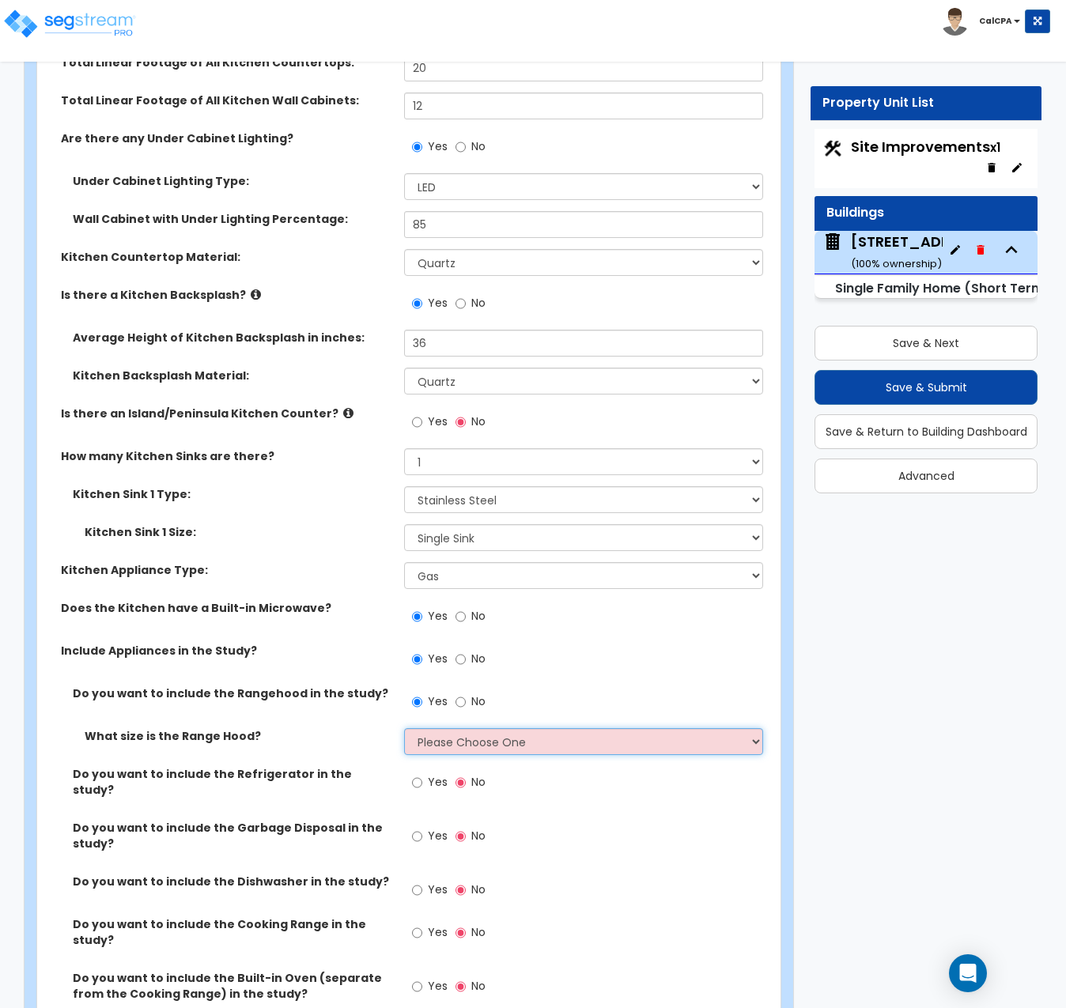
click at [758, 728] on select "Please Choose One Normal - 30" Wide - 42"" at bounding box center [583, 741] width 359 height 27
select select "2"
click at [404, 728] on select "Please Choose One Normal - 30" Wide - 42"" at bounding box center [583, 741] width 359 height 27
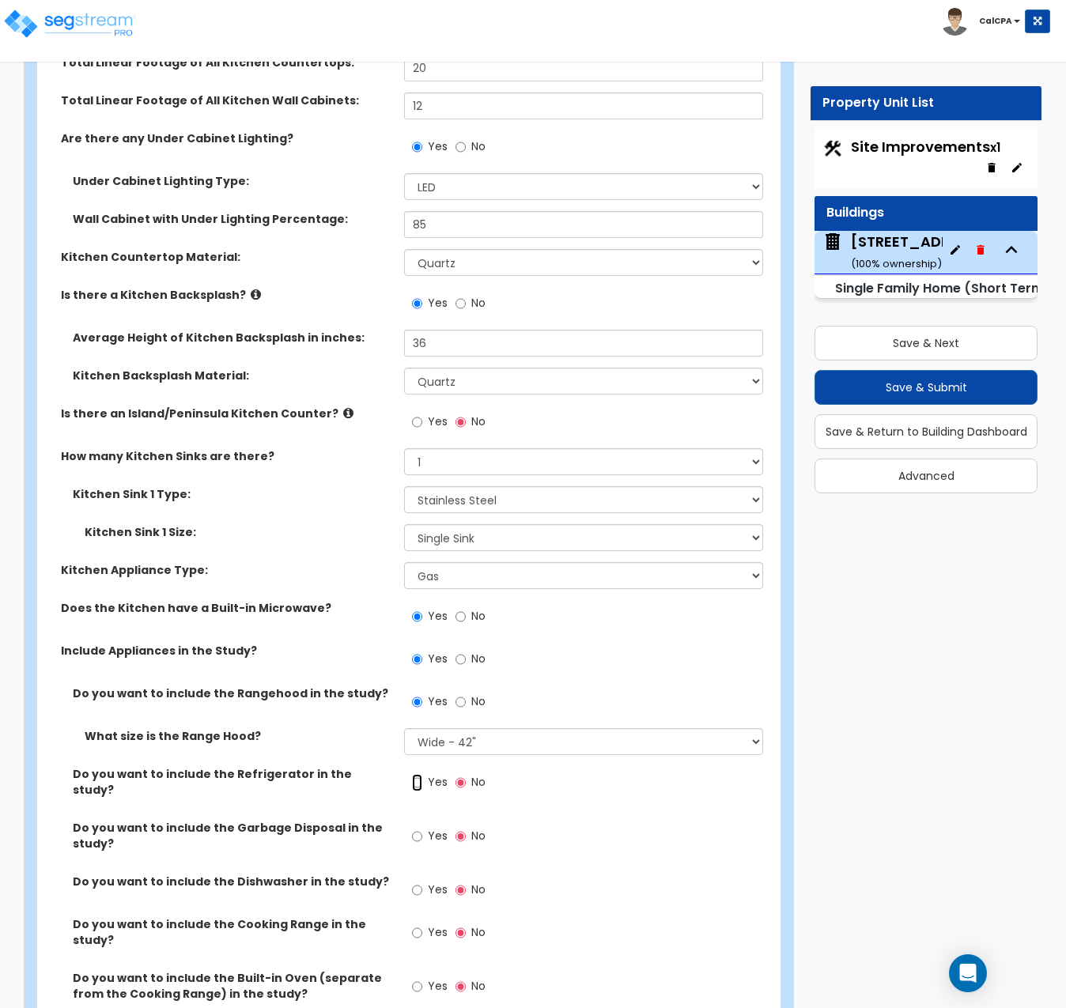
click at [418, 774] on input "Yes" at bounding box center [417, 782] width 10 height 17
radio input "true"
click at [415, 828] on input "Yes" at bounding box center [417, 836] width 10 height 17
radio input "true"
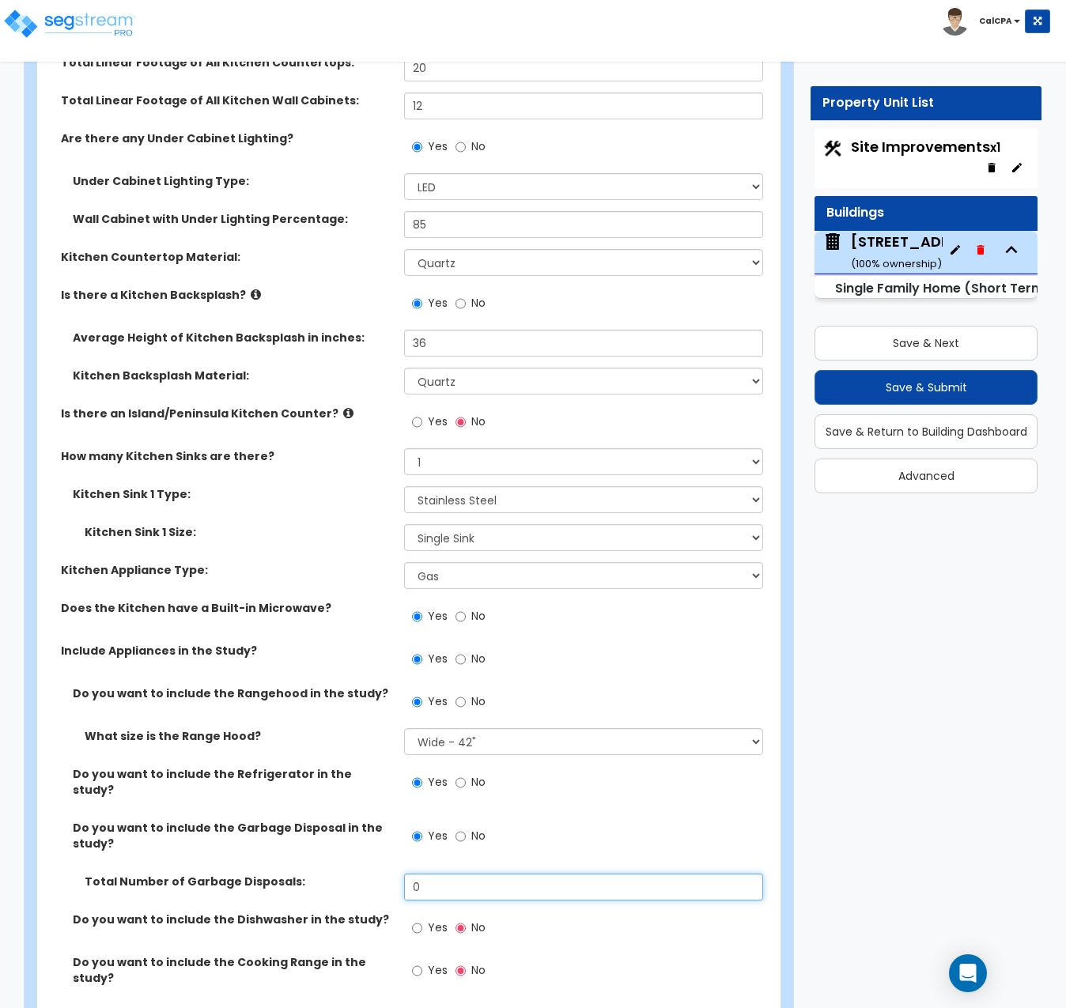
drag, startPoint x: 489, startPoint y: 815, endPoint x: 395, endPoint y: 802, distance: 94.2
click at [395, 874] on div "Total Number of Garbage Disposals: 0" at bounding box center [404, 893] width 734 height 38
type input "1"
click at [416, 920] on input "Yes" at bounding box center [417, 928] width 10 height 17
radio input "true"
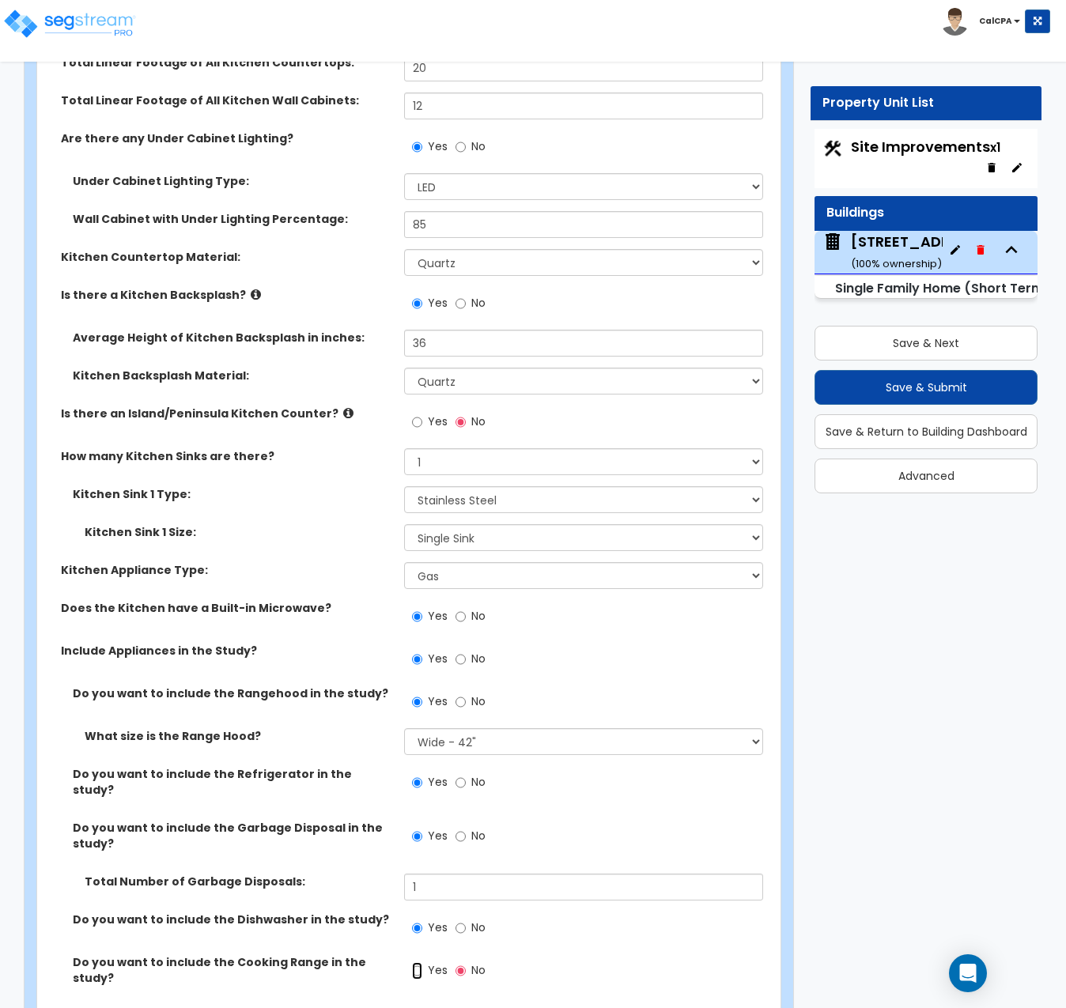
click at [418, 962] on input "Yes" at bounding box center [417, 970] width 10 height 17
radio input "true"
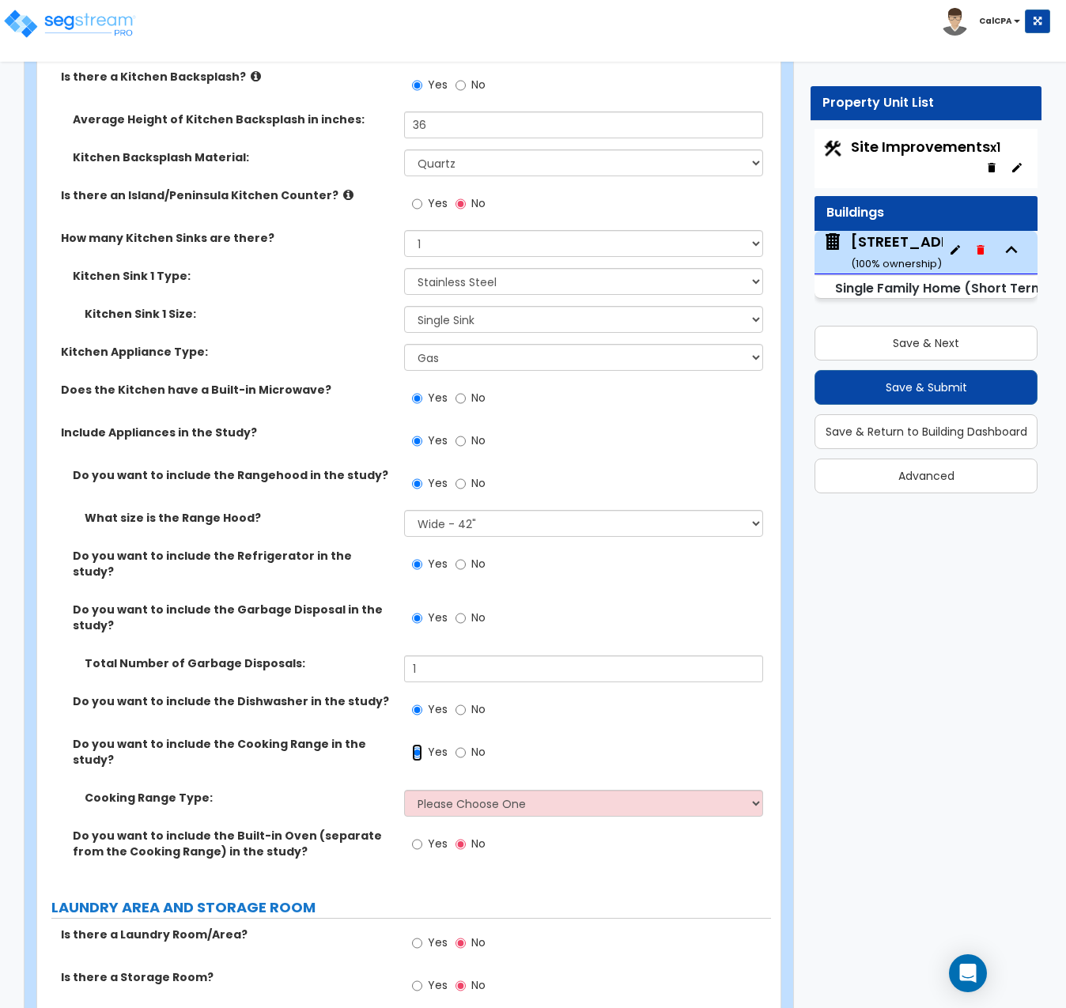
scroll to position [7757, 0]
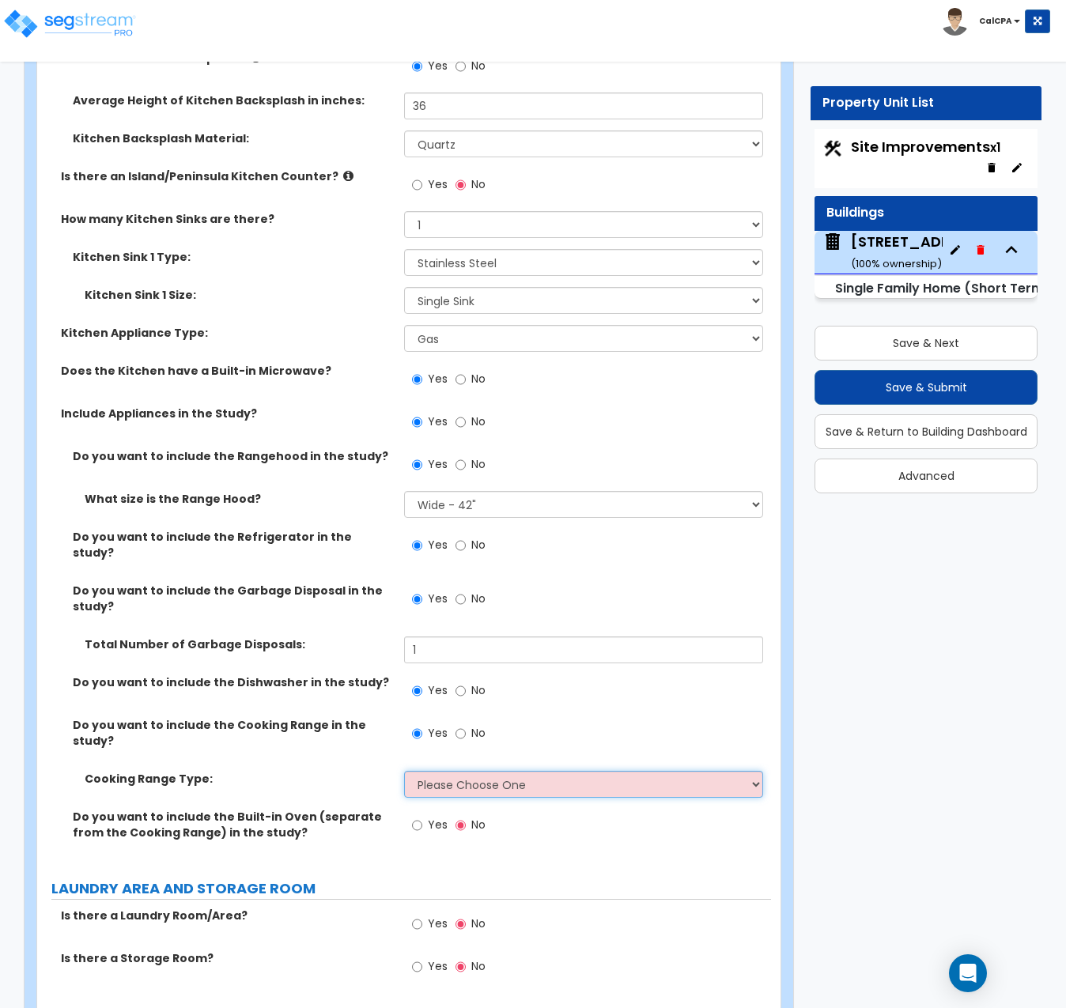
click at [745, 771] on select "Please Choose One Cook Top Only Range with Oven" at bounding box center [583, 784] width 359 height 27
select select "2"
click at [404, 771] on select "Please Choose One Cook Top Only Range with Oven" at bounding box center [583, 784] width 359 height 27
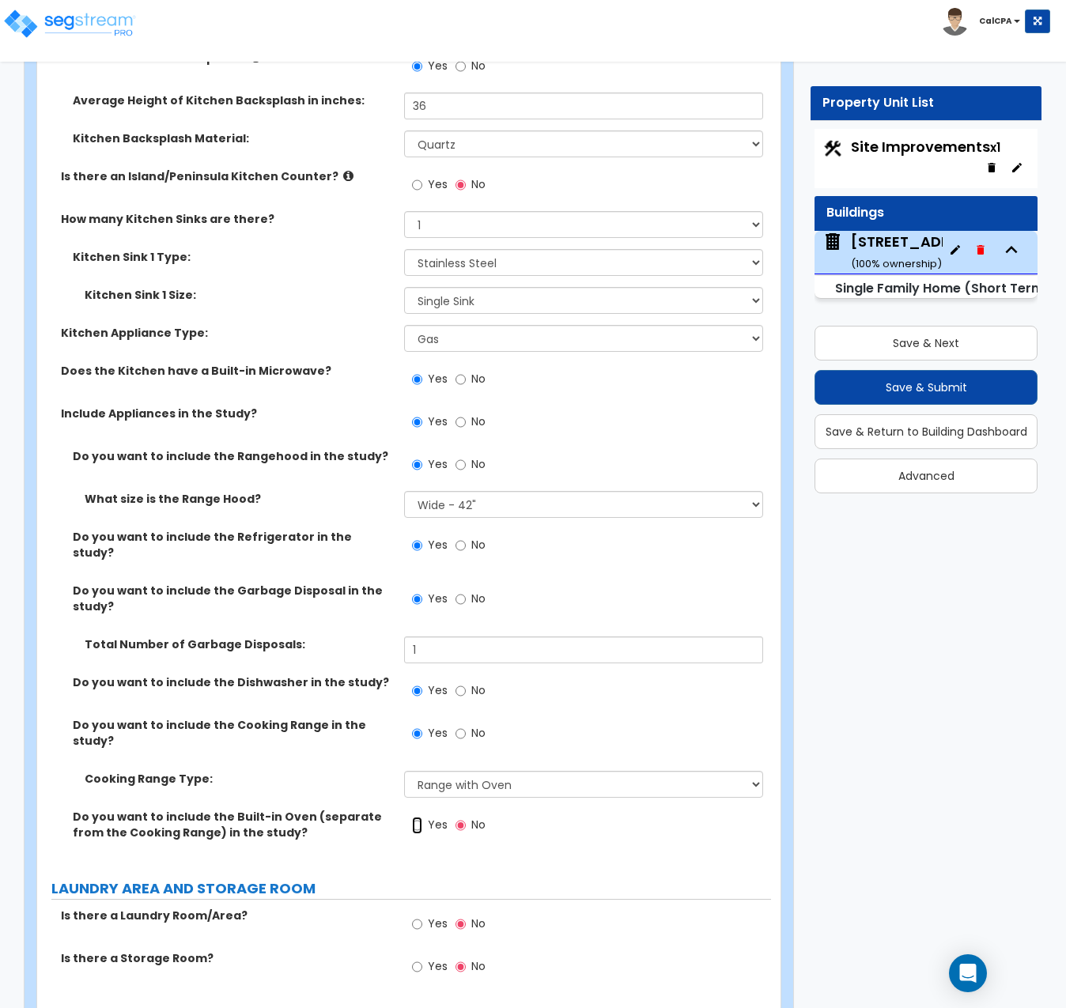
click at [418, 817] on input "Yes" at bounding box center [417, 825] width 10 height 17
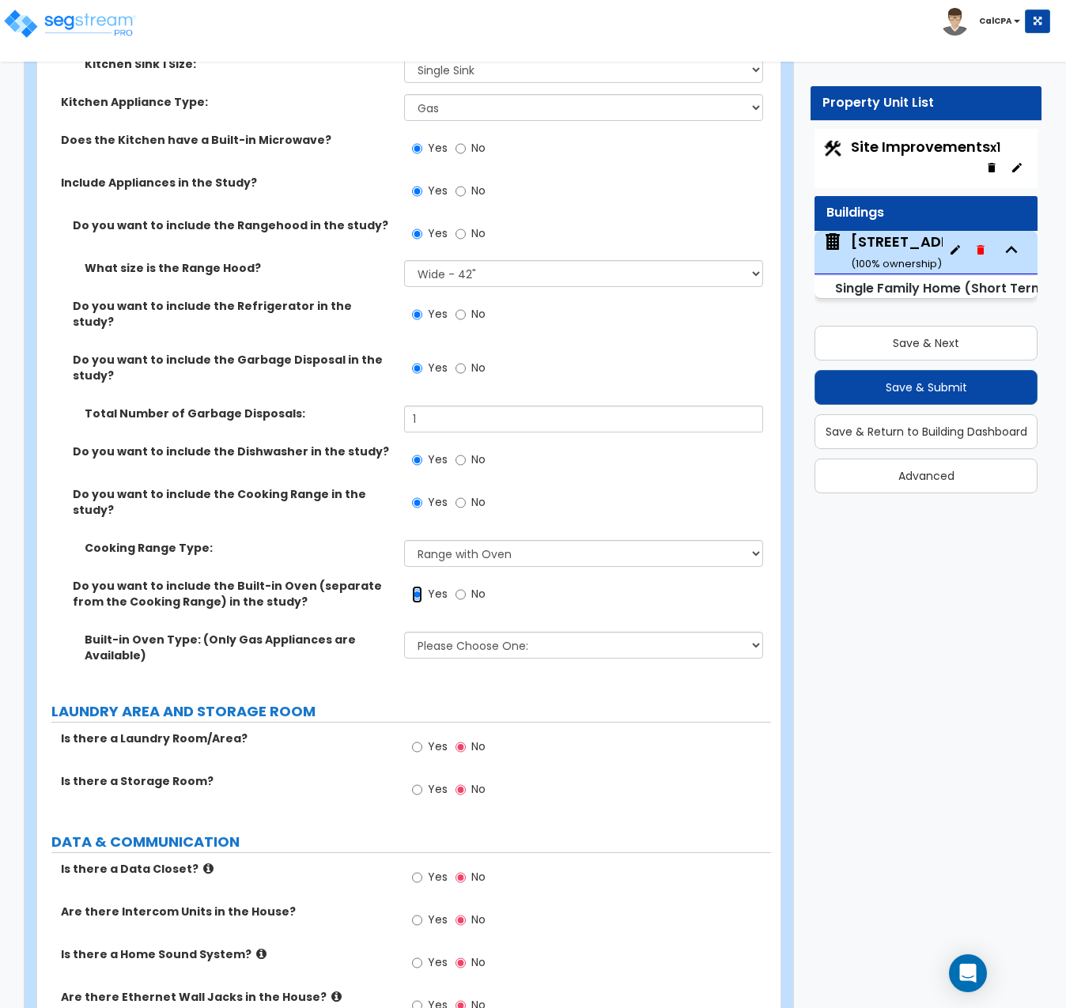
scroll to position [7994, 0]
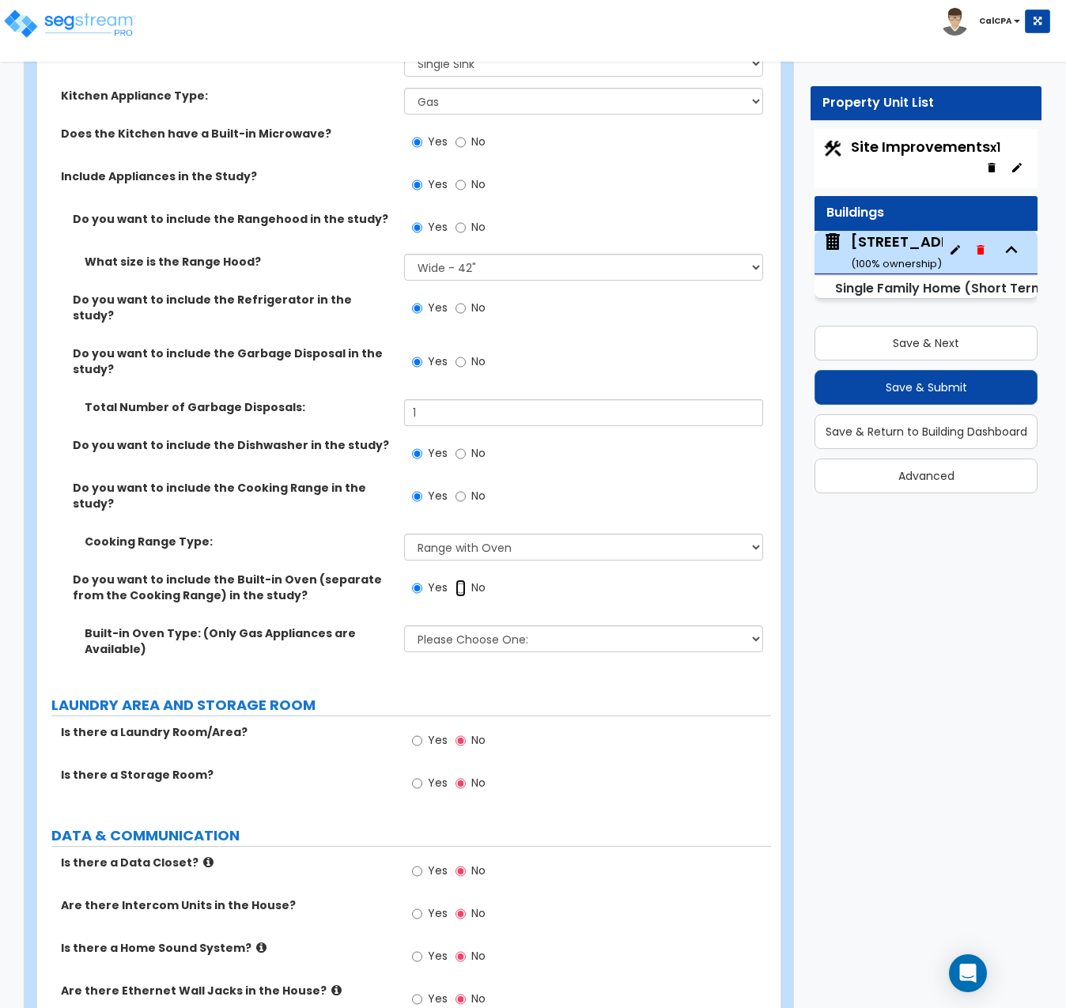
click at [463, 580] on input "No" at bounding box center [461, 588] width 10 height 17
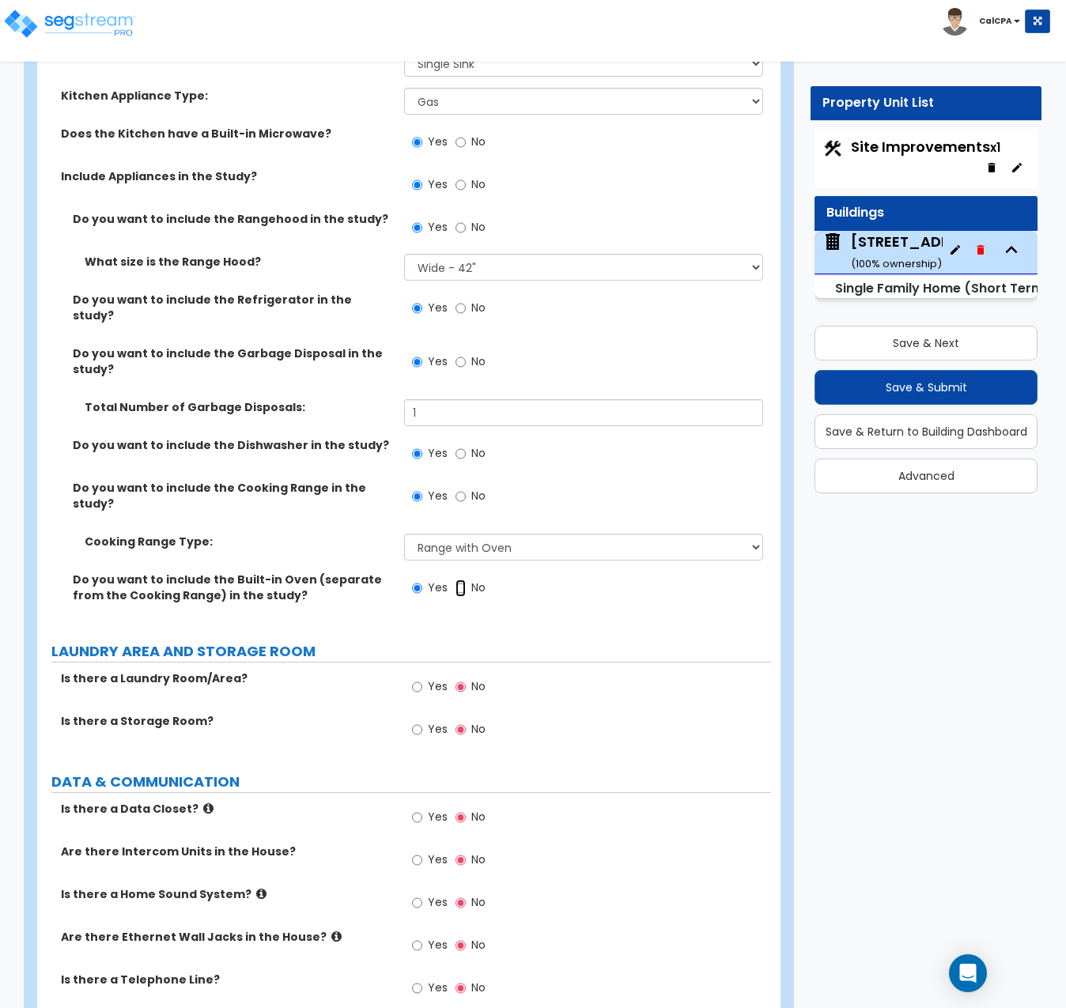
radio input "false"
radio input "true"
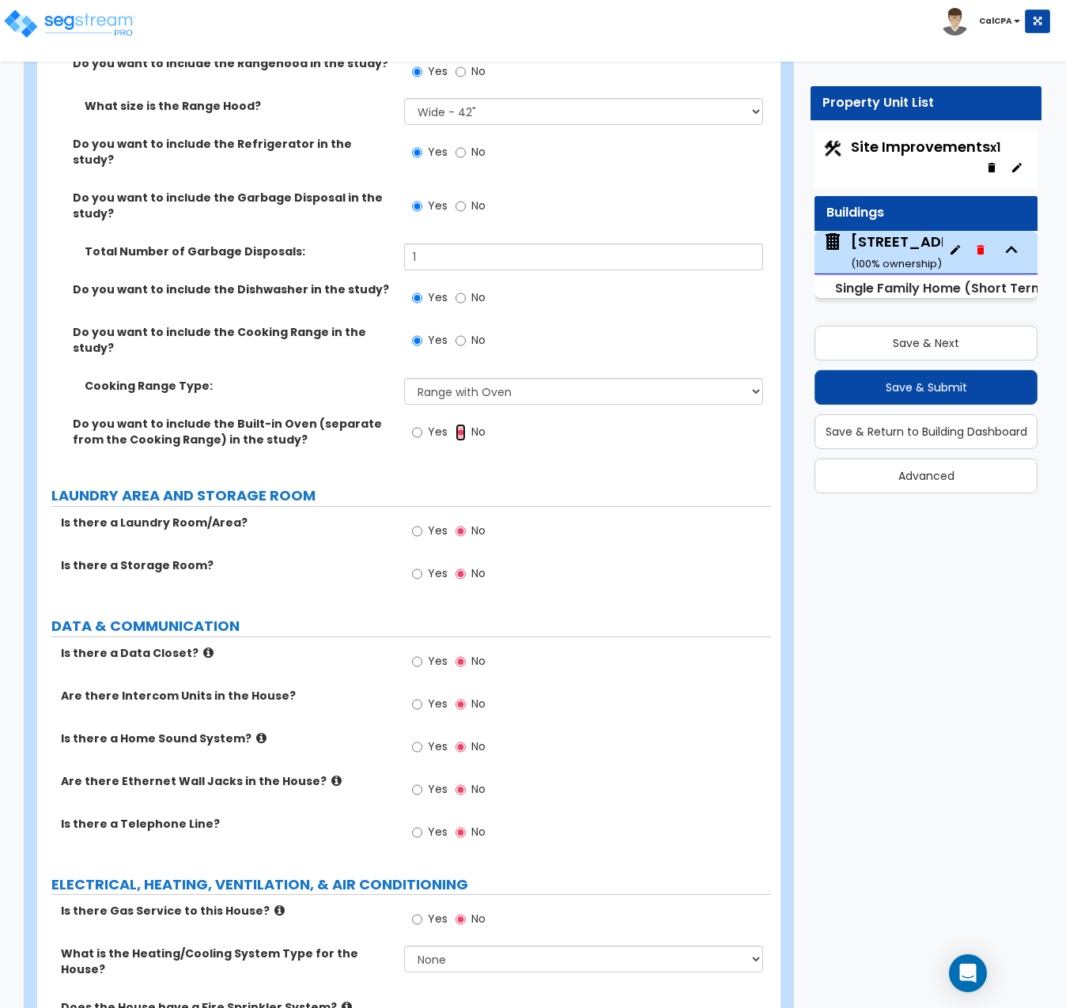
scroll to position [8153, 0]
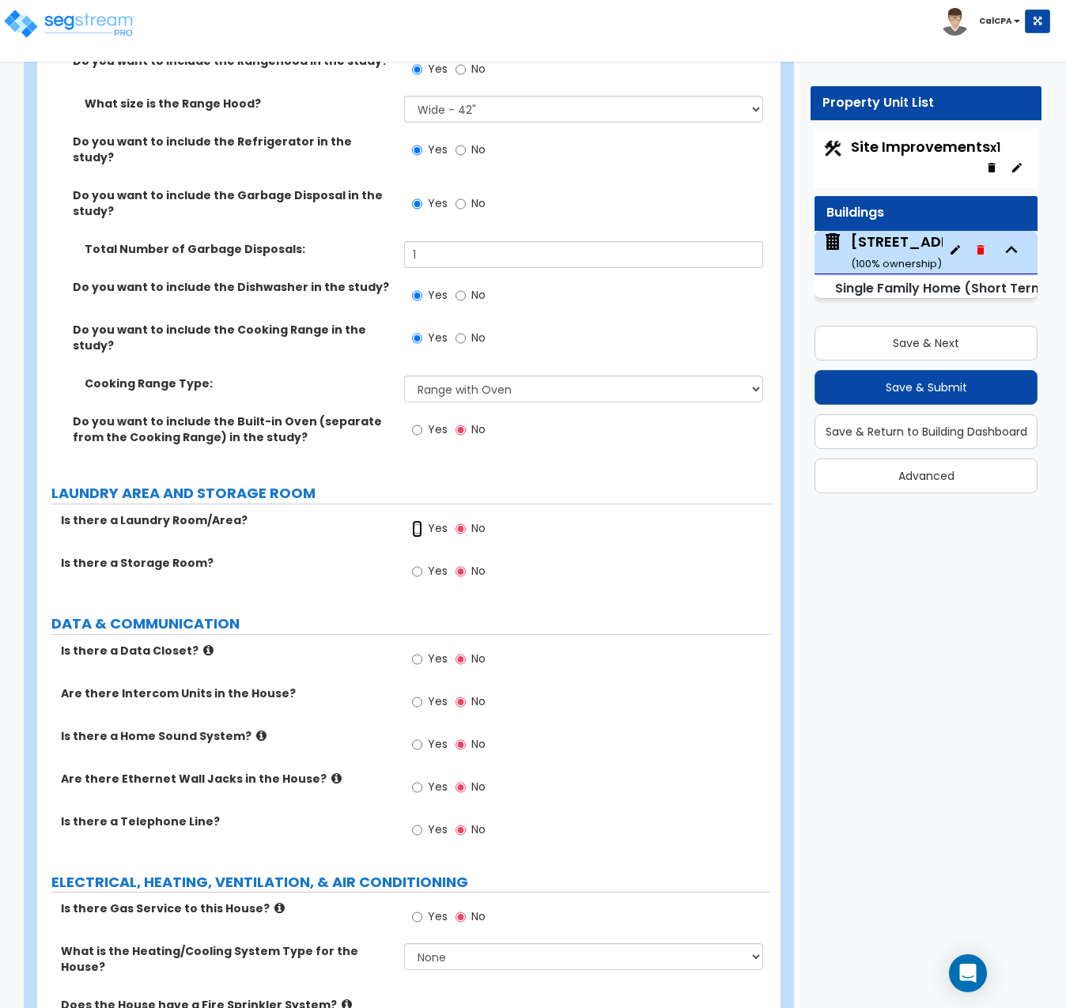
click at [418, 520] on input "Yes" at bounding box center [417, 528] width 10 height 17
radio input "true"
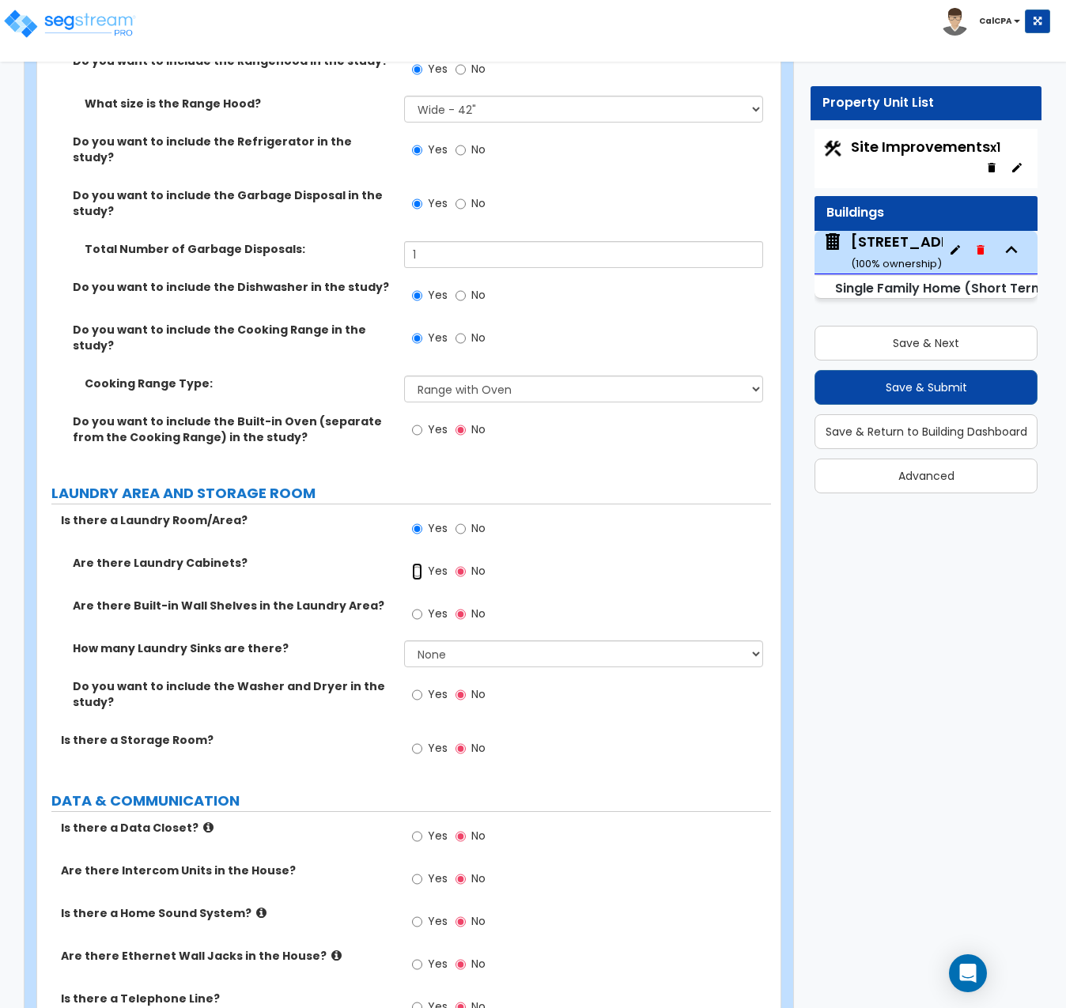
click at [414, 563] on input "Yes" at bounding box center [417, 571] width 10 height 17
radio input "true"
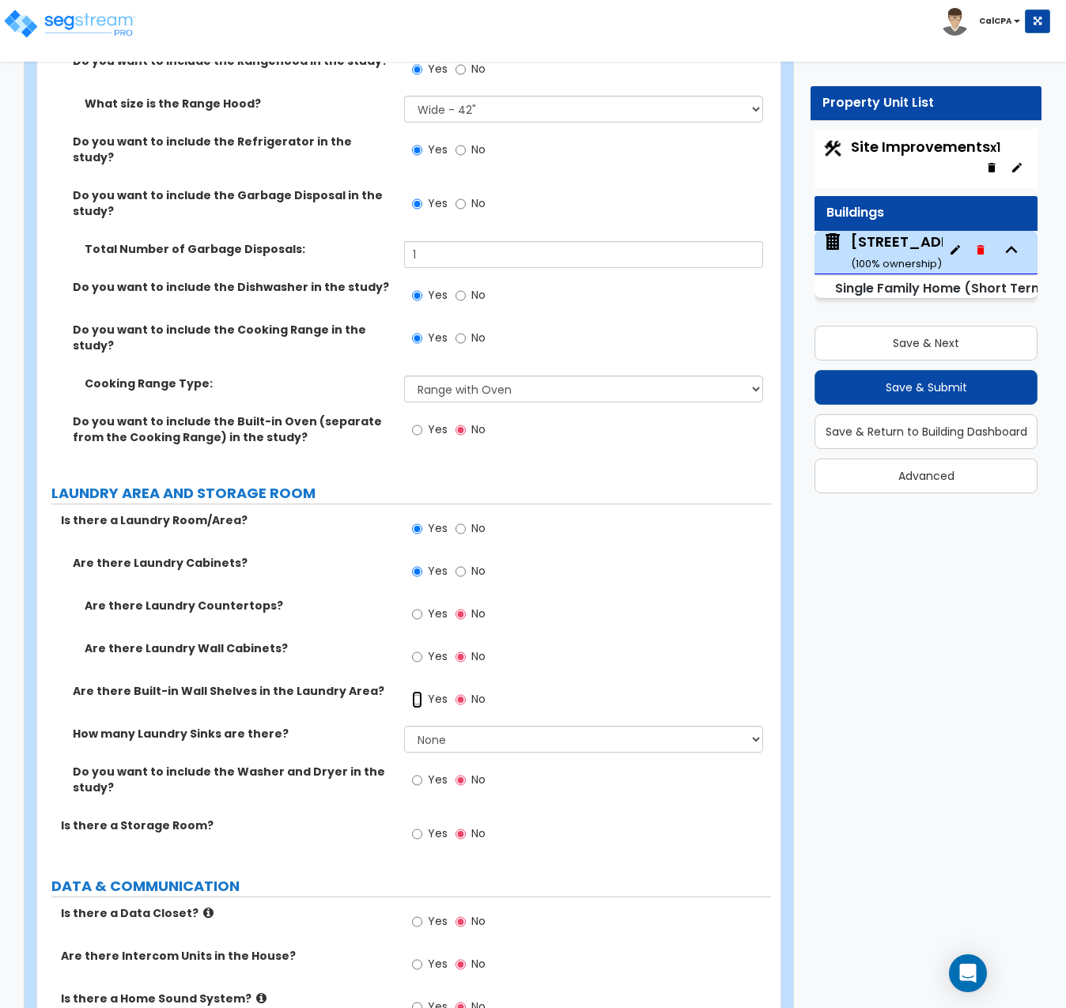
click at [418, 691] on input "Yes" at bounding box center [417, 699] width 10 height 17
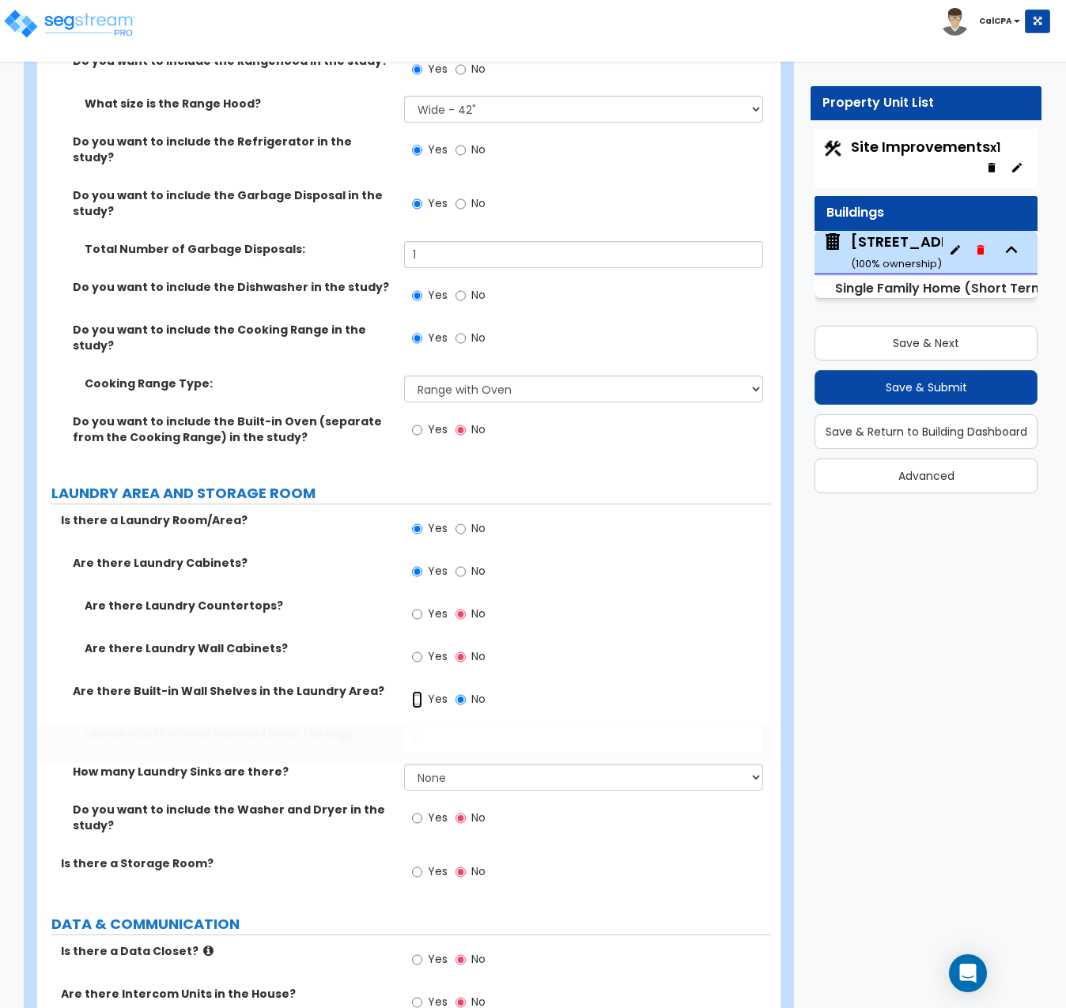
radio input "true"
drag, startPoint x: 454, startPoint y: 651, endPoint x: 366, endPoint y: 649, distance: 87.8
click at [366, 726] on div "Laundry Built-in Wall Shelves Linear Footage: 0" at bounding box center [404, 745] width 734 height 38
click at [470, 726] on input "0" at bounding box center [583, 739] width 359 height 27
drag, startPoint x: 470, startPoint y: 648, endPoint x: 372, endPoint y: 641, distance: 98.3
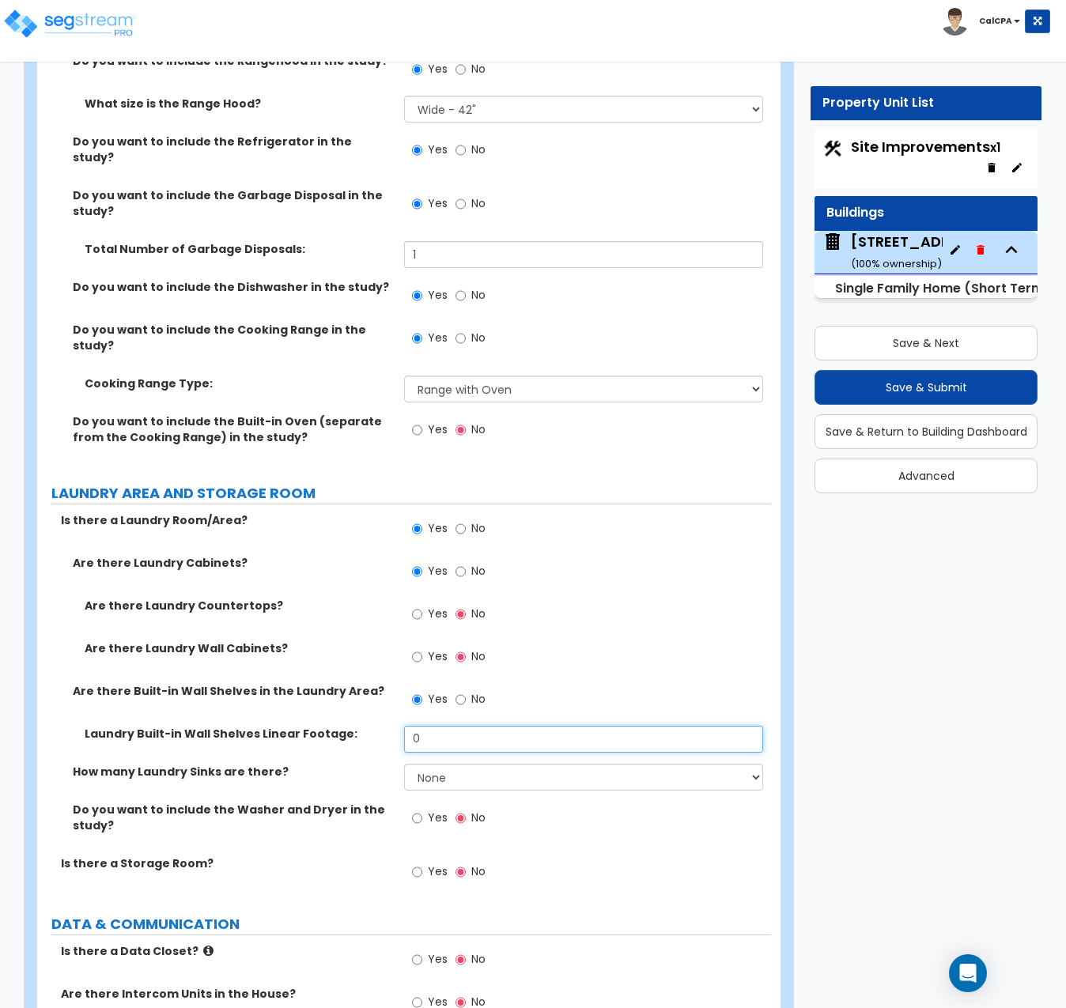
click at [372, 726] on div "Laundry Built-in Wall Shelves Linear Footage: 0" at bounding box center [404, 745] width 734 height 38
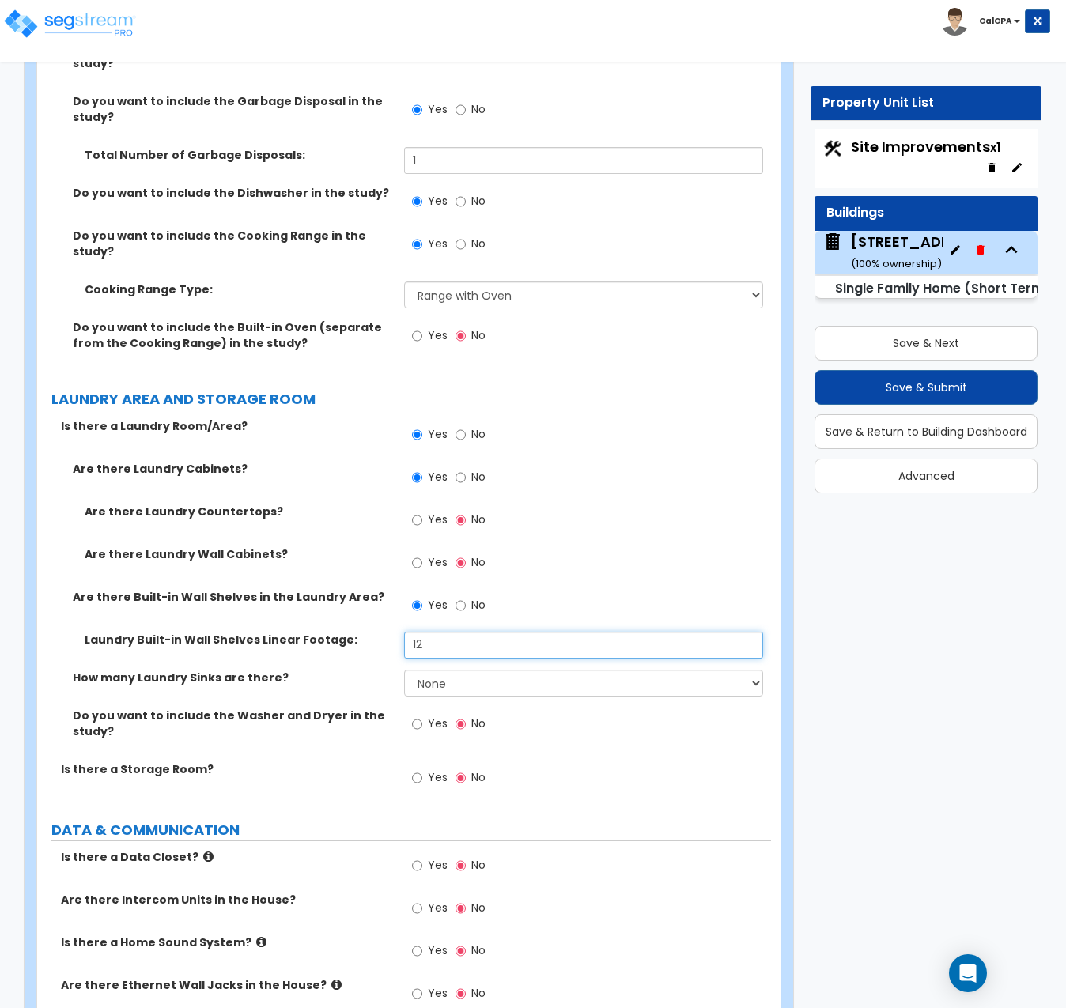
scroll to position [8311, 0]
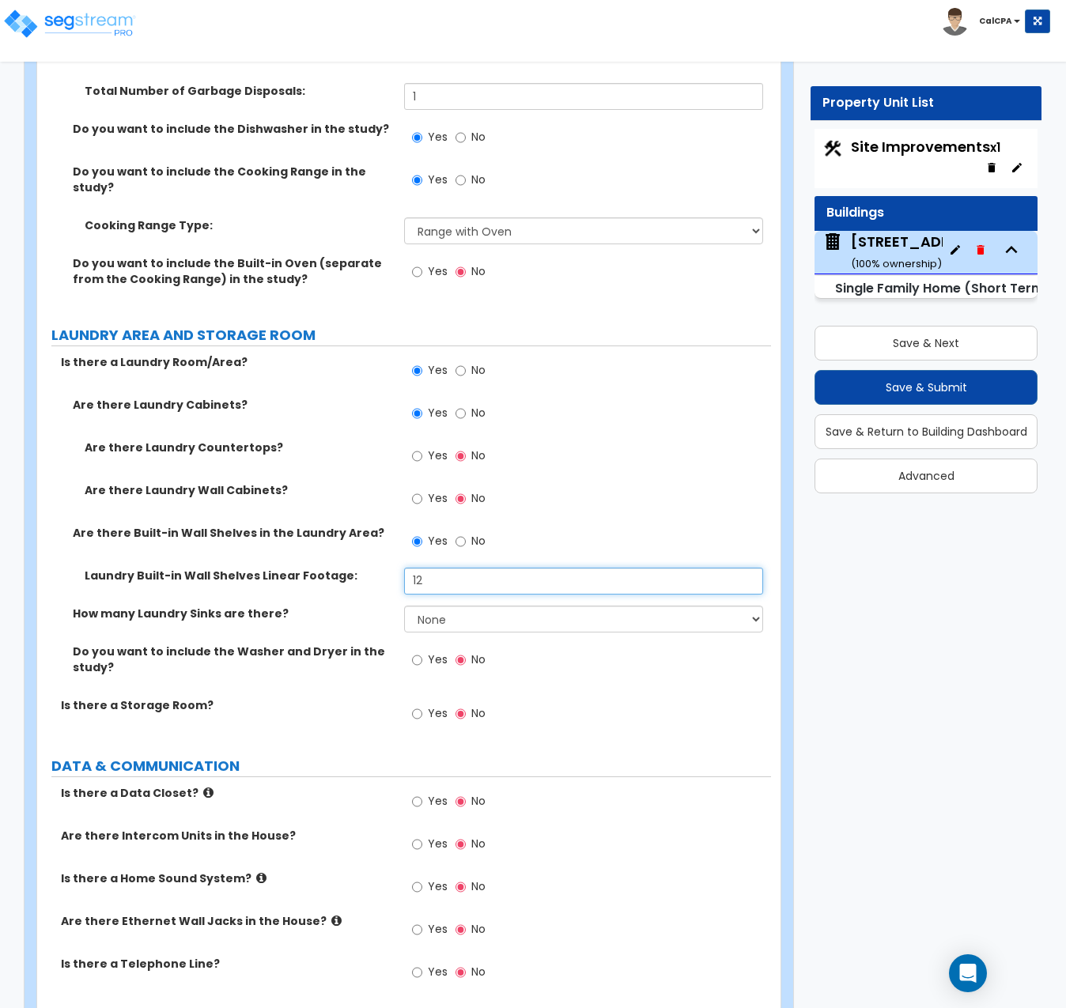
type input "12"
click at [418, 652] on input "Yes" at bounding box center [417, 660] width 10 height 17
radio input "true"
click at [415, 705] on input "Yes" at bounding box center [417, 713] width 10 height 17
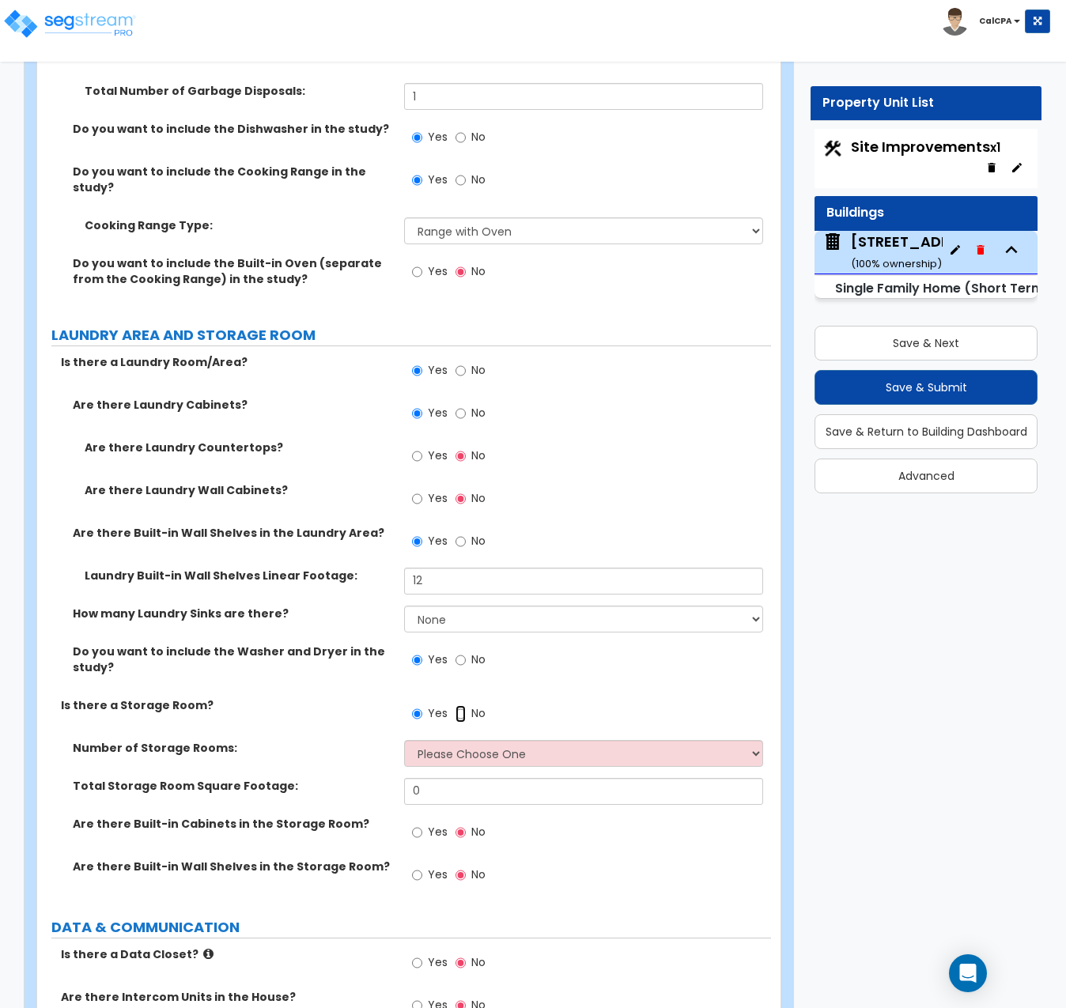
click at [457, 705] on input "No" at bounding box center [461, 713] width 10 height 17
radio input "false"
radio input "true"
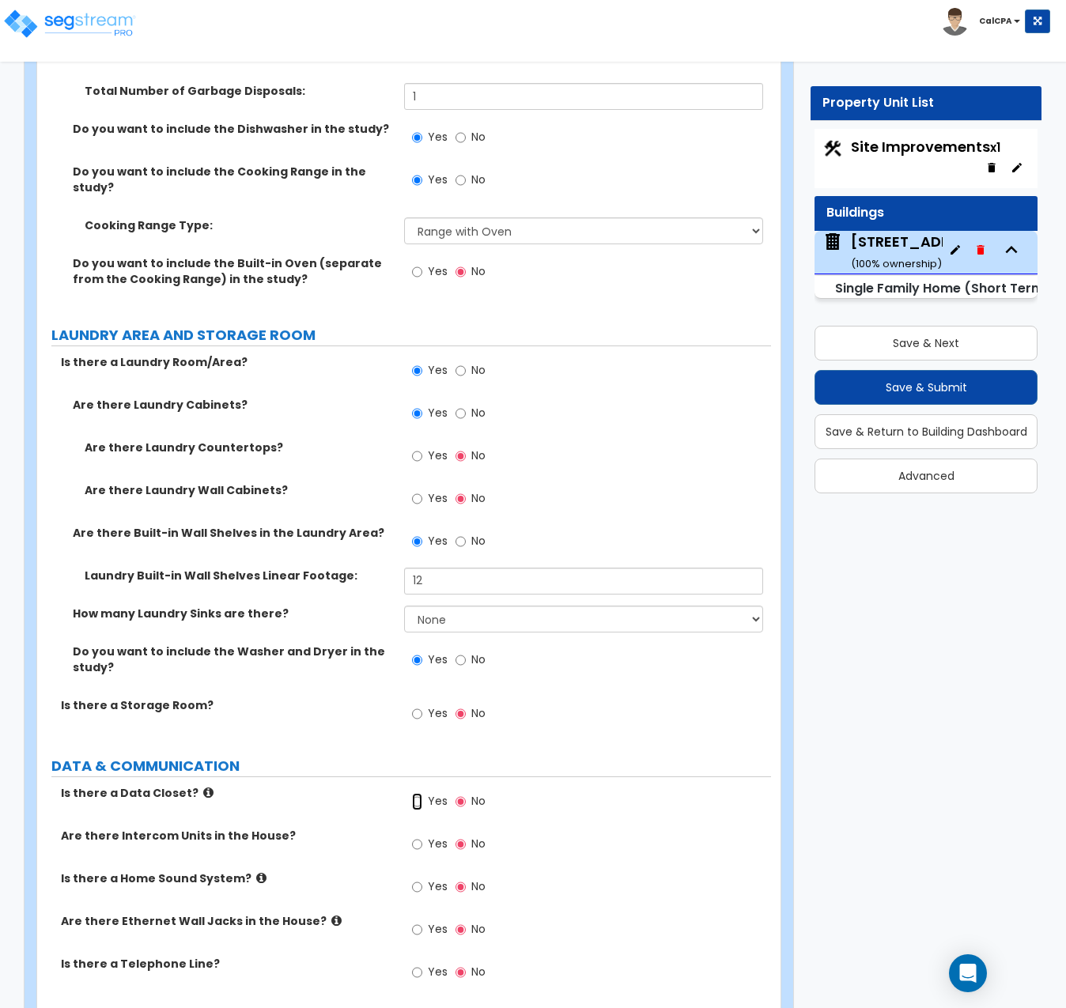
click at [414, 793] on input "Yes" at bounding box center [417, 801] width 10 height 17
radio input "true"
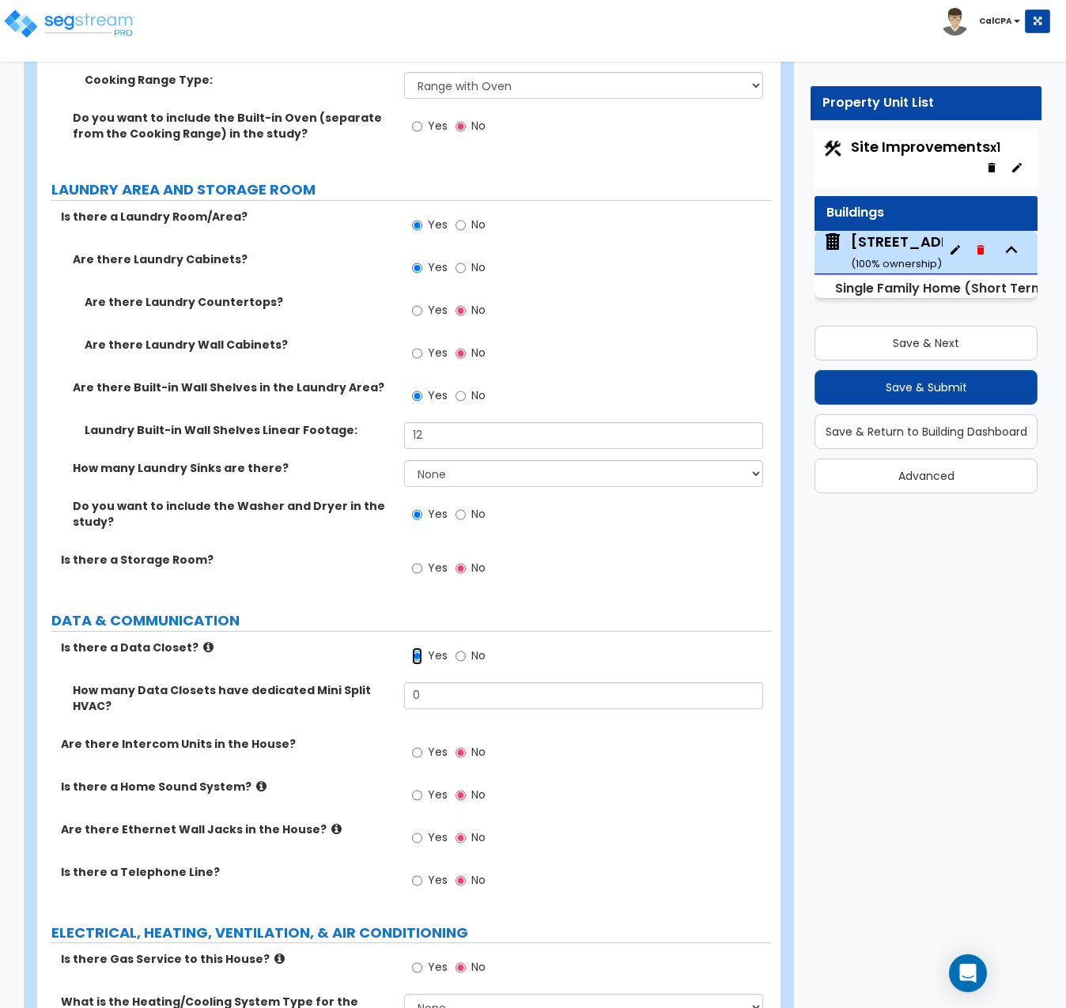
scroll to position [8469, 0]
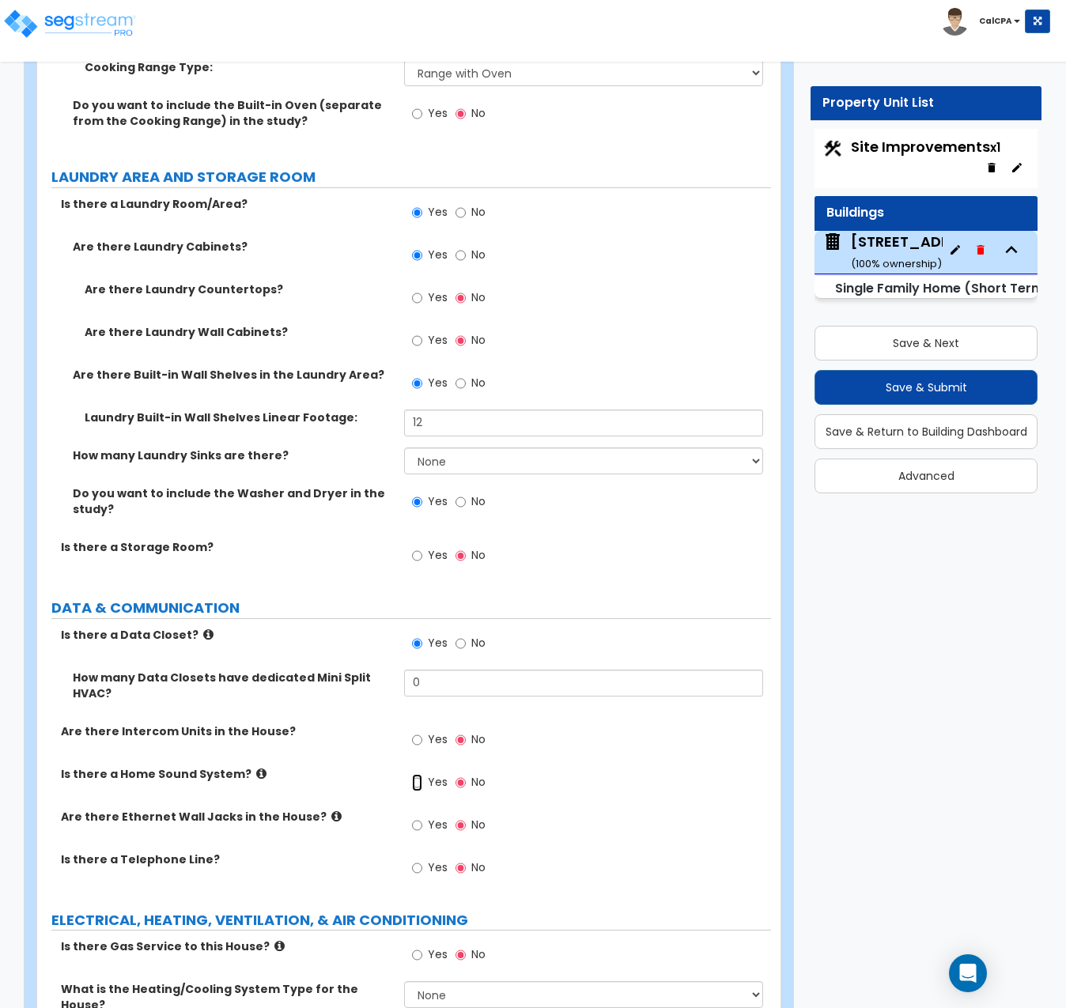
click at [416, 774] on input "Yes" at bounding box center [417, 782] width 10 height 17
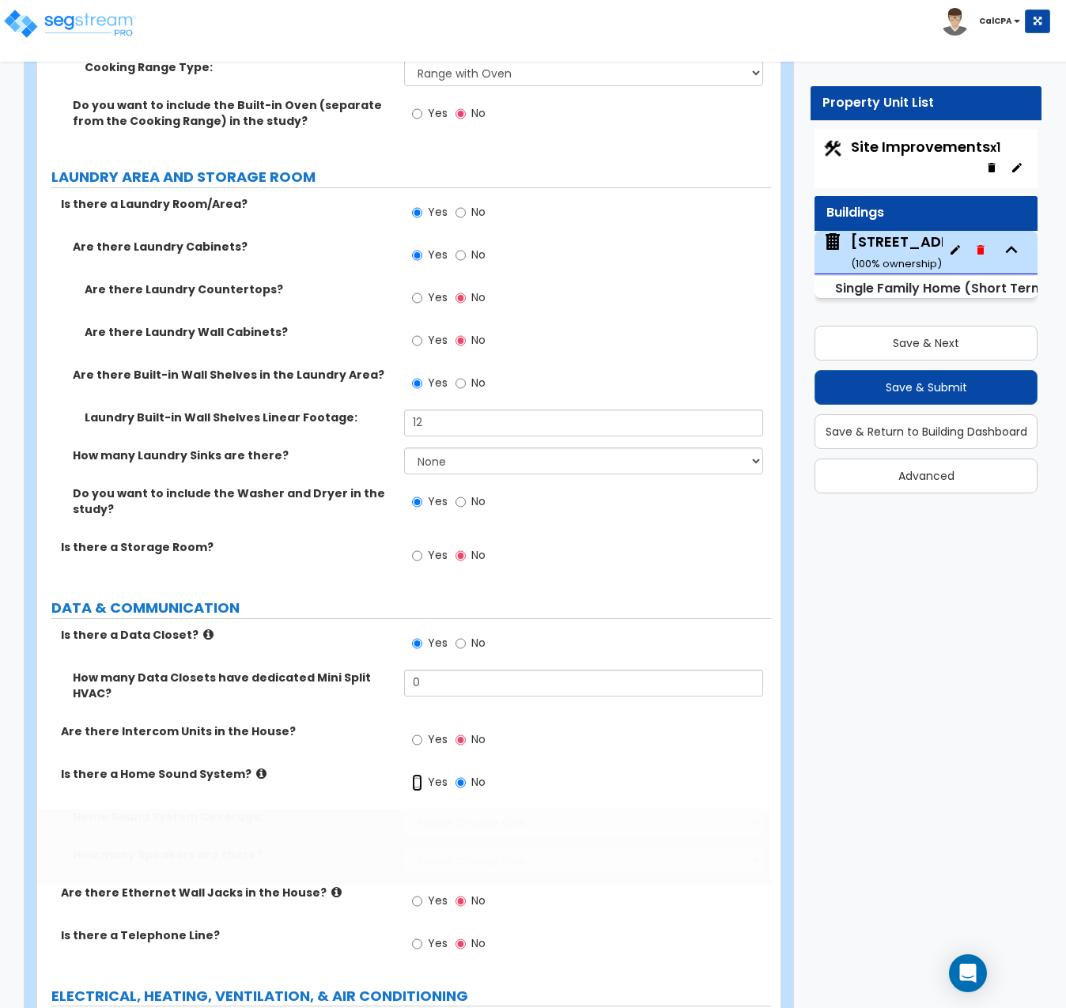
radio input "true"
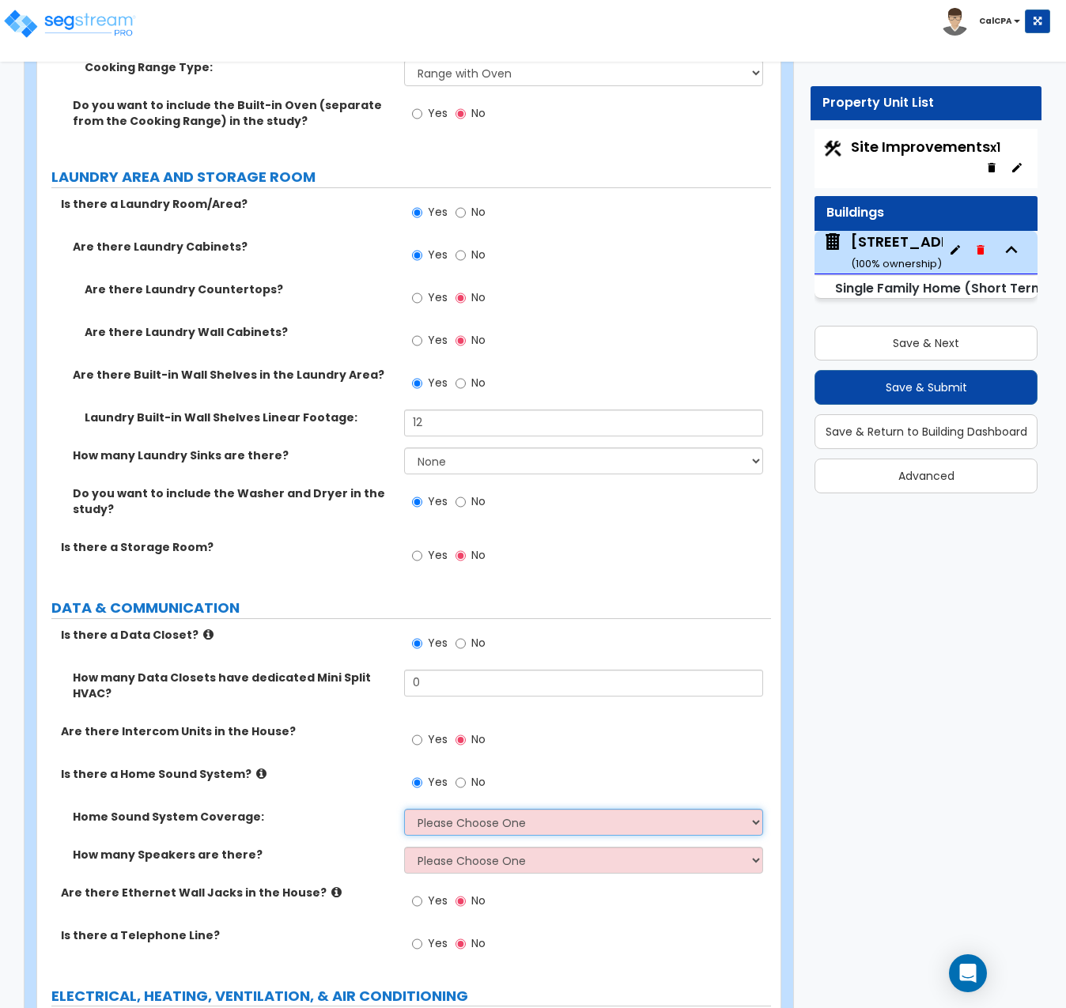
click at [748, 809] on select "Please Choose One All Areas Enter Percent Coverage" at bounding box center [583, 822] width 359 height 27
select select "1"
click at [404, 809] on select "Please Choose One All Areas Enter Percent Coverage" at bounding box center [583, 822] width 359 height 27
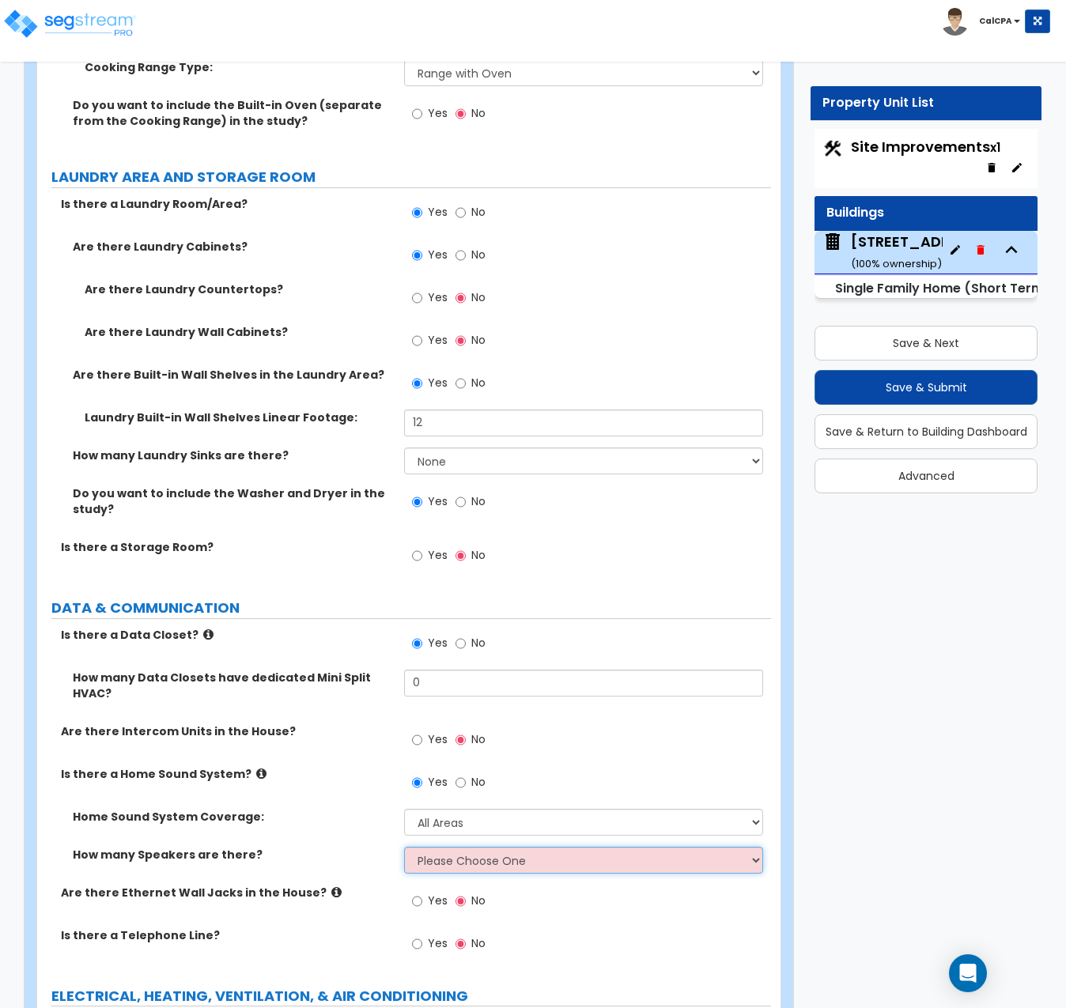
click at [753, 847] on select "Please Choose One Enter Number of Speakers Please Estimate for me" at bounding box center [583, 860] width 359 height 27
click at [404, 847] on select "Please Choose One Enter Number of Speakers Please Estimate for me" at bounding box center [583, 860] width 359 height 27
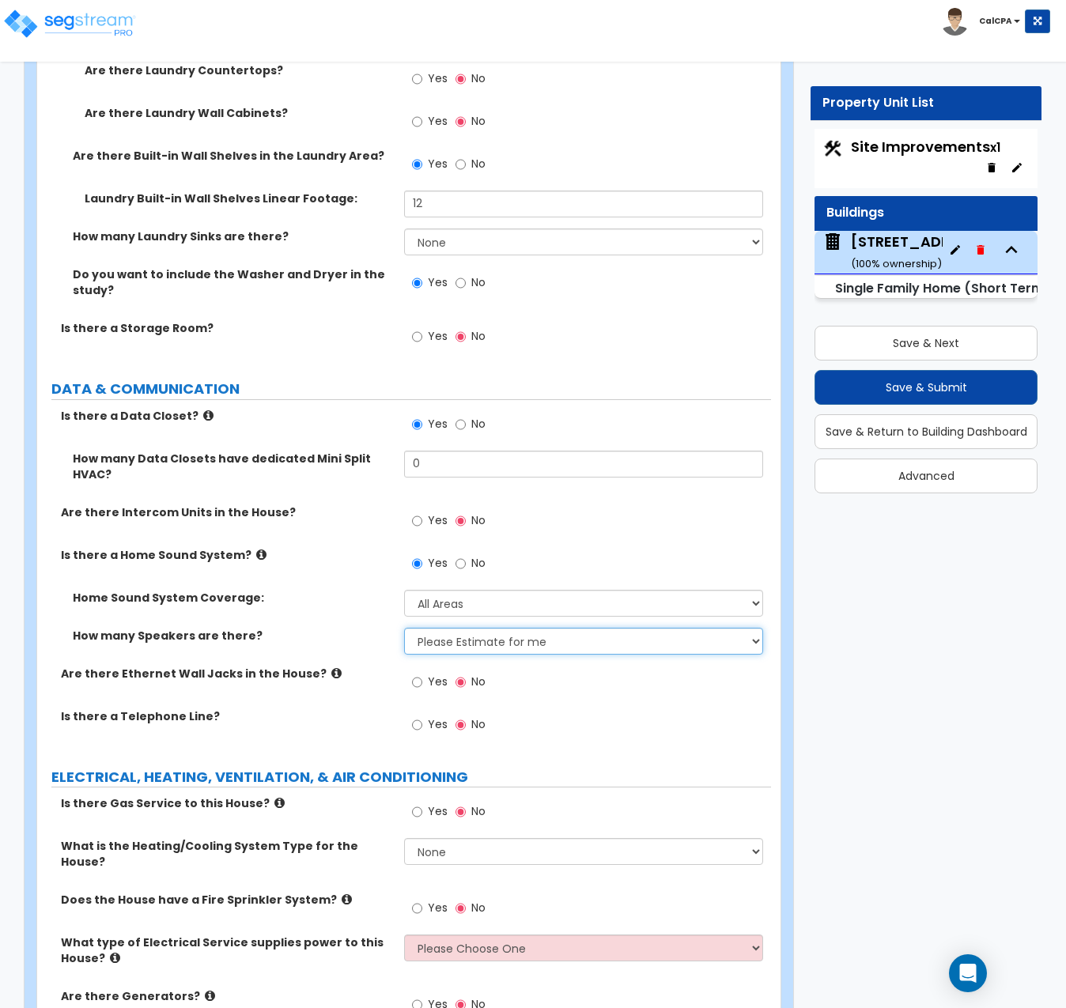
scroll to position [8692, 0]
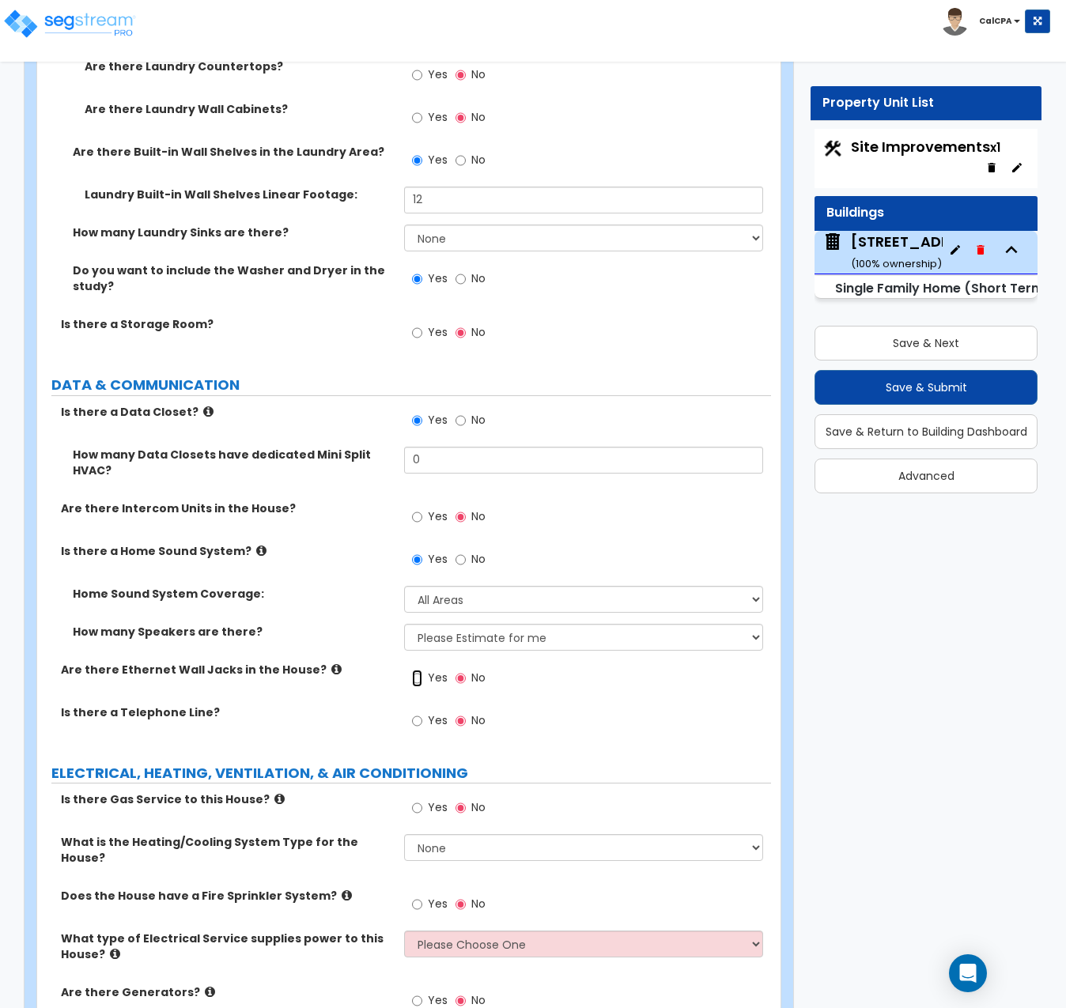
click at [416, 670] on input "Yes" at bounding box center [417, 678] width 10 height 17
click at [414, 800] on input "Yes" at bounding box center [417, 808] width 10 height 17
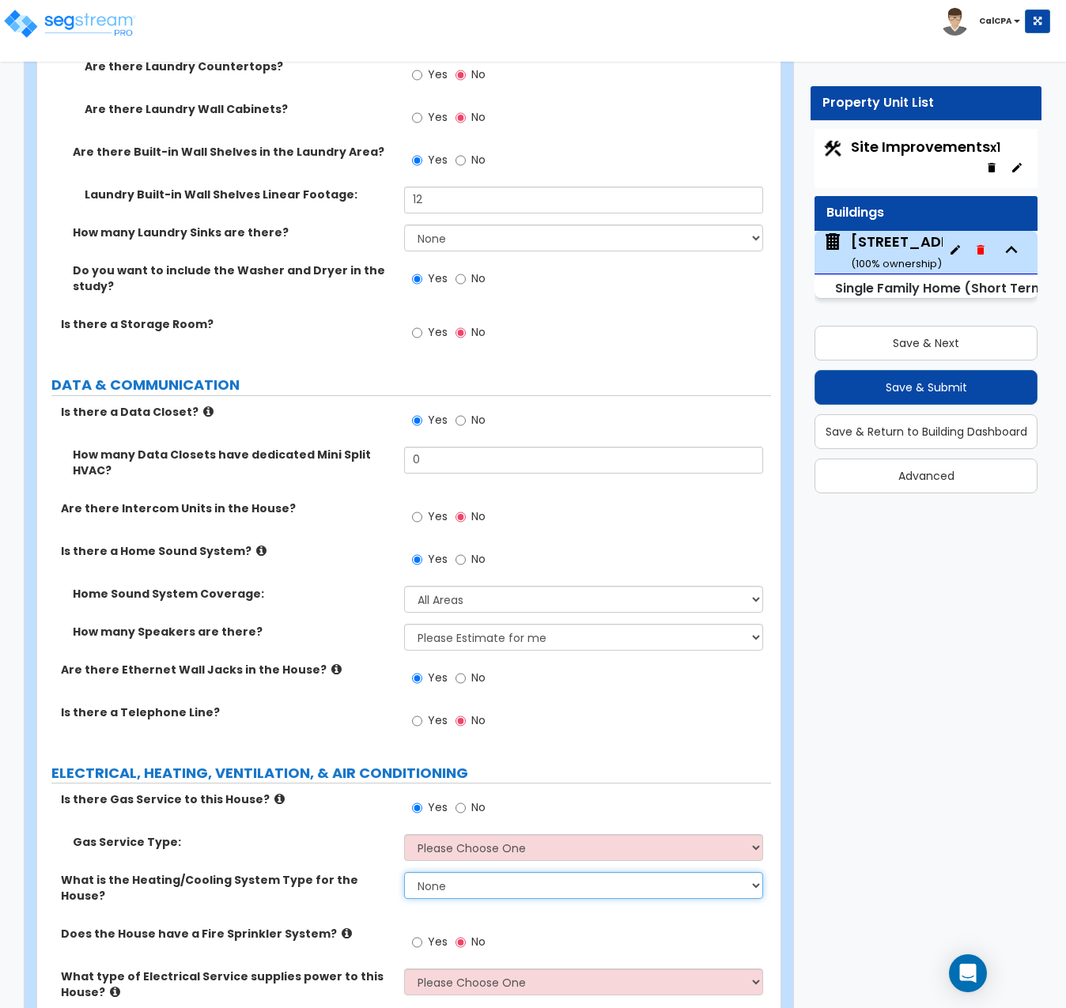
click at [755, 872] on select "None Heat Only Centralized Heating & Cooling Thru Wall Air Conditioners Mini Sp…" at bounding box center [583, 885] width 359 height 27
click at [404, 872] on select "None Heat Only Centralized Heating & Cooling Thru Wall Air Conditioners Mini Sp…" at bounding box center [583, 885] width 359 height 27
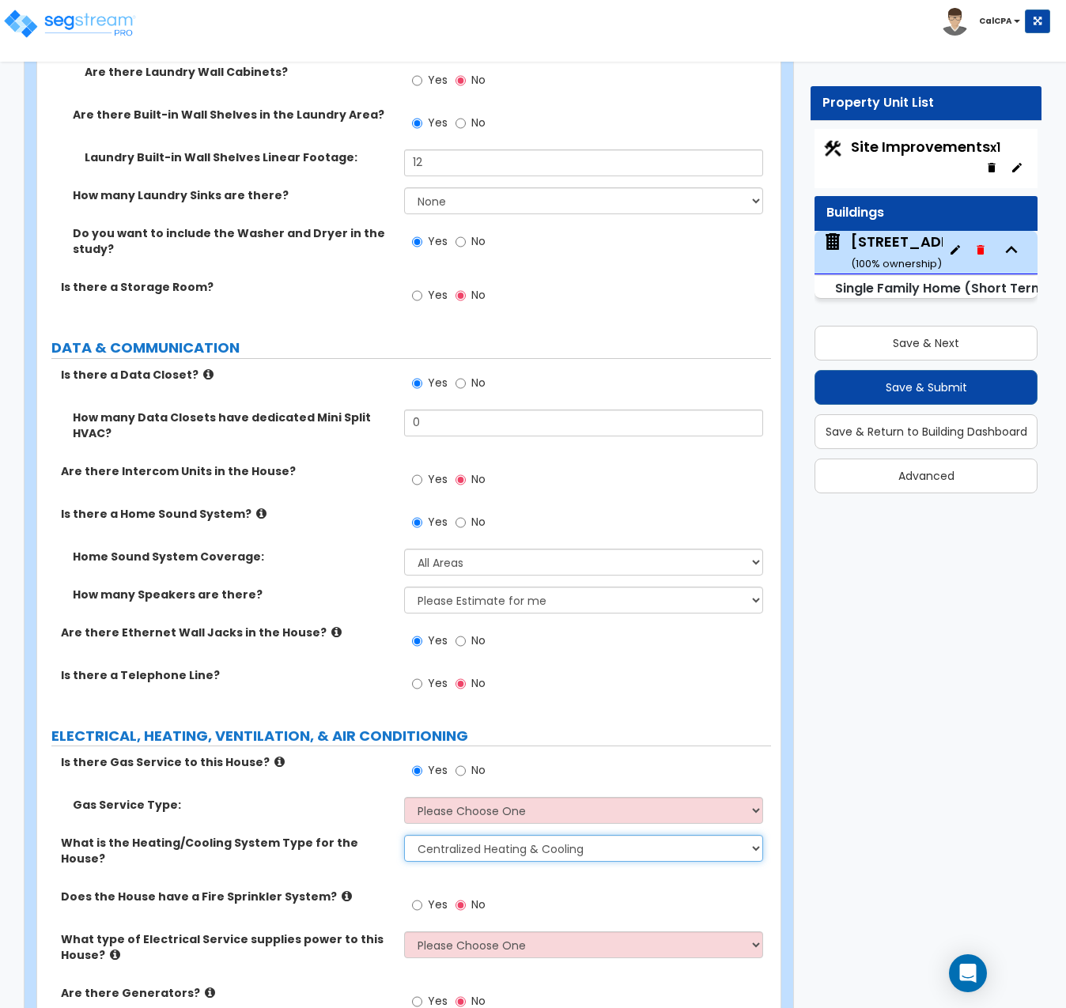
scroll to position [8730, 0]
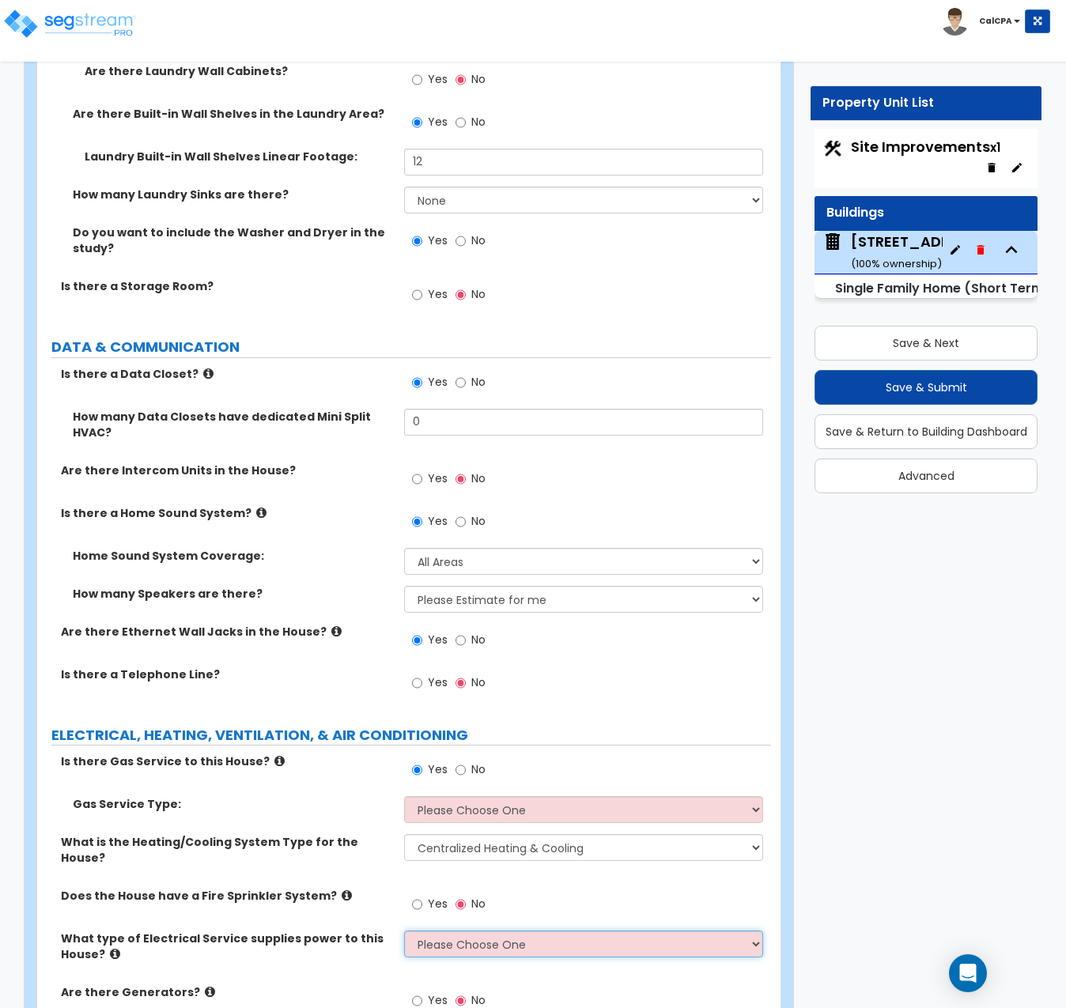
click at [749, 931] on select "Please Choose One Overhead Underground" at bounding box center [583, 944] width 359 height 27
click at [404, 931] on select "Please Choose One Overhead Underground" at bounding box center [583, 944] width 359 height 27
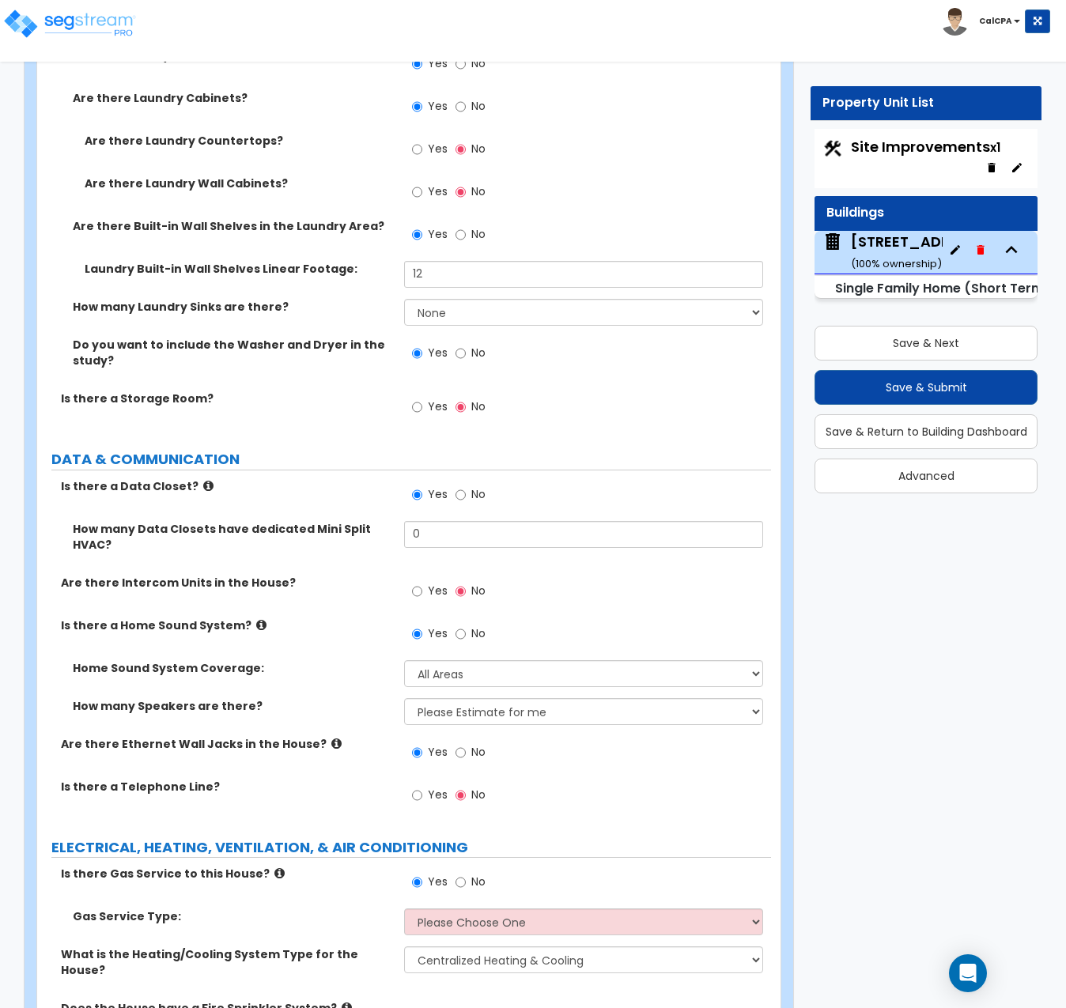
scroll to position [8572, 0]
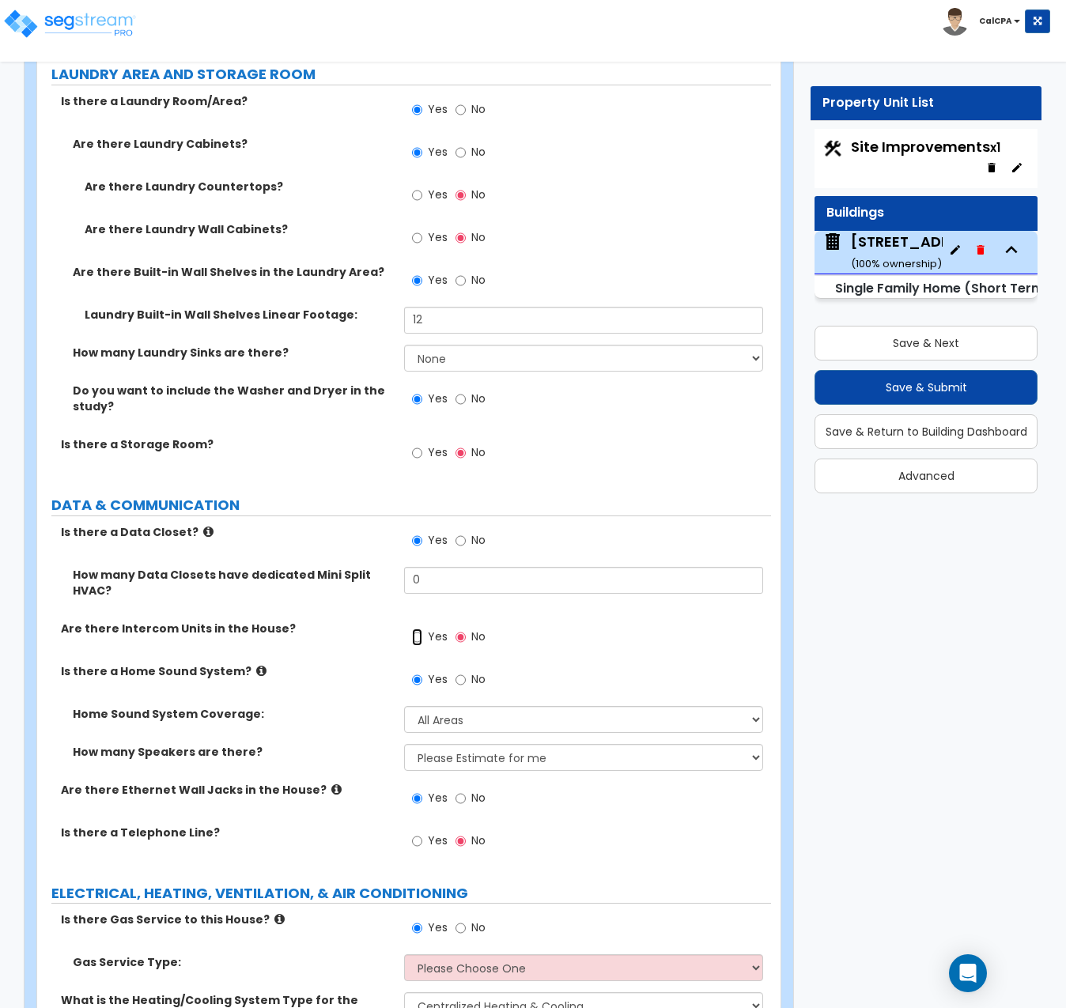
click at [416, 629] on input "Yes" at bounding box center [417, 637] width 10 height 17
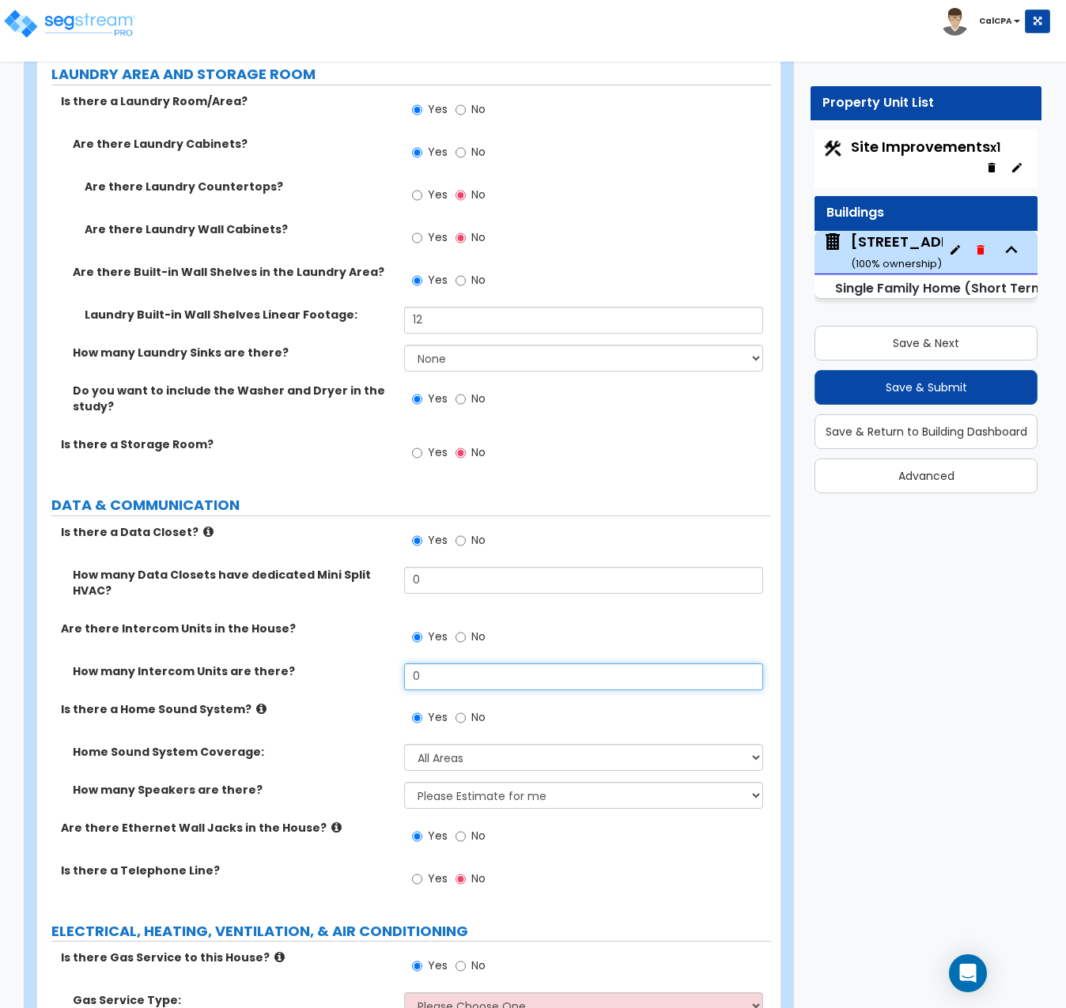
drag, startPoint x: 488, startPoint y: 592, endPoint x: 388, endPoint y: 581, distance: 101.0
click at [388, 664] on div "How many Intercom Units are there? 0" at bounding box center [404, 683] width 734 height 38
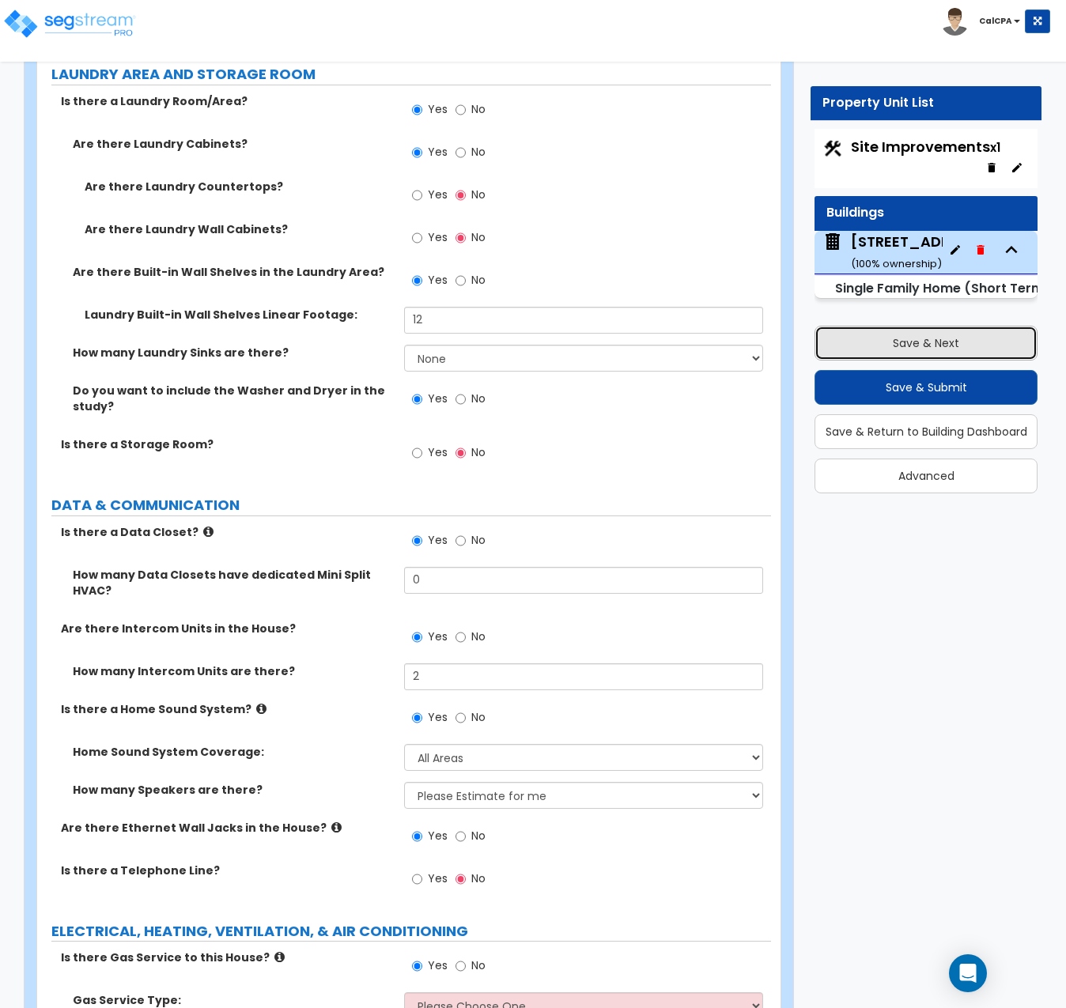
click at [908, 340] on button "Save & Next" at bounding box center [926, 343] width 223 height 35
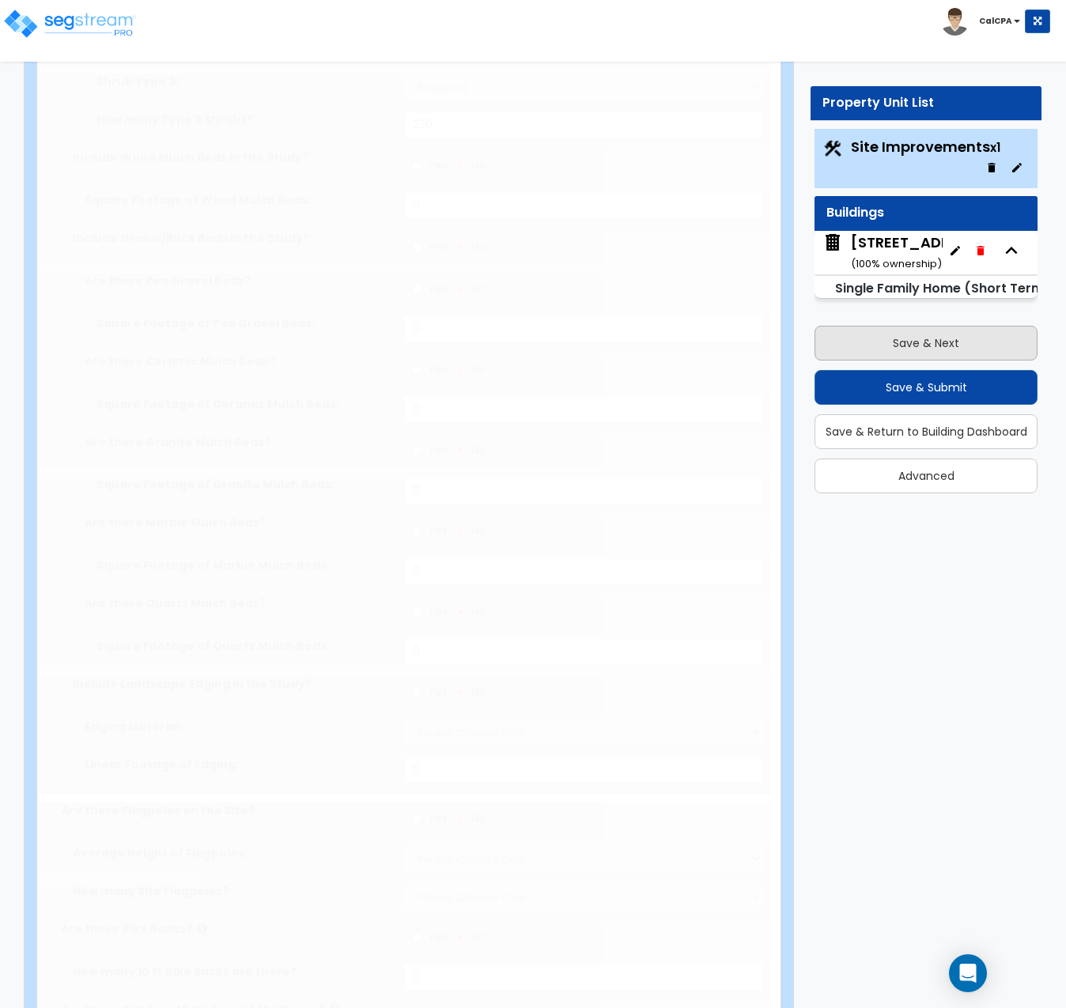
scroll to position [0, 0]
